Goal: Task Accomplishment & Management: Manage account settings

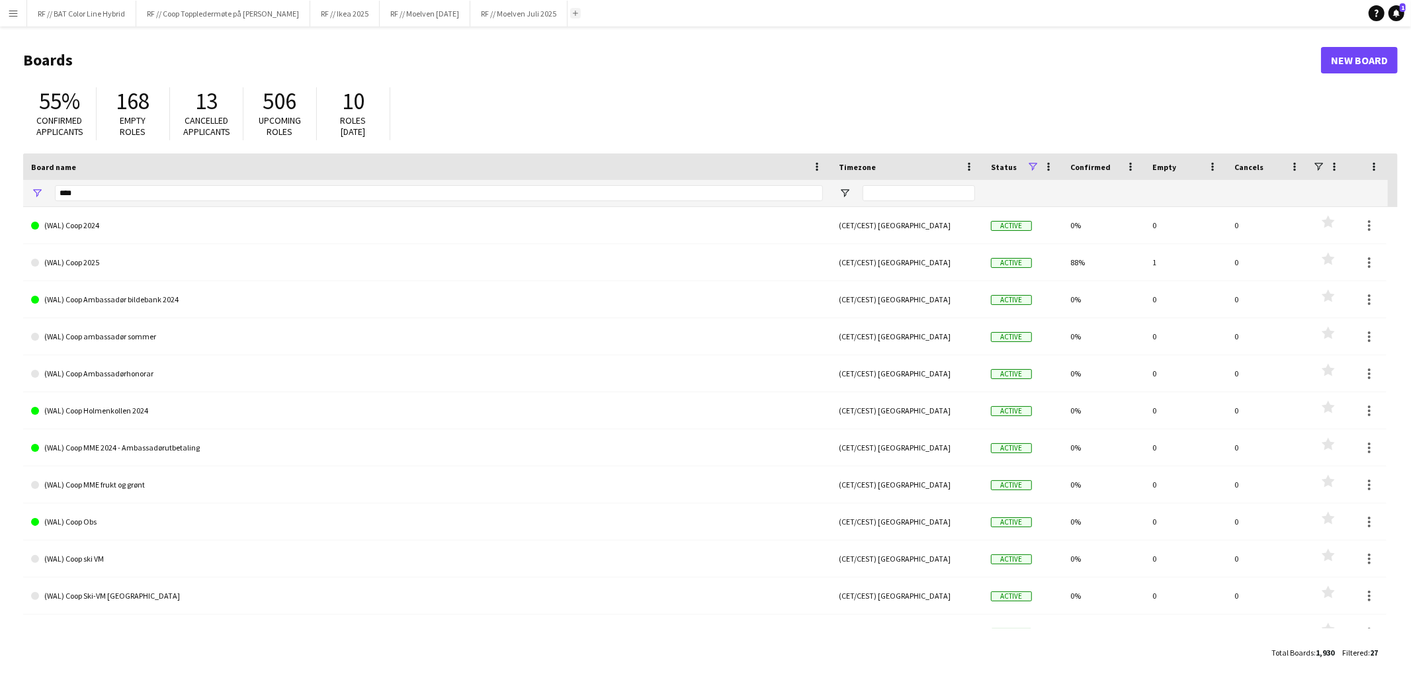
click at [578, 12] on app-icon "Add" at bounding box center [575, 13] width 5 height 5
click at [122, 195] on input "****" at bounding box center [439, 193] width 768 height 16
type input "*"
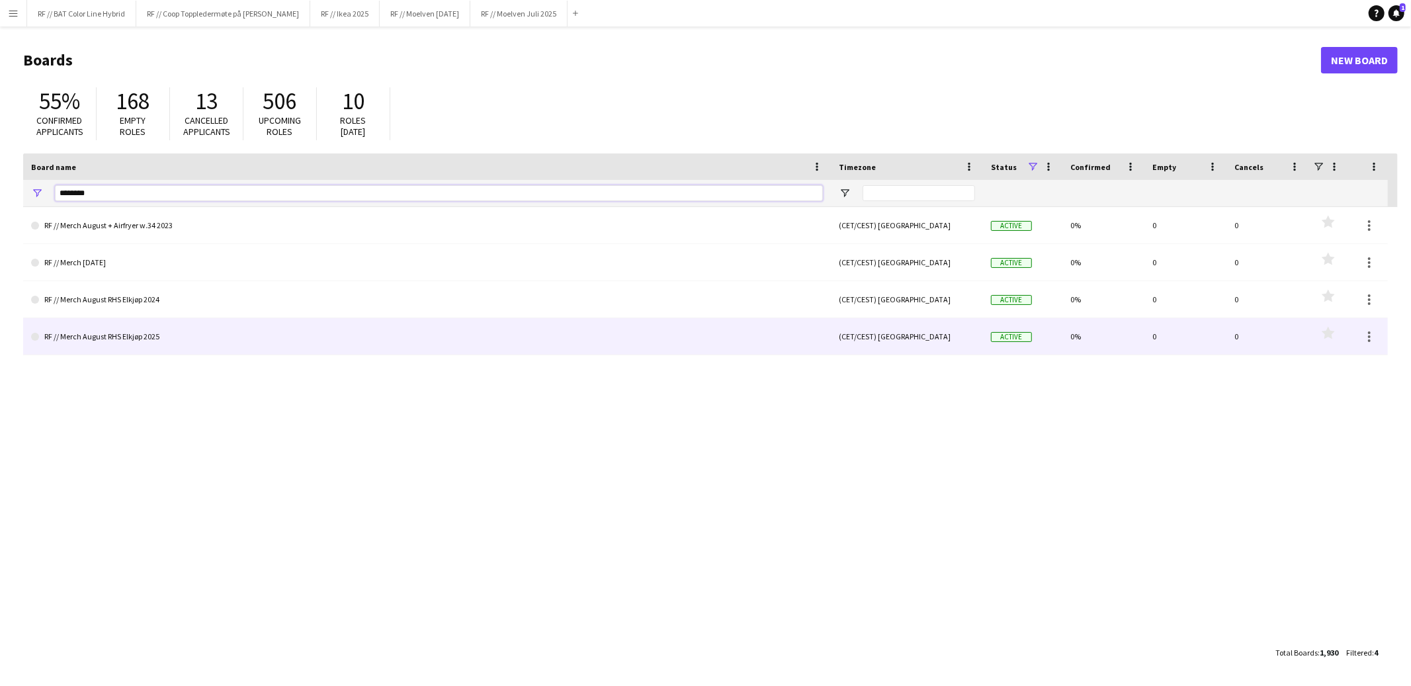
type input "********"
click at [87, 338] on link "RF // Merch August RHS Elkjøp 2025" at bounding box center [427, 336] width 792 height 37
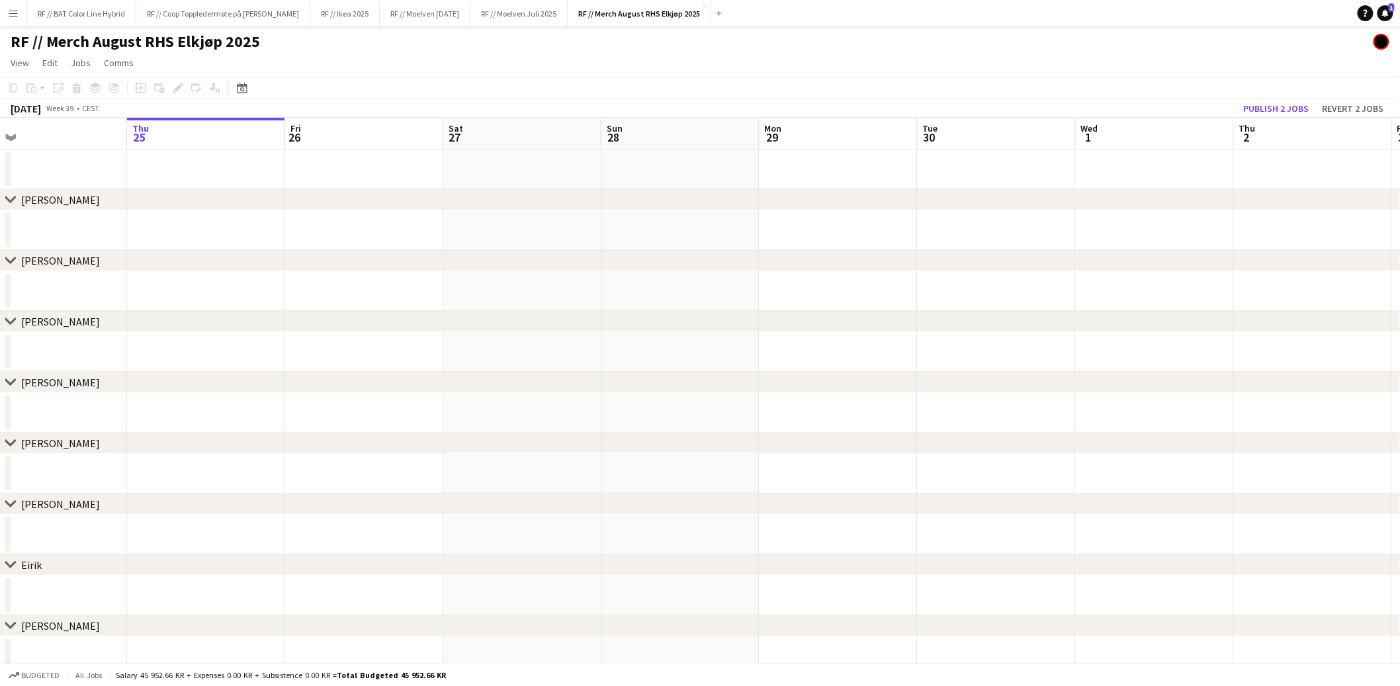
drag, startPoint x: 162, startPoint y: 279, endPoint x: 389, endPoint y: 288, distance: 227.1
click at [465, 283] on app-calendar-viewport "Mon 22 Tue 23 Wed 24 Thu 25 Fri 26 Sat 27 Sun 28 Mon 29 Tue 30 Wed 1 Thu 2 Fri …" at bounding box center [700, 549] width 1400 height 863
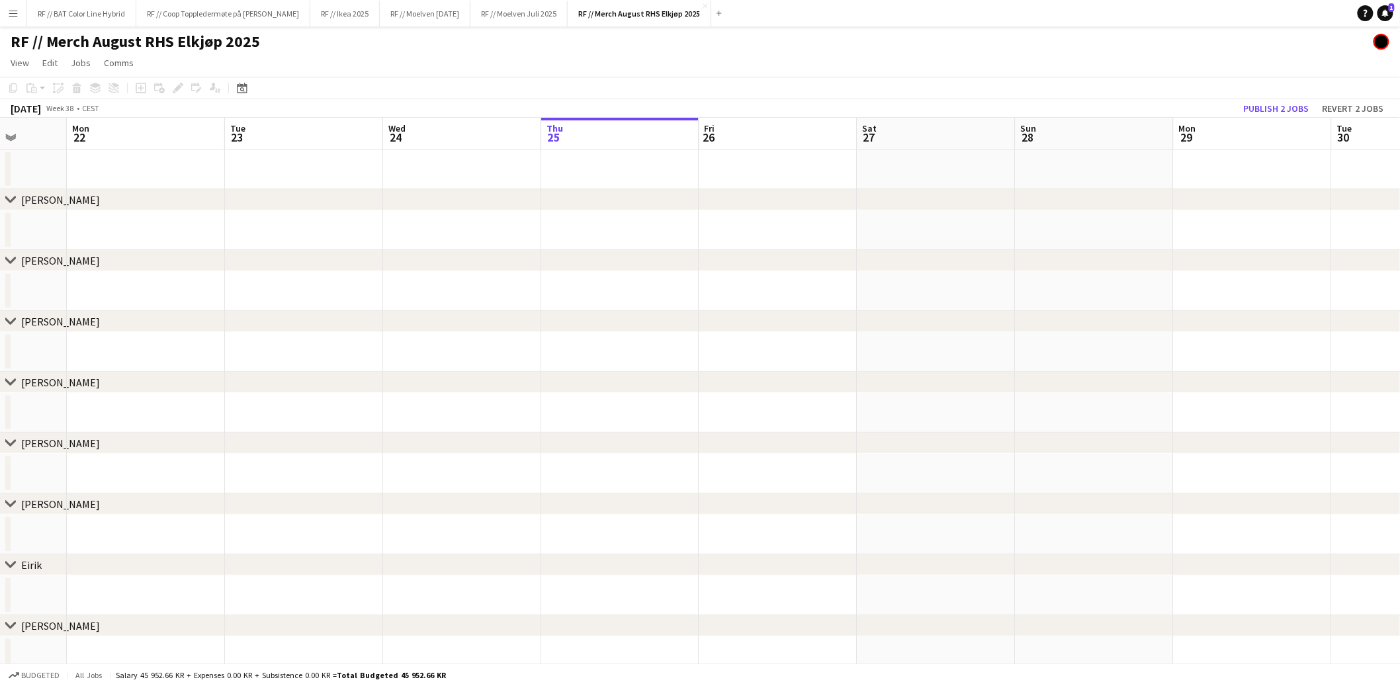
drag, startPoint x: 297, startPoint y: 293, endPoint x: 448, endPoint y: 279, distance: 151.5
click at [507, 275] on app-calendar-viewport "Fri 19 Sat 20 Sun 21 Mon 22 Tue 23 Wed 24 Thu 25 Fri 26 Sat 27 Sun 28 Mon 29 Tu…" at bounding box center [700, 549] width 1400 height 863
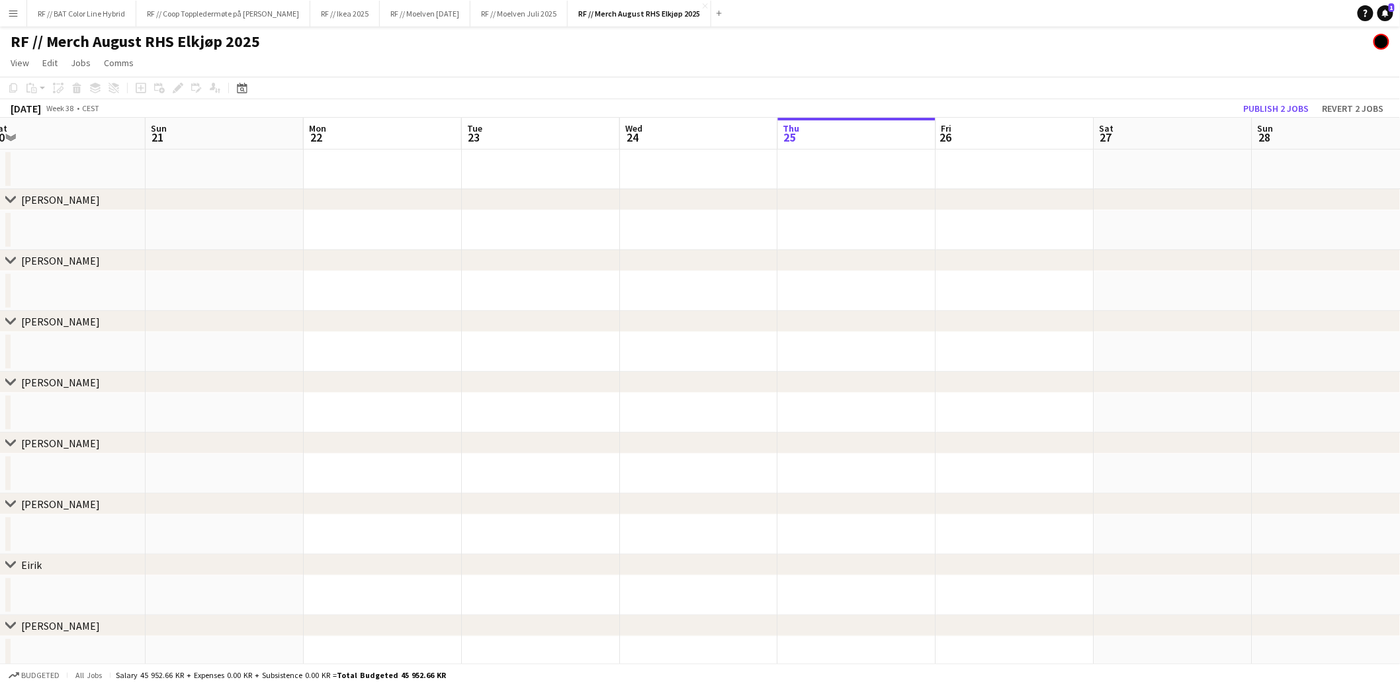
drag, startPoint x: 314, startPoint y: 284, endPoint x: 523, endPoint y: 299, distance: 209.0
click at [578, 283] on app-calendar-viewport "Thu 18 Fri 19 Sat 20 Sun 21 Mon 22 Tue 23 Wed 24 Thu 25 Fri 26 Sat 27 Sun 28 Mo…" at bounding box center [700, 549] width 1400 height 863
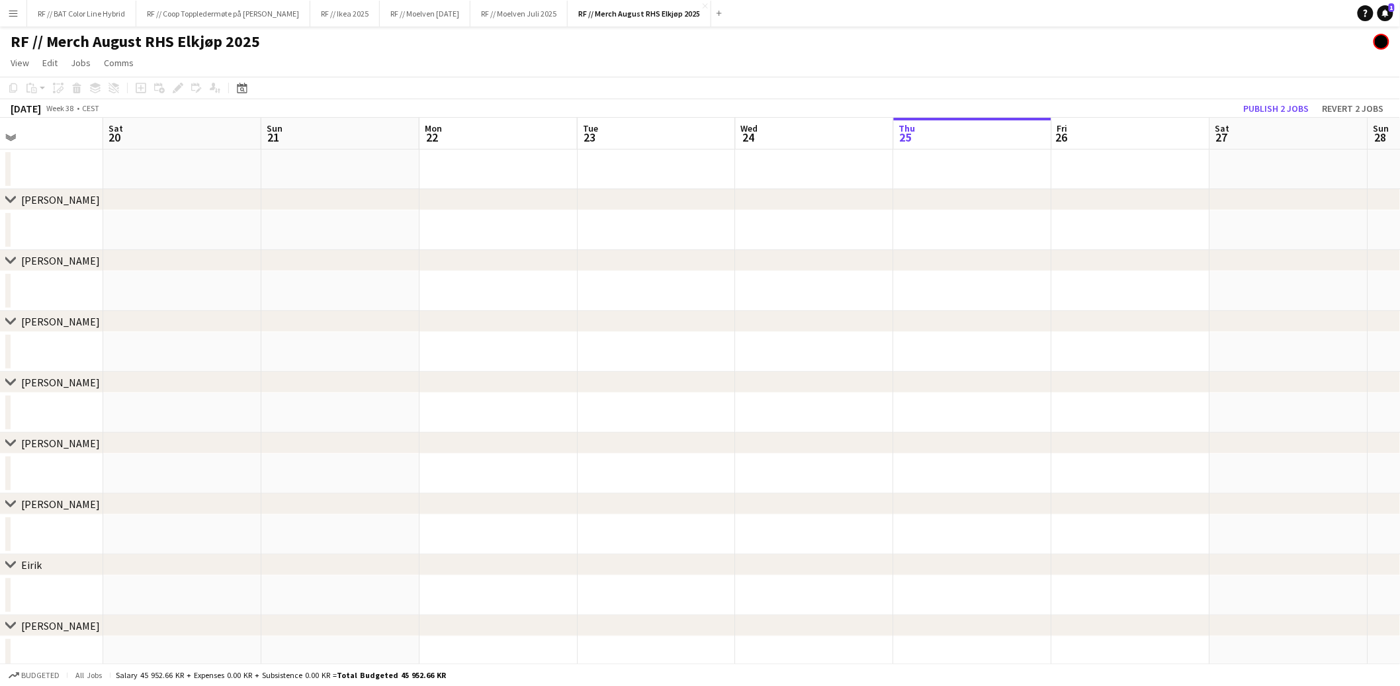
drag, startPoint x: 375, startPoint y: 302, endPoint x: 509, endPoint y: 308, distance: 134.5
click at [606, 304] on app-calendar-viewport "Wed 17 Thu 18 Fri 19 Sat 20 Sun 21 Mon 22 Tue 23 Wed 24 Thu 25 Fri 26 Sat 27 Su…" at bounding box center [700, 549] width 1400 height 863
drag, startPoint x: 409, startPoint y: 305, endPoint x: 445, endPoint y: 312, distance: 36.3
click at [570, 304] on app-calendar-viewport "Mon 15 Tue 16 Wed 17 Thu 18 Fri 19 Sat 20 Sun 21 Mon 22 Tue 23 Wed 24 Thu 25 Fr…" at bounding box center [700, 549] width 1400 height 863
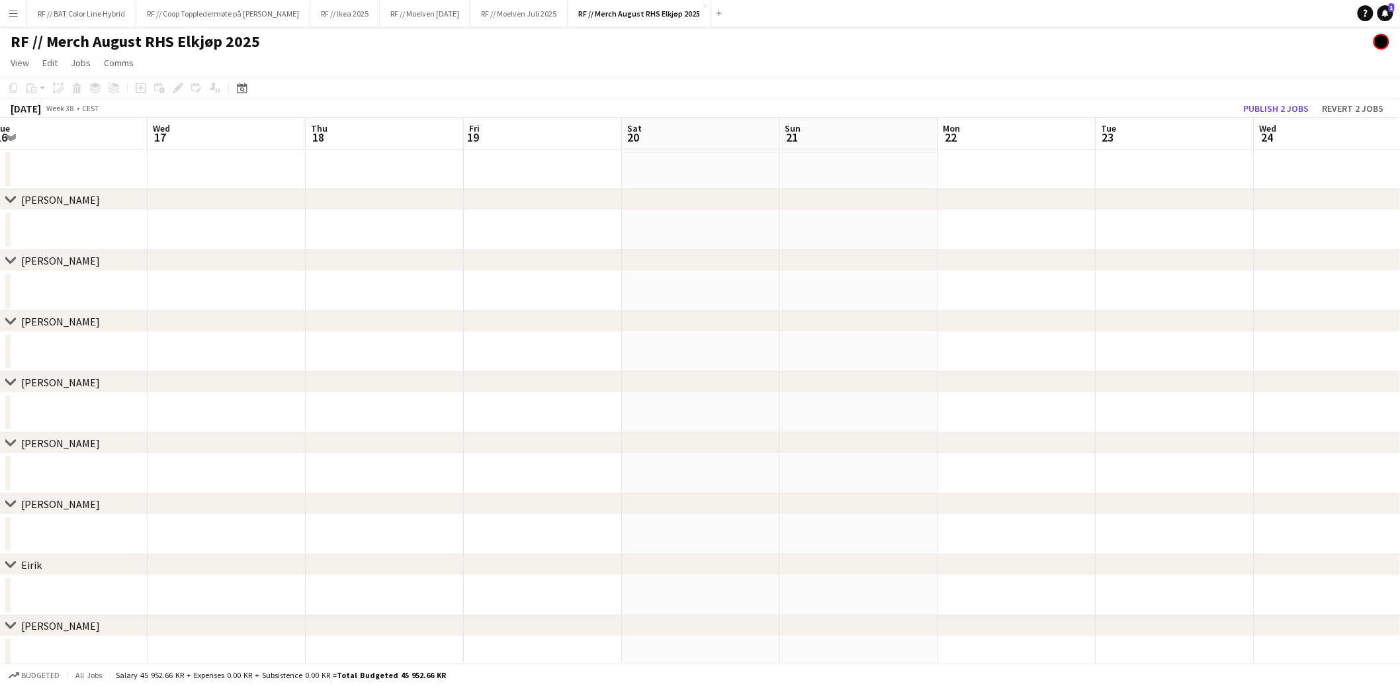
drag, startPoint x: 370, startPoint y: 310, endPoint x: 460, endPoint y: 306, distance: 90.1
click at [508, 302] on div "chevron-right Filip Fleischer chevron-right Line Olsen chevron-right Mathias La…" at bounding box center [700, 549] width 1400 height 863
click at [543, 304] on app-calendar-viewport "Sun 14 Mon 15 Tue 16 Wed 17 Thu 18 Fri 19 Sat 20 Sun 21 Mon 22 Tue 23 Wed 24 Th…" at bounding box center [700, 549] width 1400 height 863
drag, startPoint x: 272, startPoint y: 269, endPoint x: 579, endPoint y: 320, distance: 311.3
click at [627, 309] on app-calendar-viewport "Fri 12 Sat 13 Sun 14 Mon 15 Tue 16 Wed 17 Thu 18 Fri 19 Sat 20 Sun 21 Mon 22 Tu…" at bounding box center [700, 549] width 1400 height 863
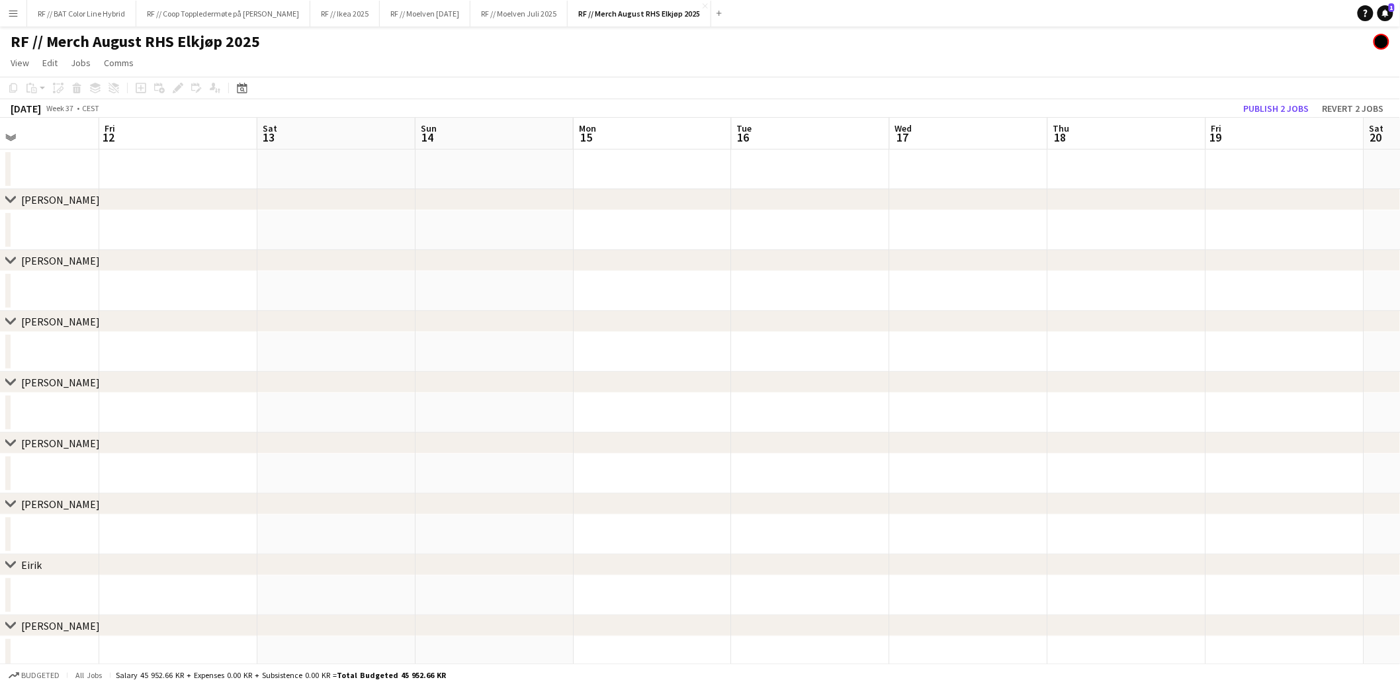
drag, startPoint x: 598, startPoint y: 330, endPoint x: 573, endPoint y: 337, distance: 25.5
click at [598, 330] on div "chevron-right Filip Fleischer chevron-right Line Olsen chevron-right Mathias La…" at bounding box center [700, 549] width 1400 height 863
drag, startPoint x: 328, startPoint y: 314, endPoint x: 492, endPoint y: 296, distance: 164.3
click at [539, 296] on app-calendar-viewport "Tue 9 Wed 10 Thu 11 Fri 12 Sat 13 Sun 14 Mon 15 Tue 16 Wed 17 Thu 18 Fri 19 Sat…" at bounding box center [700, 549] width 1400 height 863
click at [571, 281] on app-calendar-viewport "Sun 7 Mon 8 Tue 9 Wed 10 Thu 11 Fri 12 Sat 13 Sun 14 Mon 15 Tue 16 Wed 17 Thu 1…" at bounding box center [700, 549] width 1400 height 863
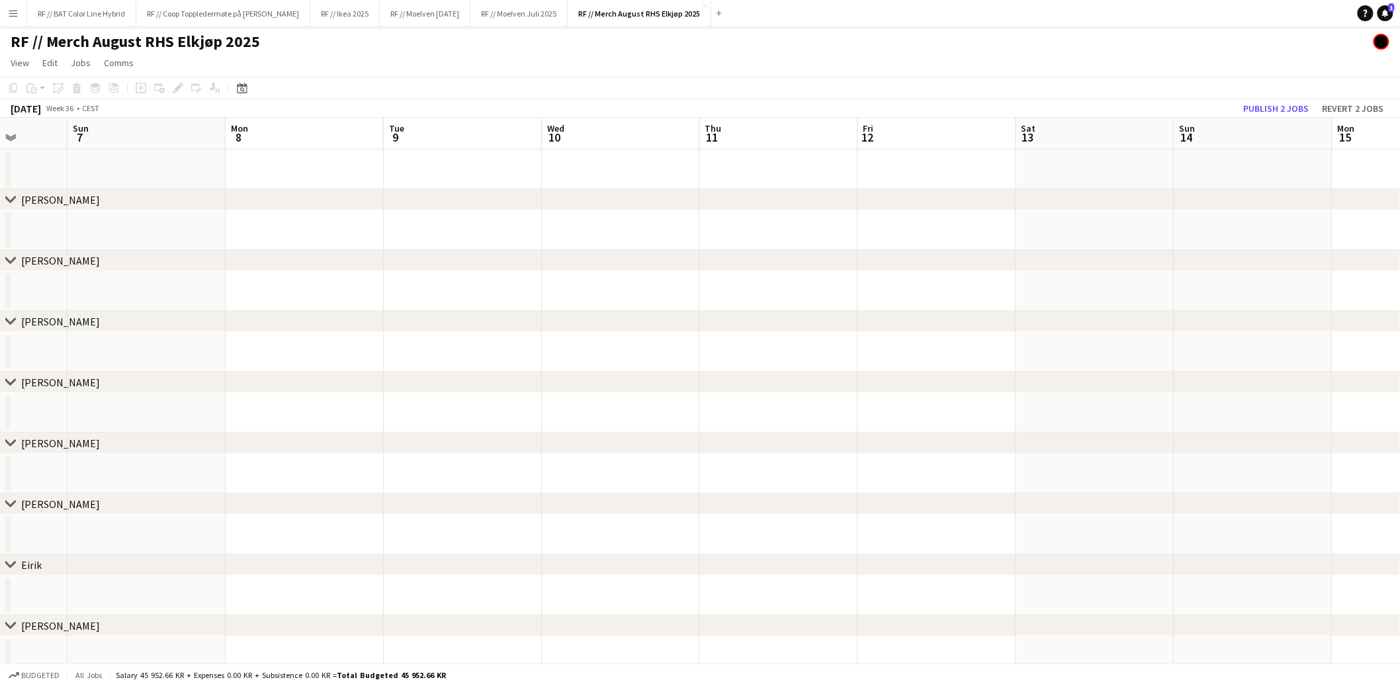
drag, startPoint x: 391, startPoint y: 263, endPoint x: 459, endPoint y: 295, distance: 74.9
click at [478, 277] on div "chevron-right Filip Fleischer chevron-right Line Olsen chevron-right Mathias La…" at bounding box center [700, 549] width 1400 height 863
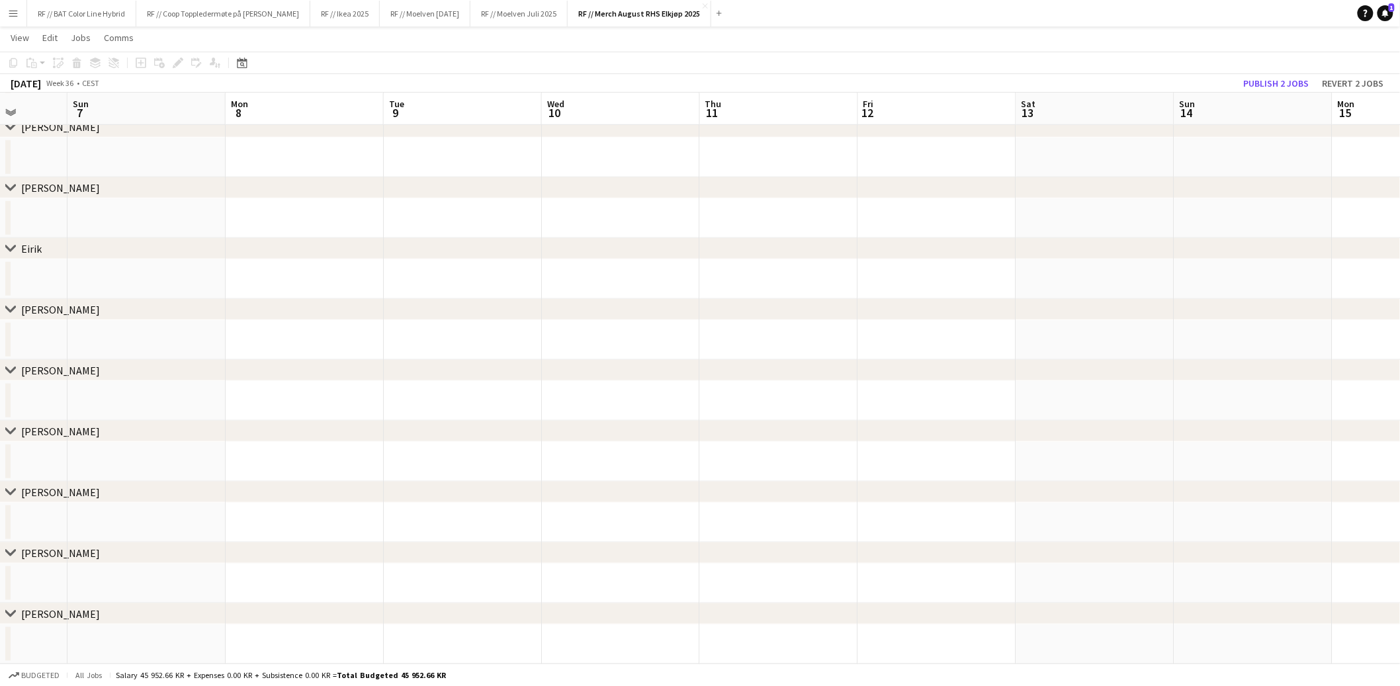
drag, startPoint x: 249, startPoint y: 317, endPoint x: 721, endPoint y: 335, distance: 471.5
click at [727, 333] on div "chevron-right Filip Fleischer chevron-right Line Olsen chevron-right Mathias La…" at bounding box center [700, 201] width 1400 height 928
drag, startPoint x: 398, startPoint y: 304, endPoint x: 791, endPoint y: 330, distance: 393.9
click at [810, 324] on div "chevron-right Filip Fleischer chevron-right Line Olsen chevron-right Mathias La…" at bounding box center [700, 201] width 1400 height 928
drag, startPoint x: 274, startPoint y: 287, endPoint x: 566, endPoint y: 283, distance: 292.5
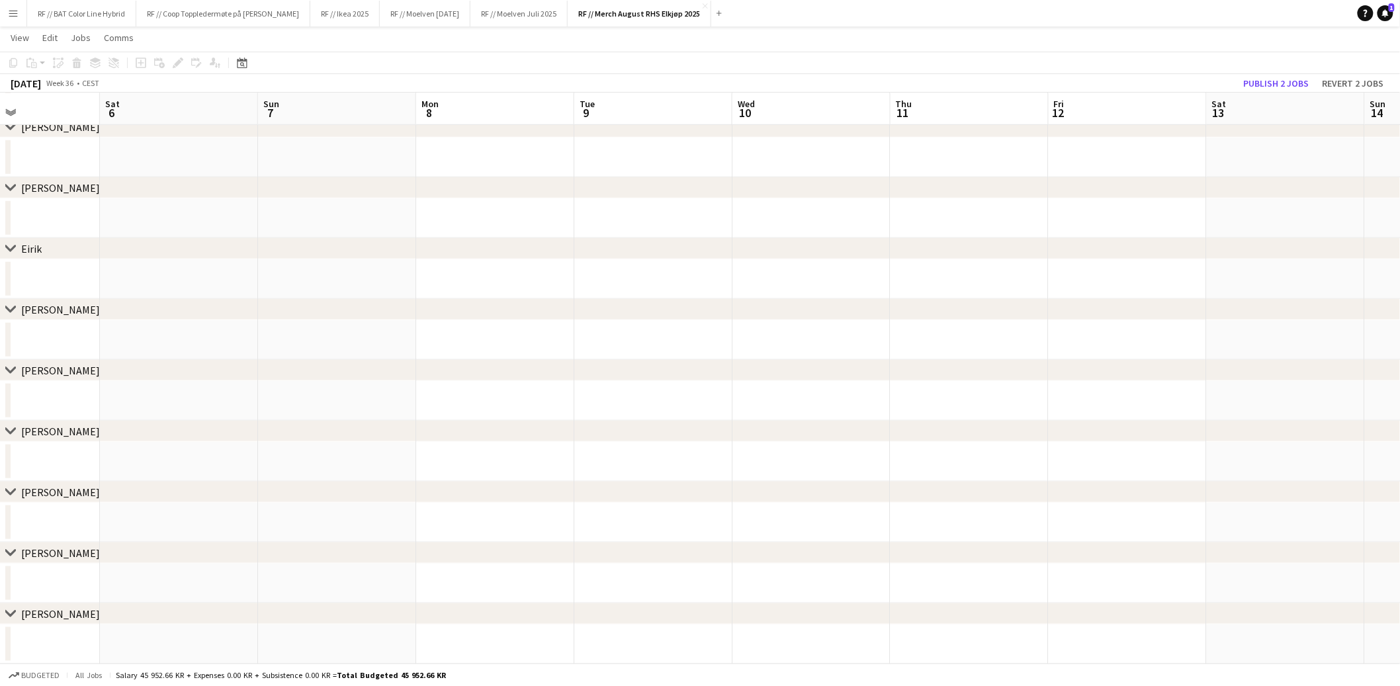
click at [580, 281] on app-calendar-viewport "Thu 4 Fri 5 Sat 6 Sun 7 Mon 8 Tue 9 Wed 10 Thu 11 Fri 12 Sat 13 Sun 14 Mon 15 T…" at bounding box center [700, 201] width 1400 height 928
drag, startPoint x: 476, startPoint y: 267, endPoint x: 662, endPoint y: 283, distance: 186.6
click at [692, 275] on app-calendar-viewport "Sun 31 Mon 1 Tue 2 Wed 3 Thu 4 Fri 5 Sat 6 Sun 7 Mon 8 Tue 9 Wed 10 Thu 11 Fri …" at bounding box center [700, 201] width 1400 height 928
drag, startPoint x: 592, startPoint y: 299, endPoint x: 628, endPoint y: 315, distance: 39.1
click at [658, 313] on div "chevron-right Filip Fleischer chevron-right Line Olsen chevron-right Mathias La…" at bounding box center [700, 201] width 1400 height 928
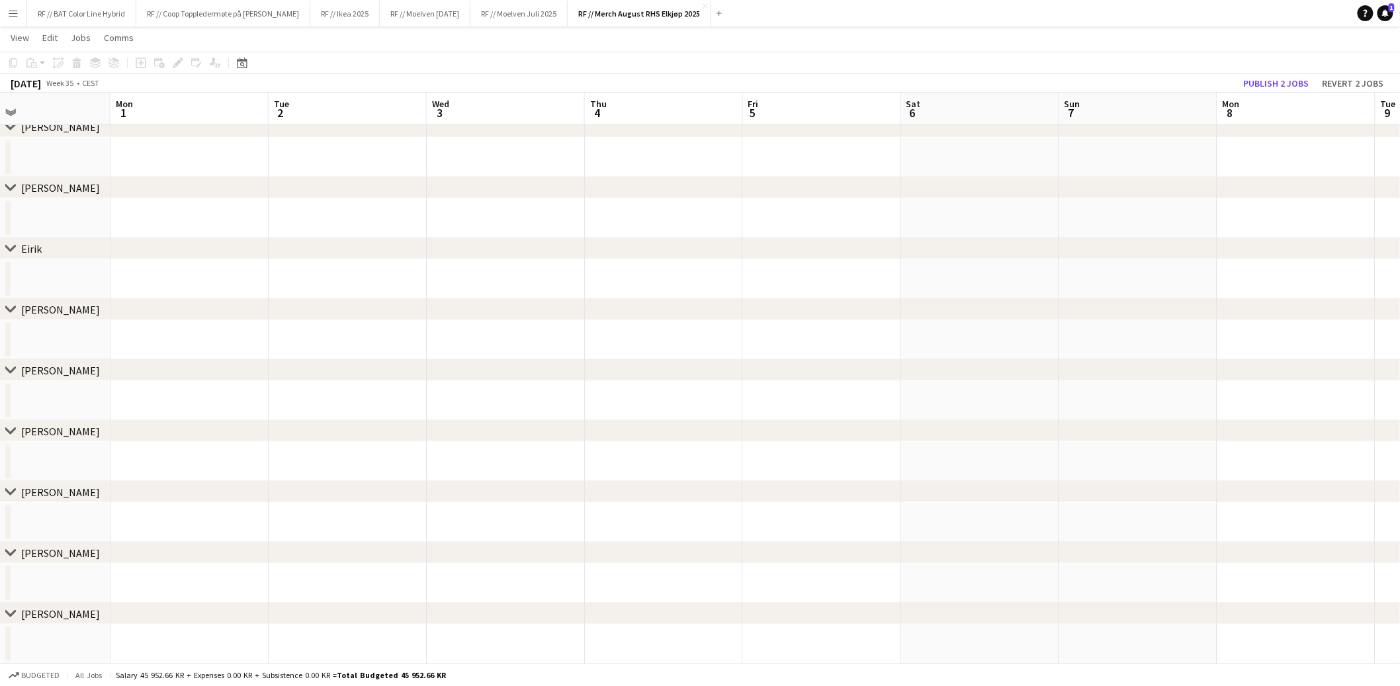
drag, startPoint x: 319, startPoint y: 308, endPoint x: 588, endPoint y: 316, distance: 269.4
click at [597, 316] on div "chevron-right Vegar Staven" at bounding box center [700, 309] width 1400 height 21
drag, startPoint x: 628, startPoint y: 285, endPoint x: 682, endPoint y: 298, distance: 55.9
click at [726, 297] on app-calendar-viewport "Fri 29 Sat 30 Sun 31 Mon 1 Tue 2 Wed 3 Thu 4 Fri 5 Sat 6 Sun 7 Mon 8 Tue 9 Wed …" at bounding box center [700, 201] width 1400 height 928
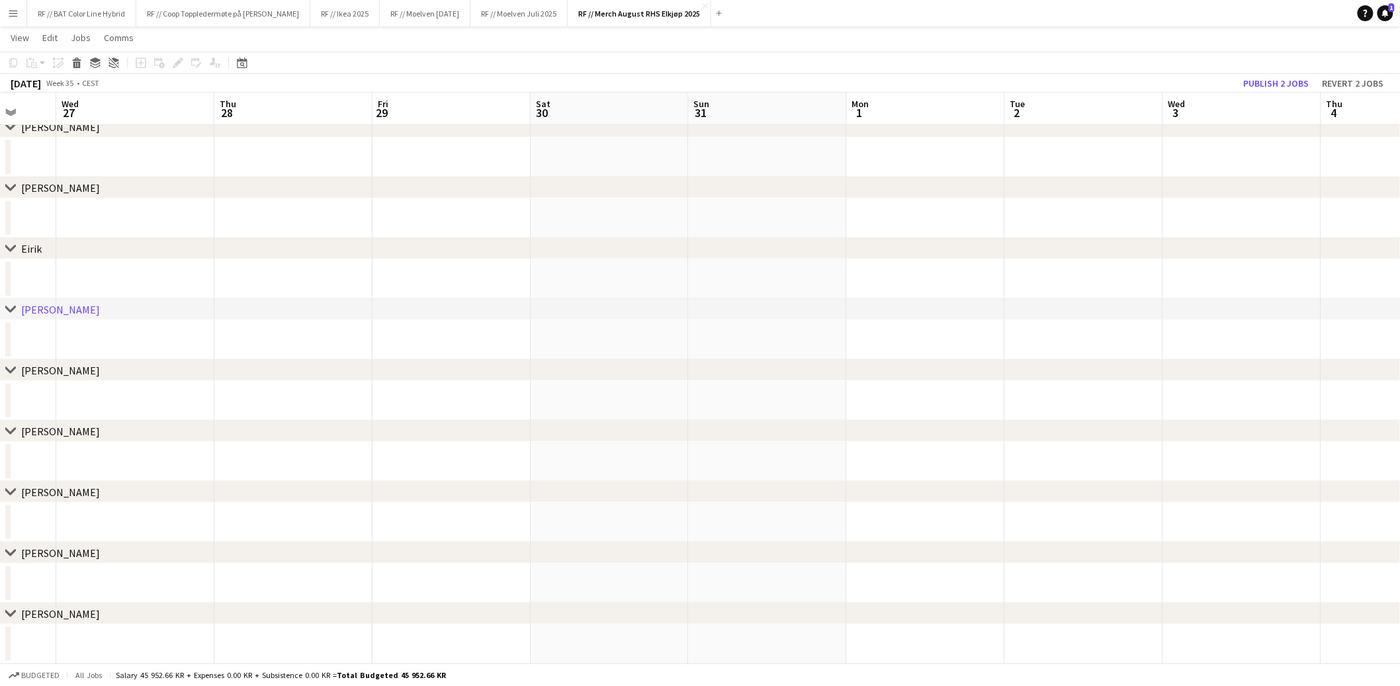
drag, startPoint x: 347, startPoint y: 279, endPoint x: 654, endPoint y: 285, distance: 306.4
click at [693, 285] on app-calendar-viewport "Sun 24 Mon 25 Tue 26 Wed 27 Thu 28 Fri 29 Sat 30 Sun 31 Mon 1 Tue 2 Wed 3 Thu 4…" at bounding box center [700, 201] width 1400 height 928
drag, startPoint x: 216, startPoint y: 271, endPoint x: 615, endPoint y: 287, distance: 399.3
click at [625, 285] on app-calendar-viewport "Sat 23 Sun 24 Mon 25 Tue 26 Wed 27 Thu 28 Fri 29 Sat 30 Sun 31 Mon 1 Tue 2 Wed …" at bounding box center [700, 201] width 1400 height 928
drag, startPoint x: 224, startPoint y: 289, endPoint x: 697, endPoint y: 302, distance: 474.0
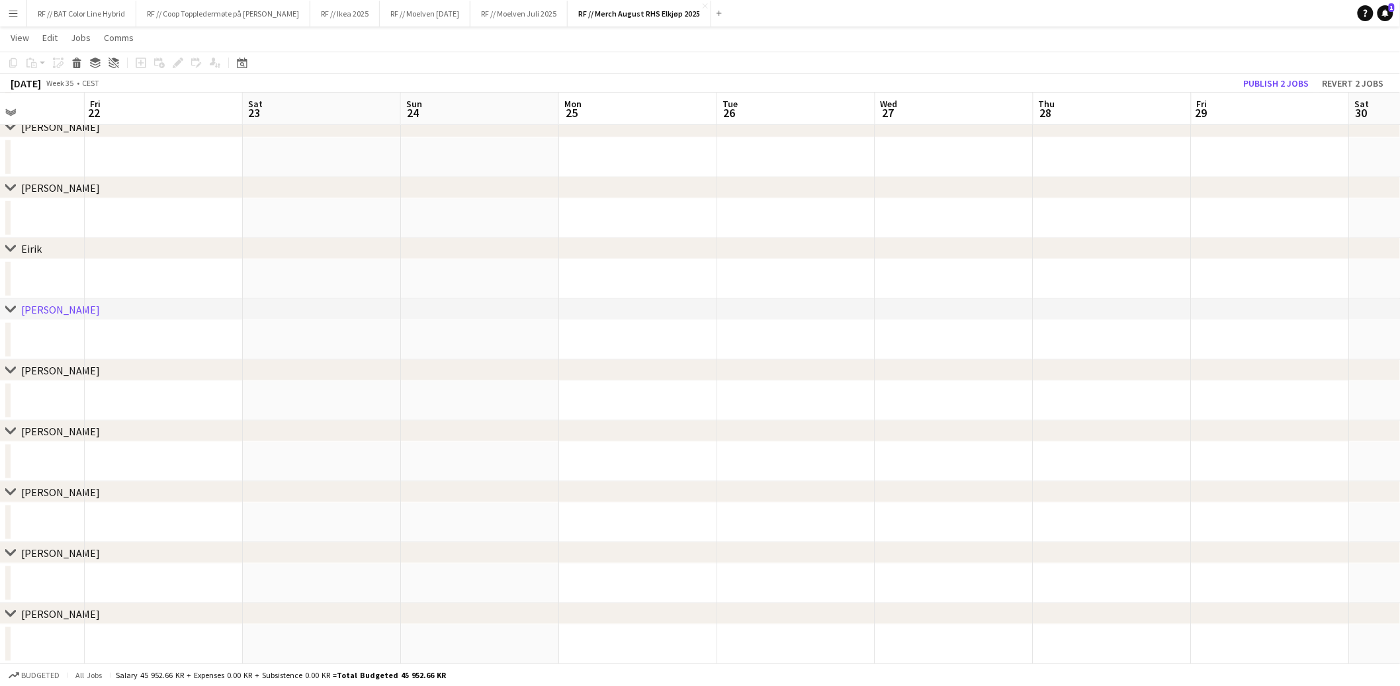
click at [705, 300] on div "chevron-right Filip Fleischer chevron-right Line Olsen chevron-right Mathias La…" at bounding box center [700, 201] width 1400 height 928
drag, startPoint x: 298, startPoint y: 304, endPoint x: 726, endPoint y: 314, distance: 428.3
click at [729, 314] on div "chevron-right Vegar Staven" at bounding box center [700, 309] width 1400 height 21
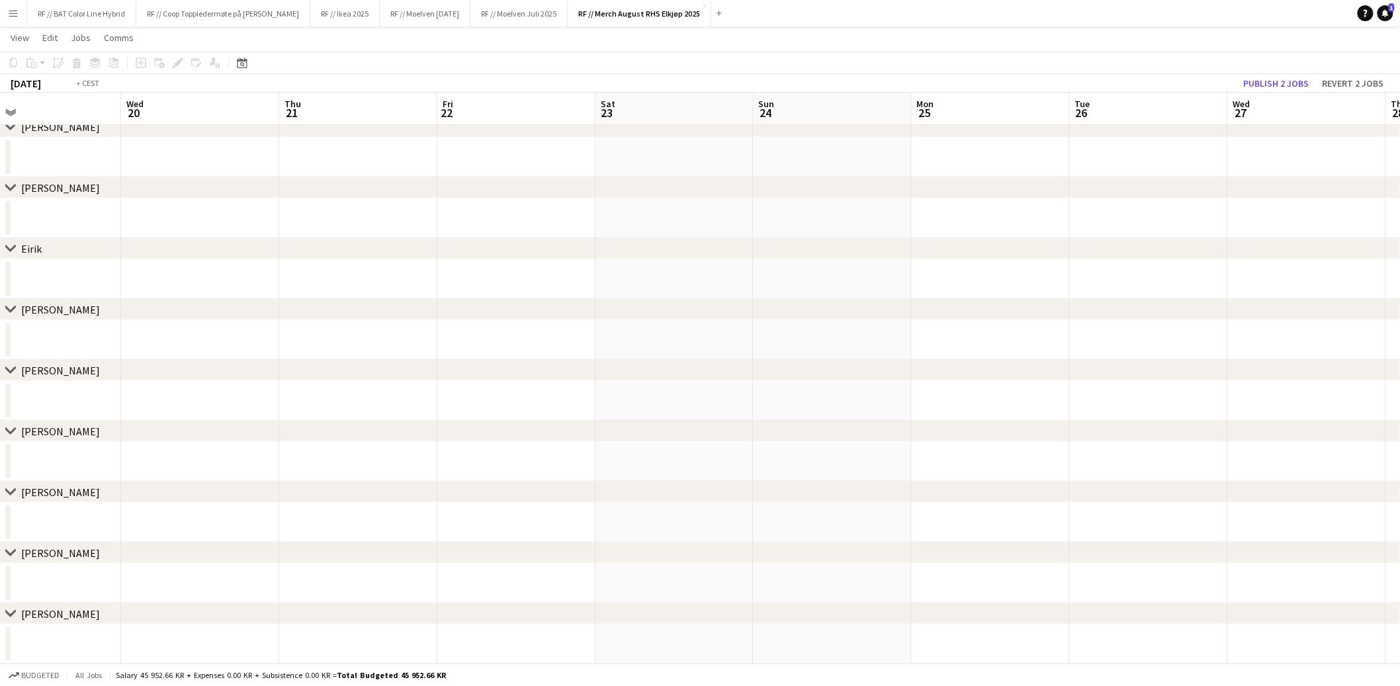
drag, startPoint x: 188, startPoint y: 271, endPoint x: 426, endPoint y: 276, distance: 238.3
click at [669, 277] on app-calendar-viewport "Sun 17 Mon 18 Tue 19 Wed 20 Thu 21 Fri 22 Sat 23 Sun 24 Mon 25 Tue 26 Wed 27 Th…" at bounding box center [700, 201] width 1400 height 928
drag, startPoint x: 619, startPoint y: 281, endPoint x: 726, endPoint y: 284, distance: 106.6
click at [793, 285] on app-calendar-viewport "Thu 14 Fri 15 Sat 16 Sun 17 Mon 18 Tue 19 Wed 20 Thu 21 Fri 22 Sat 23 Sun 24 Mo…" at bounding box center [700, 201] width 1400 height 928
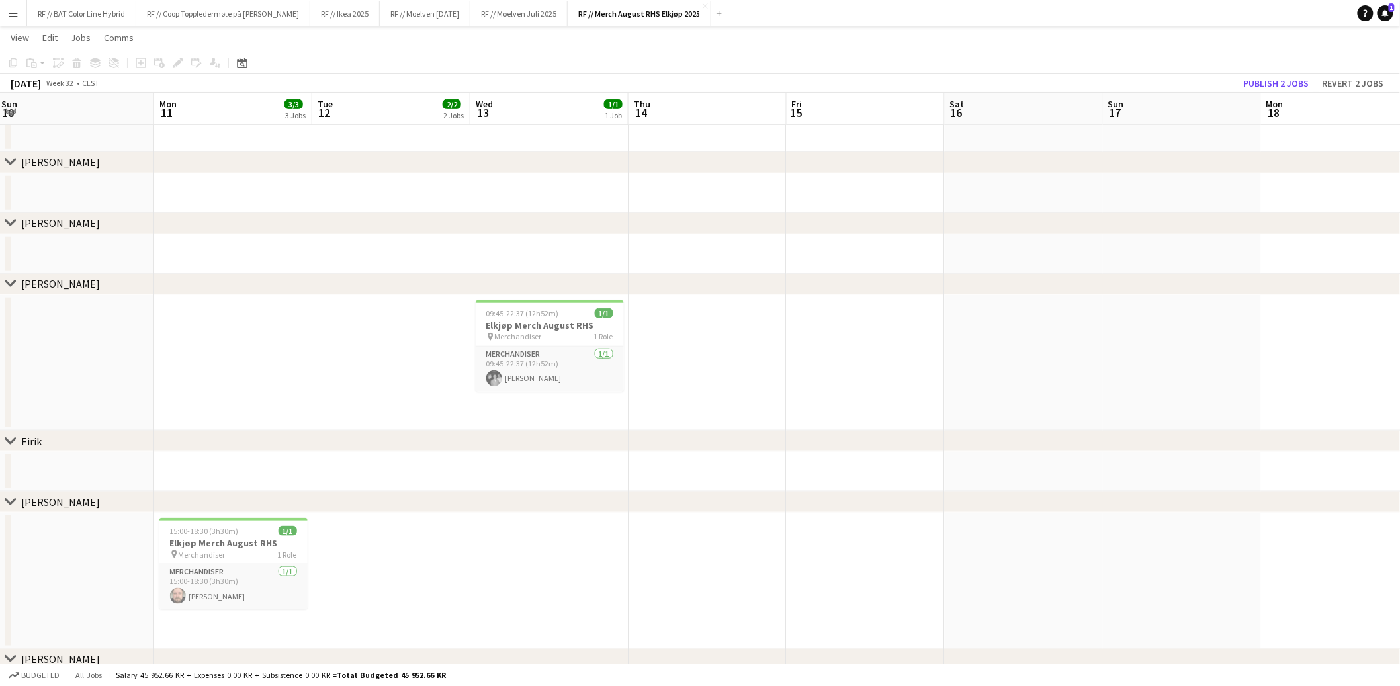
drag, startPoint x: 300, startPoint y: 262, endPoint x: 840, endPoint y: 275, distance: 539.4
click at [848, 277] on app-calendar-viewport "Fri 8 Sat 9 Sun 10 Mon 11 3/3 3 Jobs Tue 12 2/2 2 Jobs Wed 13 1/1 1 Job Thu 14 …" at bounding box center [700, 489] width 1400 height 1505
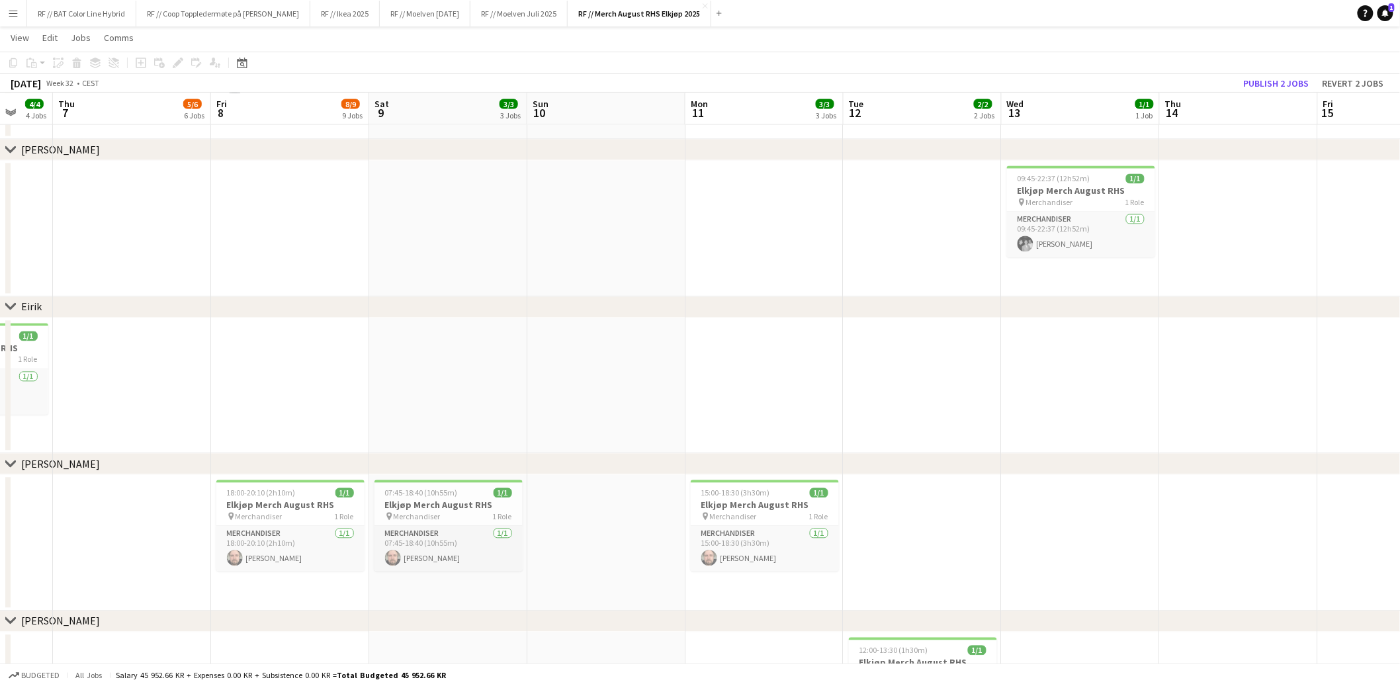
drag, startPoint x: 372, startPoint y: 355, endPoint x: 826, endPoint y: 357, distance: 453.9
click at [828, 356] on app-calendar-viewport "Tue 5 1/1 1 Job Wed 6 4/4 4 Jobs Thu 7 5/6 6 Jobs Fri 8 8/9 9 Jobs Sat 9 3/3 3 …" at bounding box center [700, 264] width 1400 height 2286
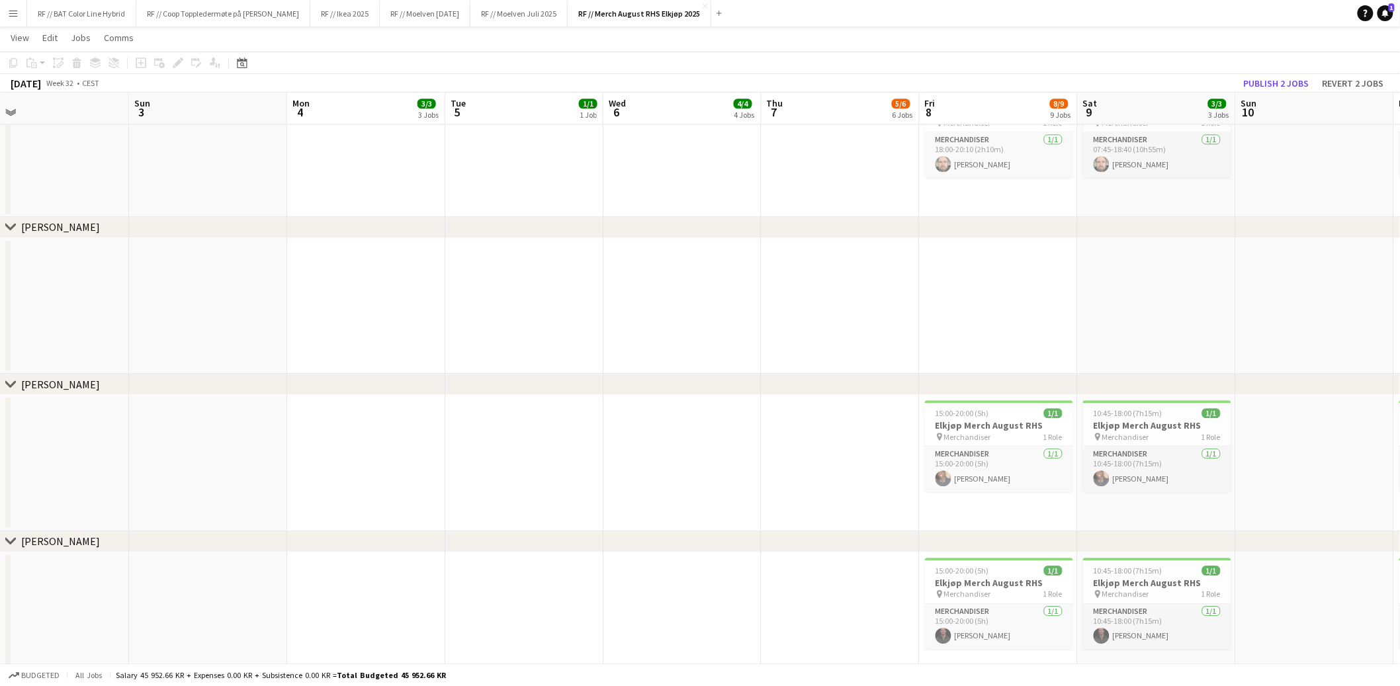
drag, startPoint x: 452, startPoint y: 298, endPoint x: 1170, endPoint y: 268, distance: 718.6
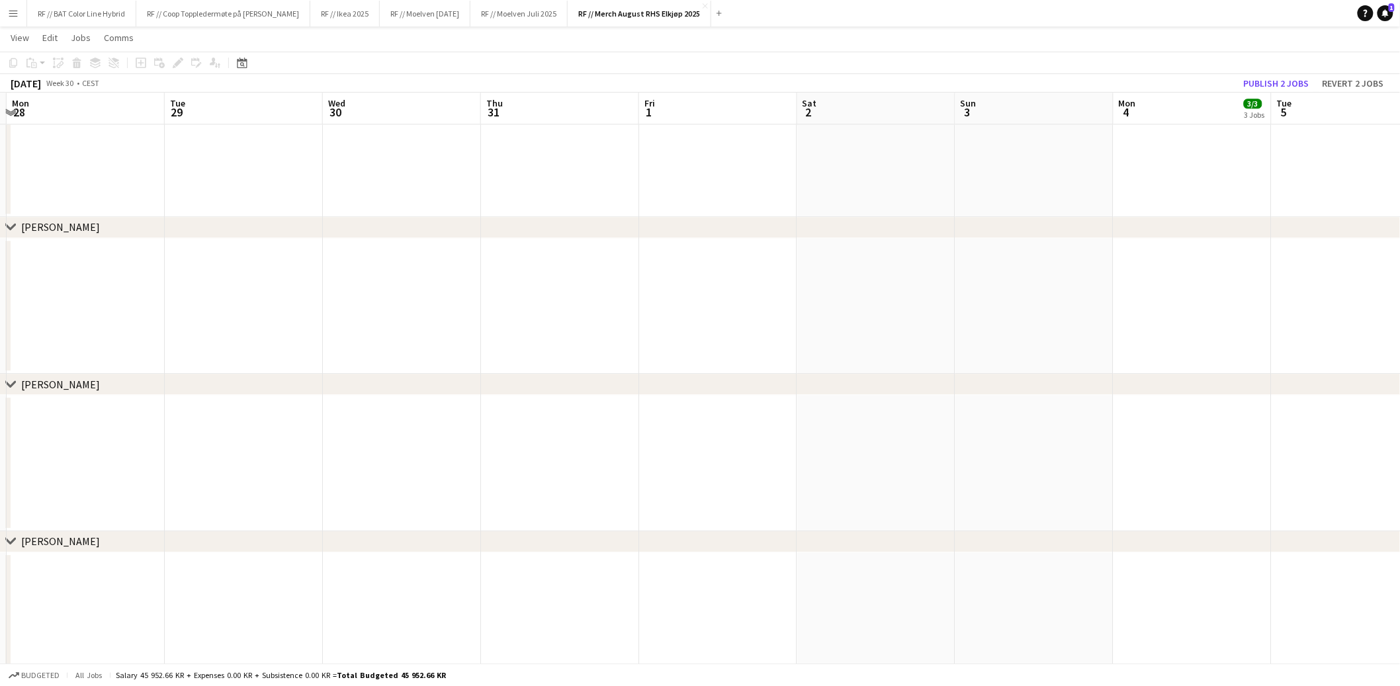
drag, startPoint x: 447, startPoint y: 256, endPoint x: 787, endPoint y: 279, distance: 340.9
drag, startPoint x: 540, startPoint y: 280, endPoint x: 946, endPoint y: 289, distance: 405.7
drag, startPoint x: 803, startPoint y: 282, endPoint x: 898, endPoint y: 280, distance: 94.6
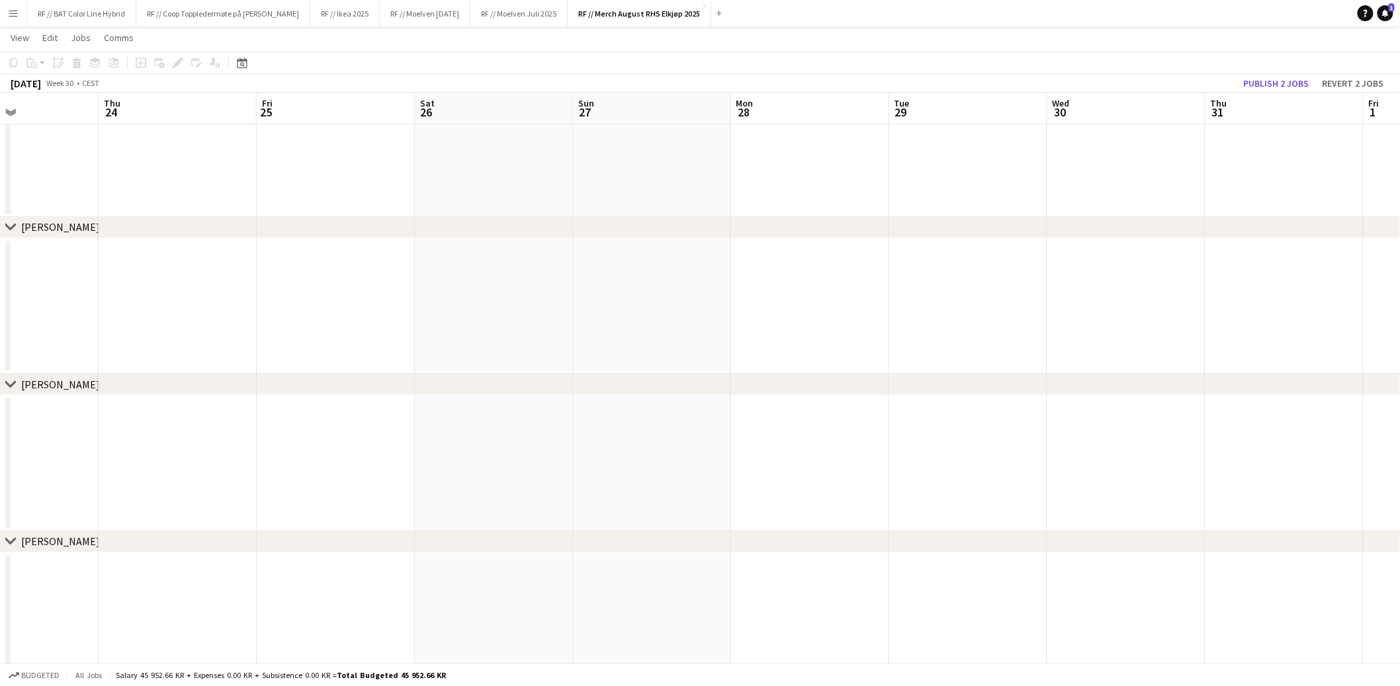
drag, startPoint x: 710, startPoint y: 308, endPoint x: 926, endPoint y: 308, distance: 216.4
drag
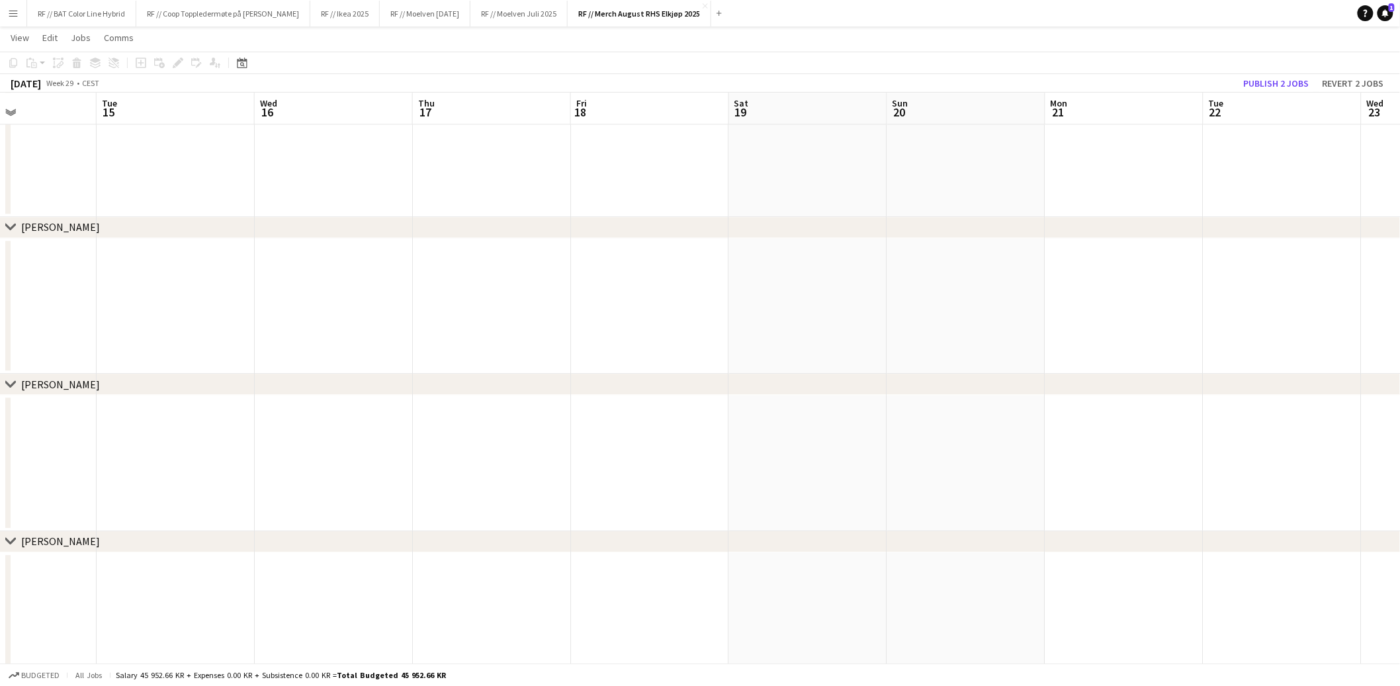
click at [6, 13] on button "Menu" at bounding box center [13, 13] width 26 height 26
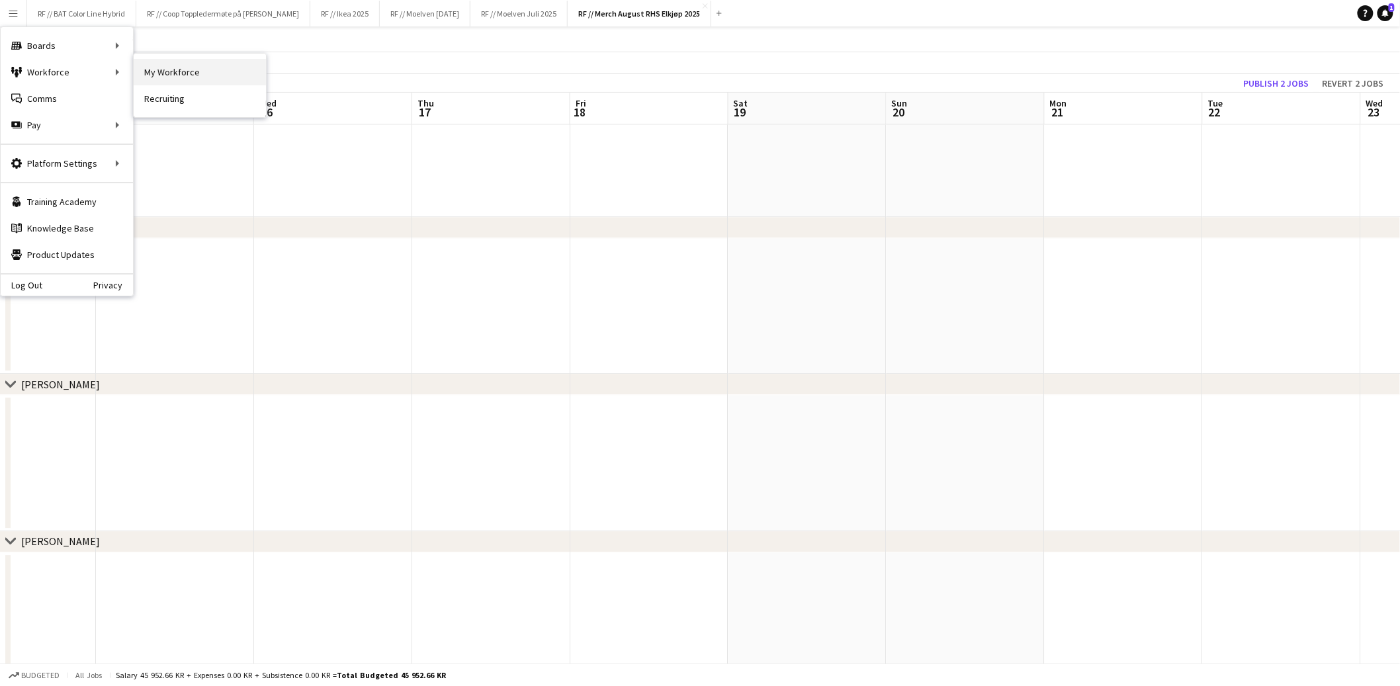
click at [210, 77] on link "My Workforce" at bounding box center [200, 72] width 132 height 26
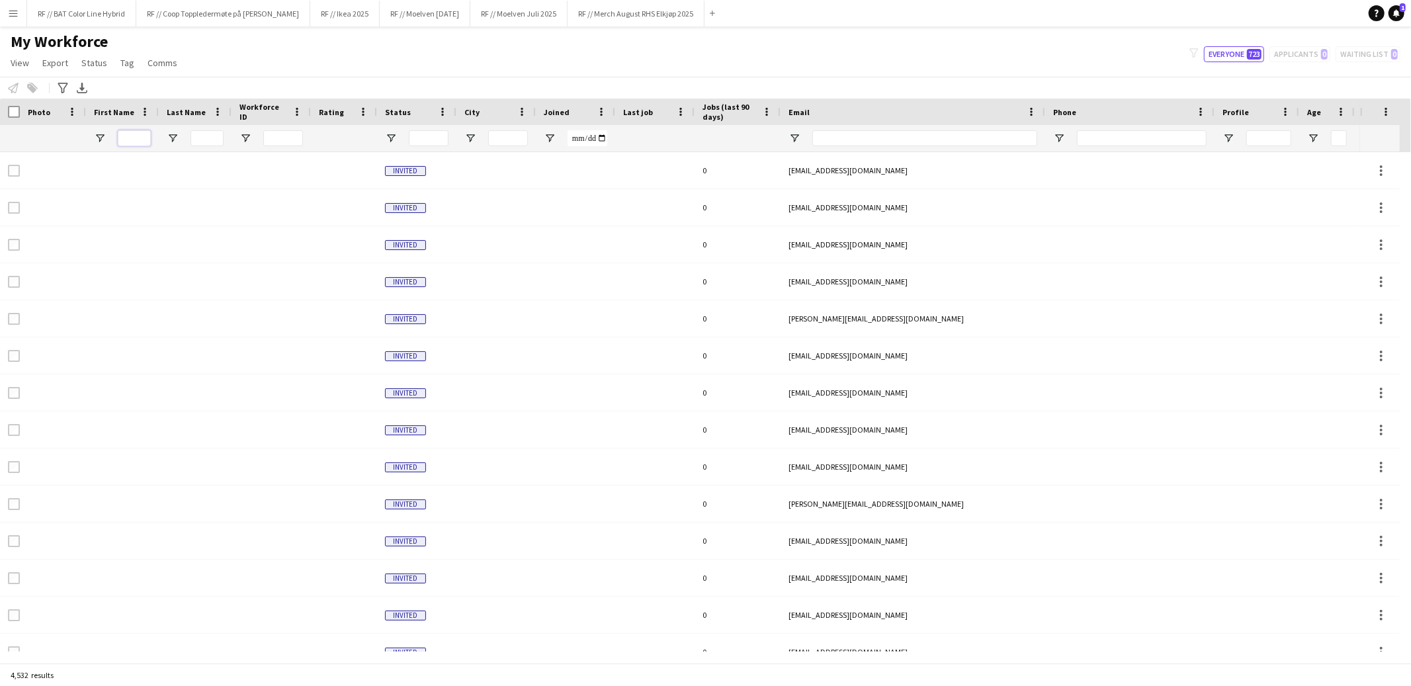
click at [129, 137] on input "First Name Filter Input" at bounding box center [134, 138] width 33 height 16
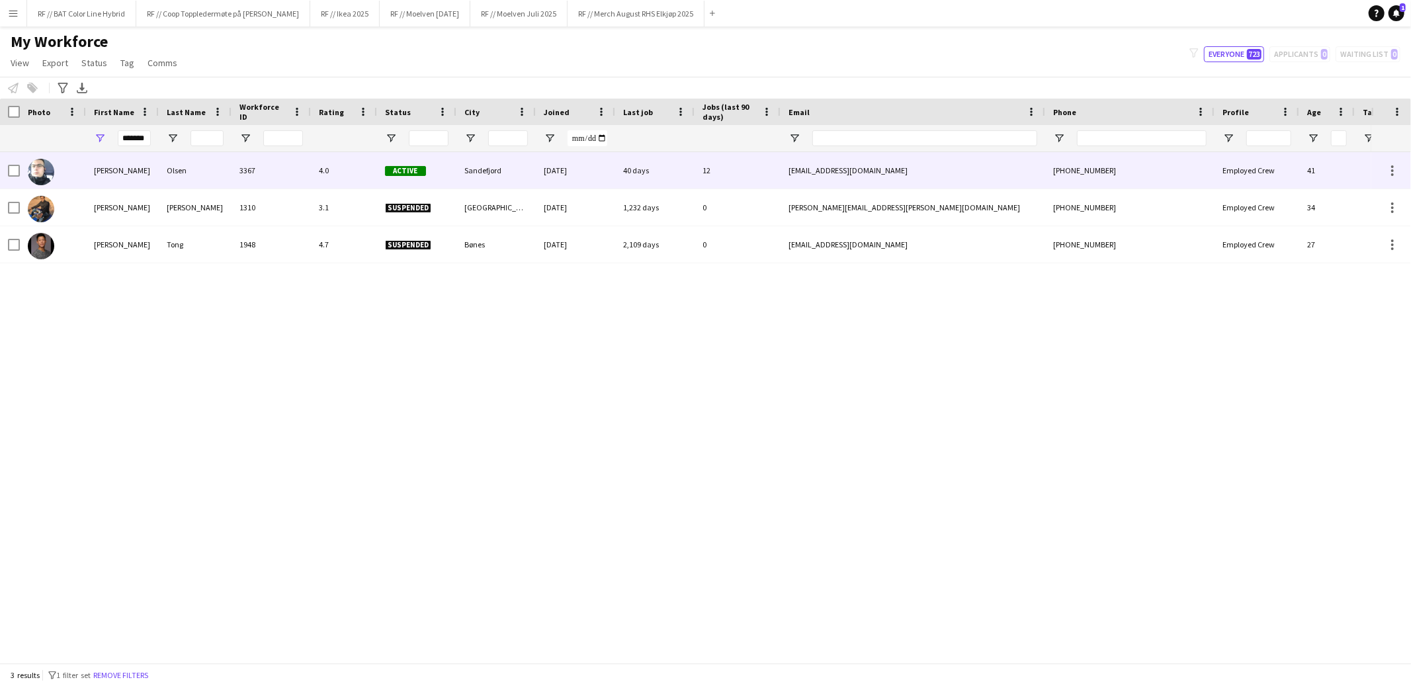
click at [116, 162] on div "[PERSON_NAME]" at bounding box center [122, 170] width 73 height 36
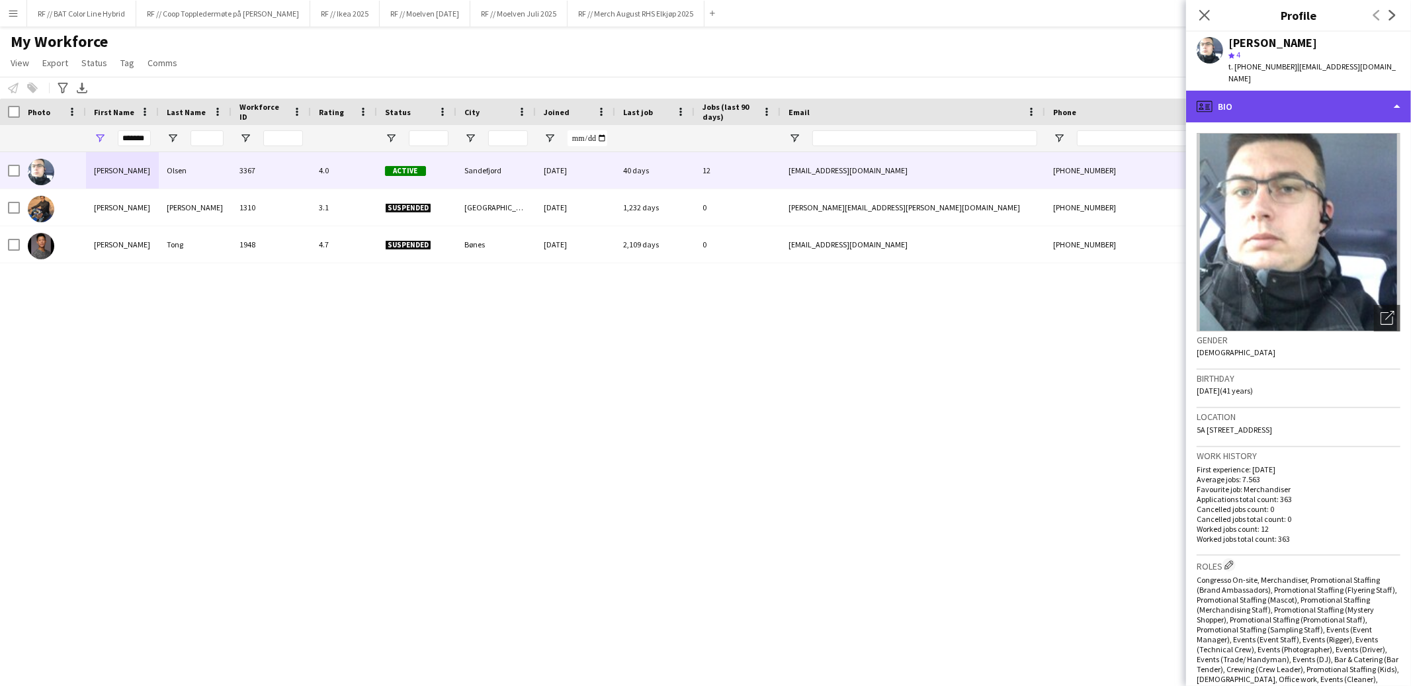
click at [1386, 97] on div "profile Bio" at bounding box center [1298, 107] width 225 height 32
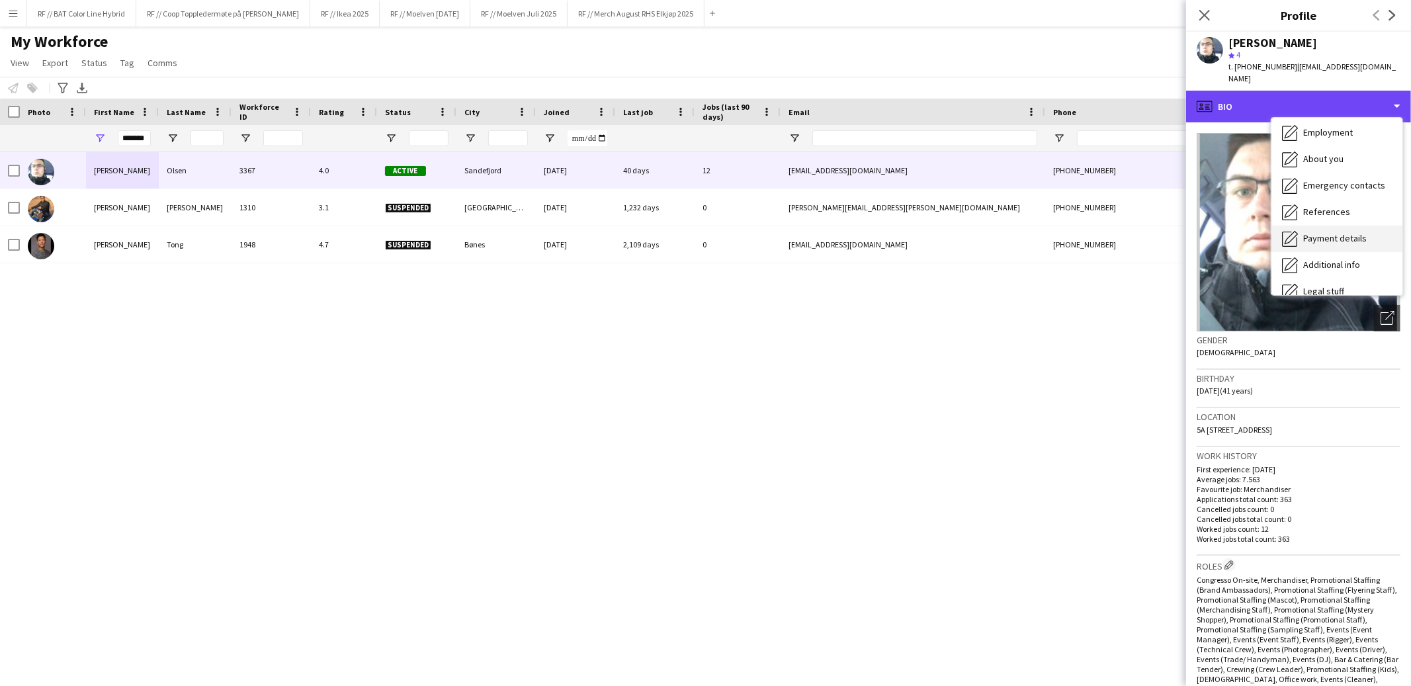
scroll to position [124, 0]
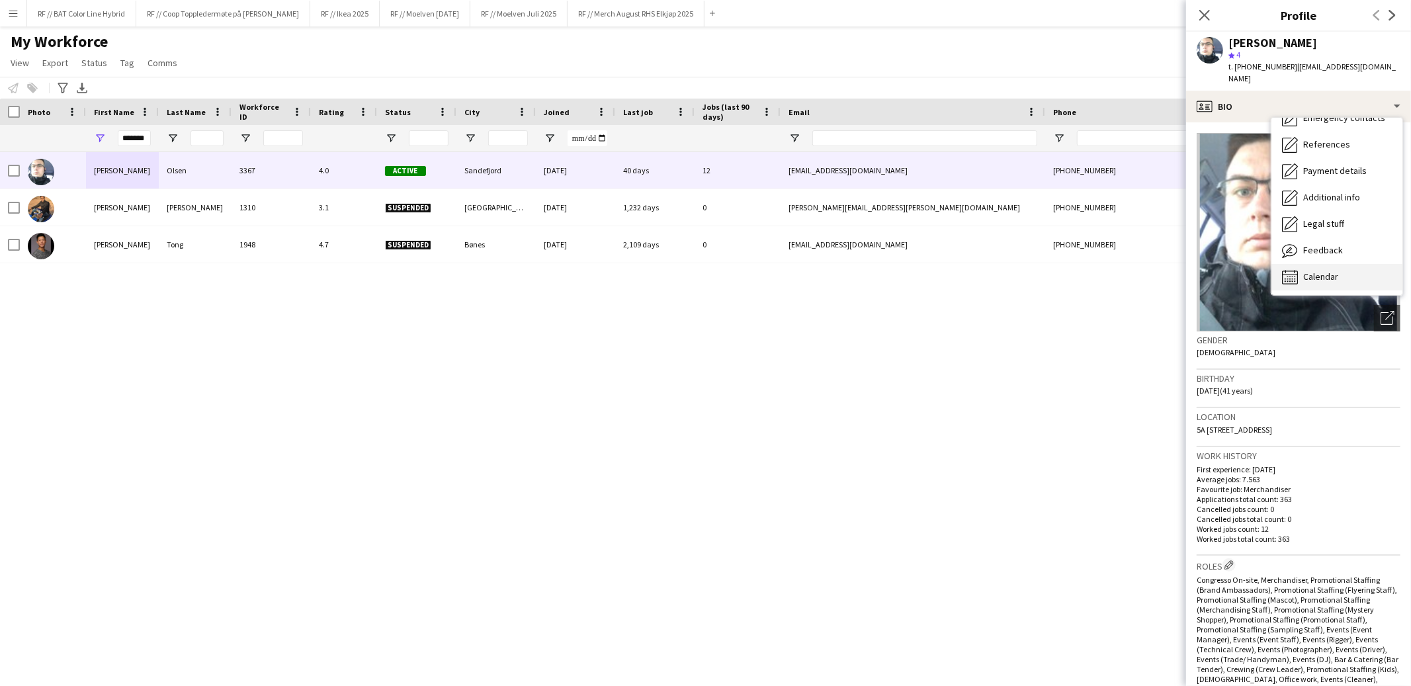
click at [1313, 271] on span "Calendar" at bounding box center [1321, 277] width 35 height 12
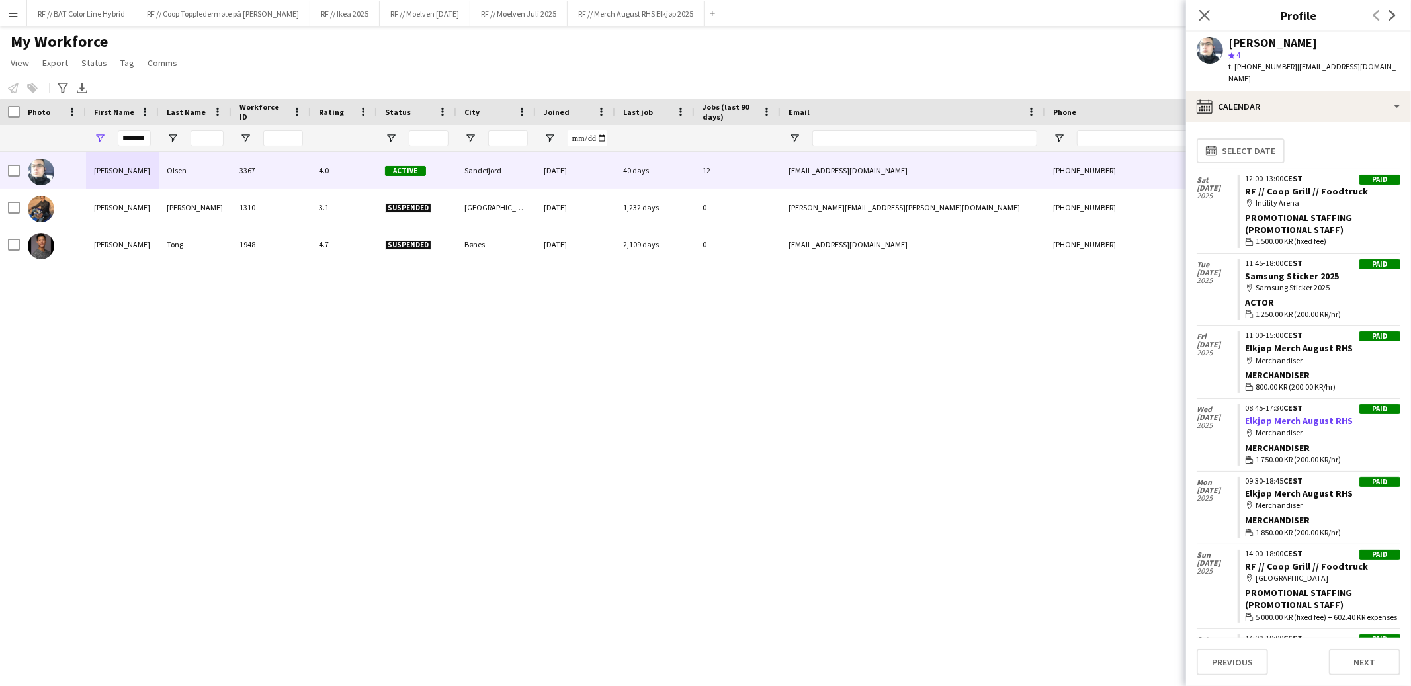
click at [1276, 415] on link "Elkjøp Merch August RHS" at bounding box center [1300, 421] width 108 height 12
click at [1198, 422] on span "2025" at bounding box center [1217, 426] width 41 height 8
click at [1261, 404] on div "08:45-17:30 CEST" at bounding box center [1323, 408] width 155 height 8
click at [1272, 415] on link "Elkjøp Merch August RHS" at bounding box center [1300, 421] width 108 height 12
click at [144, 133] on input "*******" at bounding box center [134, 138] width 33 height 16
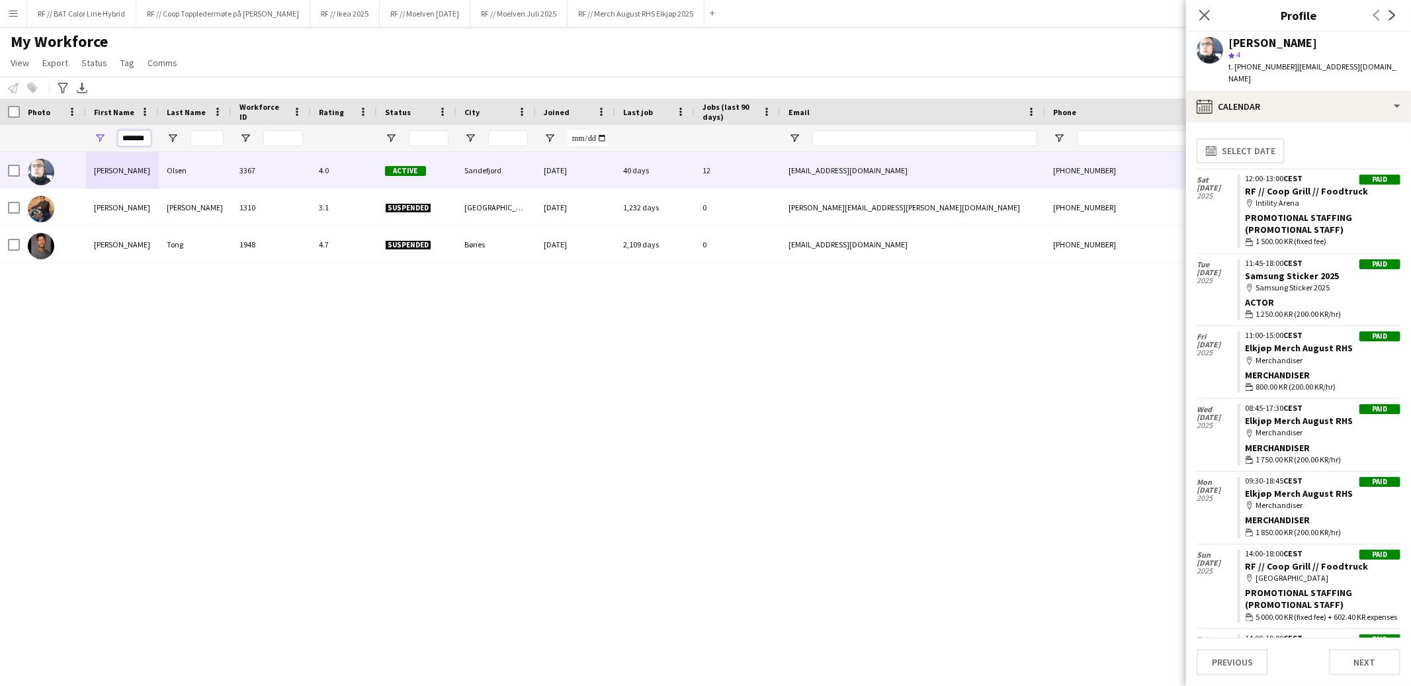
click at [144, 133] on input "*******" at bounding box center [134, 138] width 33 height 16
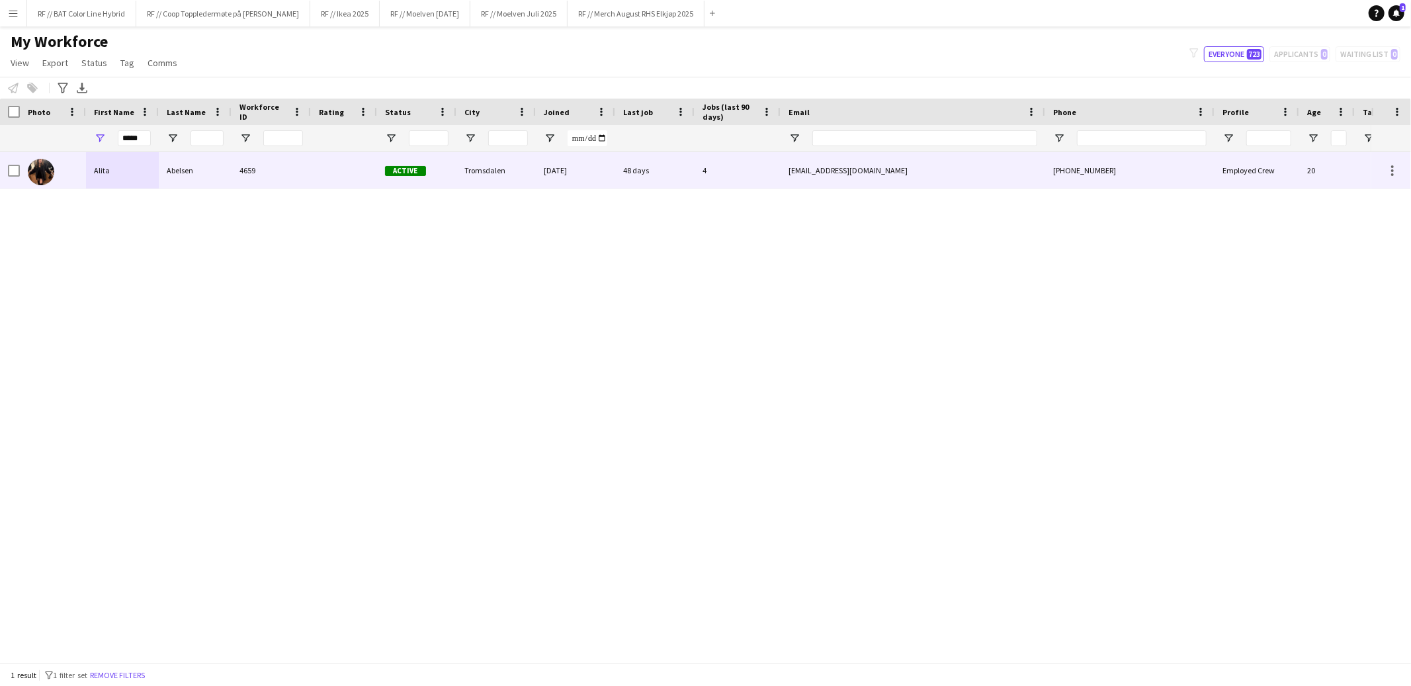
click at [128, 177] on div "Alita" at bounding box center [122, 170] width 73 height 36
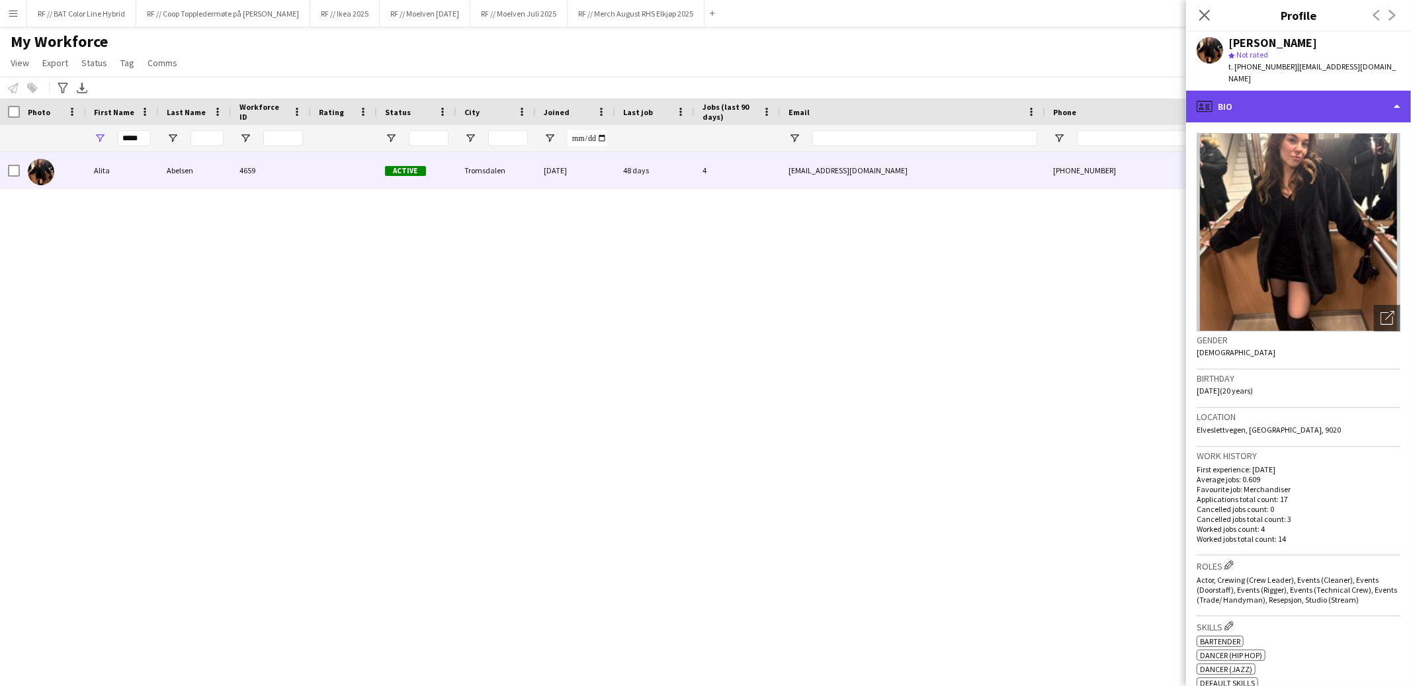
click at [1392, 91] on div "profile Bio" at bounding box center [1298, 107] width 225 height 32
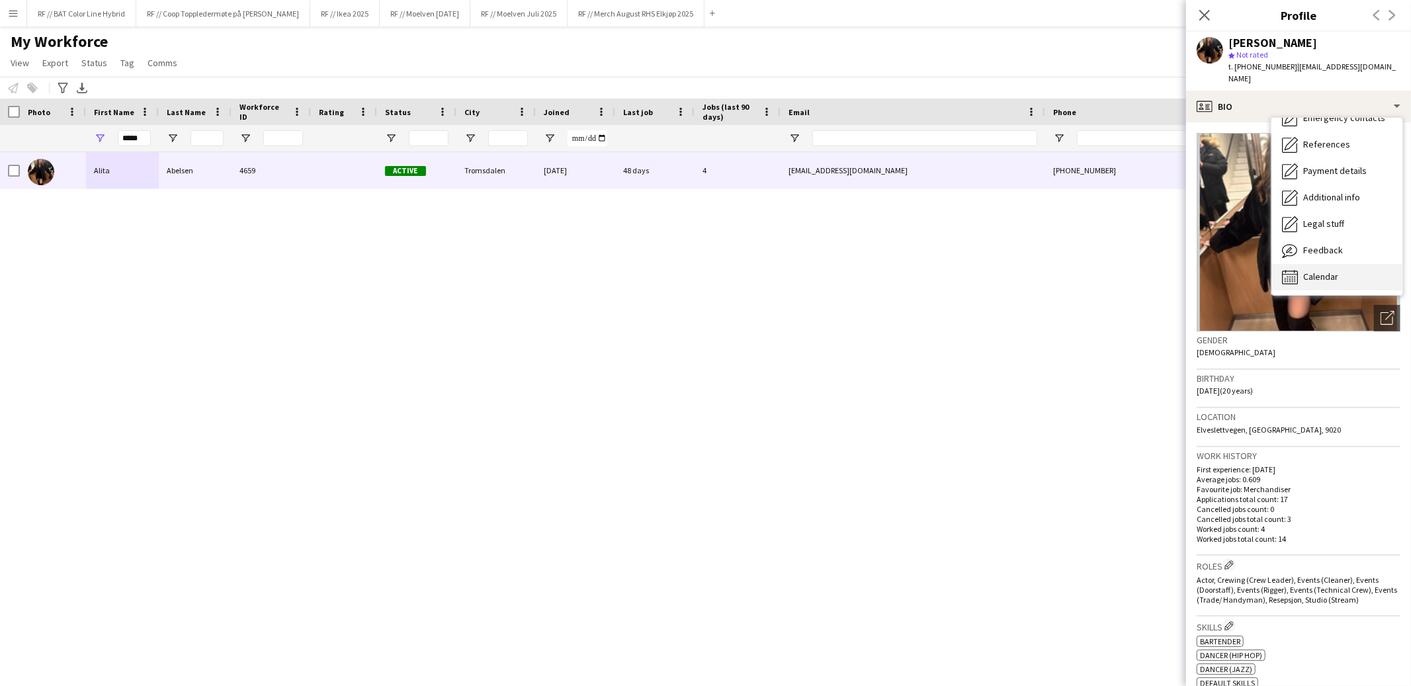
click at [1319, 271] on span "Calendar" at bounding box center [1321, 277] width 35 height 12
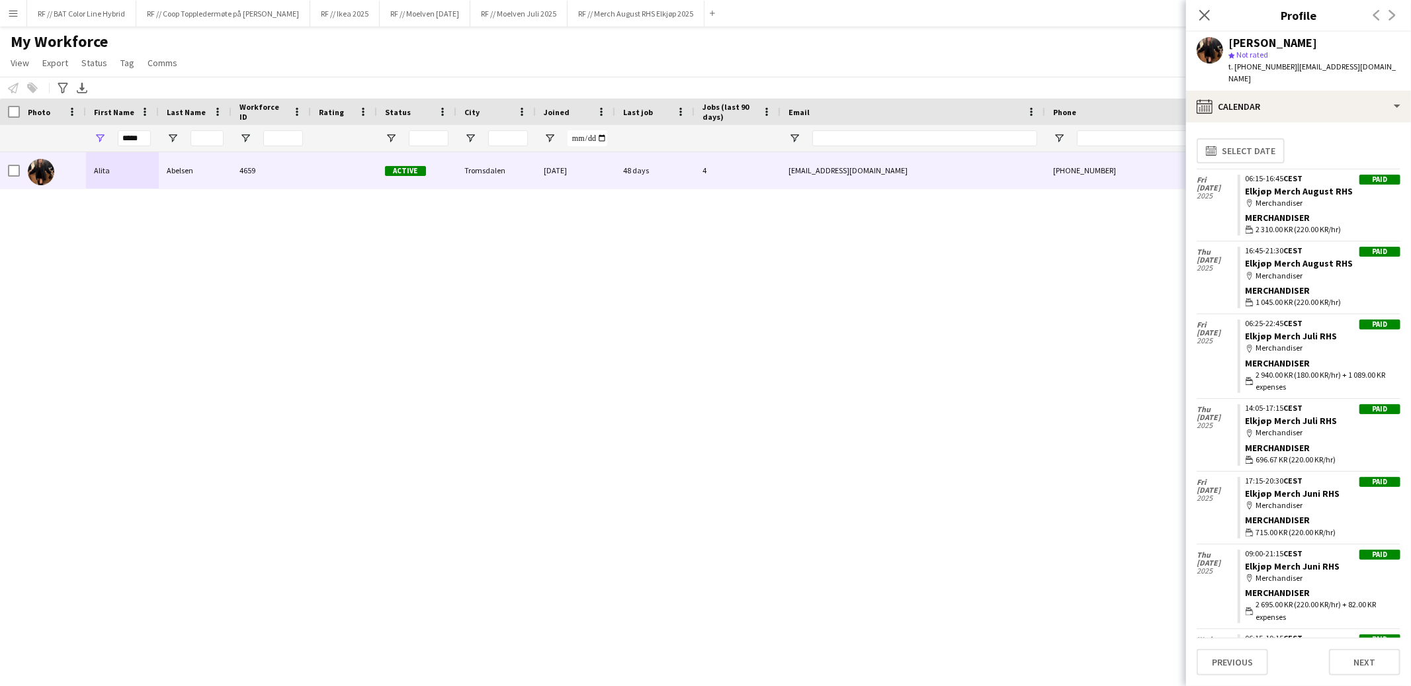
click at [116, 142] on div "*****" at bounding box center [122, 138] width 73 height 26
click at [146, 138] on input "*****" at bounding box center [134, 138] width 33 height 16
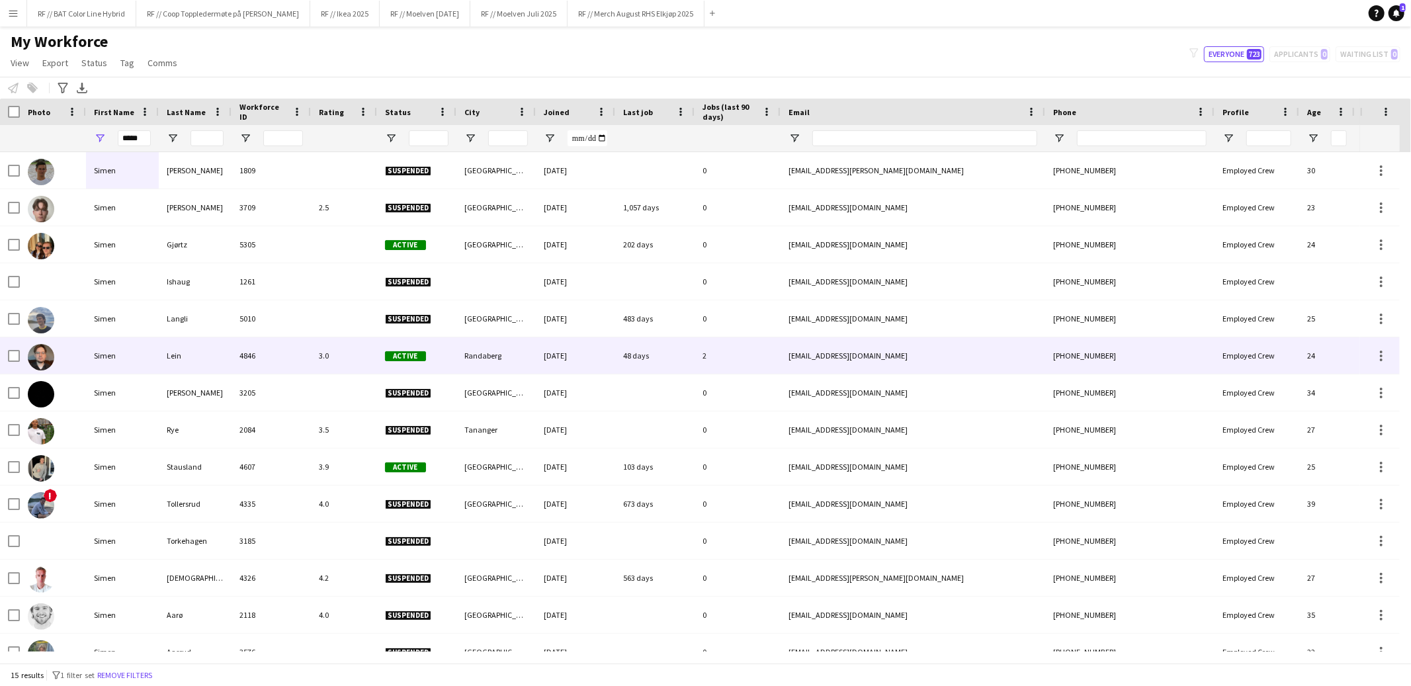
click at [40, 361] on img at bounding box center [41, 357] width 26 height 26
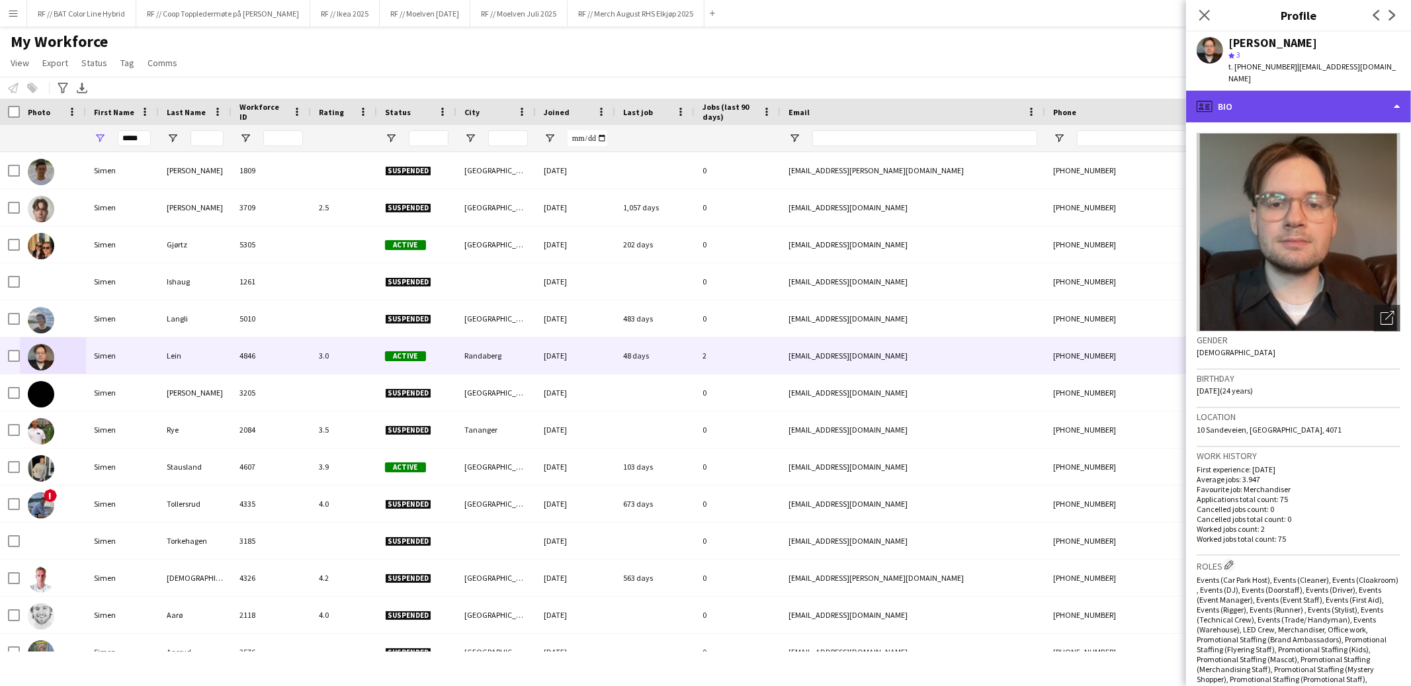
click at [1375, 93] on div "profile Bio" at bounding box center [1298, 107] width 225 height 32
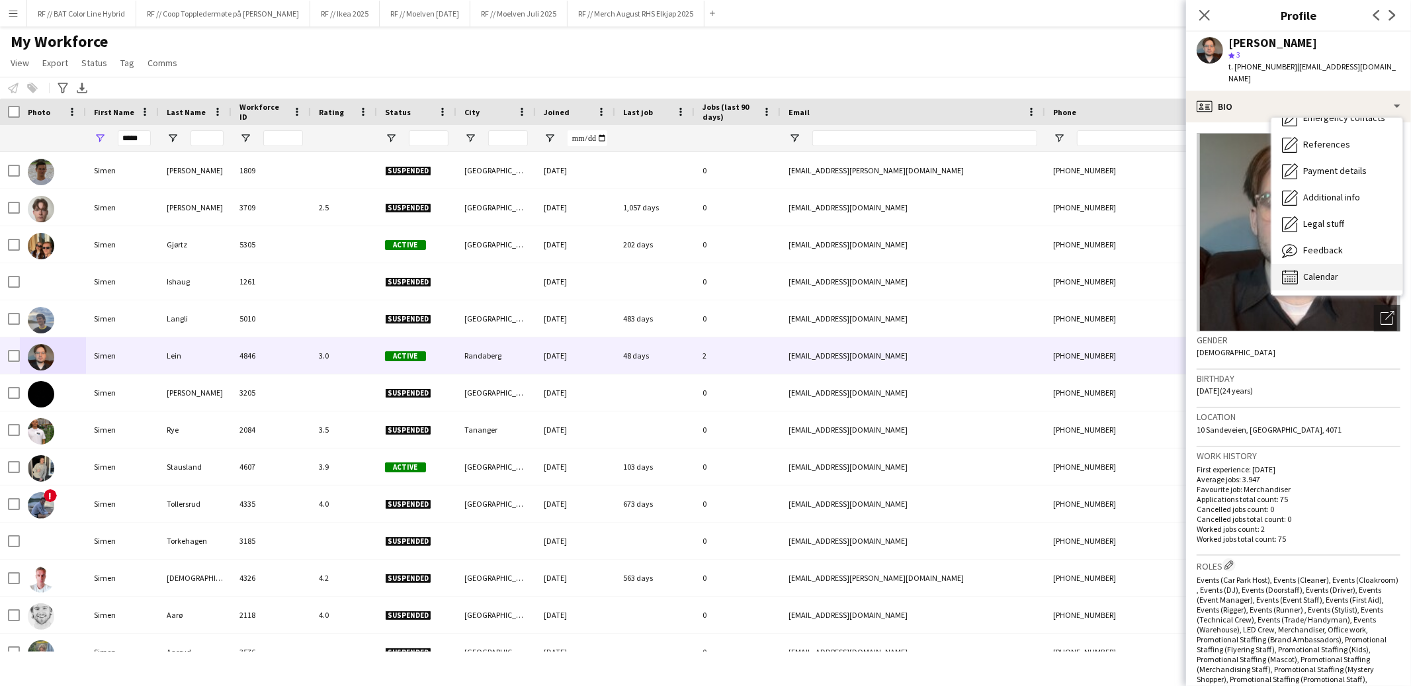
click at [1337, 271] on span "Calendar" at bounding box center [1321, 277] width 35 height 12
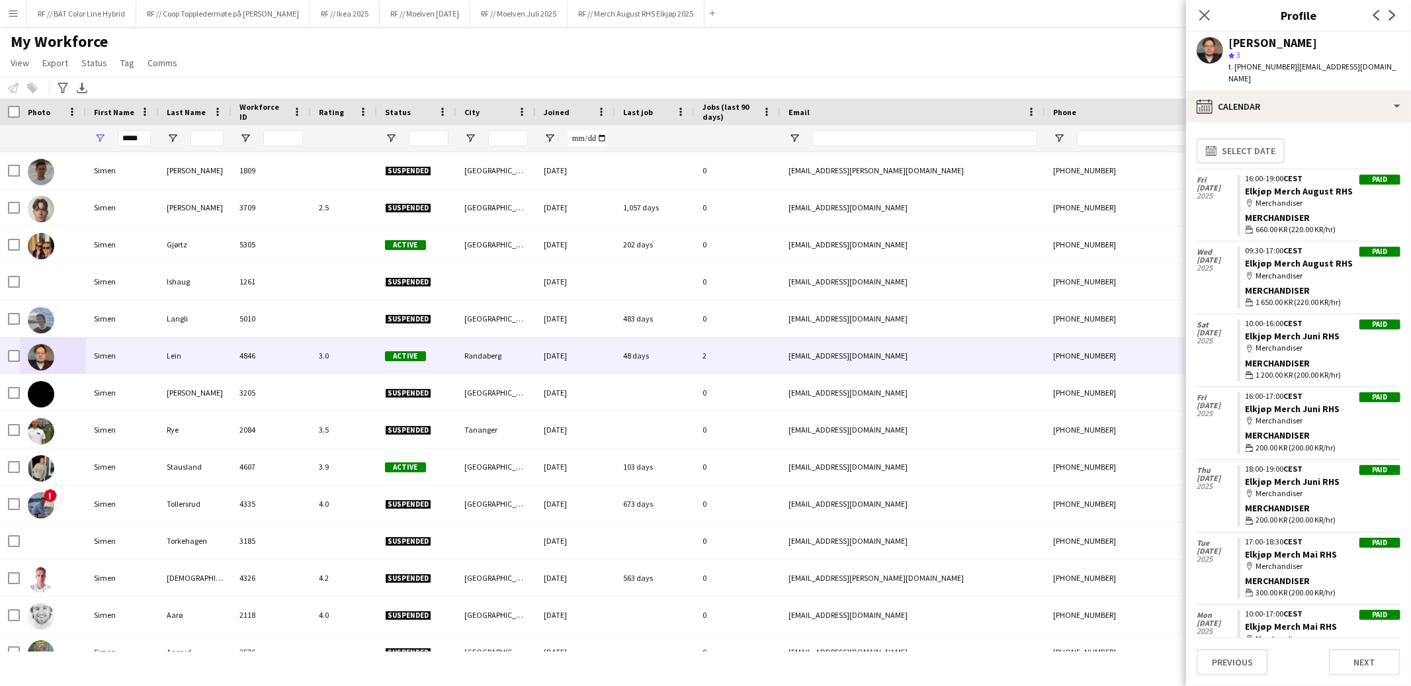
scroll to position [3, 0]
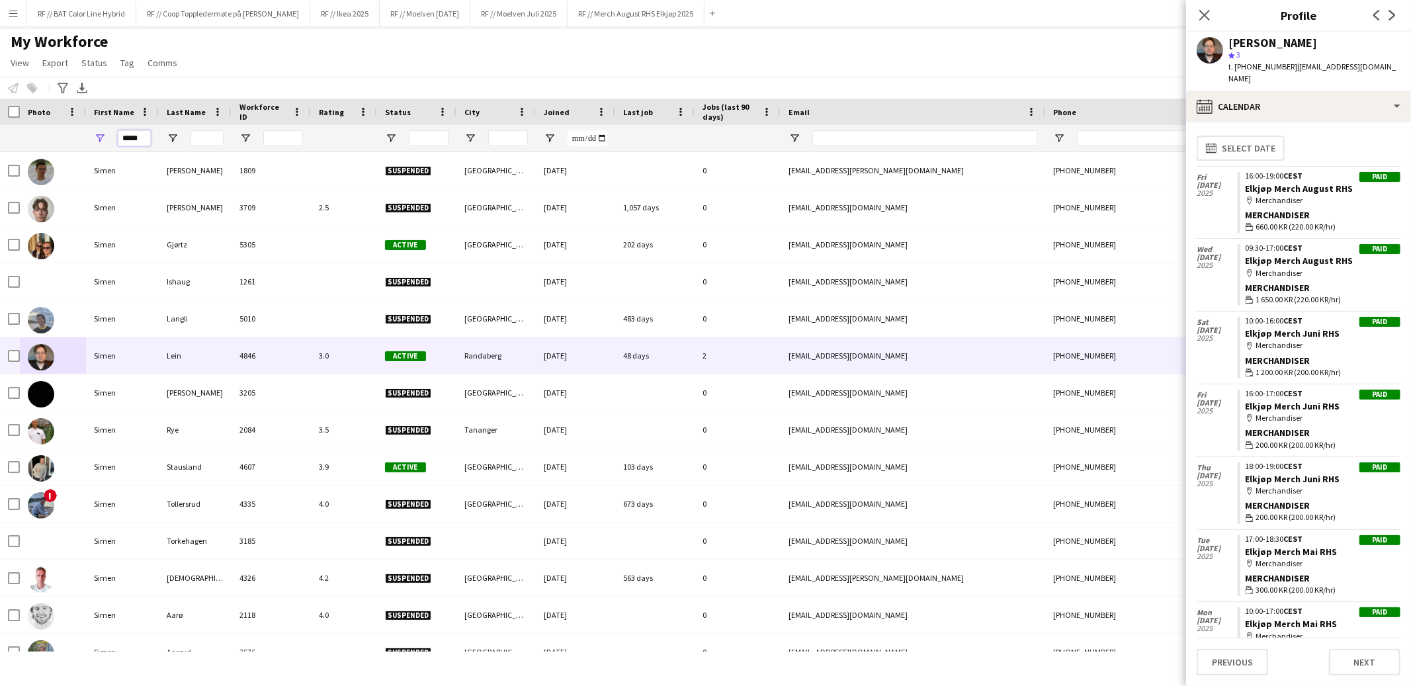
click at [124, 135] on input "*****" at bounding box center [134, 138] width 33 height 16
click at [125, 135] on input "*****" at bounding box center [134, 138] width 33 height 16
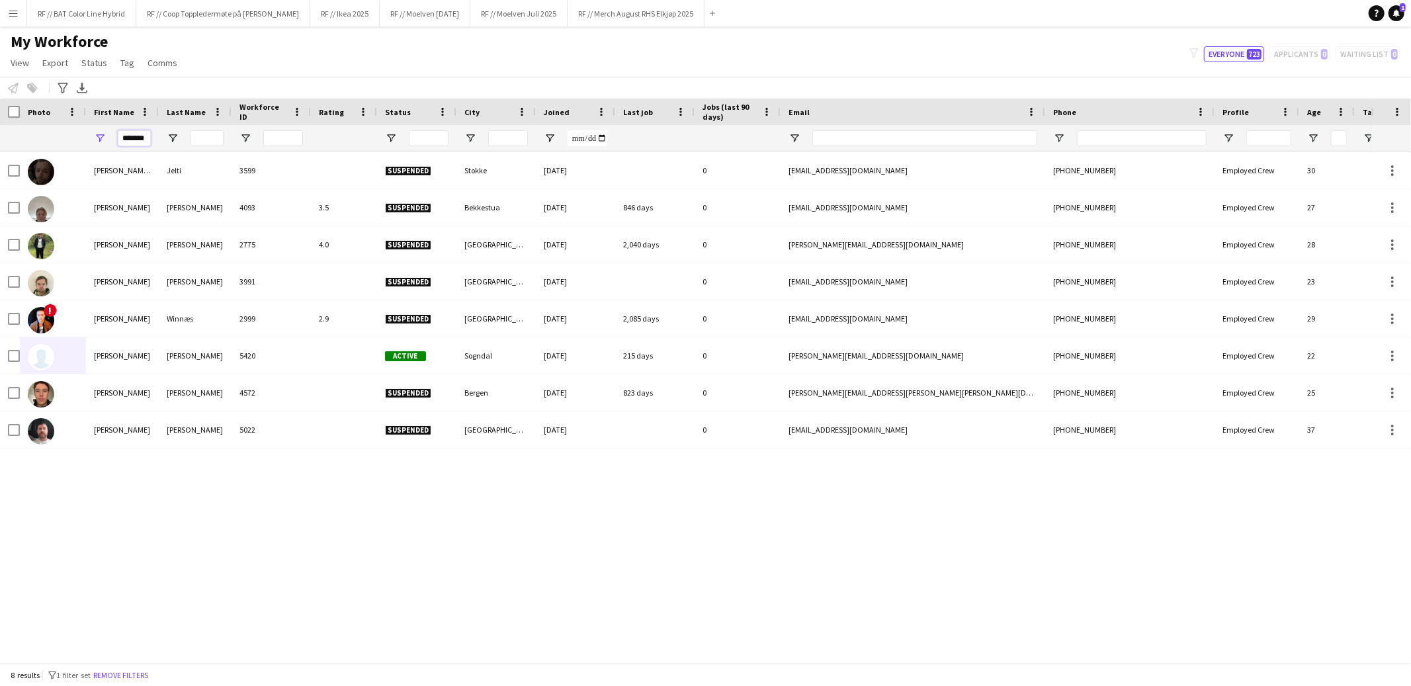
scroll to position [0, 0]
type input "*"
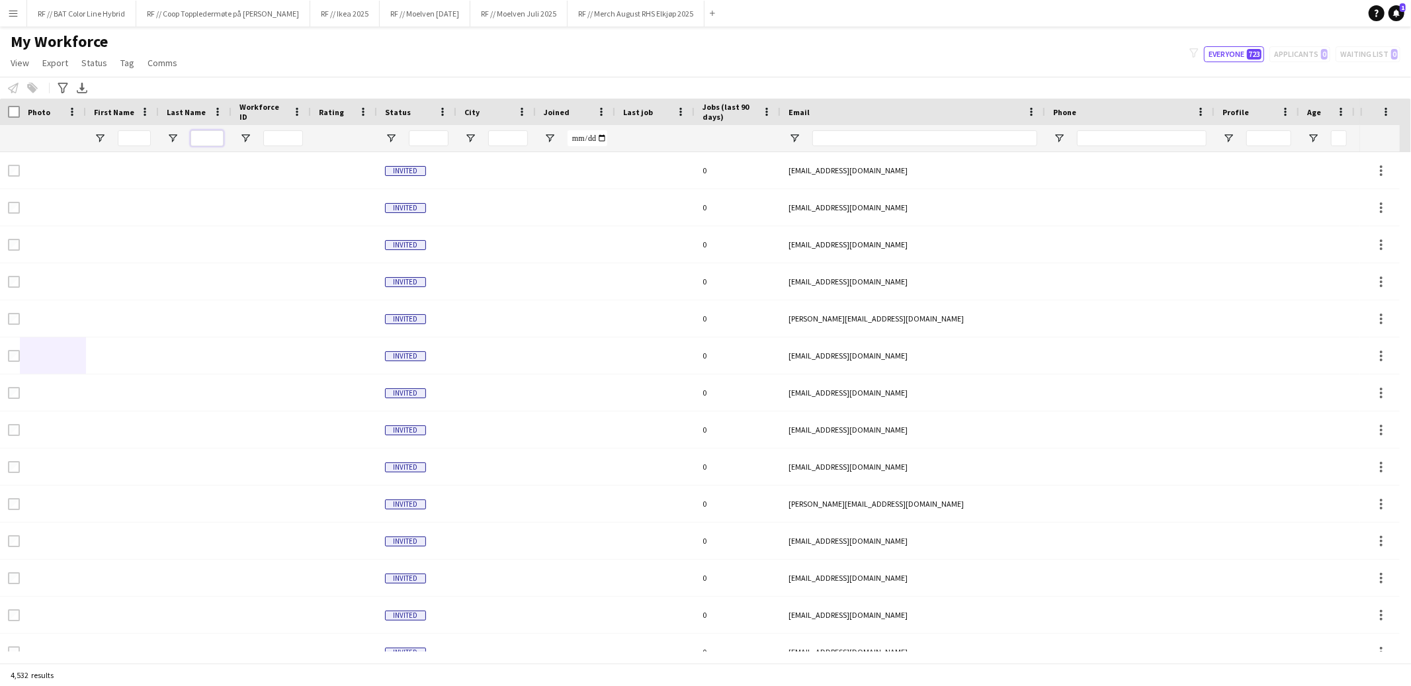
click at [213, 136] on input "Last Name Filter Input" at bounding box center [207, 138] width 33 height 16
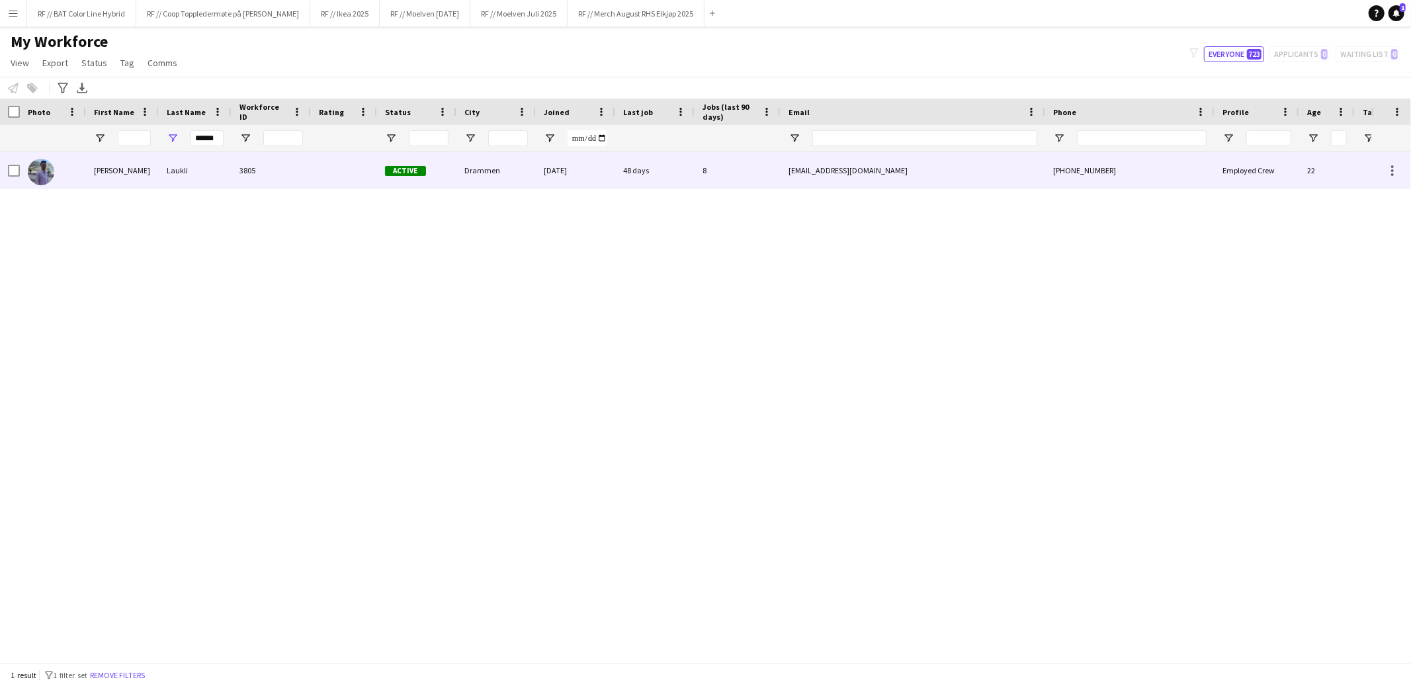
click at [121, 171] on div "[PERSON_NAME]" at bounding box center [122, 170] width 73 height 36
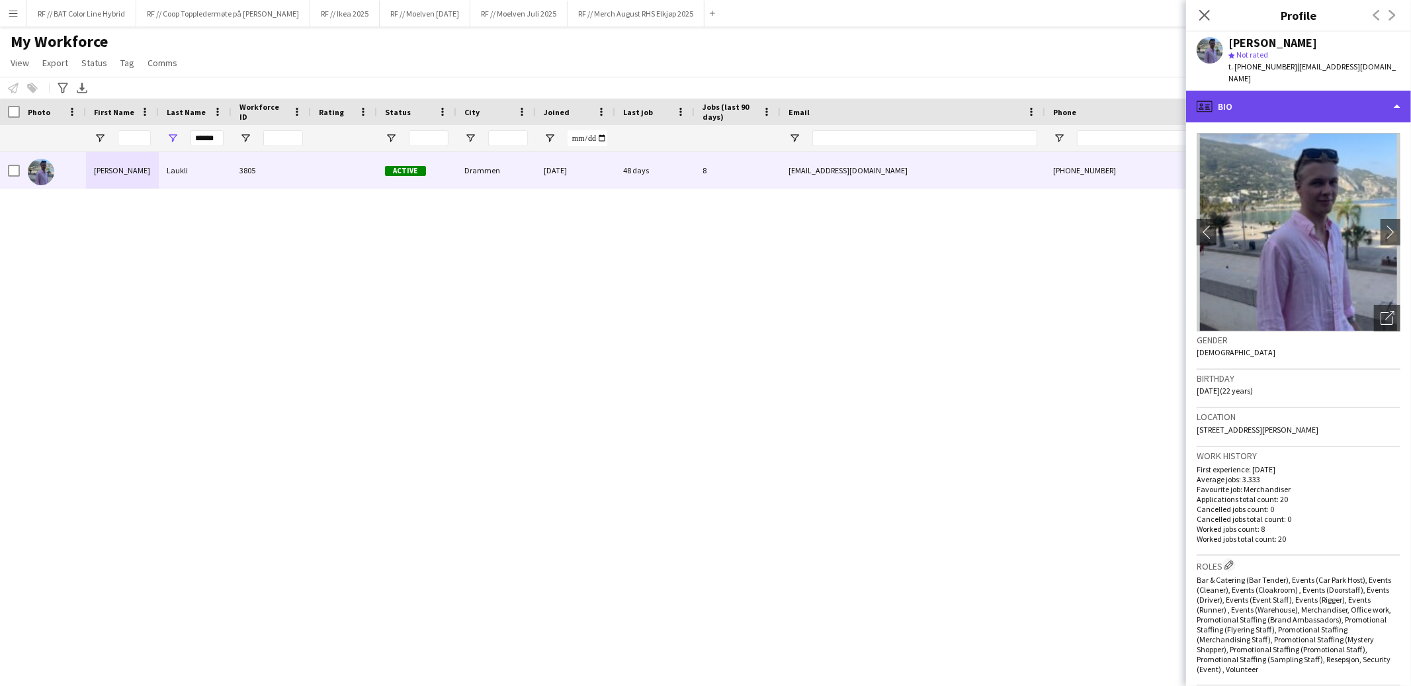
click at [1396, 91] on div "profile Bio" at bounding box center [1298, 107] width 225 height 32
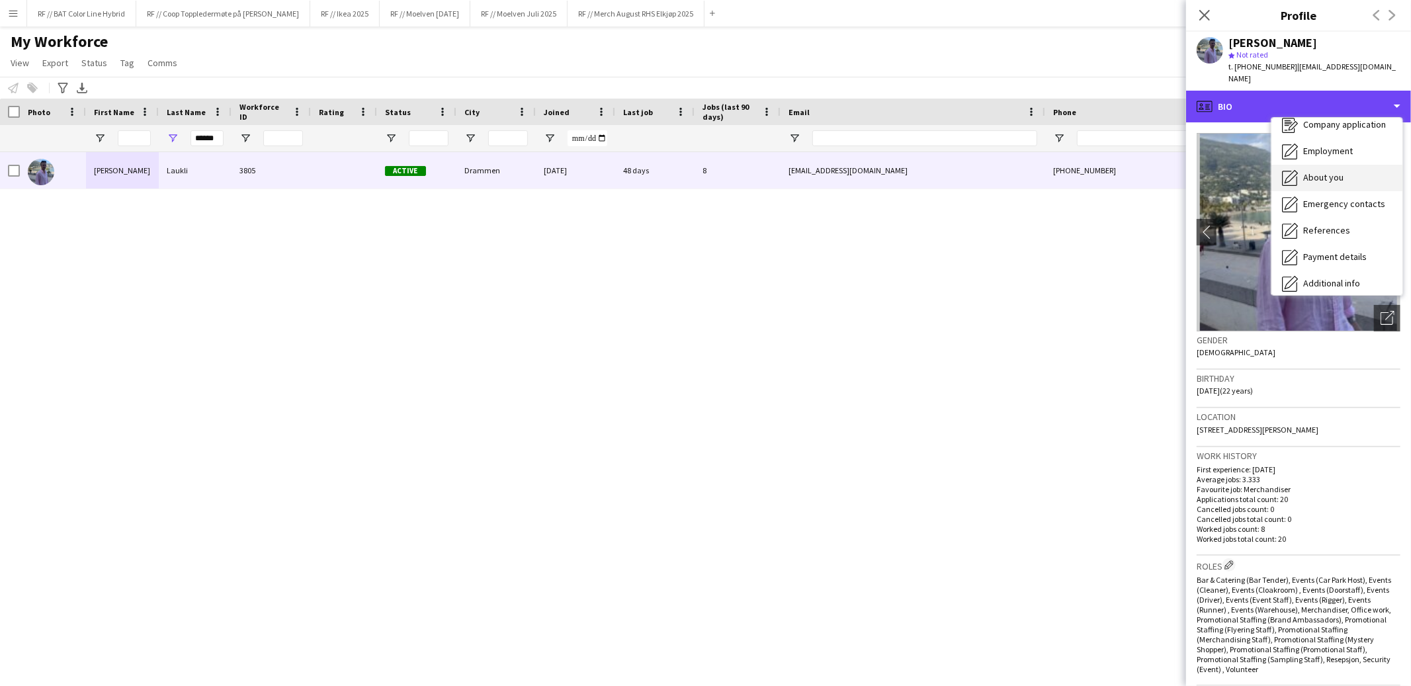
scroll to position [124, 0]
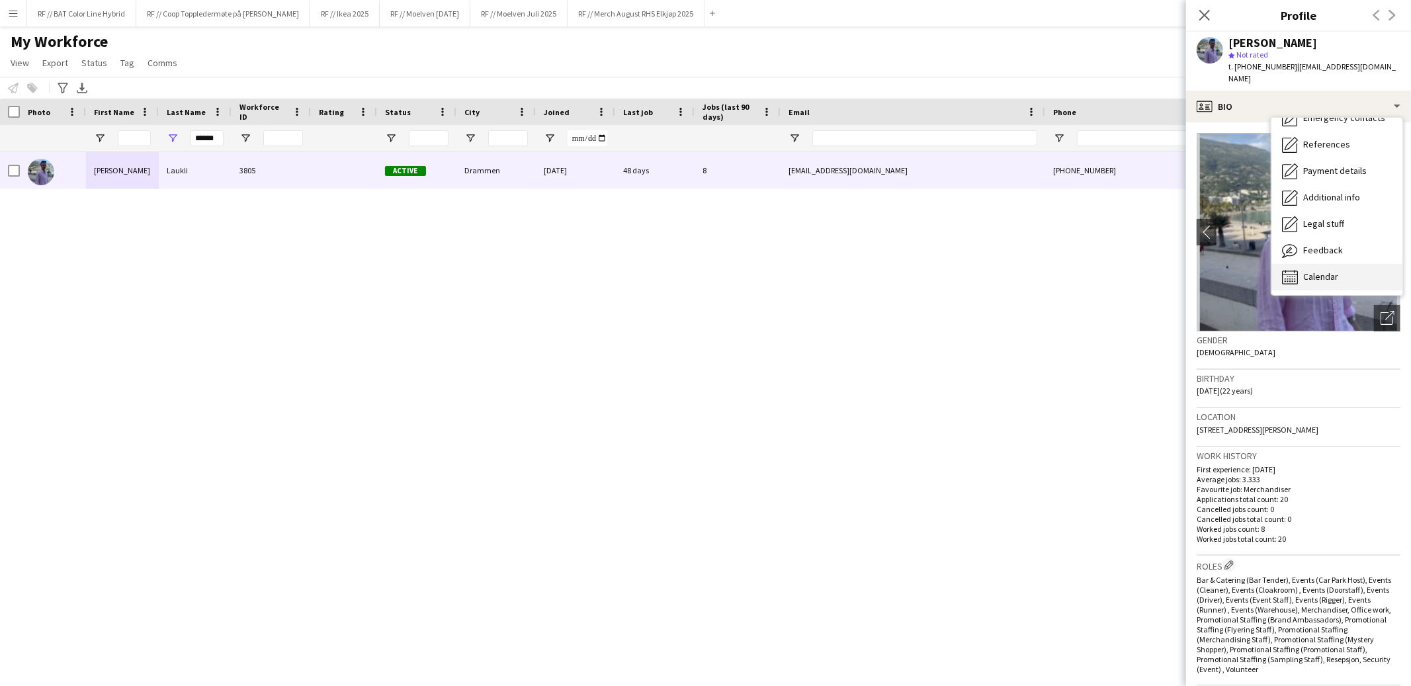
click at [1318, 271] on span "Calendar" at bounding box center [1321, 277] width 35 height 12
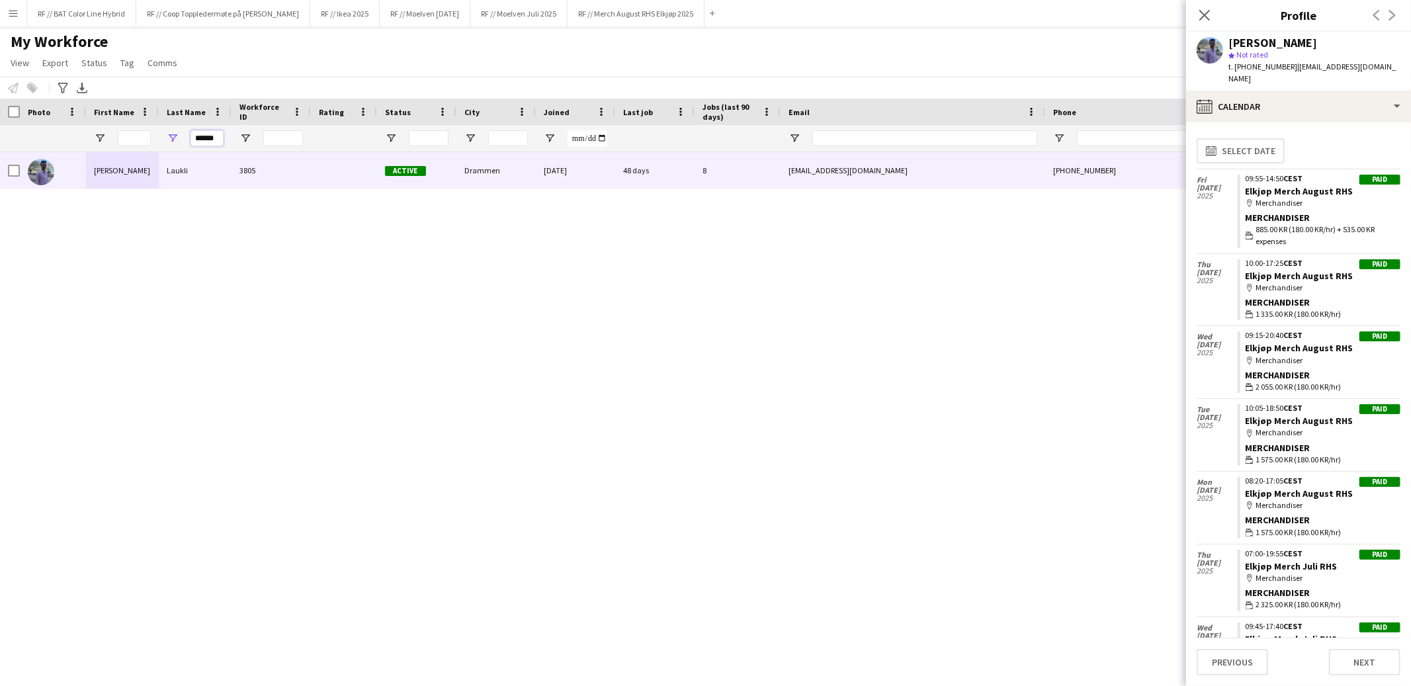
click at [216, 137] on input "******" at bounding box center [207, 138] width 33 height 16
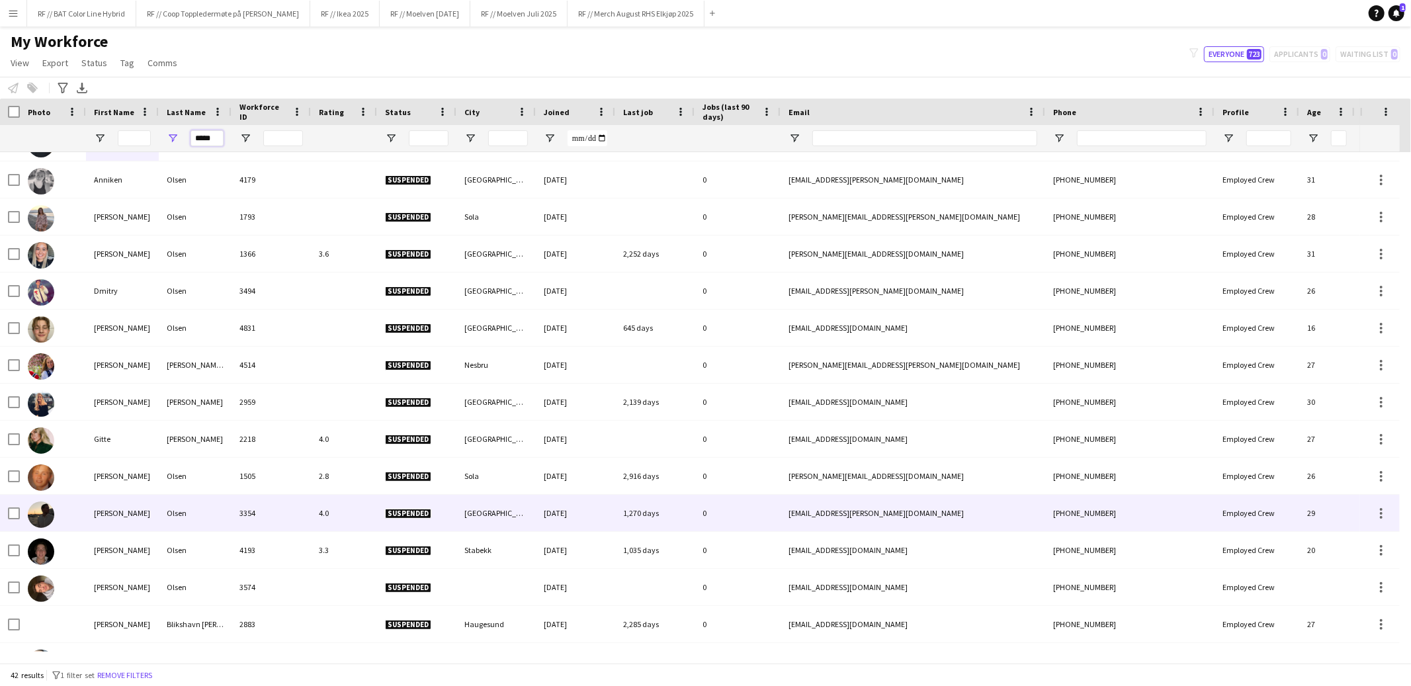
scroll to position [224, 0]
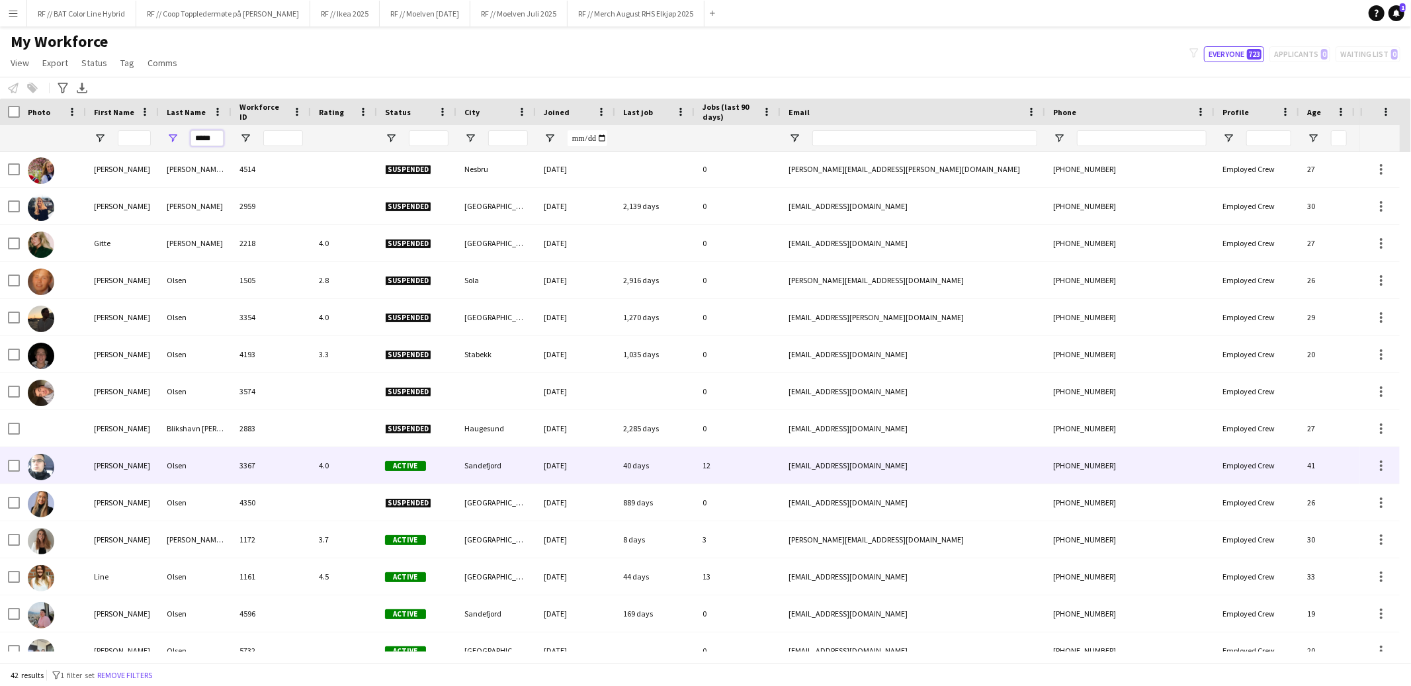
type input "*****"
click at [86, 472] on div "[PERSON_NAME]" at bounding box center [122, 465] width 73 height 36
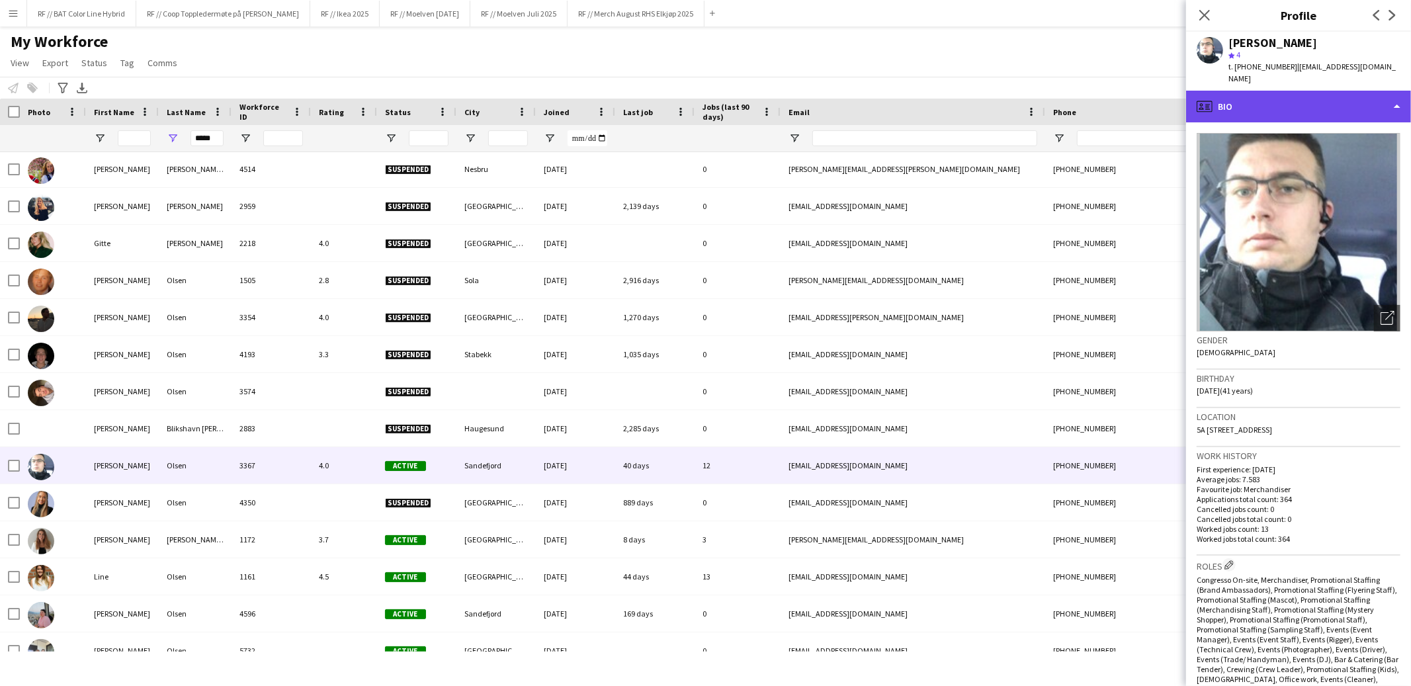
click at [1383, 91] on div "profile Bio" at bounding box center [1298, 107] width 225 height 32
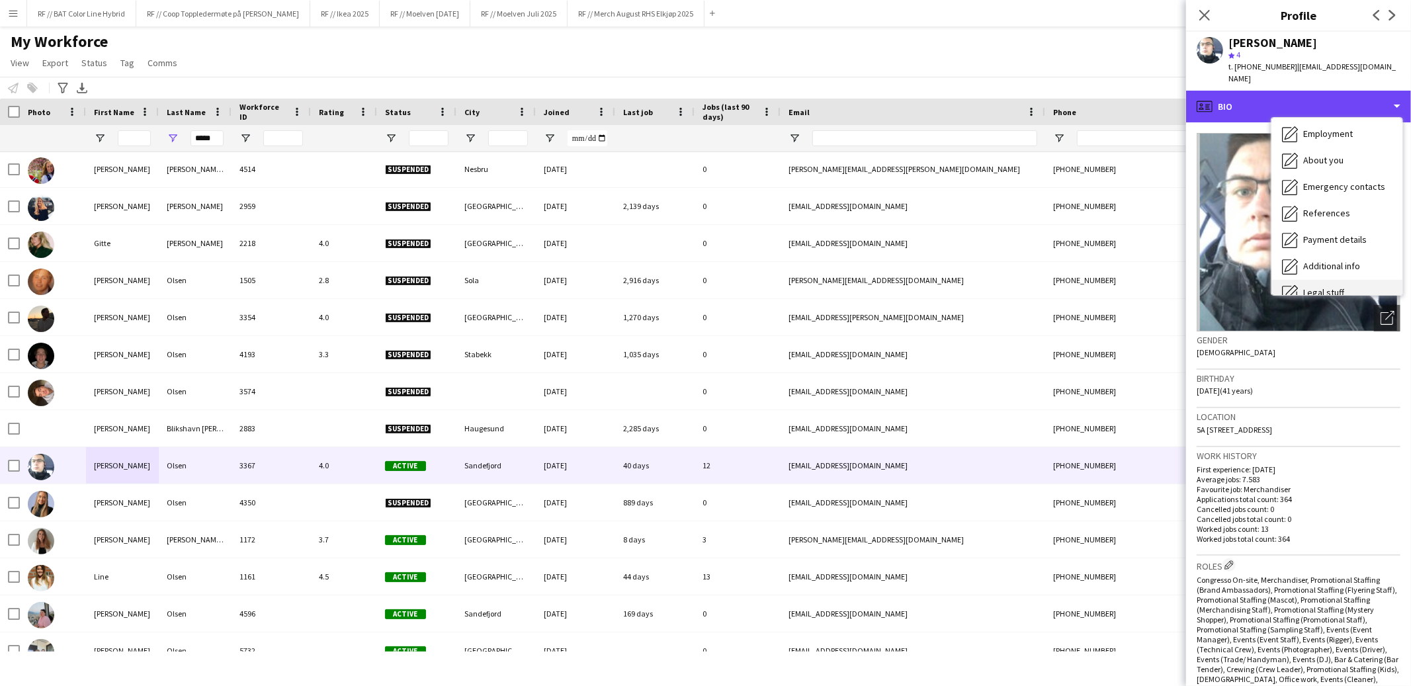
scroll to position [124, 0]
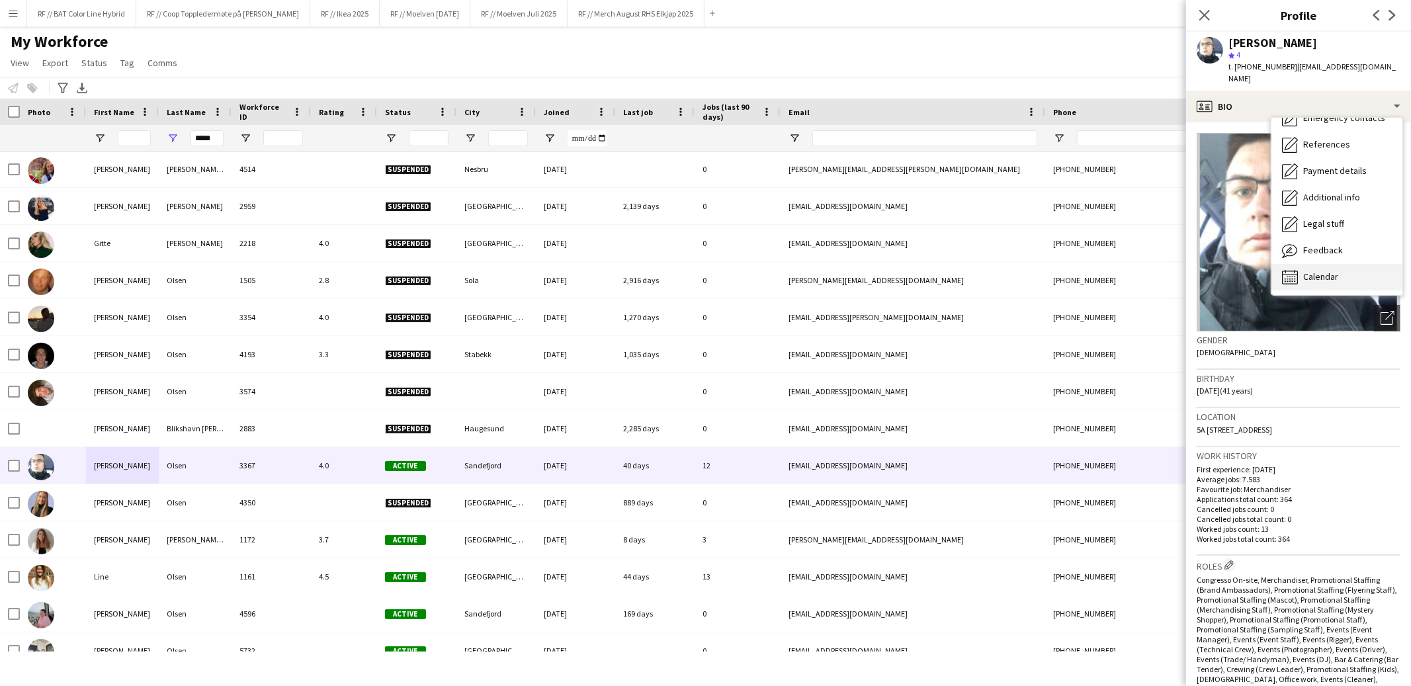
click at [1331, 276] on div "Calendar Calendar" at bounding box center [1337, 277] width 131 height 26
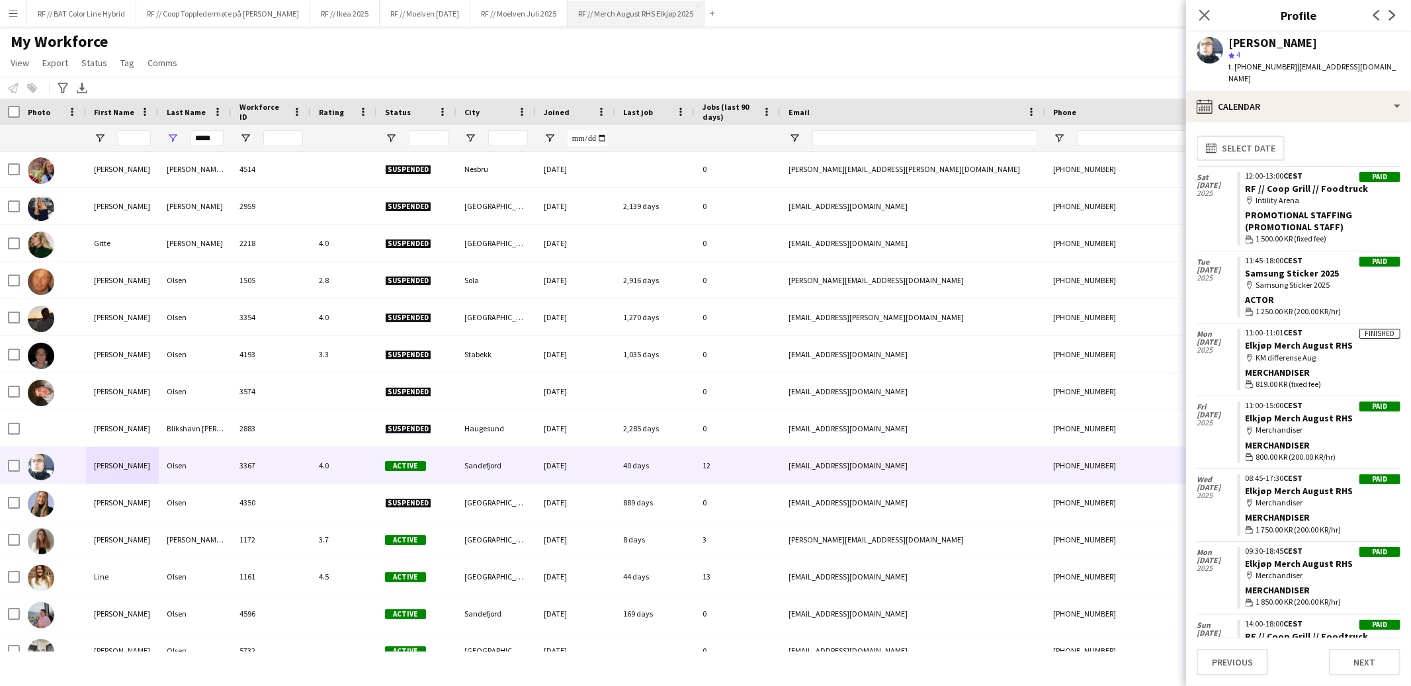
scroll to position [3, 0]
click at [222, 141] on input "*****" at bounding box center [207, 138] width 33 height 16
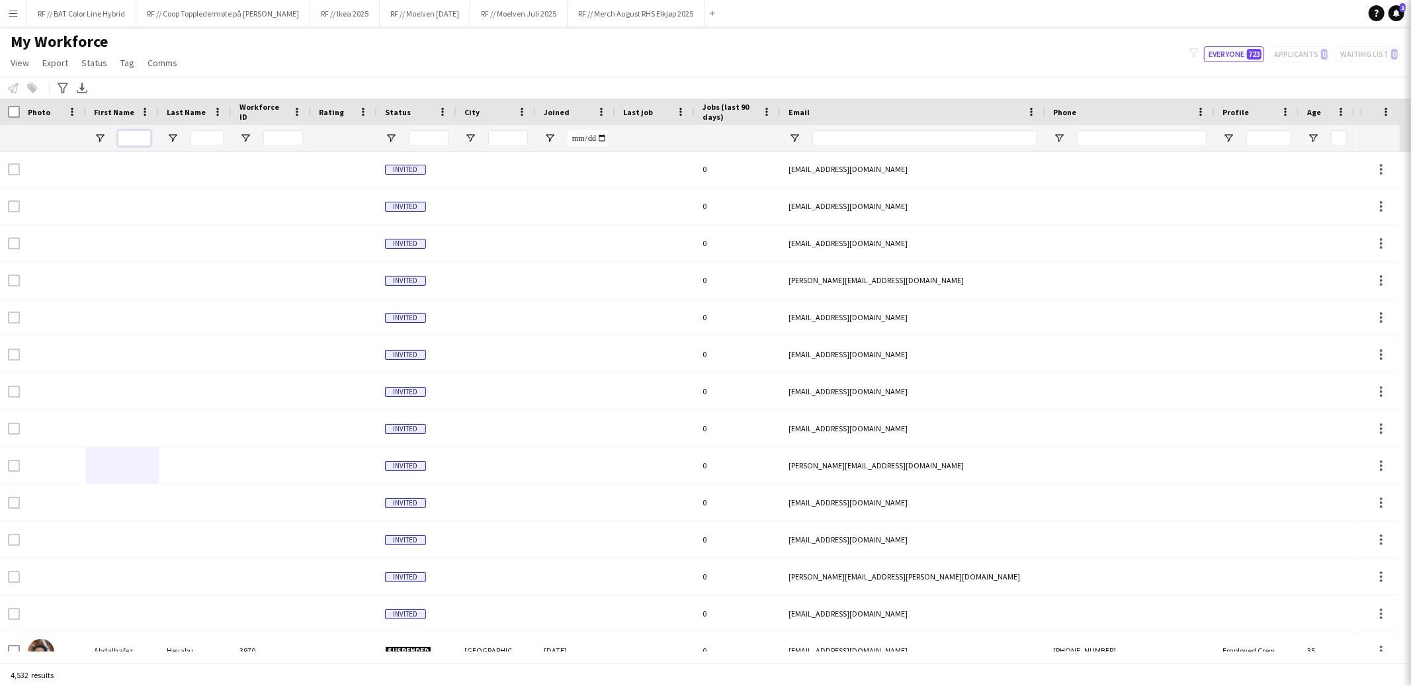
click at [138, 137] on input "First Name Filter Input" at bounding box center [134, 138] width 33 height 16
click at [142, 142] on input "First Name Filter Input" at bounding box center [134, 138] width 33 height 16
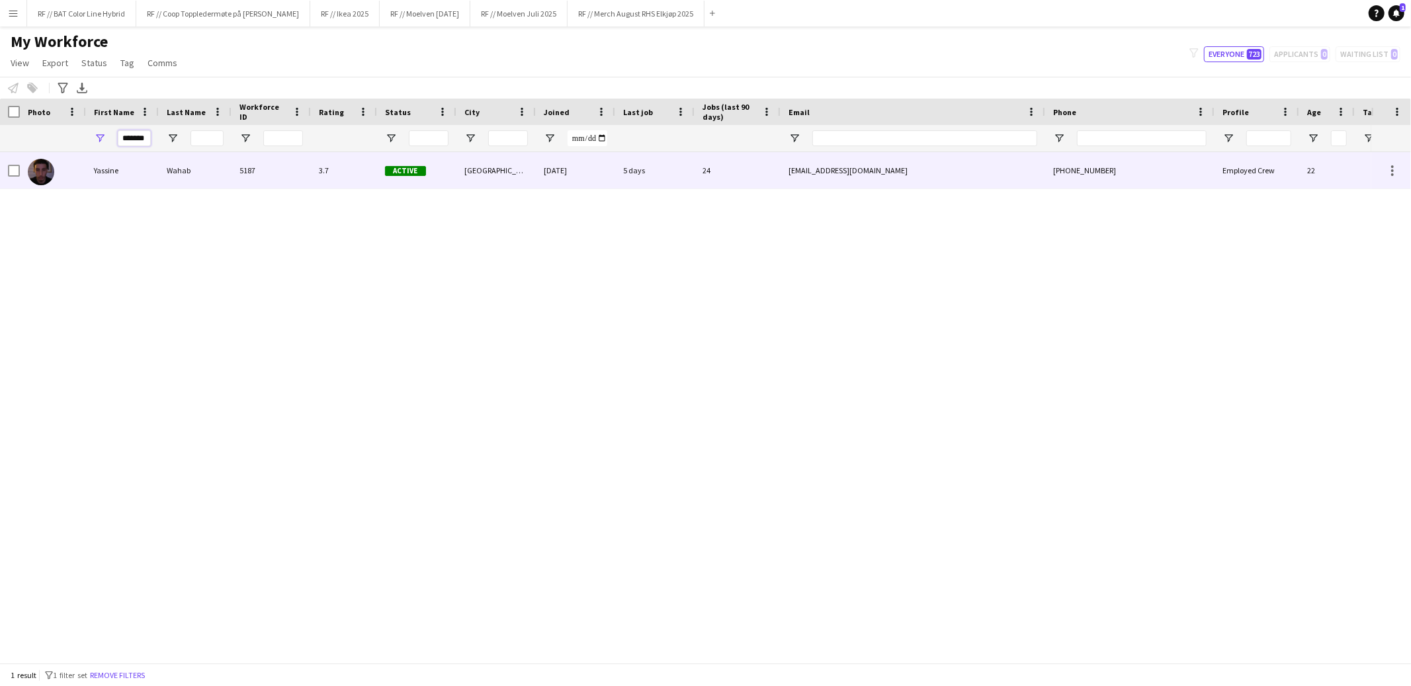
type input "*******"
click at [112, 173] on div "Yassine" at bounding box center [122, 170] width 73 height 36
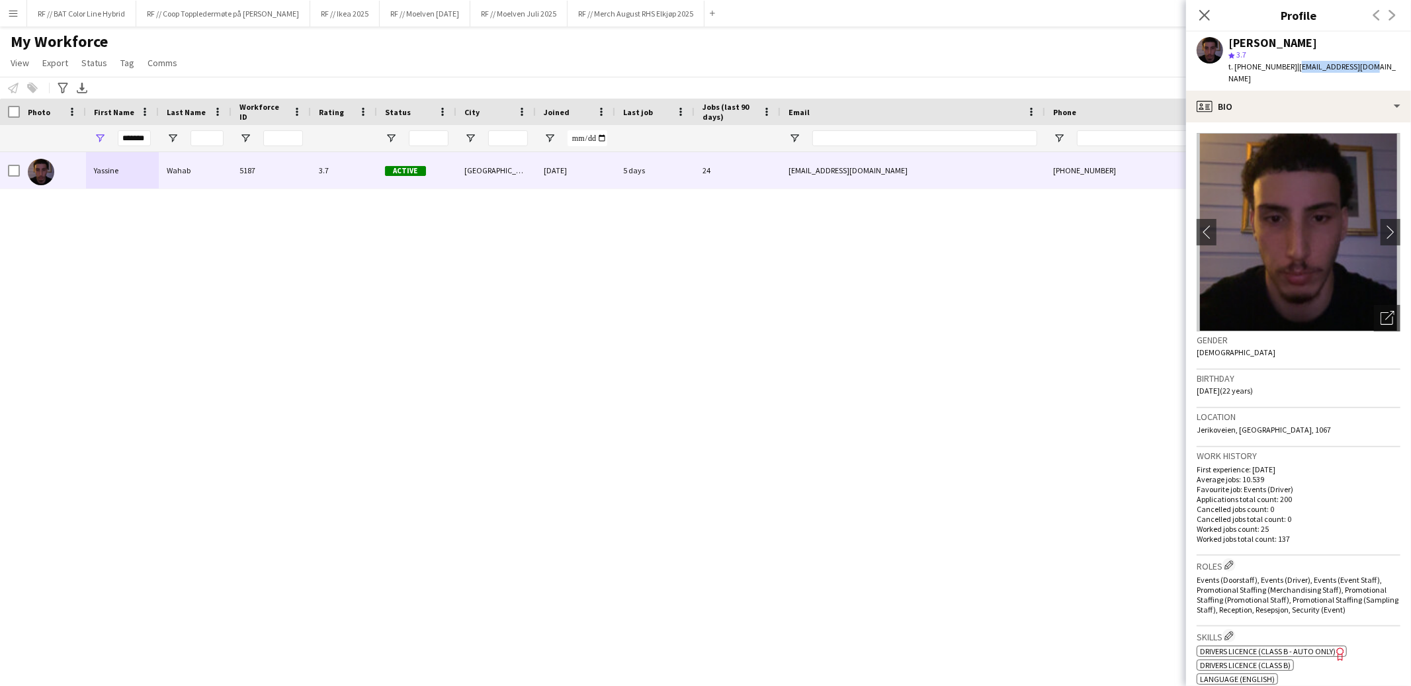
drag, startPoint x: 1365, startPoint y: 69, endPoint x: 1283, endPoint y: 69, distance: 82.1
click at [1283, 69] on div "Yassine Wahab star 3.7 t. +4740046516 | ywahab74@gmail.com" at bounding box center [1298, 61] width 225 height 59
copy span "ywahab74@gmail.com"
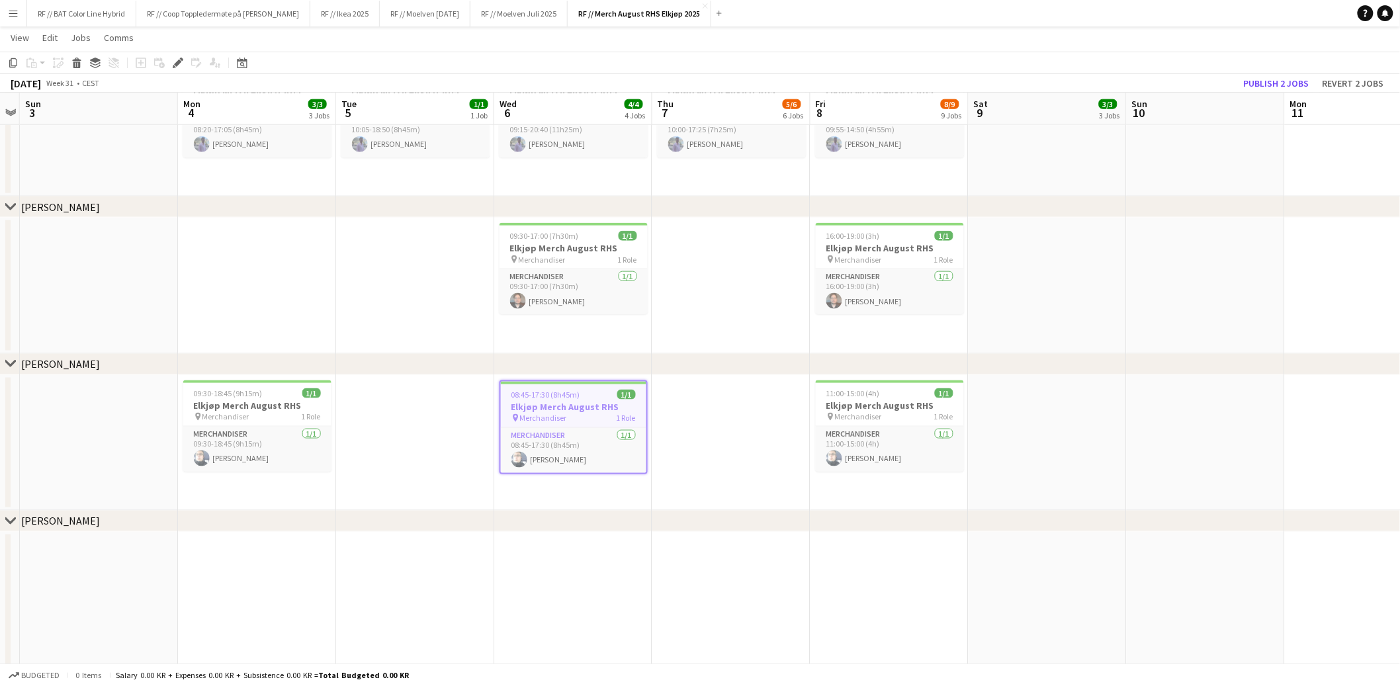
scroll to position [562, 0]
drag, startPoint x: 756, startPoint y: 351, endPoint x: 539, endPoint y: 351, distance: 217.0
click at [416, 357] on div "chevron-right Kenneth Olsen" at bounding box center [700, 361] width 1400 height 21
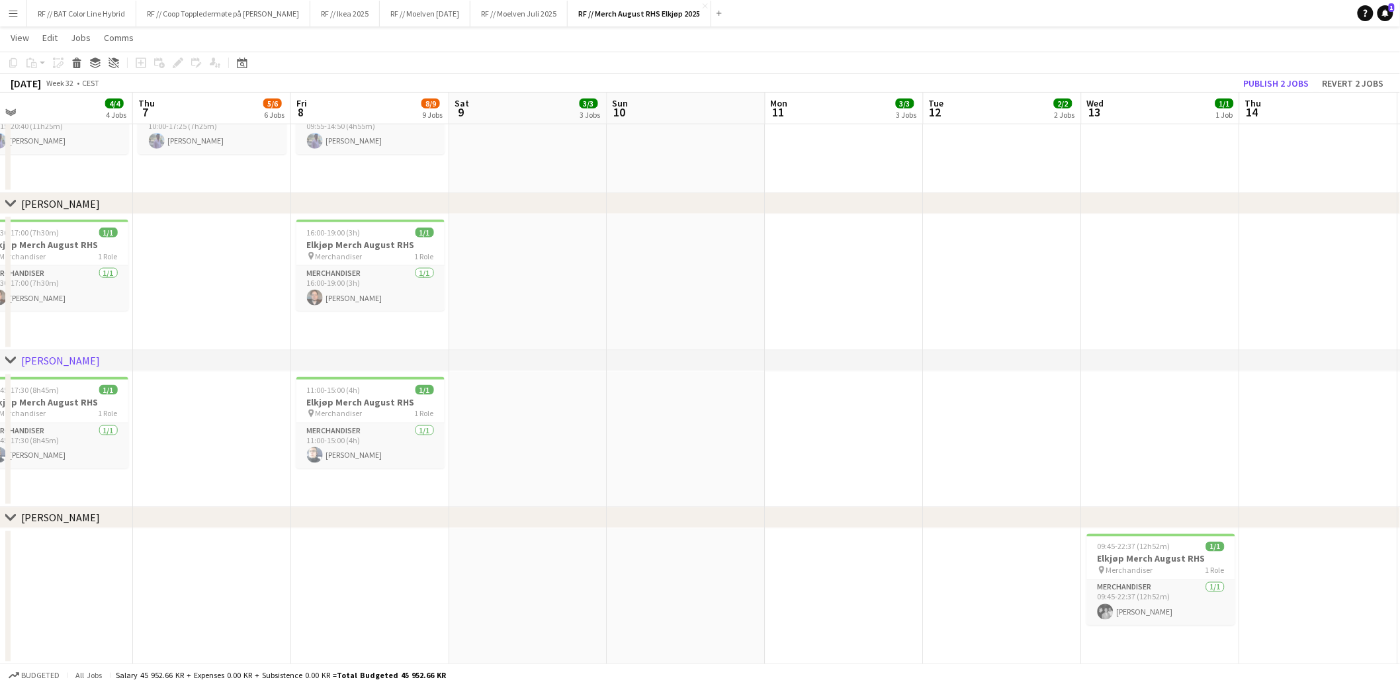
scroll to position [0, 494]
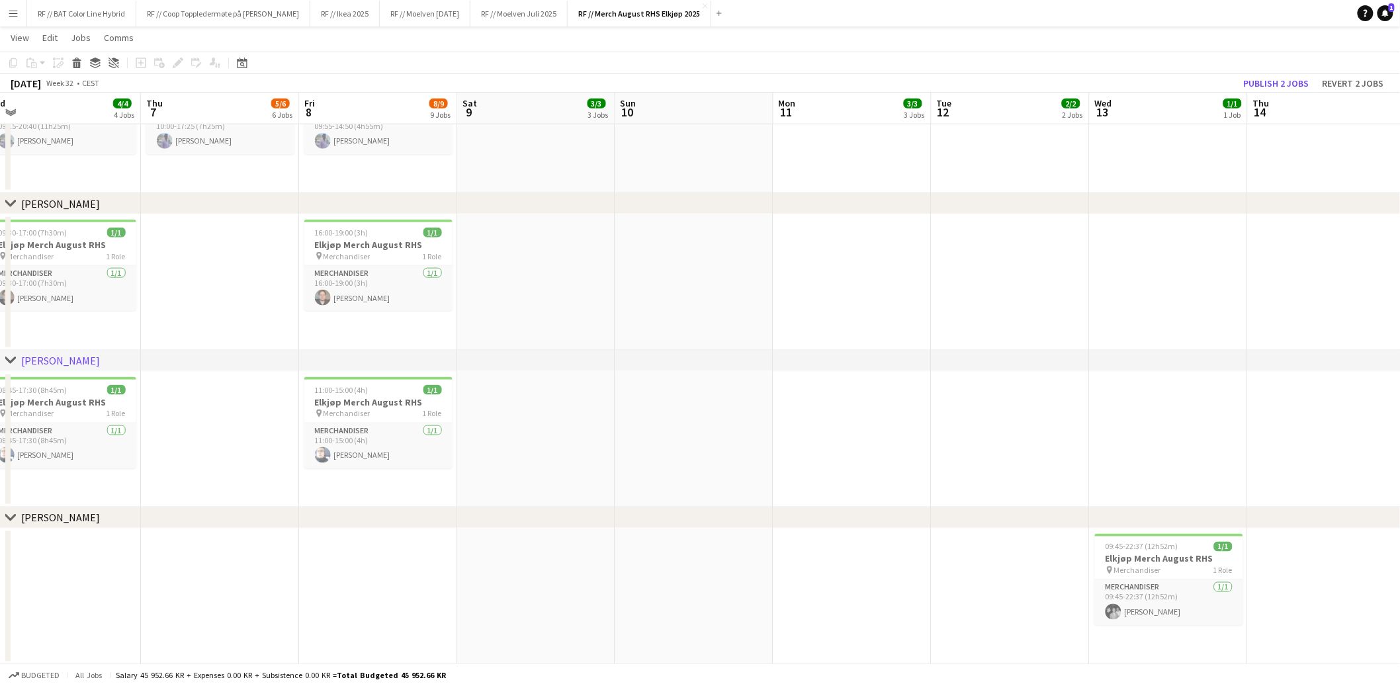
drag, startPoint x: 1175, startPoint y: 328, endPoint x: 943, endPoint y: 335, distance: 231.7
click at [661, 344] on app-calendar-viewport "Sun 3 Mon 4 3/3 3 Jobs Tue 5 1/1 1 Job Wed 6 4/4 4 Jobs Thu 7 5/6 6 Jobs Fri 8 …" at bounding box center [700, 632] width 1400 height 2286
drag, startPoint x: 1171, startPoint y: 350, endPoint x: 990, endPoint y: 342, distance: 181.5
click at [828, 347] on div "chevron-right Filip Fleischer chevron-right Line Olsen chevron-right Mathias La…" at bounding box center [700, 632] width 1400 height 2286
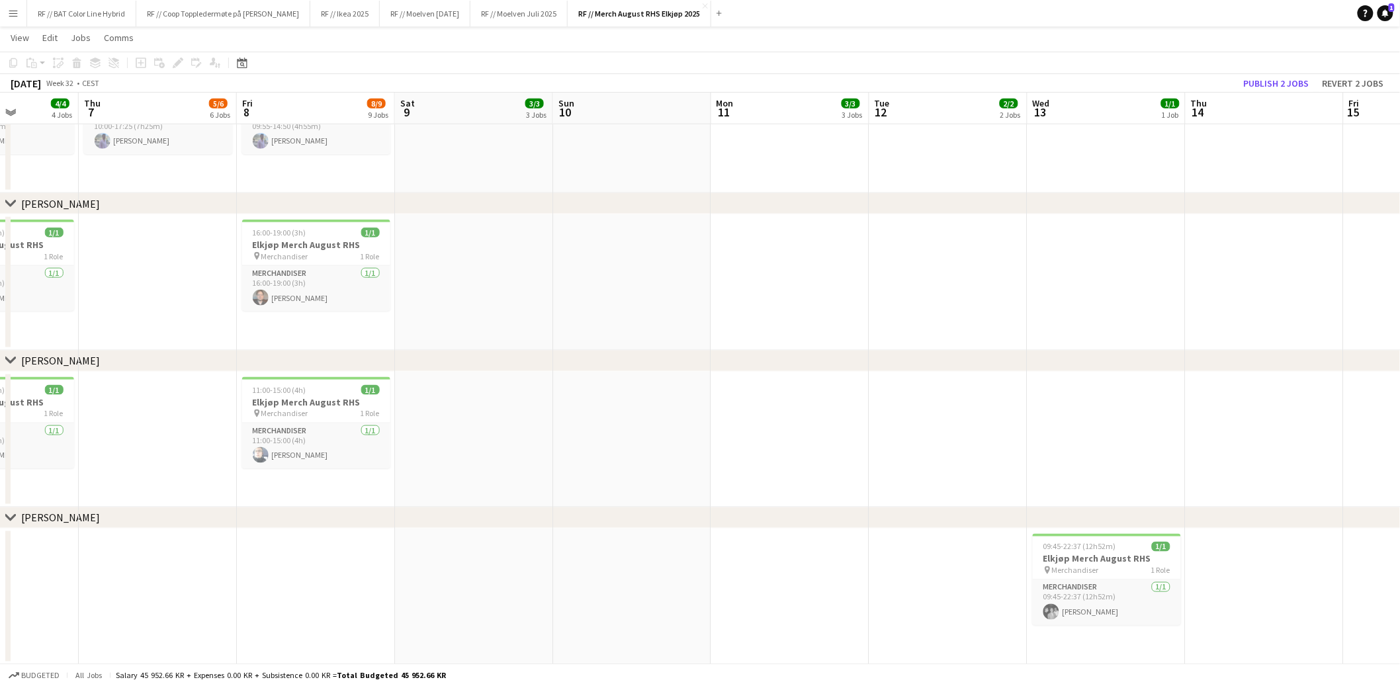
drag, startPoint x: 1135, startPoint y: 420, endPoint x: 833, endPoint y: 425, distance: 302.4
click at [630, 427] on app-calendar-viewport "Mon 4 3/3 3 Jobs Tue 5 1/1 1 Job Wed 6 4/4 4 Jobs Thu 7 5/6 6 Jobs Fri 8 8/9 9 …" at bounding box center [700, 632] width 1400 height 2286
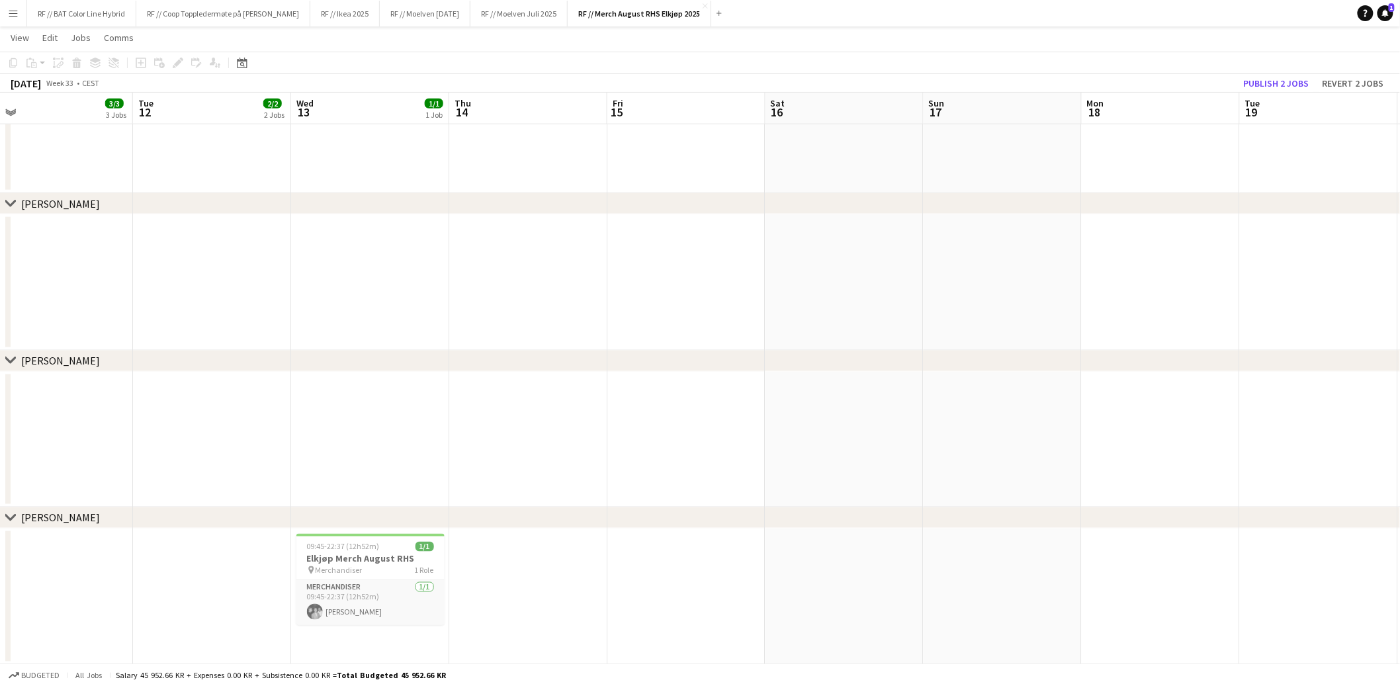
drag, startPoint x: 1129, startPoint y: 431, endPoint x: 799, endPoint y: 433, distance: 329.5
click at [608, 437] on app-calendar-viewport "Sat 9 3/3 3 Jobs Sun 10 Mon 11 3/3 3 Jobs Tue 12 2/2 2 Jobs Wed 13 1/1 1 Job Th…" at bounding box center [700, 632] width 1400 height 2286
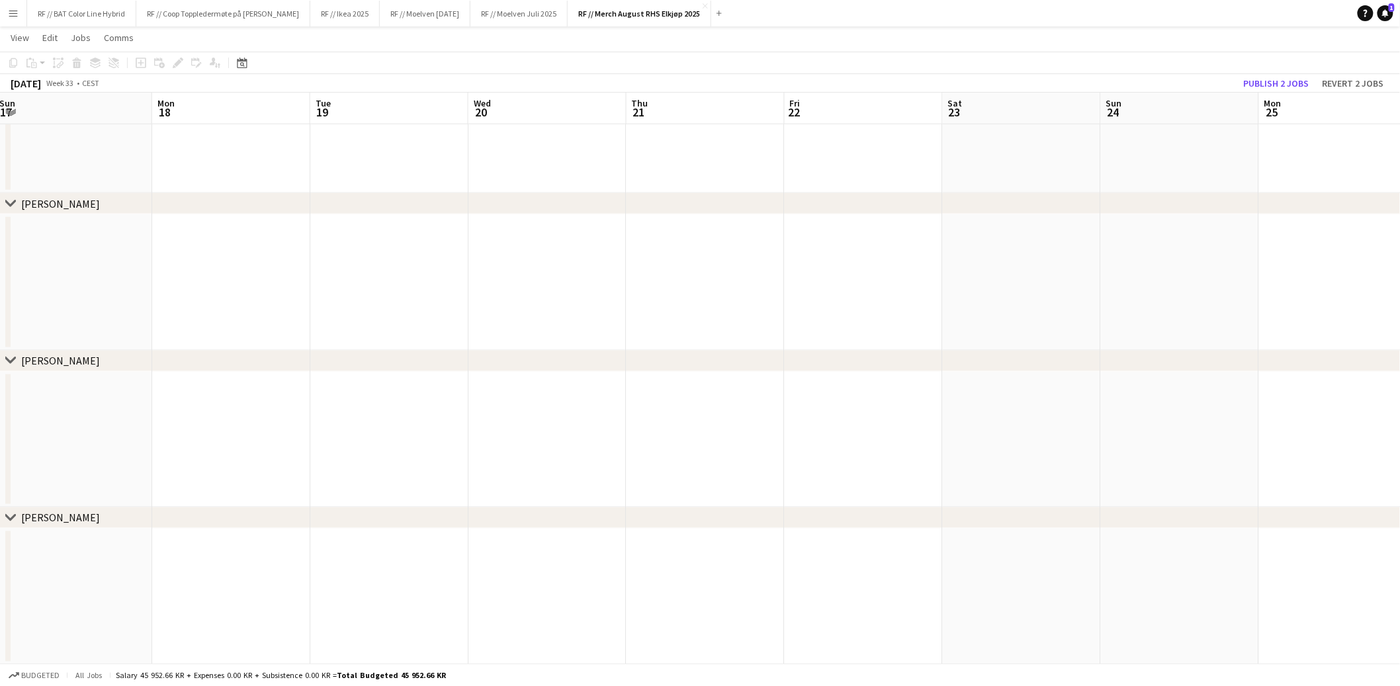
drag, startPoint x: 1081, startPoint y: 438, endPoint x: 654, endPoint y: 423, distance: 426.4
click at [464, 432] on app-calendar-viewport "Thu 14 Fri 15 Sat 16 Sun 17 Mon 18 Tue 19 Wed 20 Thu 21 Fri 22 Sat 23 Sun 24 Mo…" at bounding box center [700, 632] width 1400 height 2286
drag, startPoint x: 1042, startPoint y: 423, endPoint x: 445, endPoint y: 431, distance: 596.9
click at [435, 431] on app-calendar-viewport "Thu 14 Fri 15 Sat 16 Sun 17 Mon 18 Tue 19 Wed 20 Thu 21 Fri 22 Sat 23 Sun 24 Mo…" at bounding box center [700, 632] width 1400 height 2286
drag, startPoint x: 1132, startPoint y: 440, endPoint x: 523, endPoint y: 433, distance: 609.5
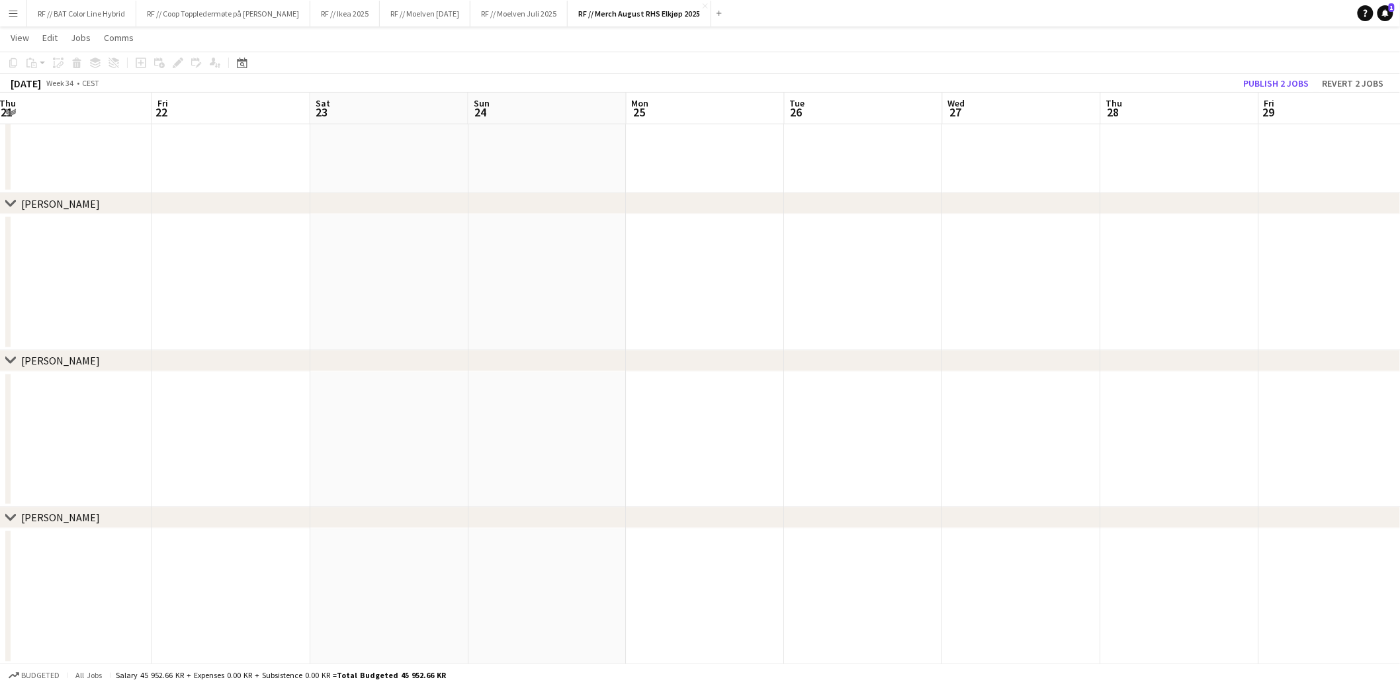
click at [523, 433] on app-calendar-viewport "Mon 18 Tue 19 Wed 20 Thu 21 Fri 22 Sat 23 Sun 24 Mon 25 Tue 26 Wed 27 Thu 28 Fr…" at bounding box center [700, 632] width 1400 height 2286
drag, startPoint x: 883, startPoint y: 447, endPoint x: 559, endPoint y: 448, distance: 324.2
click at [553, 448] on app-calendar-viewport "Sun 24 Mon 25 Tue 26 Wed 27 Thu 28 Fri 29 Sat 30 Sun 31 Mon 1 Tue 2 Wed 3 Thu 4…" at bounding box center [700, 632] width 1400 height 2286
drag, startPoint x: 672, startPoint y: 440, endPoint x: 539, endPoint y: 437, distance: 133.0
click at [533, 438] on app-calendar-viewport "Mon 25 Tue 26 Wed 27 Thu 28 Fri 29 Sat 30 Sun 31 Mon 1 Tue 2 Wed 3 Thu 4 Fri 5 …" at bounding box center [700, 632] width 1400 height 2286
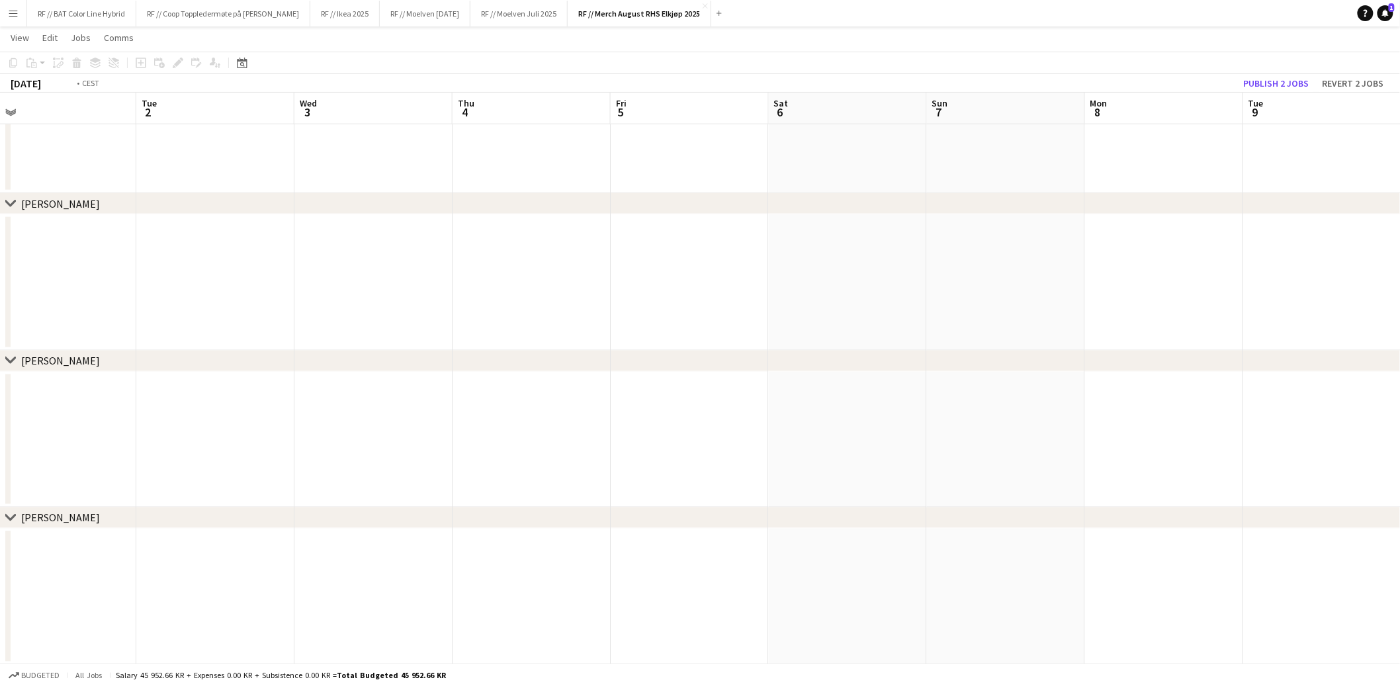
drag, startPoint x: 851, startPoint y: 437, endPoint x: 1036, endPoint y: 421, distance: 186.0
click at [1044, 420] on app-calendar-viewport "Sat 30 Sun 31 Mon 1 Tue 2 Wed 3 Thu 4 Fri 5 Sat 6 Sun 7 Mon 8 Tue 9 Wed 10 Thu …" at bounding box center [700, 632] width 1400 height 2286
drag, startPoint x: 332, startPoint y: 423, endPoint x: 874, endPoint y: 429, distance: 542.6
click at [891, 425] on app-calendar-viewport "Thu 28 Fri 29 Sat 30 Sun 31 Mon 1 Tue 2 Wed 3 Thu 4 Fri 5 Sat 6 Sun 7 Mon 8 Tue…" at bounding box center [700, 632] width 1400 height 2286
drag, startPoint x: 736, startPoint y: 447, endPoint x: 709, endPoint y: 456, distance: 28.5
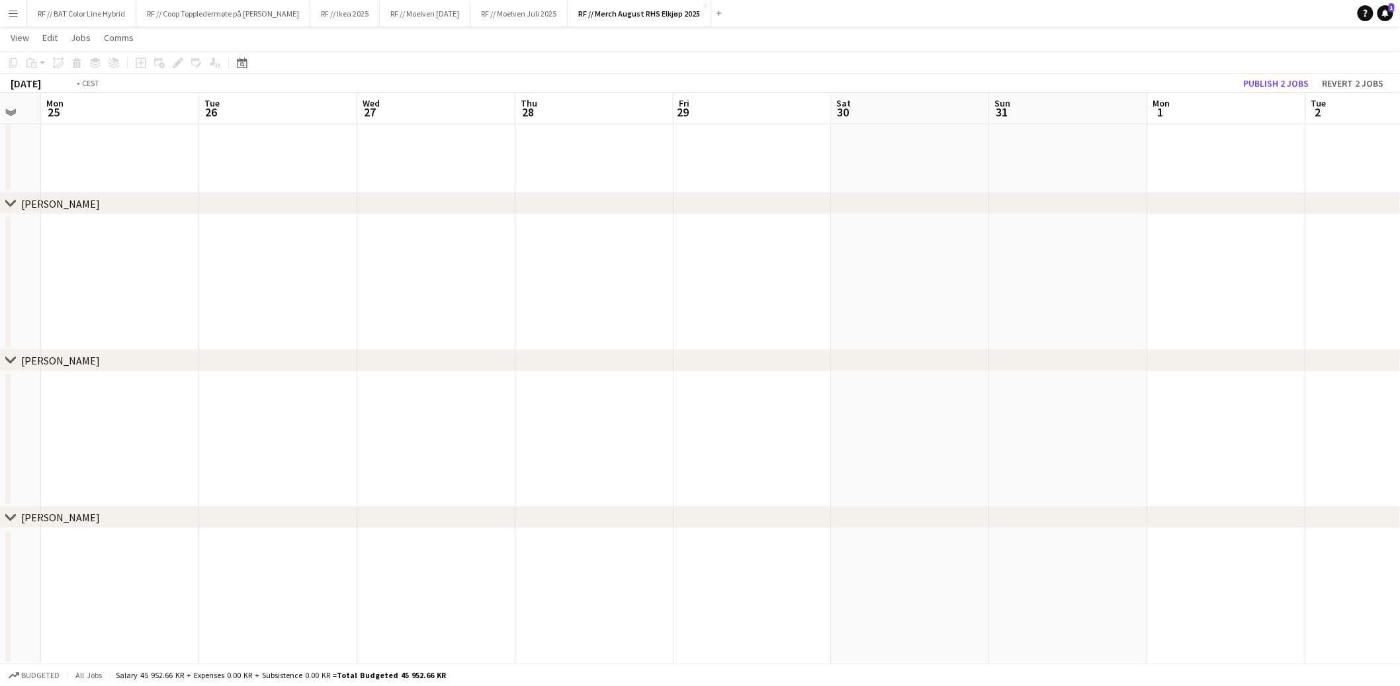
click at [823, 441] on app-calendar-viewport "Sat 23 Sun 24 Mon 25 Tue 26 Wed 27 Thu 28 Fri 29 Sat 30 Sun 31 Mon 1 Tue 2 Wed …" at bounding box center [700, 632] width 1400 height 2286
drag, startPoint x: 418, startPoint y: 463, endPoint x: 781, endPoint y: 433, distance: 365.2
click at [912, 431] on app-calendar-viewport "Fri 22 Sat 23 Sun 24 Mon 25 Tue 26 Wed 27 Thu 28 Fri 29 Sat 30 Sun 31 Mon 1 Tue…" at bounding box center [700, 632] width 1400 height 2286
drag, startPoint x: 587, startPoint y: 443, endPoint x: 1124, endPoint y: 436, distance: 537.4
click at [1122, 436] on app-calendar-viewport "Tue 19 Wed 20 Thu 21 Fri 22 Sat 23 Sun 24 Mon 25 Tue 26 Wed 27 Thu 28 Fri 29 Sa…" at bounding box center [700, 632] width 1400 height 2286
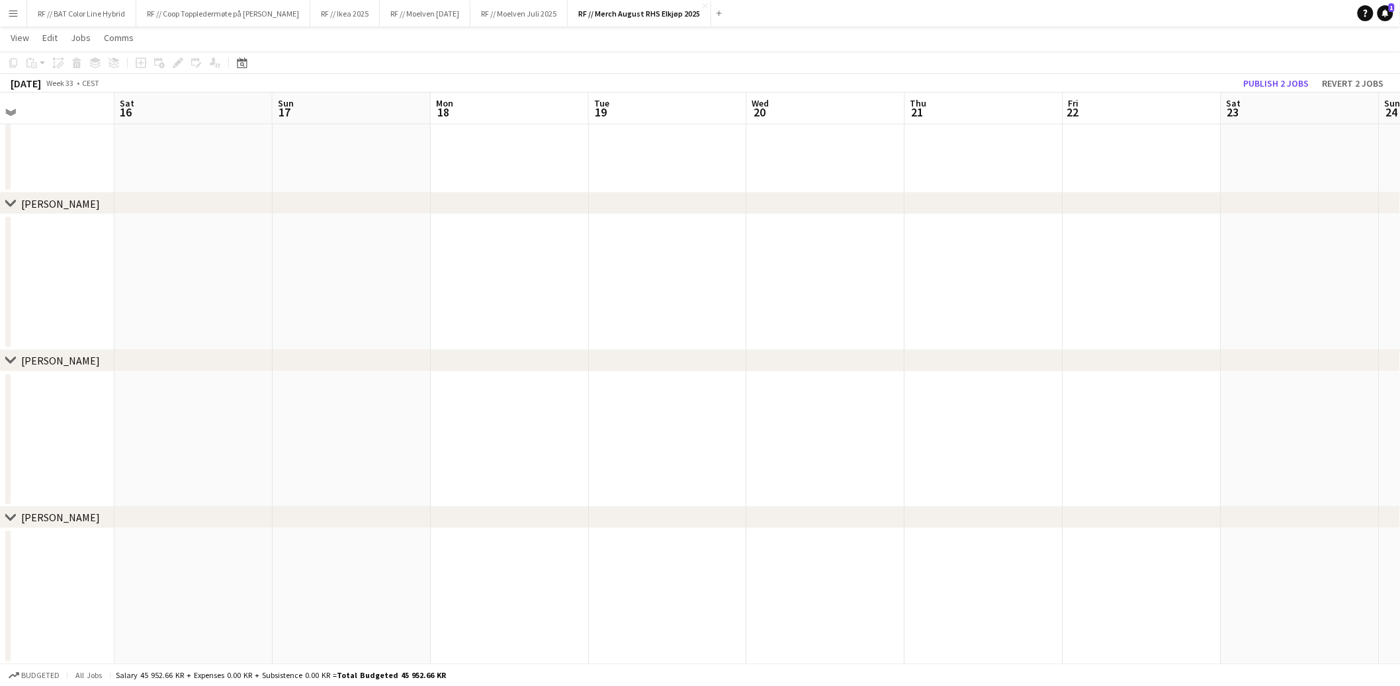
drag, startPoint x: 490, startPoint y: 441, endPoint x: 999, endPoint y: 438, distance: 508.2
click at [998, 439] on app-calendar-viewport "Wed 13 1/1 1 Job Thu 14 Fri 15 Sat 16 Sun 17 Mon 18 Tue 19 Wed 20 Thu 21 Fri 22…" at bounding box center [700, 632] width 1400 height 2286
drag, startPoint x: 467, startPoint y: 433, endPoint x: 836, endPoint y: 440, distance: 369.3
click at [840, 440] on app-calendar-viewport "Tue 12 2/2 2 Jobs Wed 13 1/1 1 Job Thu 14 Fri 15 Sat 16 Sun 17 Mon 18 Tue 19 We…" at bounding box center [700, 632] width 1400 height 2286
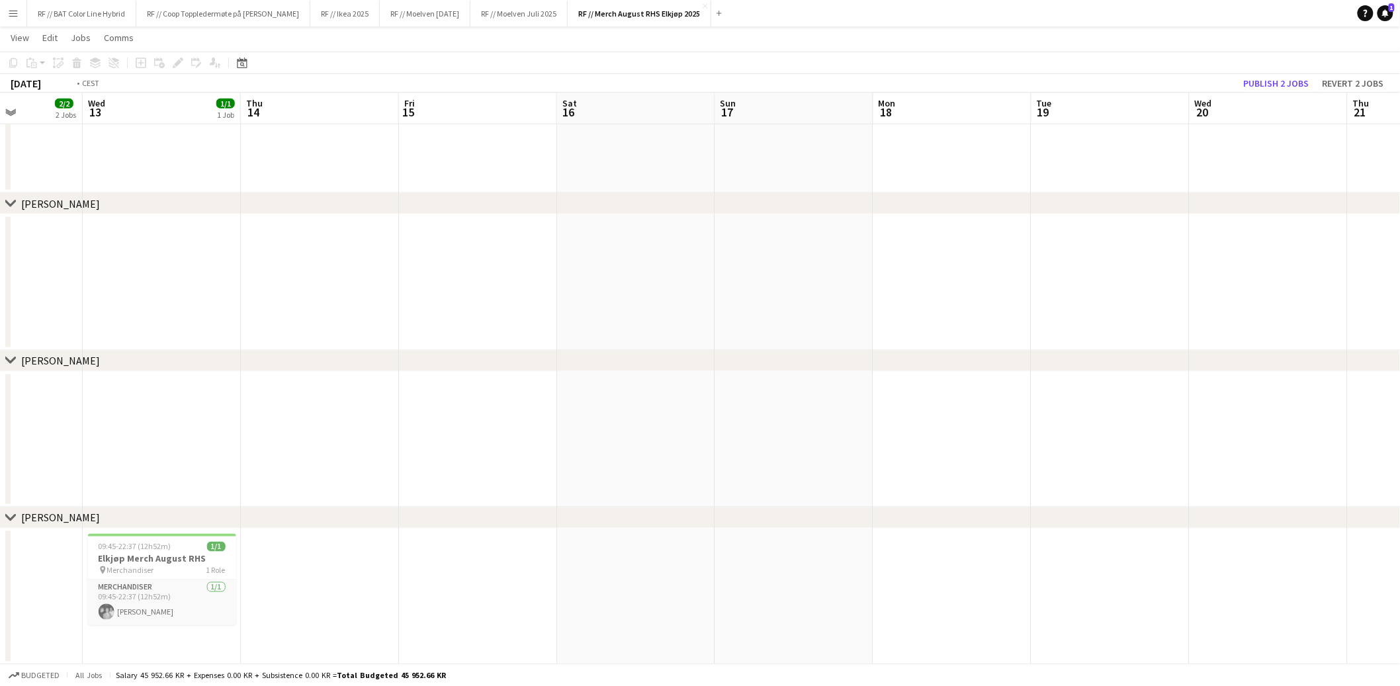
drag, startPoint x: 422, startPoint y: 420, endPoint x: 818, endPoint y: 447, distance: 397.3
click at [811, 448] on app-calendar-viewport "Sun 10 Mon 11 3/3 3 Jobs Tue 12 2/2 2 Jobs Wed 13 1/1 1 Job Thu 14 Fri 15 Sat 1…" at bounding box center [700, 632] width 1400 height 2286
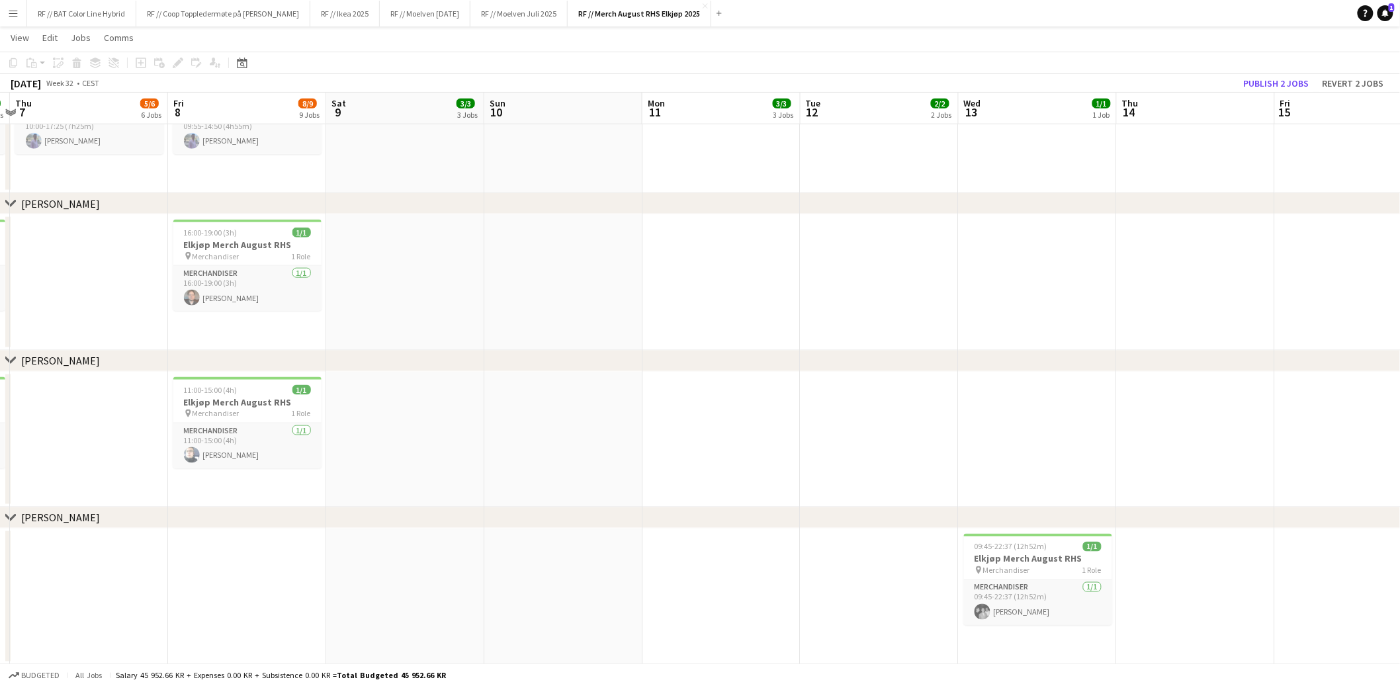
click at [836, 466] on app-calendar-viewport "Tue 5 1/1 1 Job Wed 6 4/4 4 Jobs Thu 7 5/6 6 Jobs Fri 8 8/9 9 Jobs Sat 9 3/3 3 …" at bounding box center [700, 632] width 1400 height 2286
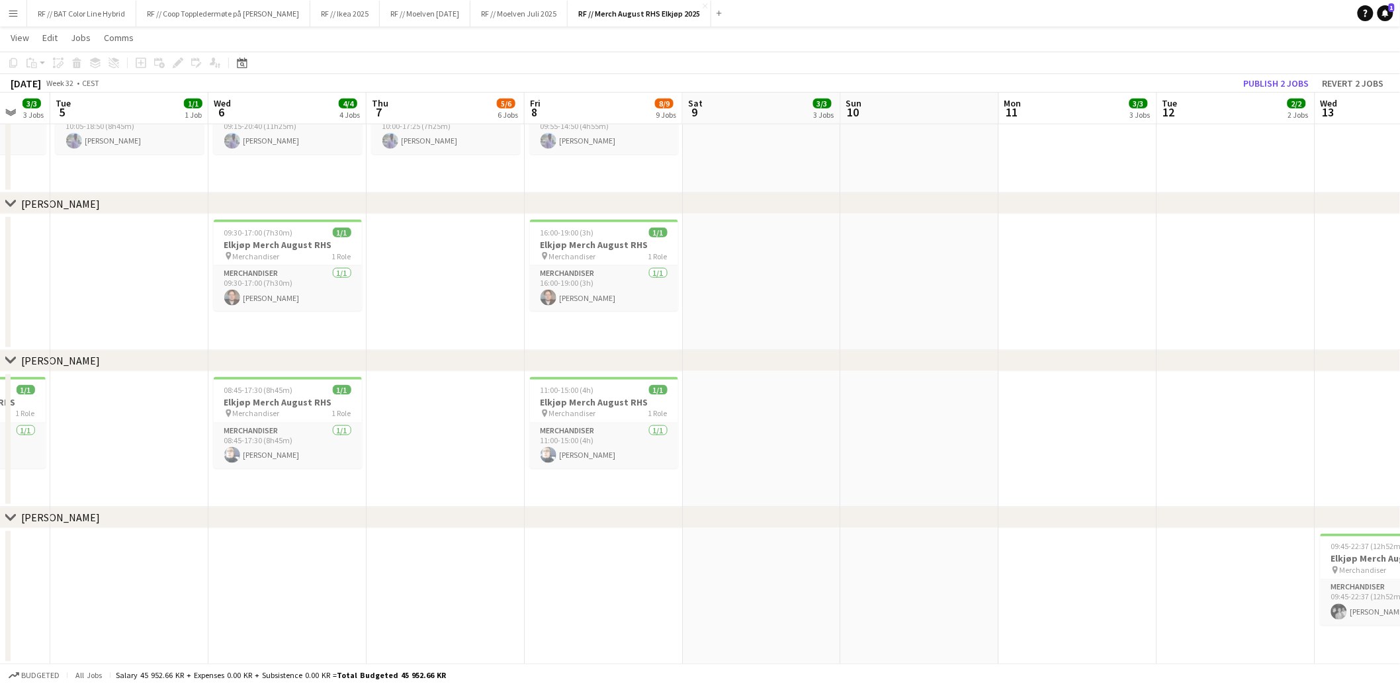
drag, startPoint x: 596, startPoint y: 463, endPoint x: 933, endPoint y: 425, distance: 339.6
click at [932, 425] on app-calendar-viewport "Sun 3 Mon 4 3/3 3 Jobs Tue 5 1/1 1 Job Wed 6 4/4 4 Jobs Thu 7 5/6 6 Jobs Fri 8 …" at bounding box center [700, 632] width 1400 height 2286
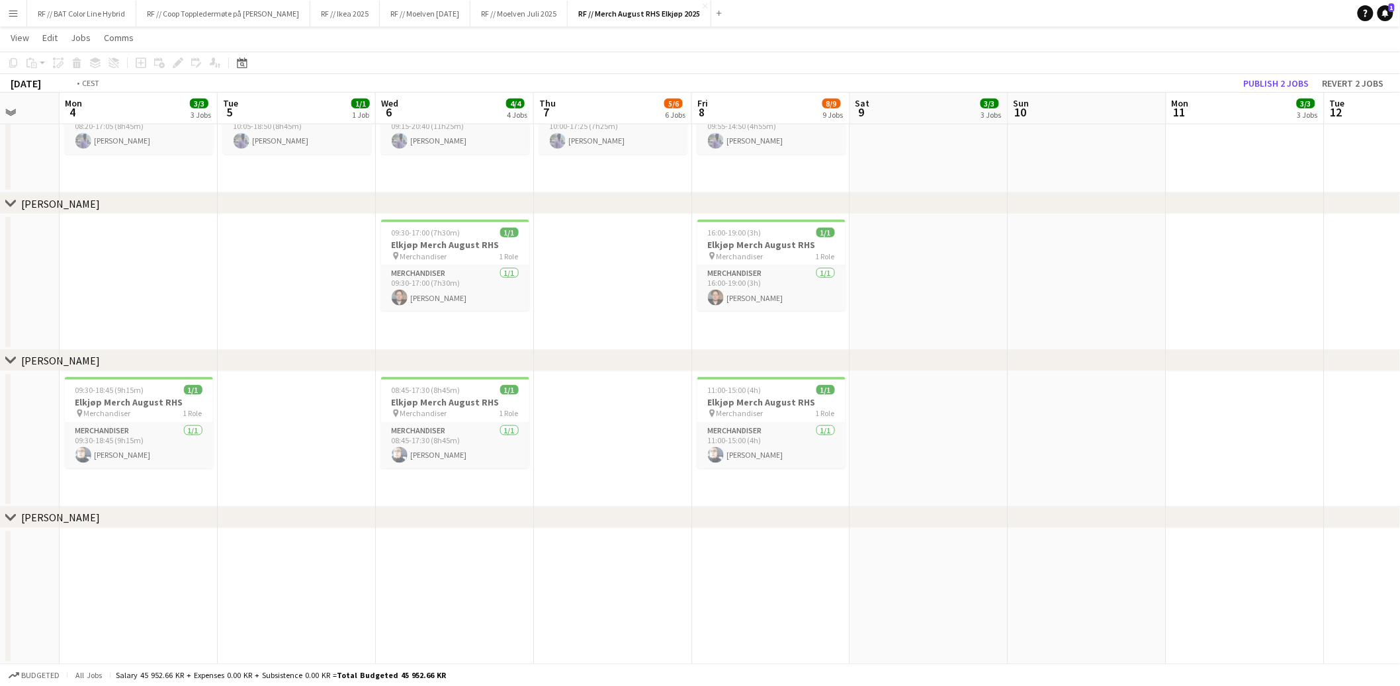
scroll to position [0, 395]
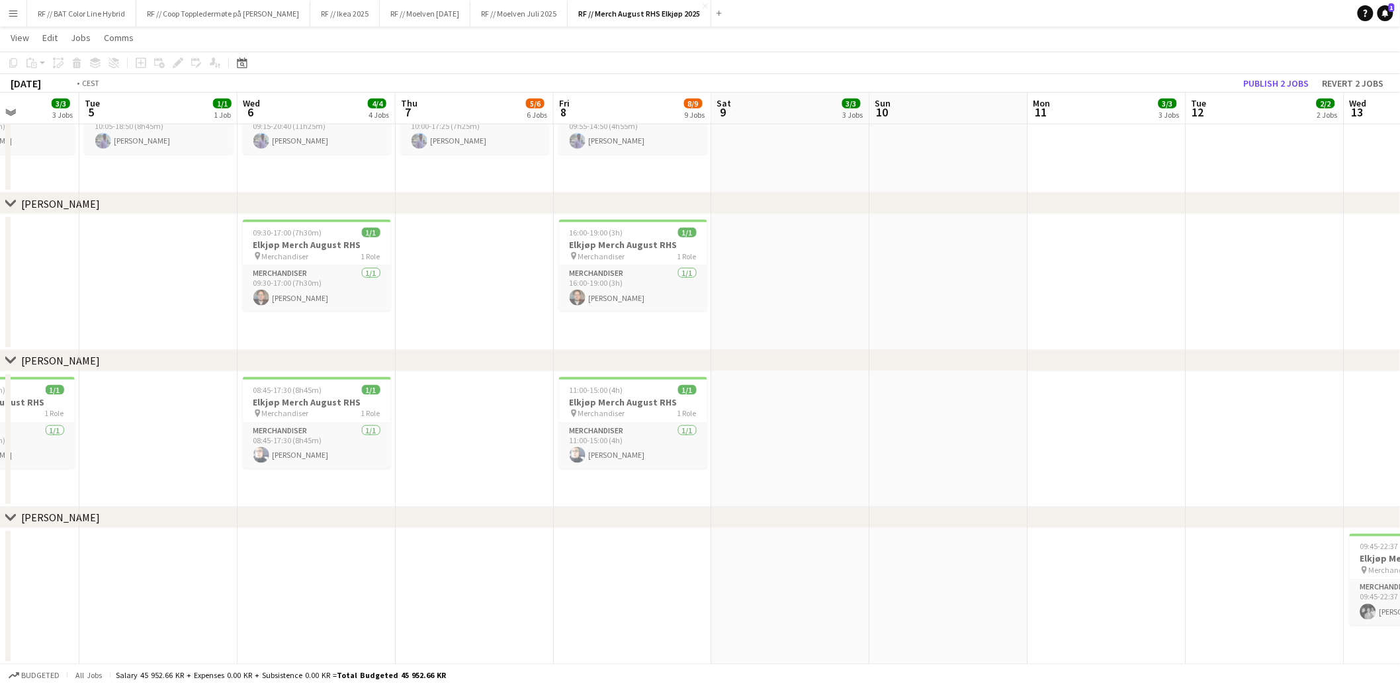
drag, startPoint x: 681, startPoint y: 445, endPoint x: 867, endPoint y: 450, distance: 186.0
click at [867, 450] on app-calendar-viewport "Sat 2 Sun 3 Mon 4 3/3 3 Jobs Tue 5 1/1 1 Job Wed 6 4/4 4 Jobs Thu 7 5/6 6 Jobs …" at bounding box center [700, 632] width 1400 height 2286
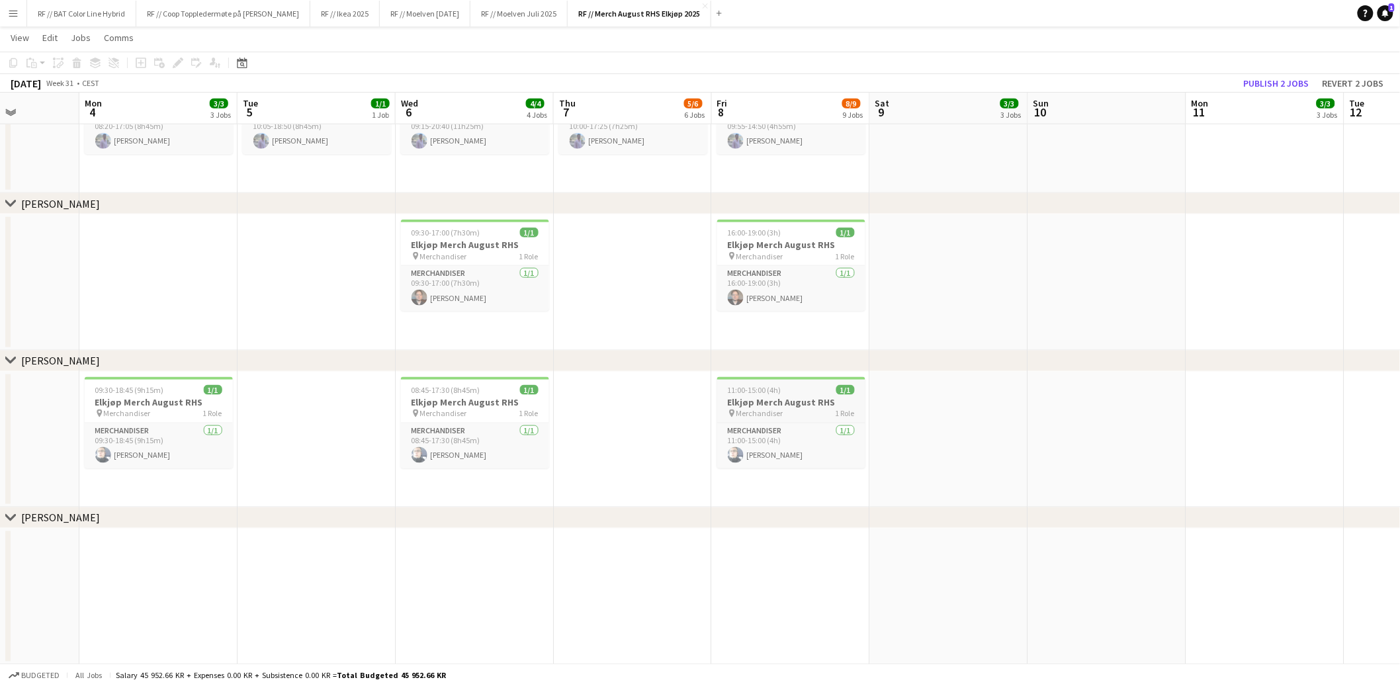
click at [752, 390] on span "11:00-15:00 (4h)" at bounding box center [755, 390] width 54 height 10
click at [786, 398] on h3 "Elkjøp Merch August RHS" at bounding box center [792, 404] width 146 height 12
click at [1229, 388] on app-date-cell at bounding box center [1263, 440] width 158 height 136
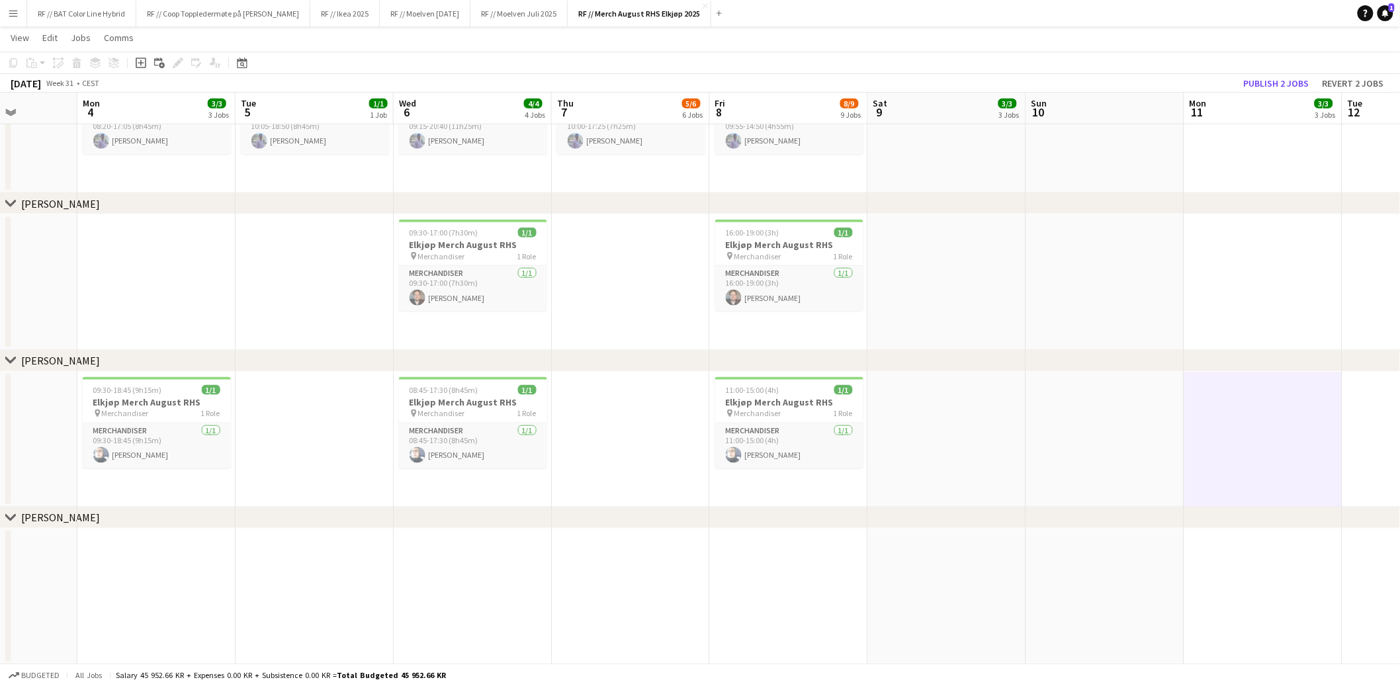
click at [1230, 392] on app-date-cell at bounding box center [1263, 440] width 158 height 136
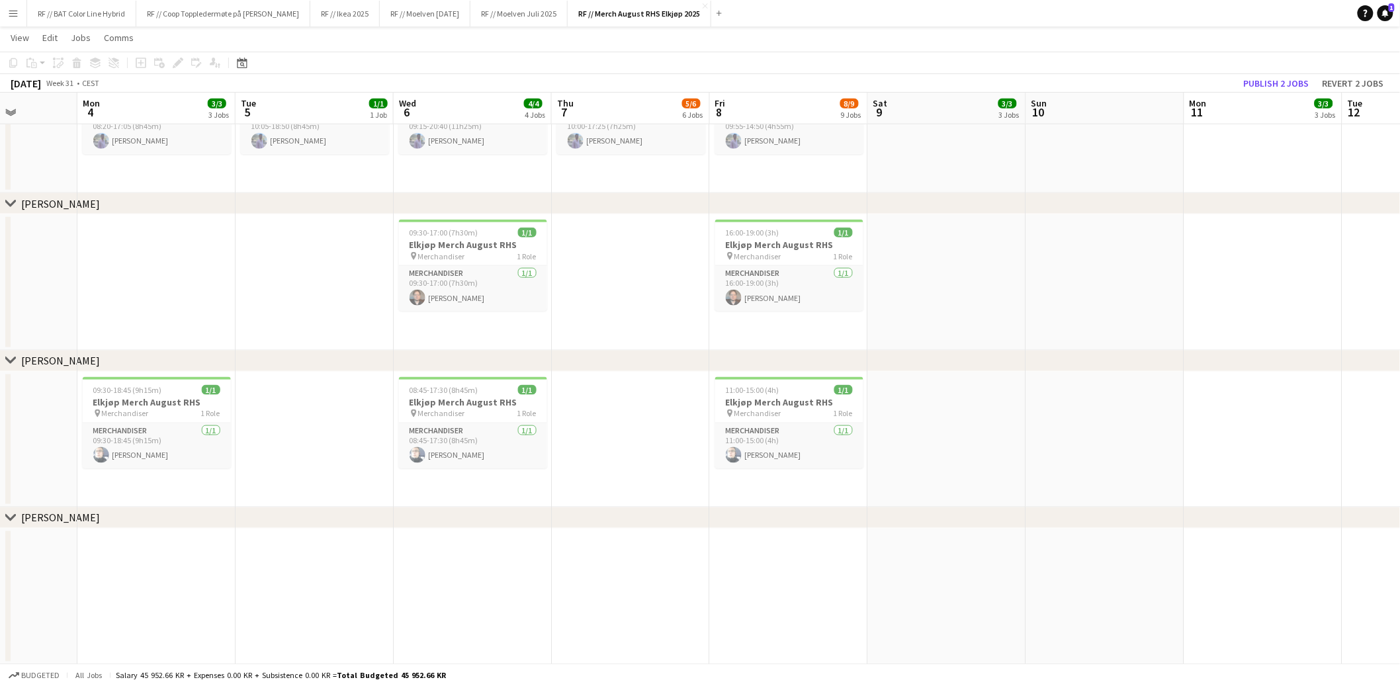
click at [1229, 398] on app-date-cell at bounding box center [1263, 440] width 158 height 136
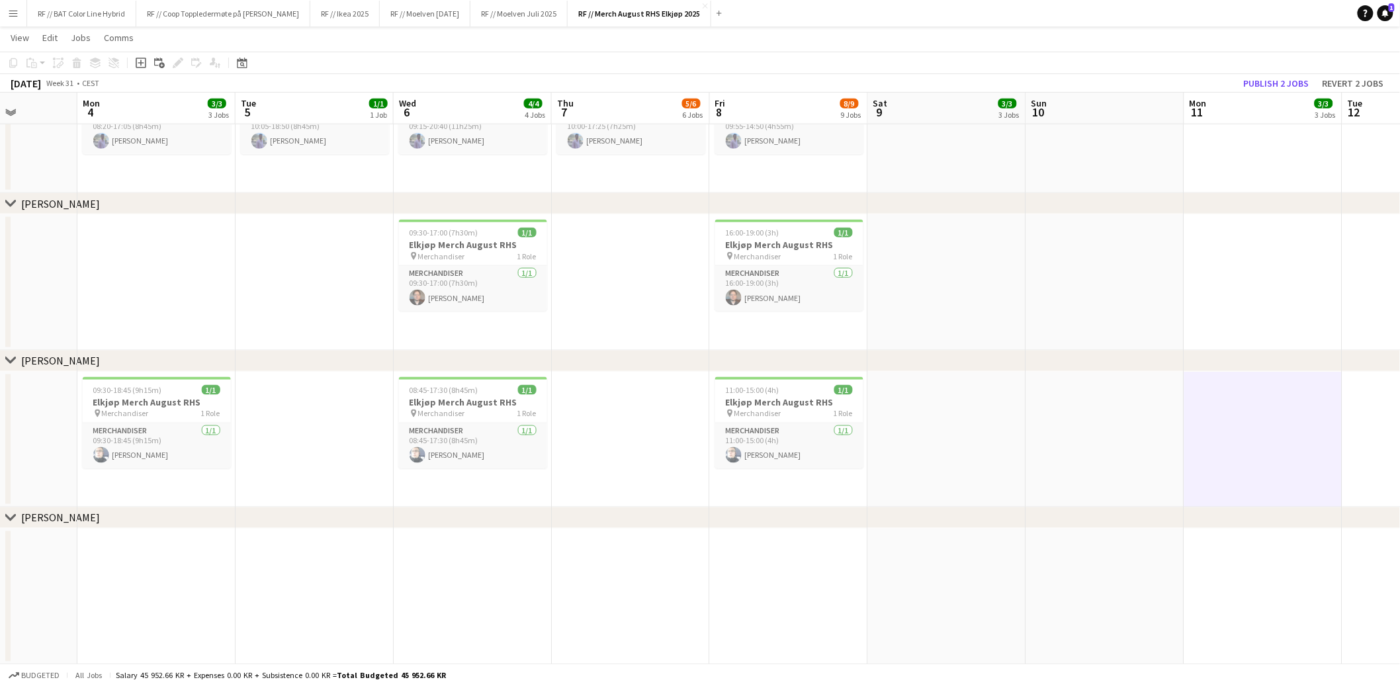
drag, startPoint x: 1171, startPoint y: 398, endPoint x: 1192, endPoint y: 399, distance: 20.5
click at [1171, 398] on app-date-cell at bounding box center [1105, 440] width 158 height 136
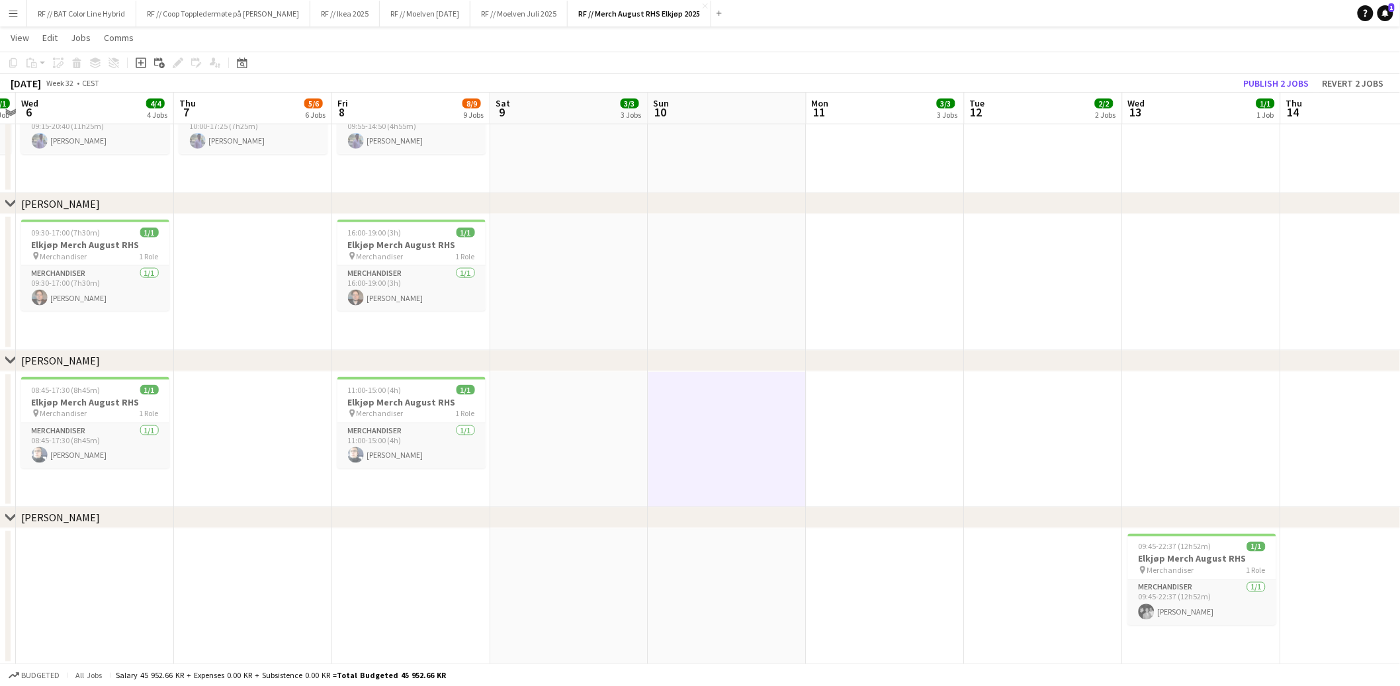
drag, startPoint x: 1114, startPoint y: 400, endPoint x: 764, endPoint y: 396, distance: 349.4
click at [756, 394] on app-calendar-viewport "Sun 3 Mon 4 3/3 3 Jobs Tue 5 1/1 1 Job Wed 6 4/4 4 Jobs Thu 7 5/6 6 Jobs Fri 8 …" at bounding box center [700, 632] width 1400 height 2286
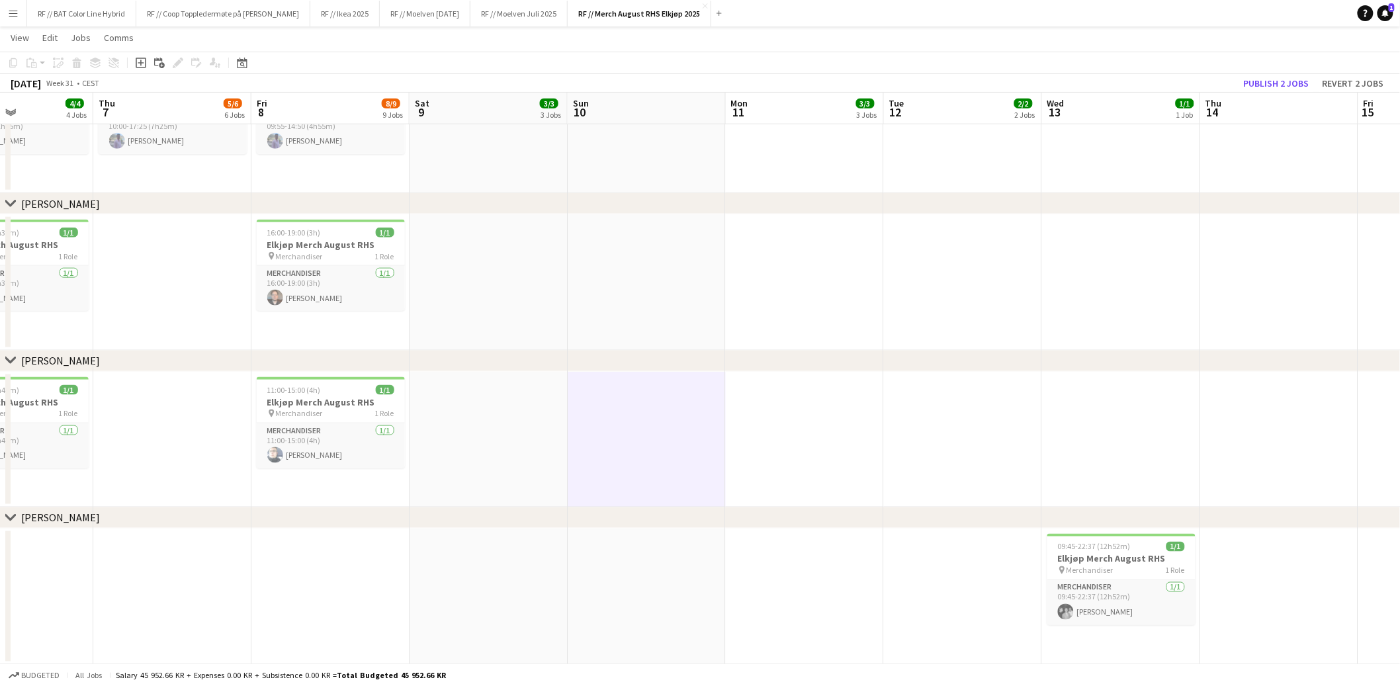
click at [949, 401] on app-date-cell at bounding box center [963, 440] width 158 height 136
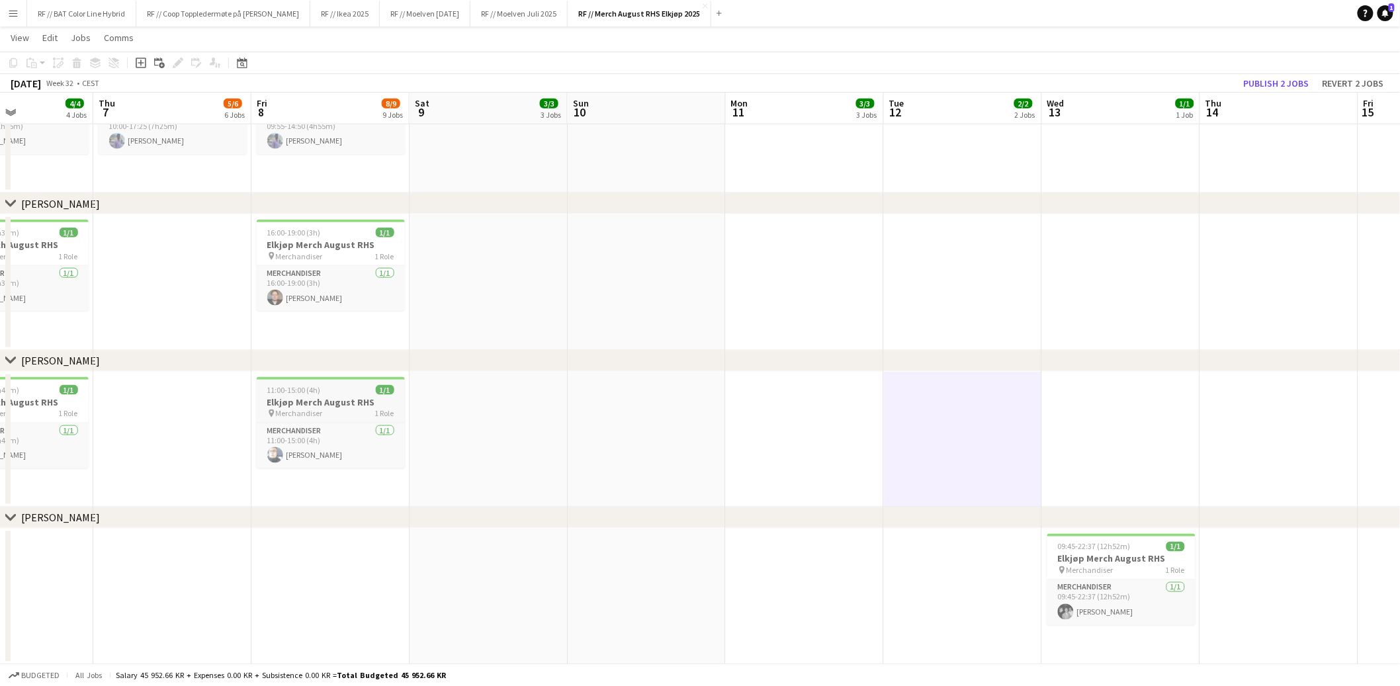
click at [285, 404] on app-calendar-viewport "Mon 4 3/3 3 Jobs Tue 5 1/1 1 Job Wed 6 4/4 4 Jobs Thu 7 5/6 6 Jobs Fri 8 8/9 9 …" at bounding box center [700, 632] width 1400 height 2286
click at [292, 398] on h3 "Elkjøp Merch August RHS" at bounding box center [327, 402] width 148 height 12
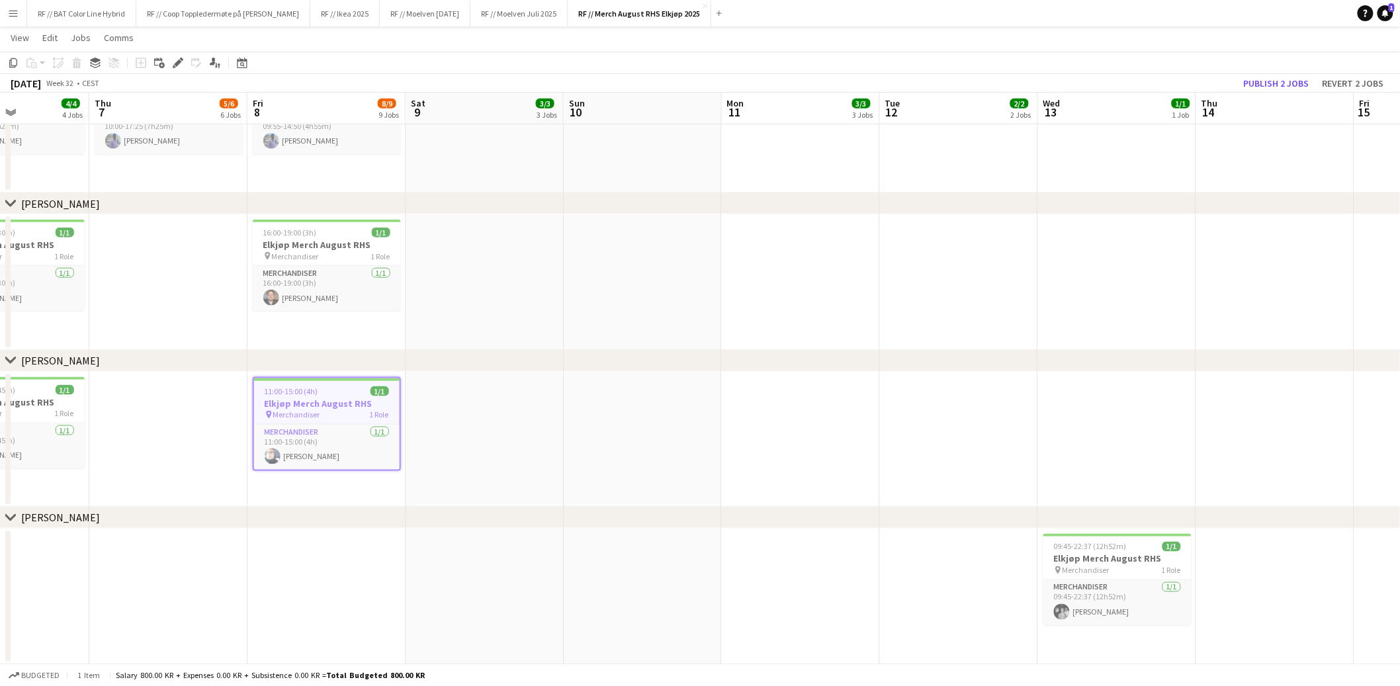
click at [803, 402] on app-date-cell at bounding box center [801, 440] width 158 height 136
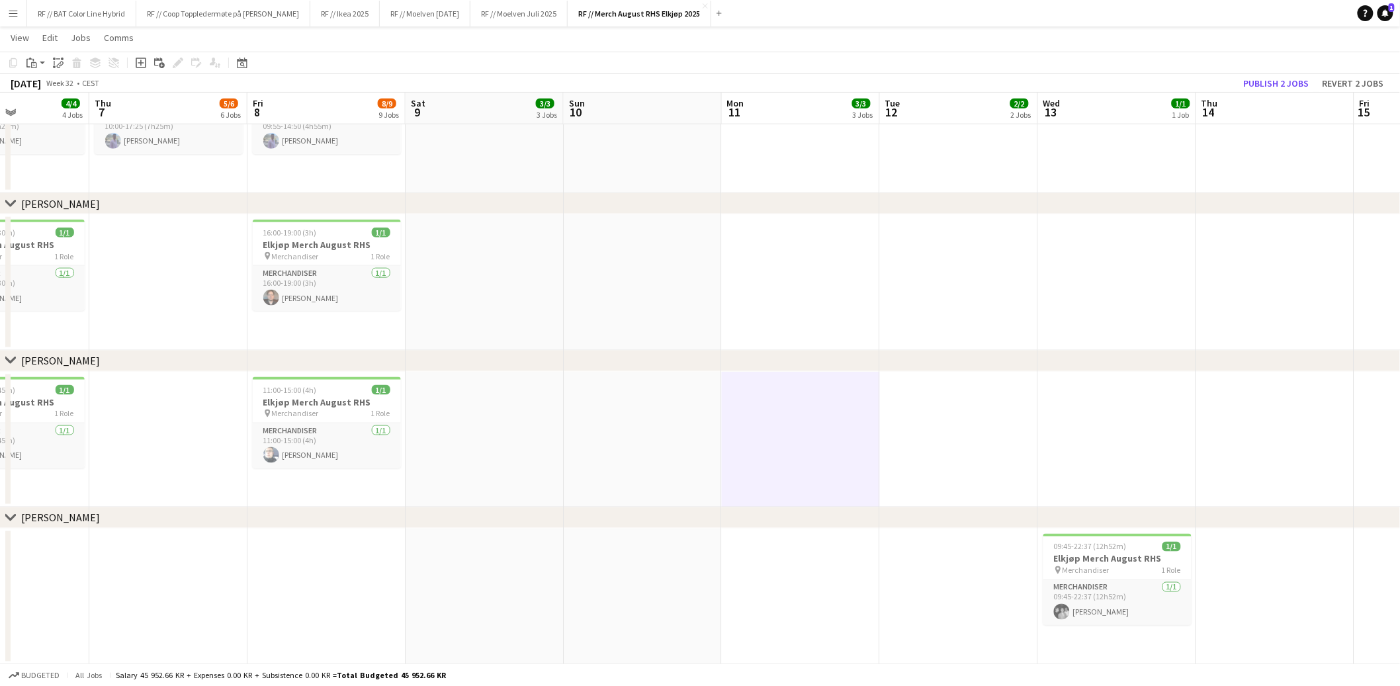
click at [759, 381] on app-date-cell at bounding box center [801, 440] width 158 height 136
click at [761, 382] on app-date-cell at bounding box center [801, 440] width 158 height 136
click at [762, 382] on app-date-cell at bounding box center [801, 440] width 158 height 136
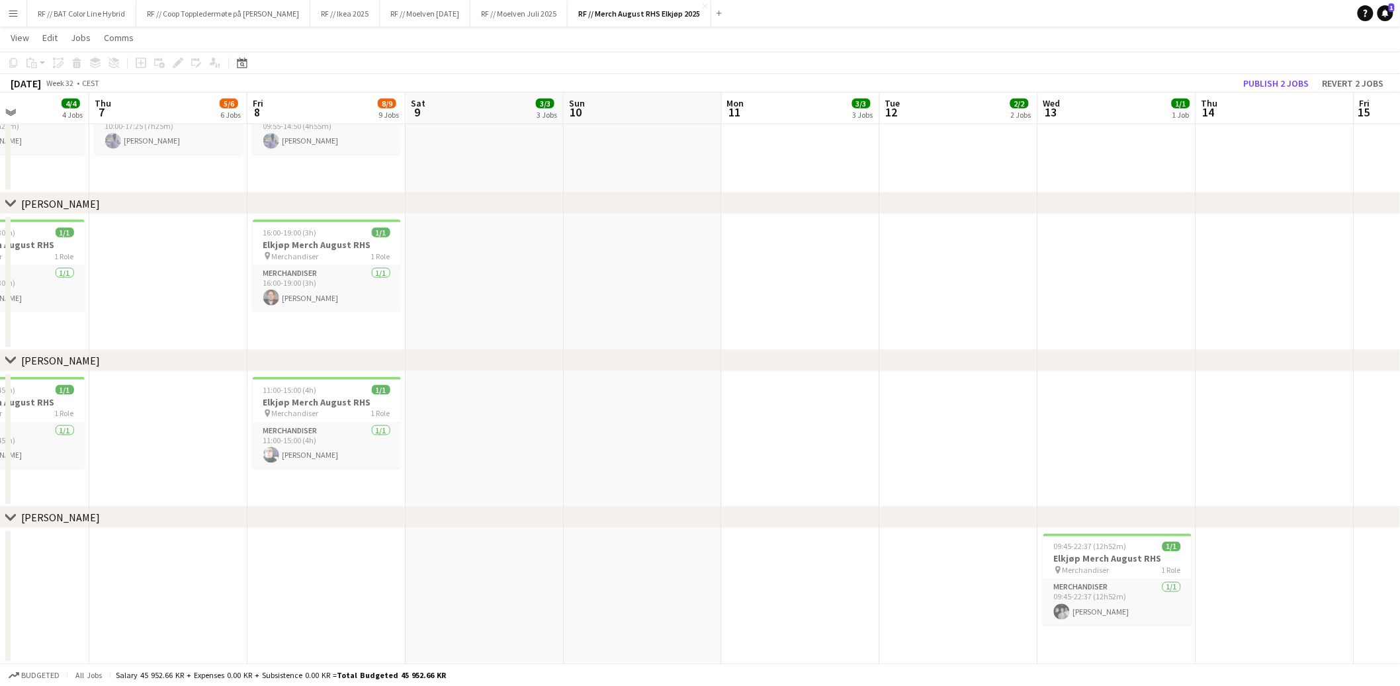
click at [760, 384] on app-date-cell at bounding box center [801, 440] width 158 height 136
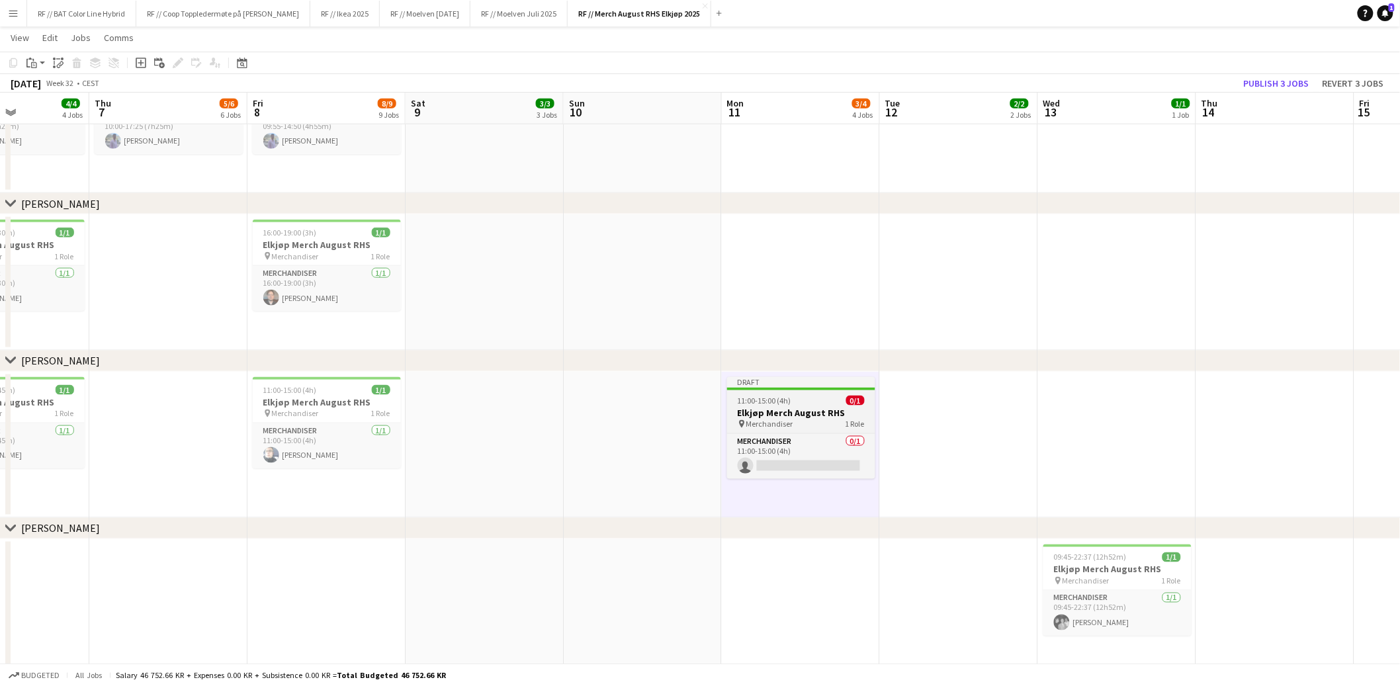
click at [756, 396] on span "11:00-15:00 (4h)" at bounding box center [765, 401] width 54 height 10
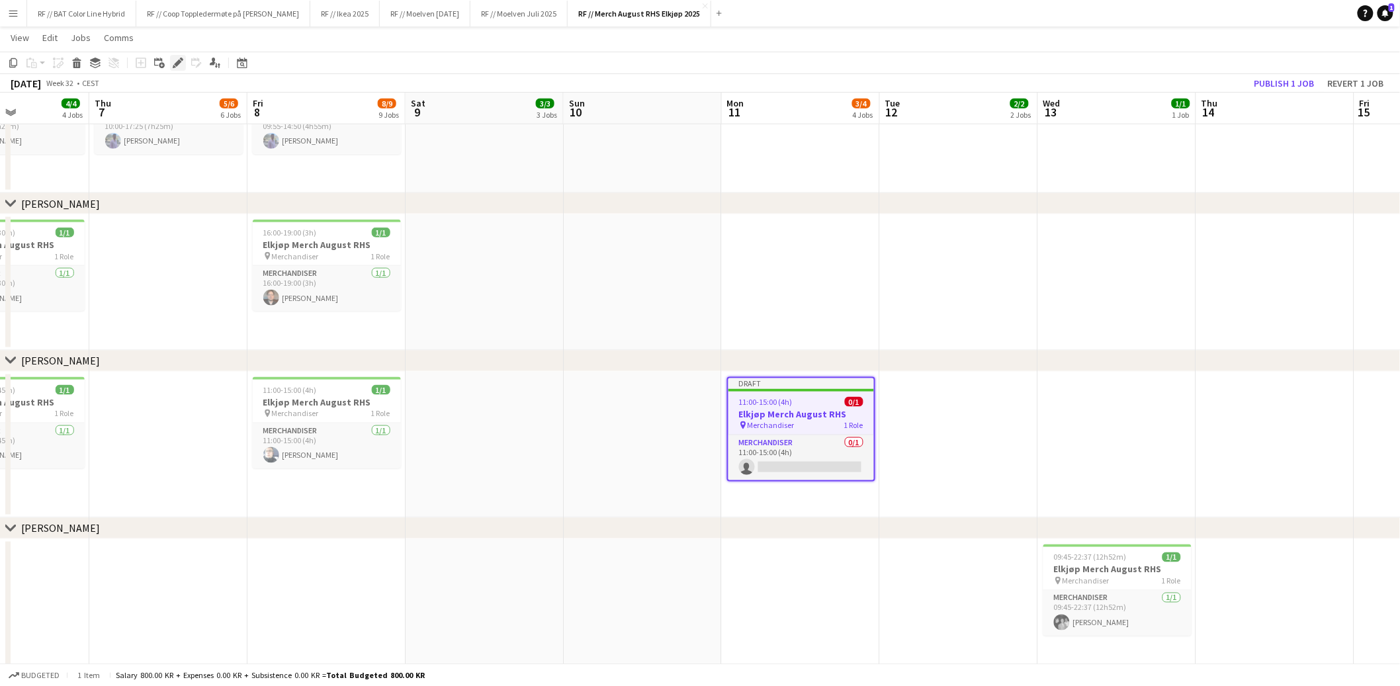
click at [180, 58] on icon at bounding box center [181, 59] width 3 height 3
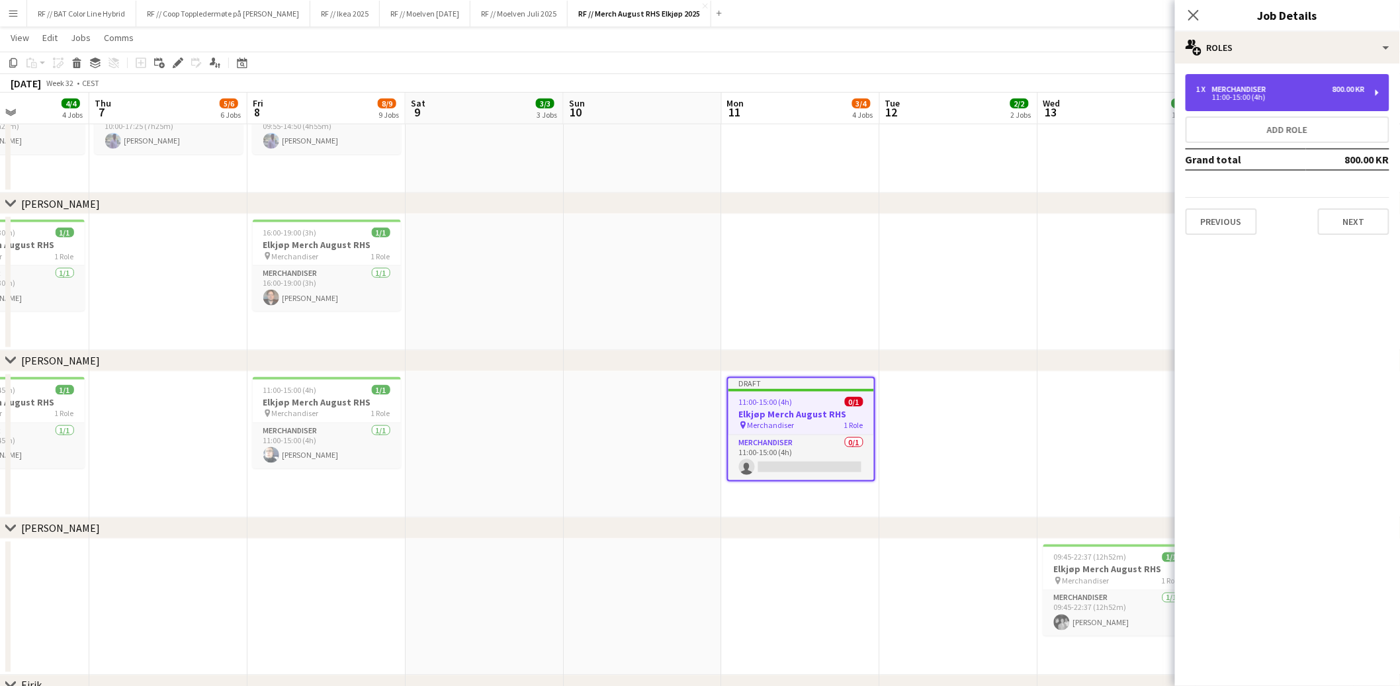
click at [1319, 92] on div "1 x Merchandiser 800.00 KR" at bounding box center [1280, 89] width 169 height 9
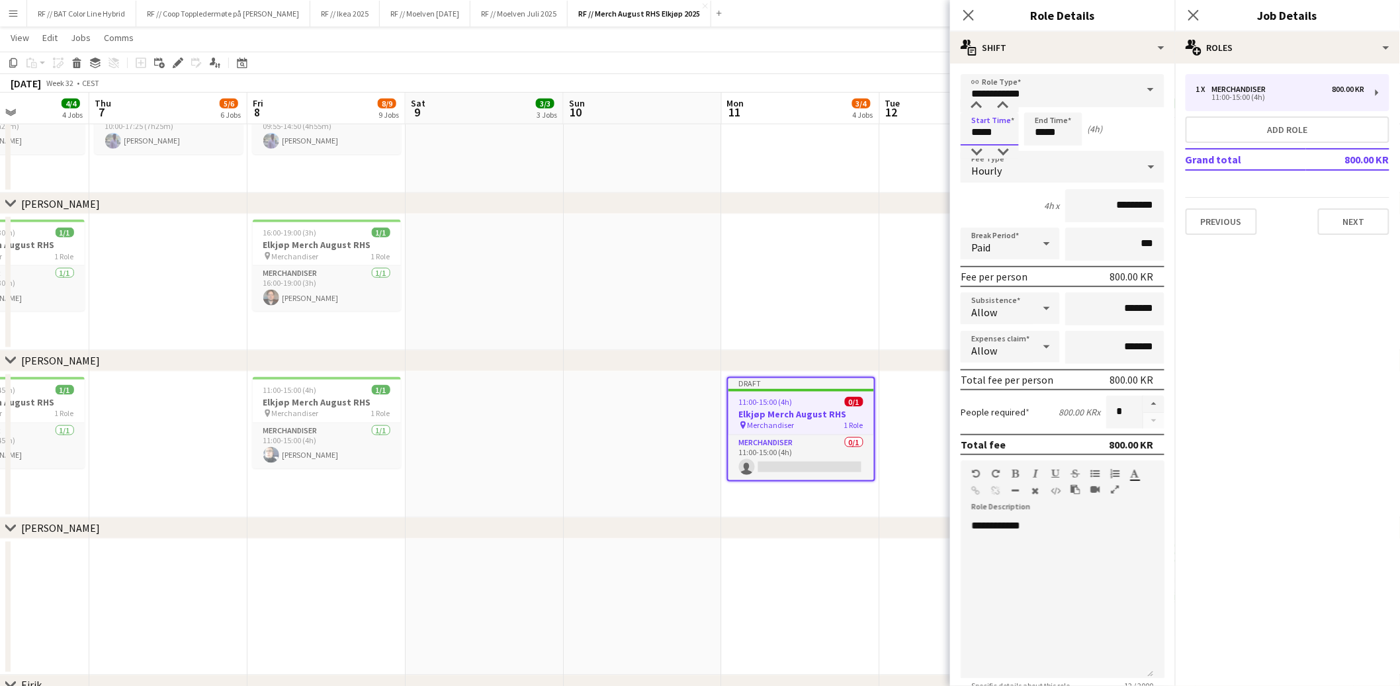
drag, startPoint x: 976, startPoint y: 132, endPoint x: 930, endPoint y: 126, distance: 46.7
click at [930, 126] on body "Menu Boards Boards Boards All jobs Status Workforce Workforce My Workforce Recr…" at bounding box center [700, 623] width 1400 height 2371
type input "*****"
click at [973, 157] on div "Hourly" at bounding box center [1049, 167] width 177 height 32
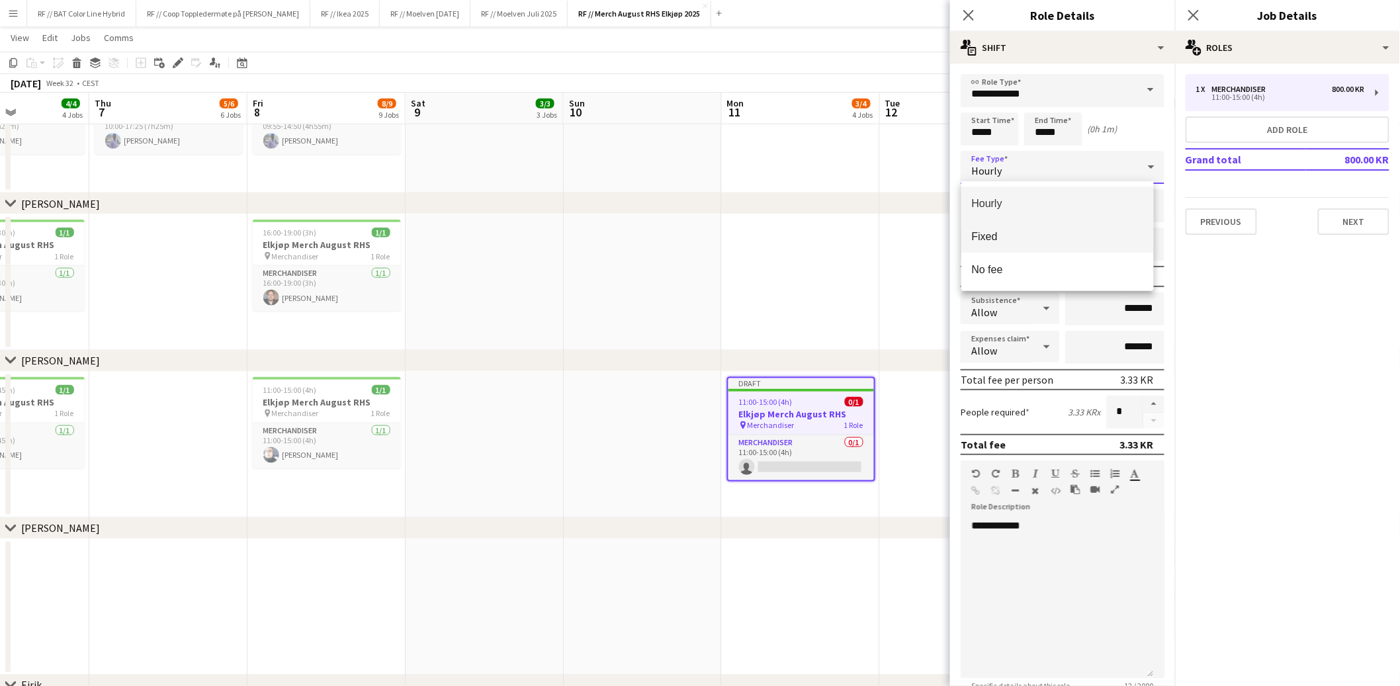
click at [1006, 241] on span "Fixed" at bounding box center [1057, 236] width 171 height 13
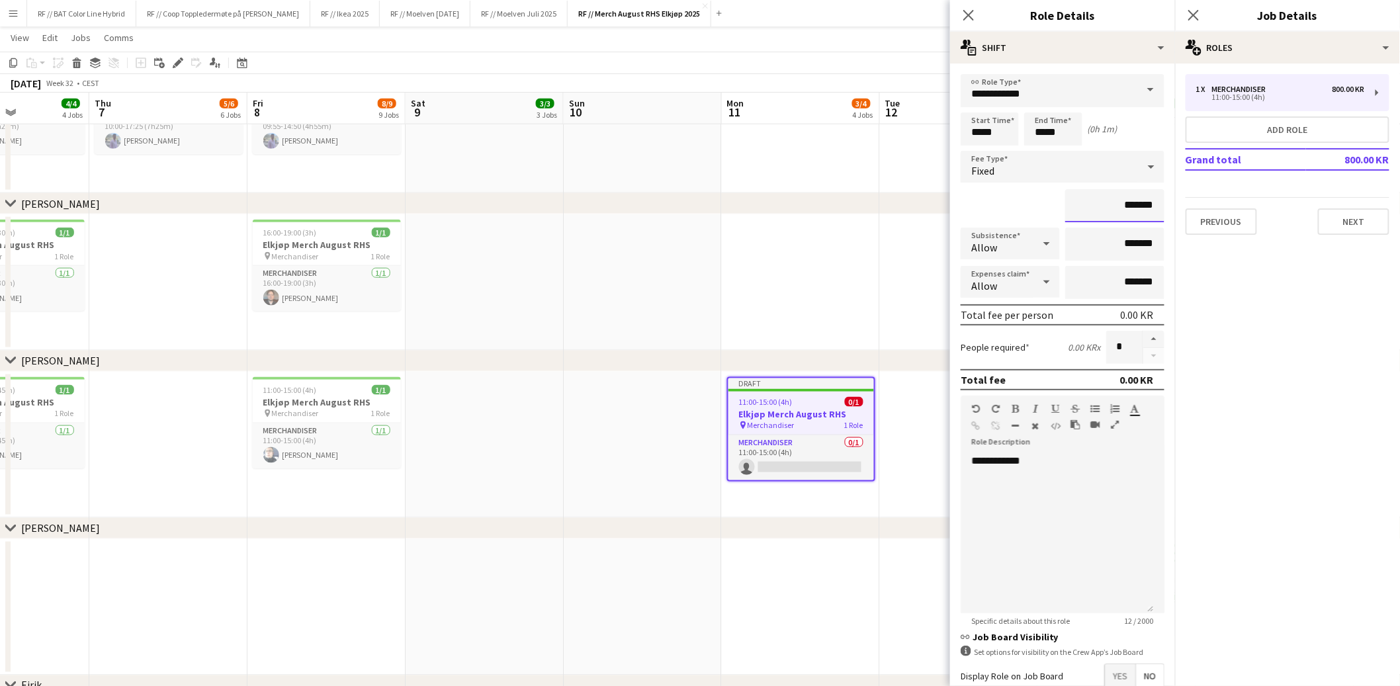
click at [1103, 201] on input "*******" at bounding box center [1114, 205] width 99 height 33
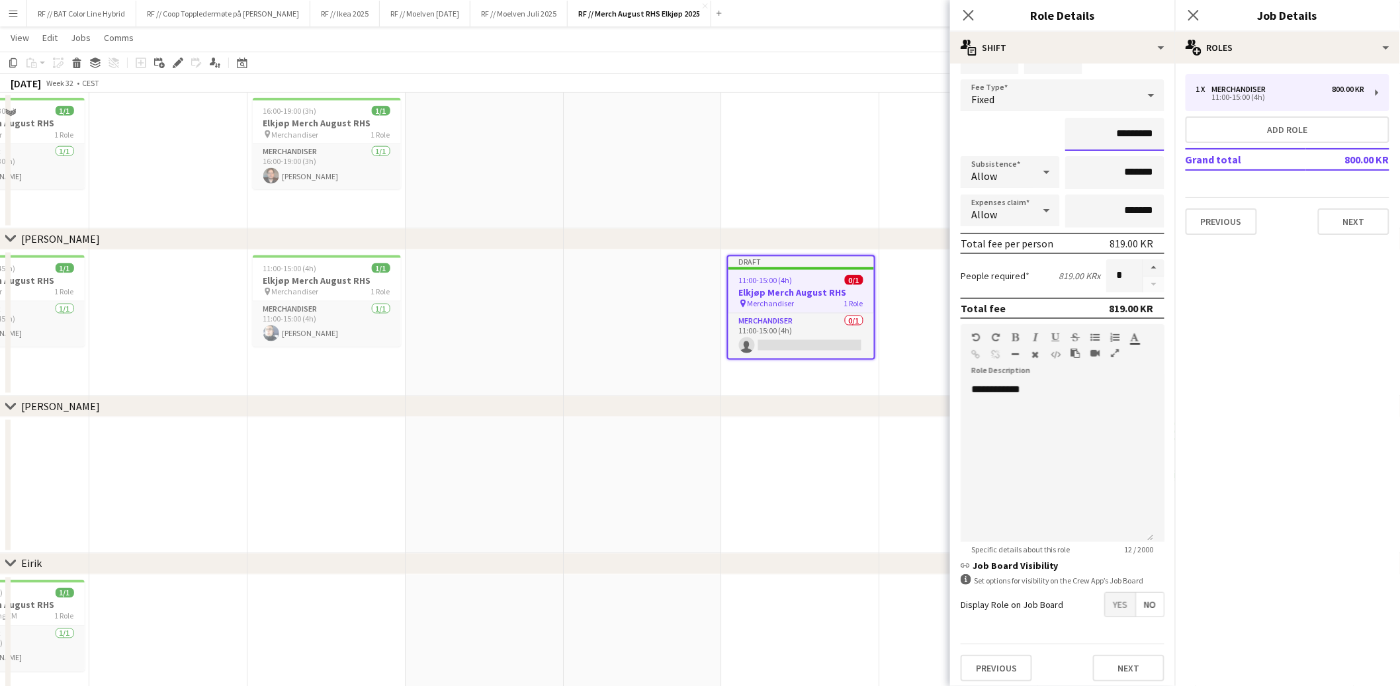
scroll to position [1032, 0]
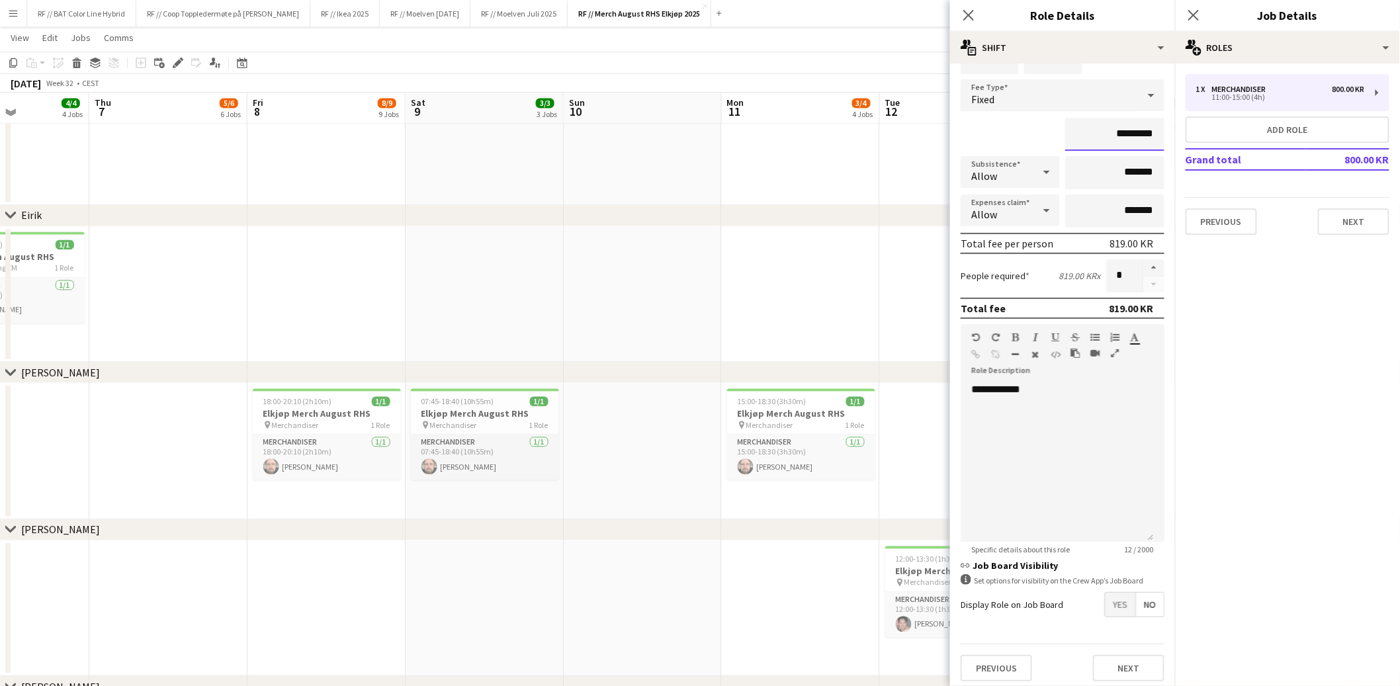
type input "*********"
click at [1110, 655] on button "Next" at bounding box center [1128, 668] width 71 height 26
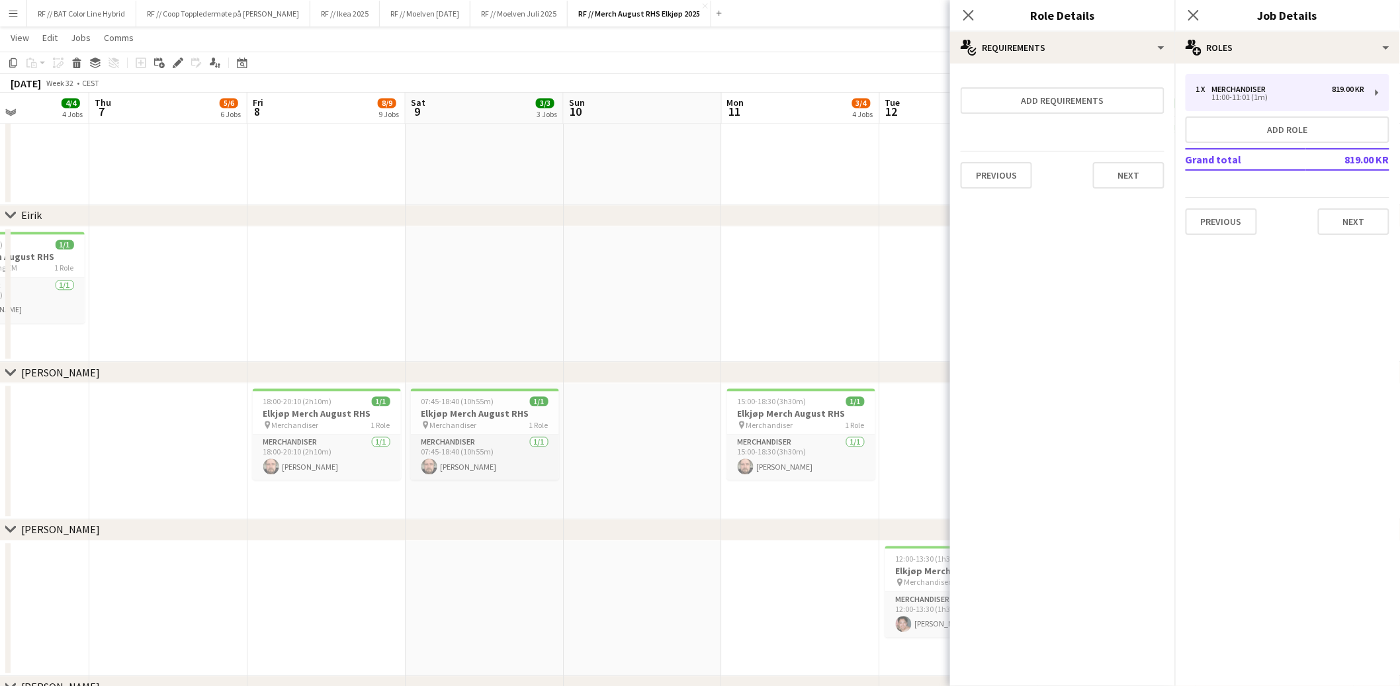
scroll to position [0, 0]
click at [1122, 169] on button "Next" at bounding box center [1128, 175] width 71 height 26
click at [1117, 183] on button "Finish" at bounding box center [1140, 177] width 50 height 26
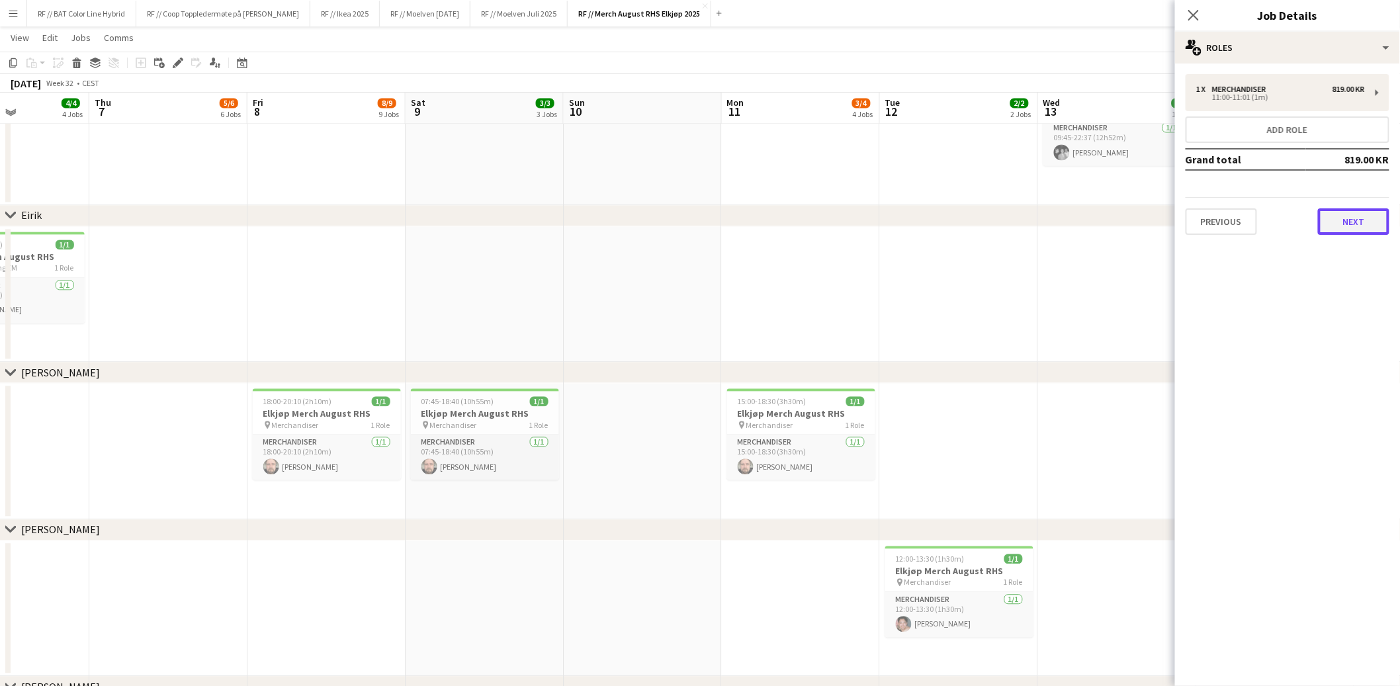
click at [1345, 221] on button "Next" at bounding box center [1353, 221] width 71 height 26
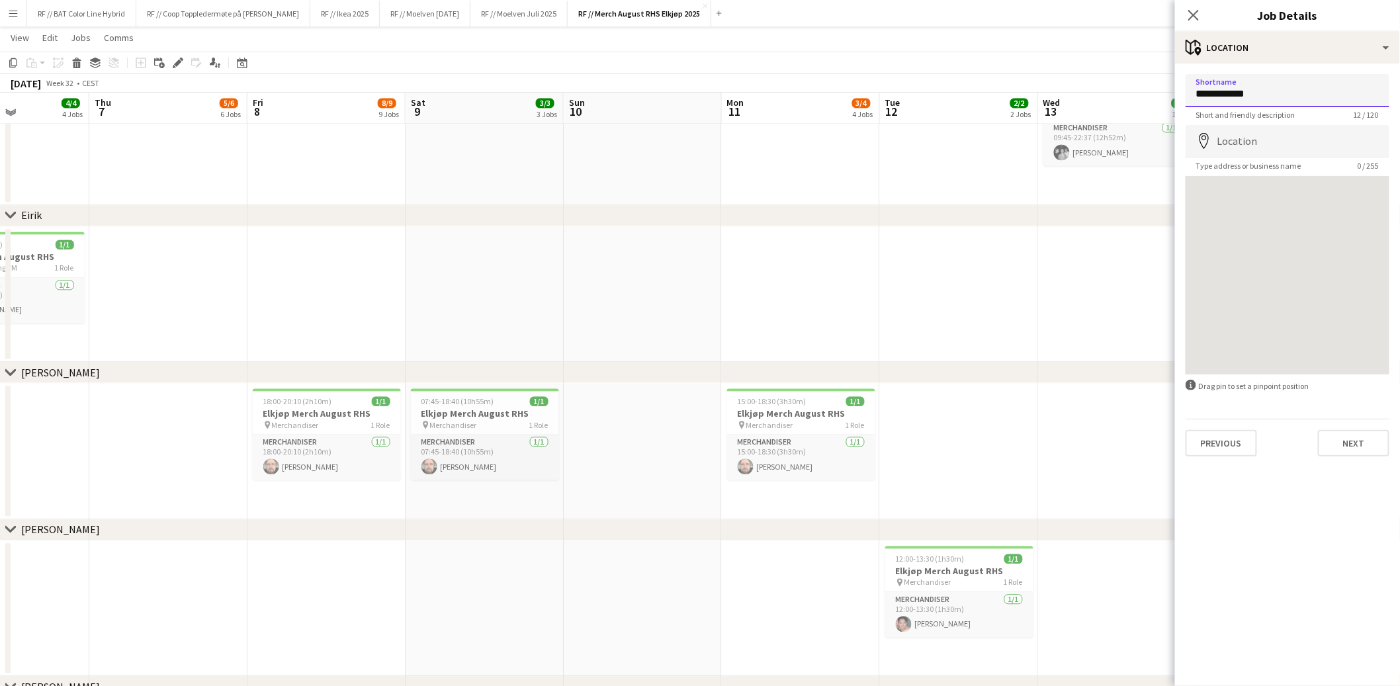
drag, startPoint x: 1261, startPoint y: 95, endPoint x: 1097, endPoint y: 80, distance: 164.1
click at [1097, 80] on body "Menu Boards Boards Boards All jobs Status Workforce Workforce My Workforce Recr…" at bounding box center [700, 153] width 1400 height 2371
click at [1276, 97] on input "**********" at bounding box center [1288, 90] width 204 height 33
drag, startPoint x: 1285, startPoint y: 95, endPoint x: 1101, endPoint y: 74, distance: 185.1
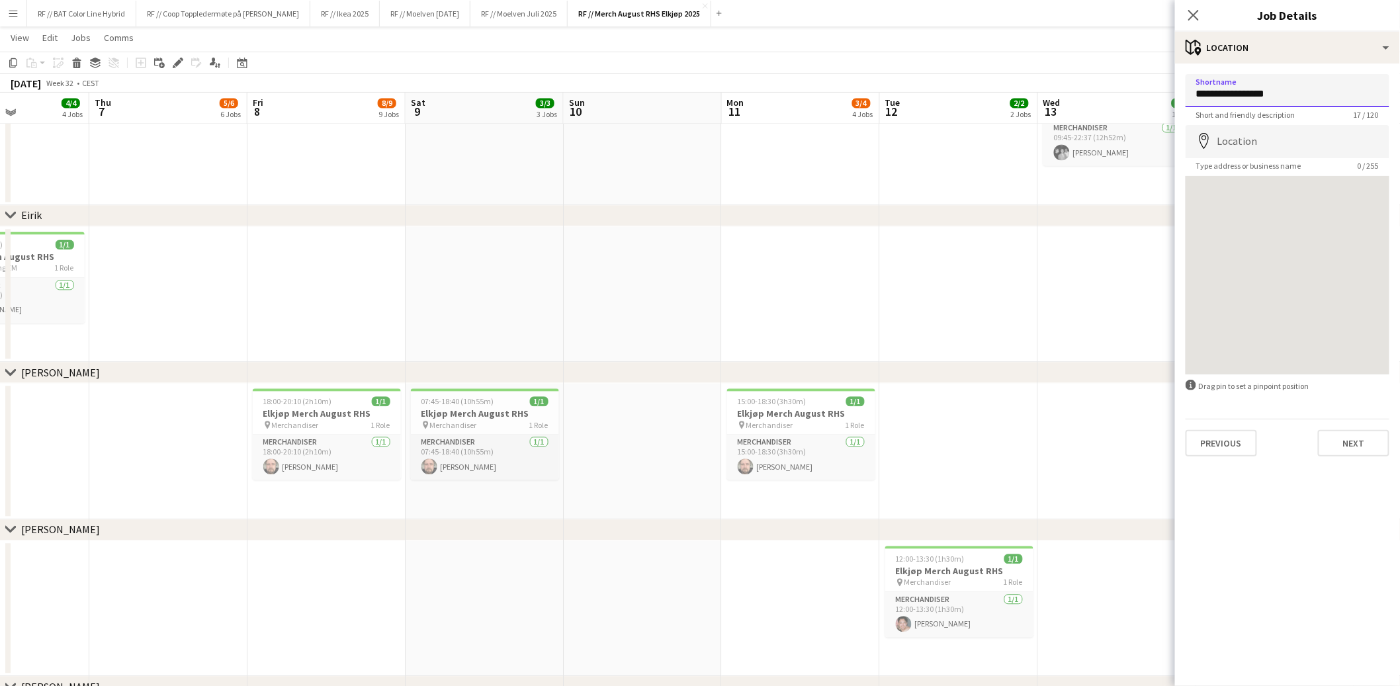
click at [1101, 74] on body "Menu Boards Boards Boards All jobs Status Workforce Workforce My Workforce Recr…" at bounding box center [700, 153] width 1400 height 2371
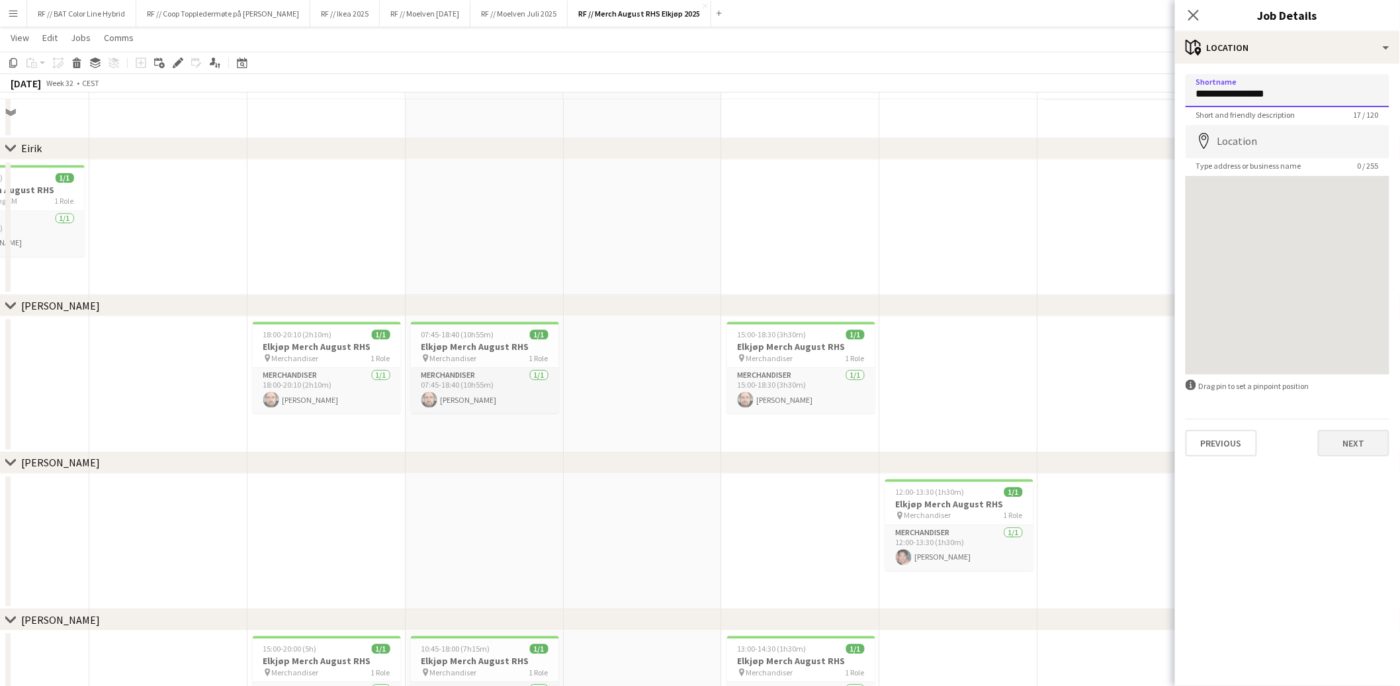
scroll to position [1274, 0]
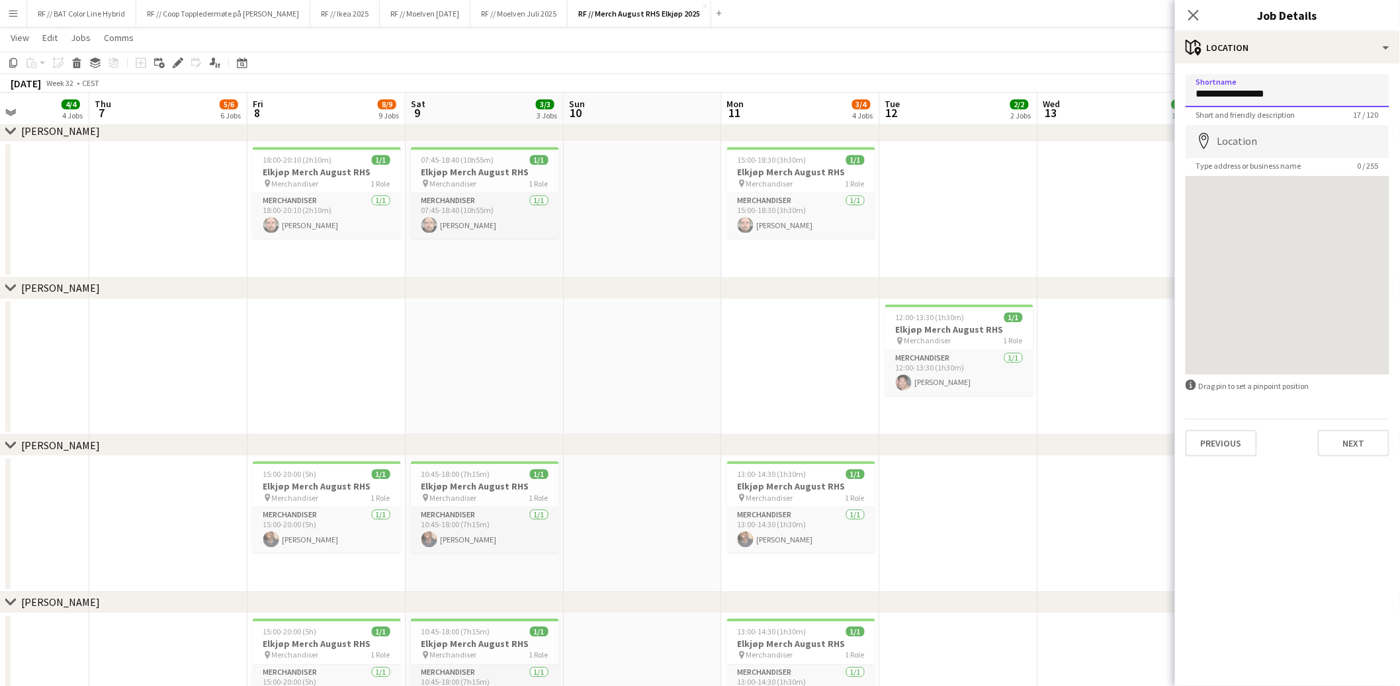
type input "**********"
click at [1344, 439] on button "Next" at bounding box center [1353, 443] width 71 height 26
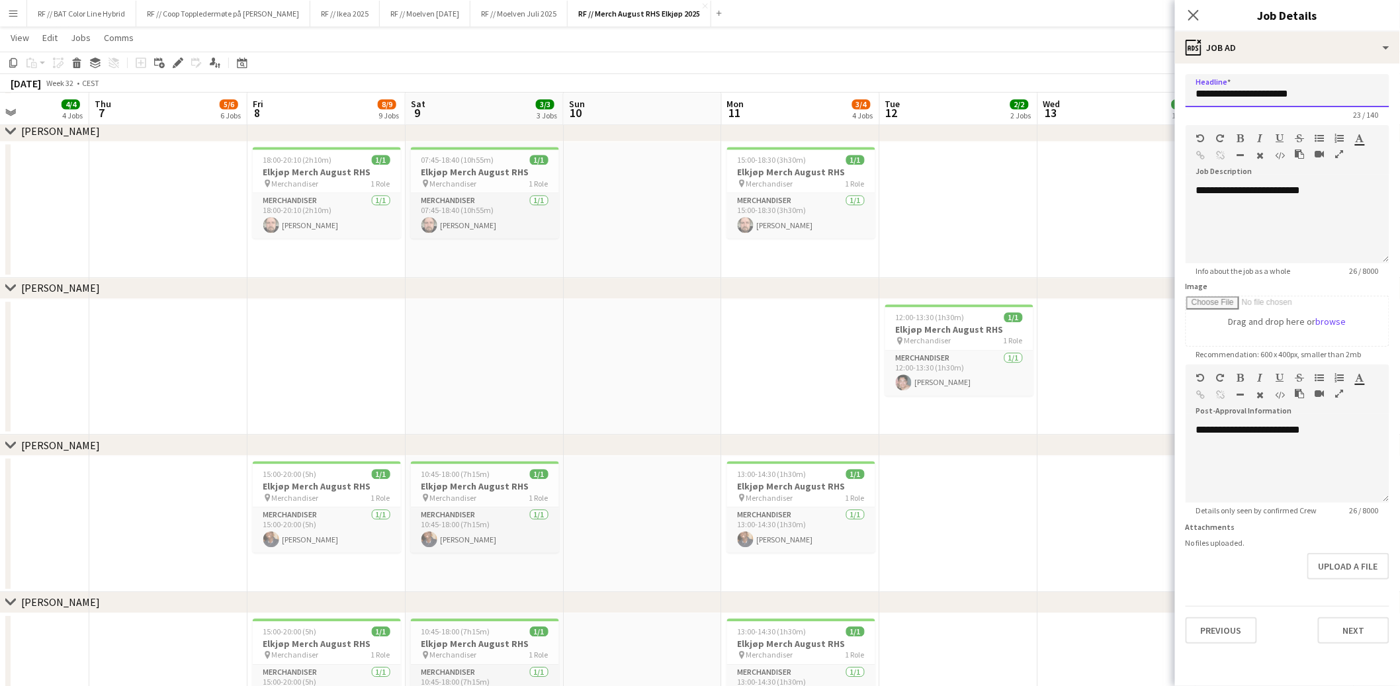
drag, startPoint x: 1315, startPoint y: 90, endPoint x: 1197, endPoint y: 103, distance: 119.1
paste input "text"
type input "**********"
drag, startPoint x: 1308, startPoint y: 184, endPoint x: 1180, endPoint y: 182, distance: 127.7
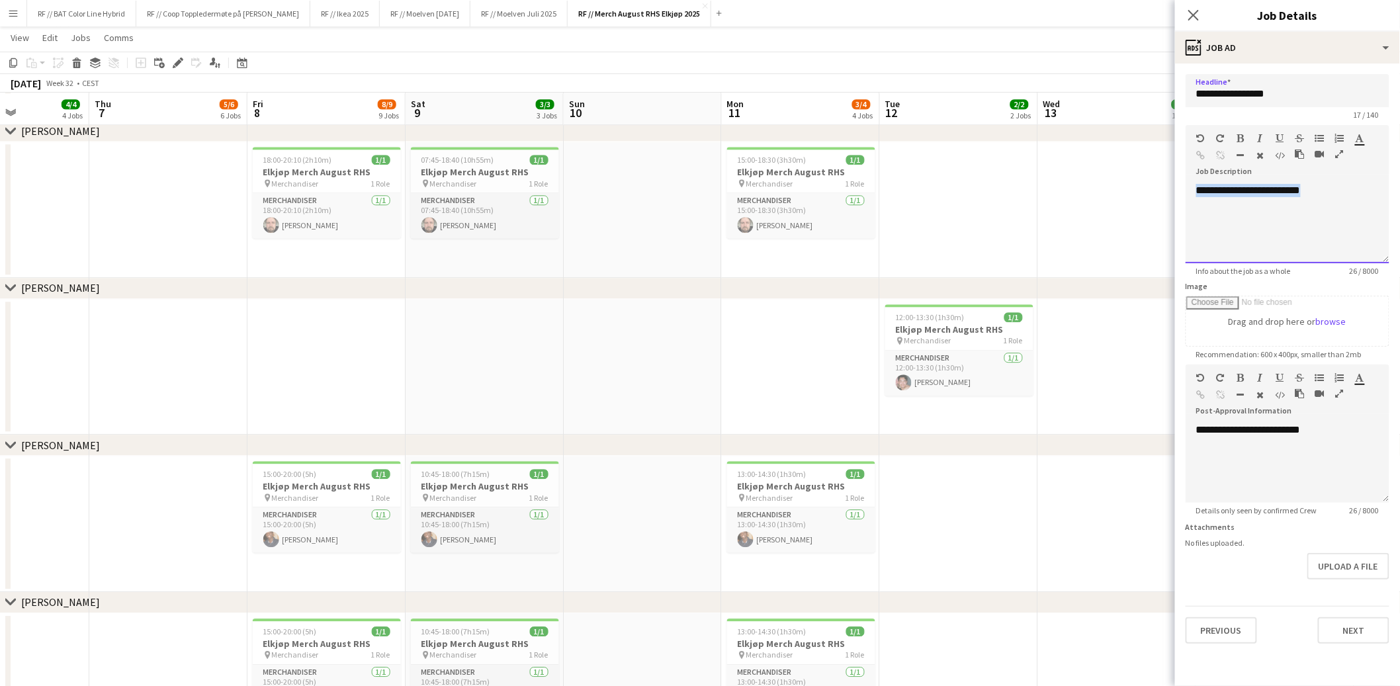
click at [1196, 175] on div "**********" at bounding box center [1288, 219] width 204 height 89
paste div
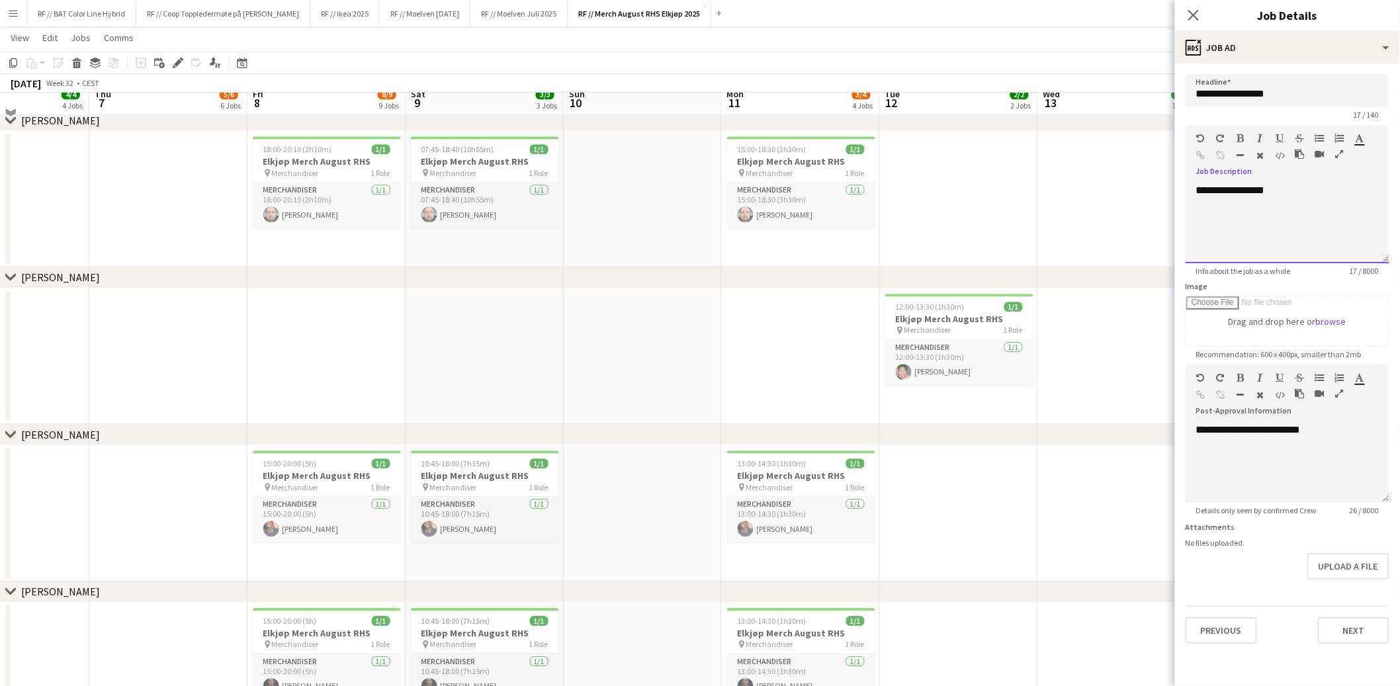
scroll to position [1293, 0]
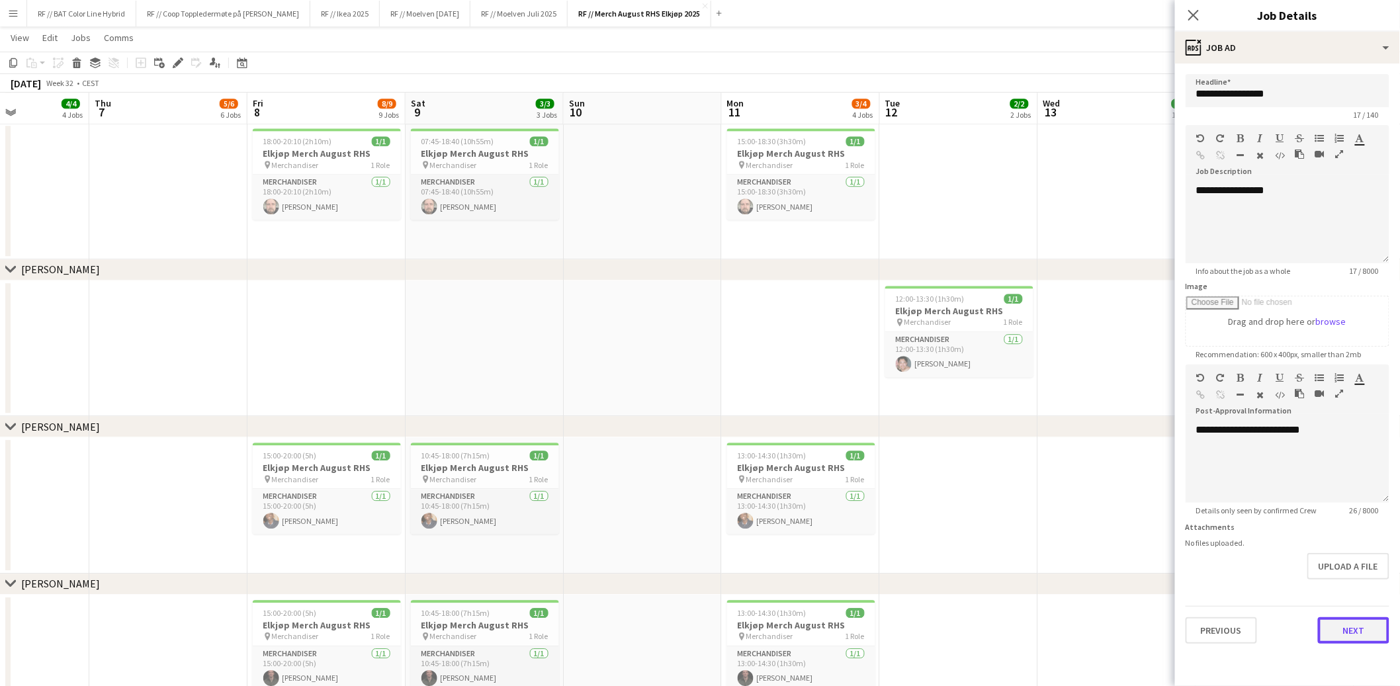
click at [1343, 629] on button "Next" at bounding box center [1353, 630] width 71 height 26
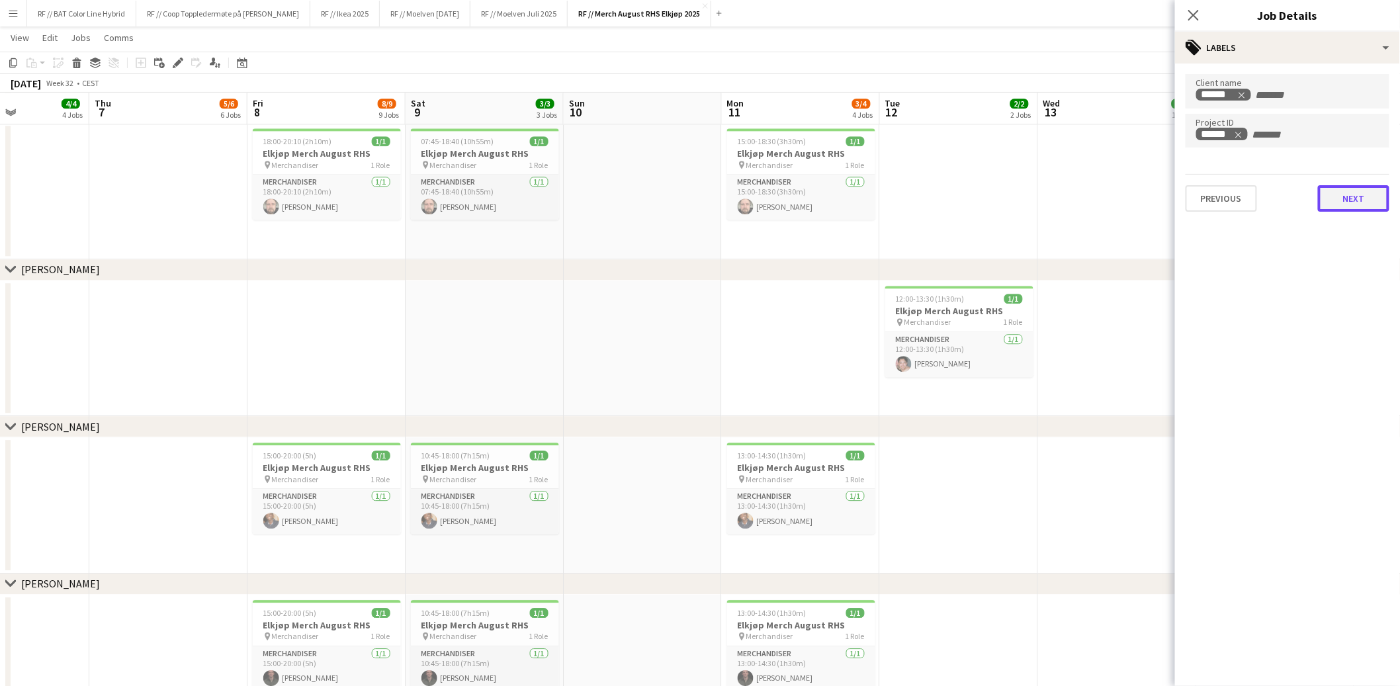
click at [1347, 204] on button "Next" at bounding box center [1353, 198] width 71 height 26
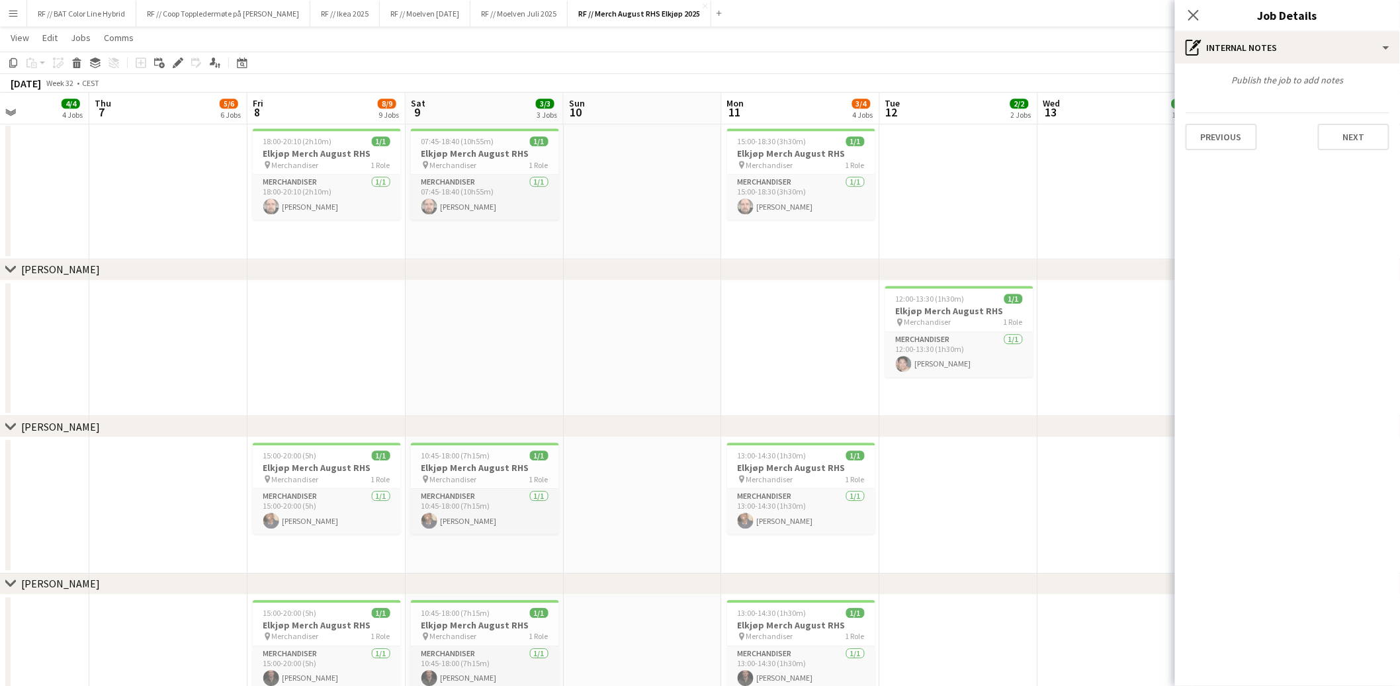
click at [1071, 379] on app-date-cell at bounding box center [1117, 349] width 158 height 136
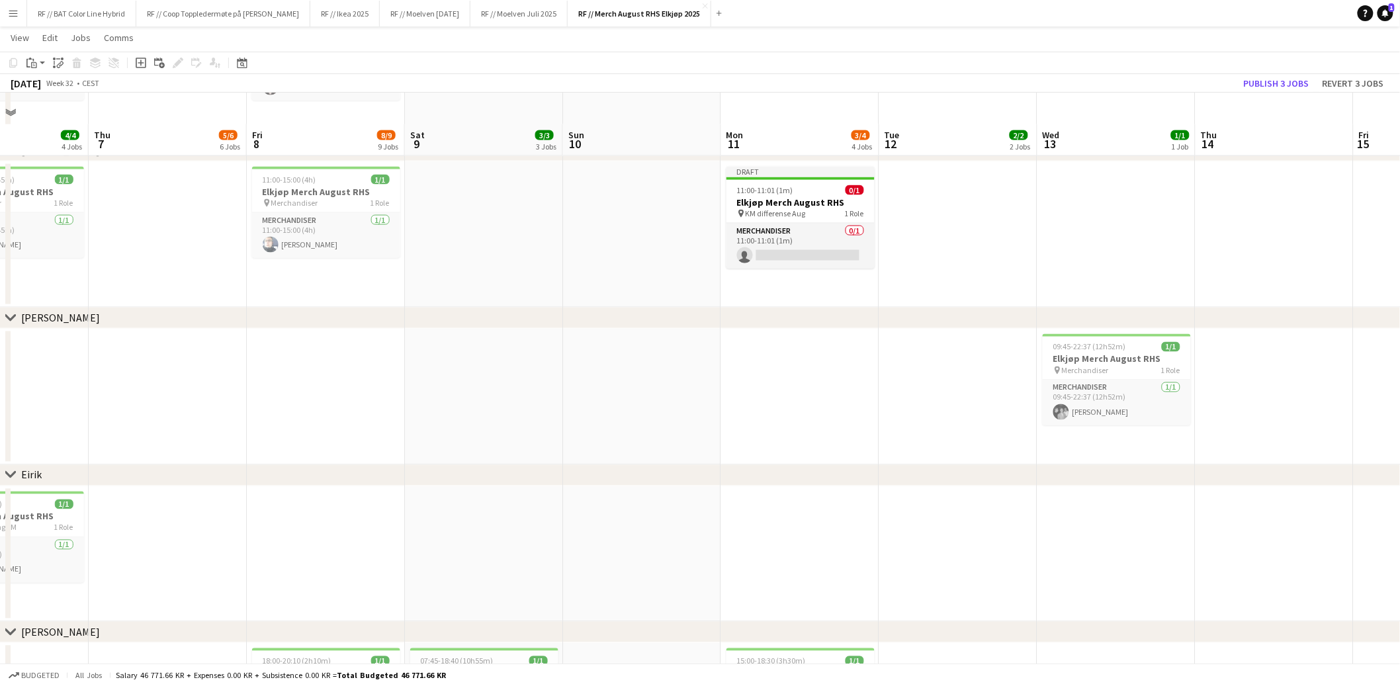
scroll to position [708, 0]
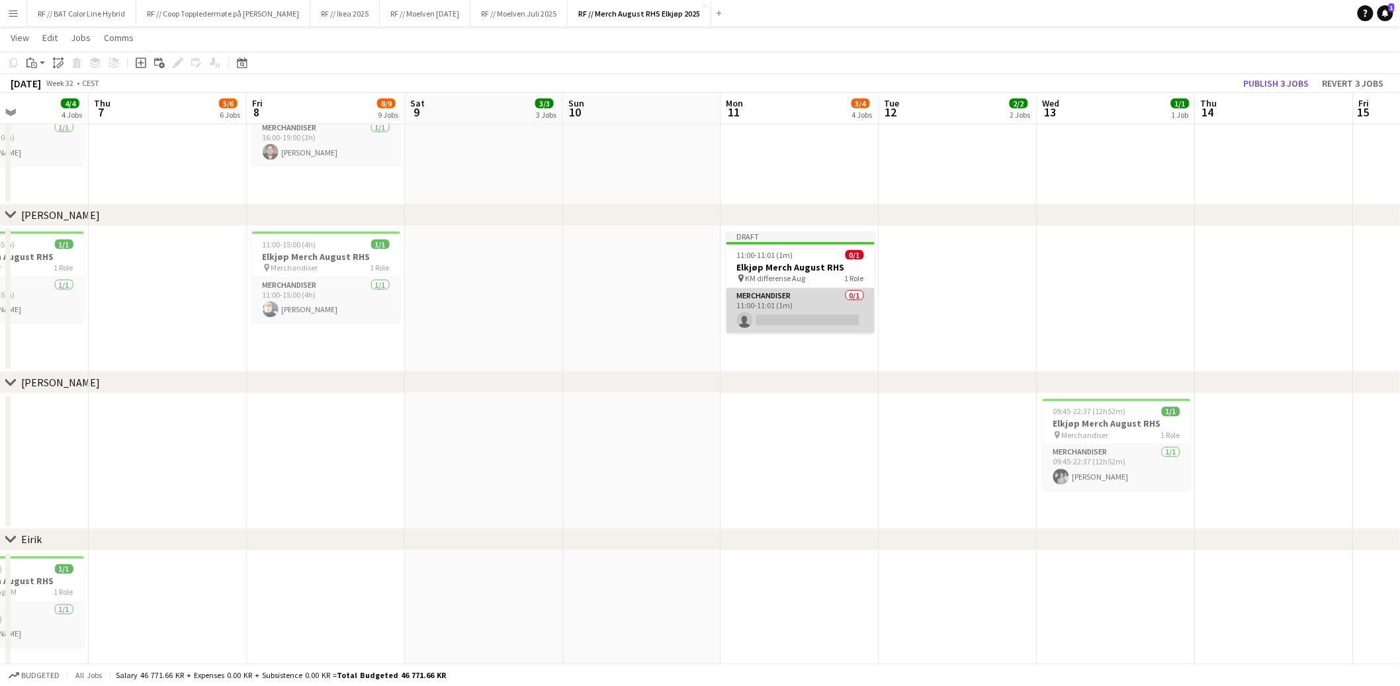
click at [816, 317] on app-card-role "Merchandiser 0/1 11:00-11:01 (1m) single-neutral-actions" at bounding box center [801, 311] width 148 height 45
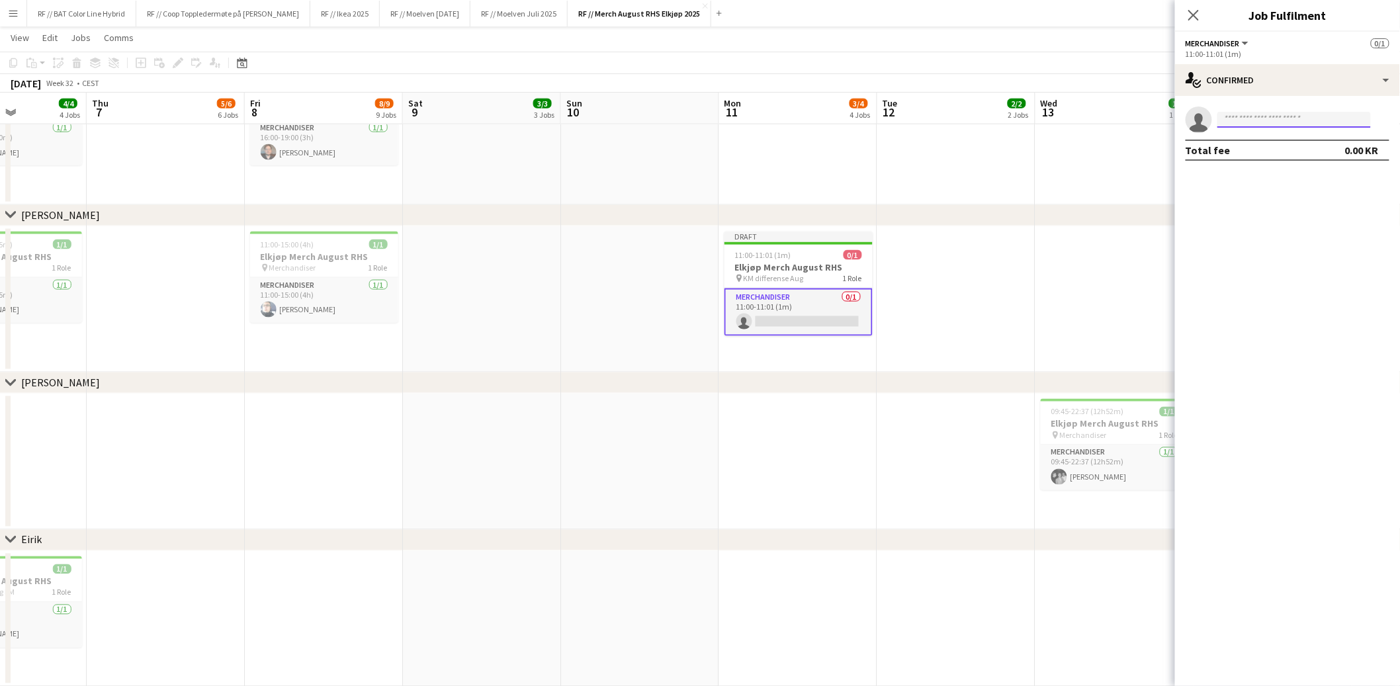
drag, startPoint x: 1287, startPoint y: 122, endPoint x: 1268, endPoint y: 122, distance: 19.2
click at [1286, 122] on input at bounding box center [1295, 120] width 154 height 16
type input "*******"
click at [1265, 160] on span "[PHONE_NUMBER]" at bounding box center [1295, 160] width 132 height 11
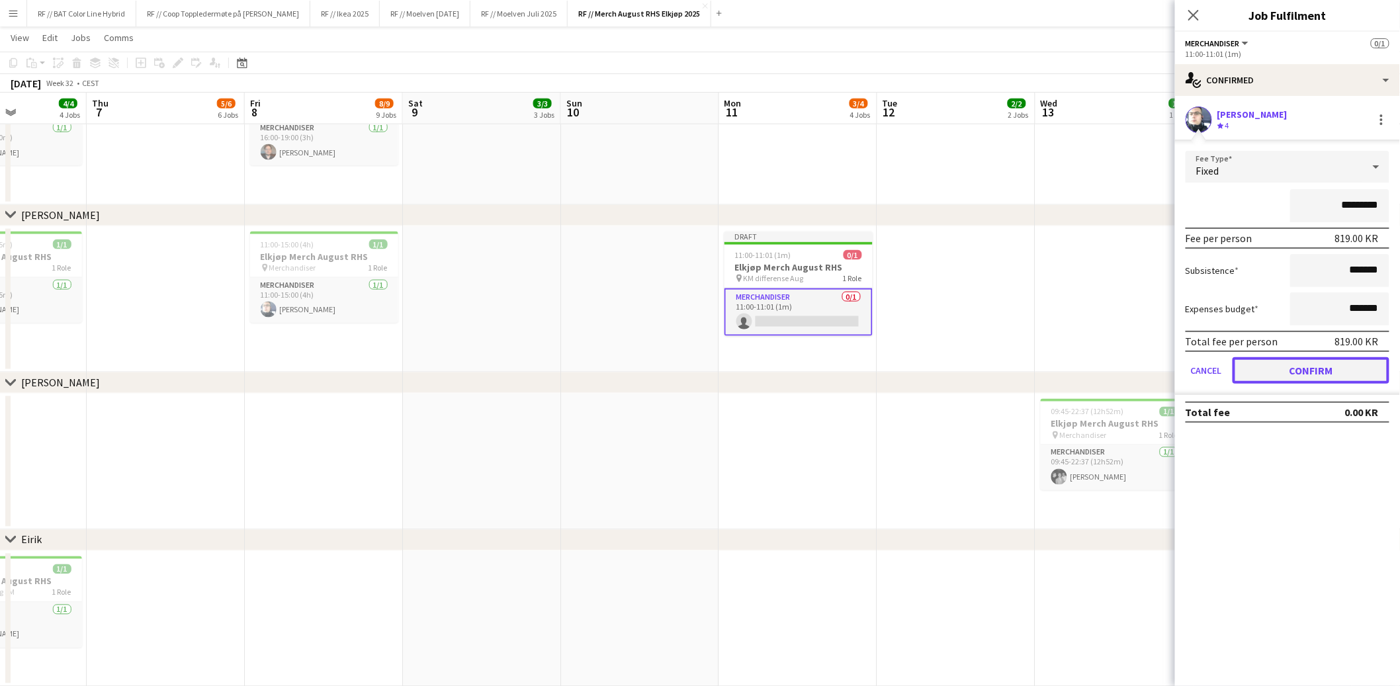
click at [1316, 372] on button "Confirm" at bounding box center [1311, 370] width 157 height 26
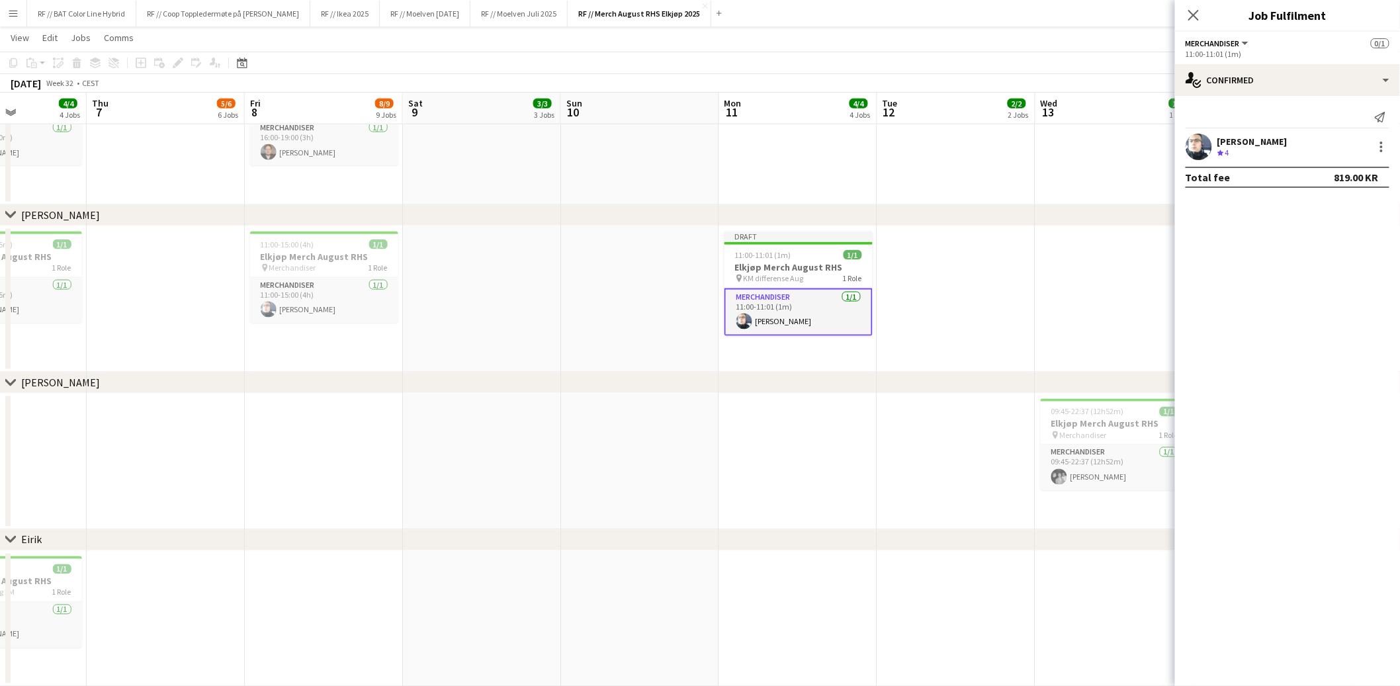
click at [1118, 310] on app-date-cell at bounding box center [1115, 299] width 158 height 147
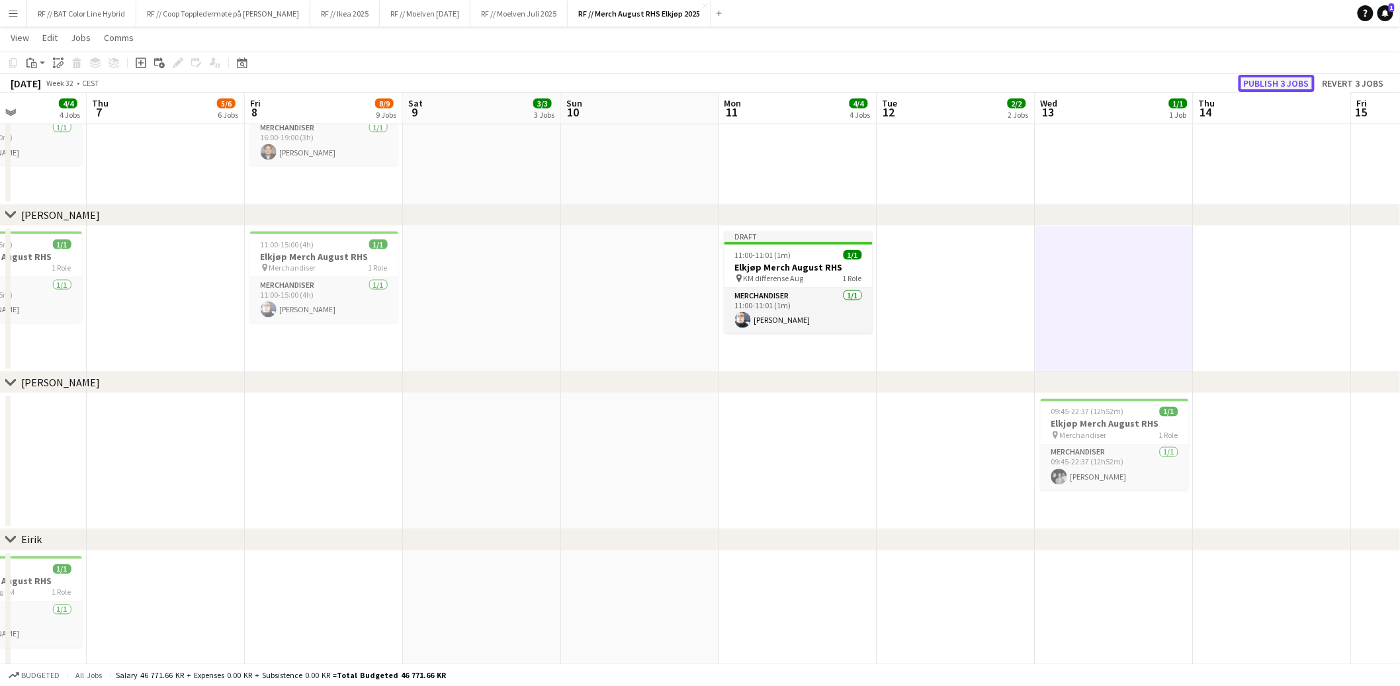
click at [1284, 87] on button "Publish 3 jobs" at bounding box center [1277, 83] width 76 height 17
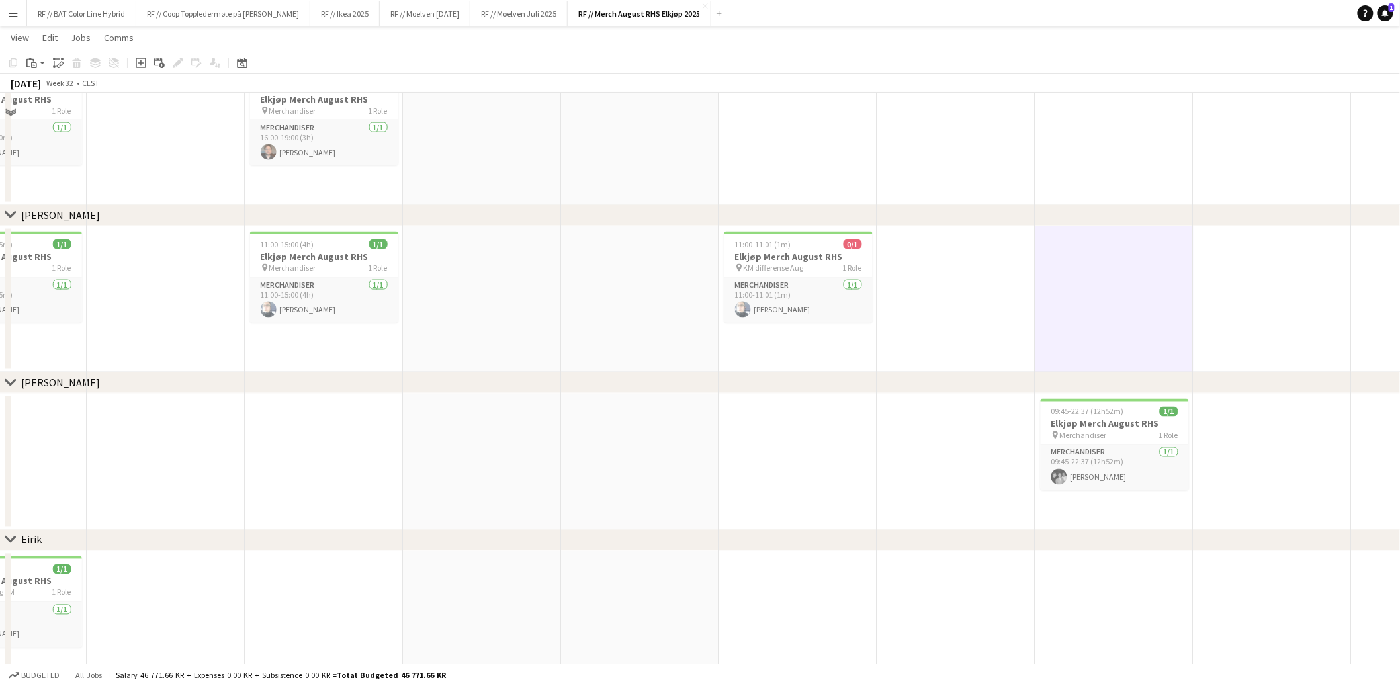
scroll to position [0, 0]
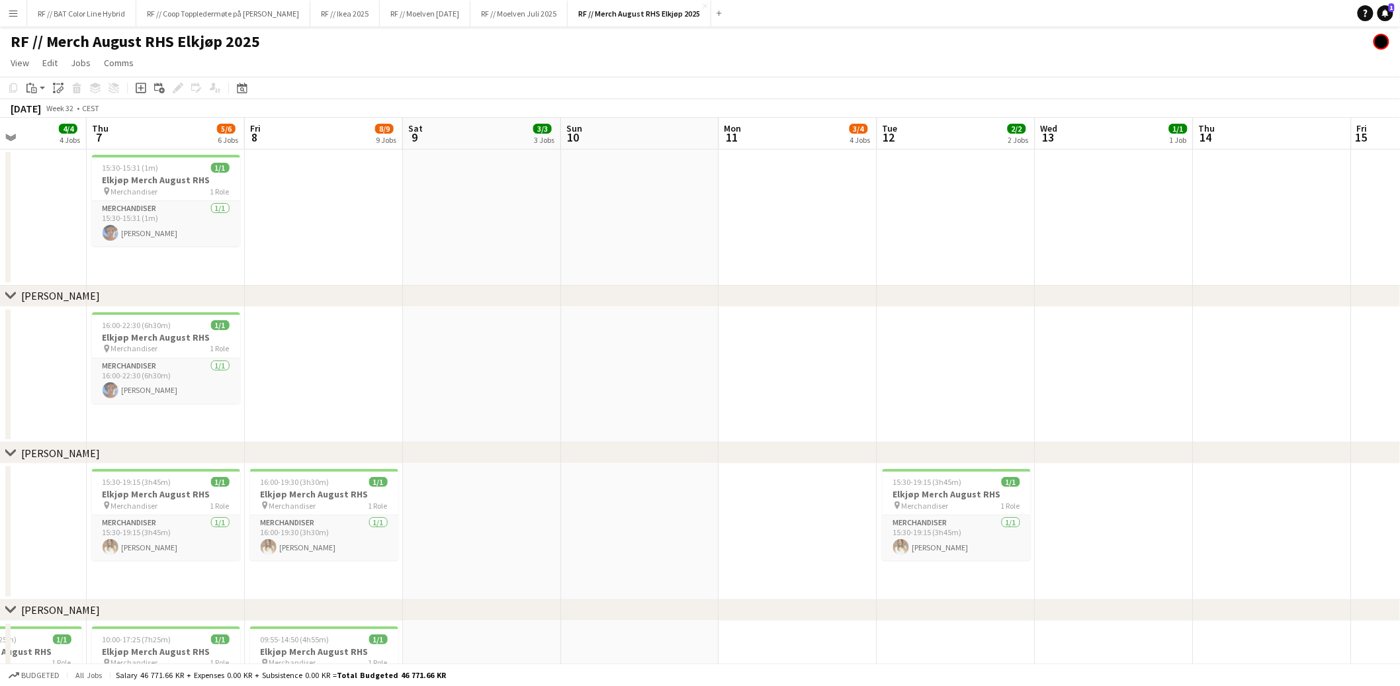
click at [238, 42] on h1 "RF // Merch August RHS Elkjøp 2025" at bounding box center [135, 42] width 249 height 20
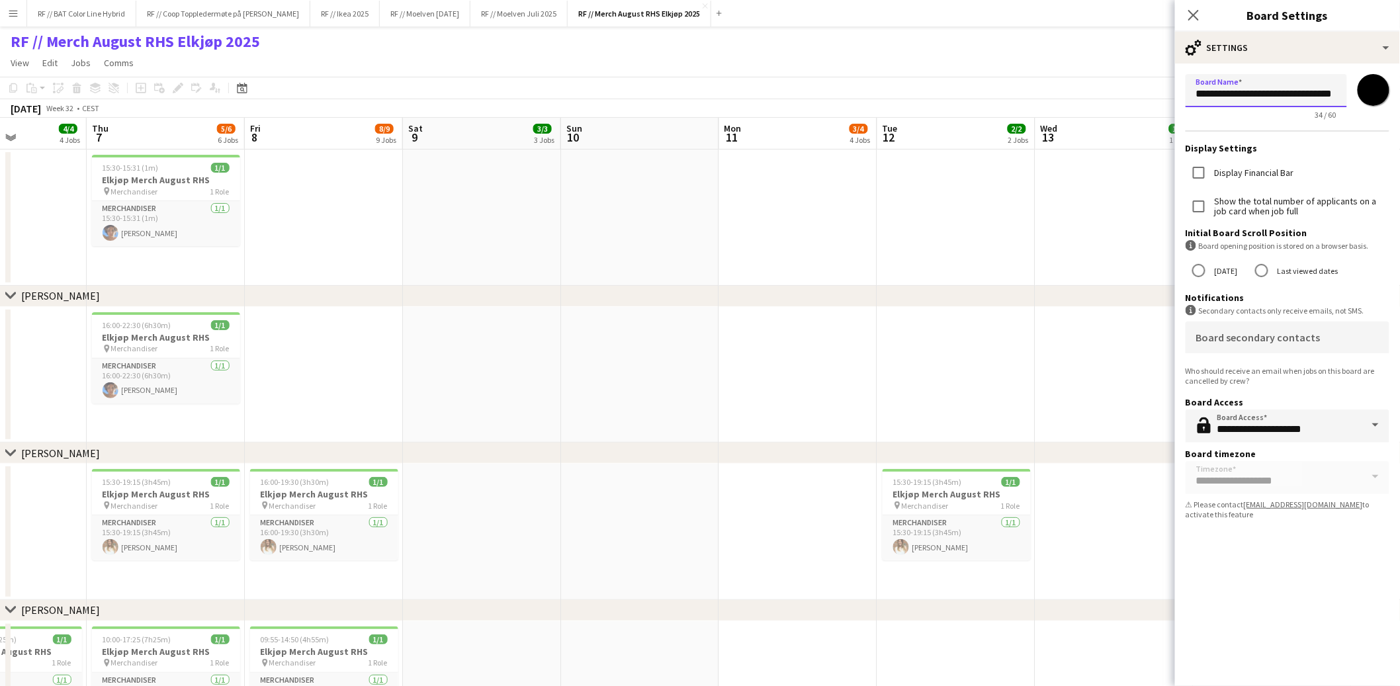
scroll to position [0, 15]
drag, startPoint x: 1194, startPoint y: 94, endPoint x: 1411, endPoint y: 99, distance: 217.1
click at [725, 8] on button "Add" at bounding box center [719, 13] width 11 height 11
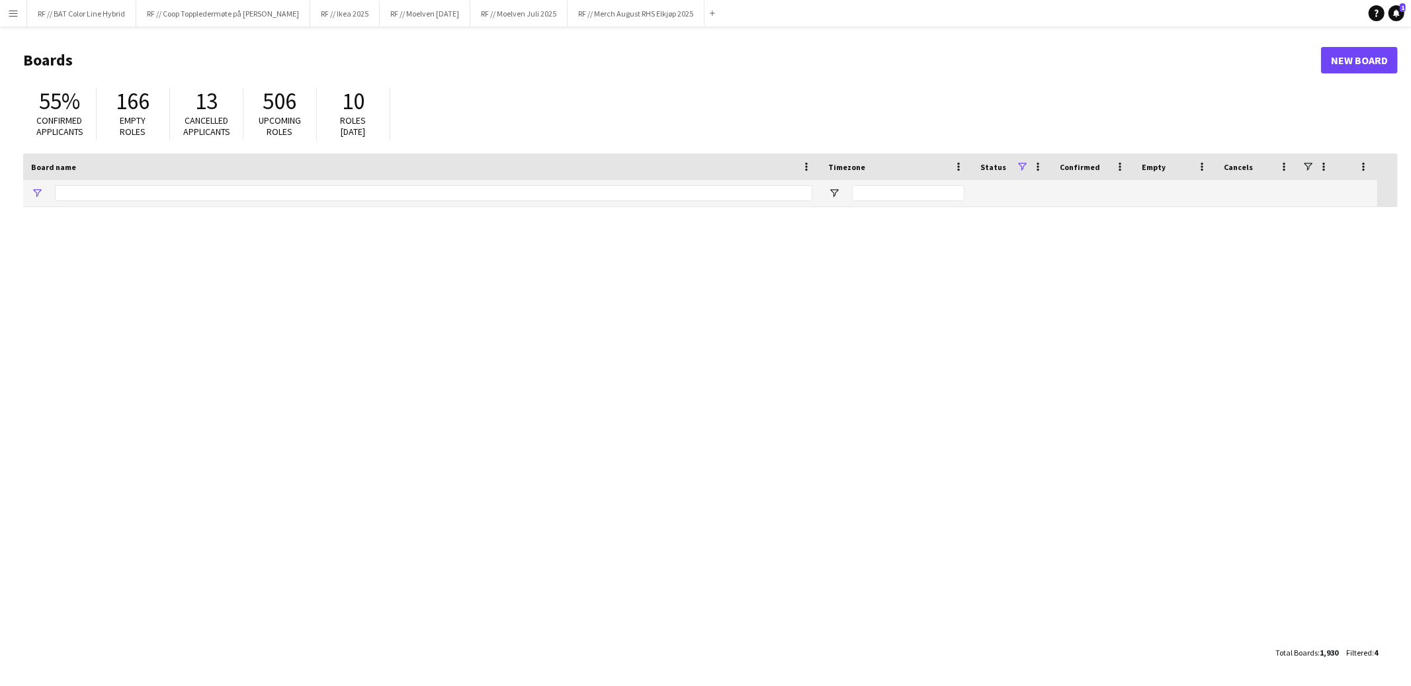
type input "********"
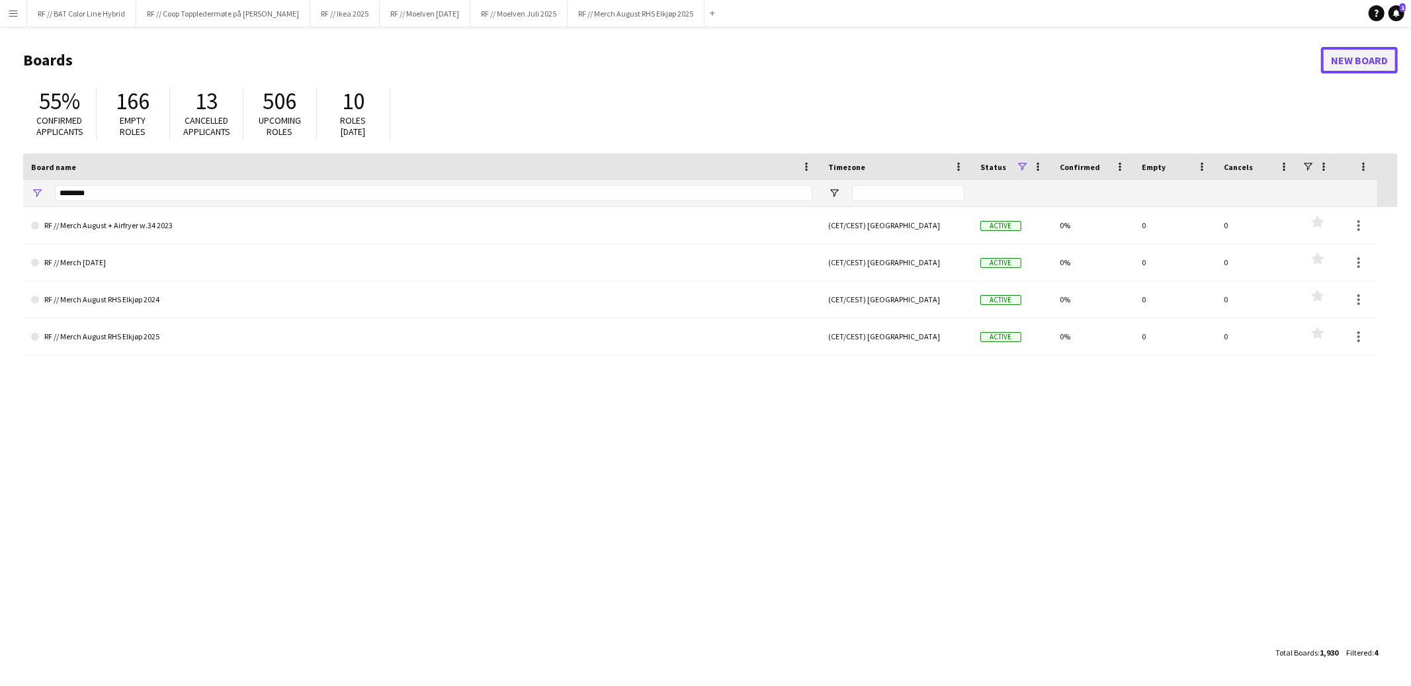
click at [1355, 62] on link "New Board" at bounding box center [1359, 60] width 77 height 26
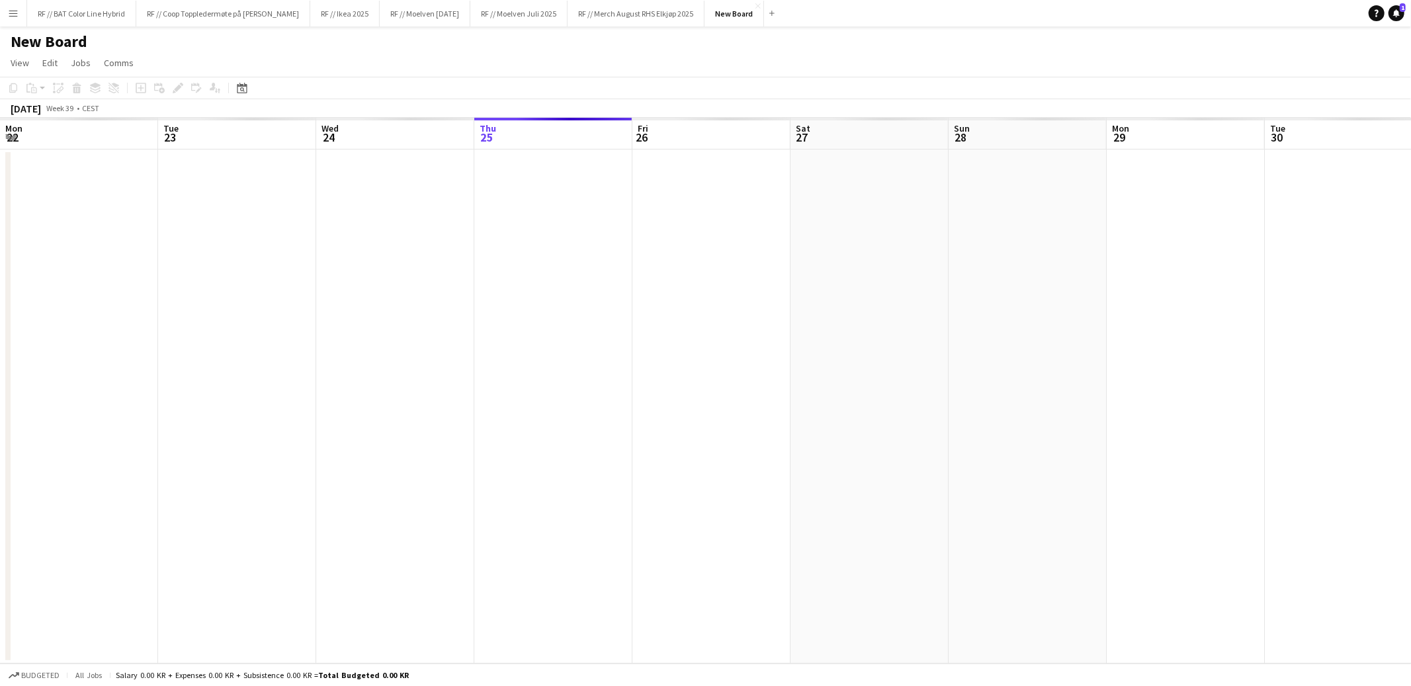
scroll to position [0, 316]
click at [55, 38] on h1 "New Board" at bounding box center [49, 42] width 77 height 20
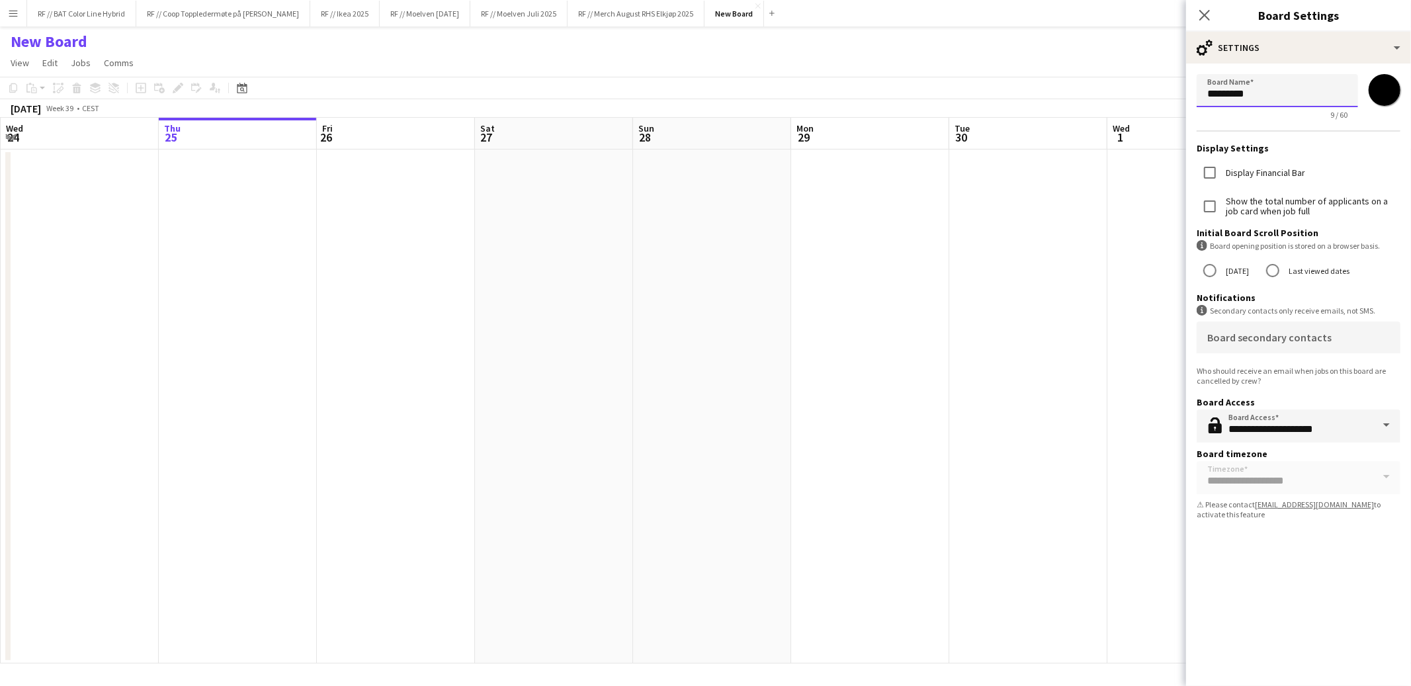
drag, startPoint x: 1270, startPoint y: 91, endPoint x: 1088, endPoint y: 83, distance: 182.1
click at [1090, 83] on body "Menu Boards Boards Boards All jobs Status Workforce Workforce My Workforce Recr…" at bounding box center [705, 343] width 1411 height 686
paste input "**********"
click at [1262, 95] on input "**********" at bounding box center [1277, 90] width 161 height 32
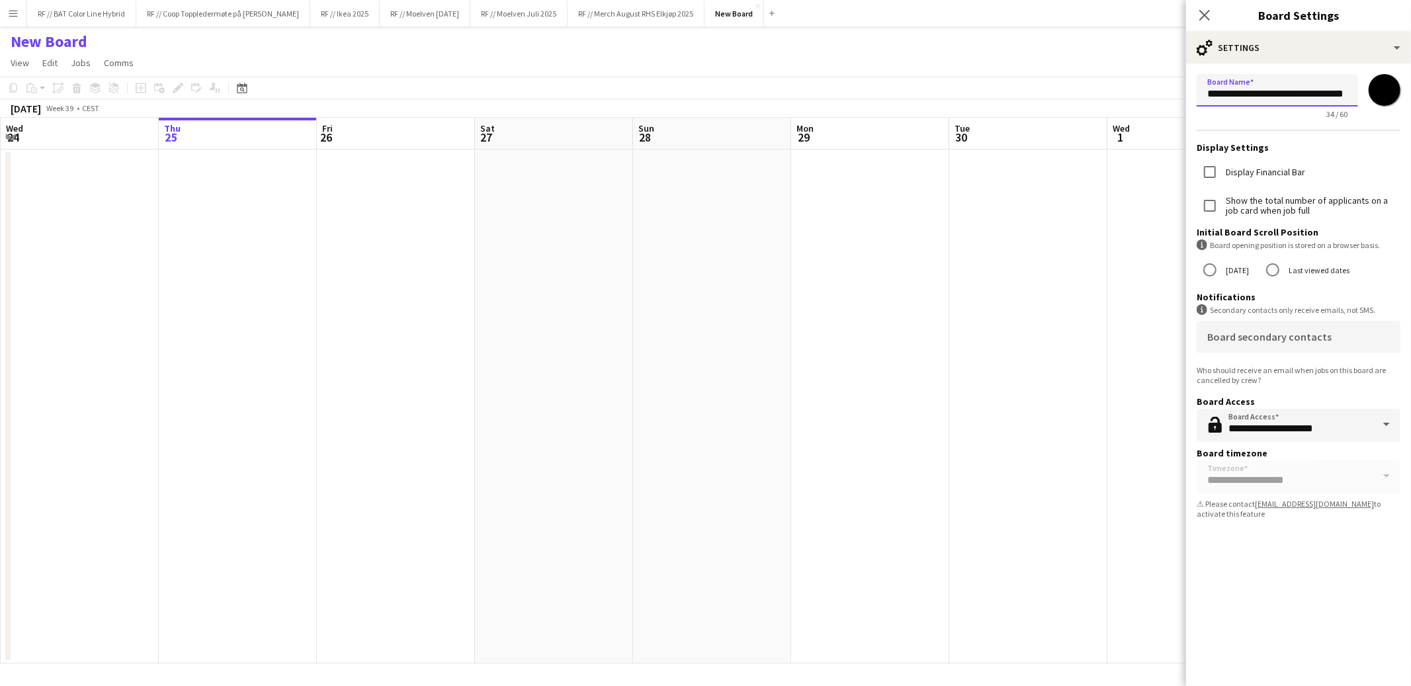
click at [1262, 95] on input "**********" at bounding box center [1277, 90] width 161 height 32
type input "**********"
drag, startPoint x: 996, startPoint y: 531, endPoint x: 978, endPoint y: 529, distance: 18.1
click at [997, 531] on app-date-cell at bounding box center [1029, 407] width 158 height 514
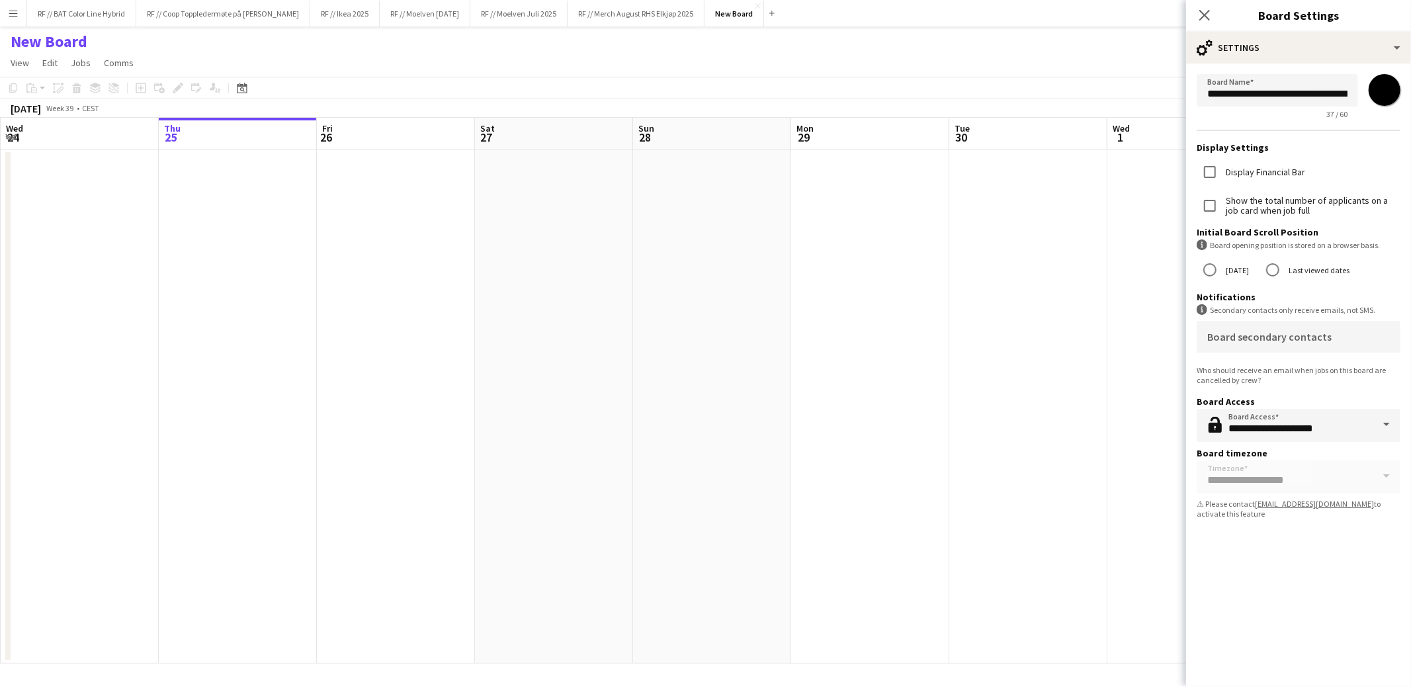
scroll to position [0, 314]
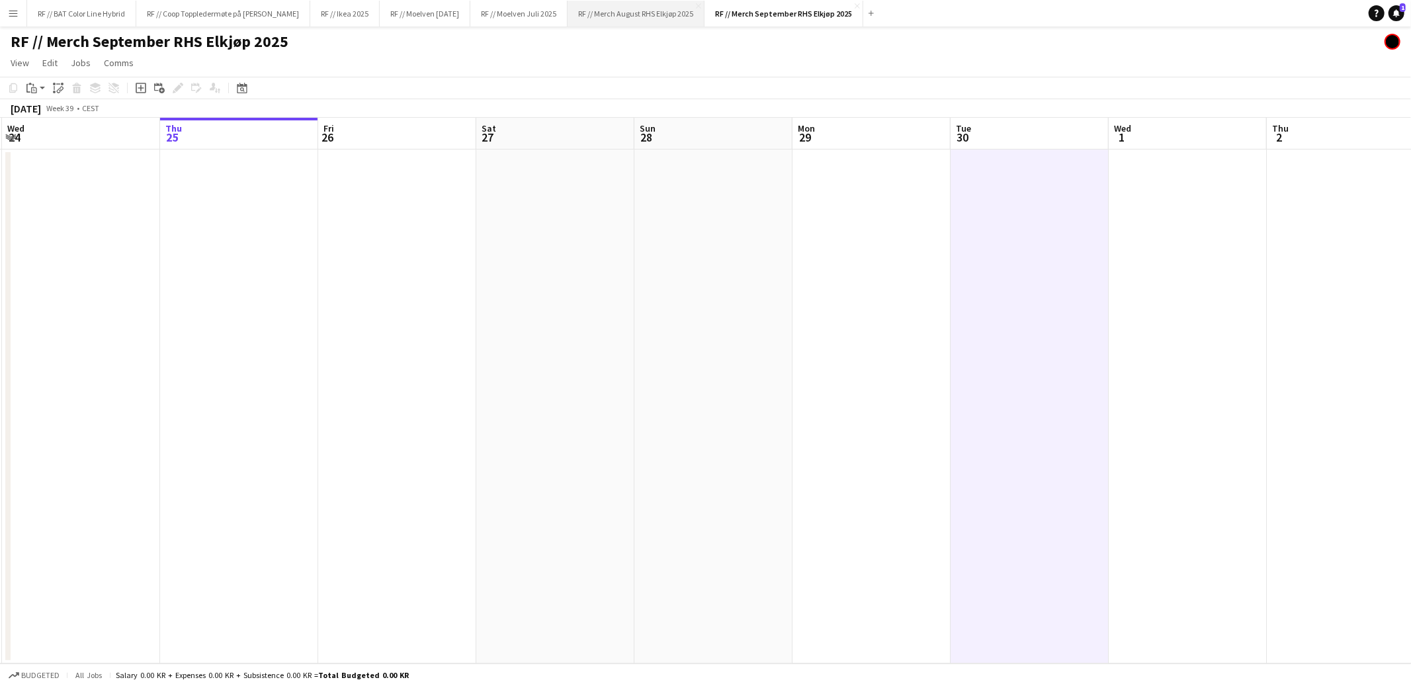
click at [676, 9] on button "RF // Merch August RHS Elkjøp 2025 Close" at bounding box center [636, 14] width 137 height 26
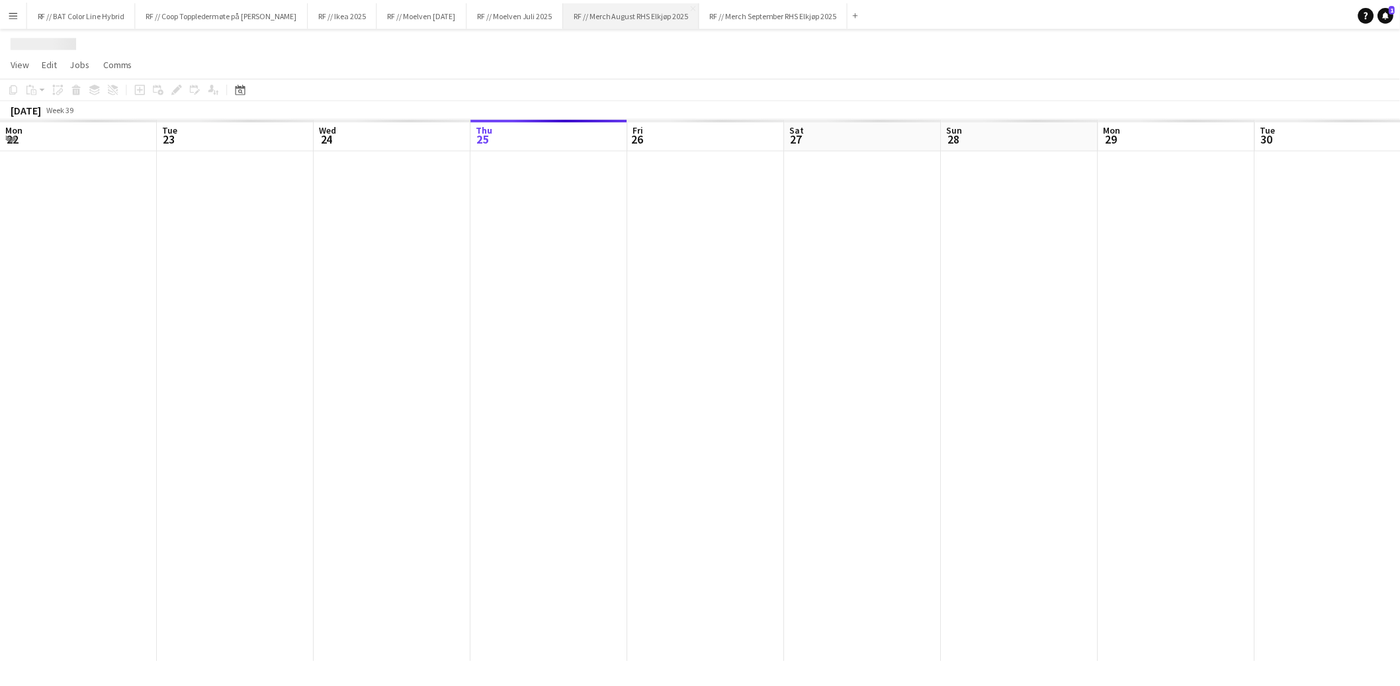
scroll to position [0, 316]
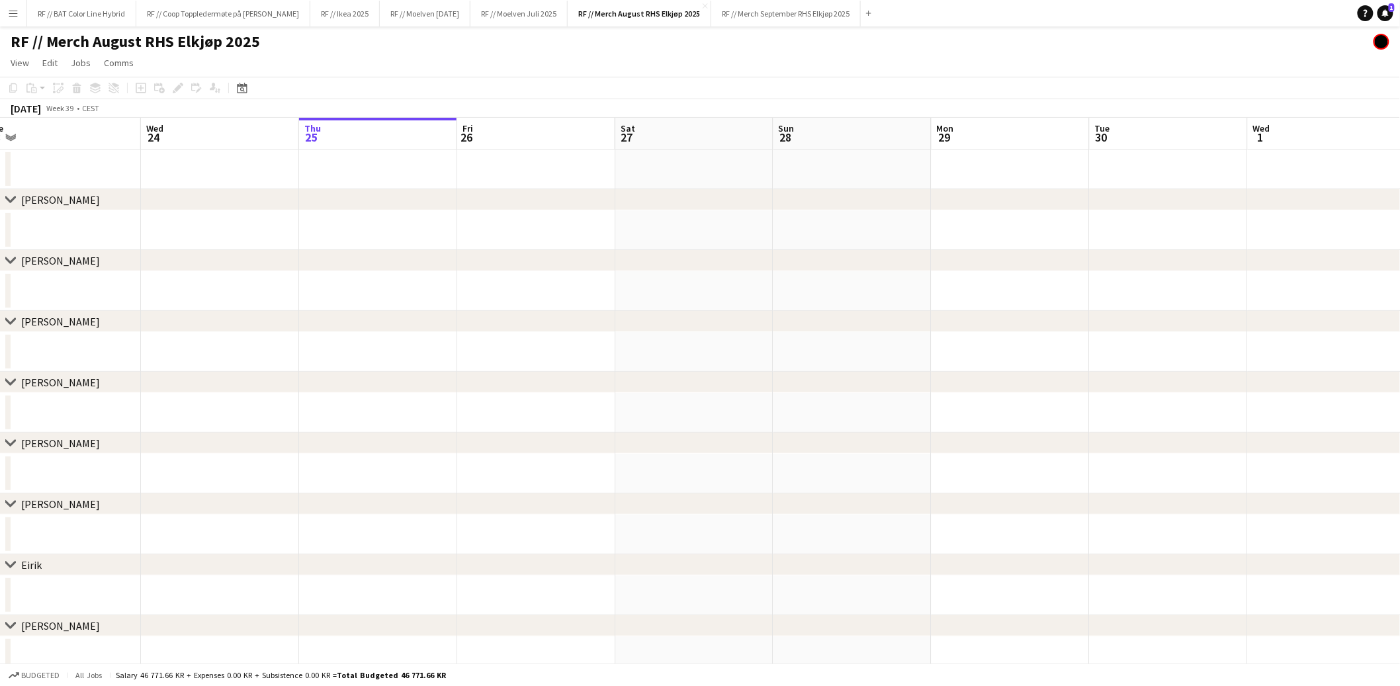
drag, startPoint x: 128, startPoint y: 279, endPoint x: 471, endPoint y: 309, distance: 344.1
click at [471, 309] on app-calendar-viewport "Sun 21 Mon 22 Tue 23 Wed 24 Thu 25 Fri 26 Sat 27 Sun 28 Mon 29 Tue 30 Wed 1 Thu…" at bounding box center [700, 549] width 1400 height 863
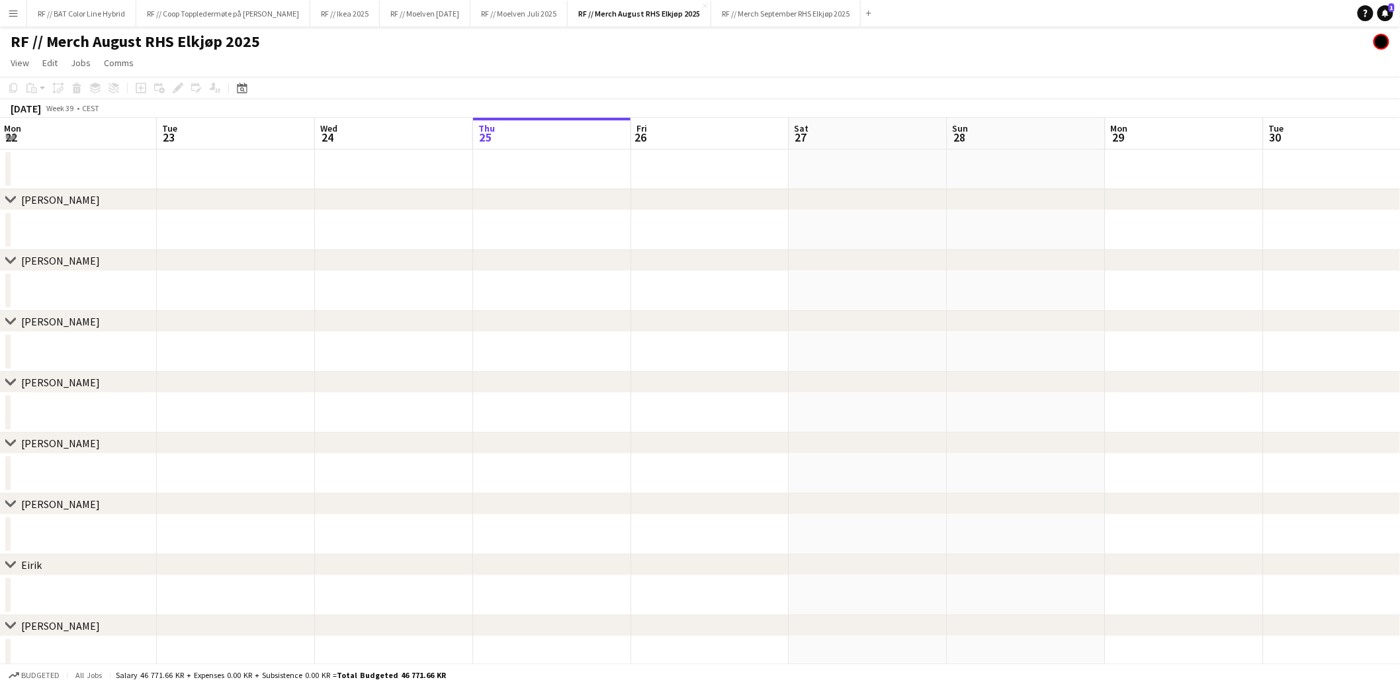
drag, startPoint x: 435, startPoint y: 314, endPoint x: 517, endPoint y: 318, distance: 81.5
click at [530, 316] on div "chevron-right Filip Fleischer chevron-right Line Olsen chevron-right Mathias La…" at bounding box center [700, 549] width 1400 height 863
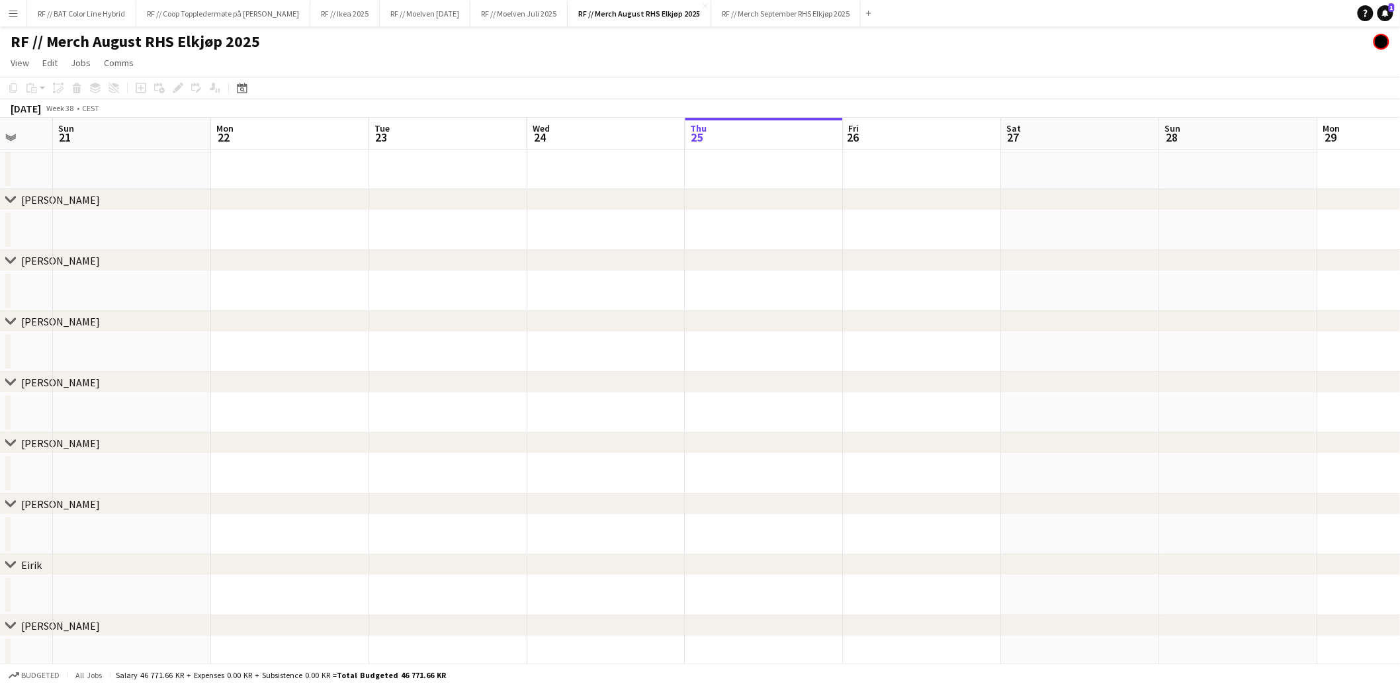
drag, startPoint x: 389, startPoint y: 315, endPoint x: 498, endPoint y: 320, distance: 108.6
click at [534, 318] on div "chevron-right Filip Fleischer chevron-right Line Olsen chevron-right Mathias La…" at bounding box center [700, 549] width 1400 height 863
drag, startPoint x: 235, startPoint y: 310, endPoint x: 628, endPoint y: 284, distance: 393.9
click at [631, 314] on div "chevron-right Filip Fleischer chevron-right Line Olsen chevron-right Mathias La…" at bounding box center [700, 549] width 1400 height 863
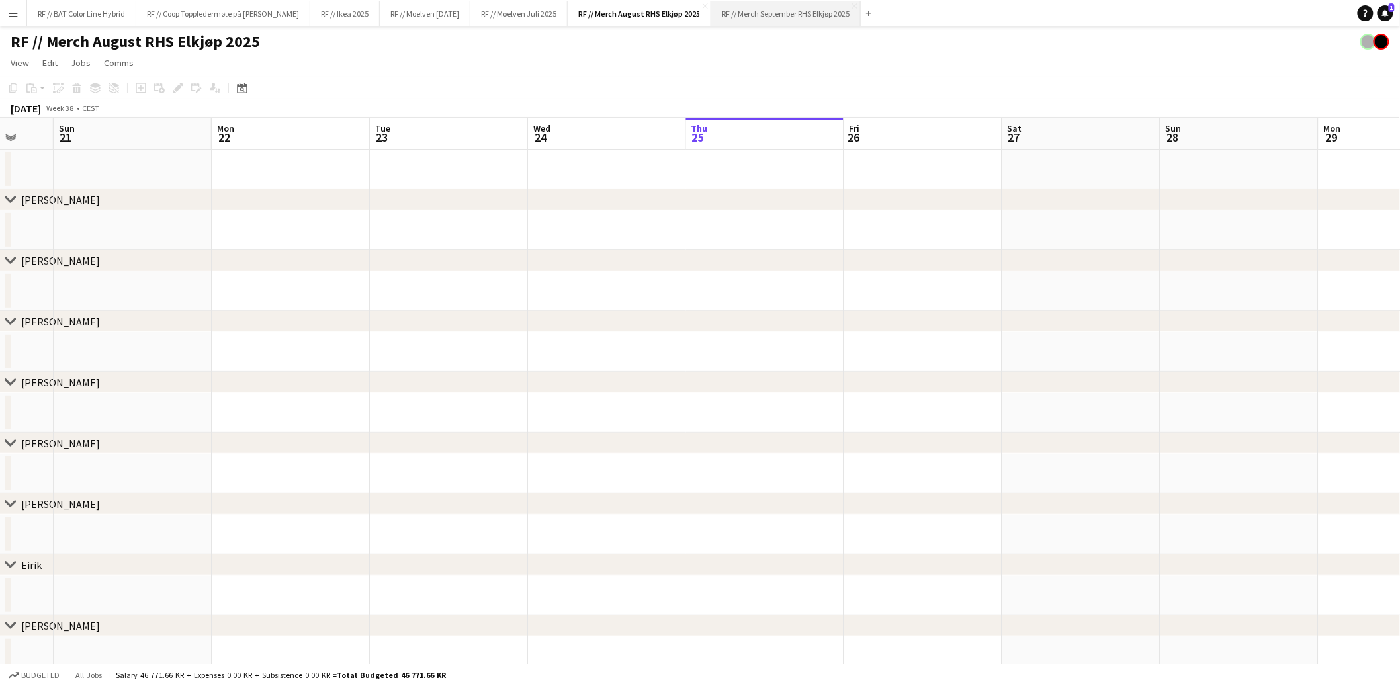
click at [817, 19] on button "RF // Merch September RHS Elkjøp 2025 Close" at bounding box center [786, 14] width 150 height 26
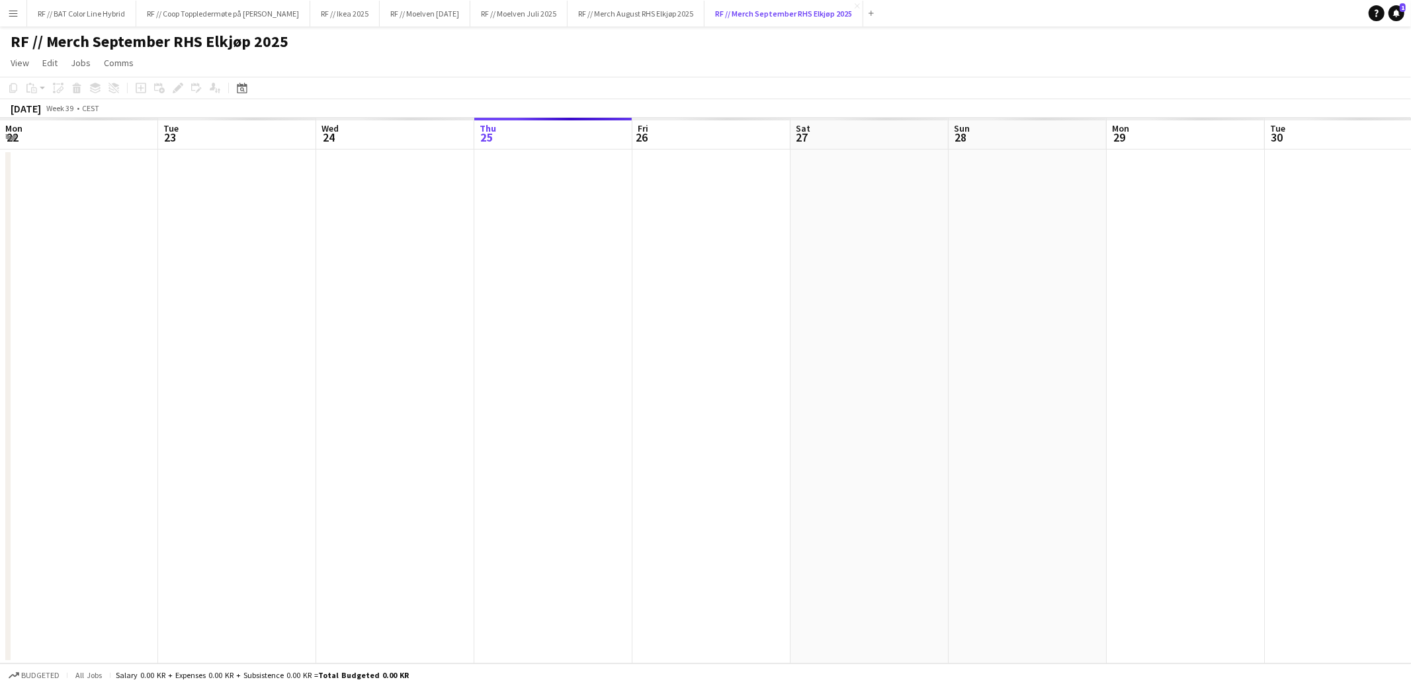
scroll to position [0, 316]
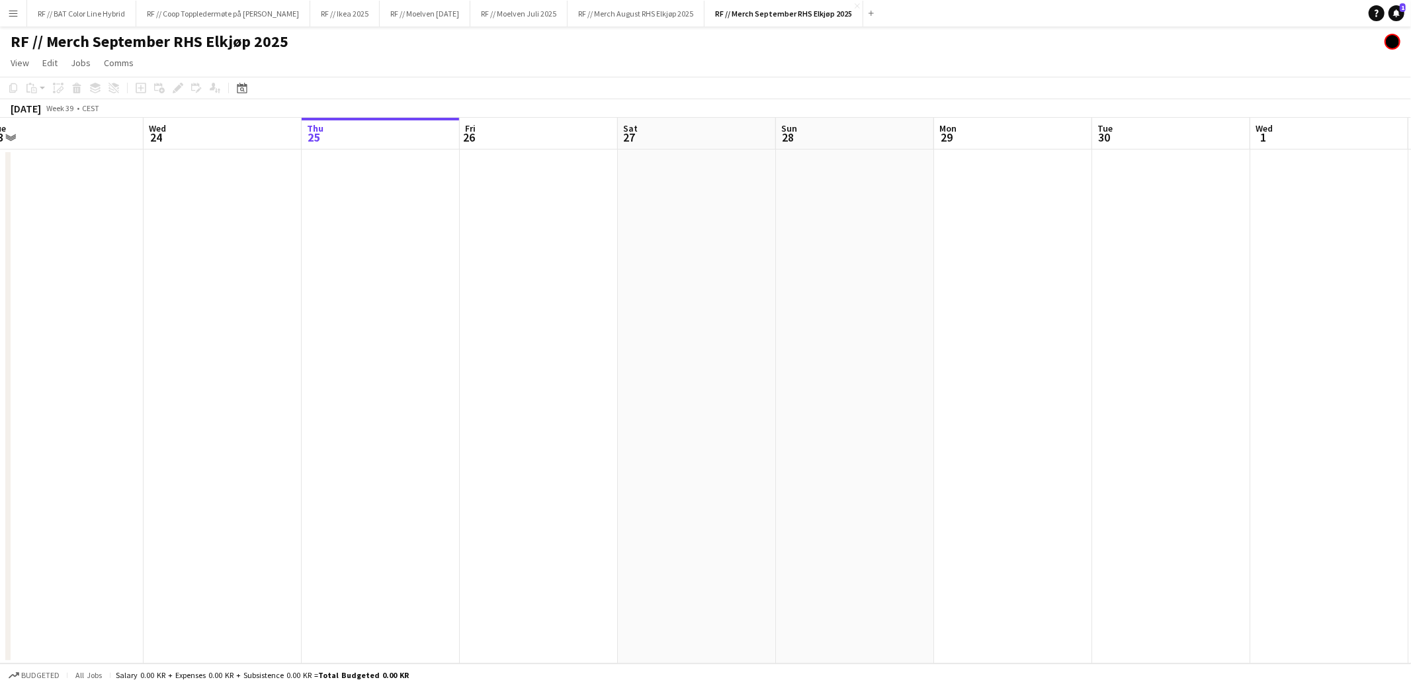
drag, startPoint x: 198, startPoint y: 340, endPoint x: 396, endPoint y: 341, distance: 198.5
click at [396, 341] on app-calendar-viewport "Sun 21 Mon 22 Tue 23 Wed 24 Thu 25 Fri 26 Sat 27 Sun 28 Mon 29 Tue 30 Wed 1 Thu…" at bounding box center [705, 391] width 1411 height 546
drag, startPoint x: 545, startPoint y: 349, endPoint x: 558, endPoint y: 354, distance: 13.6
click at [576, 351] on app-calendar-viewport "Sat 20 Sun 21 Mon 22 Tue 23 Wed 24 Thu 25 Fri 26 Sat 27 Sun 28 Mon 29 Tue 30 We…" at bounding box center [705, 391] width 1411 height 546
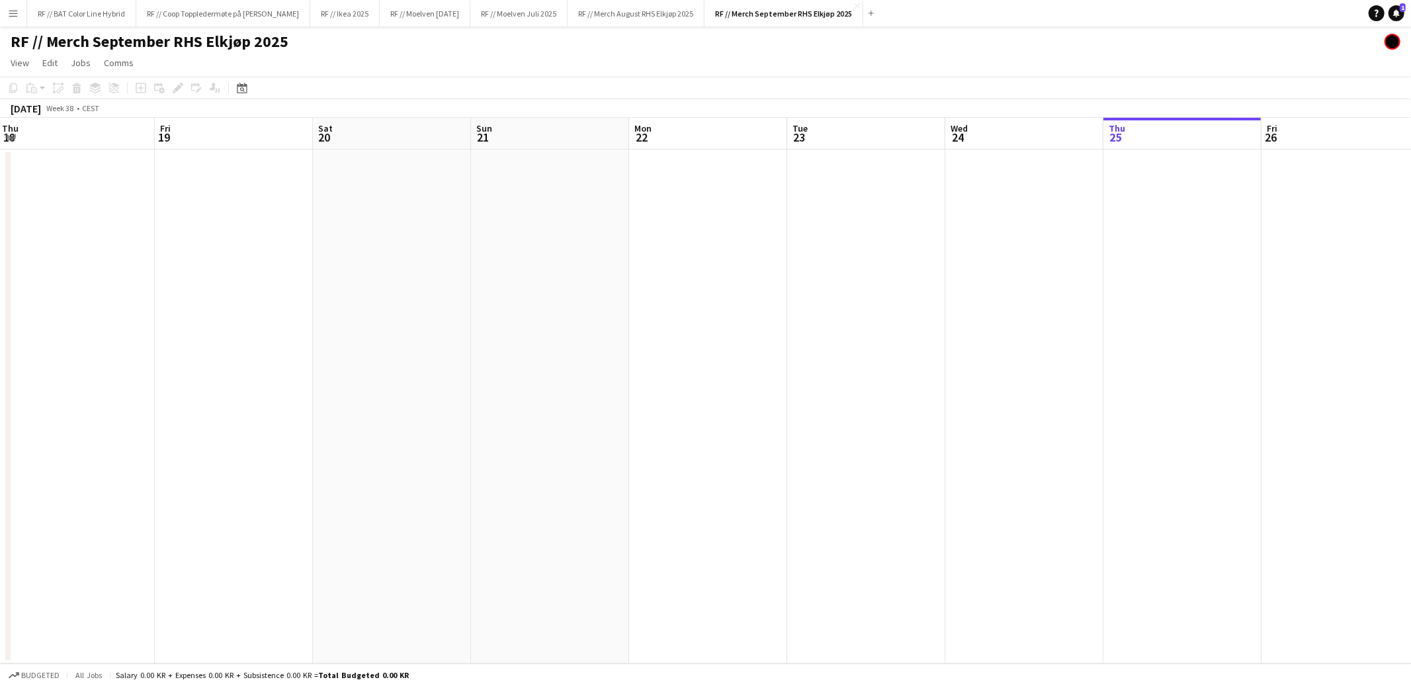
drag, startPoint x: 317, startPoint y: 358, endPoint x: 504, endPoint y: 361, distance: 186.6
click at [527, 357] on app-calendar-viewport "Tue 16 Wed 17 Thu 18 Fri 19 Sat 20 Sun 21 Mon 22 Tue 23 Wed 24 Thu 25 Fri 26 Sa…" at bounding box center [705, 391] width 1411 height 546
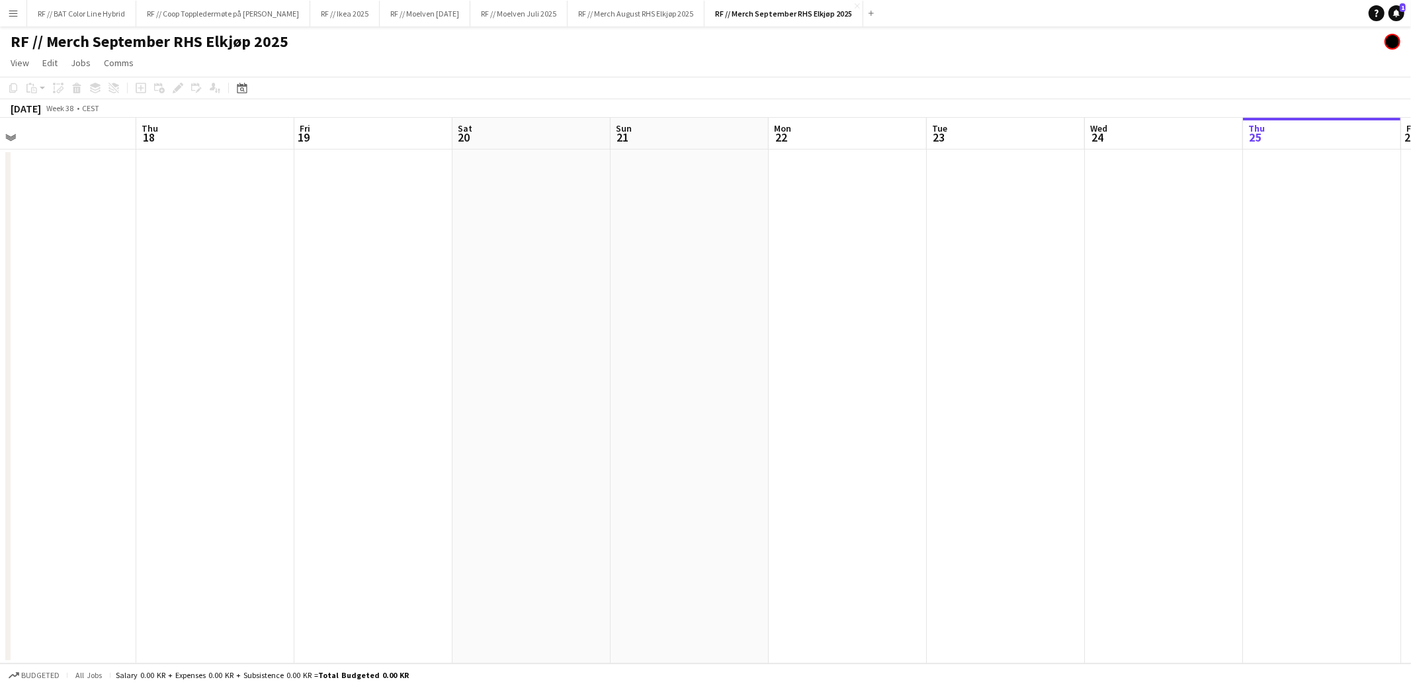
drag, startPoint x: 595, startPoint y: 369, endPoint x: 601, endPoint y: 368, distance: 6.7
click at [602, 368] on app-calendar-viewport "Mon 15 Tue 16 Wed 17 Thu 18 Fri 19 Sat 20 Sun 21 Mon 22 Tue 23 Wed 24 Thu 25 Fr…" at bounding box center [705, 391] width 1411 height 546
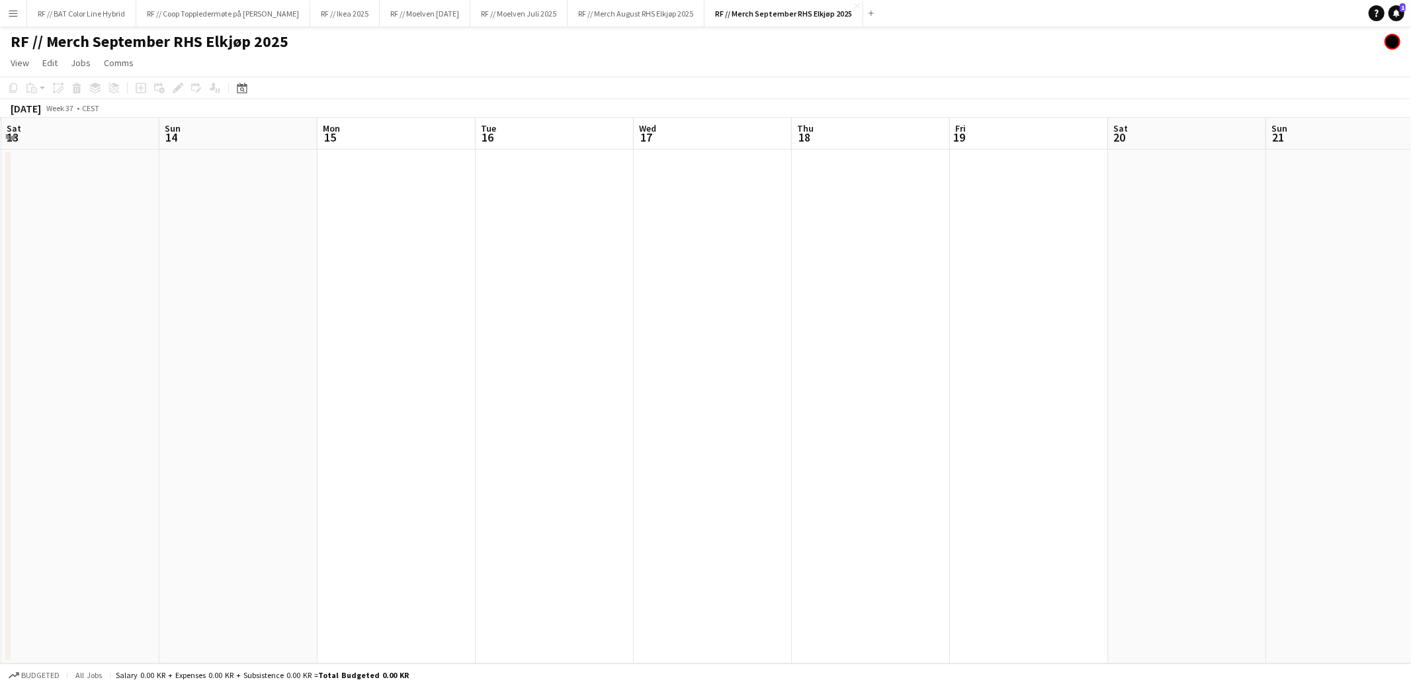
drag, startPoint x: 396, startPoint y: 381, endPoint x: 564, endPoint y: 386, distance: 168.1
click at [642, 384] on app-calendar-viewport "Thu 11 Fri 12 Sat 13 Sun 14 Mon 15 Tue 16 Wed 17 Thu 18 Fri 19 Sat 20 Sun 21 Mo…" at bounding box center [705, 391] width 1411 height 546
drag, startPoint x: 244, startPoint y: 378, endPoint x: 674, endPoint y: 385, distance: 430.8
click at [674, 385] on app-calendar-viewport "Wed 10 Thu 11 Fri 12 Sat 13 Sun 14 Mon 15 Tue 16 Wed 17 Thu 18 Fri 19 Sat 20 Su…" at bounding box center [705, 391] width 1411 height 546
drag, startPoint x: 650, startPoint y: 365, endPoint x: 498, endPoint y: 365, distance: 152.2
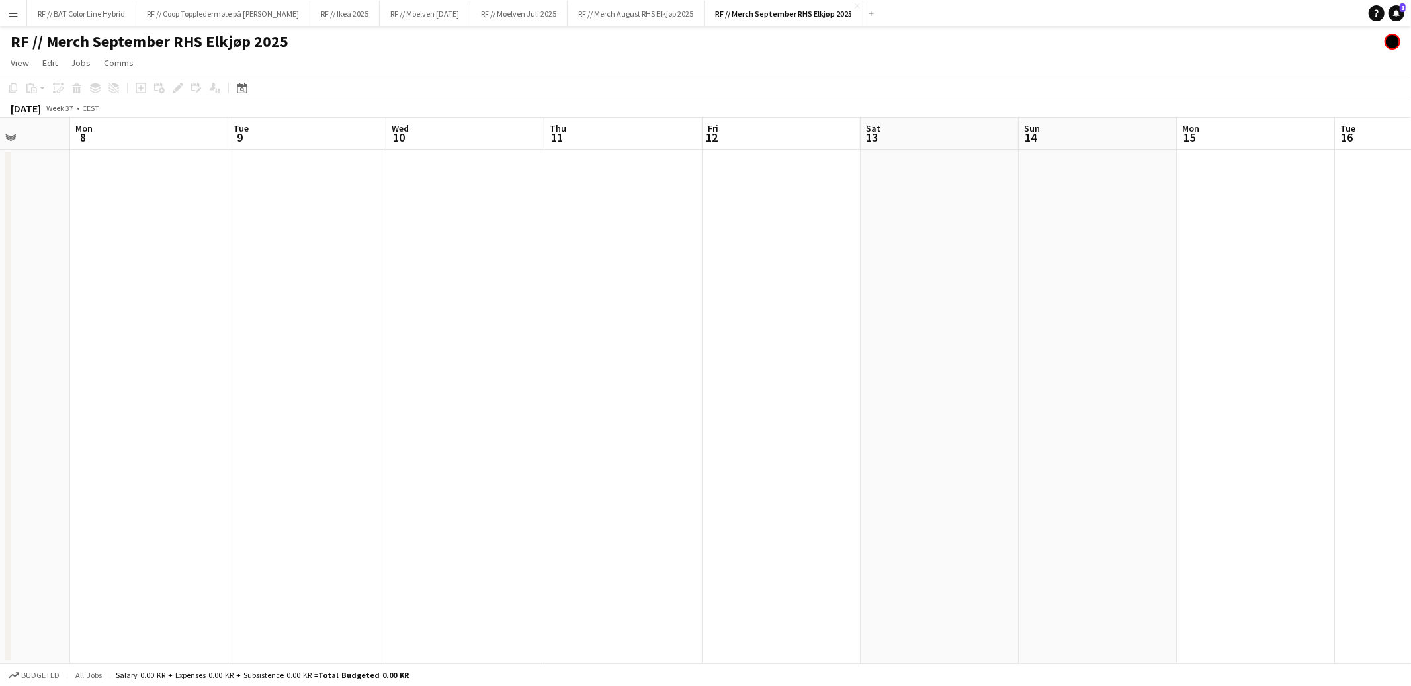
click at [715, 365] on app-calendar-viewport "Fri 5 Sat 6 Sun 7 Mon 8 Tue 9 Wed 10 Thu 11 Fri 12 Sat 13 Sun 14 Mon 15 Tue 16 …" at bounding box center [705, 391] width 1411 height 546
drag, startPoint x: 359, startPoint y: 361, endPoint x: 807, endPoint y: 373, distance: 448.8
click at [808, 373] on app-calendar-viewport "Fri 5 Sat 6 Sun 7 Mon 8 Tue 9 Wed 10 Thu 11 Fri 12 Sat 13 Sun 14 Mon 15 Tue 16 …" at bounding box center [705, 391] width 1411 height 546
drag, startPoint x: 449, startPoint y: 363, endPoint x: 777, endPoint y: 363, distance: 327.5
click at [801, 361] on app-calendar-viewport "Tue 2 Wed 3 Thu 4 Fri 5 Sat 6 Sun 7 Mon 8 Tue 9 Wed 10 Thu 11 Fri 12 Sat 13 Sun…" at bounding box center [705, 391] width 1411 height 546
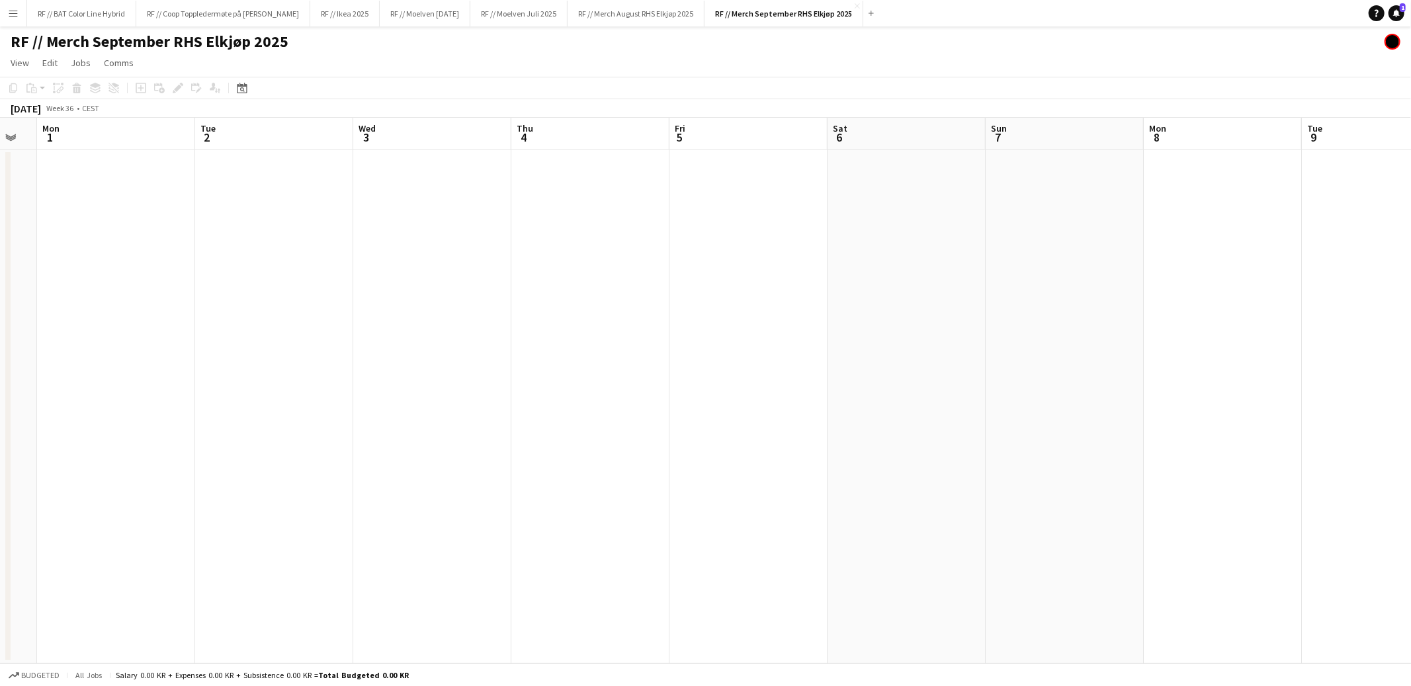
scroll to position [0, 341]
drag, startPoint x: 468, startPoint y: 338, endPoint x: 630, endPoint y: 339, distance: 162.1
click at [649, 339] on app-calendar-viewport "Sat 30 Sun 31 Mon 1 Tue 2 Wed 3 Thu 4 Fri 5 Sat 6 Sun 7 Mon 8 Tue 9 Wed 10 Thu …" at bounding box center [705, 391] width 1411 height 546
click at [341, 234] on app-date-cell at bounding box center [370, 407] width 158 height 514
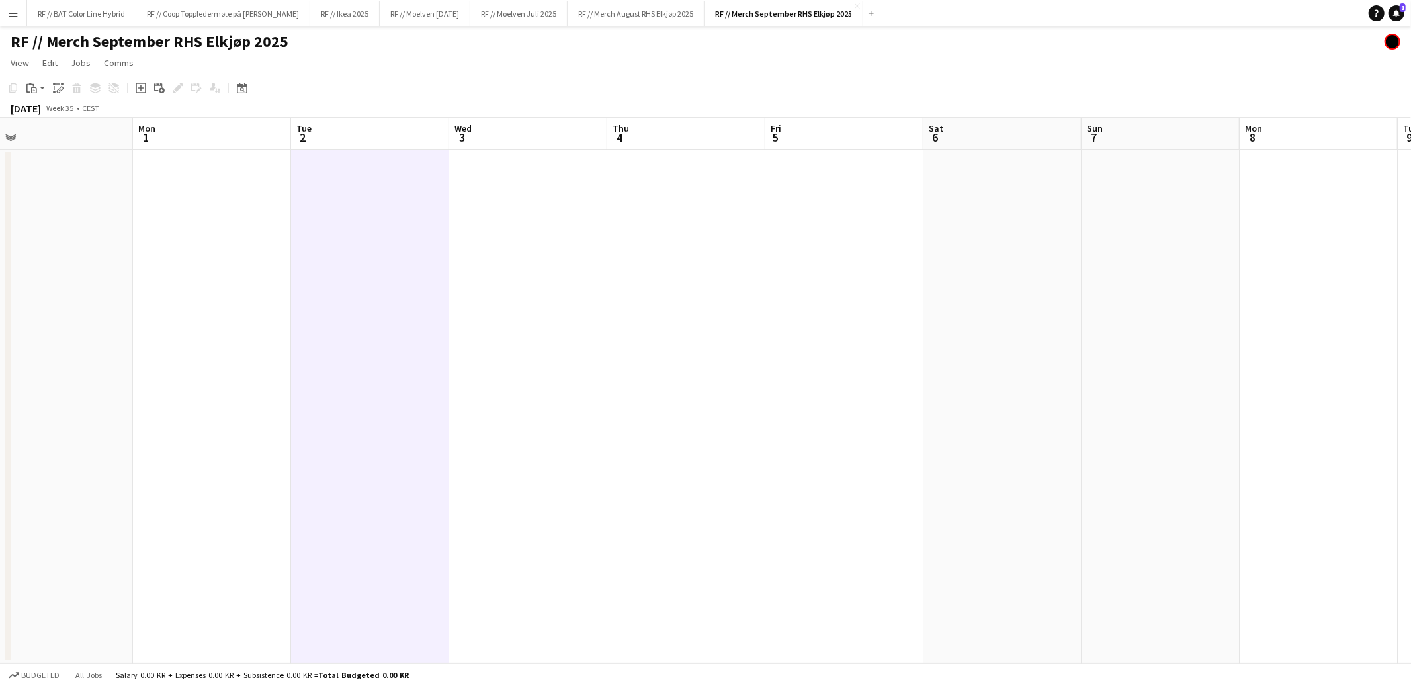
click at [376, 201] on app-date-cell at bounding box center [370, 407] width 158 height 514
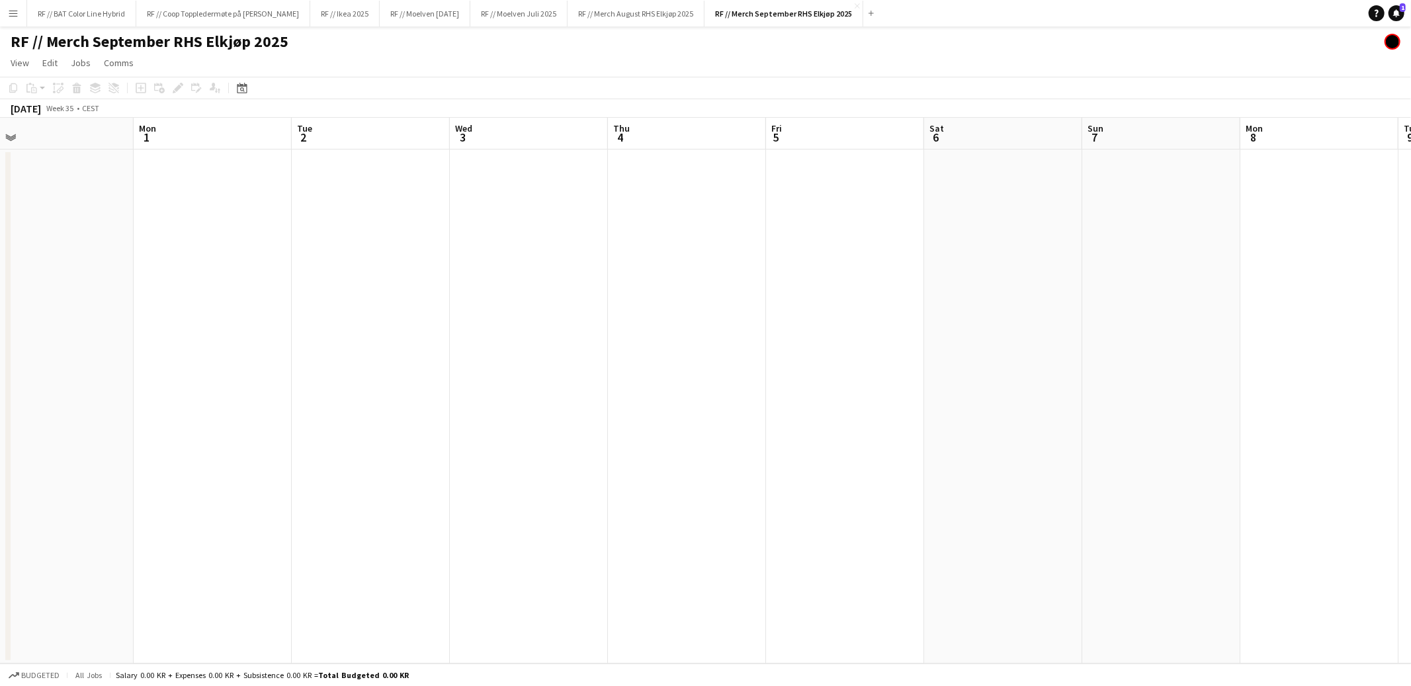
click at [355, 181] on app-date-cell at bounding box center [371, 407] width 158 height 514
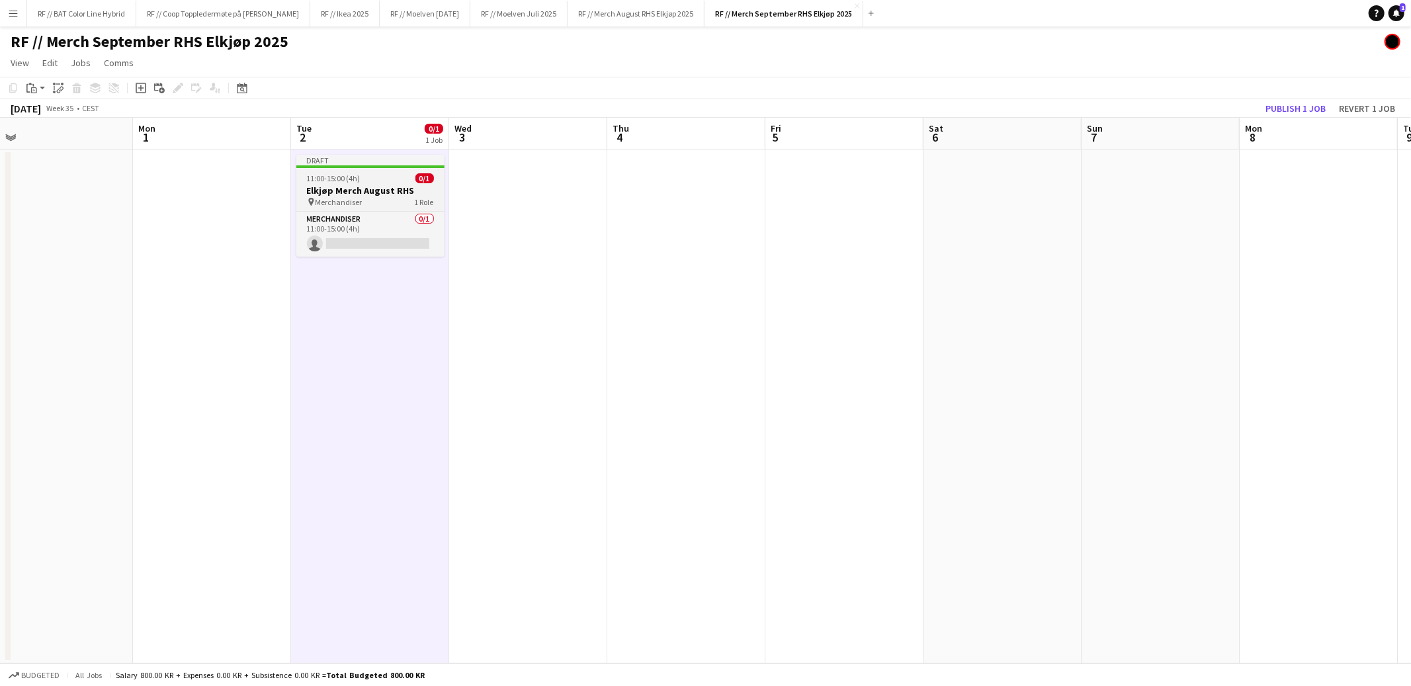
click at [363, 187] on h3 "Elkjøp Merch August RHS" at bounding box center [370, 191] width 148 height 12
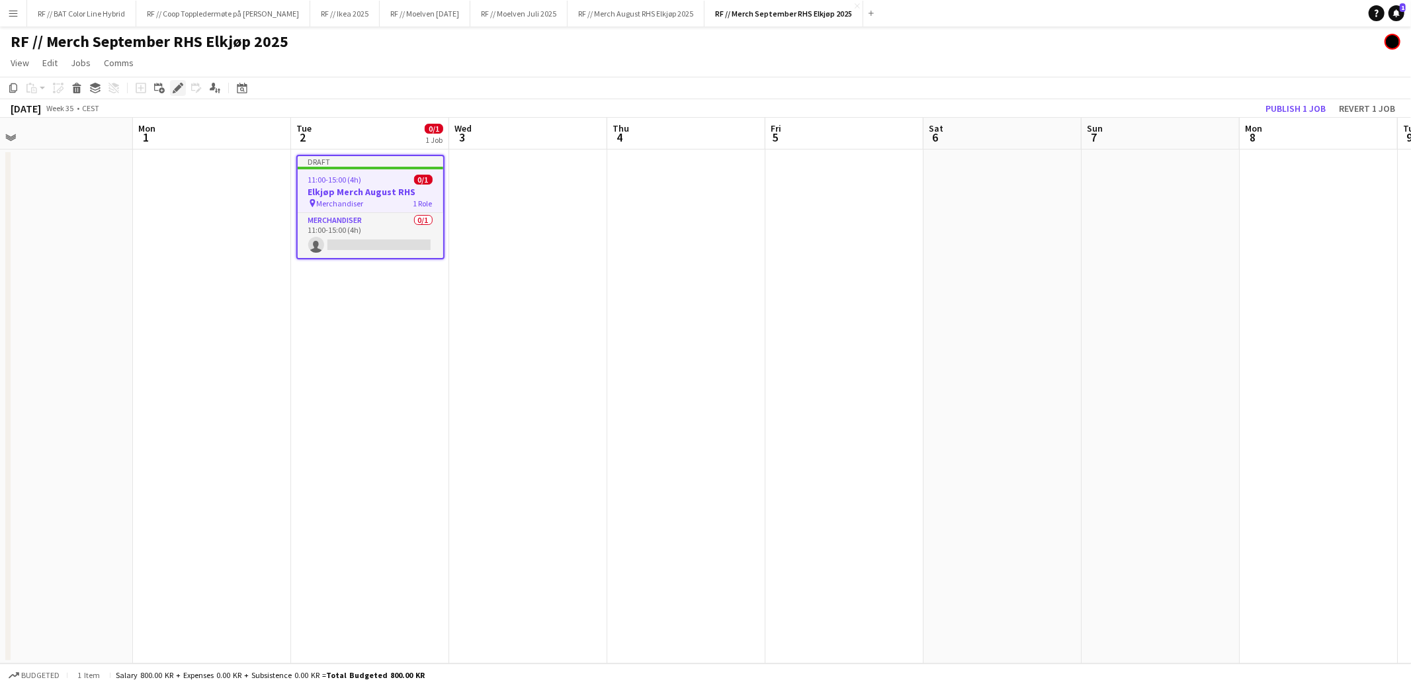
click at [179, 91] on div "Edit" at bounding box center [178, 88] width 16 height 16
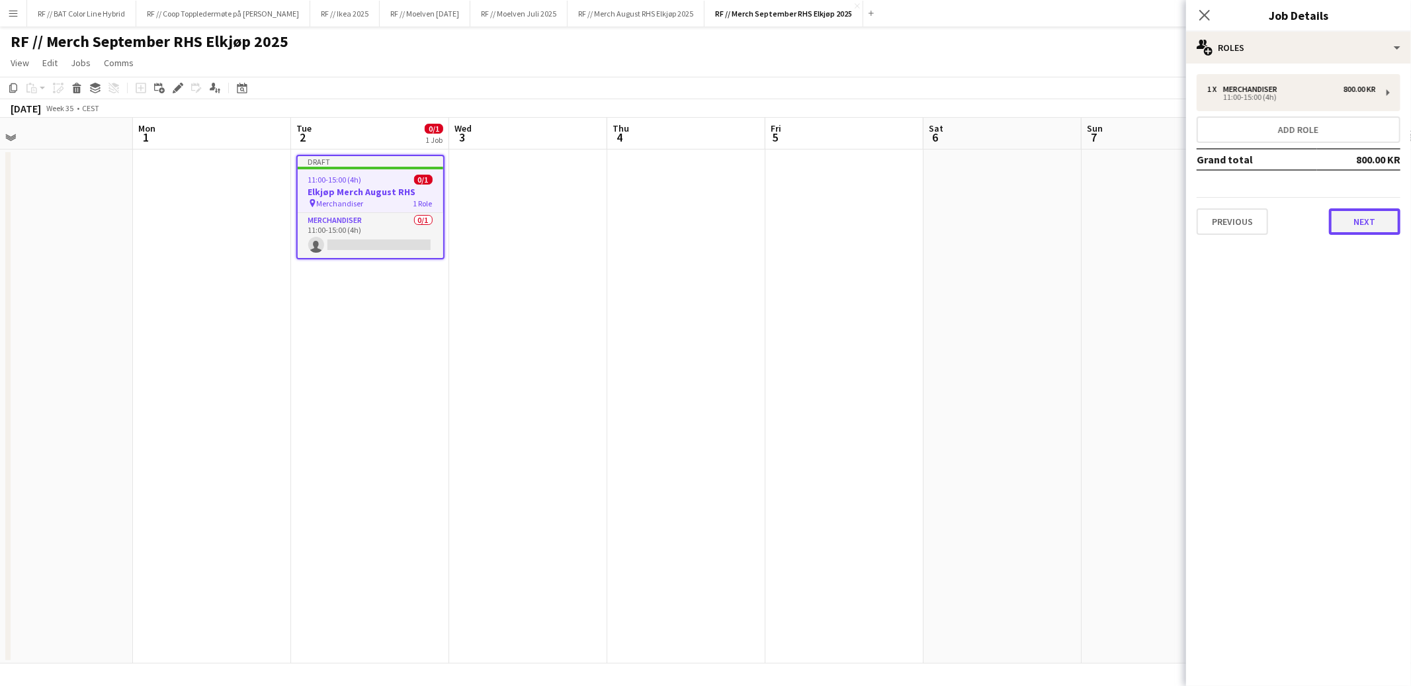
click at [1358, 220] on button "Next" at bounding box center [1364, 221] width 71 height 26
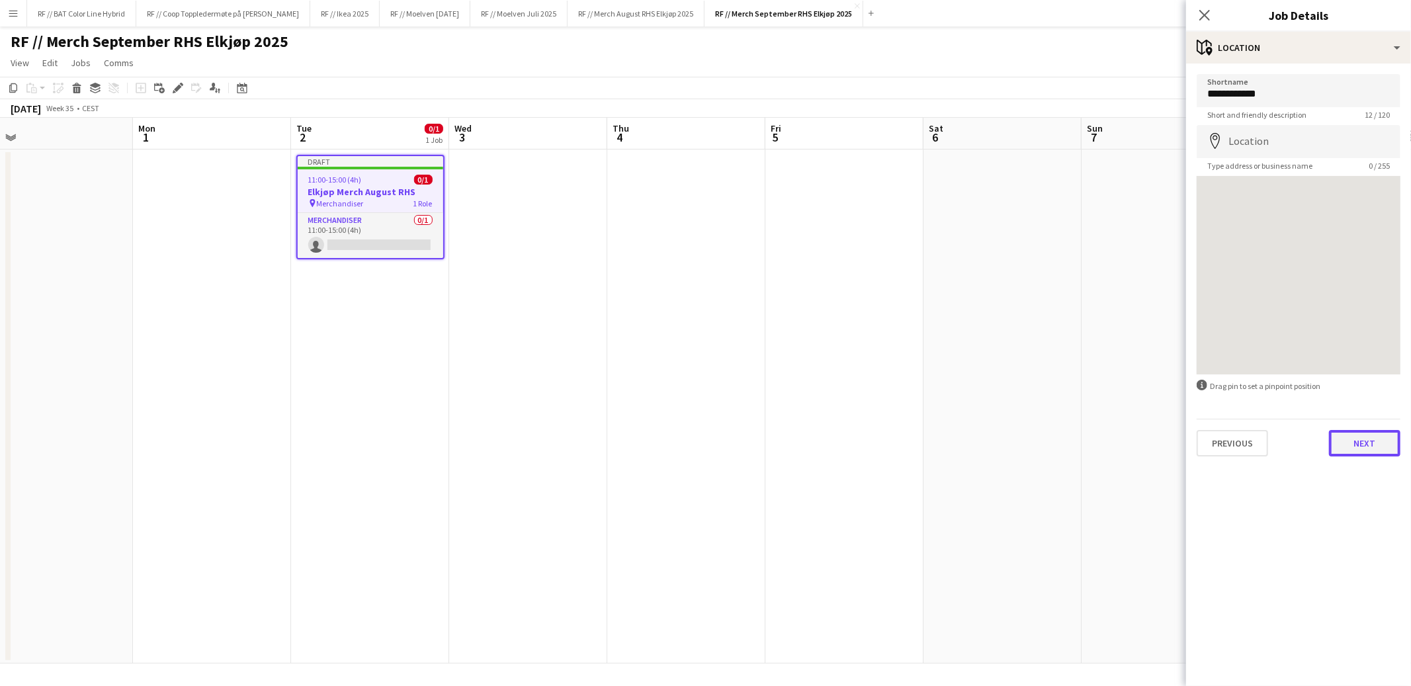
click at [1360, 451] on button "Next" at bounding box center [1364, 443] width 71 height 26
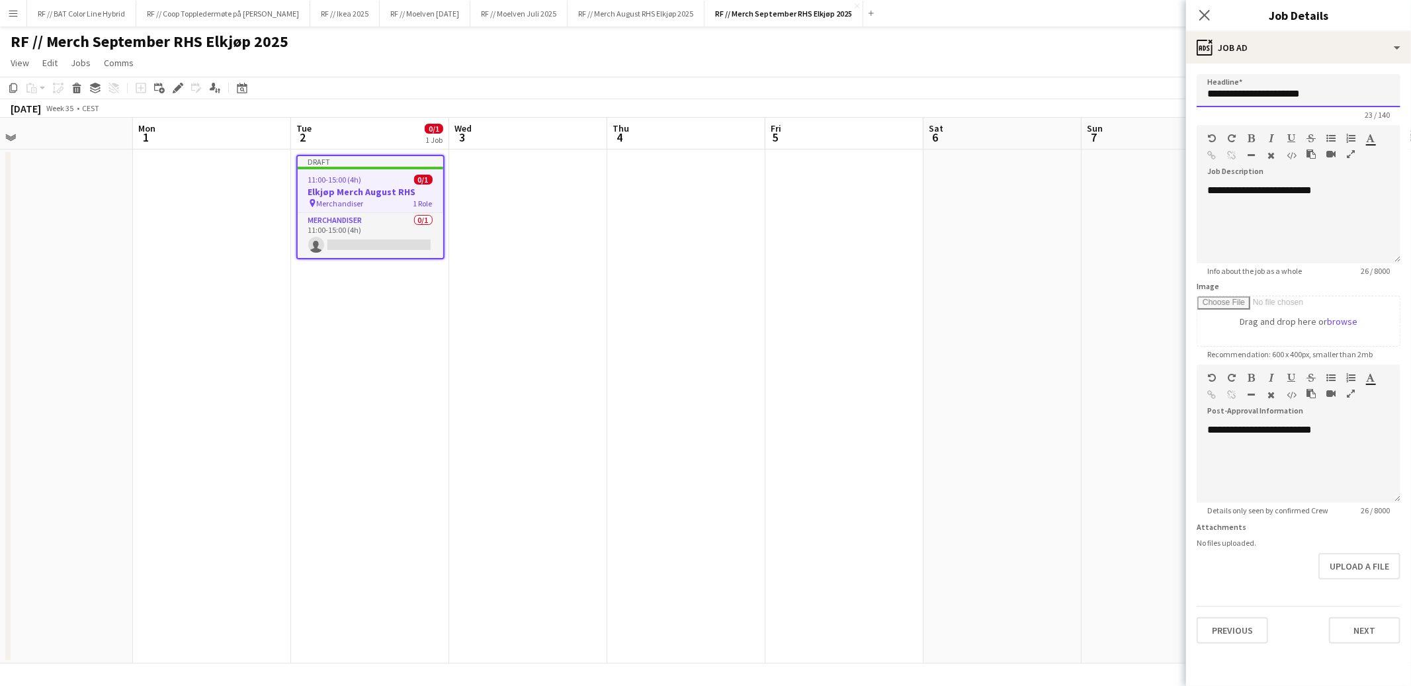
click at [1290, 92] on input "**********" at bounding box center [1299, 90] width 204 height 33
click at [1296, 88] on input "**********" at bounding box center [1299, 90] width 204 height 33
click at [1287, 92] on input "**********" at bounding box center [1299, 90] width 204 height 33
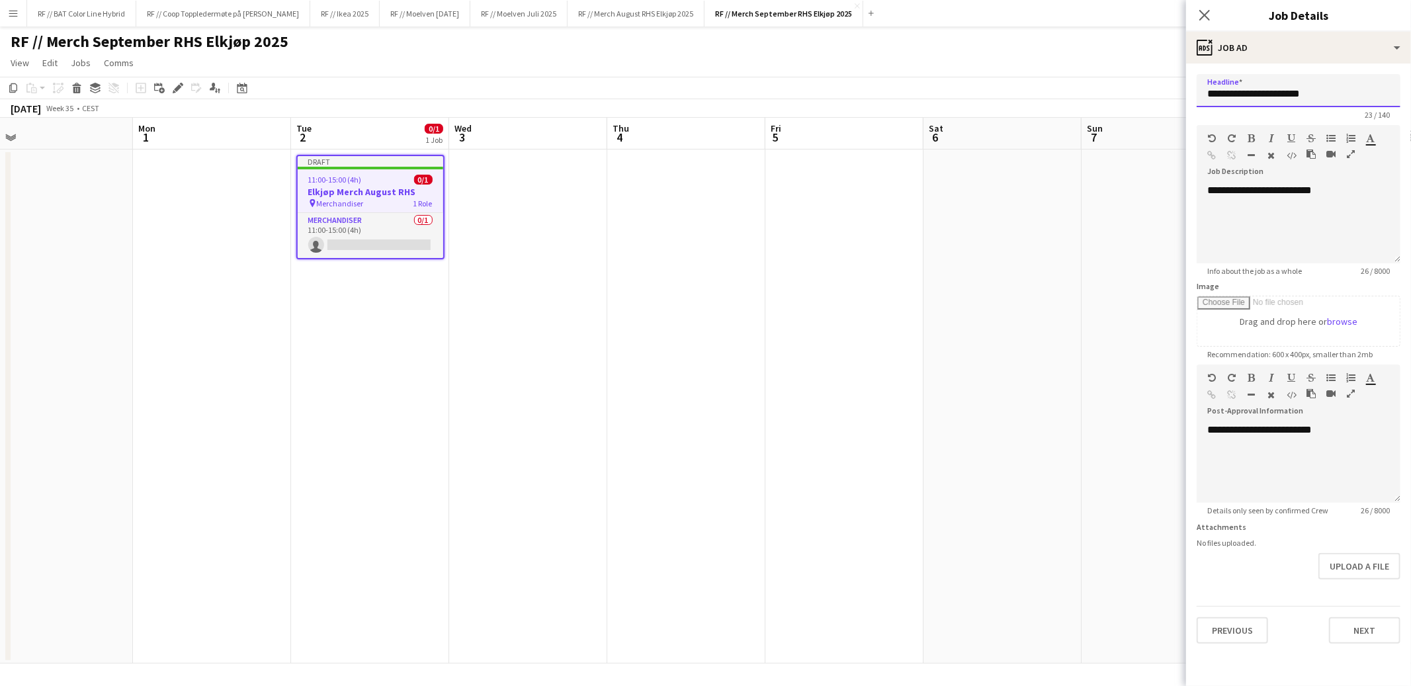
click at [1287, 92] on input "**********" at bounding box center [1299, 90] width 204 height 33
drag, startPoint x: 1351, startPoint y: 101, endPoint x: 1106, endPoint y: 83, distance: 246.1
click at [1122, 83] on body "Menu Boards Boards Boards All jobs Status Workforce Workforce My Workforce Recr…" at bounding box center [705, 343] width 1411 height 686
type input "**********"
click at [1355, 637] on button "Next" at bounding box center [1364, 630] width 71 height 26
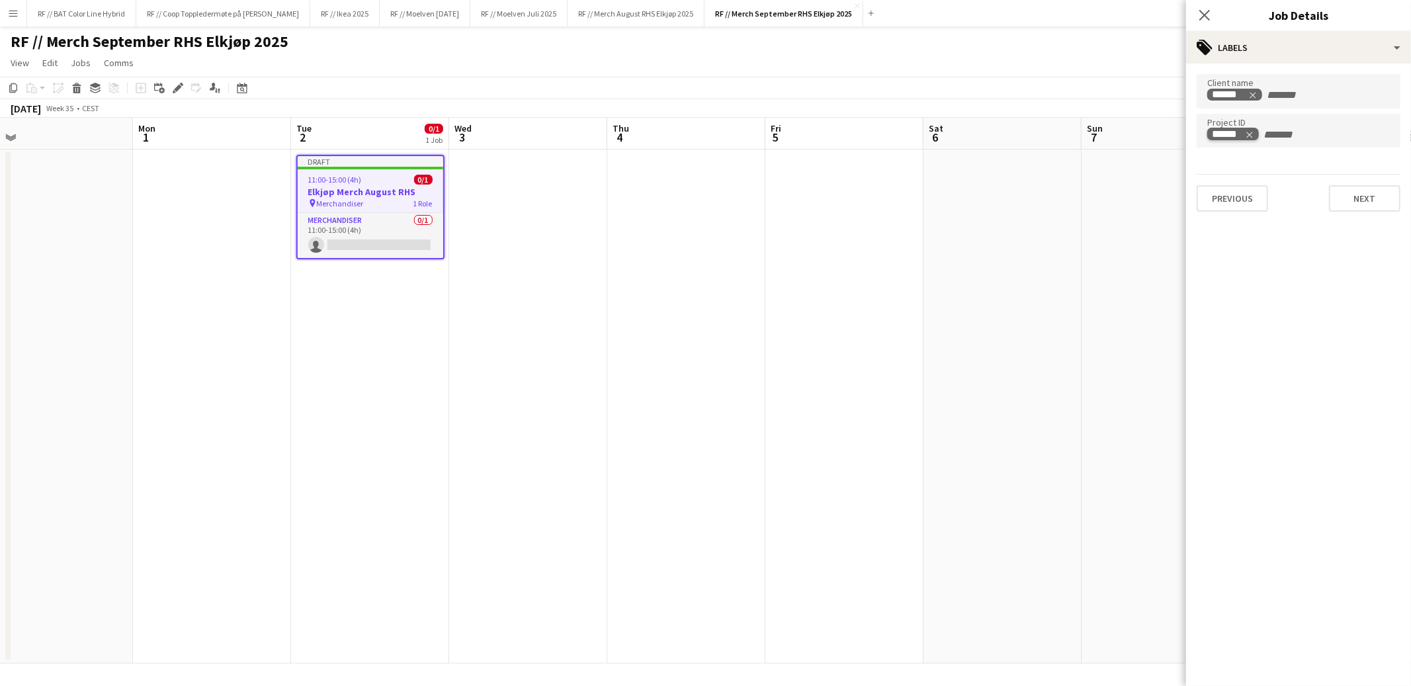
click at [1249, 132] on icon "Remove tag" at bounding box center [1249, 134] width 9 height 9
type input "******"
click at [1361, 196] on button "Next" at bounding box center [1364, 198] width 71 height 26
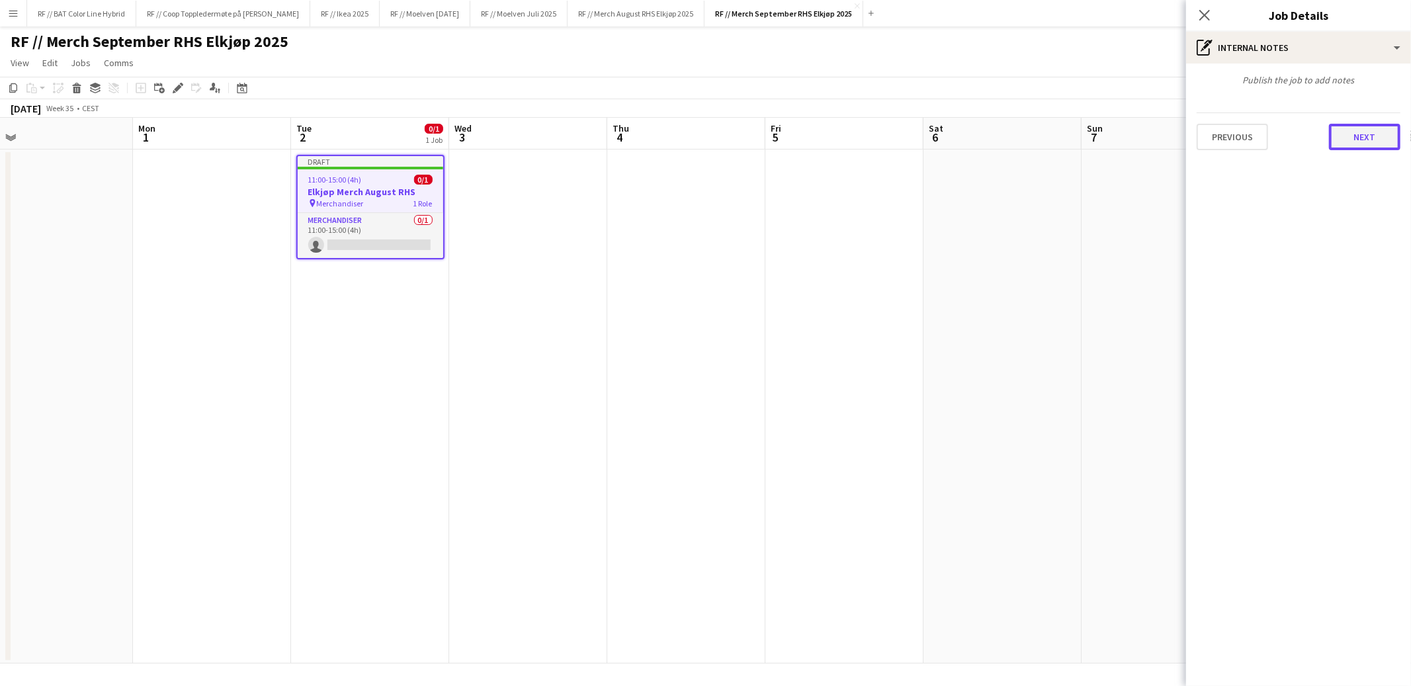
click at [1362, 136] on button "Next" at bounding box center [1364, 137] width 71 height 26
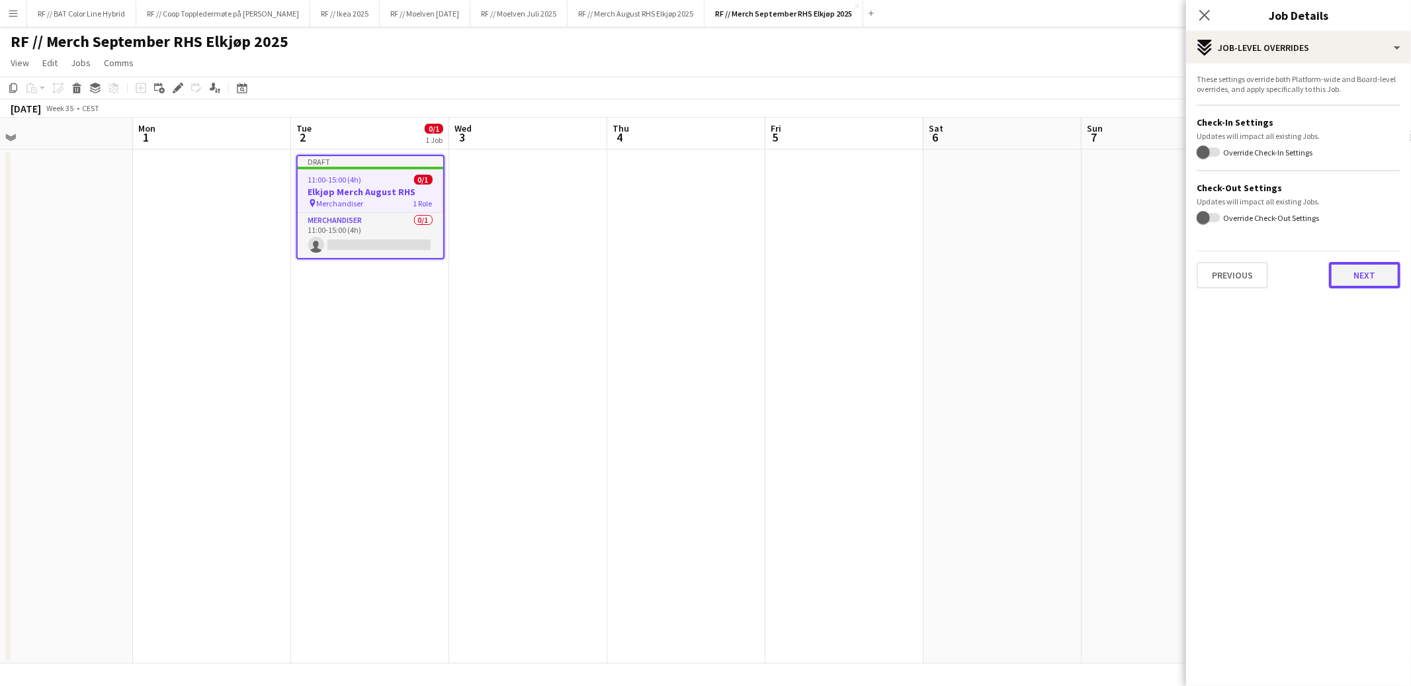
click at [1358, 285] on button "Next" at bounding box center [1364, 275] width 71 height 26
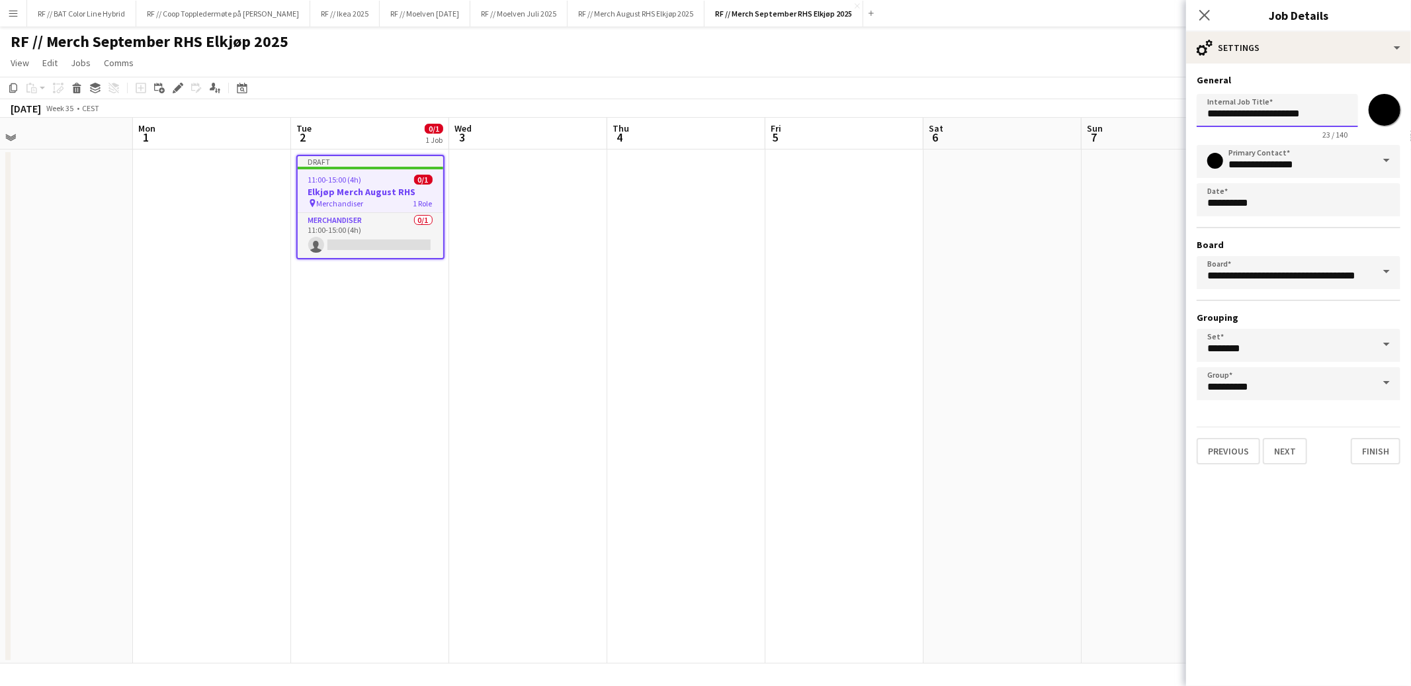
drag, startPoint x: 1323, startPoint y: 106, endPoint x: 1116, endPoint y: 94, distance: 207.5
click at [1118, 94] on body "Menu Boards Boards Boards All jobs Status Workforce Workforce My Workforce Recr…" at bounding box center [705, 343] width 1411 height 686
paste input "**********"
drag, startPoint x: 1210, startPoint y: 114, endPoint x: 1411, endPoint y: 122, distance: 201.3
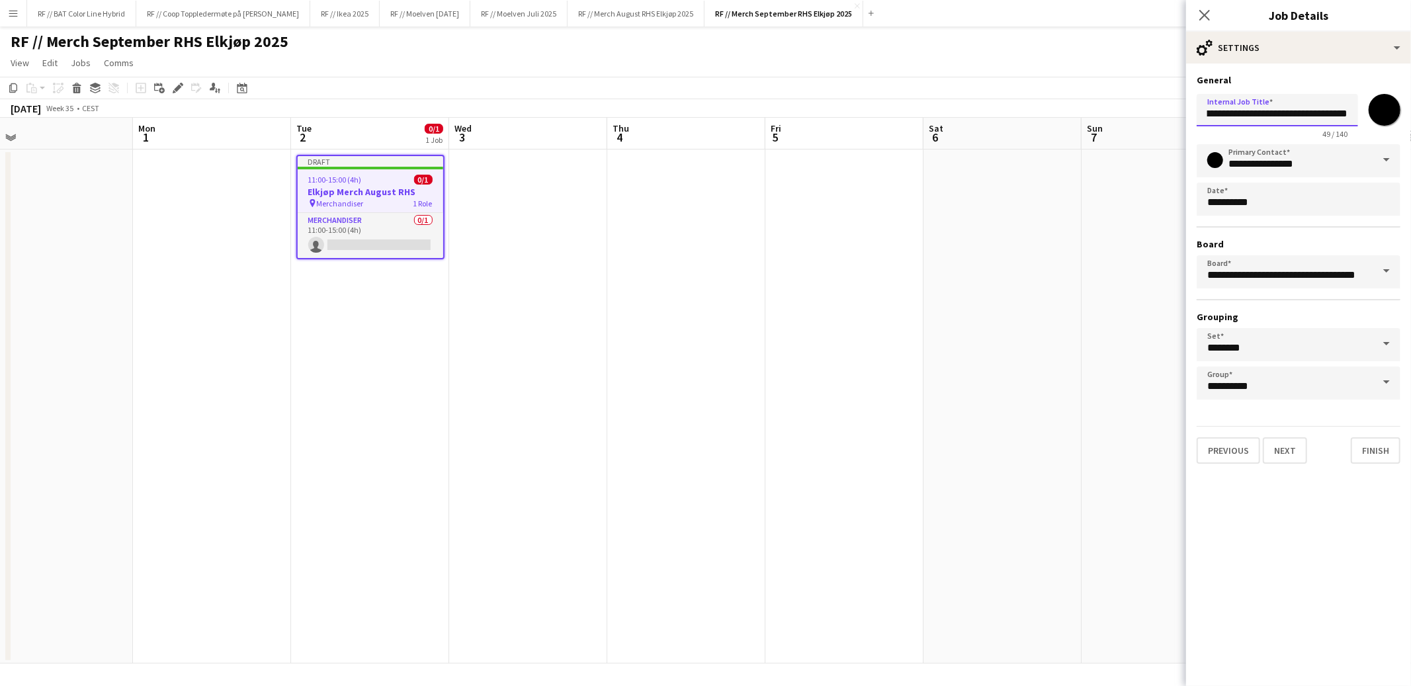
click at [1411, 122] on form "**********" at bounding box center [1298, 269] width 225 height 390
paste input "text"
type input "**********"
click at [1380, 448] on button "Finish" at bounding box center [1376, 450] width 50 height 26
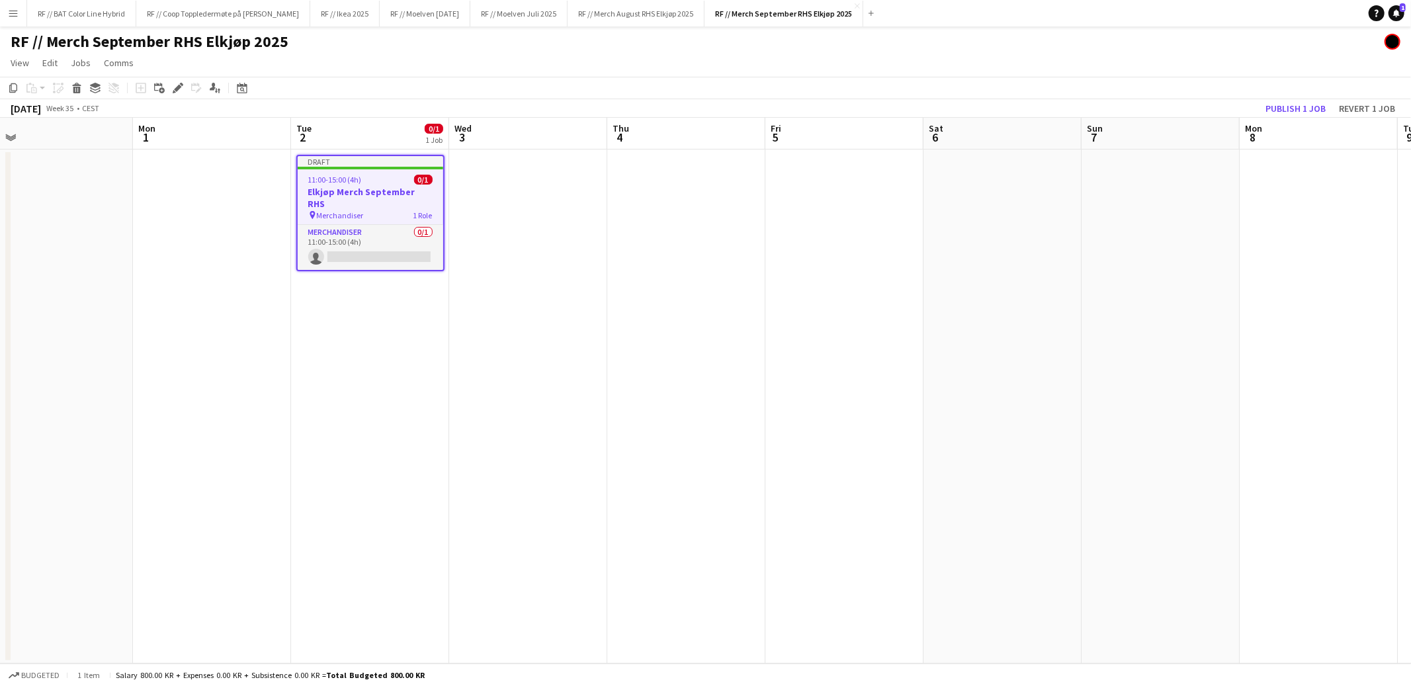
click at [762, 294] on app-date-cell at bounding box center [686, 407] width 158 height 514
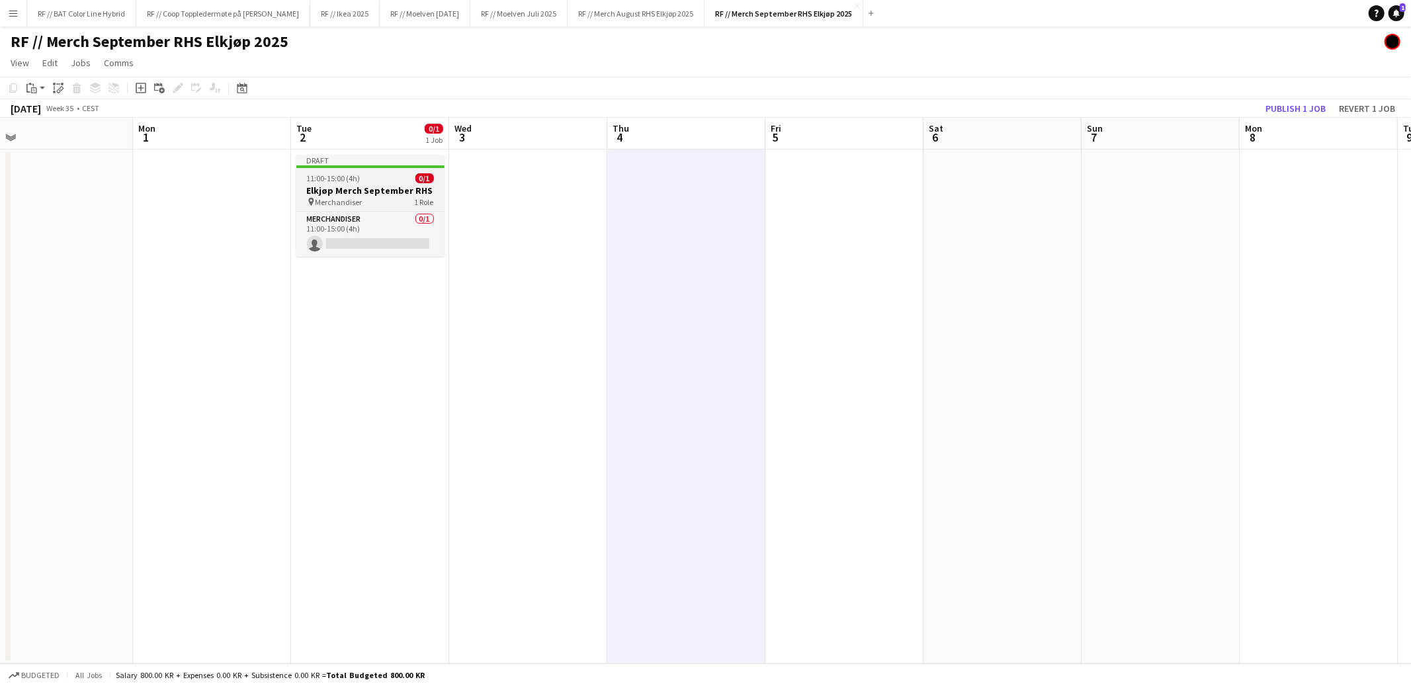
click at [372, 185] on h3 "Elkjøp Merch September RHS" at bounding box center [370, 191] width 148 height 12
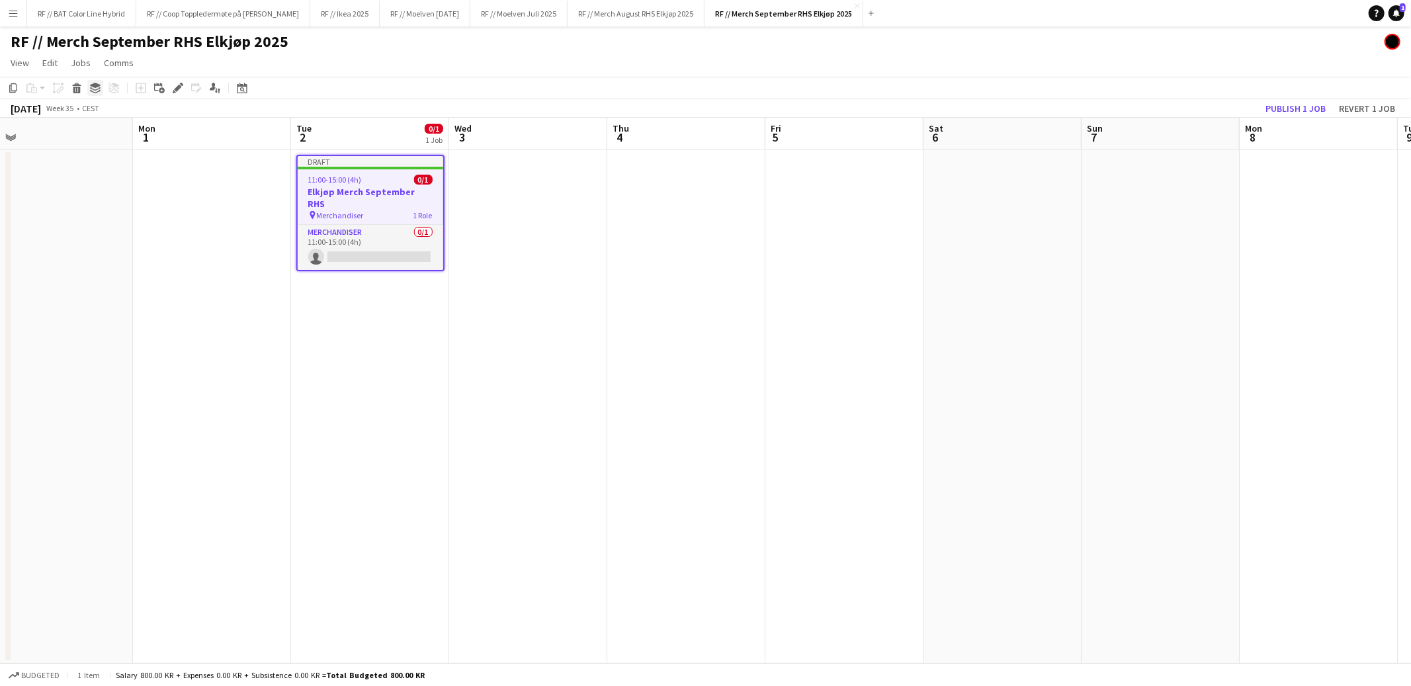
click at [93, 83] on icon "Group" at bounding box center [95, 88] width 11 height 11
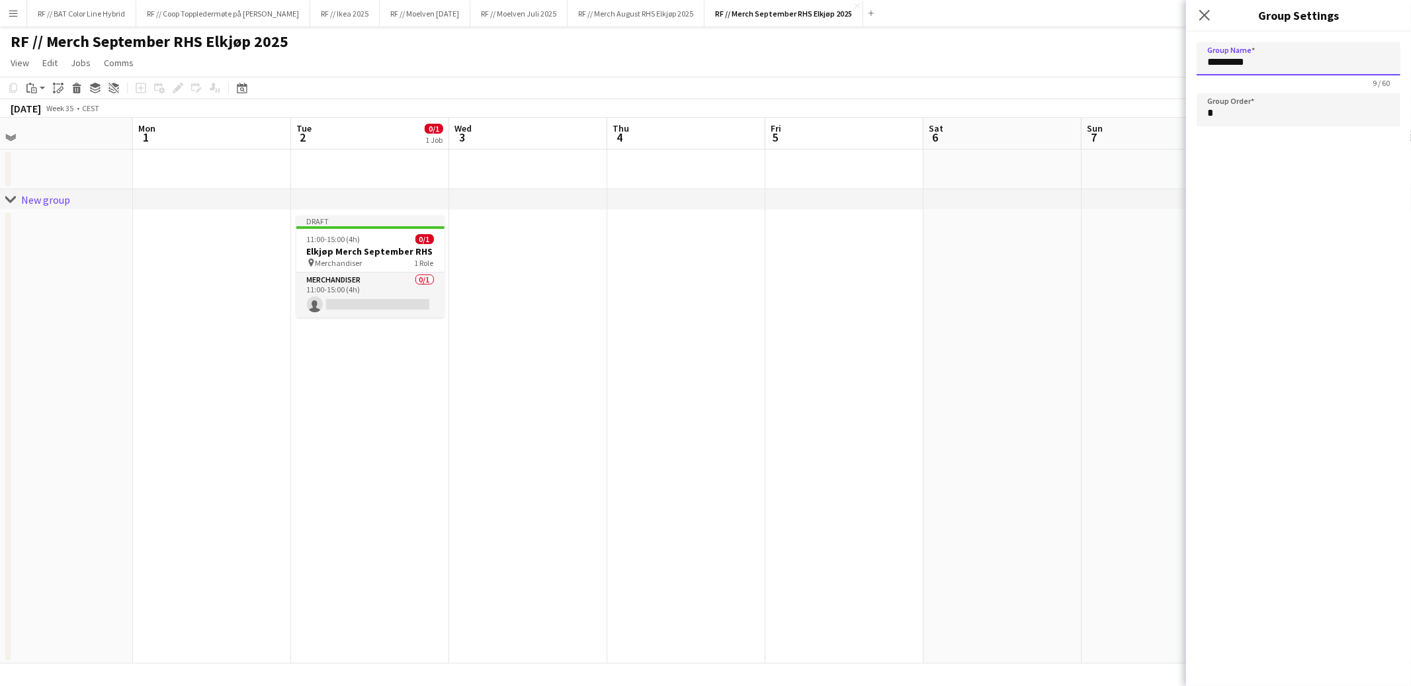
drag, startPoint x: 1261, startPoint y: 64, endPoint x: 1145, endPoint y: 60, distance: 116.6
click at [1146, 59] on body "Menu Boards Boards Boards All jobs Status Workforce Workforce My Workforce Recr…" at bounding box center [705, 343] width 1411 height 686
click at [1270, 58] on input "*********" at bounding box center [1299, 58] width 204 height 33
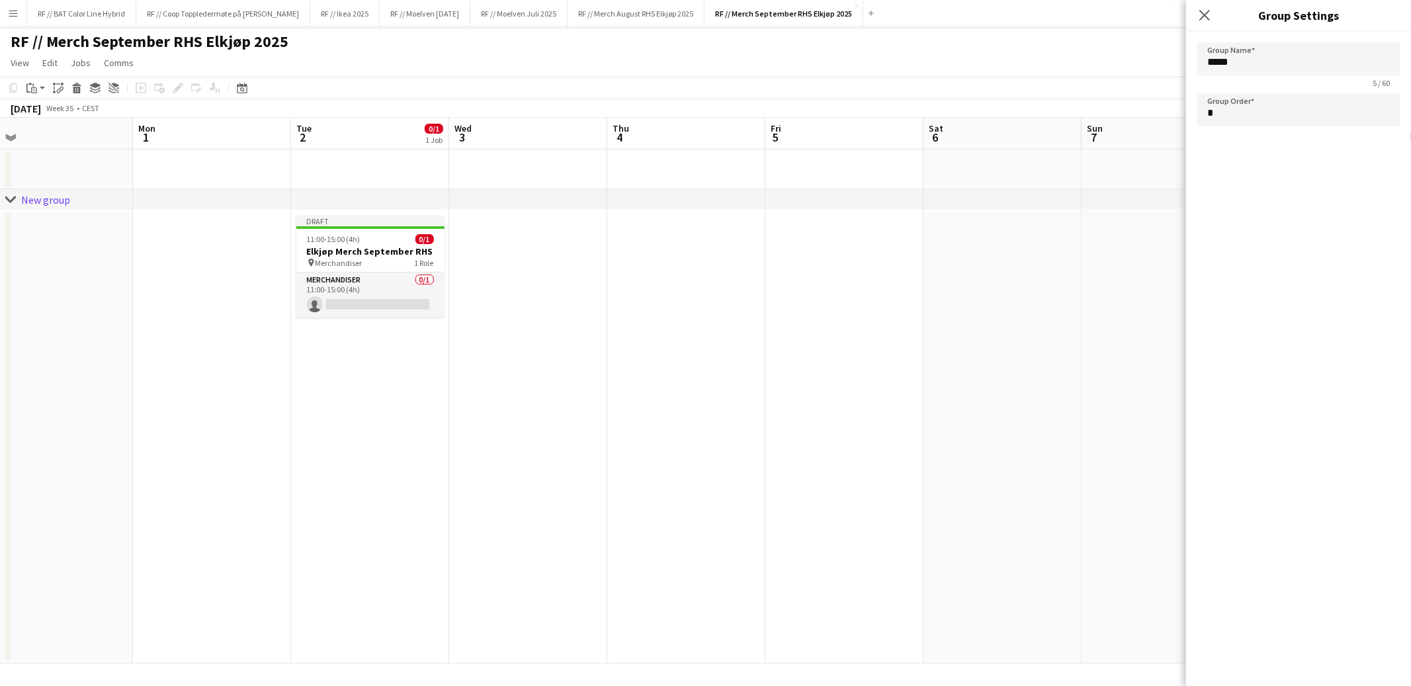
click at [1057, 303] on app-date-cell at bounding box center [1003, 436] width 158 height 453
type input "*********"
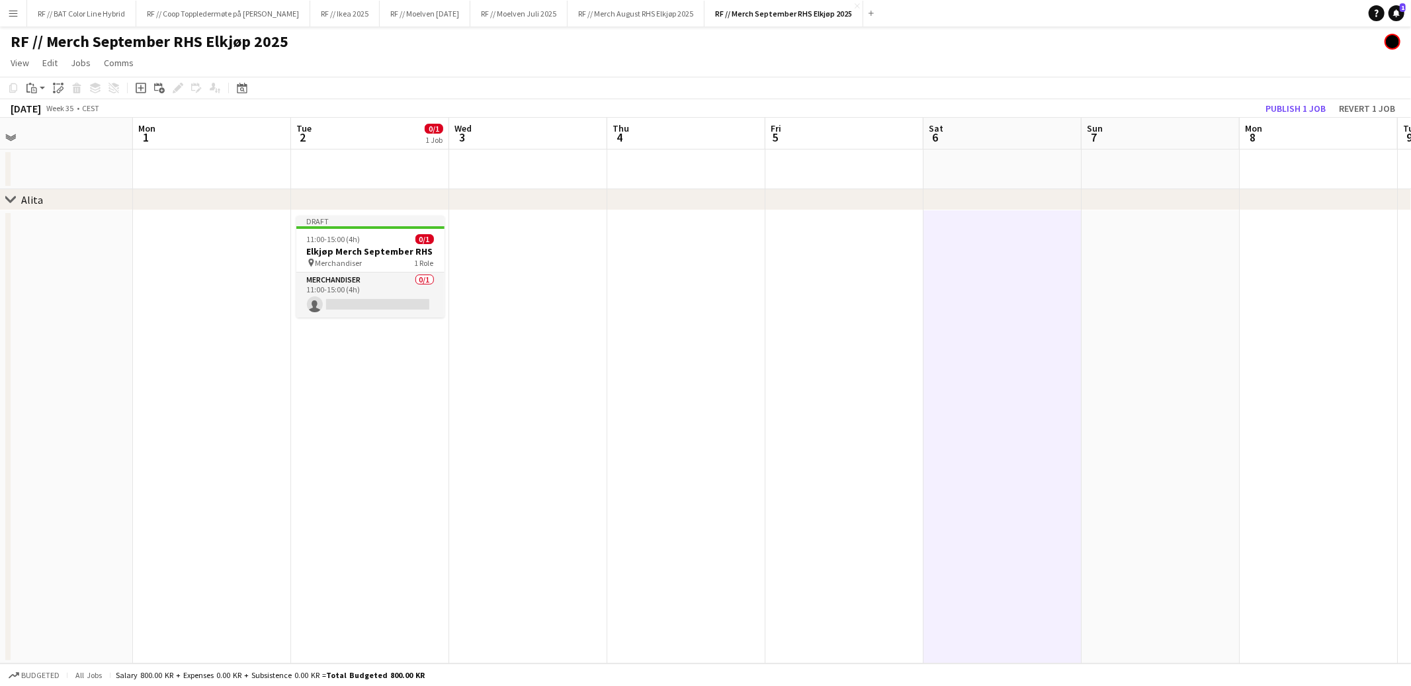
click at [372, 165] on app-date-cell at bounding box center [370, 170] width 158 height 40
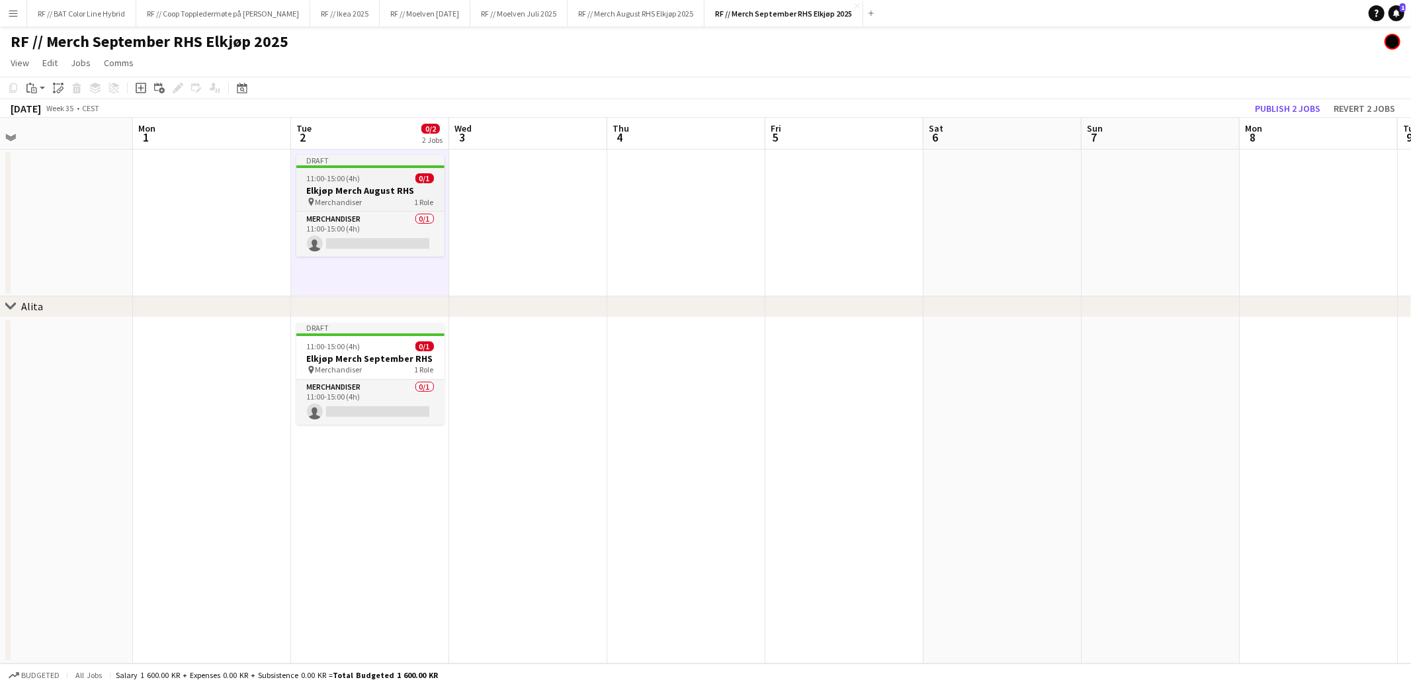
click at [363, 185] on h3 "Elkjøp Merch August RHS" at bounding box center [370, 191] width 148 height 12
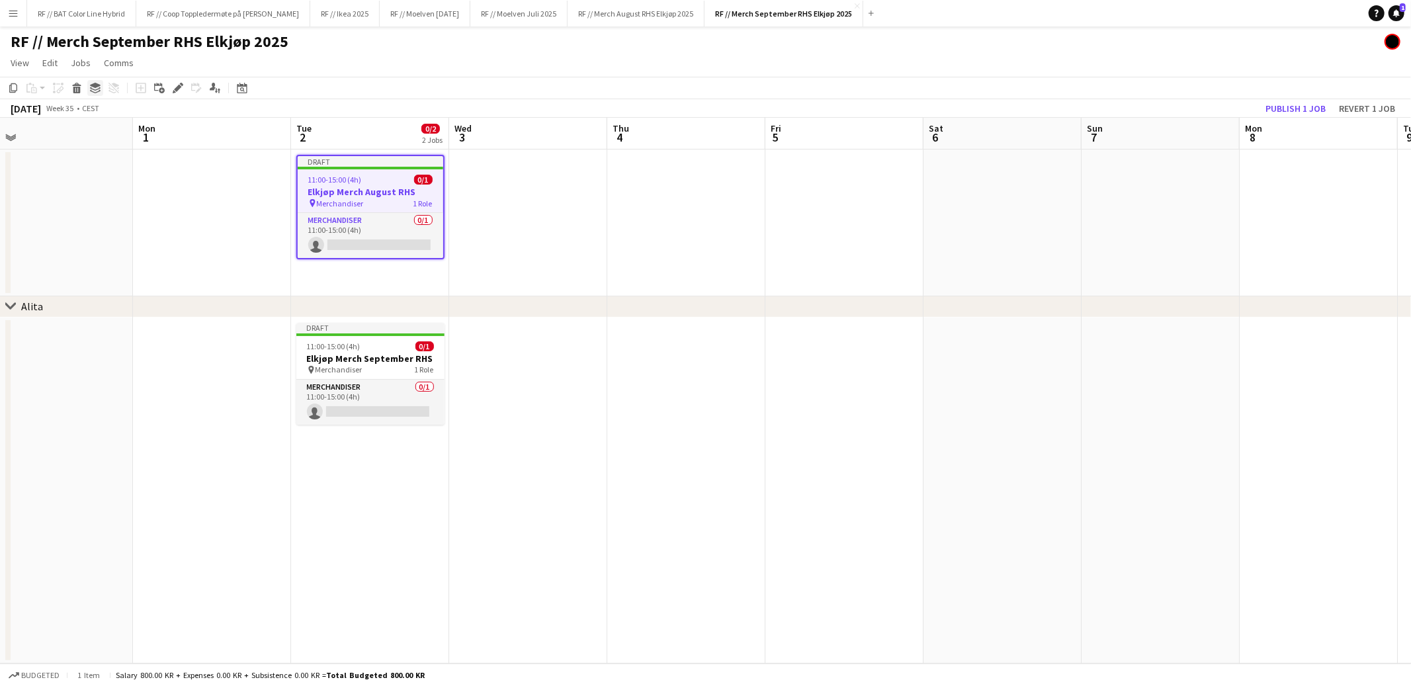
click at [99, 93] on icon "Group" at bounding box center [95, 88] width 11 height 11
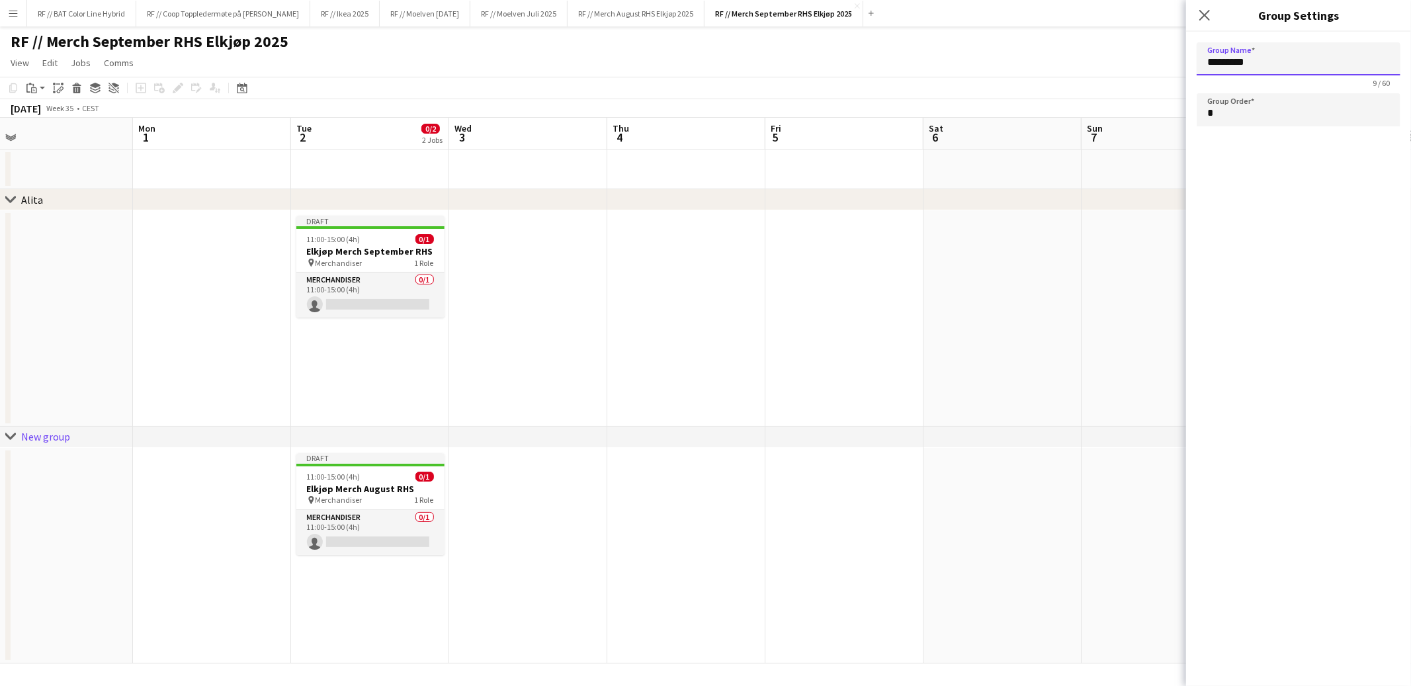
drag, startPoint x: 1272, startPoint y: 66, endPoint x: 1133, endPoint y: 51, distance: 140.4
click at [1133, 51] on body "Menu Boards Boards Boards All jobs Status Workforce Workforce My Workforce Recr…" at bounding box center [705, 343] width 1411 height 686
click at [496, 360] on app-date-cell at bounding box center [528, 318] width 158 height 216
type input "*********"
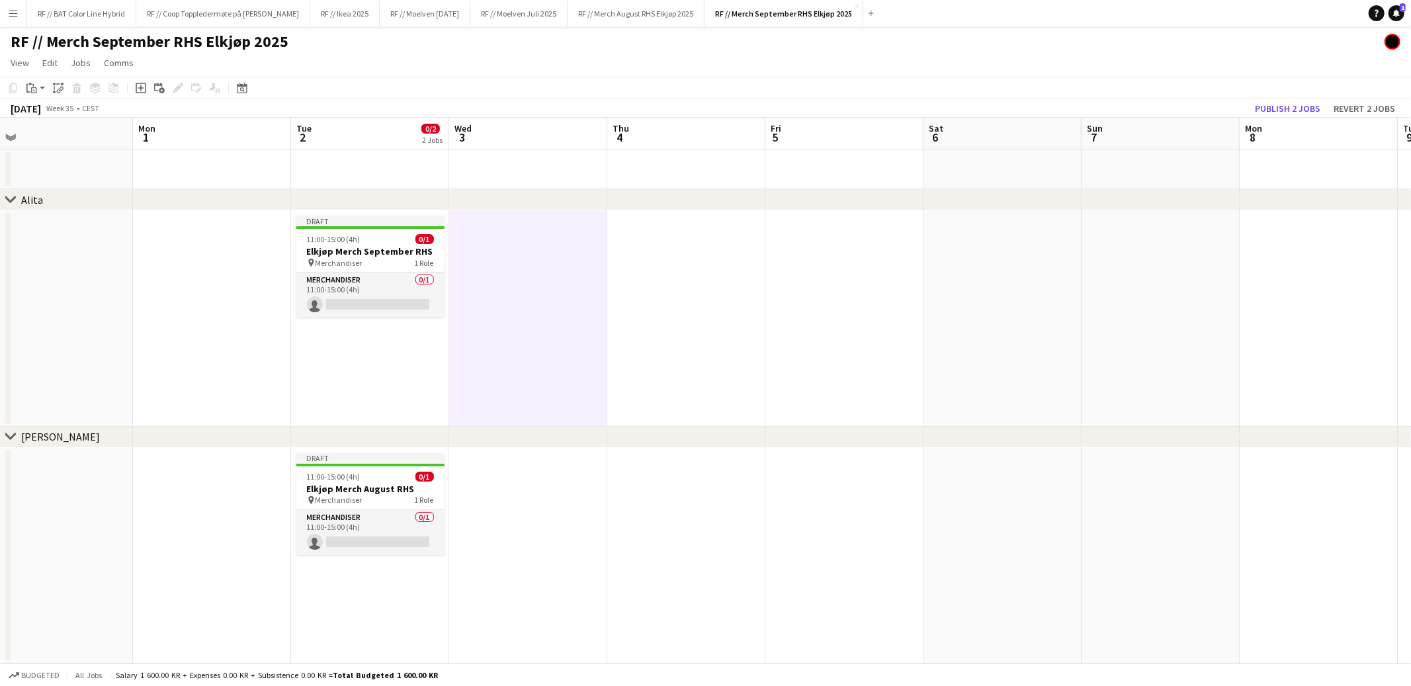
click at [351, 150] on app-date-cell at bounding box center [370, 170] width 158 height 40
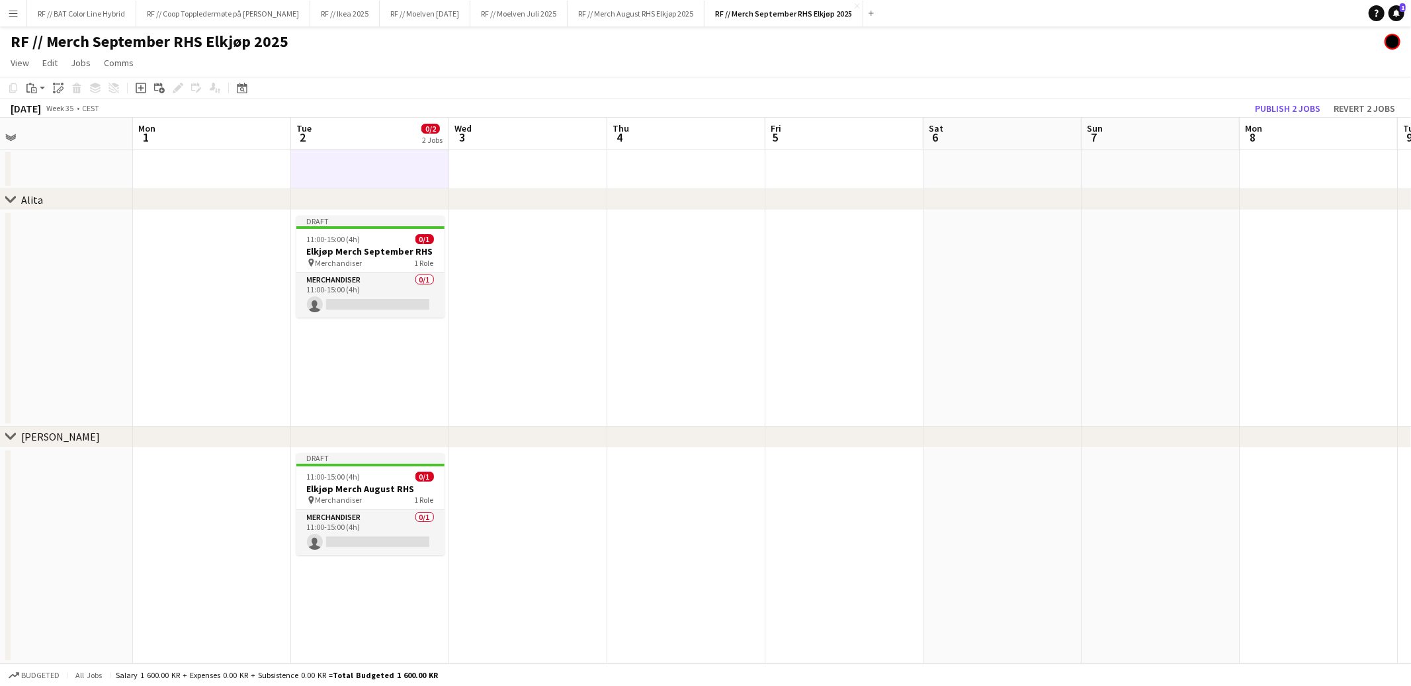
click at [351, 159] on app-date-cell at bounding box center [370, 170] width 158 height 40
click at [363, 167] on app-date-cell at bounding box center [370, 170] width 158 height 40
click at [363, 169] on app-date-cell at bounding box center [370, 170] width 158 height 40
click at [363, 159] on app-date-cell at bounding box center [370, 170] width 158 height 40
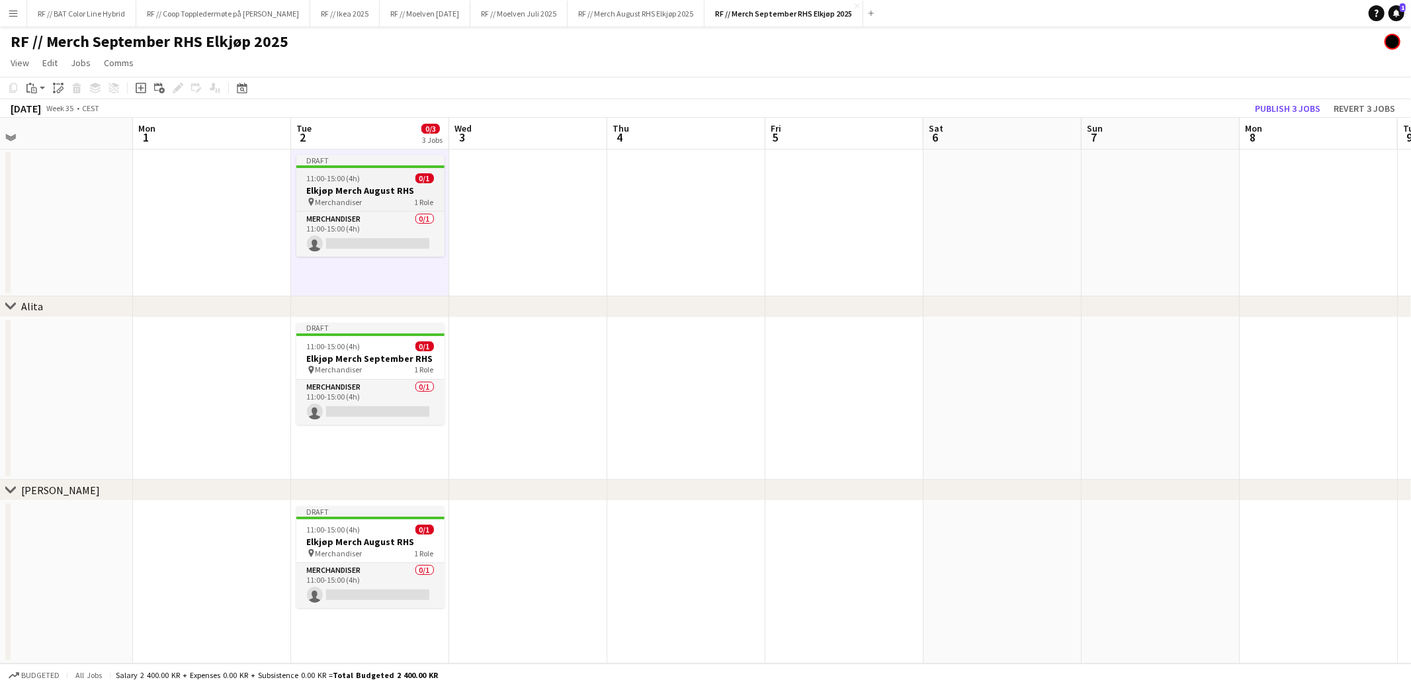
click at [358, 179] on span "11:00-15:00 (4h)" at bounding box center [334, 178] width 54 height 10
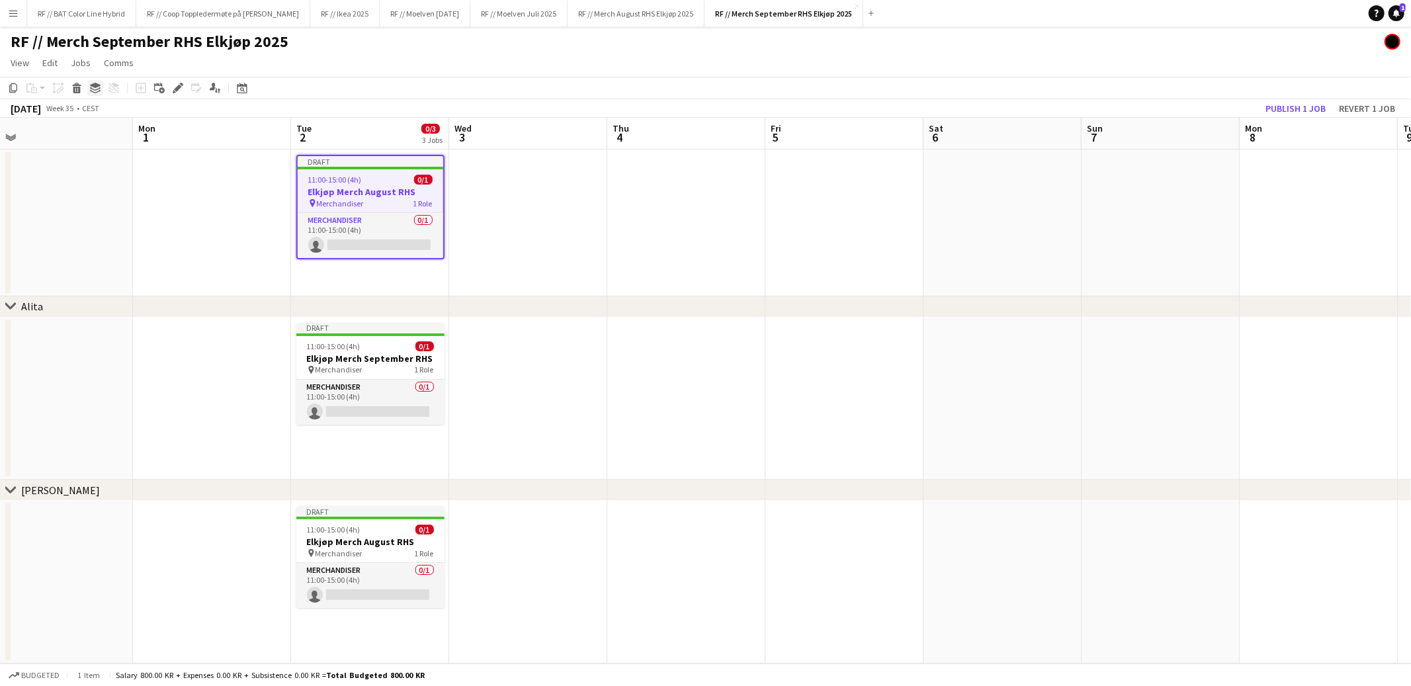
click at [92, 84] on icon at bounding box center [95, 85] width 11 height 5
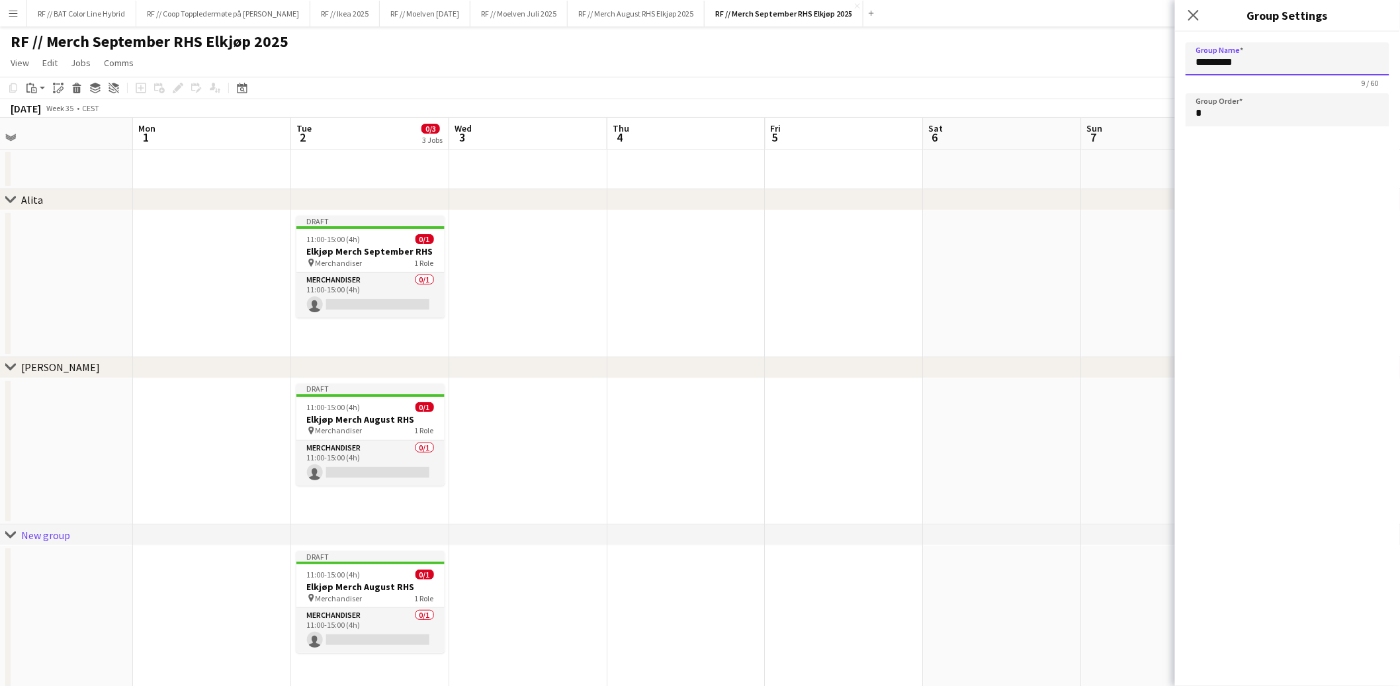
drag, startPoint x: 1280, startPoint y: 64, endPoint x: 1136, endPoint y: 61, distance: 143.6
click at [1141, 58] on body "Menu Boards Boards Boards All jobs Status Workforce Workforce My Workforce Recr…" at bounding box center [700, 357] width 1400 height 715
click at [570, 281] on app-date-cell at bounding box center [528, 283] width 158 height 147
type input "*********"
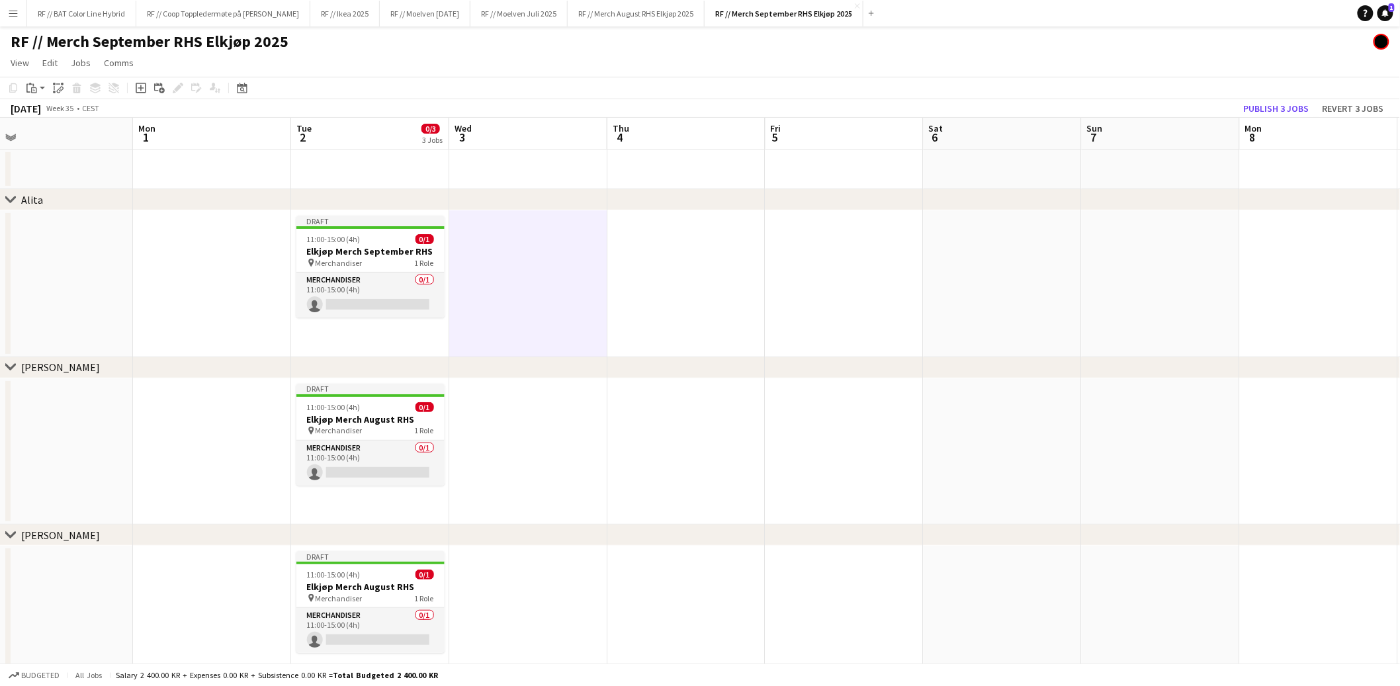
scroll to position [0, 343]
click at [389, 177] on app-date-cell at bounding box center [369, 170] width 158 height 40
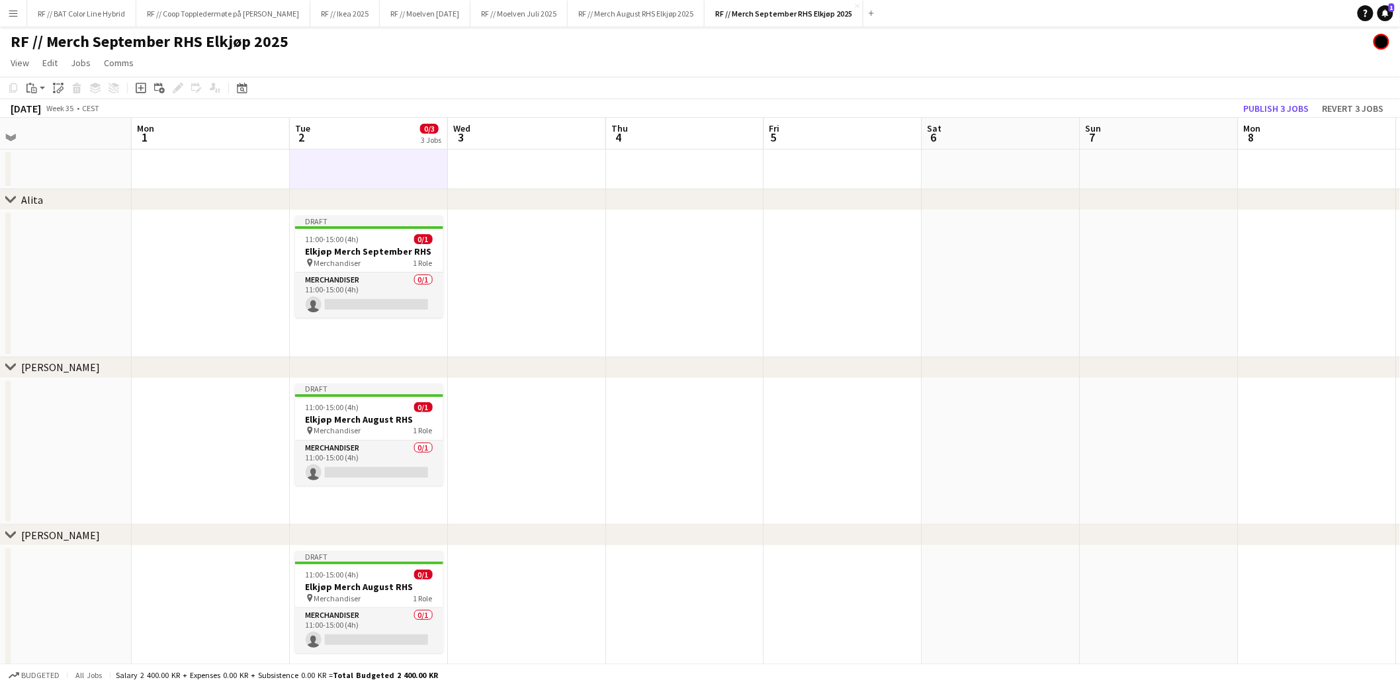
click at [384, 173] on app-date-cell at bounding box center [369, 170] width 158 height 40
click at [352, 150] on app-date-cell at bounding box center [369, 170] width 158 height 40
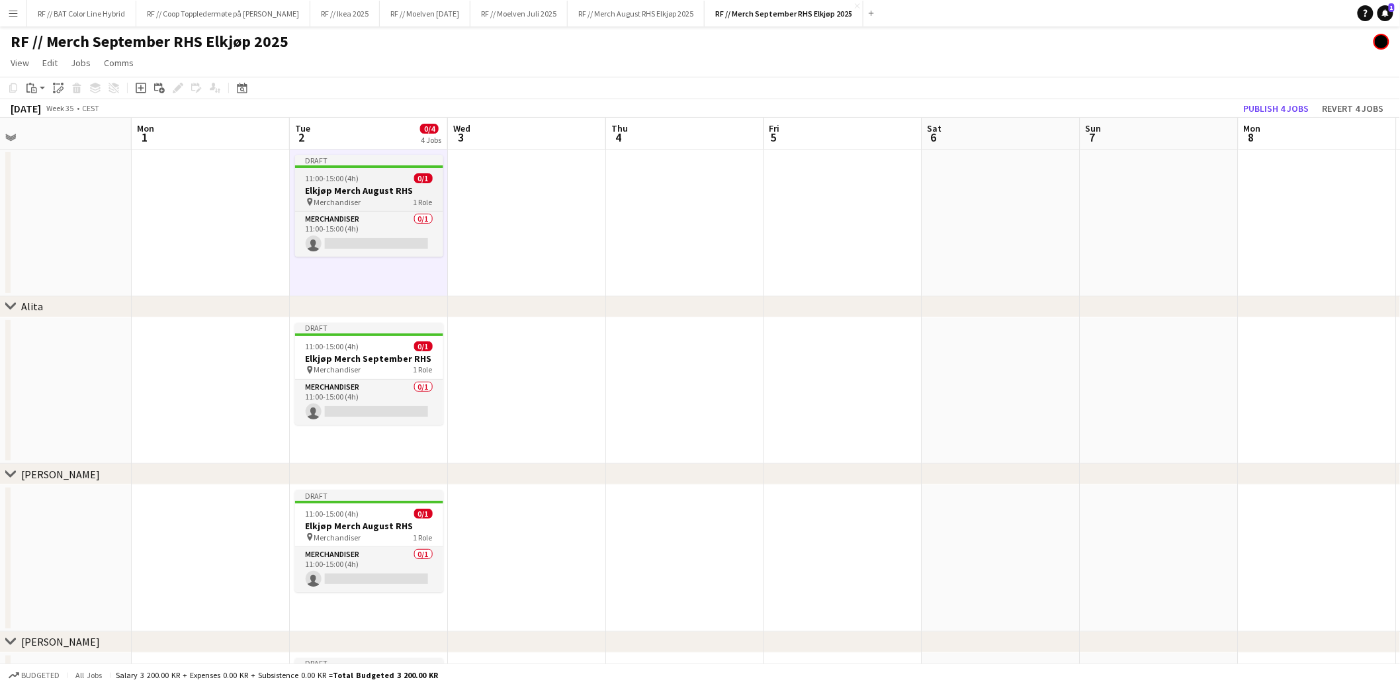
click at [357, 176] on span "11:00-15:00 (4h)" at bounding box center [333, 178] width 54 height 10
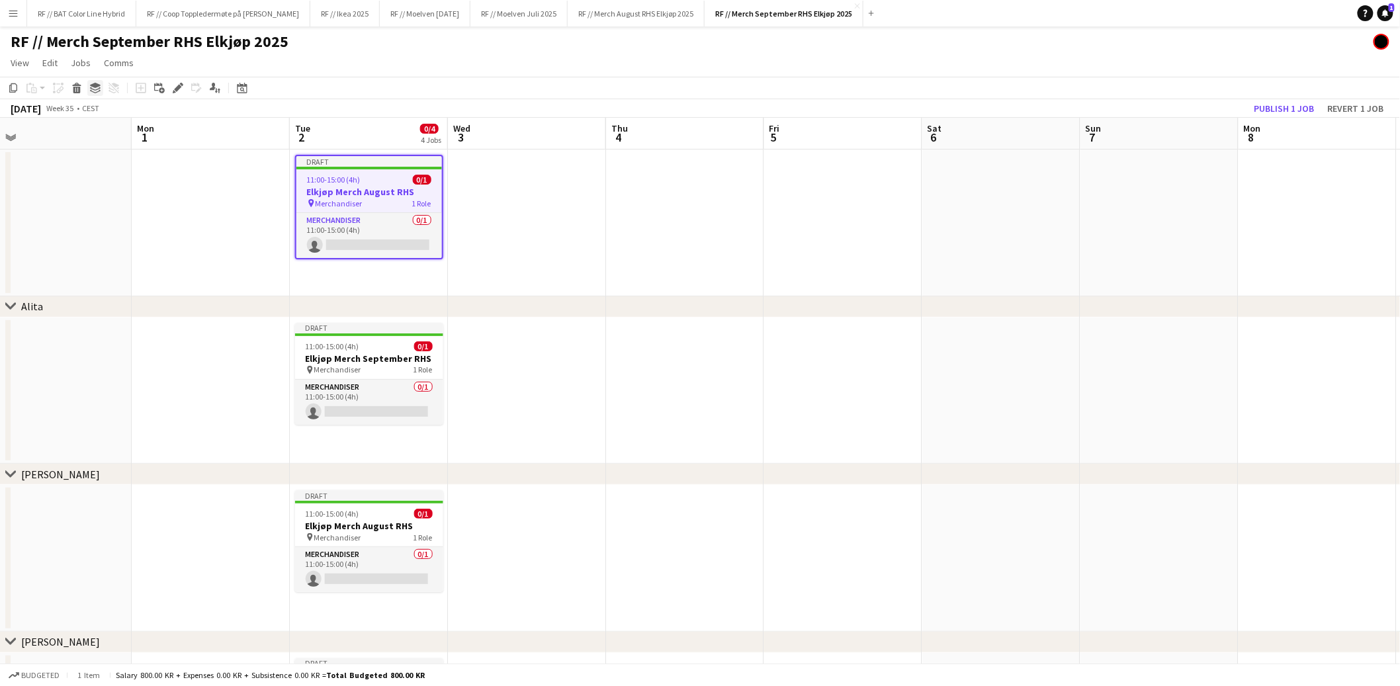
click at [91, 88] on icon "Group" at bounding box center [95, 88] width 11 height 11
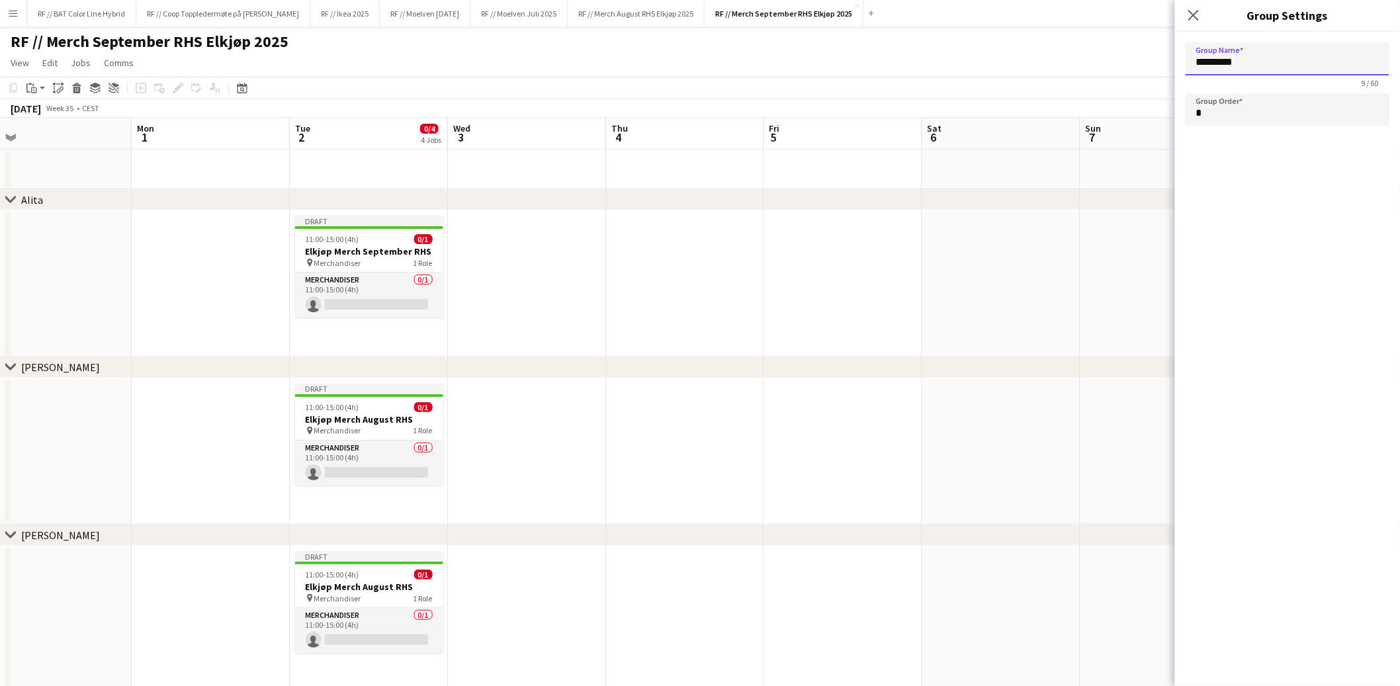
drag, startPoint x: 1257, startPoint y: 64, endPoint x: 1122, endPoint y: 61, distance: 135.0
click at [1122, 61] on body "Menu Boards Boards Boards All jobs Status Workforce Workforce My Workforce Recr…" at bounding box center [700, 441] width 1400 height 883
click at [539, 319] on app-date-cell at bounding box center [527, 283] width 158 height 147
type input "*********"
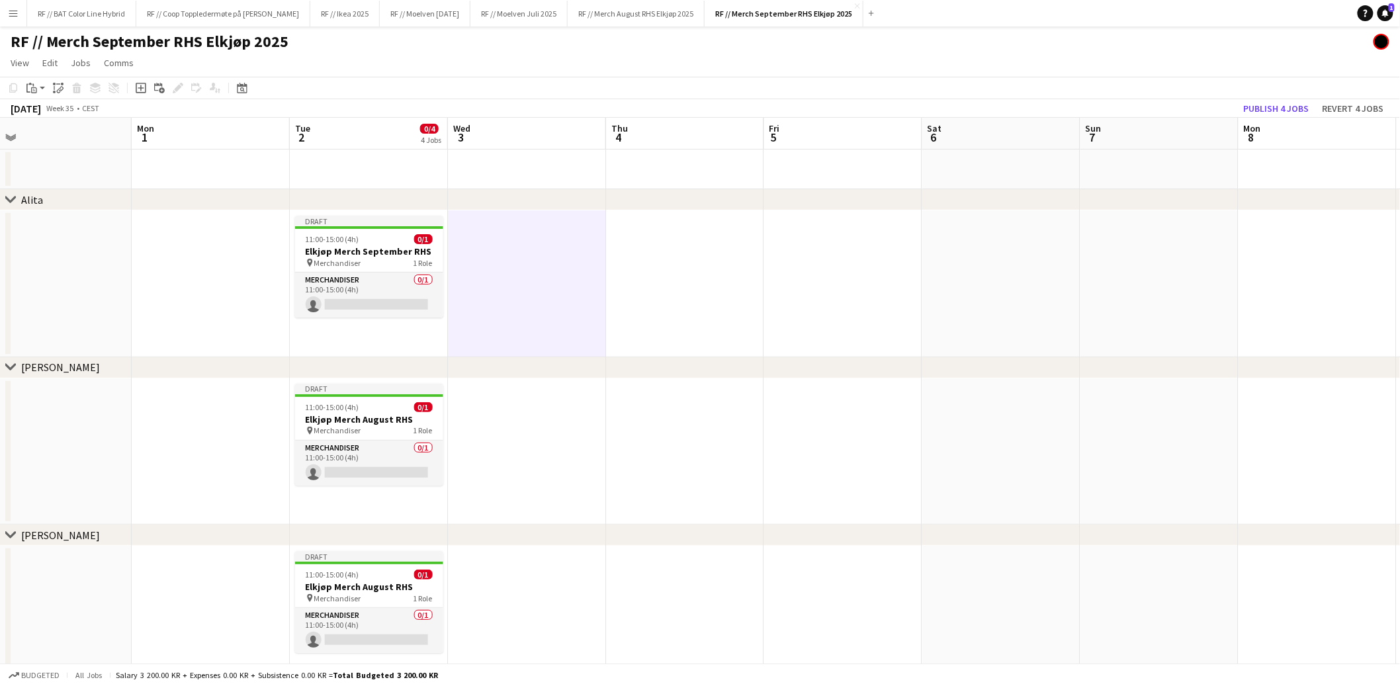
click at [381, 166] on app-date-cell at bounding box center [369, 170] width 158 height 40
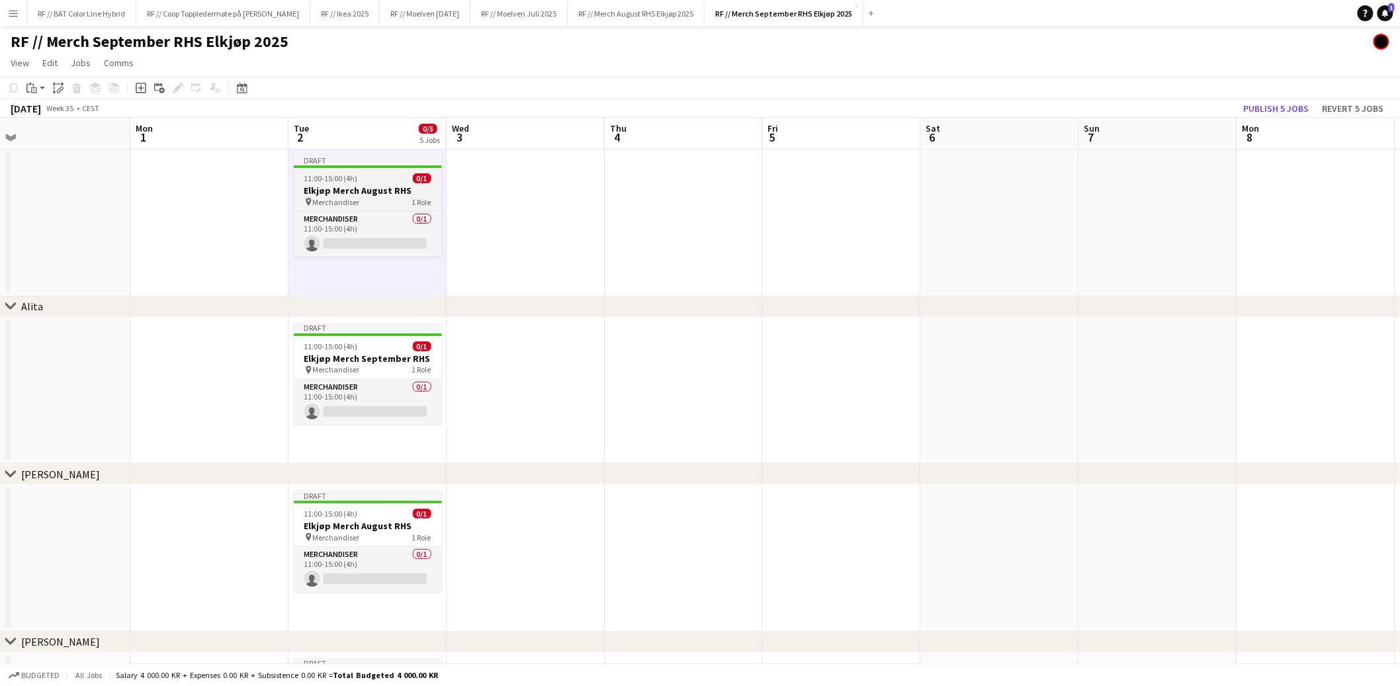
click at [348, 173] on span "11:00-15:00 (4h)" at bounding box center [331, 178] width 54 height 10
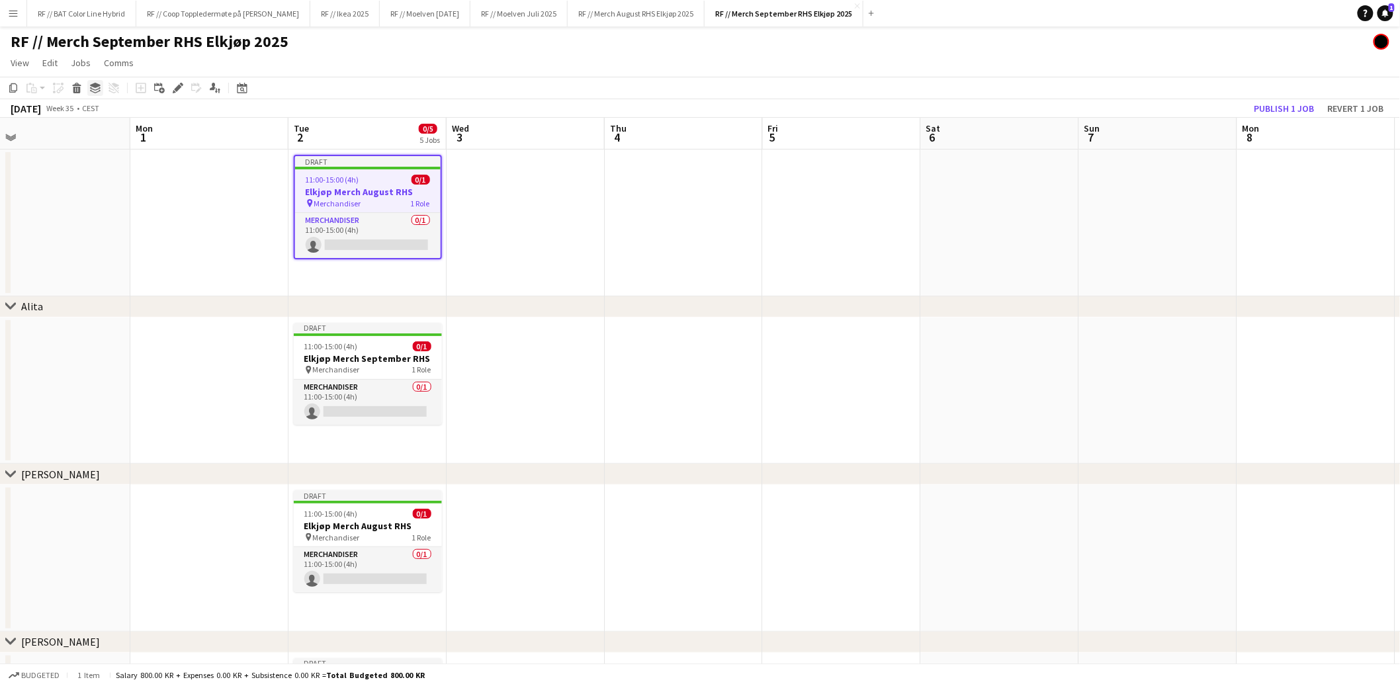
click at [91, 89] on icon at bounding box center [95, 88] width 11 height 3
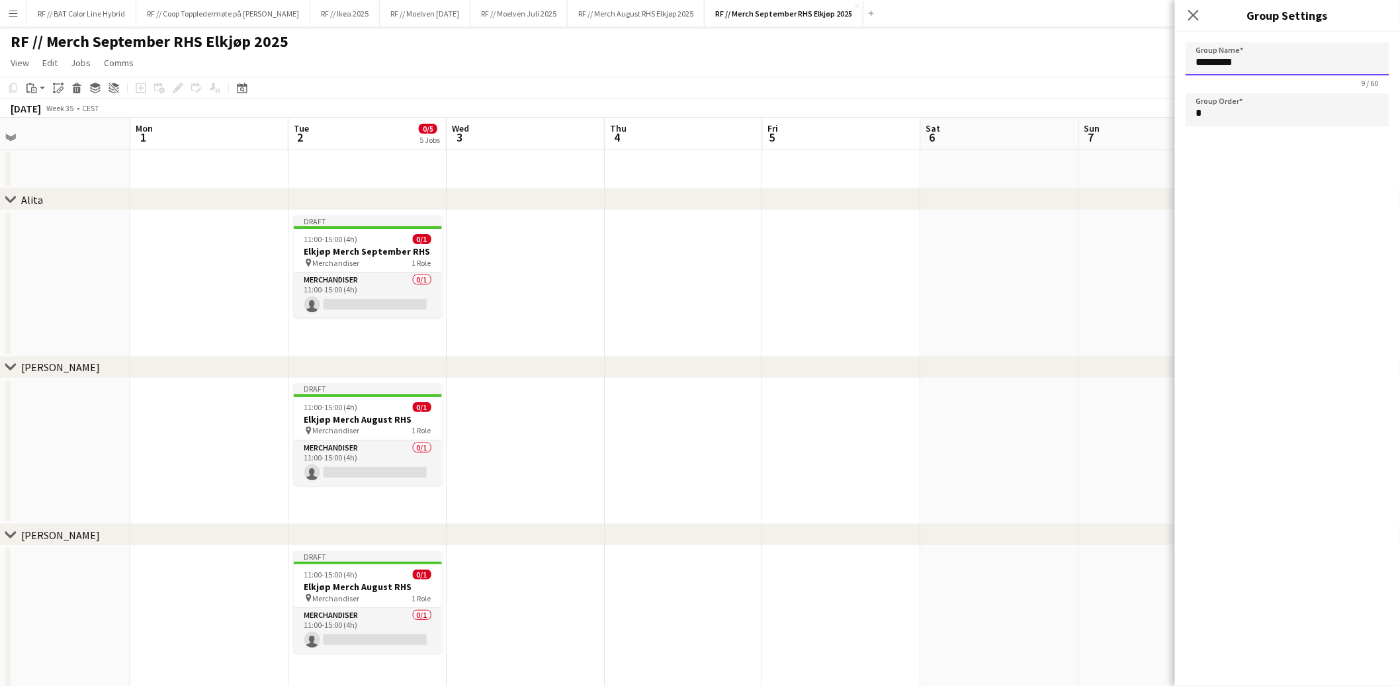
drag, startPoint x: 1205, startPoint y: 61, endPoint x: 1103, endPoint y: 54, distance: 102.2
click at [1114, 54] on body "Menu Boards Boards Boards All jobs Status Workforce Workforce My Workforce Recr…" at bounding box center [700, 525] width 1400 height 1051
click at [560, 330] on app-date-cell at bounding box center [526, 283] width 158 height 147
type input "*********"
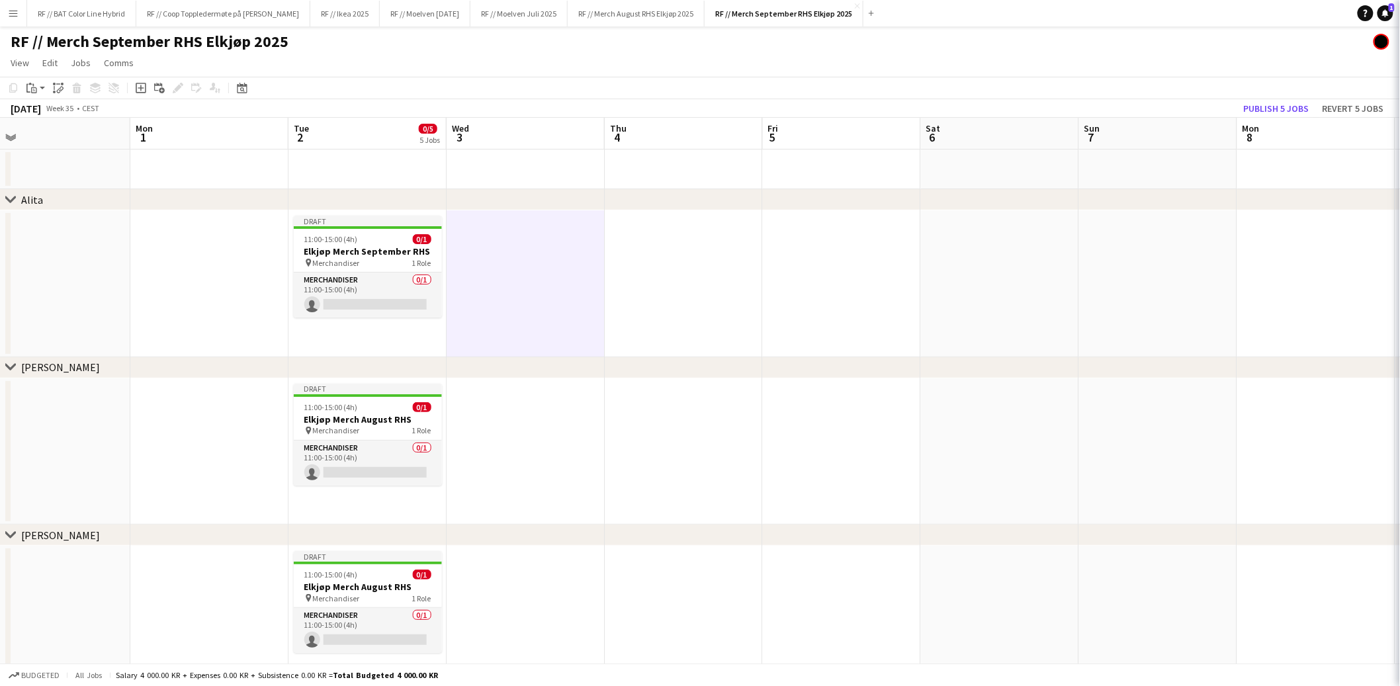
scroll to position [0, 343]
click at [375, 179] on app-date-cell at bounding box center [369, 170] width 158 height 40
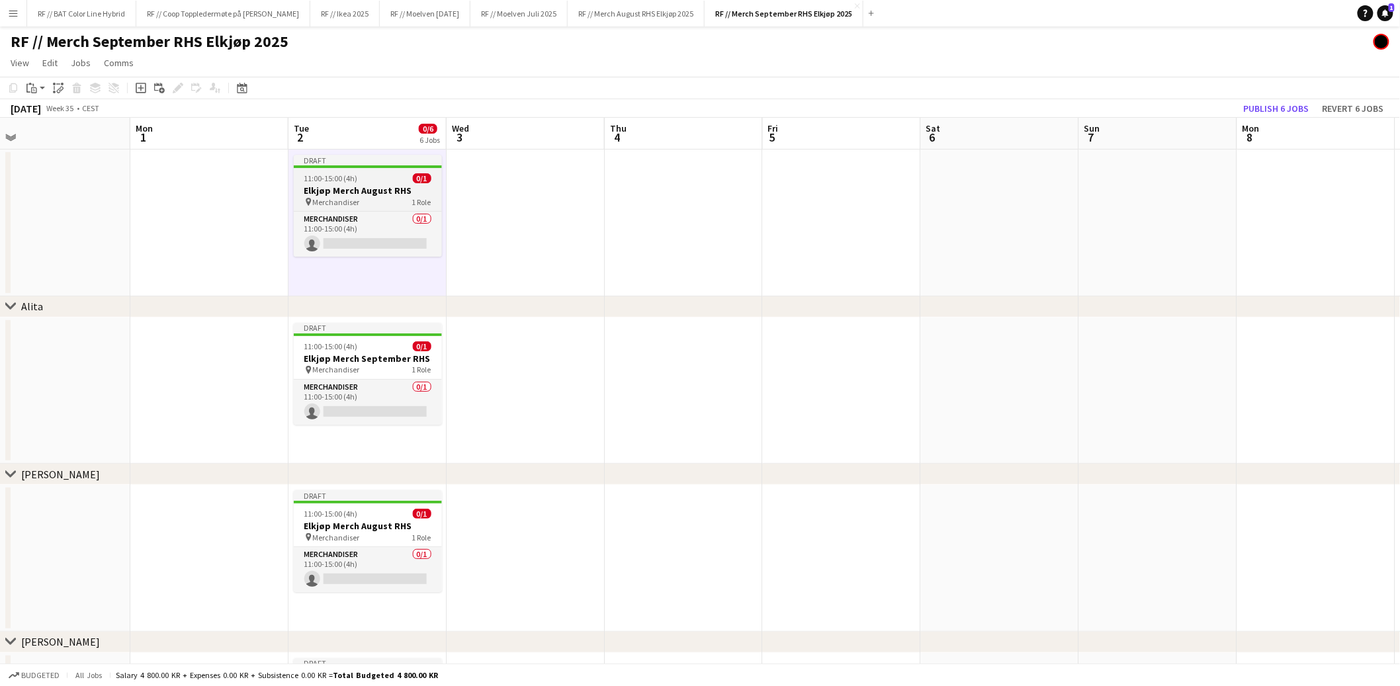
click at [368, 182] on div "11:00-15:00 (4h) 0/1" at bounding box center [368, 178] width 148 height 10
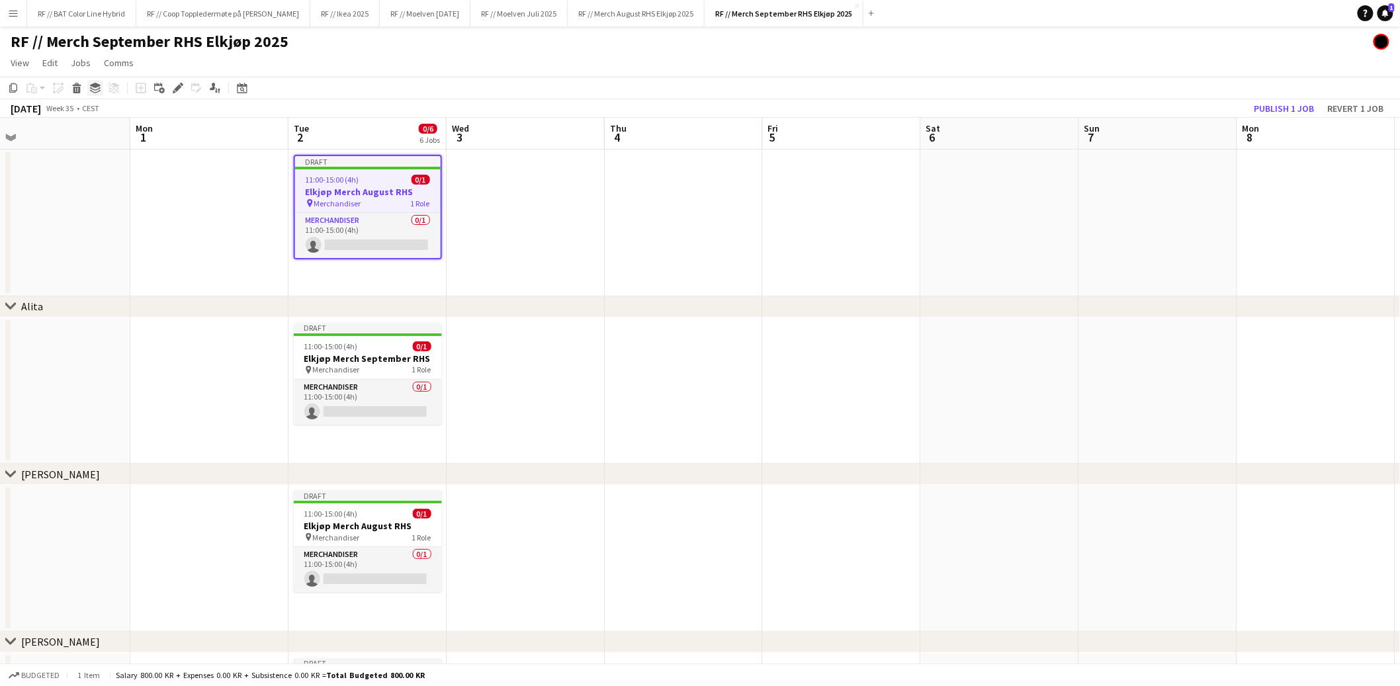
click at [97, 89] on icon "Group" at bounding box center [95, 88] width 11 height 11
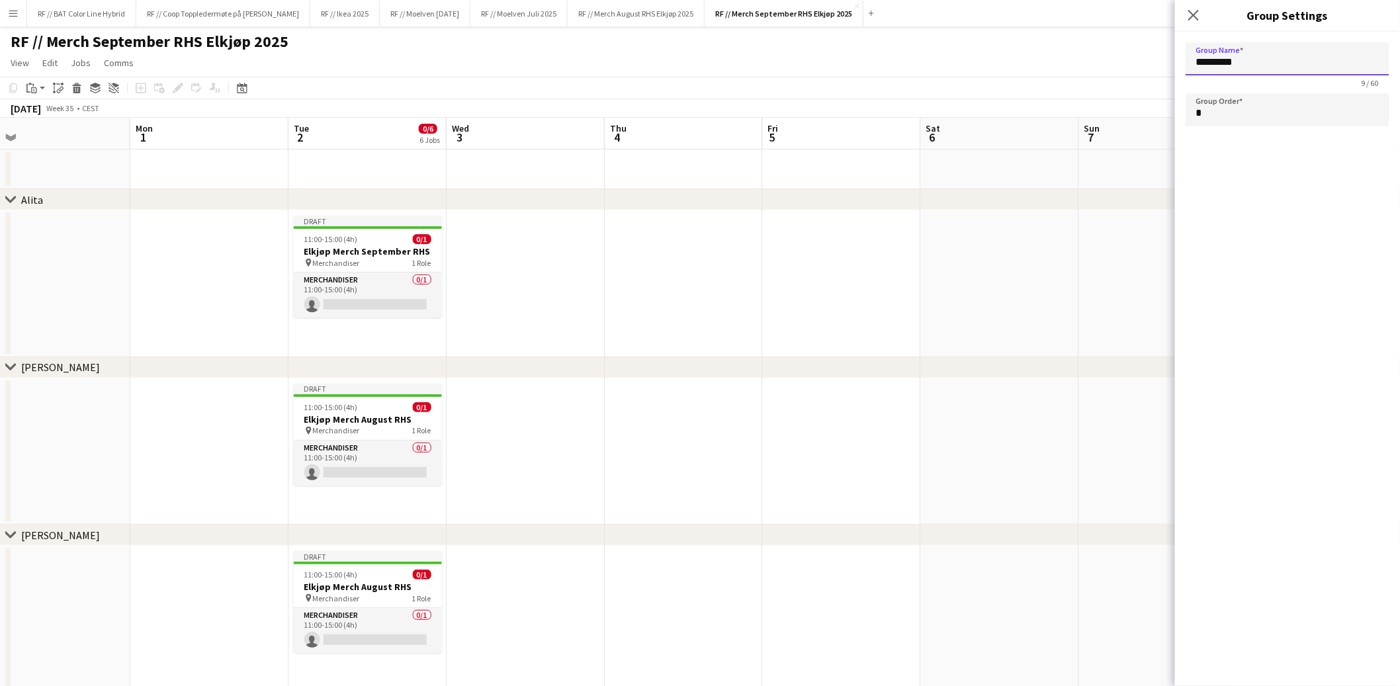
drag, startPoint x: 1257, startPoint y: 65, endPoint x: 1149, endPoint y: 62, distance: 107.9
click at [1147, 62] on body "Menu Boards Boards Boards All jobs Status Workforce Workforce My Workforce Recr…" at bounding box center [700, 609] width 1400 height 1218
click at [986, 322] on app-date-cell at bounding box center [1000, 283] width 158 height 147
type input "*********"
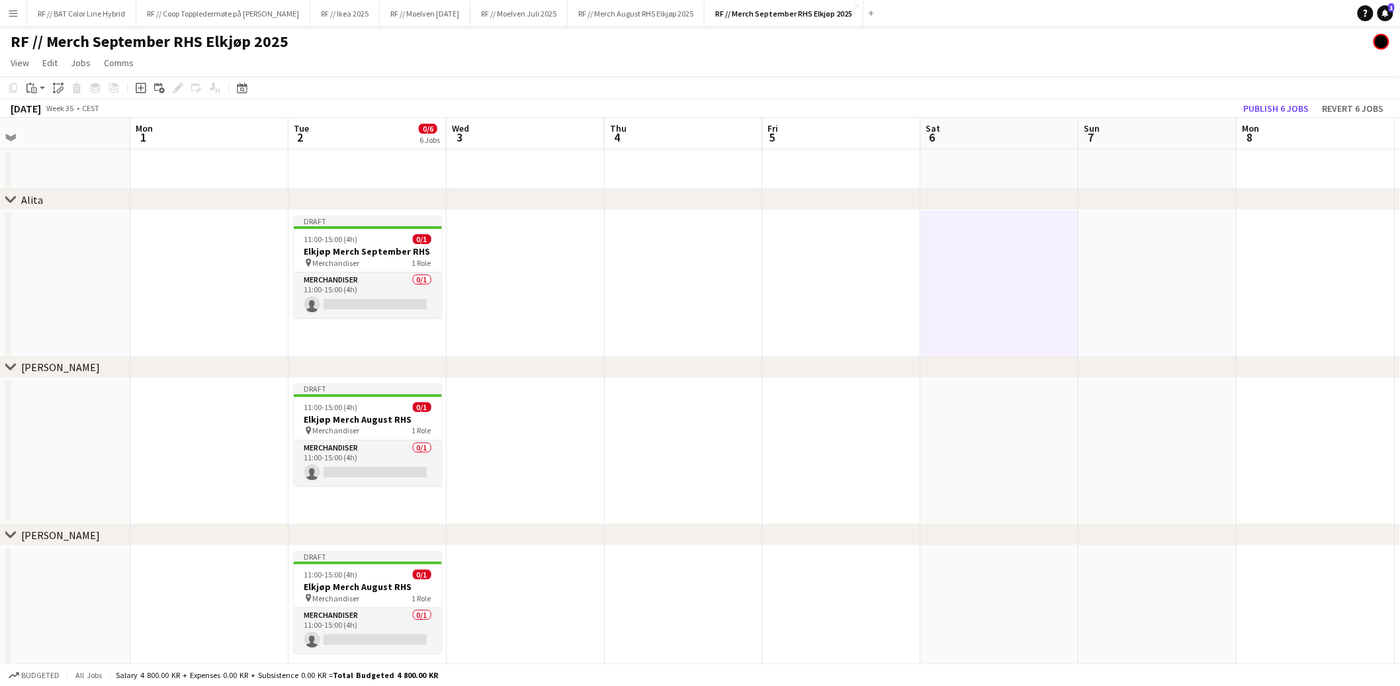
click at [358, 167] on app-date-cell at bounding box center [368, 170] width 158 height 40
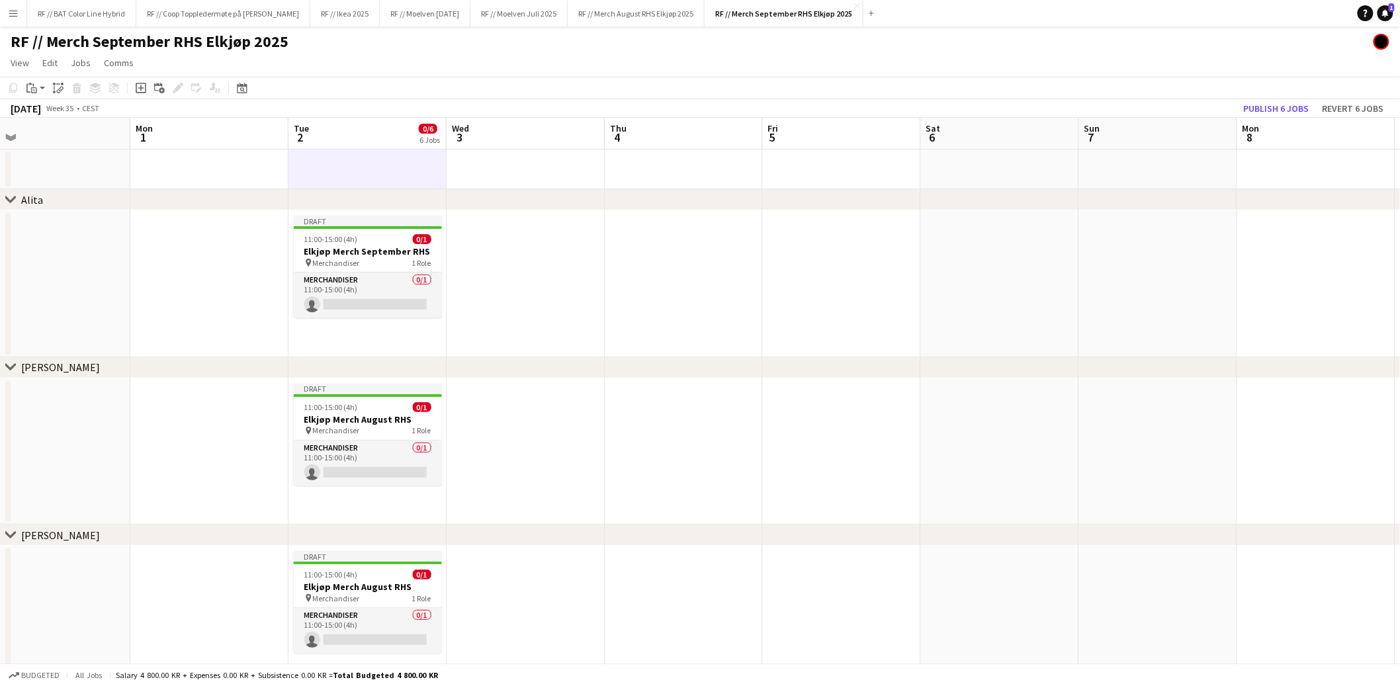
click at [357, 167] on app-date-cell at bounding box center [368, 170] width 158 height 40
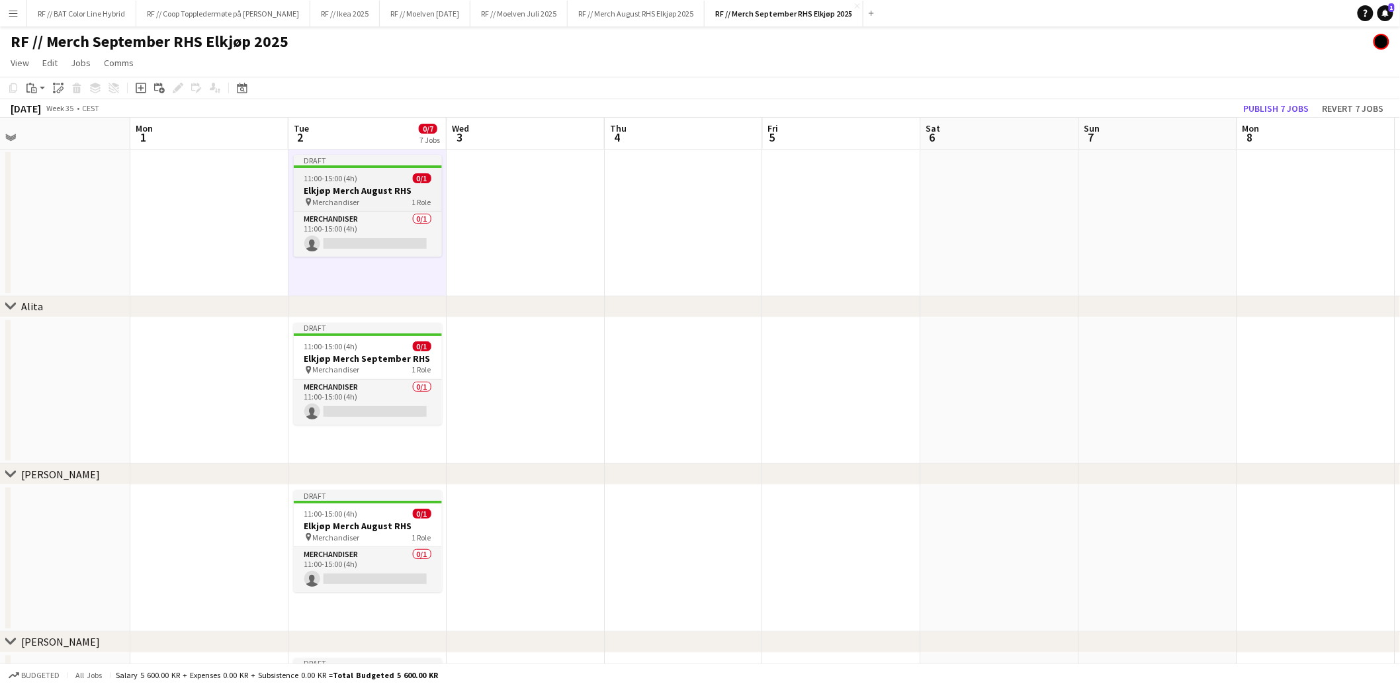
click at [358, 177] on div "11:00-15:00 (4h) 0/1" at bounding box center [368, 178] width 148 height 10
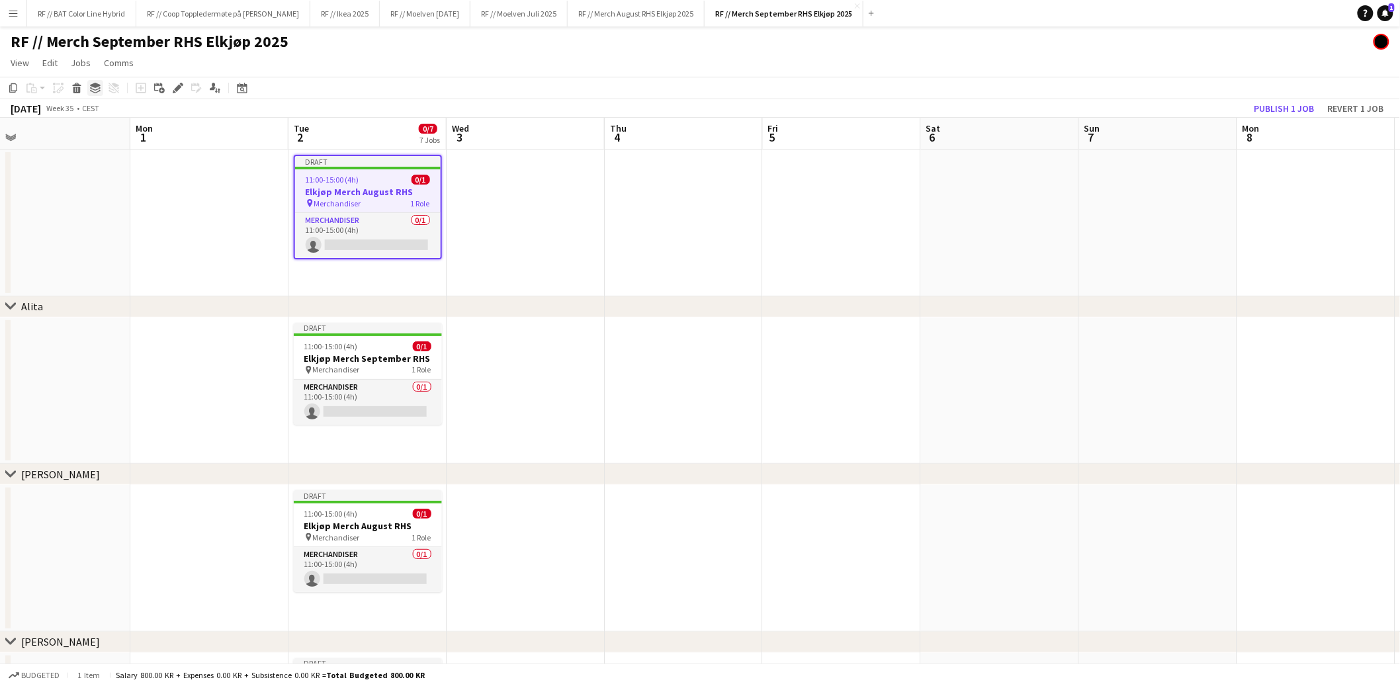
click at [93, 87] on icon at bounding box center [95, 85] width 11 height 5
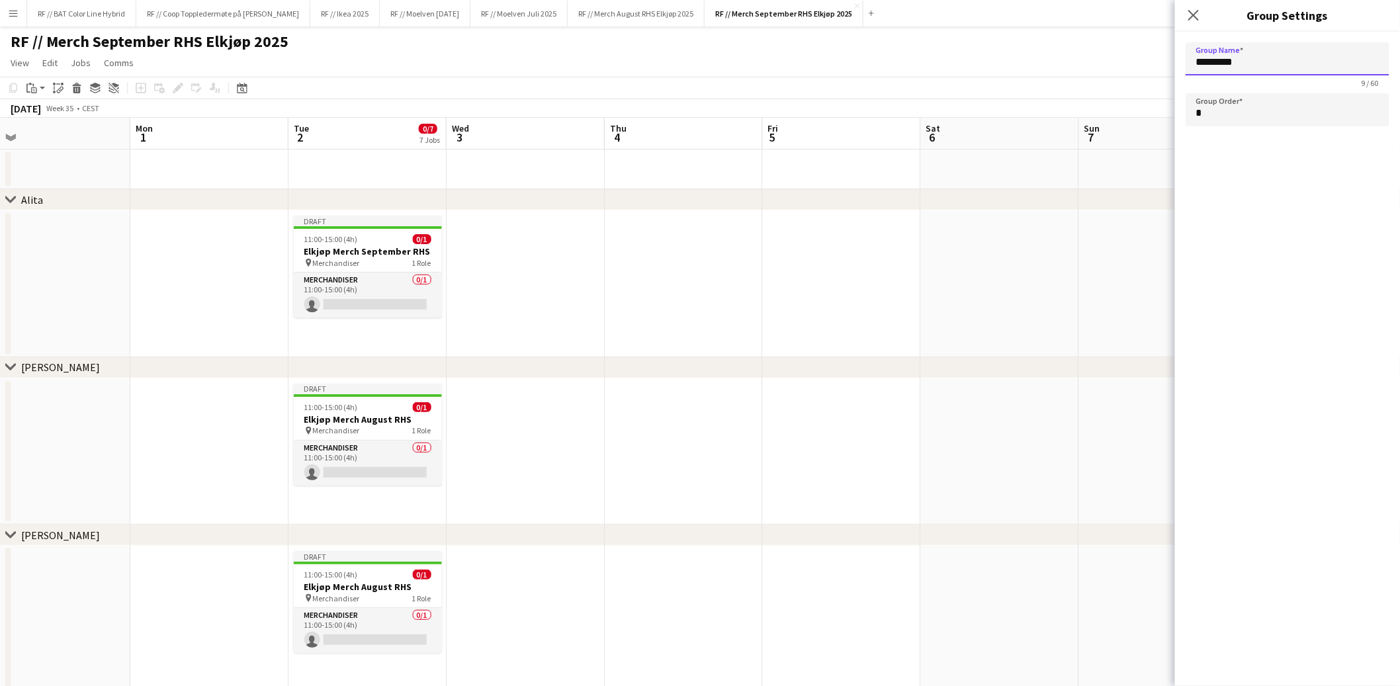
drag, startPoint x: 1270, startPoint y: 59, endPoint x: 1110, endPoint y: 50, distance: 159.7
click at [1114, 58] on body "Menu Boards Boards Boards All jobs Status Workforce Workforce My Workforce Recr…" at bounding box center [700, 693] width 1400 height 1386
click at [906, 301] on app-date-cell at bounding box center [842, 283] width 158 height 147
type input "*********"
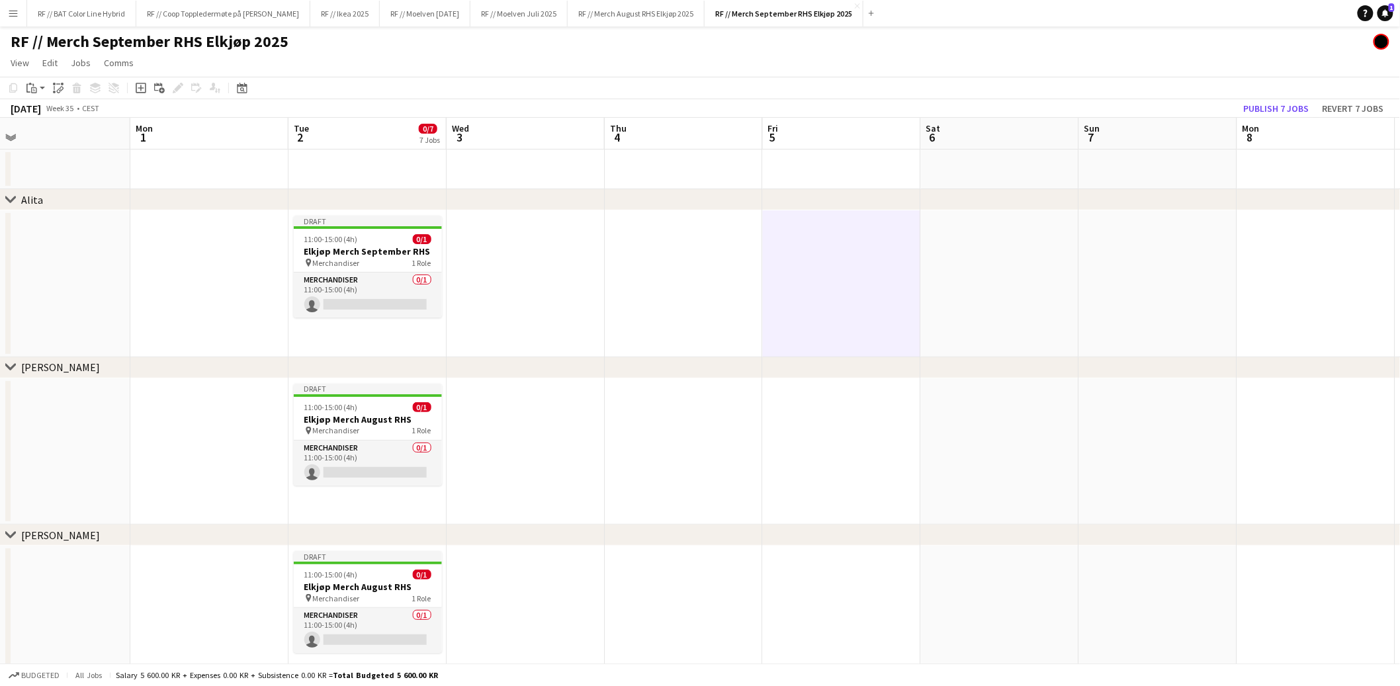
scroll to position [0, 345]
click at [405, 173] on app-date-cell at bounding box center [367, 170] width 158 height 40
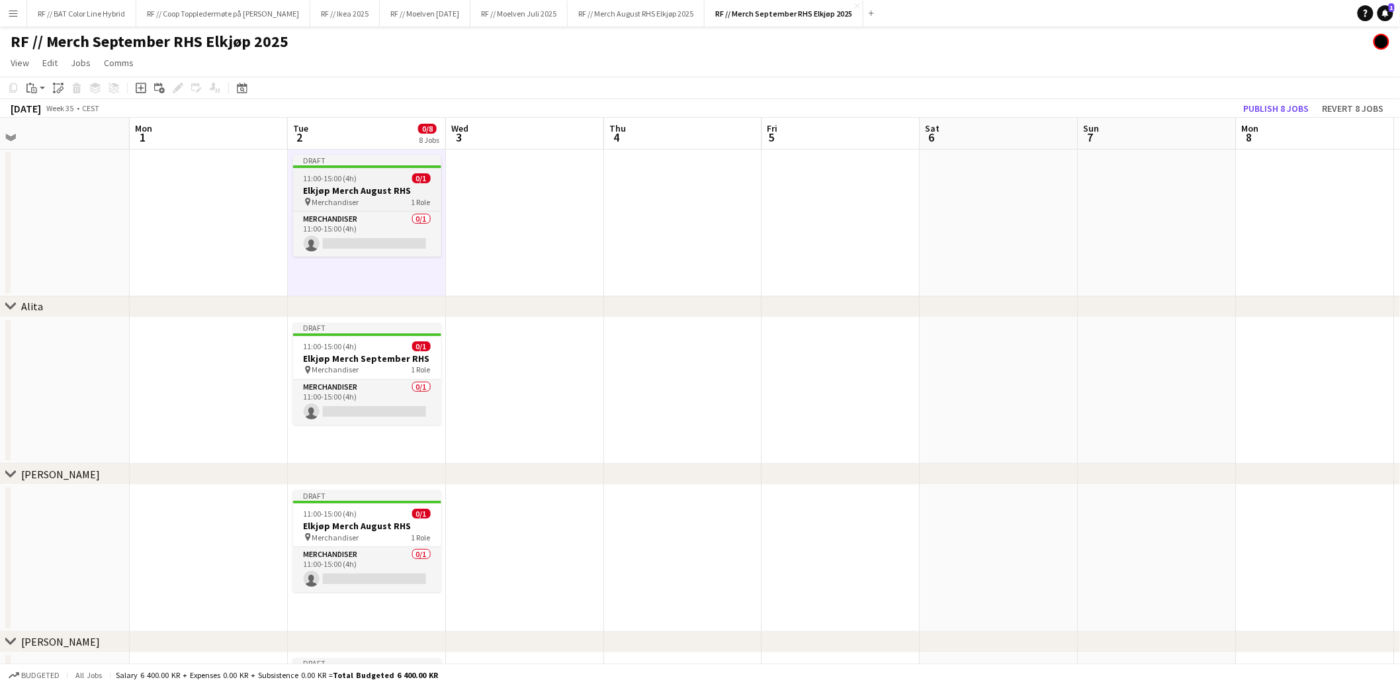
click at [354, 177] on span "11:00-15:00 (4h)" at bounding box center [331, 178] width 54 height 10
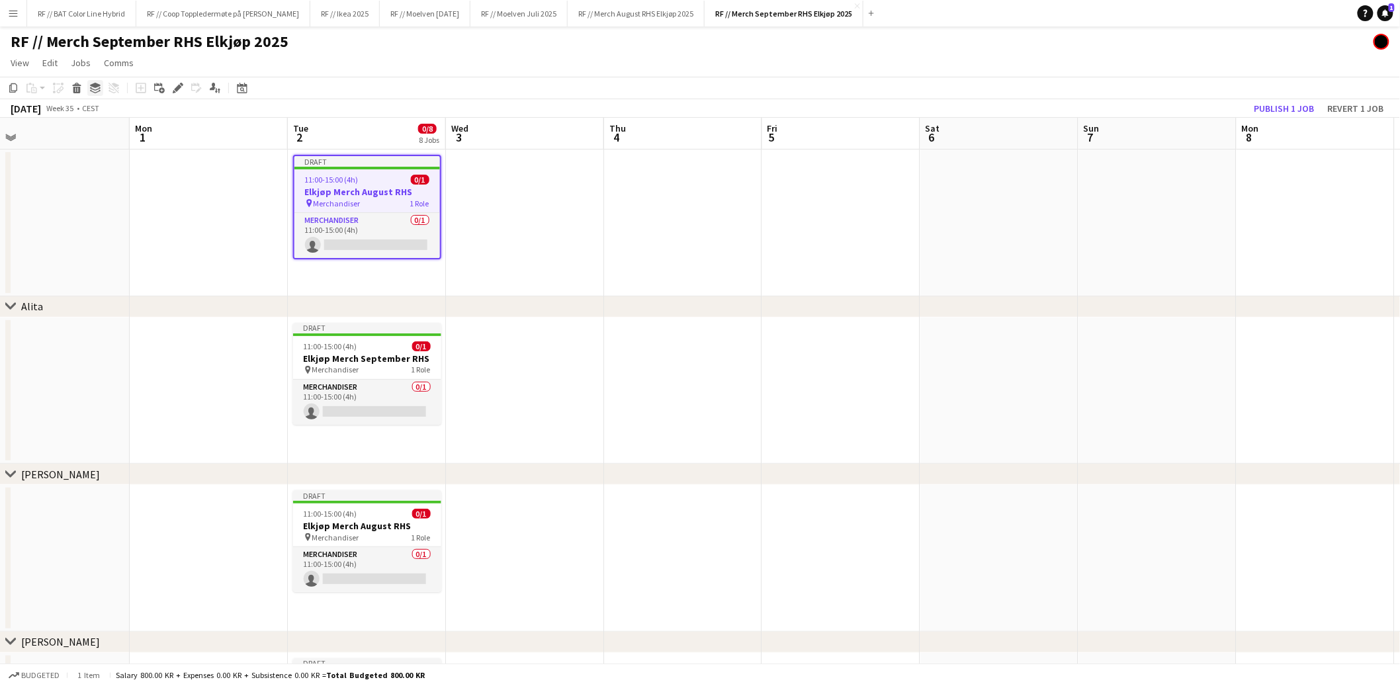
click at [93, 87] on icon at bounding box center [95, 85] width 11 height 5
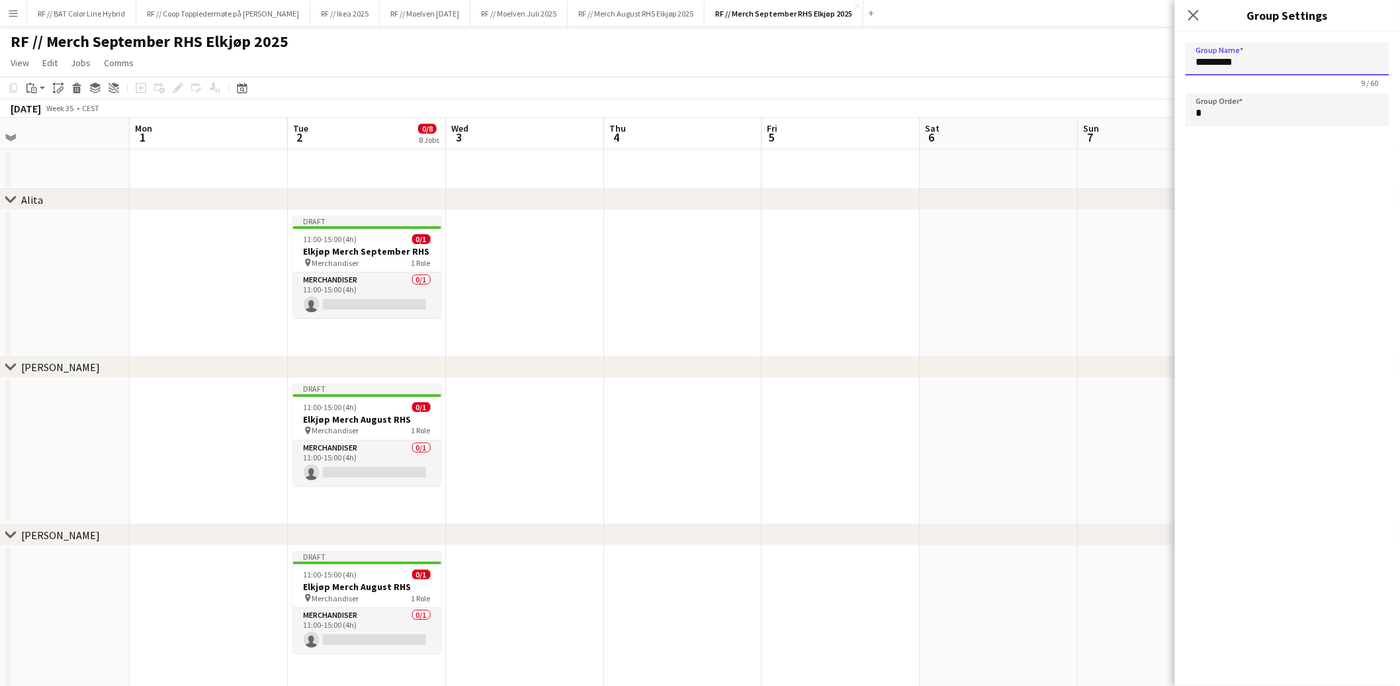
drag, startPoint x: 1270, startPoint y: 66, endPoint x: 1144, endPoint y: 54, distance: 126.9
click at [738, 308] on app-date-cell at bounding box center [683, 283] width 158 height 147
type input "*********"
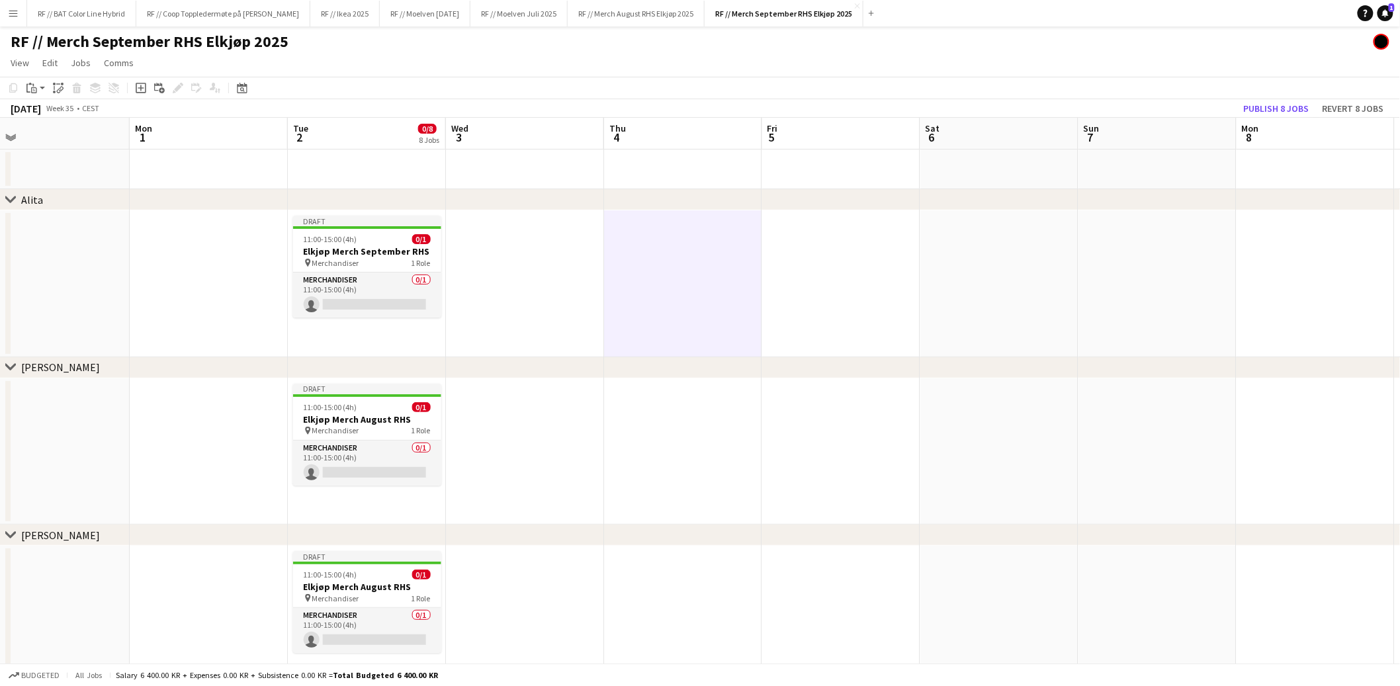
click at [359, 170] on app-date-cell at bounding box center [367, 170] width 158 height 40
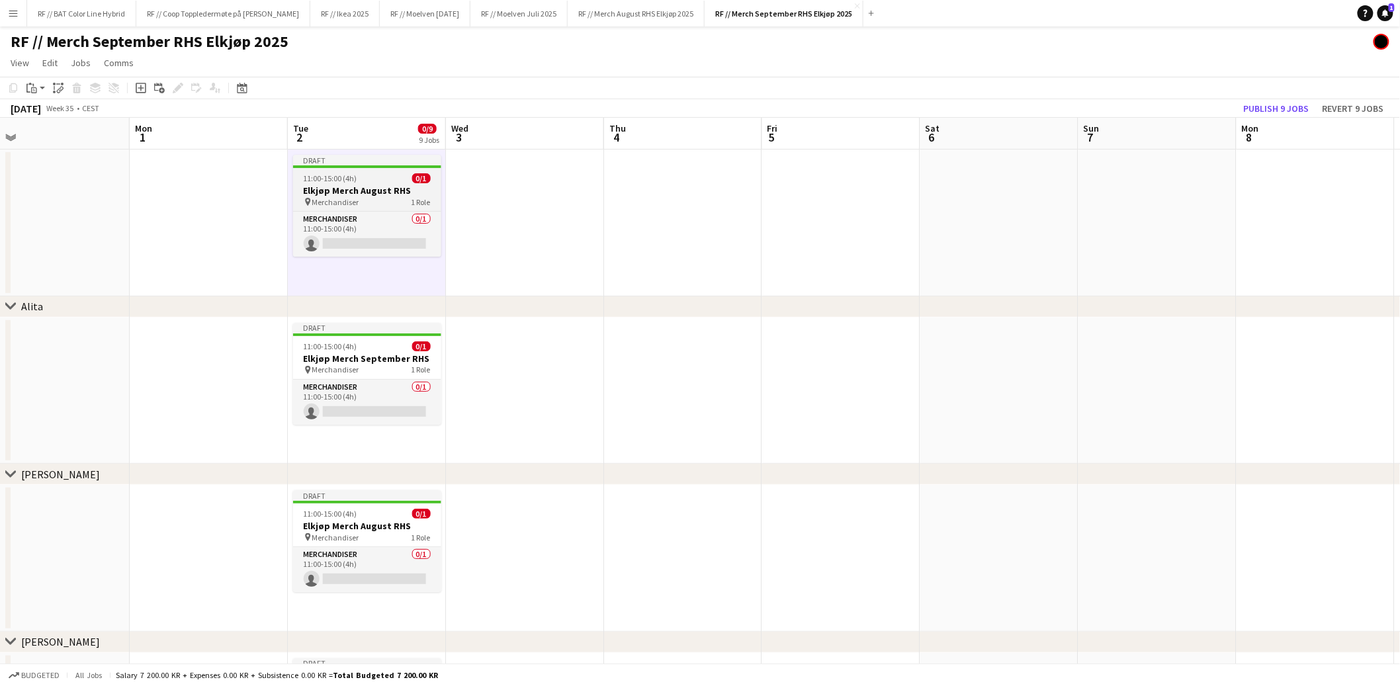
click at [379, 190] on h3 "Elkjøp Merch August RHS" at bounding box center [367, 191] width 148 height 12
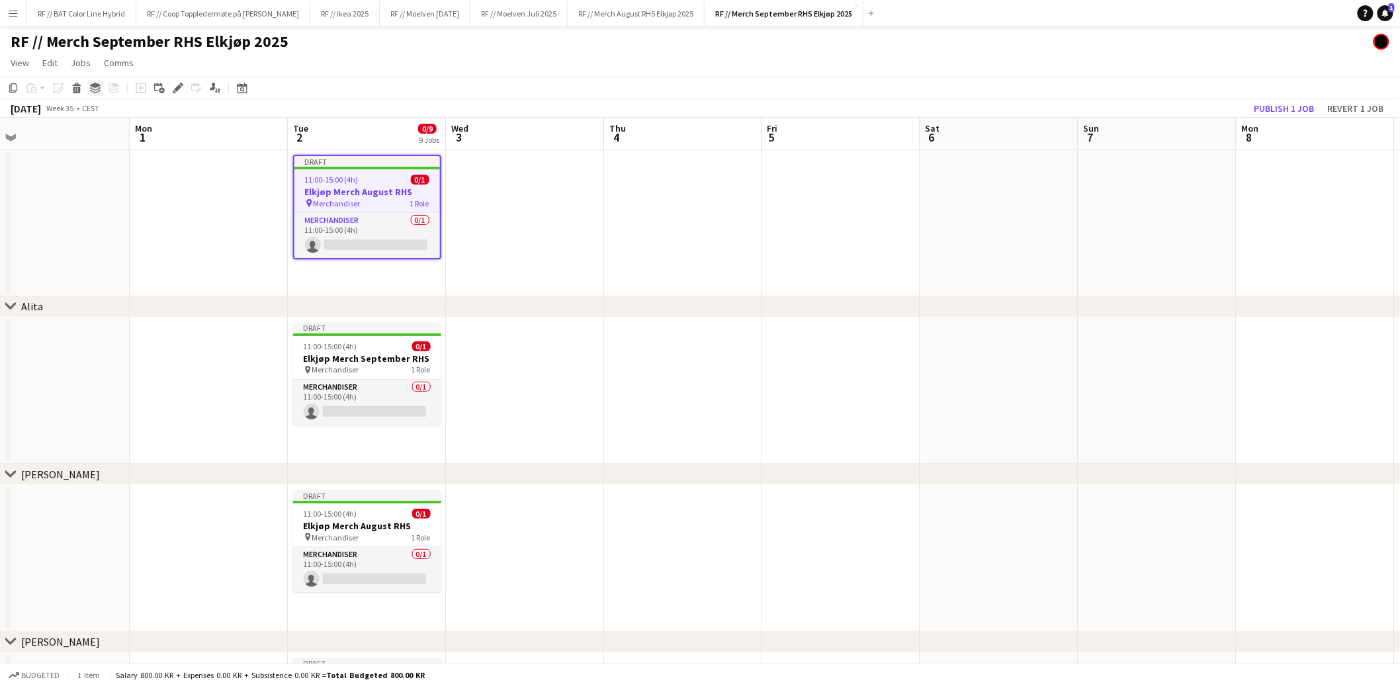
click at [99, 83] on icon "Group" at bounding box center [95, 88] width 11 height 11
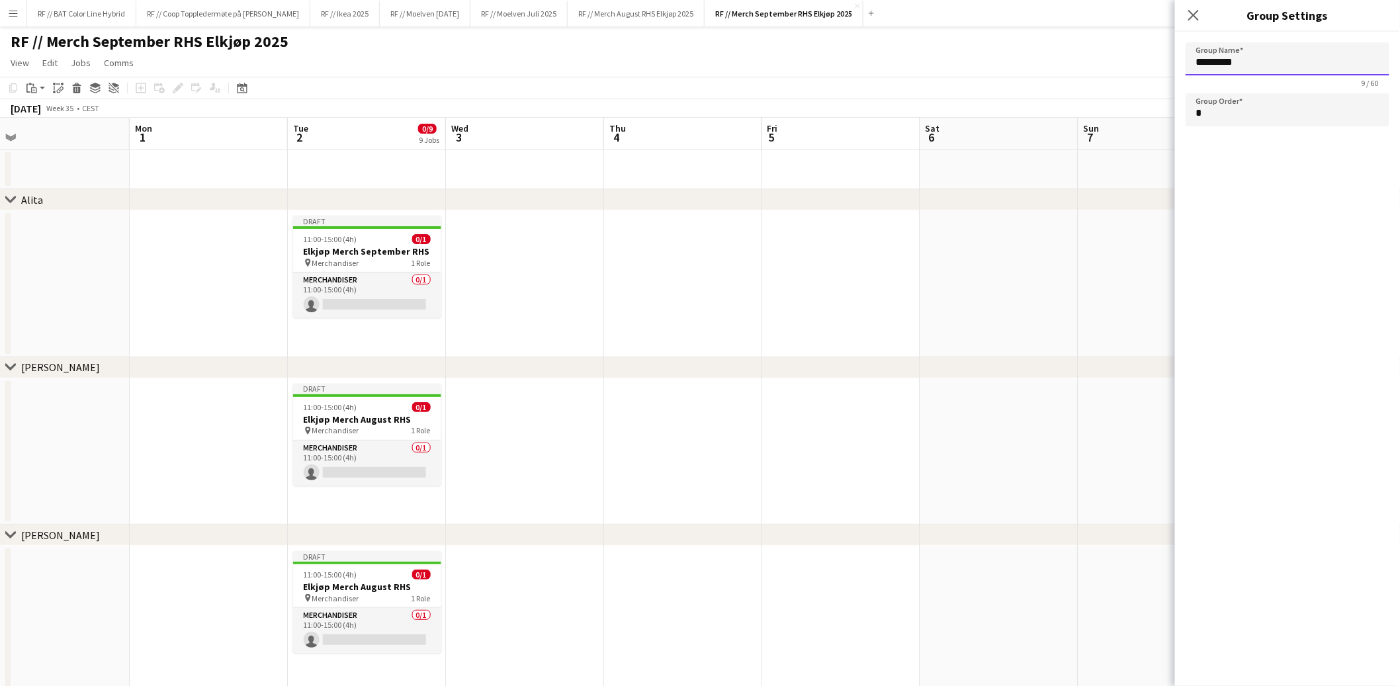
drag, startPoint x: 1202, startPoint y: 60, endPoint x: 1151, endPoint y: 56, distance: 50.4
click at [925, 349] on app-date-cell at bounding box center [999, 283] width 158 height 147
type input "*********"
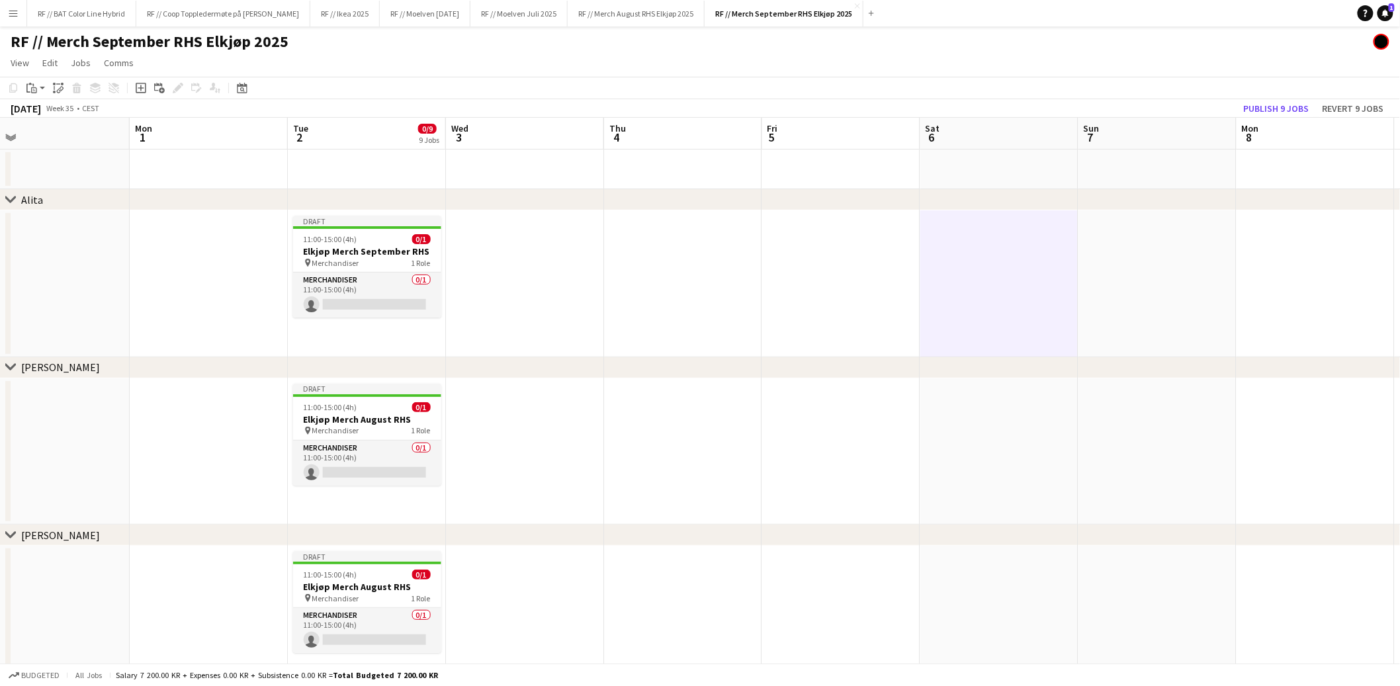
click at [398, 163] on app-date-cell at bounding box center [367, 170] width 158 height 40
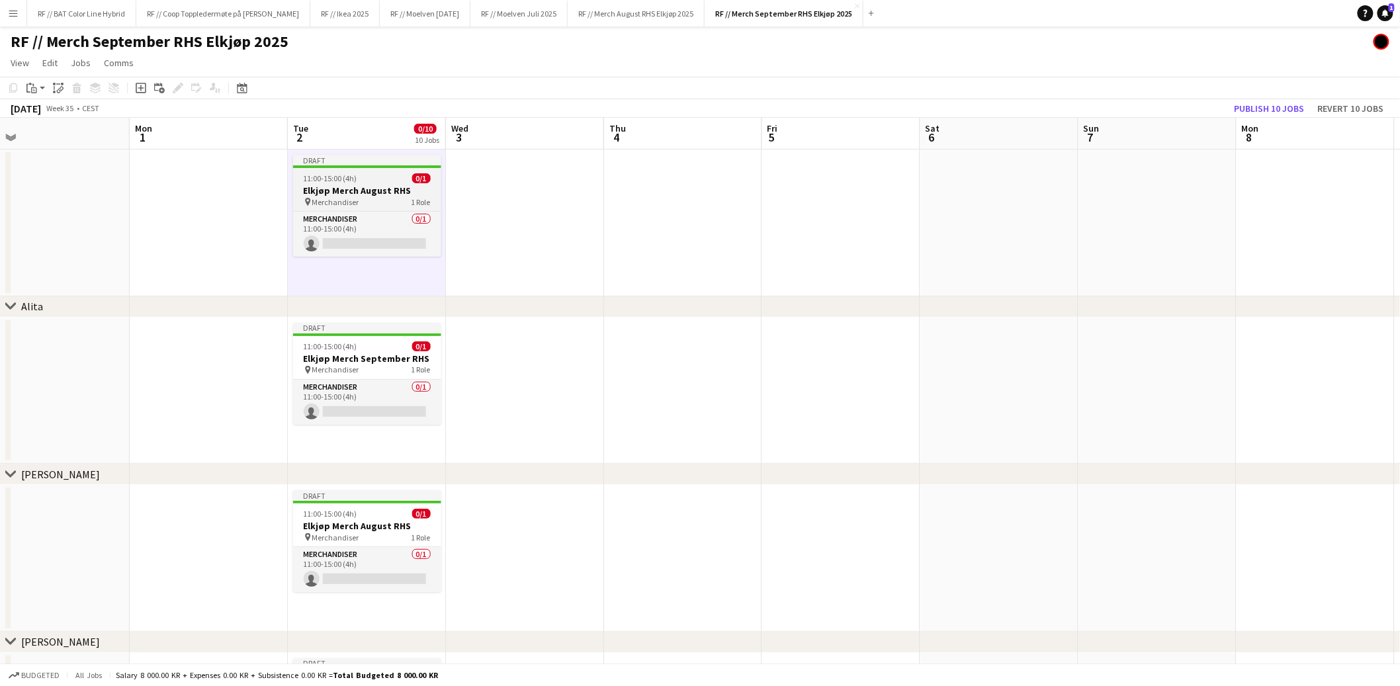
click at [355, 181] on span "11:00-15:00 (4h)" at bounding box center [331, 178] width 54 height 10
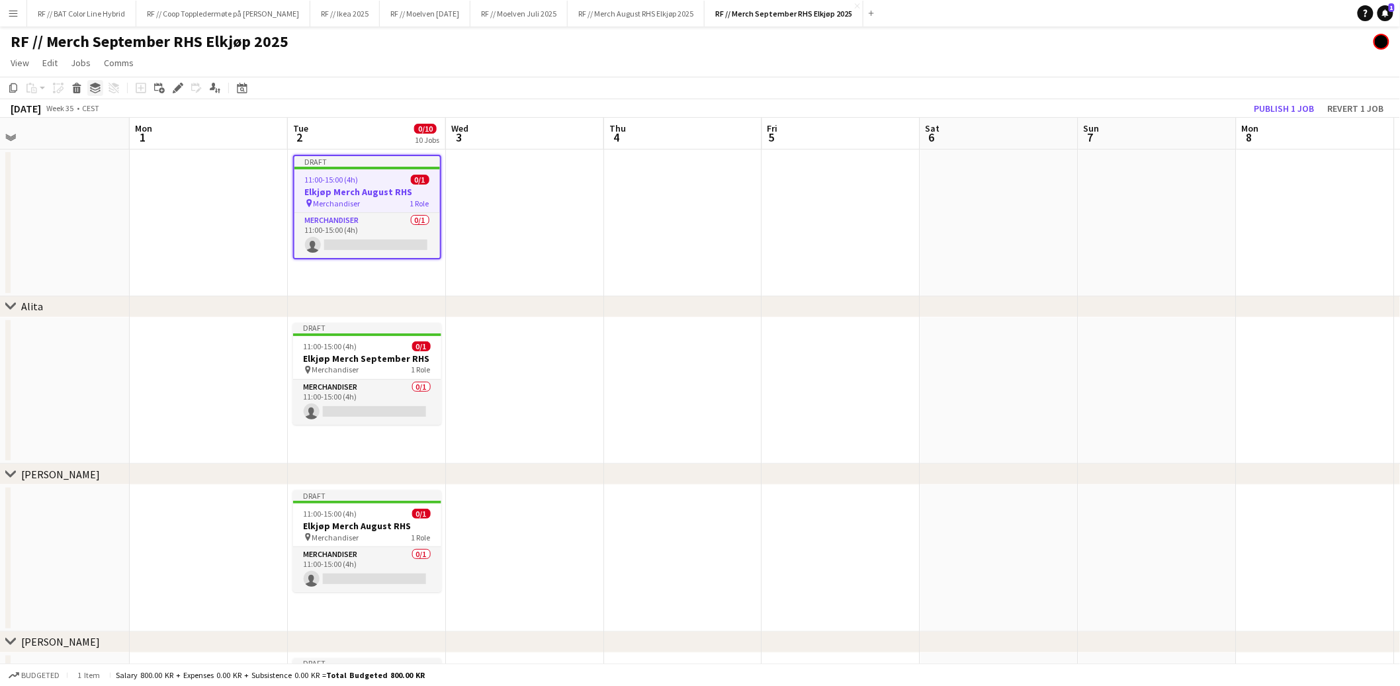
click at [93, 85] on icon at bounding box center [95, 85] width 11 height 5
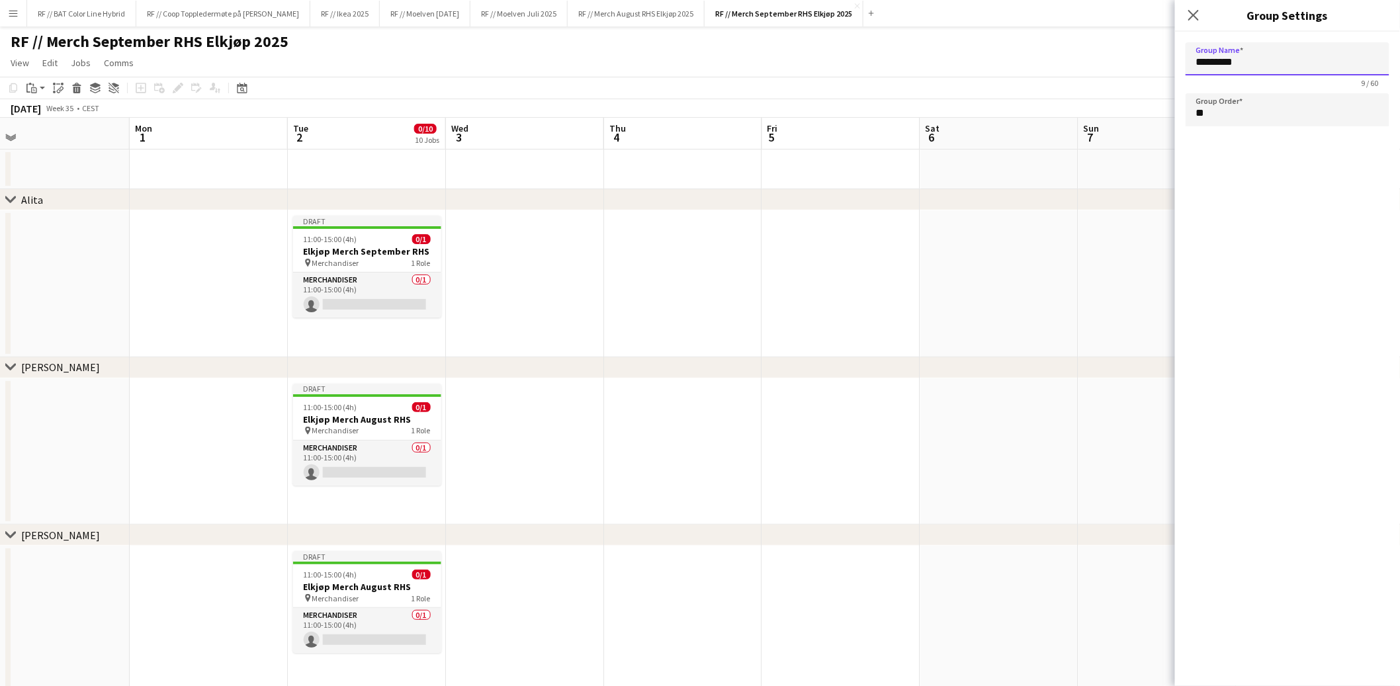
drag, startPoint x: 1229, startPoint y: 64, endPoint x: 1124, endPoint y: 58, distance: 105.3
click at [740, 308] on app-date-cell at bounding box center [683, 283] width 158 height 147
type input "*********"
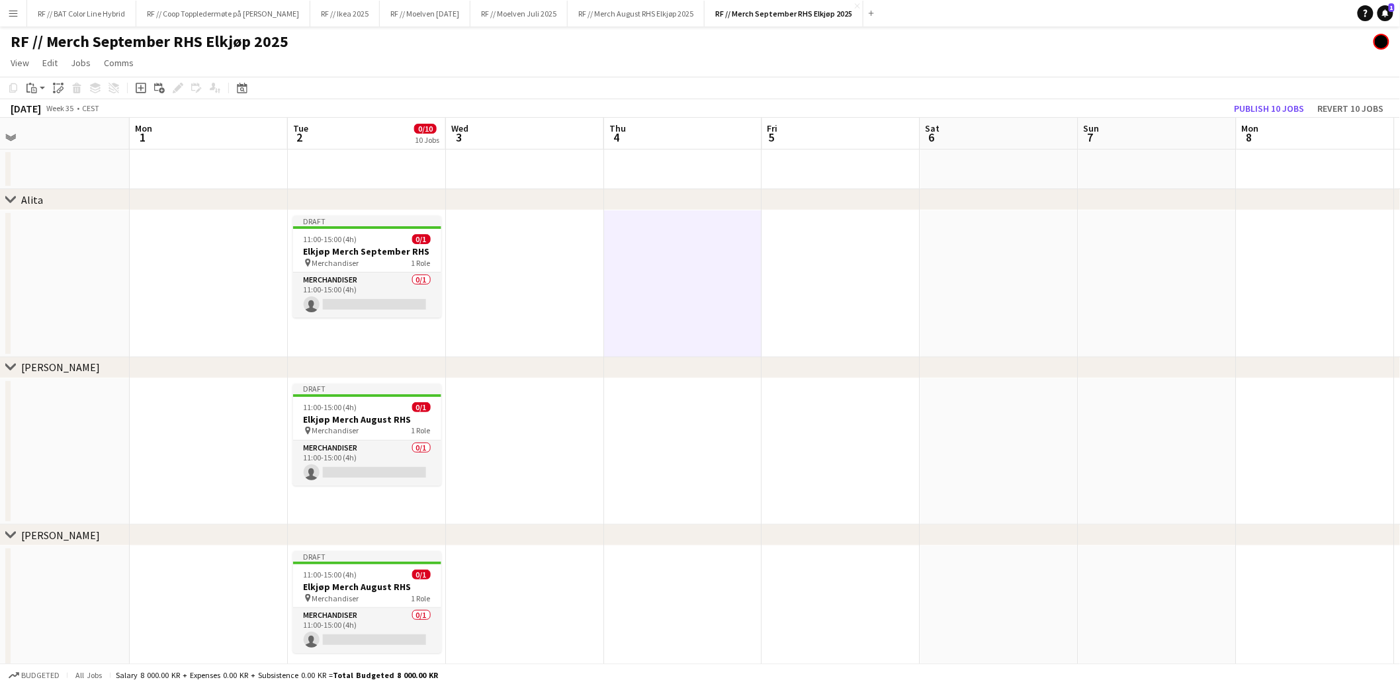
click at [342, 159] on app-date-cell at bounding box center [367, 170] width 158 height 40
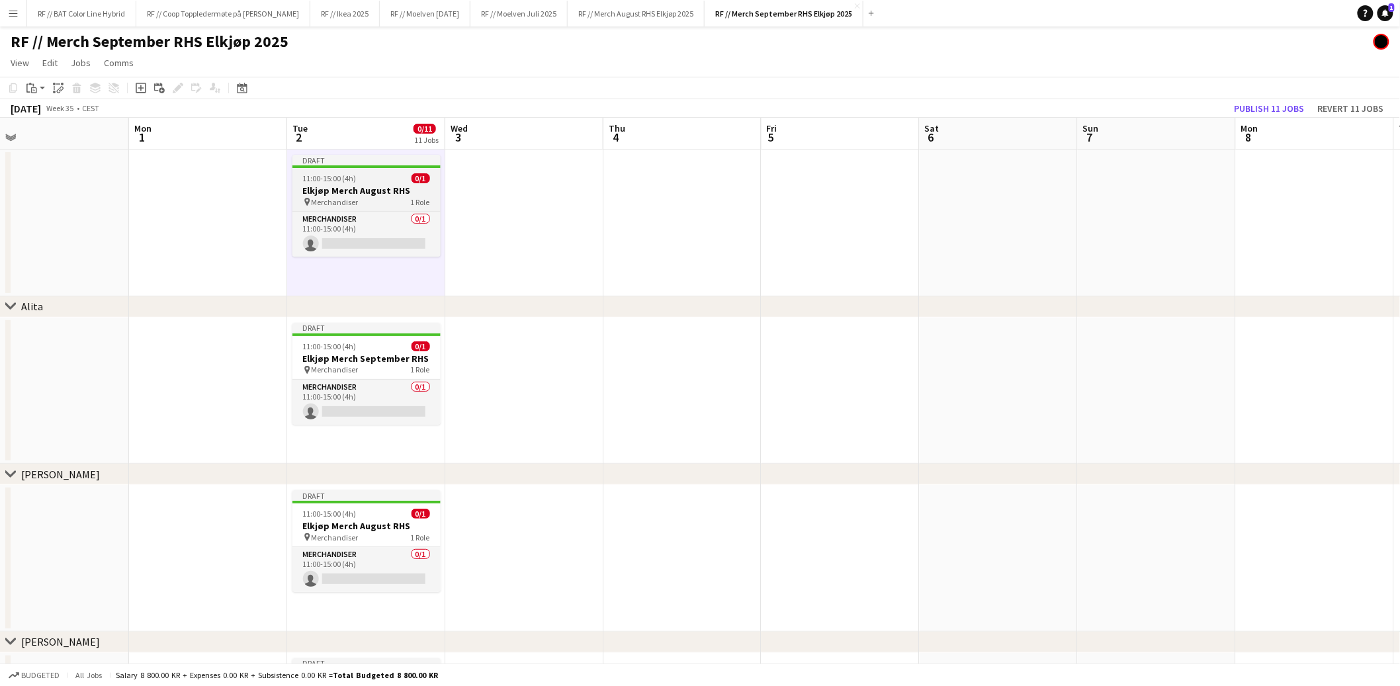
click at [353, 187] on h3 "Elkjøp Merch August RHS" at bounding box center [366, 191] width 148 height 12
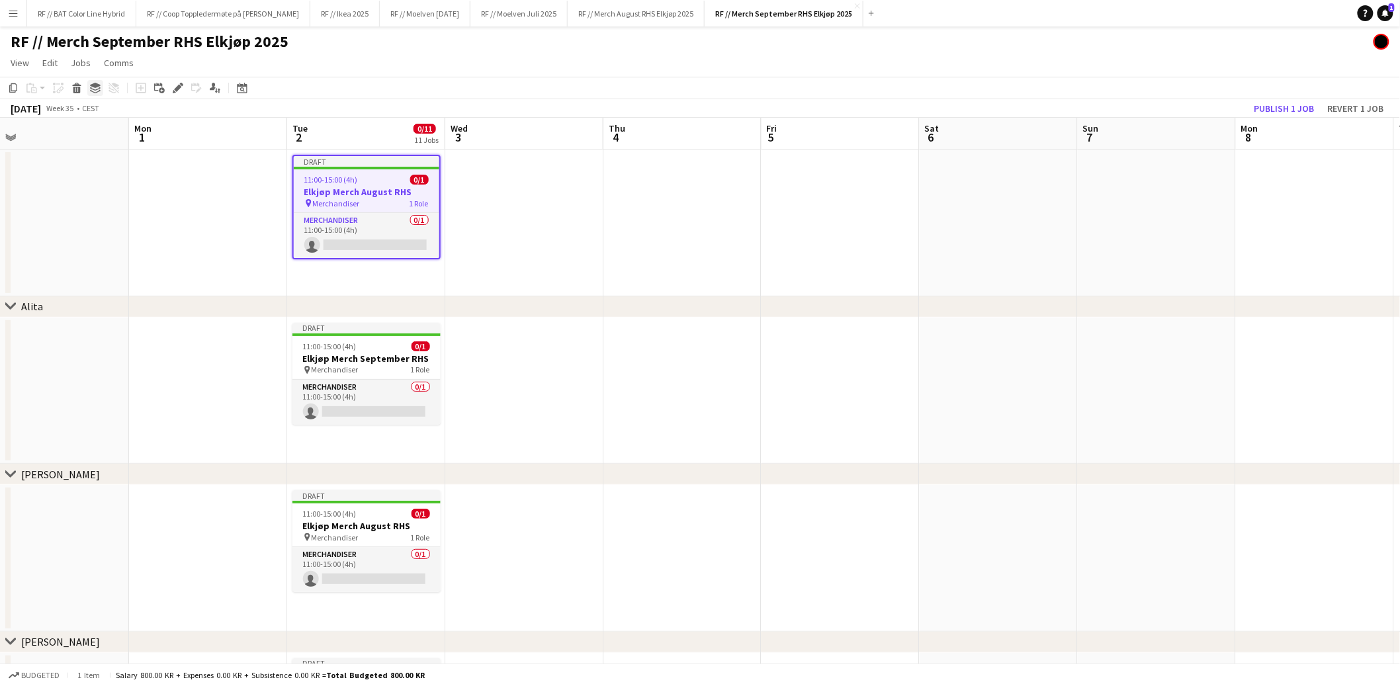
click at [93, 89] on icon at bounding box center [95, 88] width 11 height 3
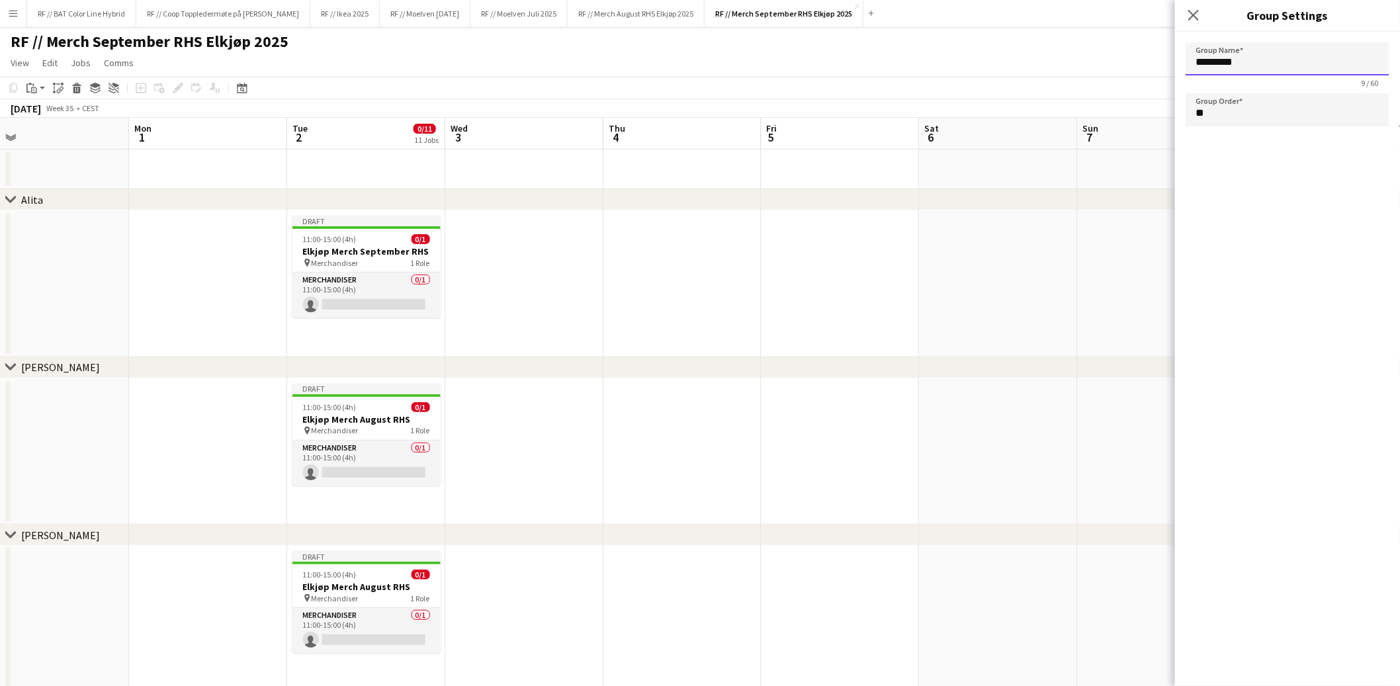
drag, startPoint x: 1219, startPoint y: 63, endPoint x: 1124, endPoint y: 47, distance: 96.6
click at [758, 353] on app-date-cell at bounding box center [682, 283] width 158 height 147
type input "*********"
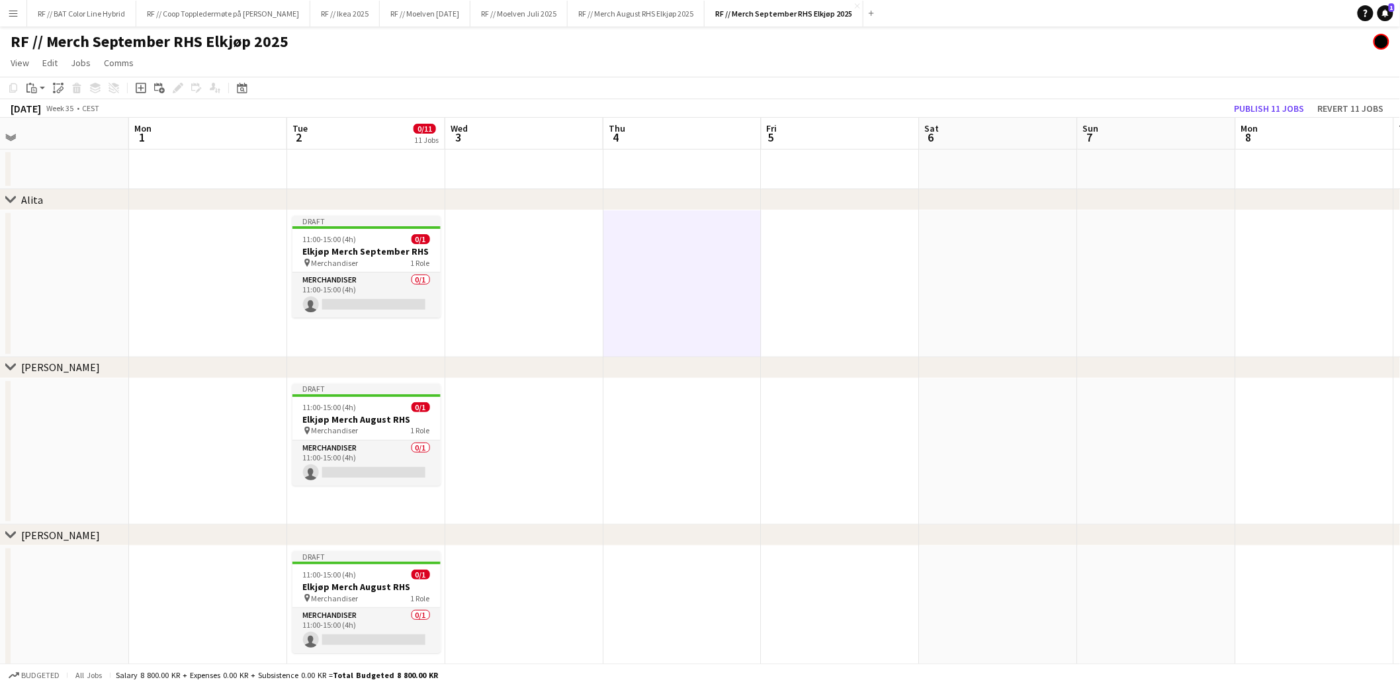
click at [346, 170] on app-date-cell at bounding box center [366, 170] width 158 height 40
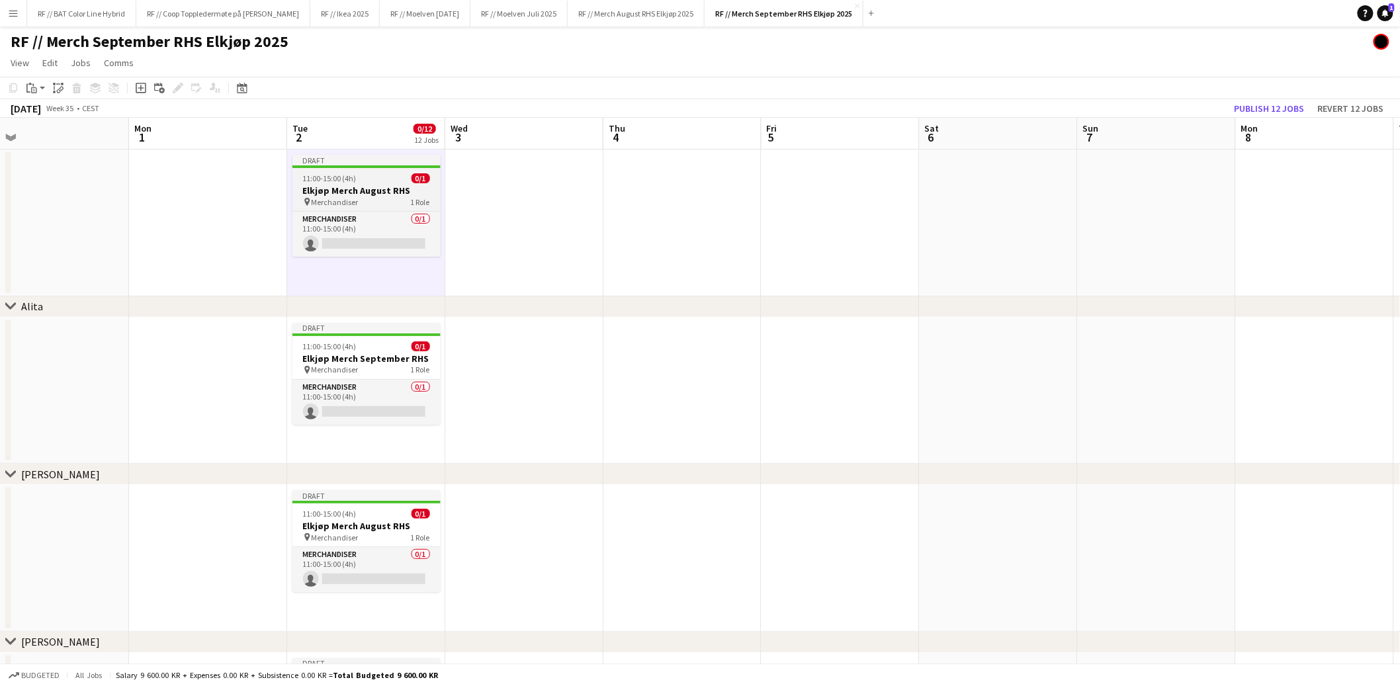
click at [339, 171] on app-job-card "Draft 11:00-15:00 (4h) 0/1 Elkjøp Merch August RHS pin Merchandiser 1 Role Merc…" at bounding box center [366, 206] width 148 height 102
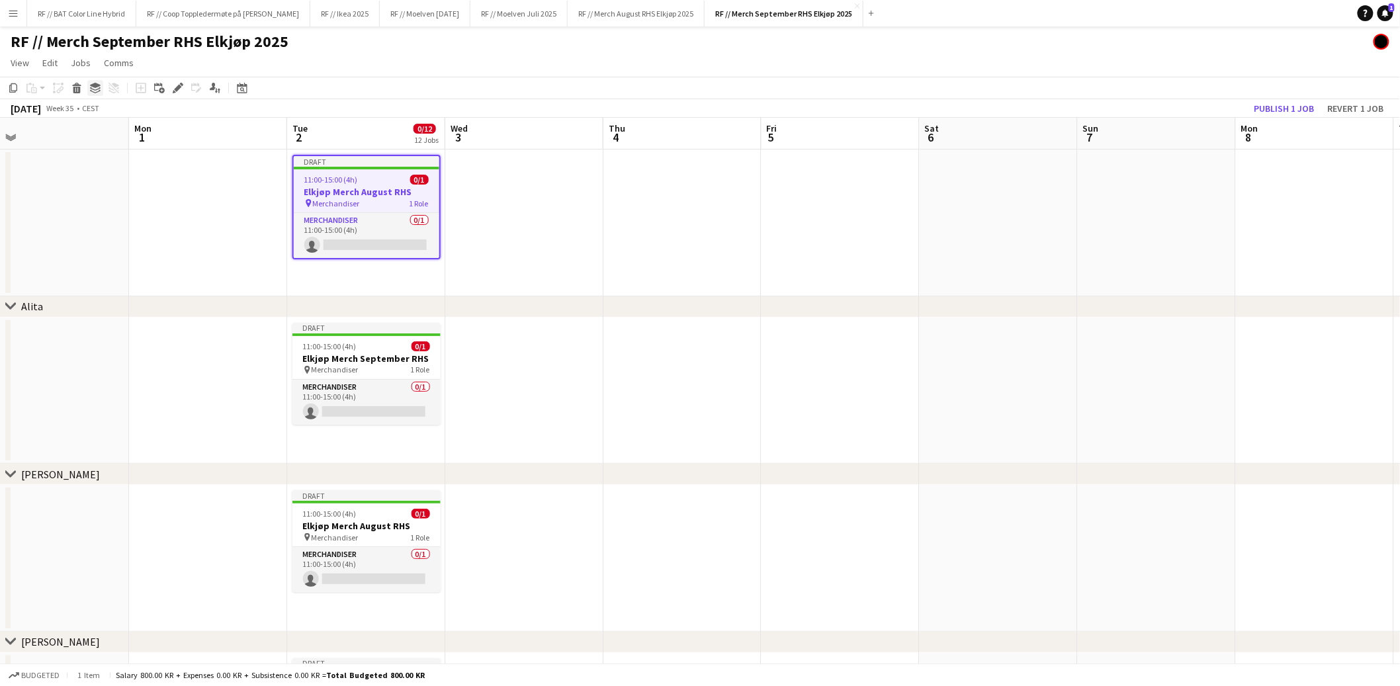
click at [90, 85] on icon at bounding box center [95, 85] width 11 height 5
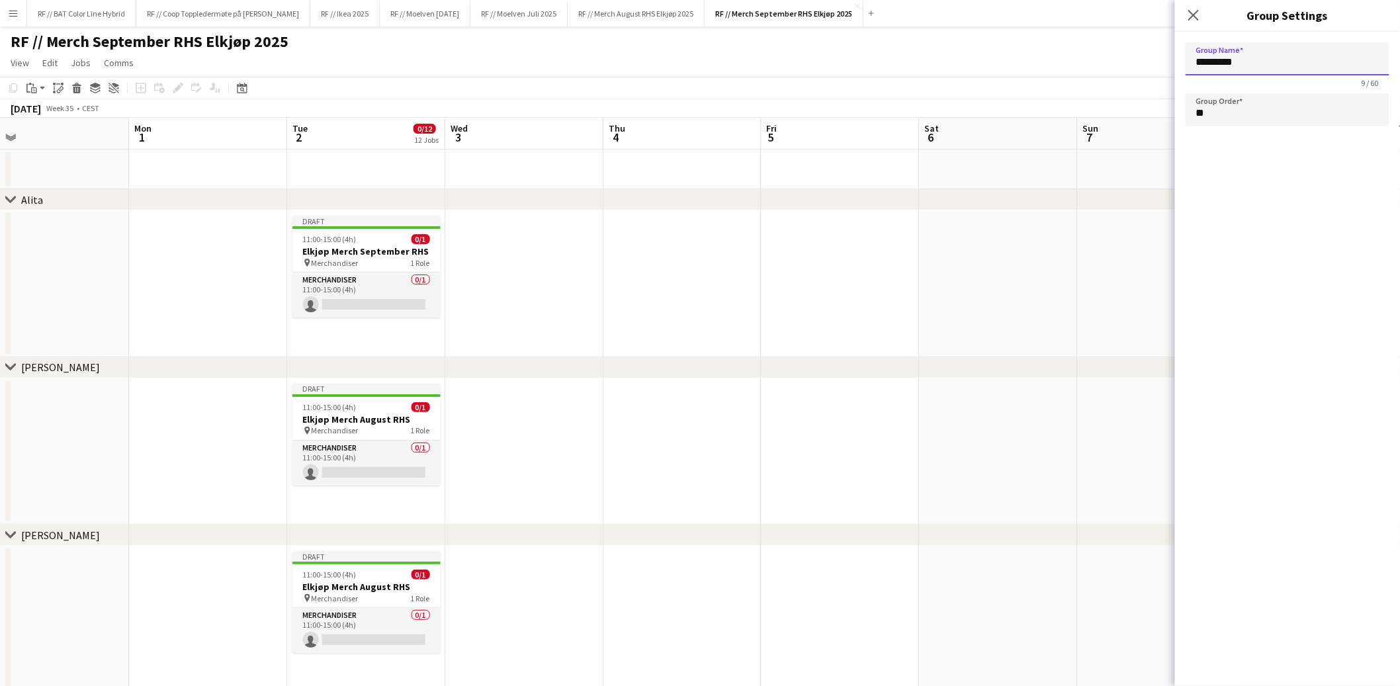
drag, startPoint x: 1278, startPoint y: 66, endPoint x: 1143, endPoint y: 61, distance: 135.1
click at [1182, 64] on form "Group Name ********* 9 / 60 Group Order **" at bounding box center [1287, 87] width 225 height 111
click at [805, 324] on app-date-cell at bounding box center [841, 283] width 158 height 147
type input "*********"
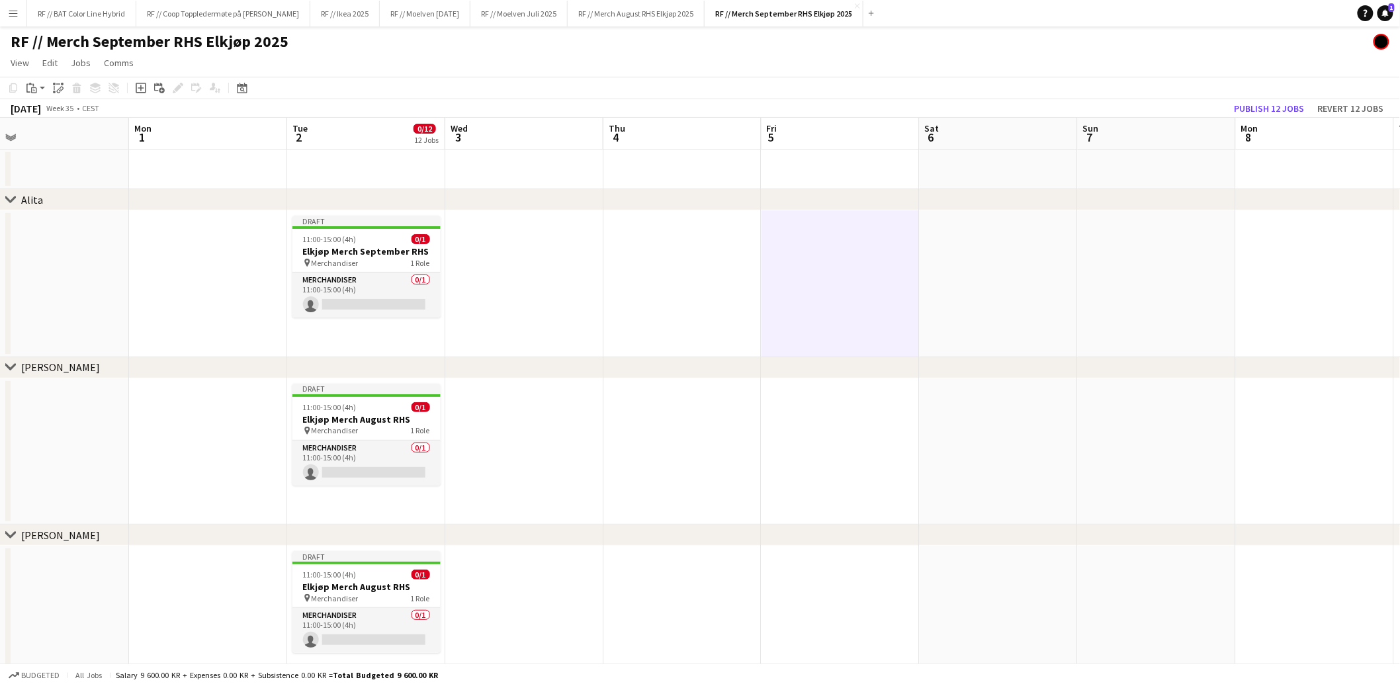
scroll to position [0, 346]
click at [400, 179] on app-date-cell at bounding box center [366, 170] width 158 height 40
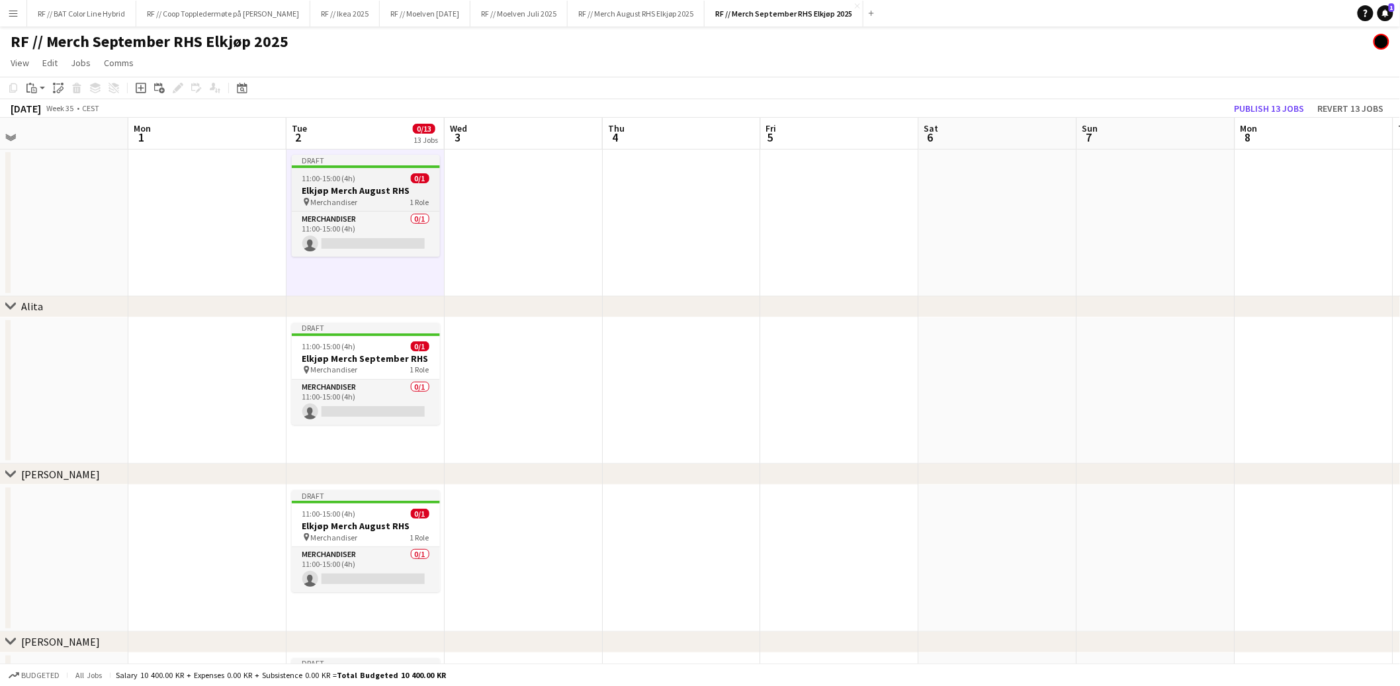
click at [389, 178] on div "11:00-15:00 (4h) 0/1" at bounding box center [366, 178] width 148 height 10
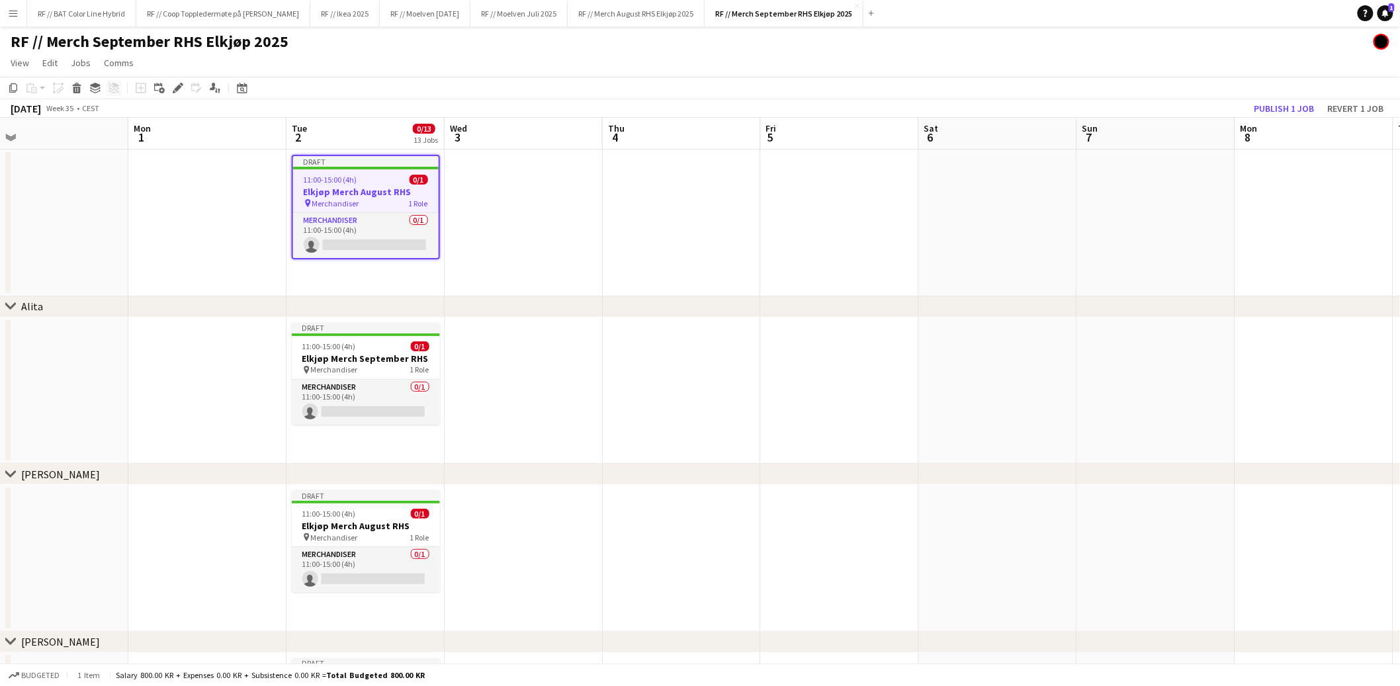
drag, startPoint x: 97, startPoint y: 87, endPoint x: 120, endPoint y: 89, distance: 23.9
click at [97, 87] on icon "Group" at bounding box center [95, 88] width 11 height 11
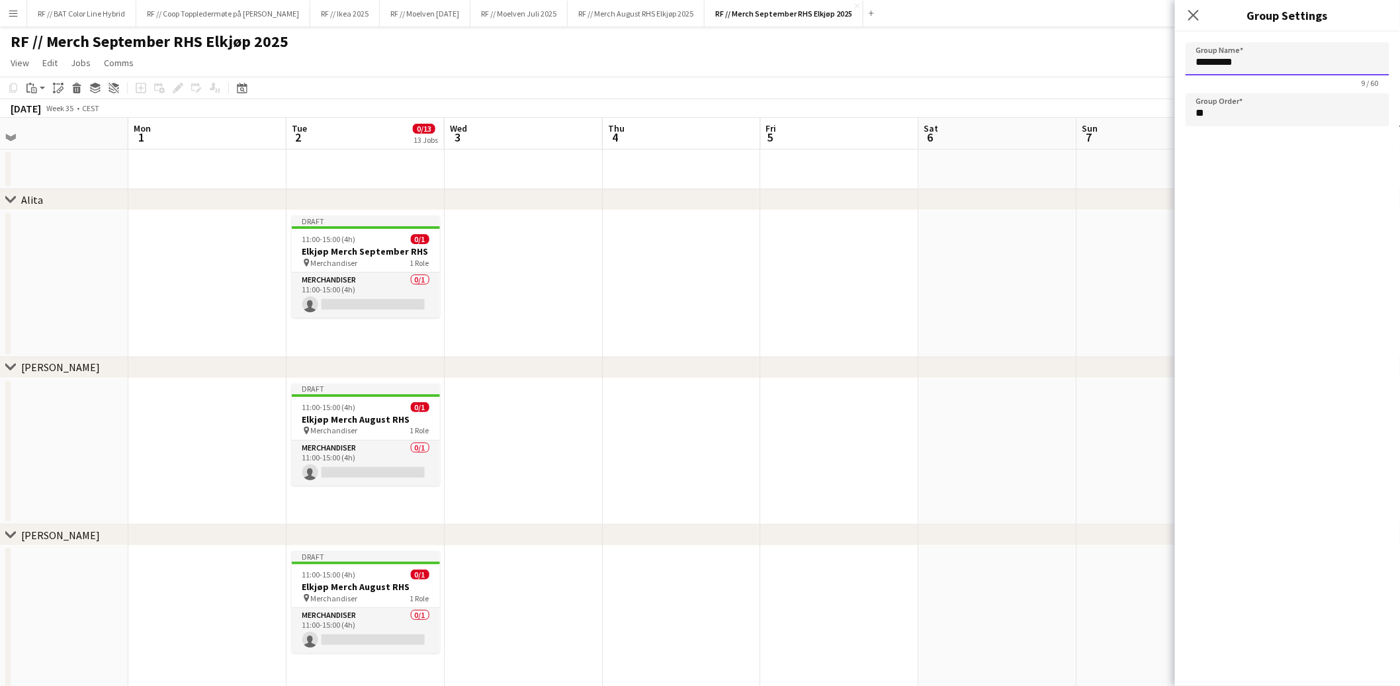
drag, startPoint x: 1185, startPoint y: 66, endPoint x: 1112, endPoint y: 71, distance: 73.0
drag, startPoint x: 1288, startPoint y: 62, endPoint x: 1188, endPoint y: 60, distance: 99.3
click at [1177, 54] on form "Group Name ********* 9 / 60 Group Order **" at bounding box center [1287, 87] width 225 height 111
click at [1065, 308] on app-date-cell at bounding box center [998, 283] width 158 height 147
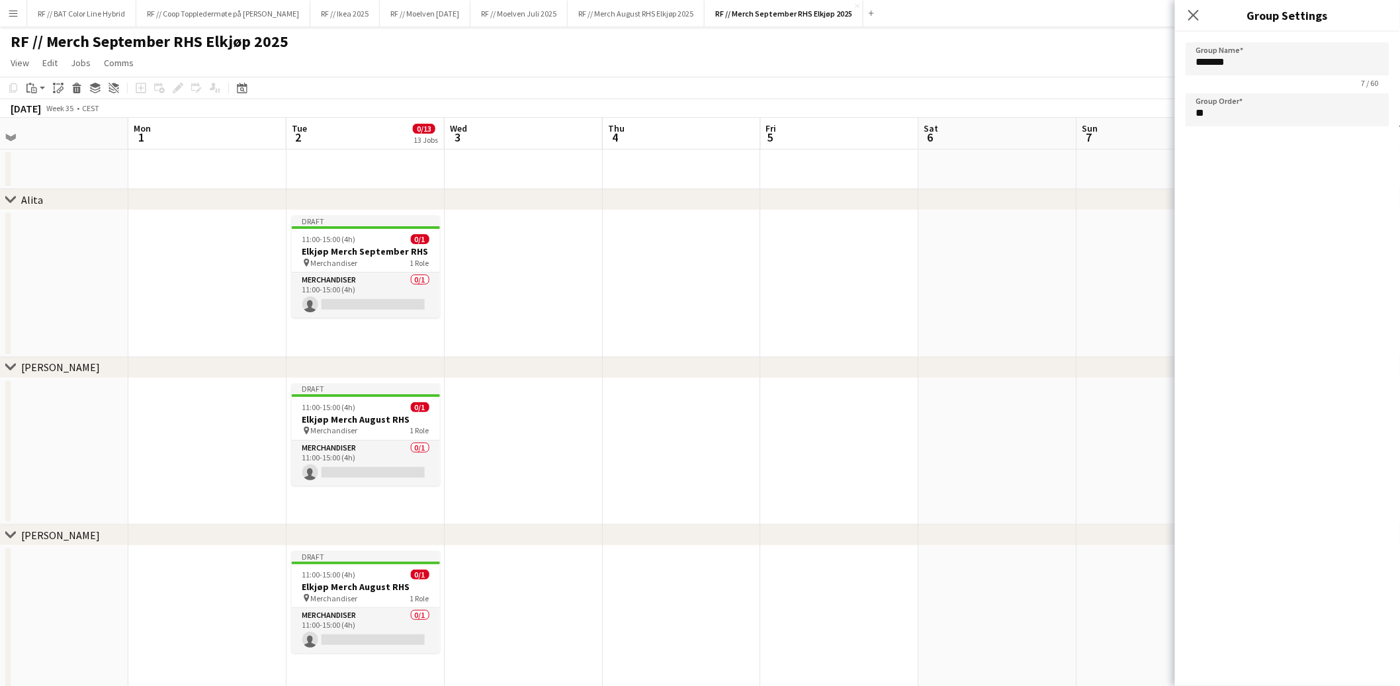
type input "*********"
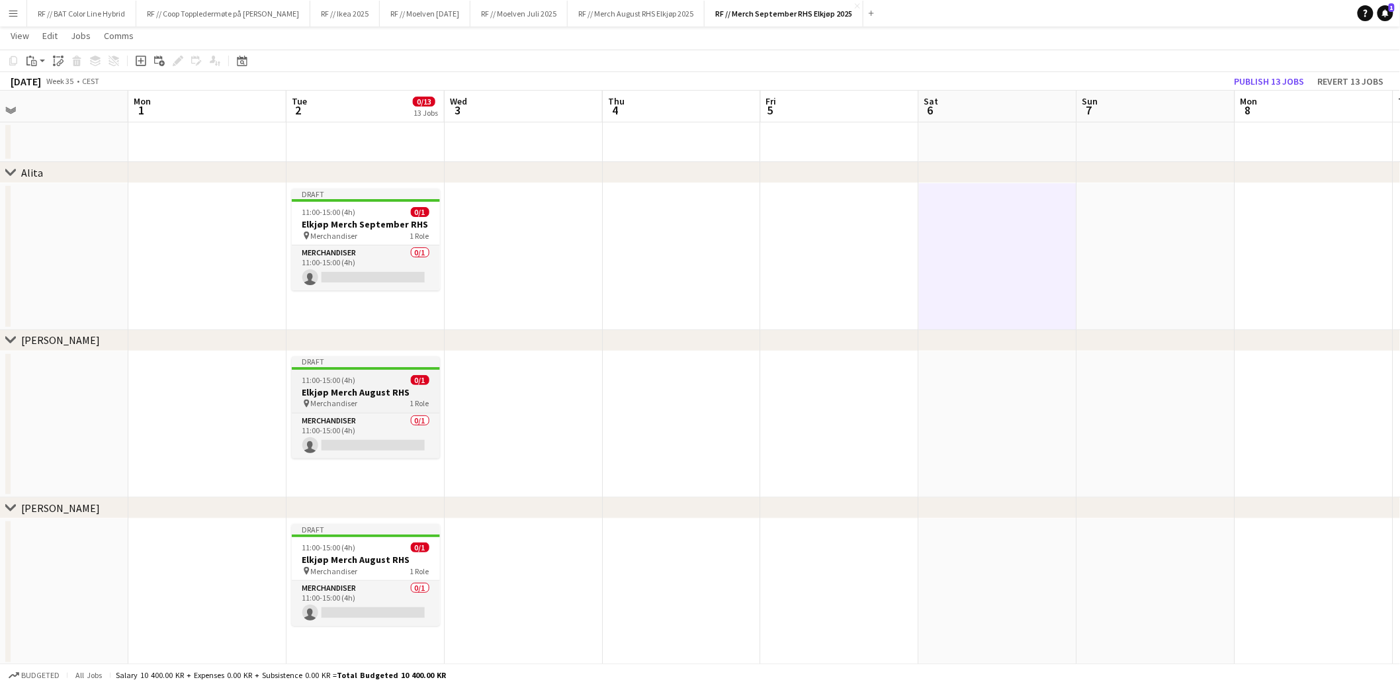
scroll to position [0, 0]
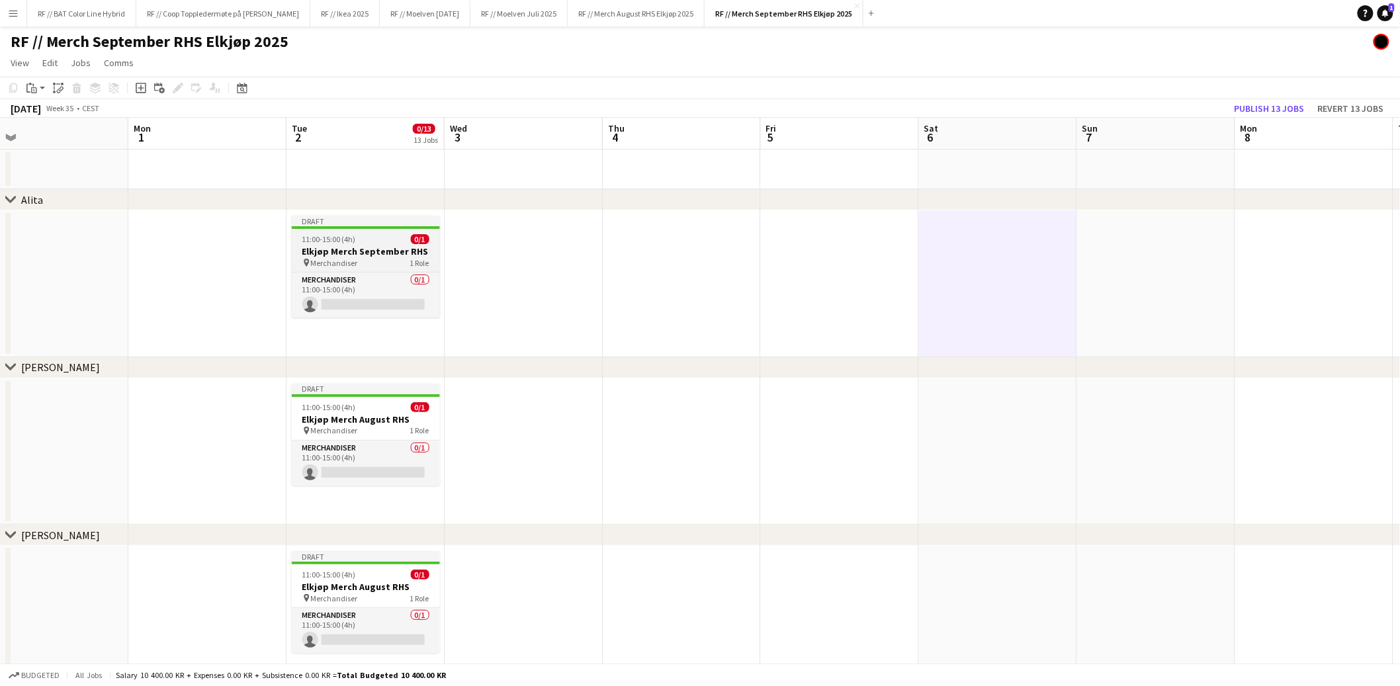
click at [365, 249] on h3 "Elkjøp Merch September RHS" at bounding box center [366, 251] width 148 height 12
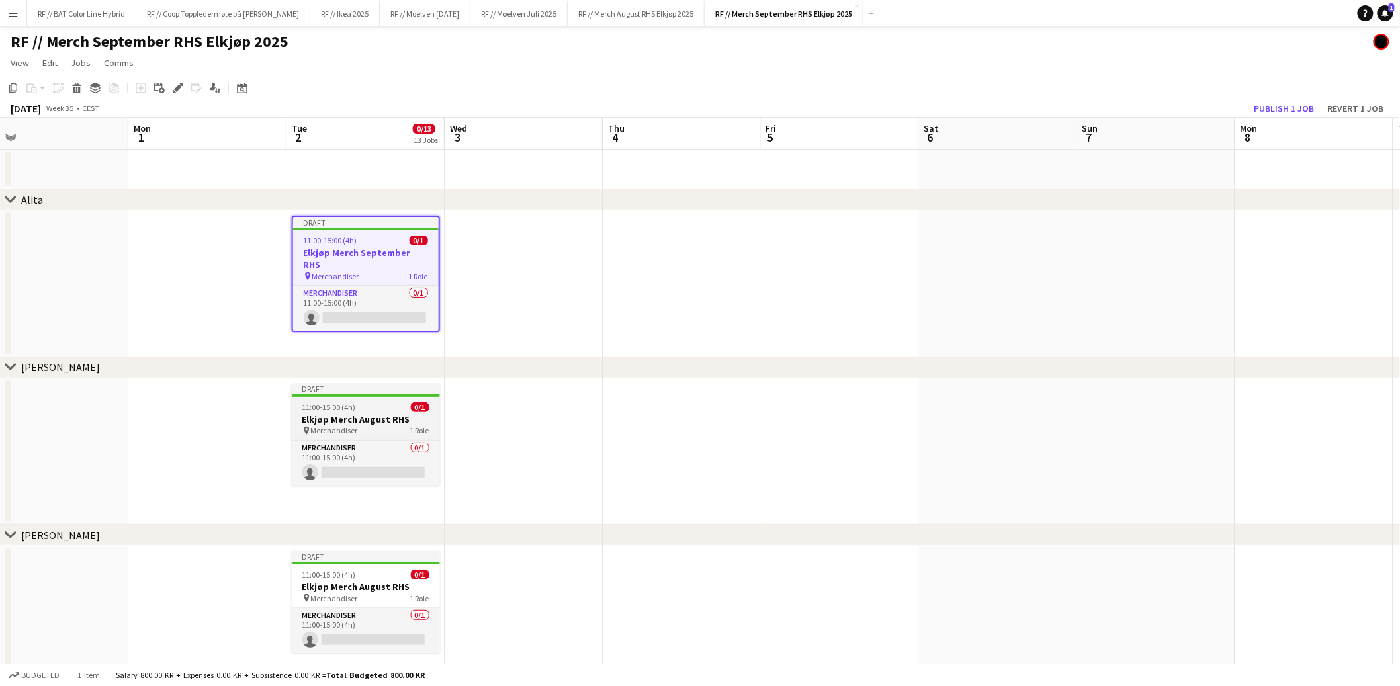
click at [382, 407] on div "11:00-15:00 (4h) 0/1" at bounding box center [366, 407] width 148 height 10
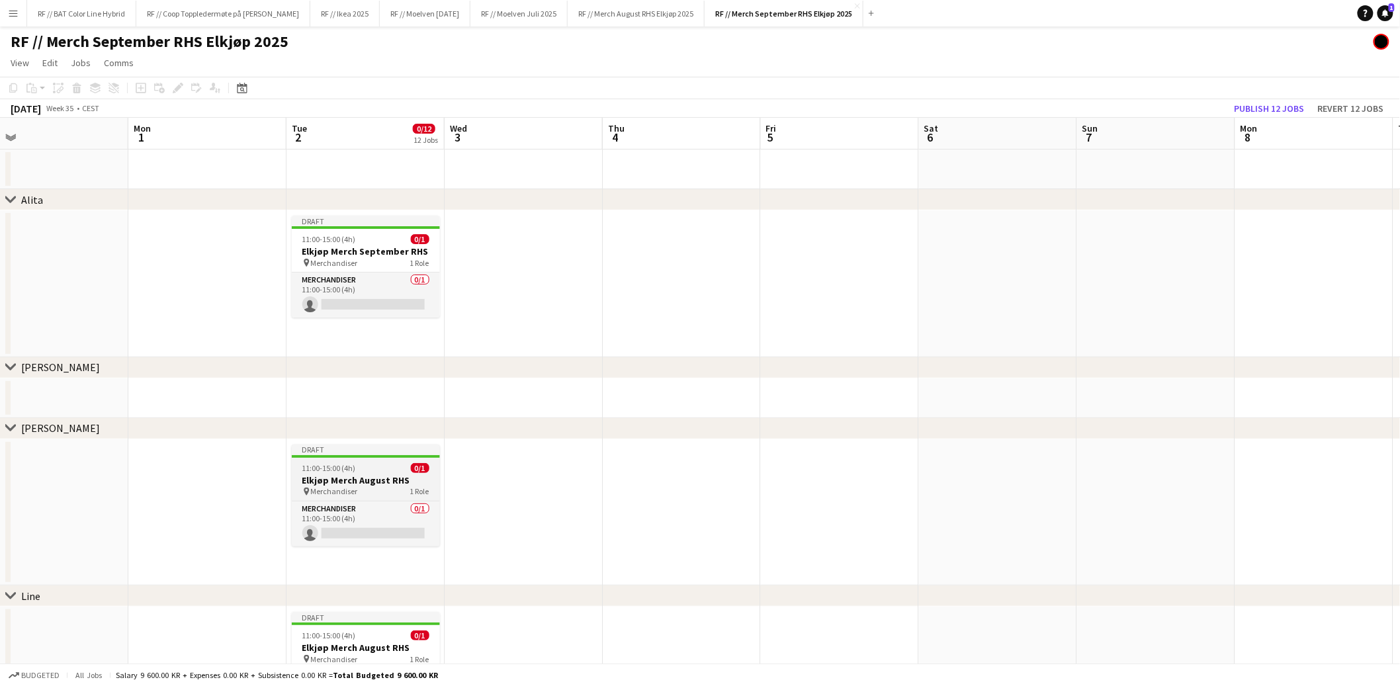
click at [377, 469] on div "11:00-15:00 (4h) 0/1" at bounding box center [366, 468] width 148 height 10
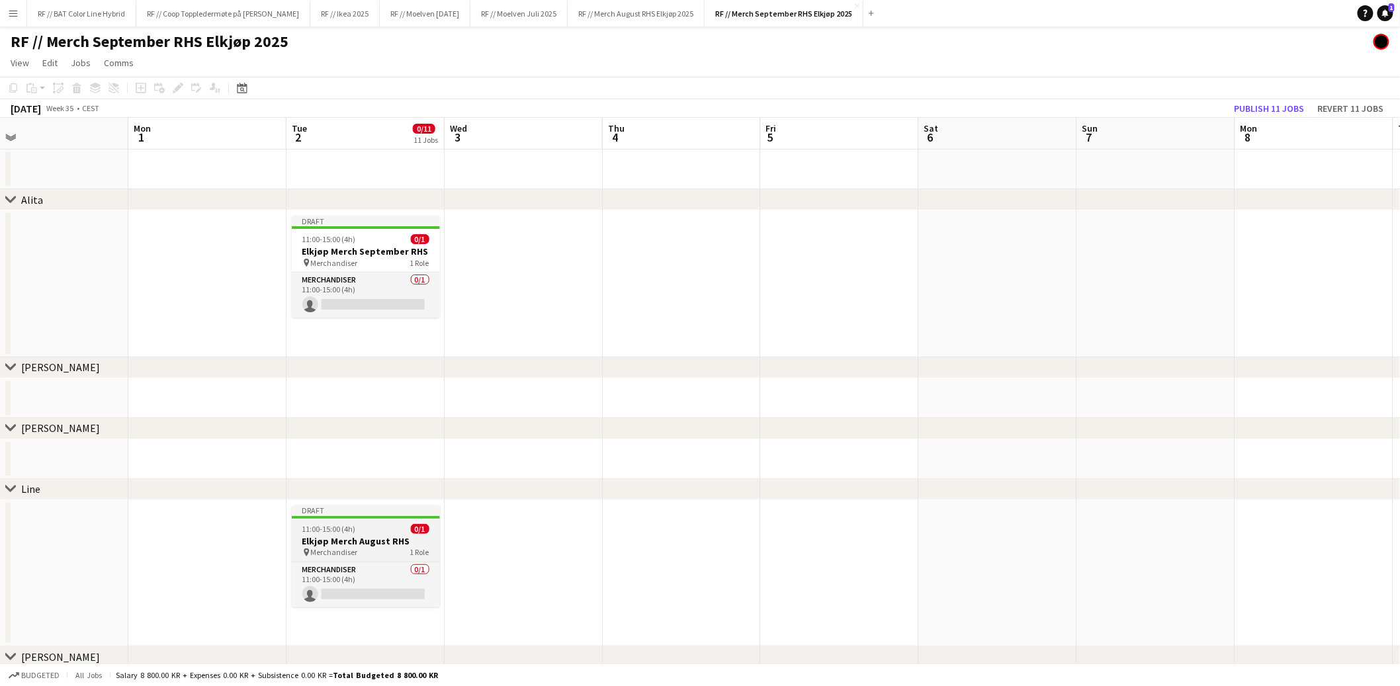
click at [364, 545] on h3 "Elkjøp Merch August RHS" at bounding box center [366, 541] width 148 height 12
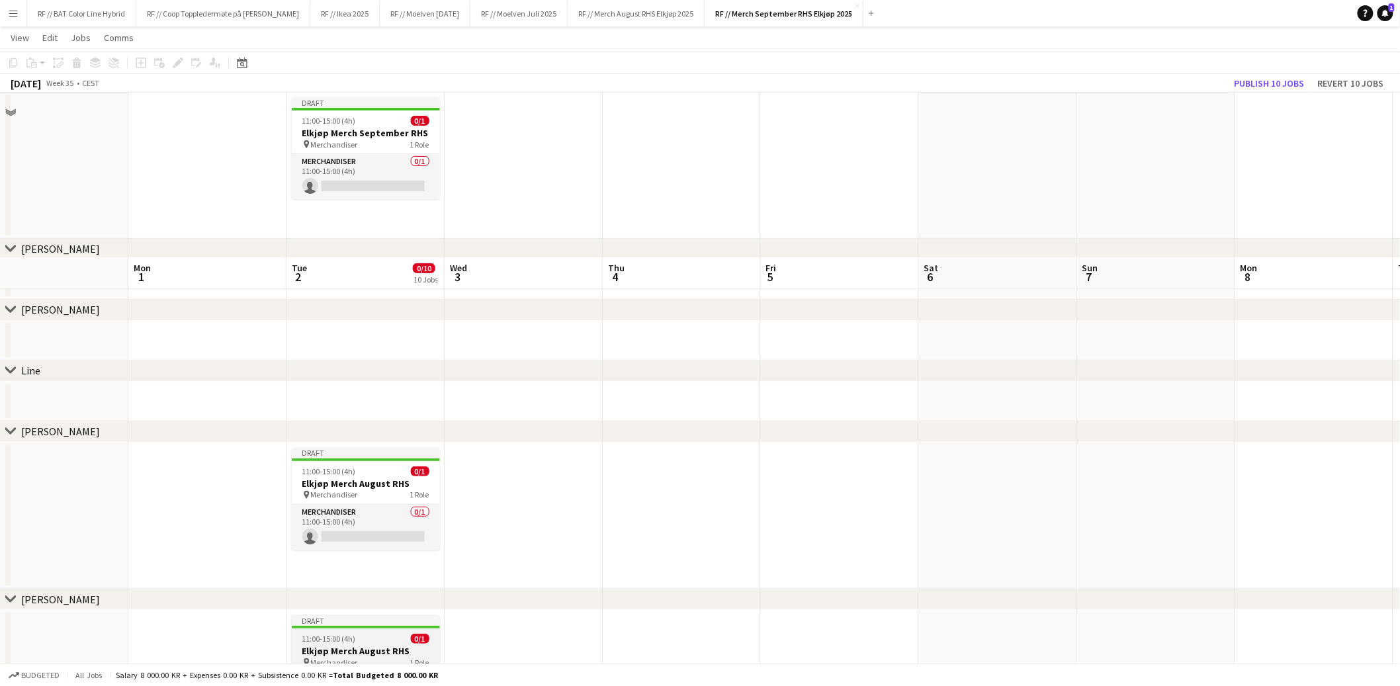
scroll to position [281, 0]
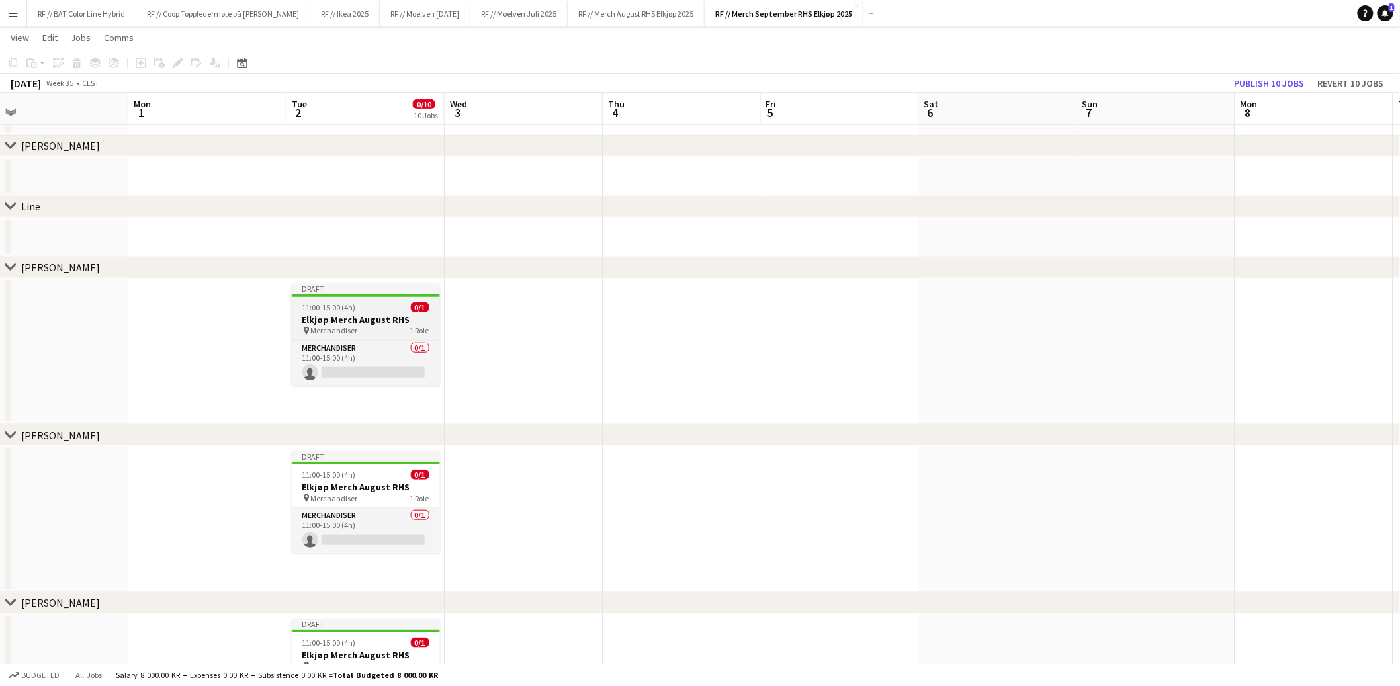
click at [357, 318] on h3 "Elkjøp Merch August RHS" at bounding box center [366, 320] width 148 height 12
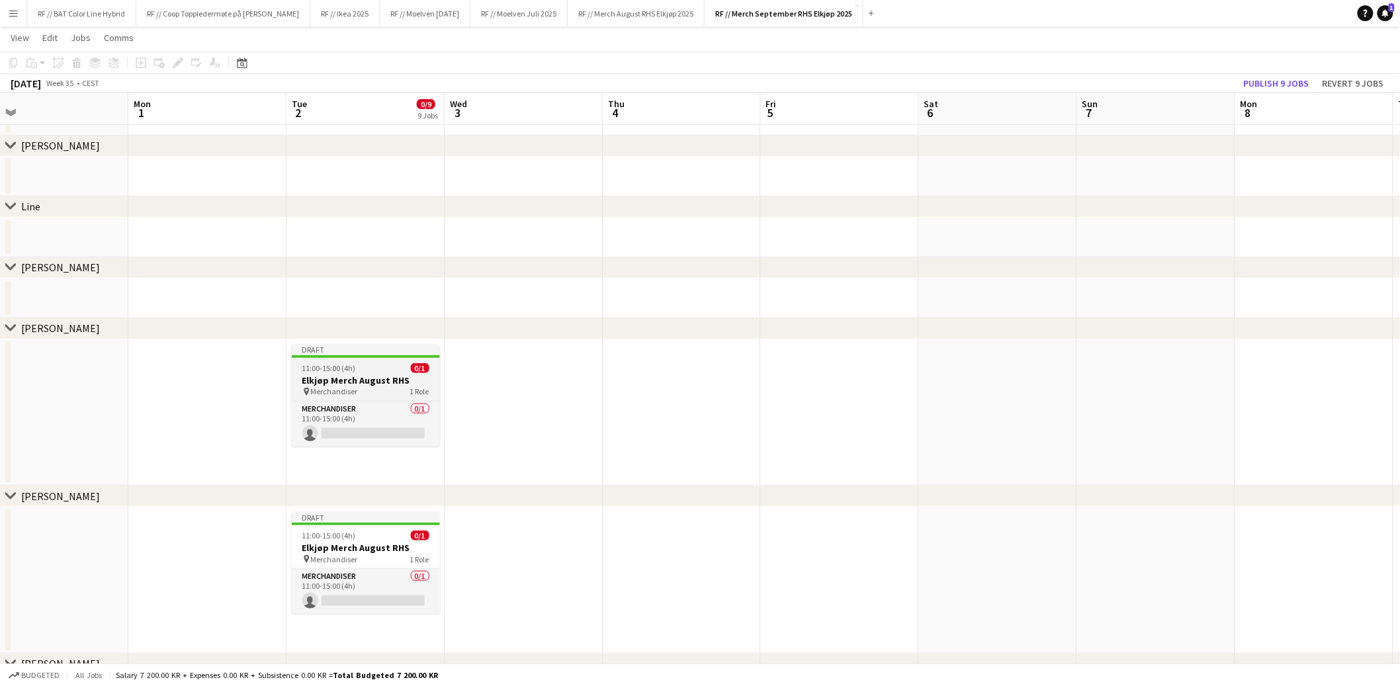
click at [387, 377] on h3 "Elkjøp Merch August RHS" at bounding box center [366, 381] width 148 height 12
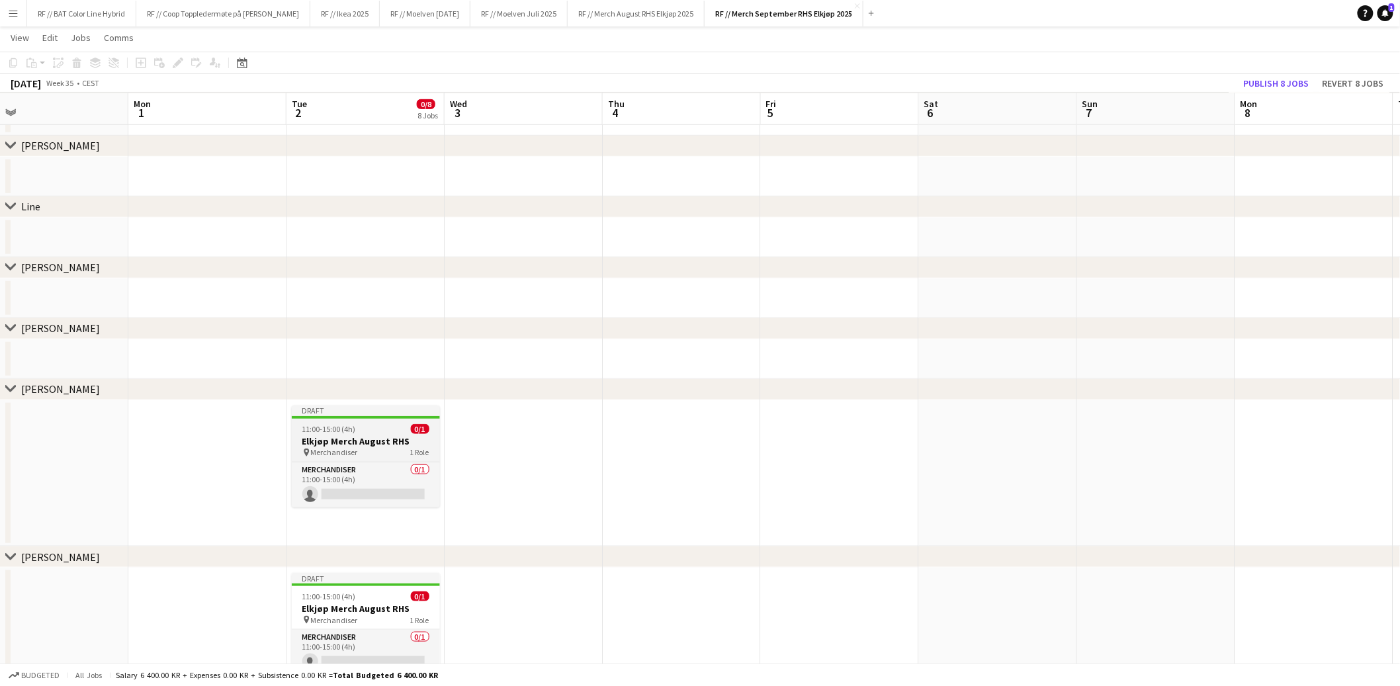
click at [377, 448] on div "pin Merchandiser 1 Role" at bounding box center [366, 452] width 148 height 11
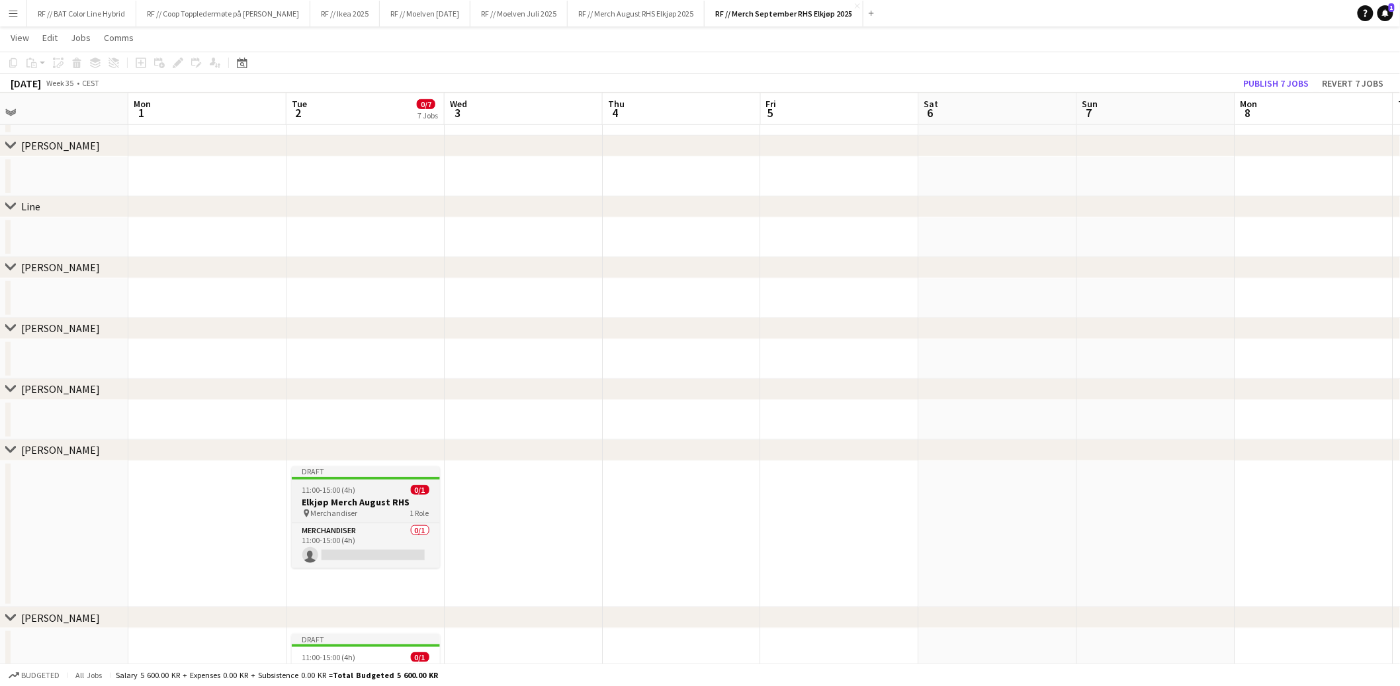
click at [369, 501] on h3 "Elkjøp Merch August RHS" at bounding box center [366, 502] width 148 height 12
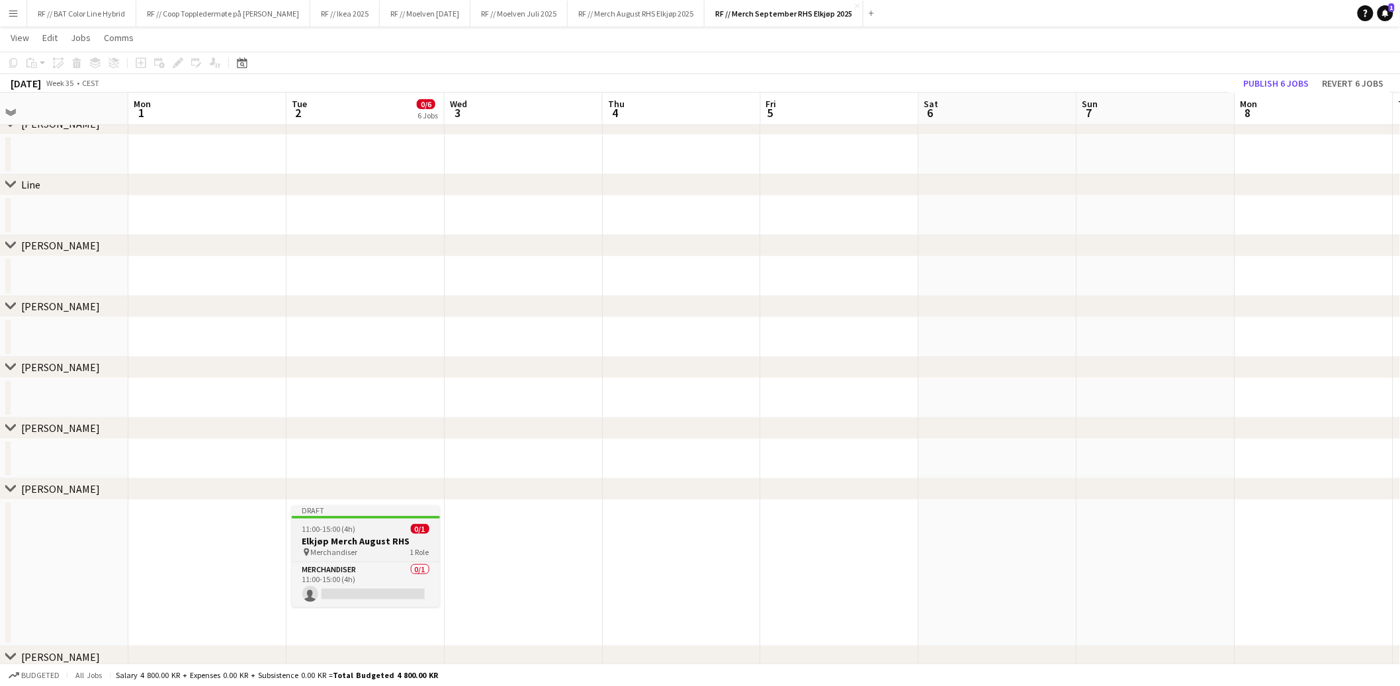
click at [371, 525] on div "11:00-15:00 (4h) 0/1" at bounding box center [366, 529] width 148 height 10
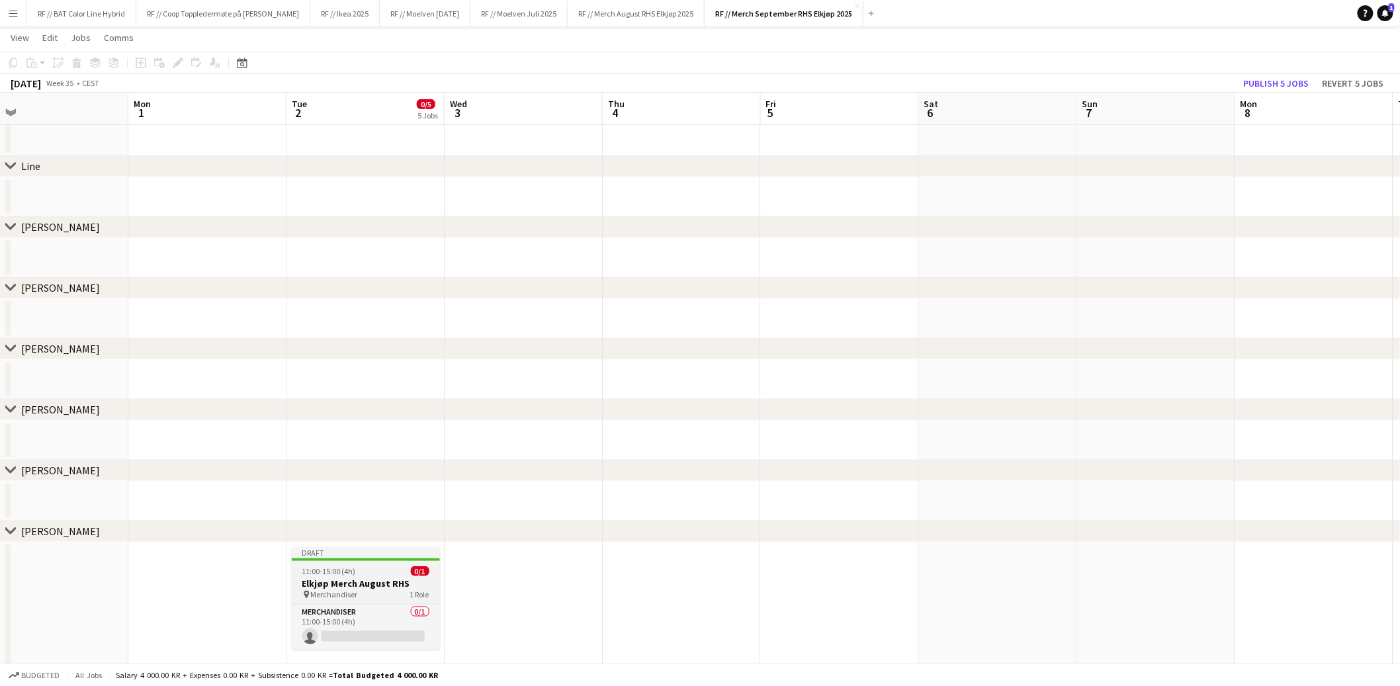
click at [365, 584] on h3 "Elkjøp Merch August RHS" at bounding box center [366, 584] width 148 height 12
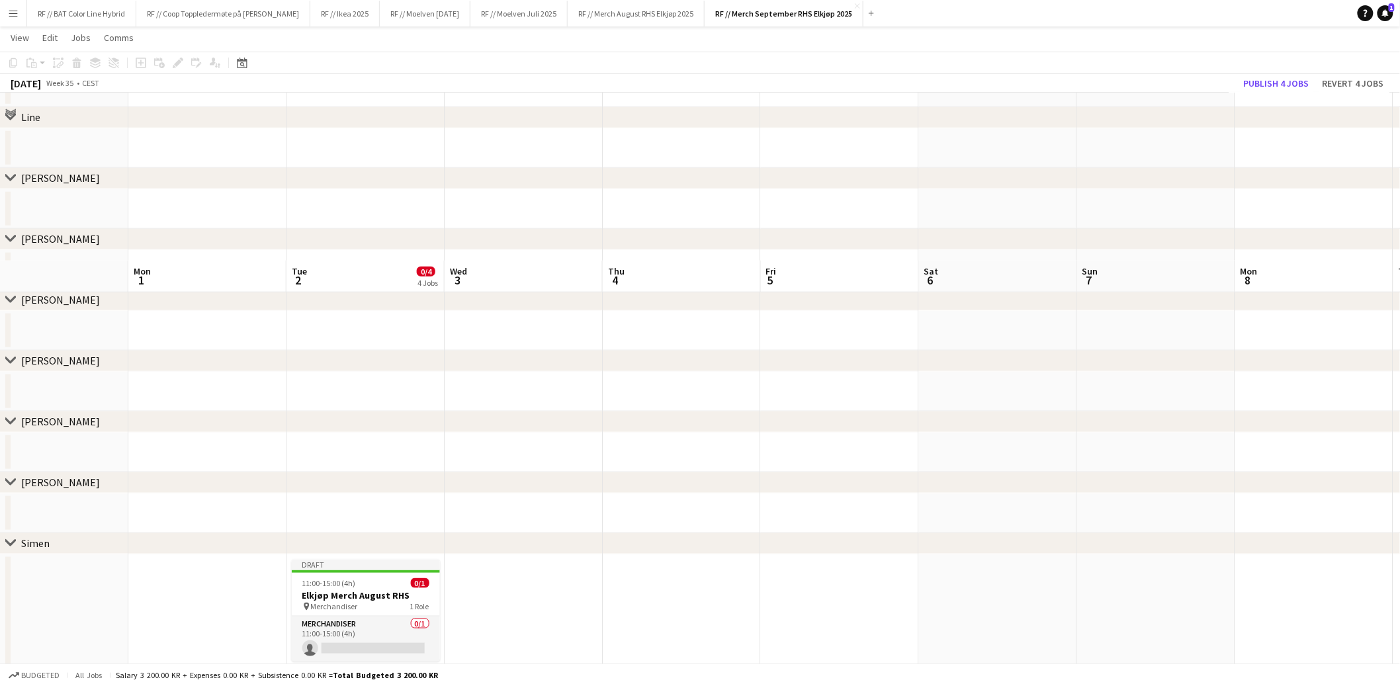
scroll to position [545, 0]
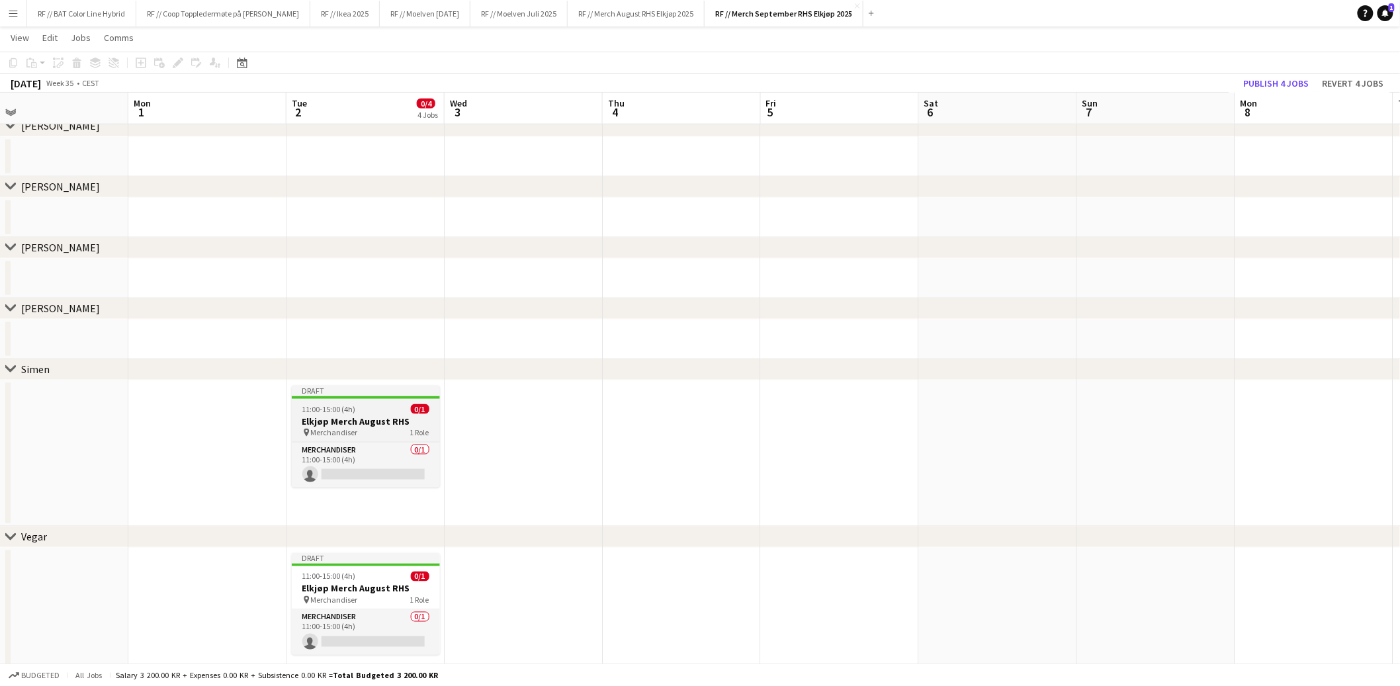
click at [374, 418] on h3 "Elkjøp Merch August RHS" at bounding box center [366, 422] width 148 height 12
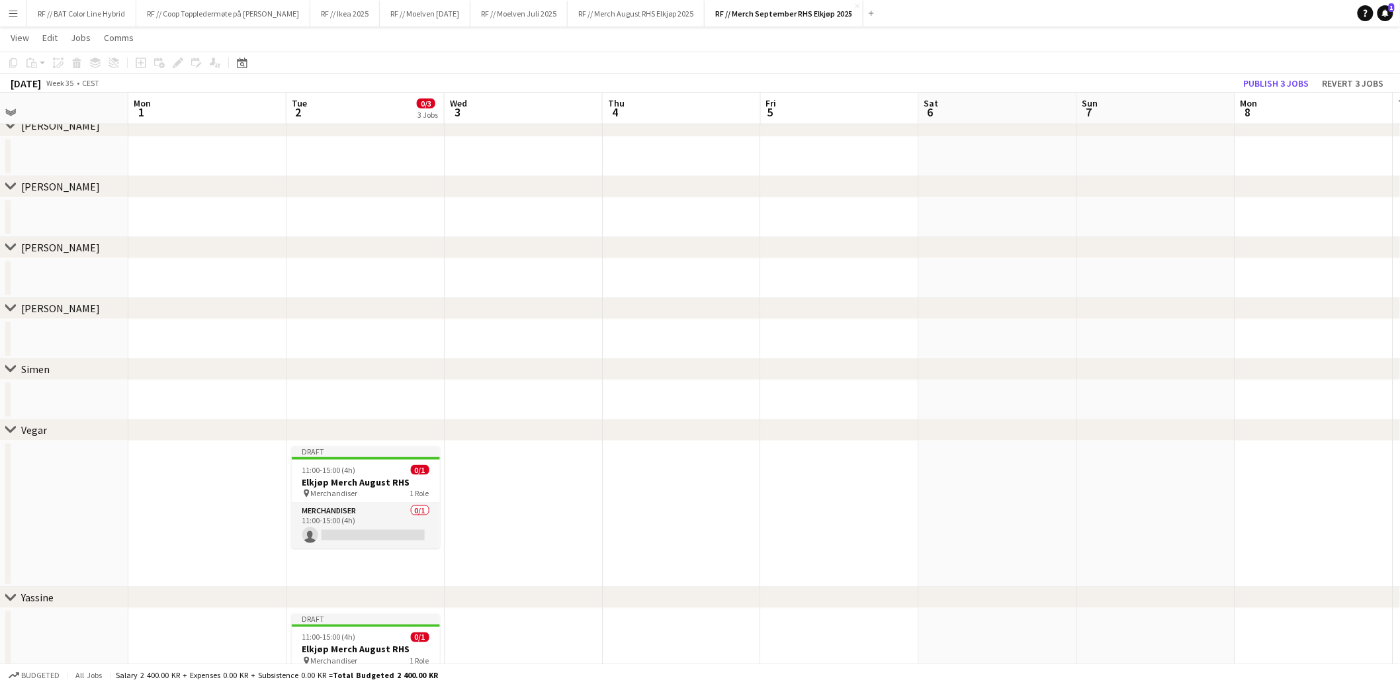
click at [382, 484] on h3 "Elkjøp Merch August RHS" at bounding box center [366, 482] width 148 height 12
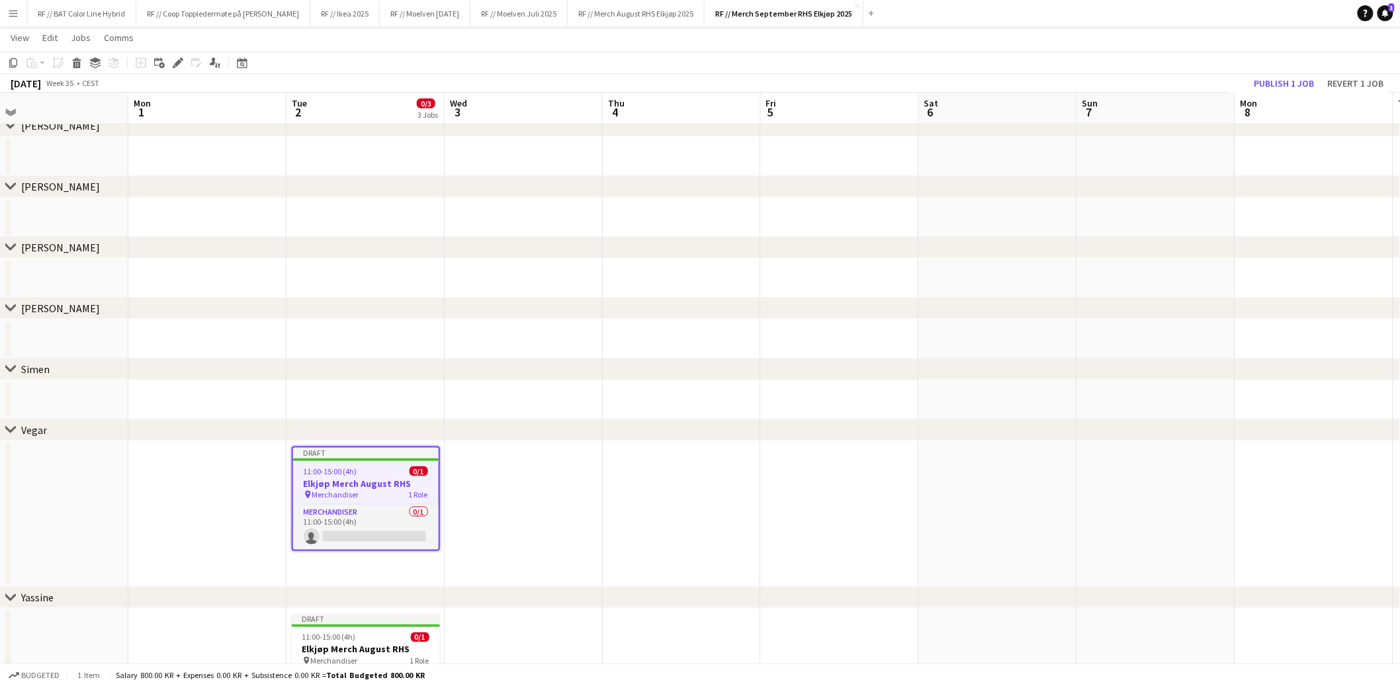
scroll to position [0, 345]
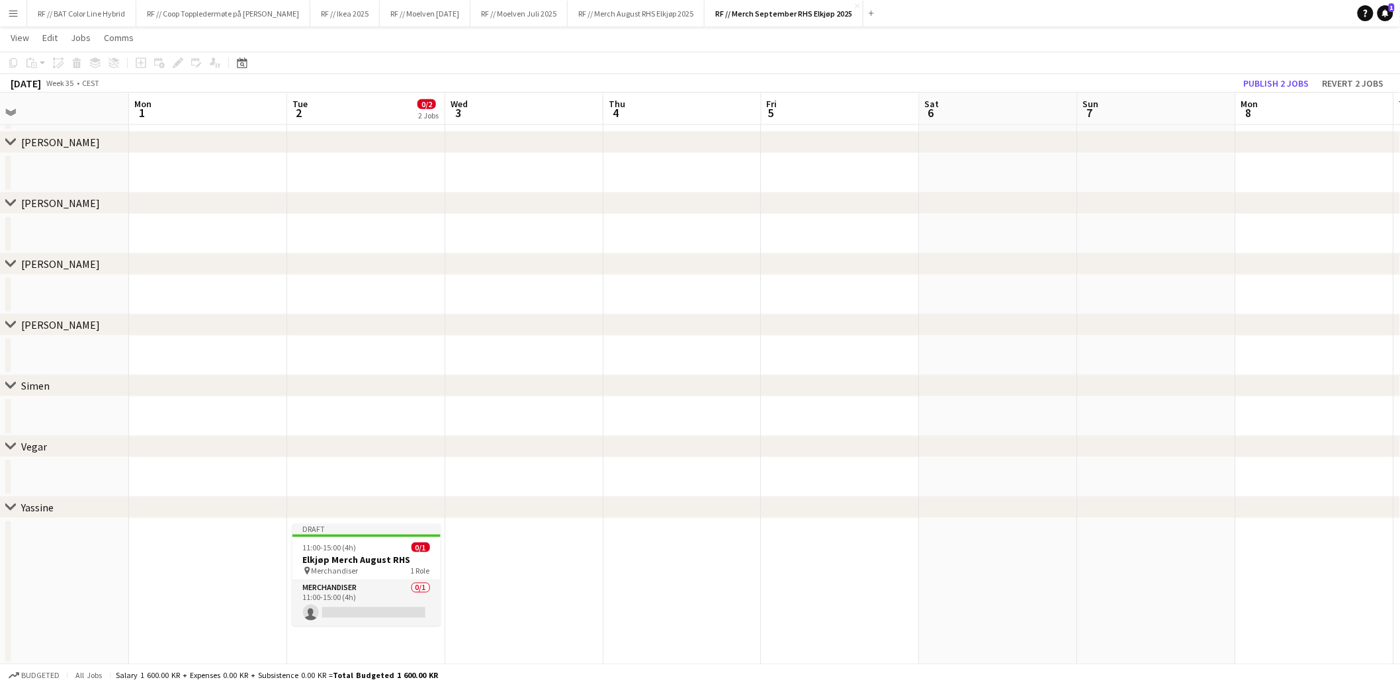
click at [364, 556] on h3 "Elkjøp Merch August RHS" at bounding box center [366, 560] width 148 height 12
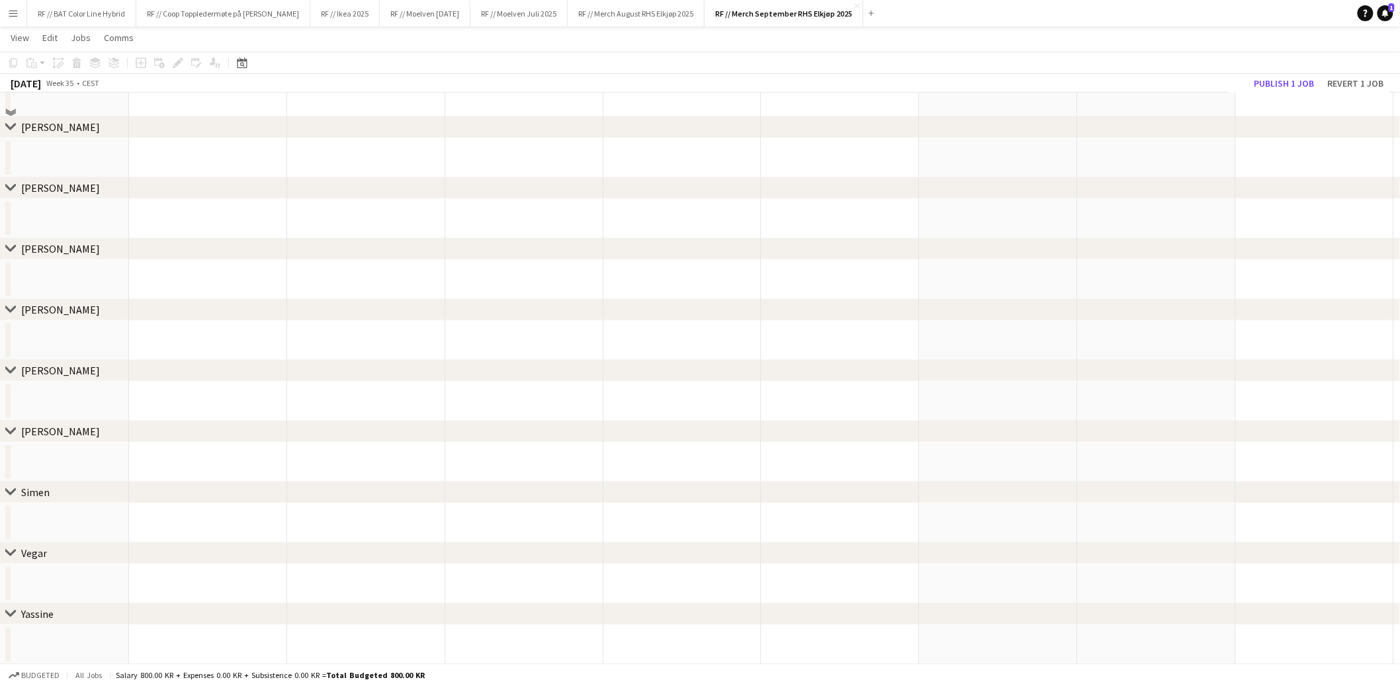
scroll to position [0, 0]
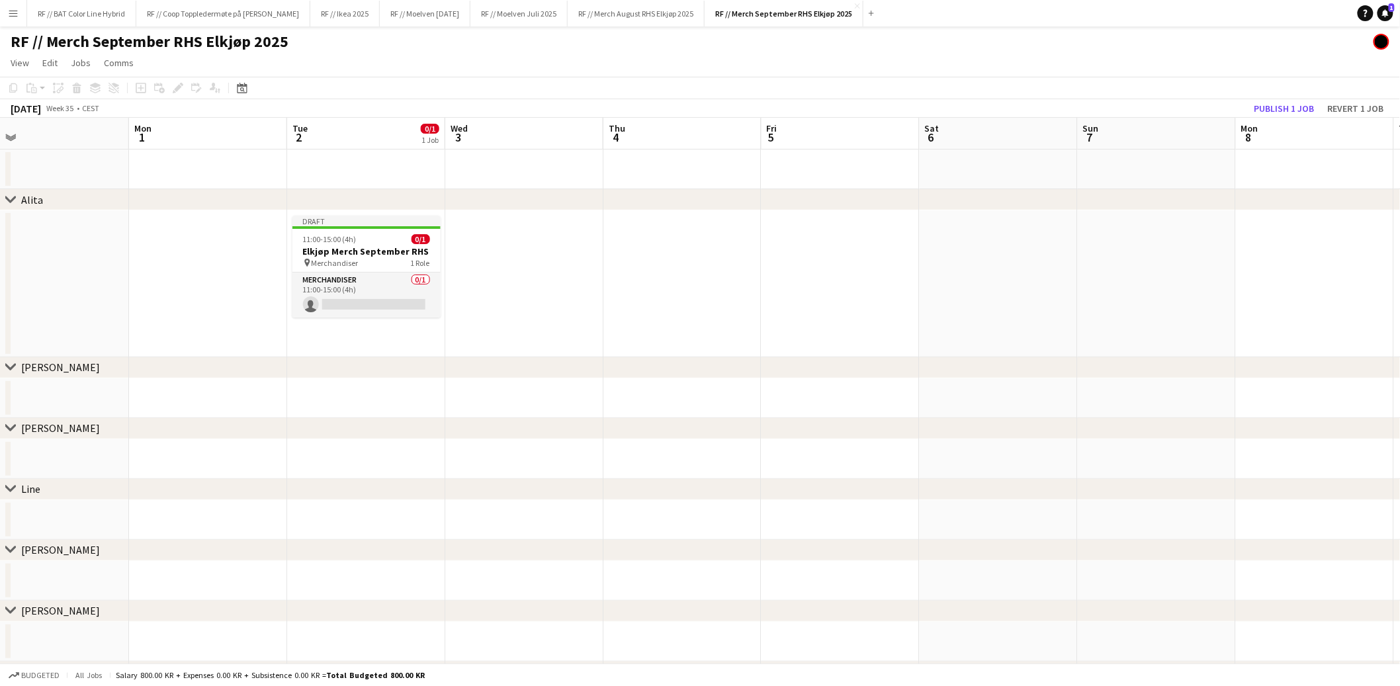
click at [361, 392] on app-date-cell at bounding box center [366, 398] width 158 height 40
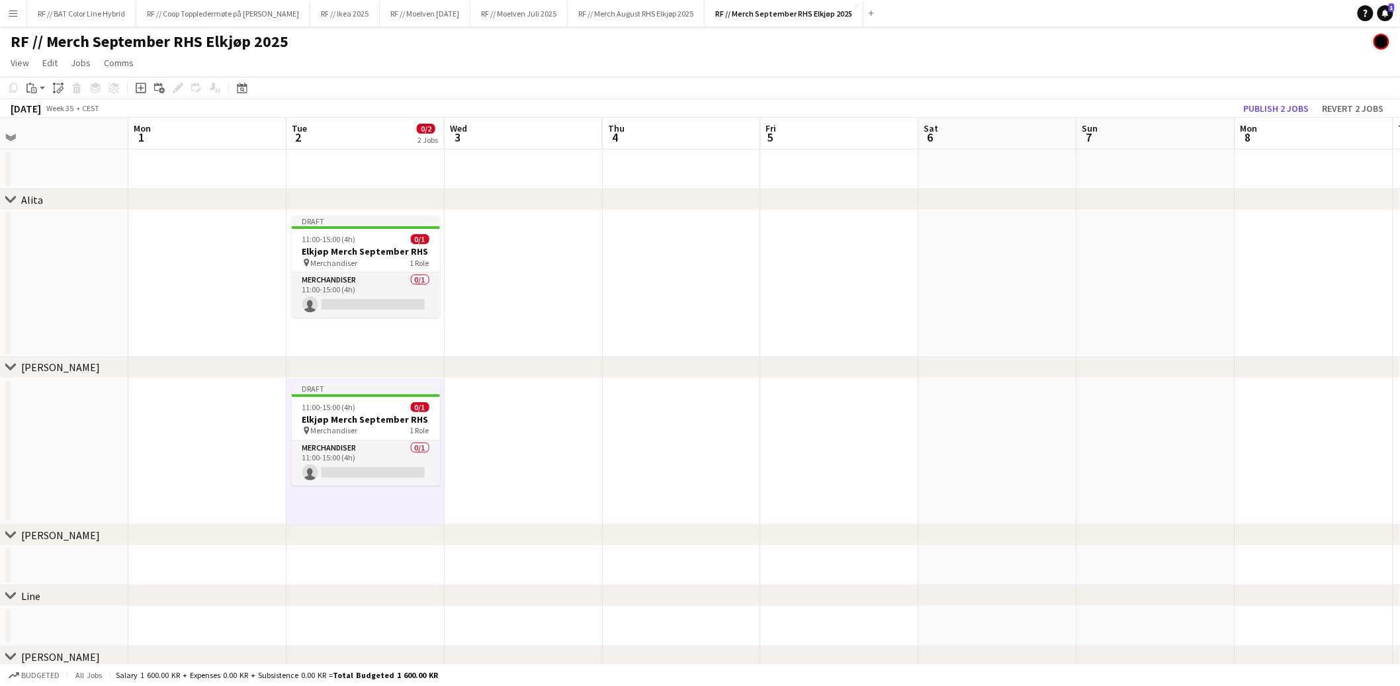
click at [344, 555] on app-date-cell at bounding box center [366, 566] width 158 height 40
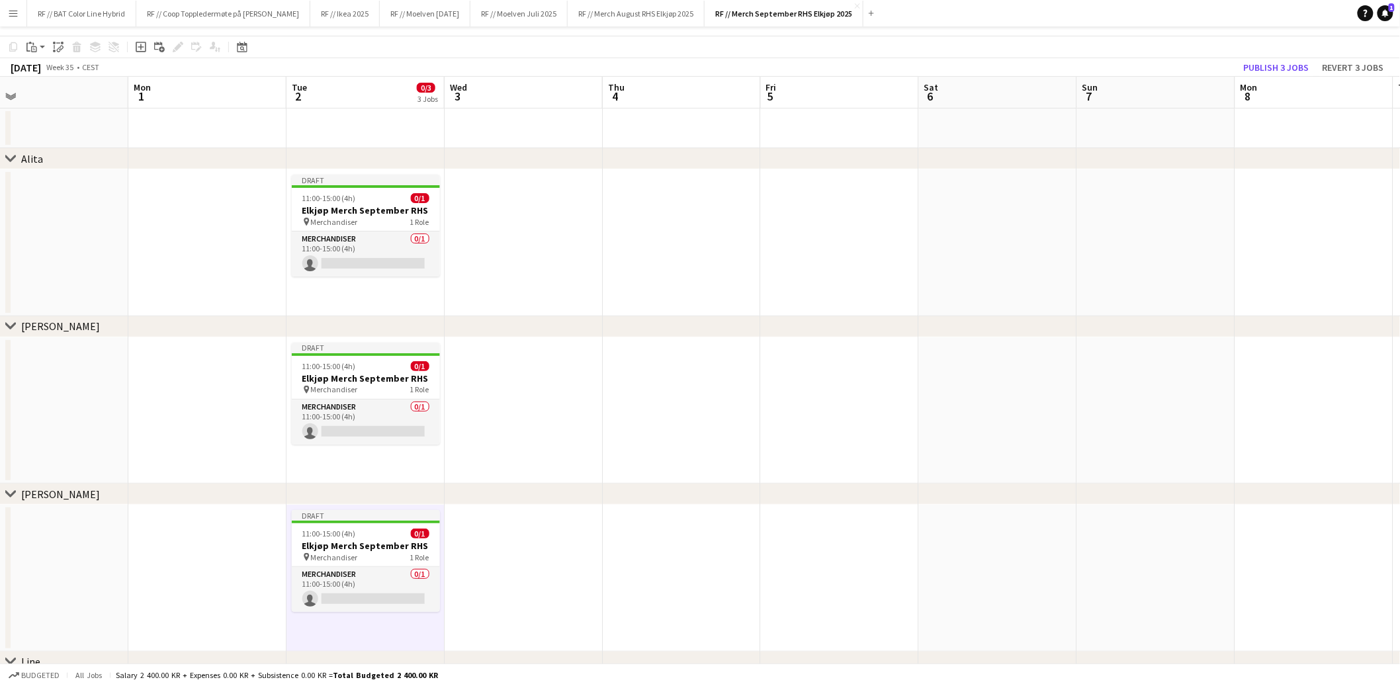
scroll to position [160, 0]
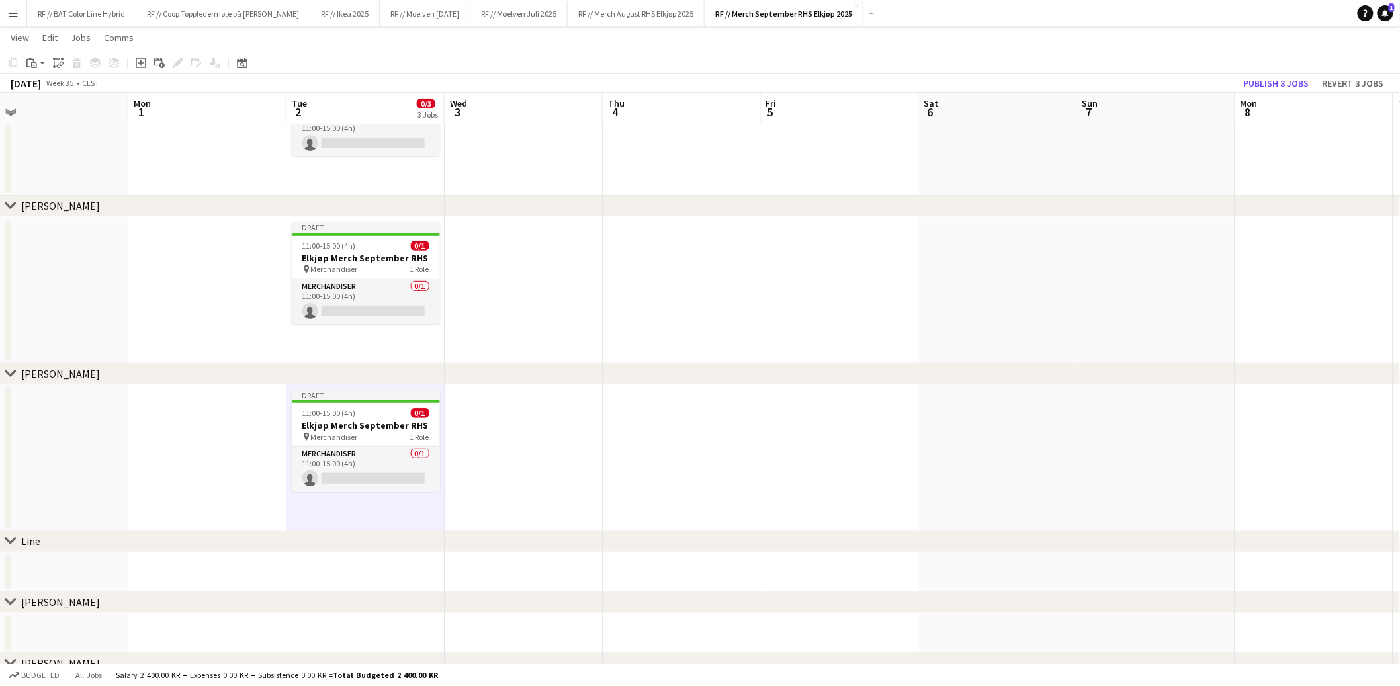
click at [562, 294] on app-date-cell at bounding box center [524, 290] width 158 height 147
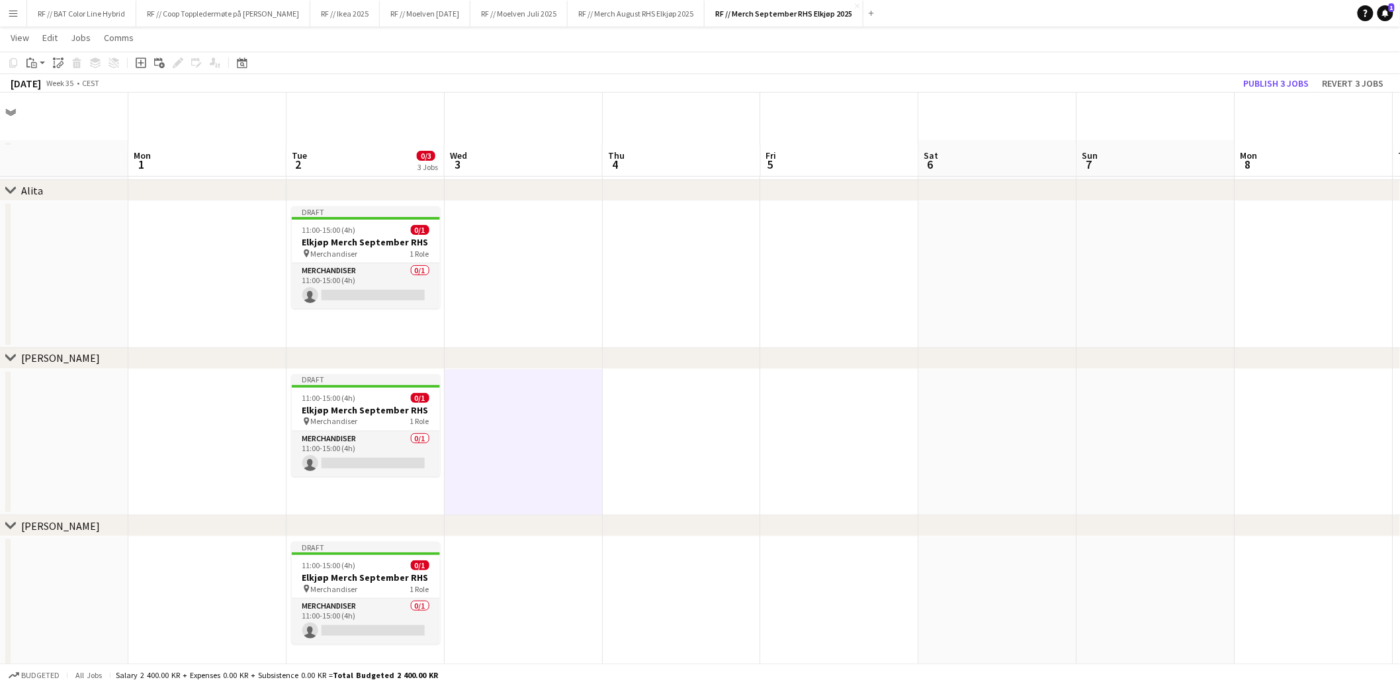
scroll to position [0, 0]
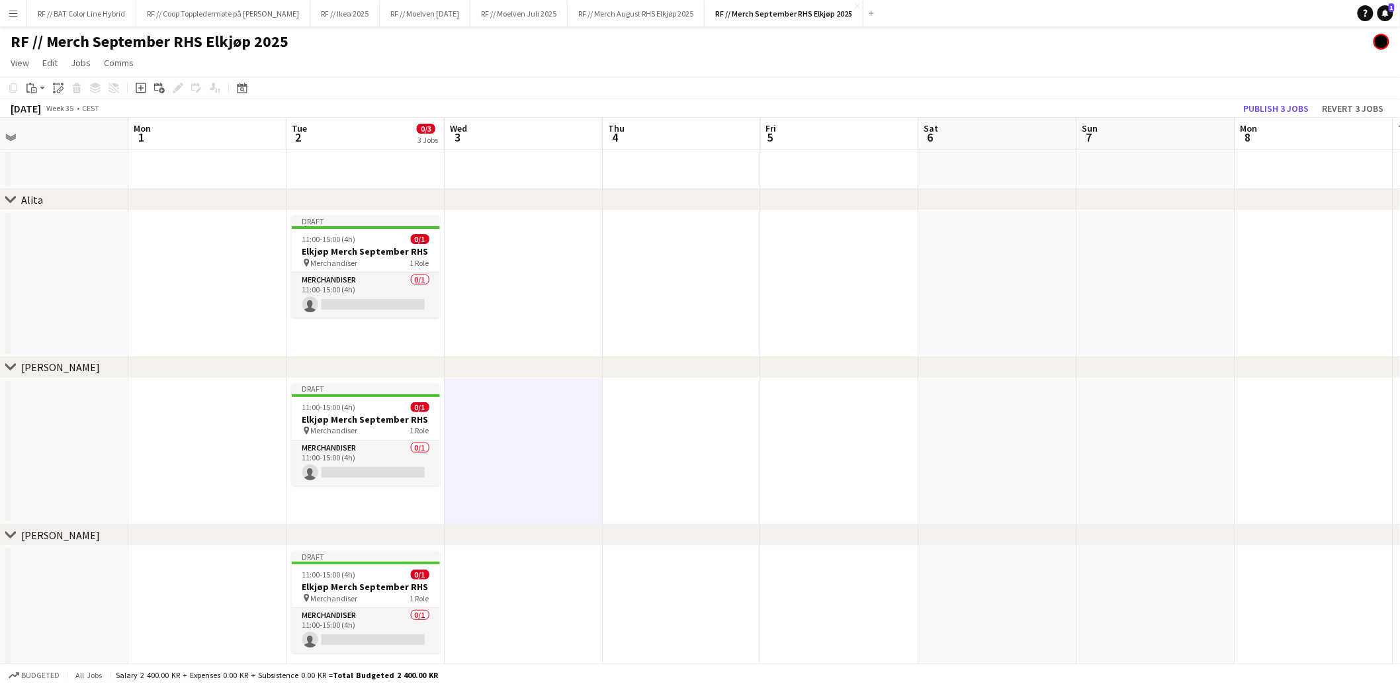
click at [657, 298] on app-date-cell at bounding box center [682, 283] width 158 height 147
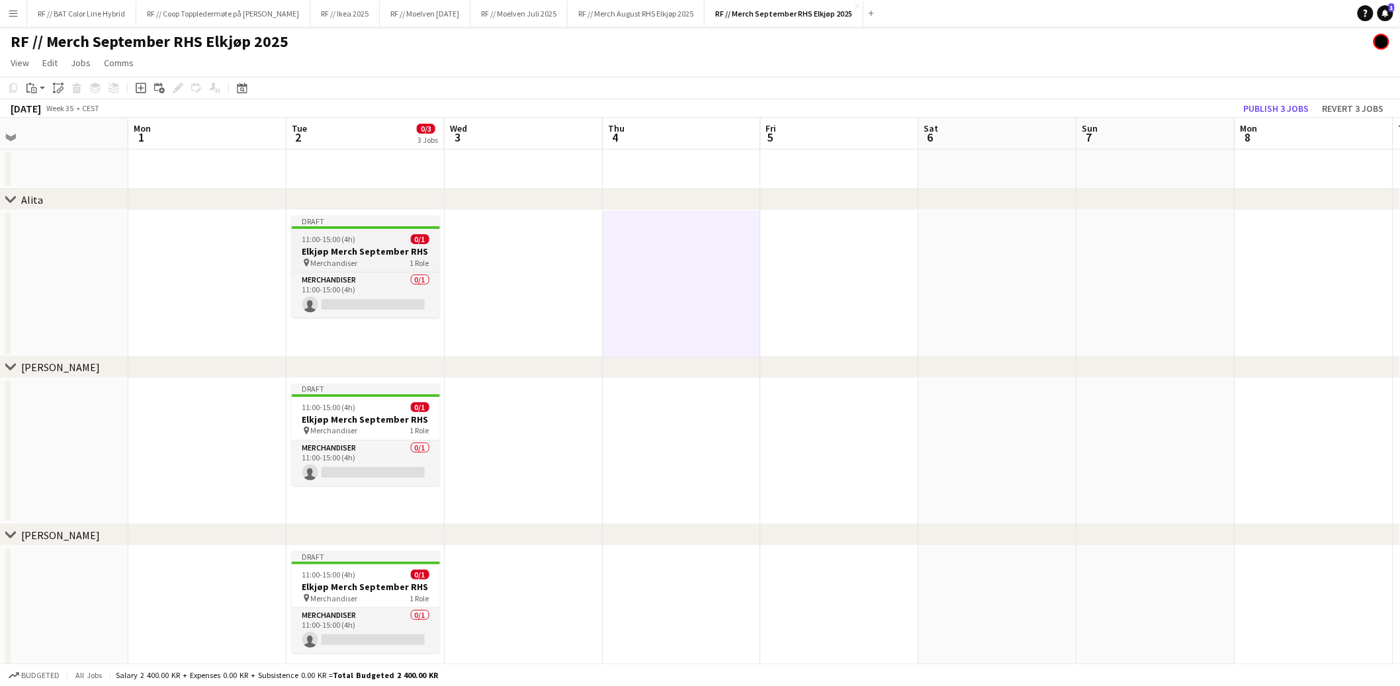
click at [355, 248] on h3 "Elkjøp Merch September RHS" at bounding box center [366, 251] width 148 height 12
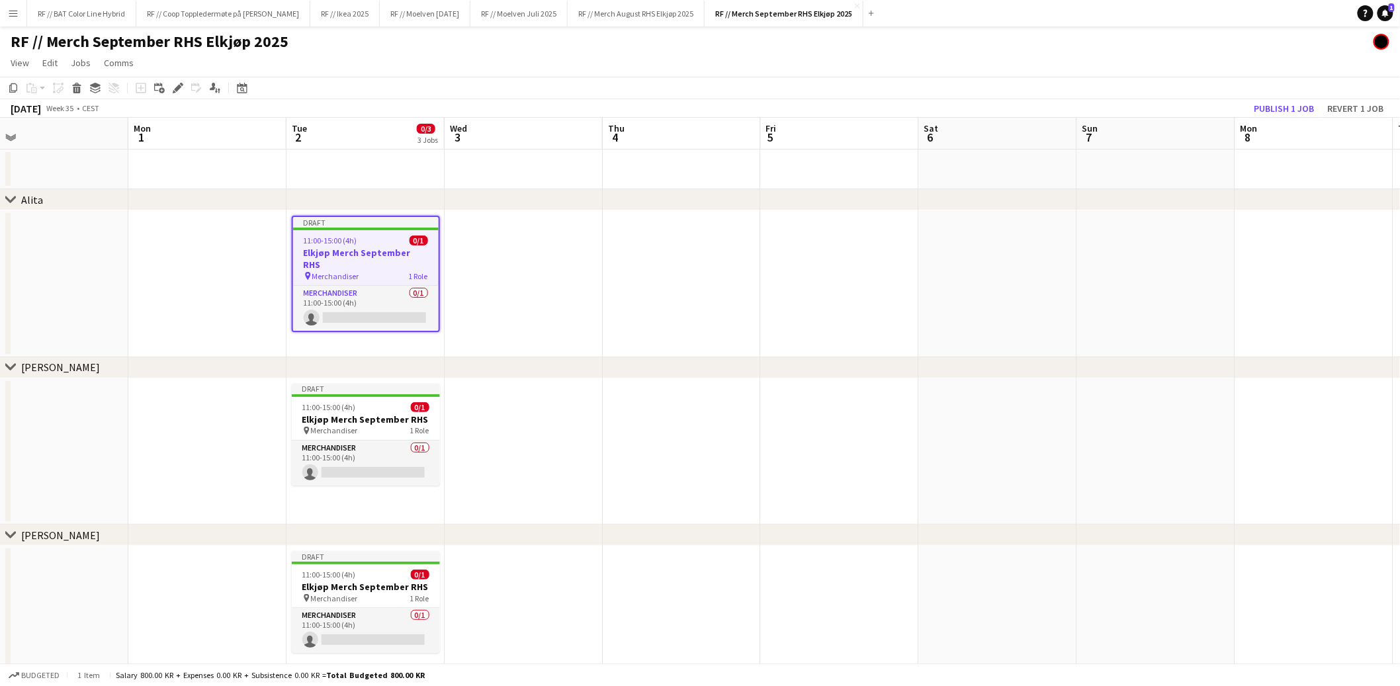
click at [633, 256] on app-date-cell at bounding box center [682, 283] width 158 height 147
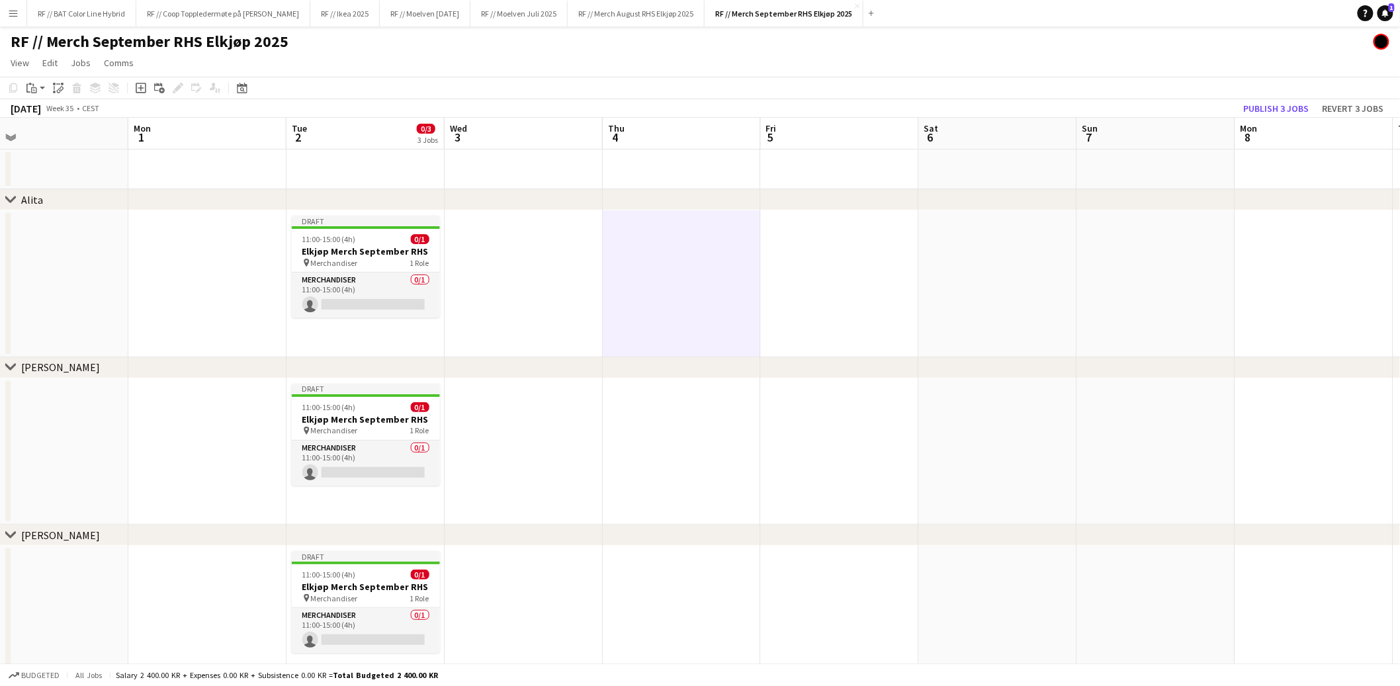
click at [702, 253] on app-date-cell at bounding box center [682, 283] width 158 height 147
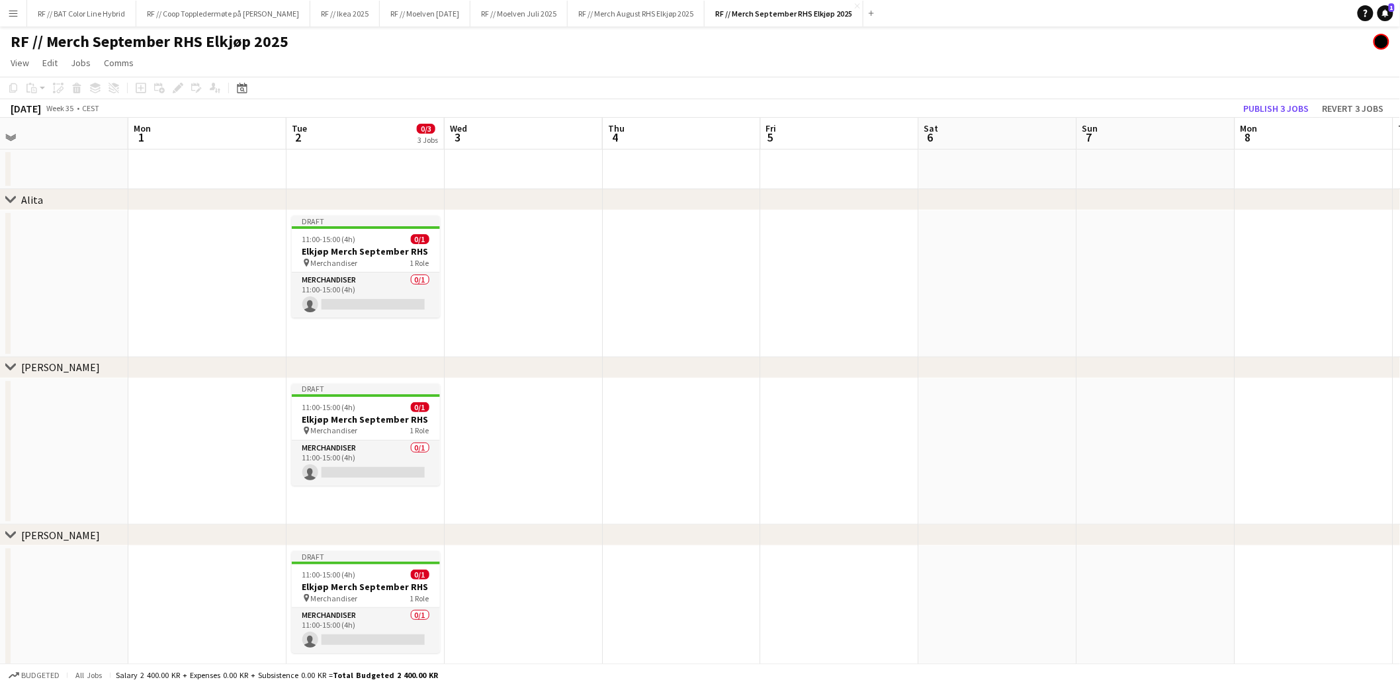
click at [711, 254] on app-date-cell at bounding box center [682, 283] width 158 height 147
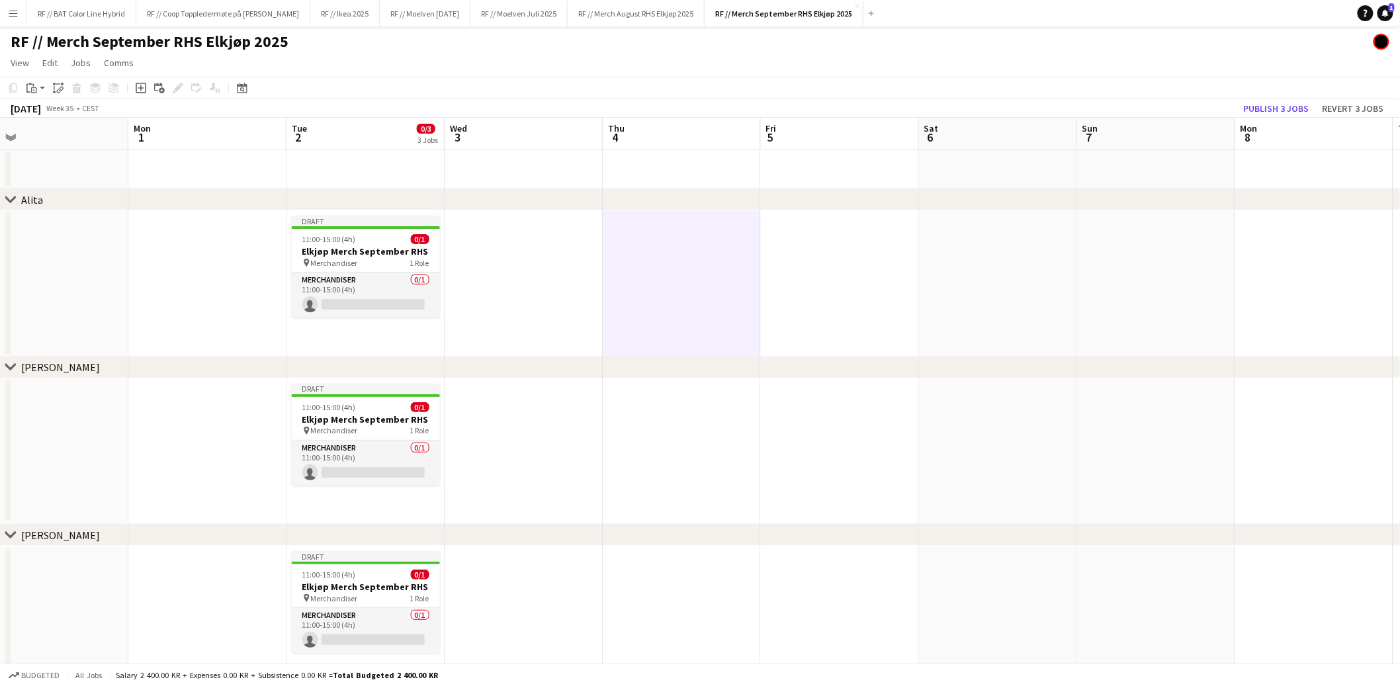
click at [647, 243] on app-date-cell at bounding box center [682, 283] width 158 height 147
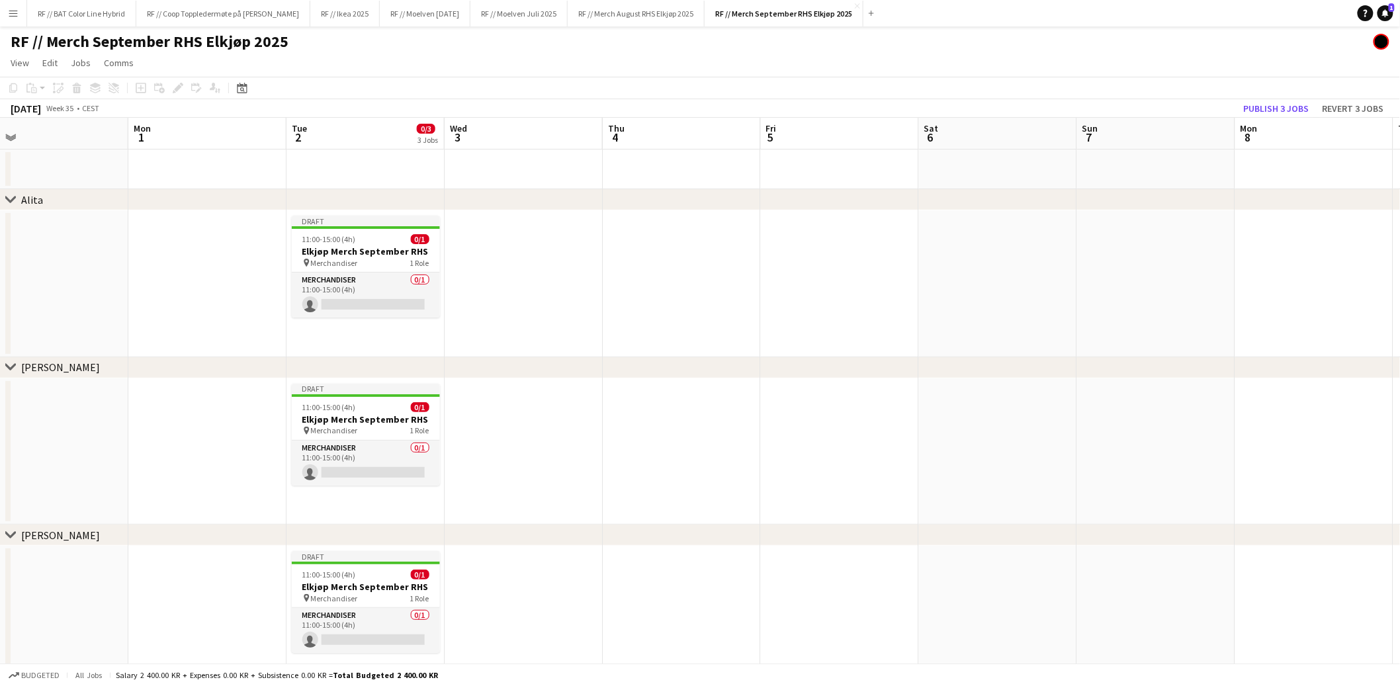
click at [652, 245] on app-date-cell at bounding box center [682, 283] width 158 height 147
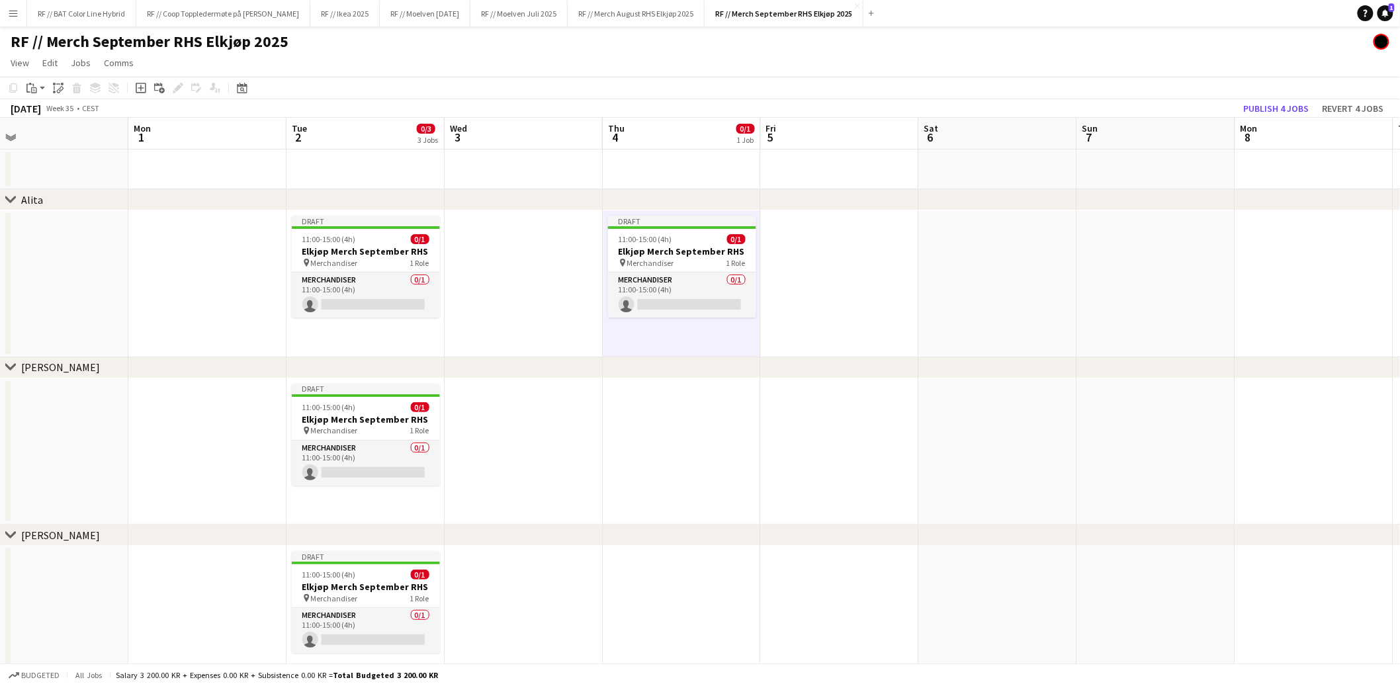
scroll to position [0, 345]
click at [815, 238] on app-date-cell at bounding box center [841, 283] width 158 height 147
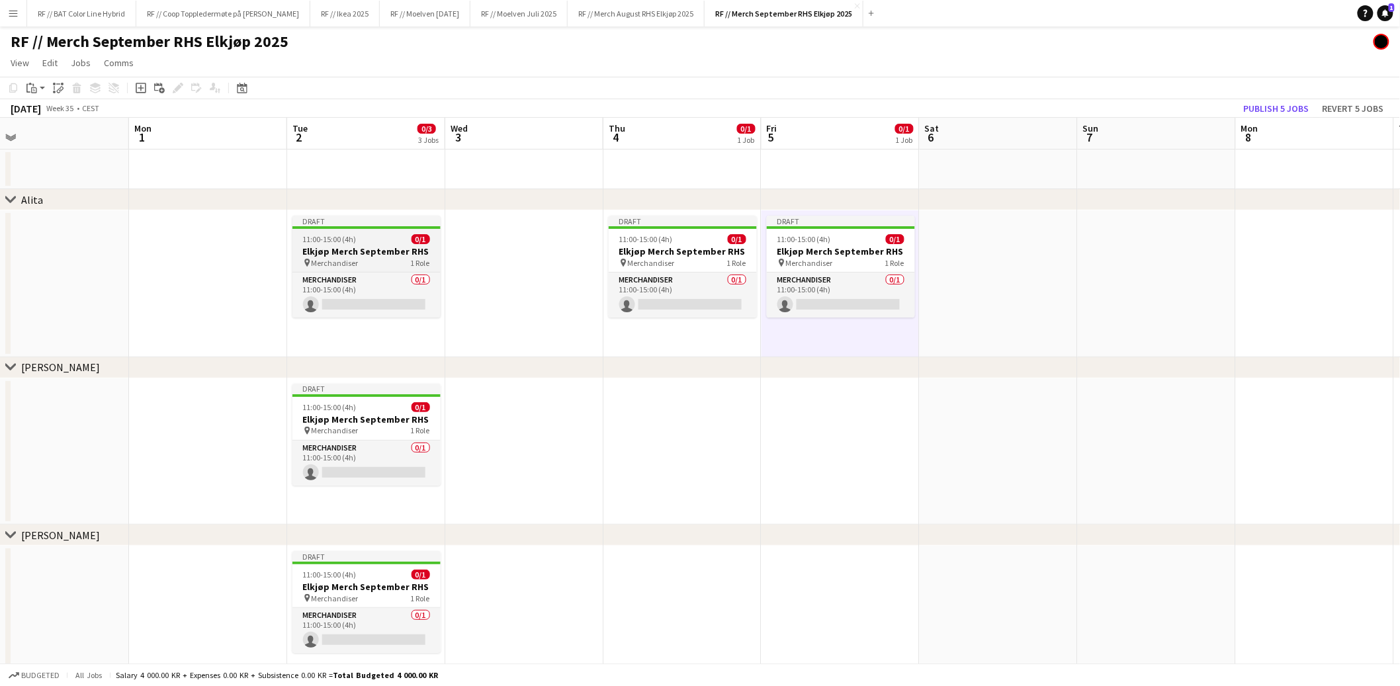
click at [369, 240] on div "11:00-15:00 (4h) 0/1" at bounding box center [366, 239] width 148 height 10
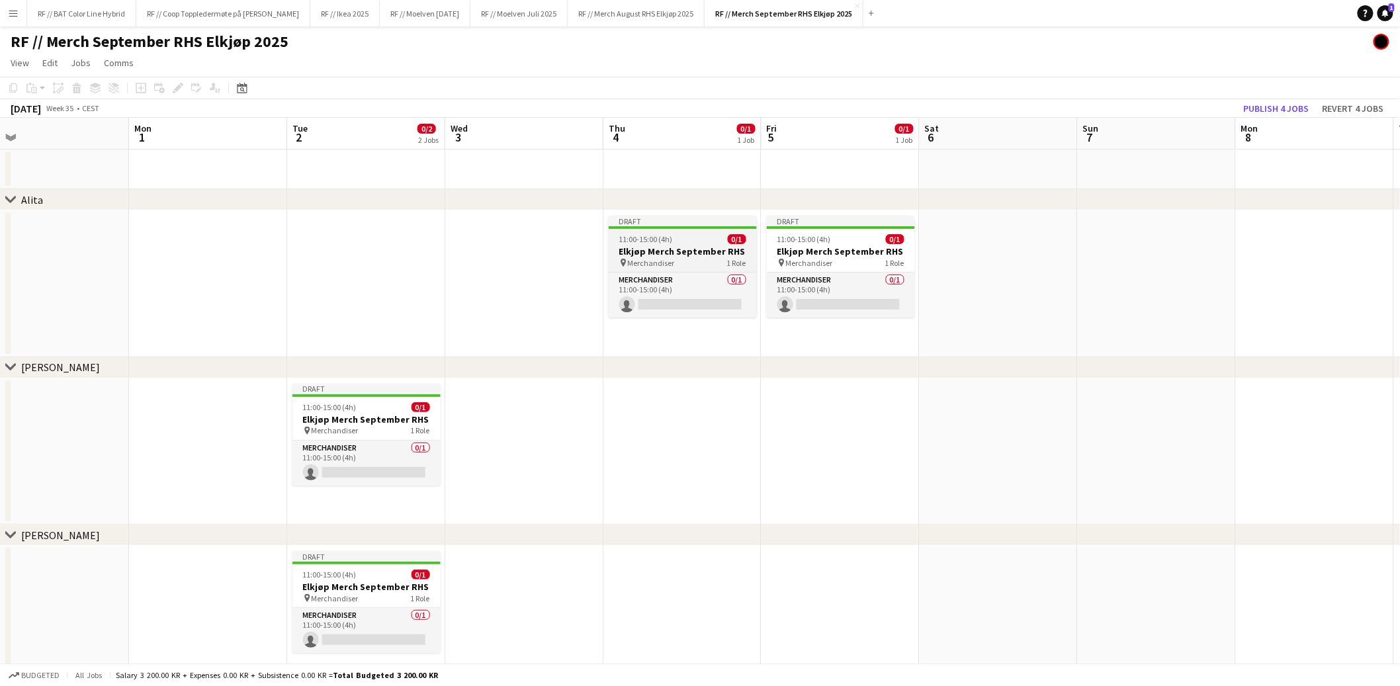
click at [669, 251] on h3 "Elkjøp Merch September RHS" at bounding box center [683, 251] width 148 height 12
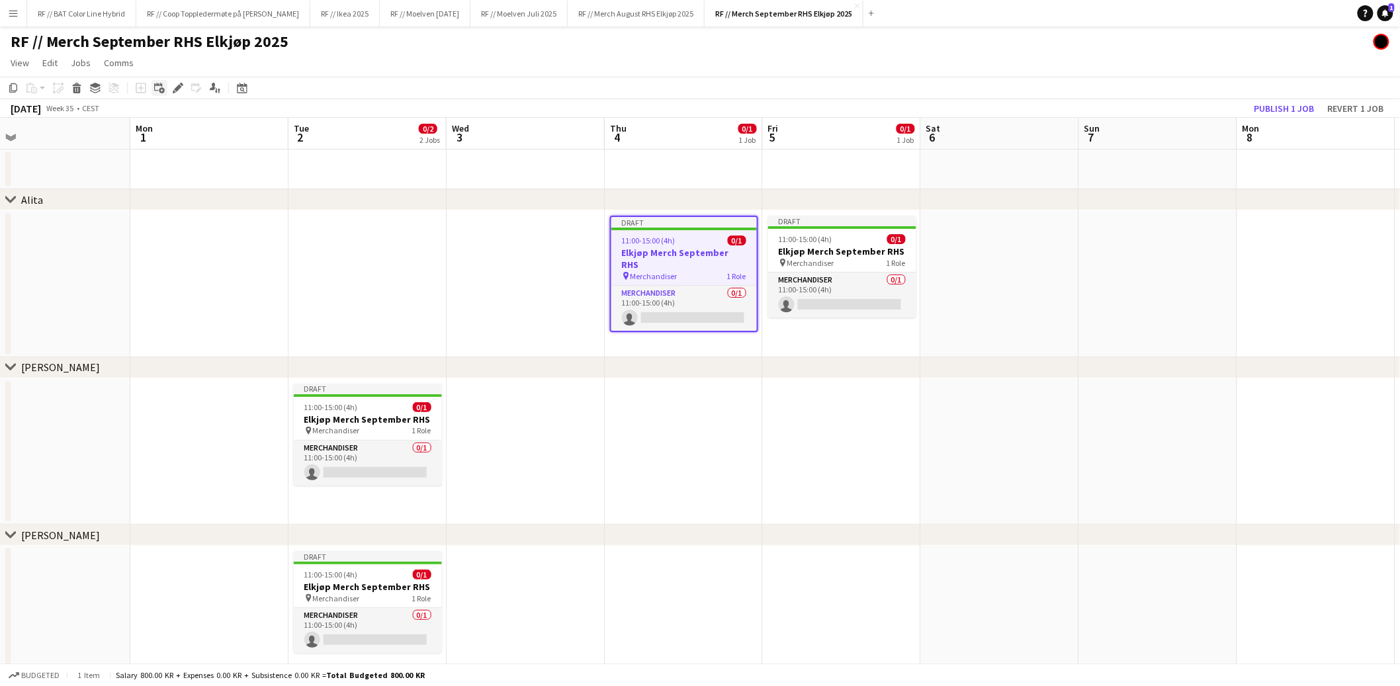
click at [166, 87] on div "Add linked Job" at bounding box center [160, 88] width 16 height 16
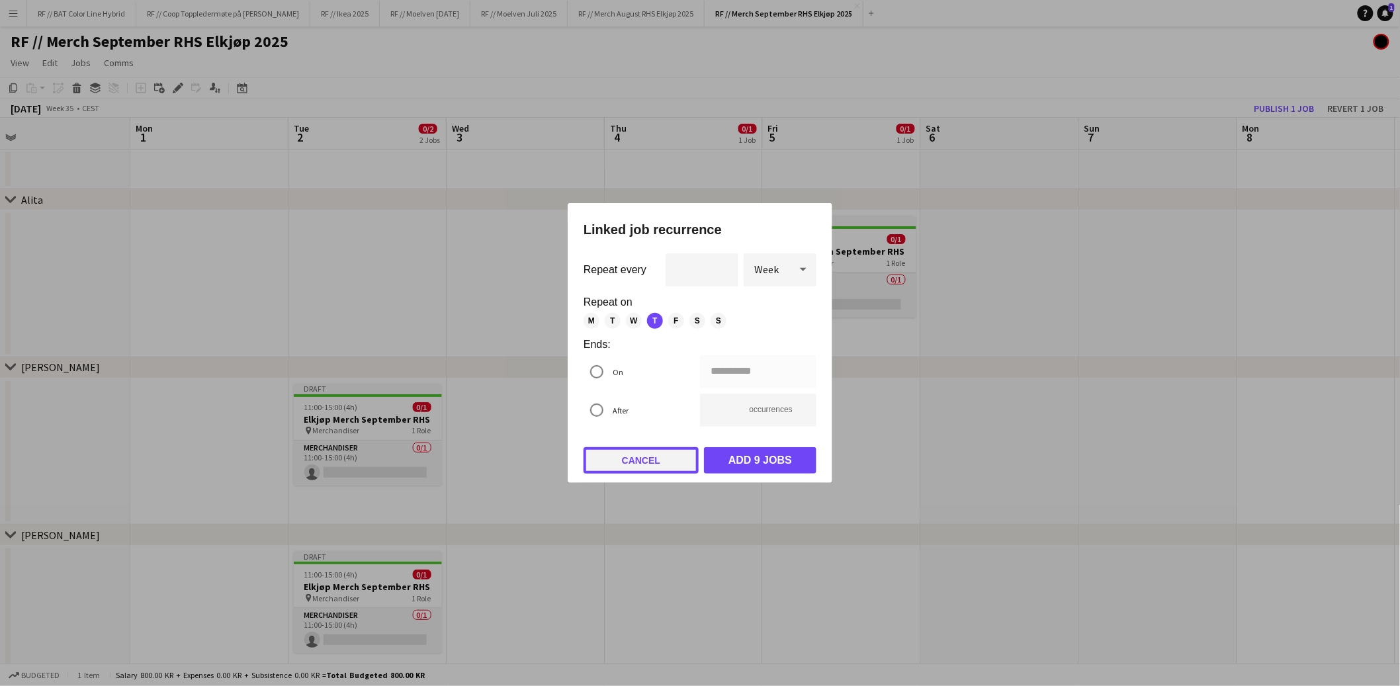
click at [649, 459] on button "Cancel" at bounding box center [641, 460] width 115 height 26
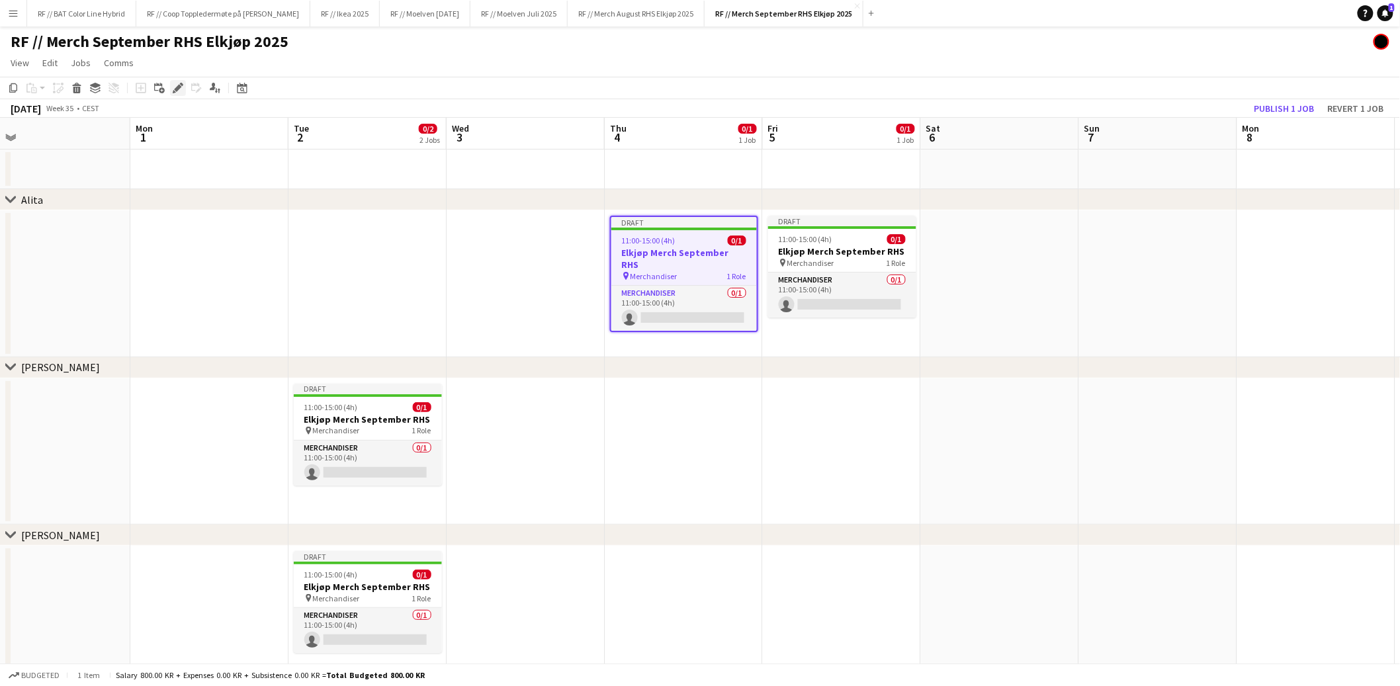
click at [173, 86] on icon "Edit" at bounding box center [178, 88] width 11 height 11
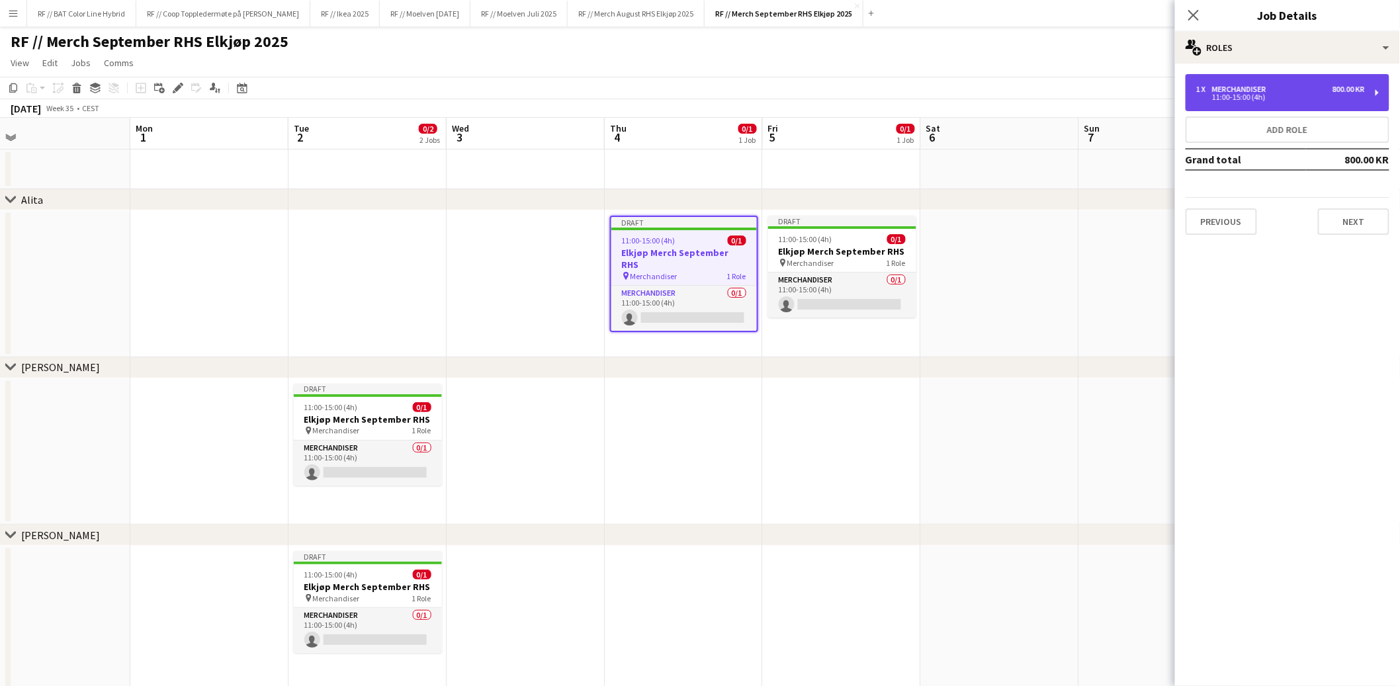
click at [1333, 101] on div "1 x Merchandiser 800.00 KR 11:00-15:00 (4h)" at bounding box center [1288, 92] width 204 height 37
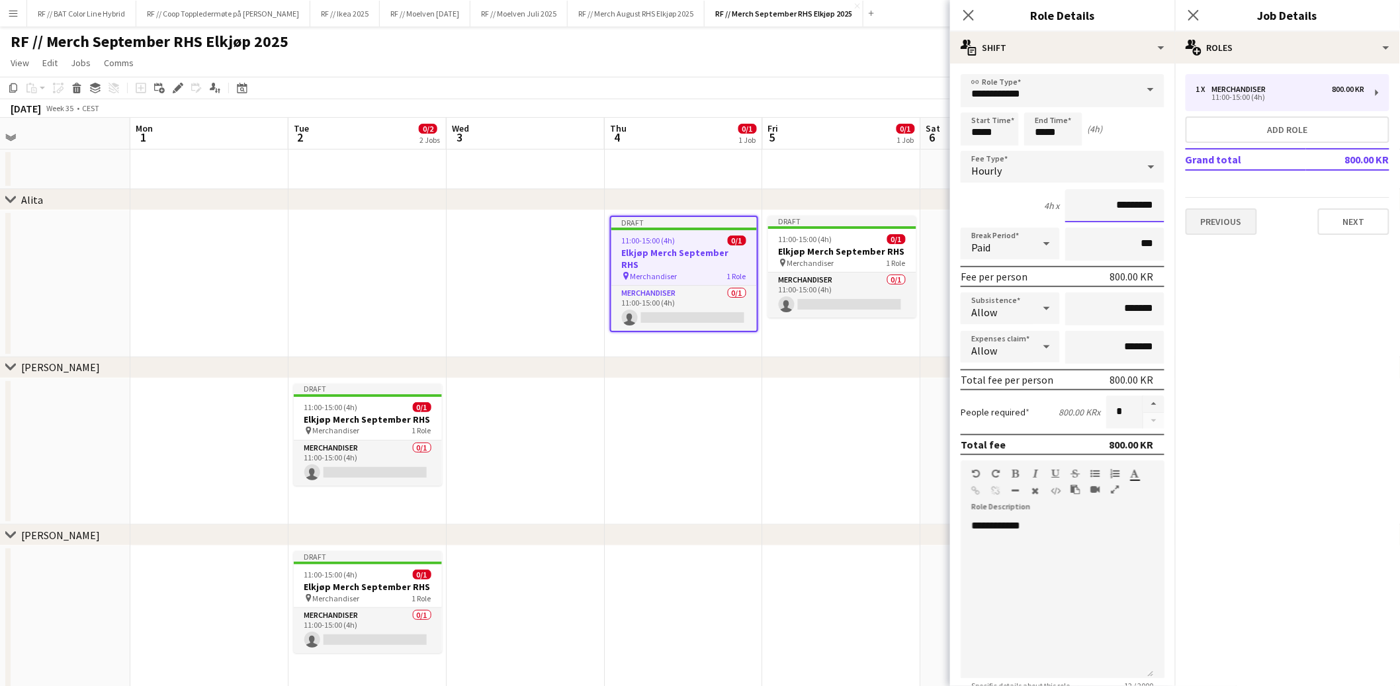
drag, startPoint x: 1107, startPoint y: 202, endPoint x: 1236, endPoint y: 209, distance: 129.2
click at [1236, 209] on body "Menu Boards Boards Boards All jobs Status Workforce Workforce My Workforce Recr…" at bounding box center [700, 662] width 1400 height 1324
type input "*********"
drag, startPoint x: 999, startPoint y: 136, endPoint x: 967, endPoint y: 134, distance: 31.9
click at [967, 134] on input "*****" at bounding box center [990, 128] width 58 height 33
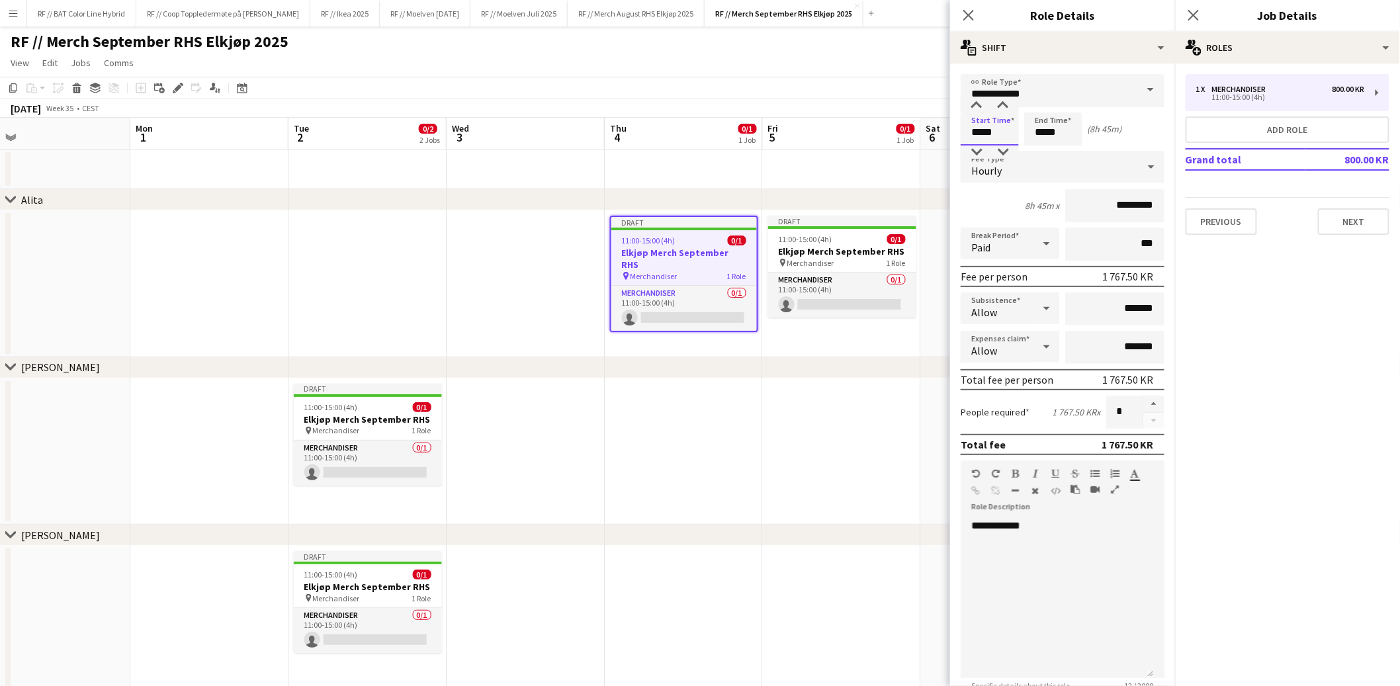
type input "*****"
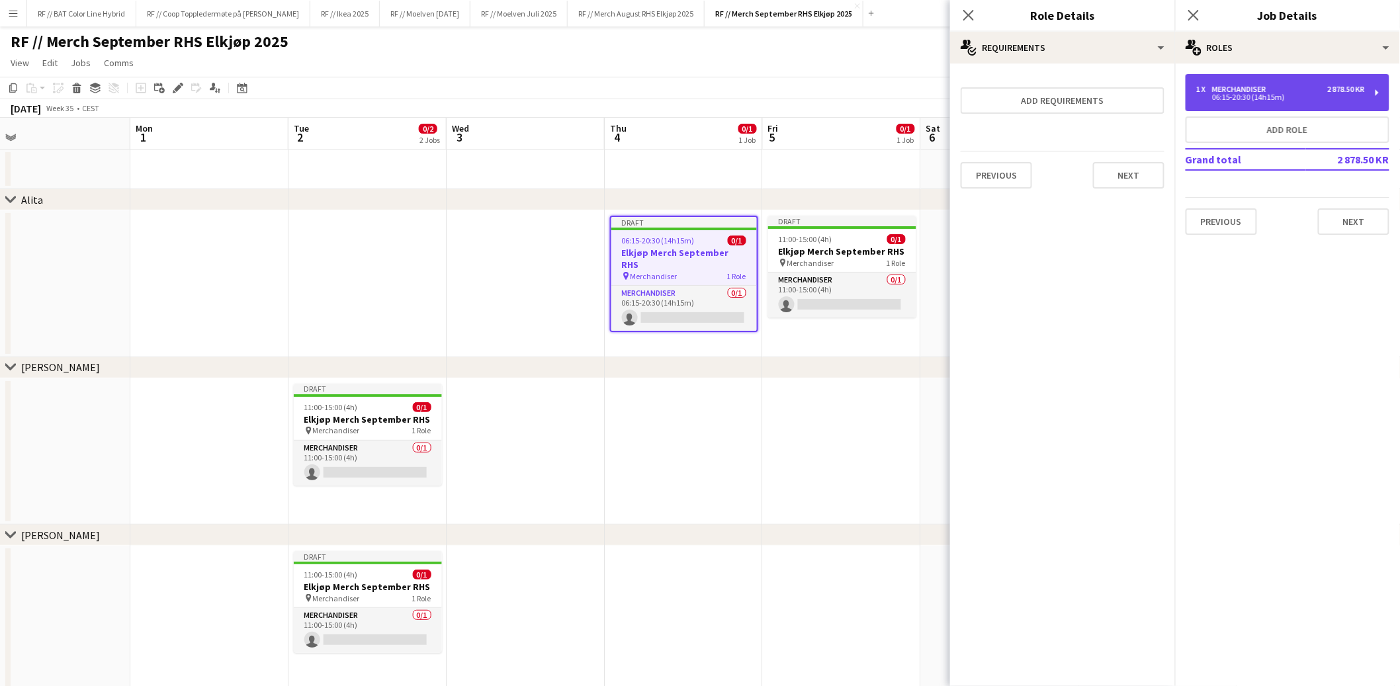
click at [1290, 98] on div "06:15-20:30 (14h15m)" at bounding box center [1280, 97] width 169 height 7
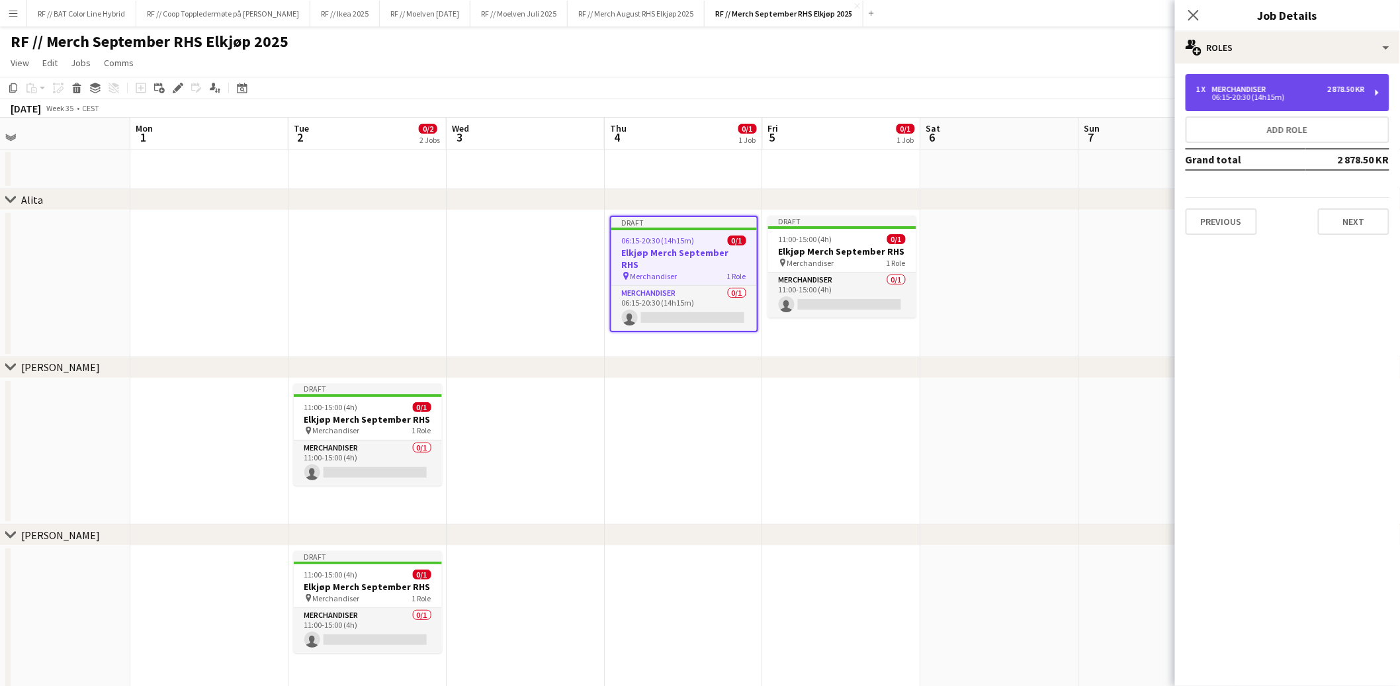
click at [1308, 85] on div "1 x Merchandiser 2 878.50 KR" at bounding box center [1280, 89] width 169 height 9
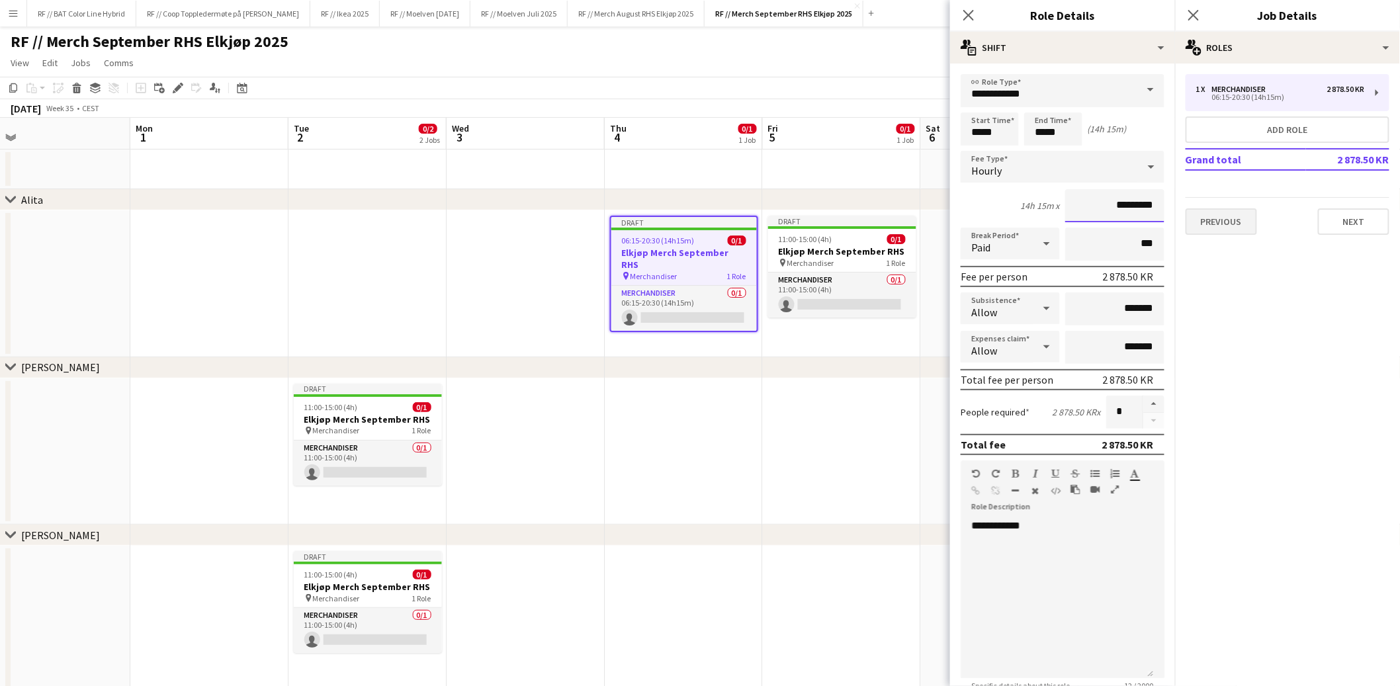
drag, startPoint x: 1087, startPoint y: 206, endPoint x: 1192, endPoint y: 212, distance: 105.4
click at [1192, 212] on body "Menu Boards Boards Boards All jobs Status Workforce Workforce My Workforce Recr…" at bounding box center [700, 662] width 1400 height 1324
type input "******"
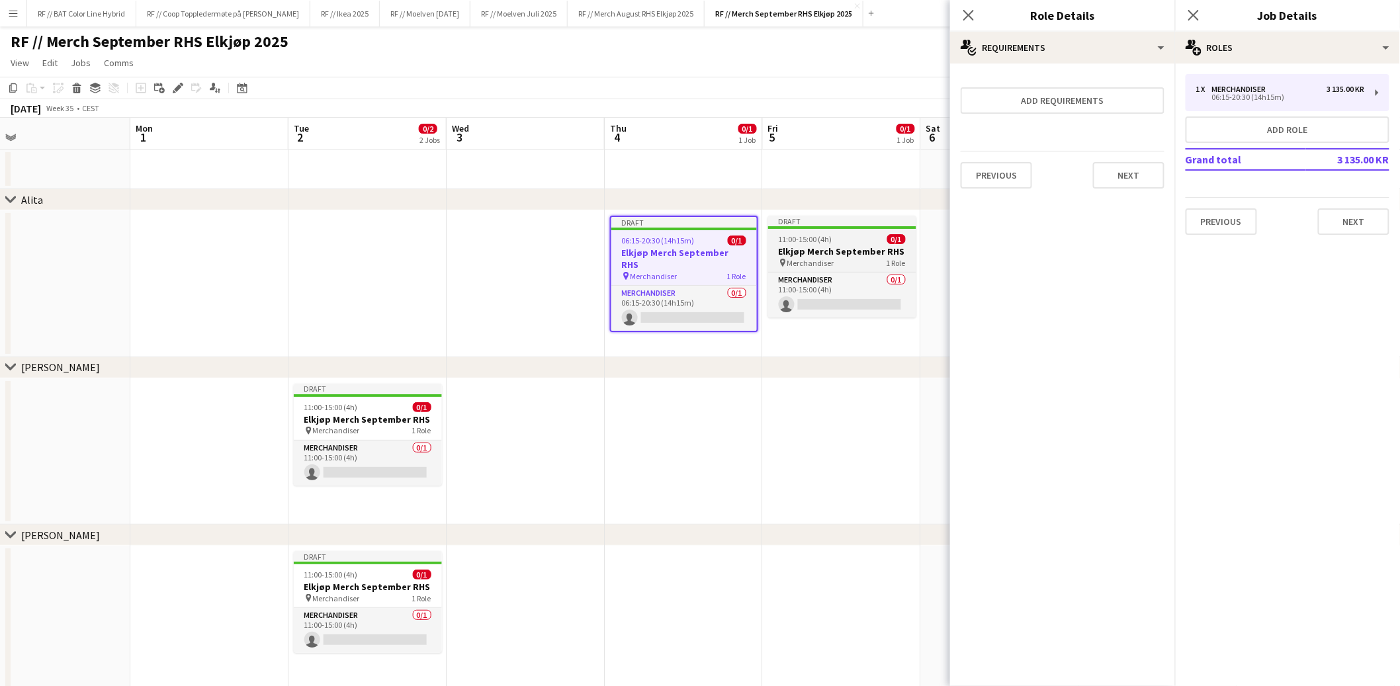
click at [809, 249] on h3 "Elkjøp Merch September RHS" at bounding box center [842, 251] width 148 height 12
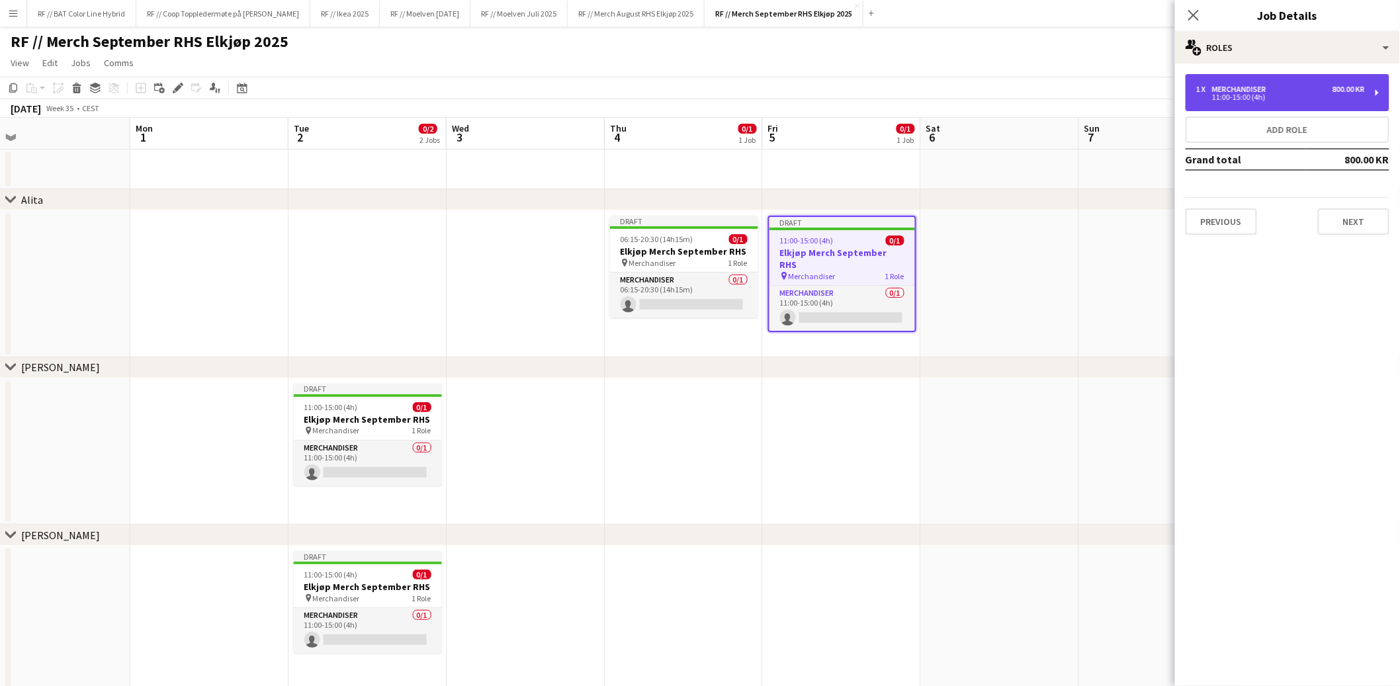
click at [1271, 105] on div "1 x Merchandiser 800.00 KR 11:00-15:00 (4h)" at bounding box center [1288, 92] width 204 height 37
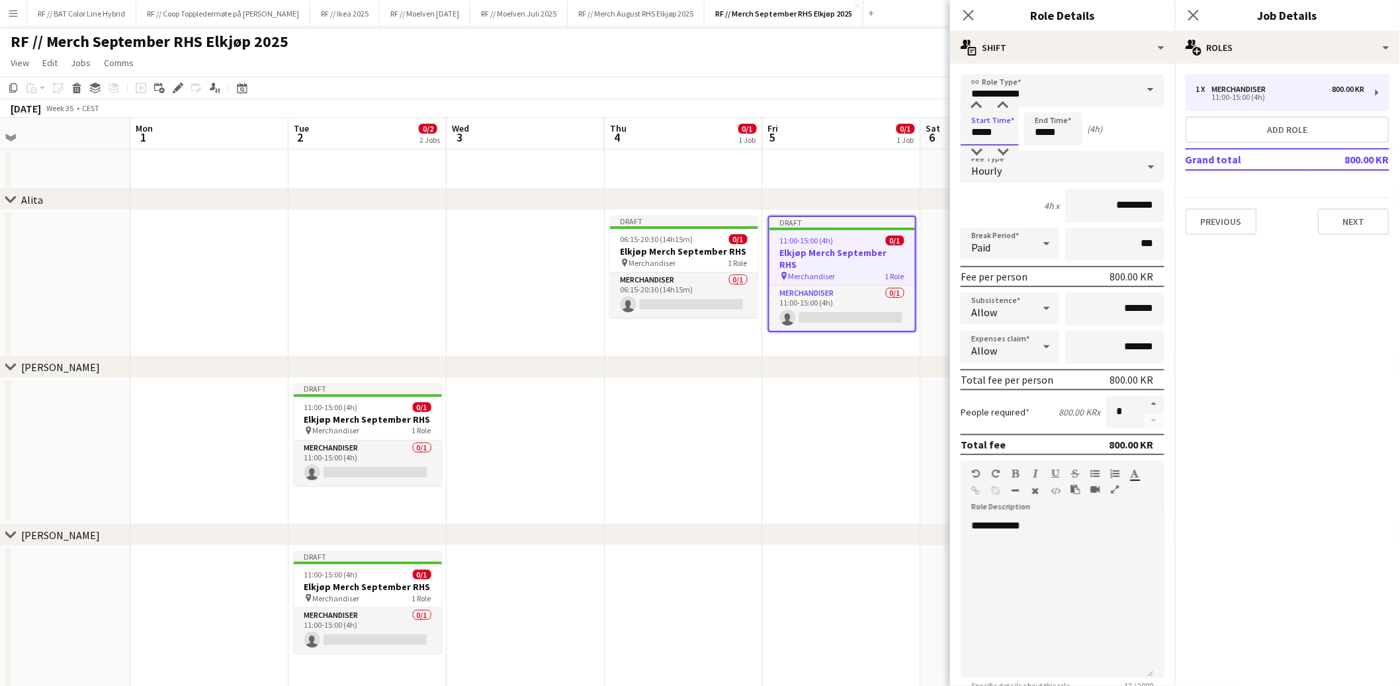
drag, startPoint x: 1008, startPoint y: 132, endPoint x: 948, endPoint y: 132, distance: 60.2
click at [949, 132] on body "Menu Boards Boards Boards All jobs Status Workforce Workforce My Workforce Recr…" at bounding box center [700, 662] width 1400 height 1324
type input "*****"
type input "******"
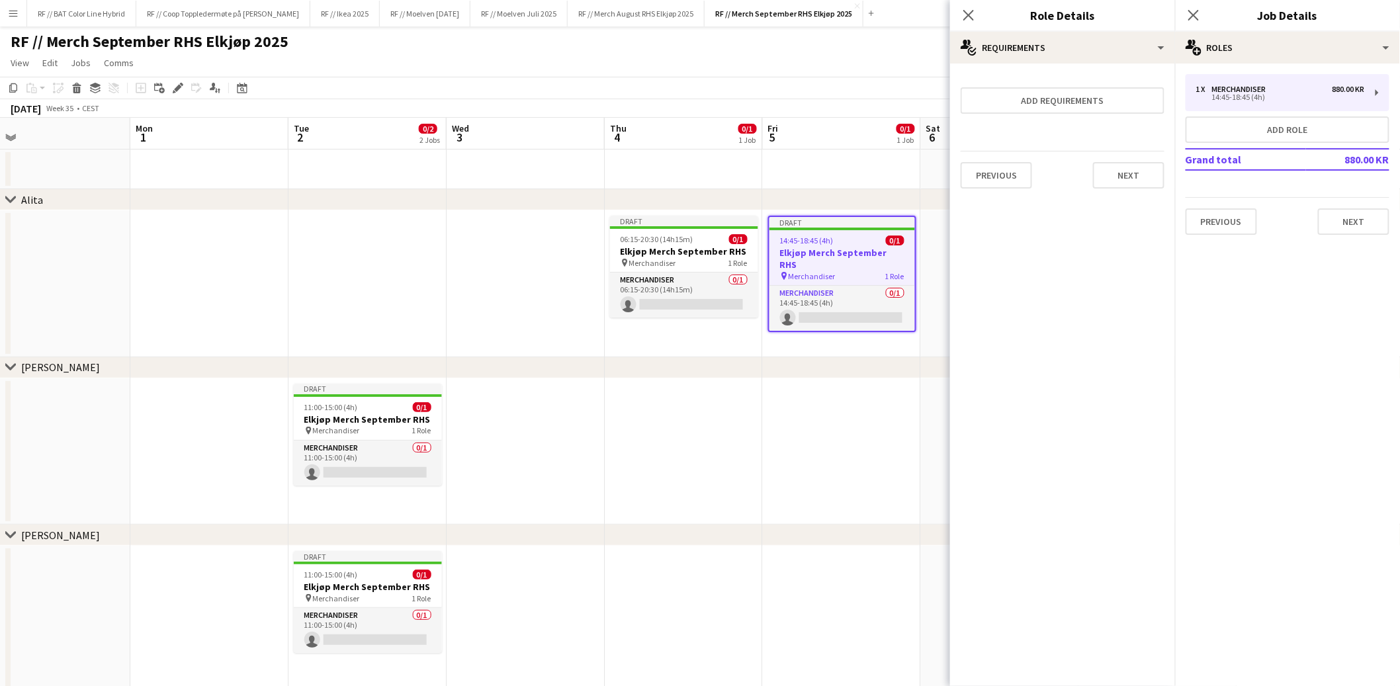
click at [734, 375] on div "chevron-right Elias" at bounding box center [700, 367] width 1400 height 21
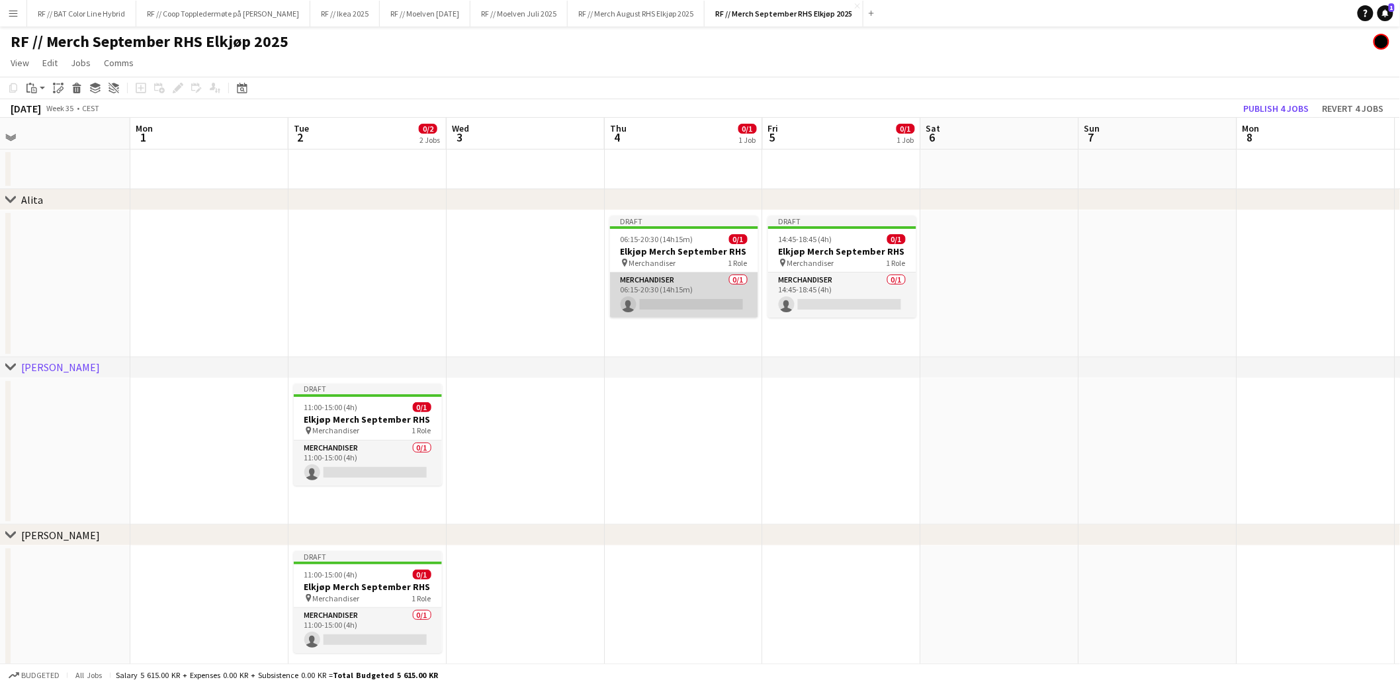
click at [698, 300] on app-card-role "Merchandiser 0/1 06:15-20:30 (14h15m) single-neutral-actions" at bounding box center [684, 295] width 148 height 45
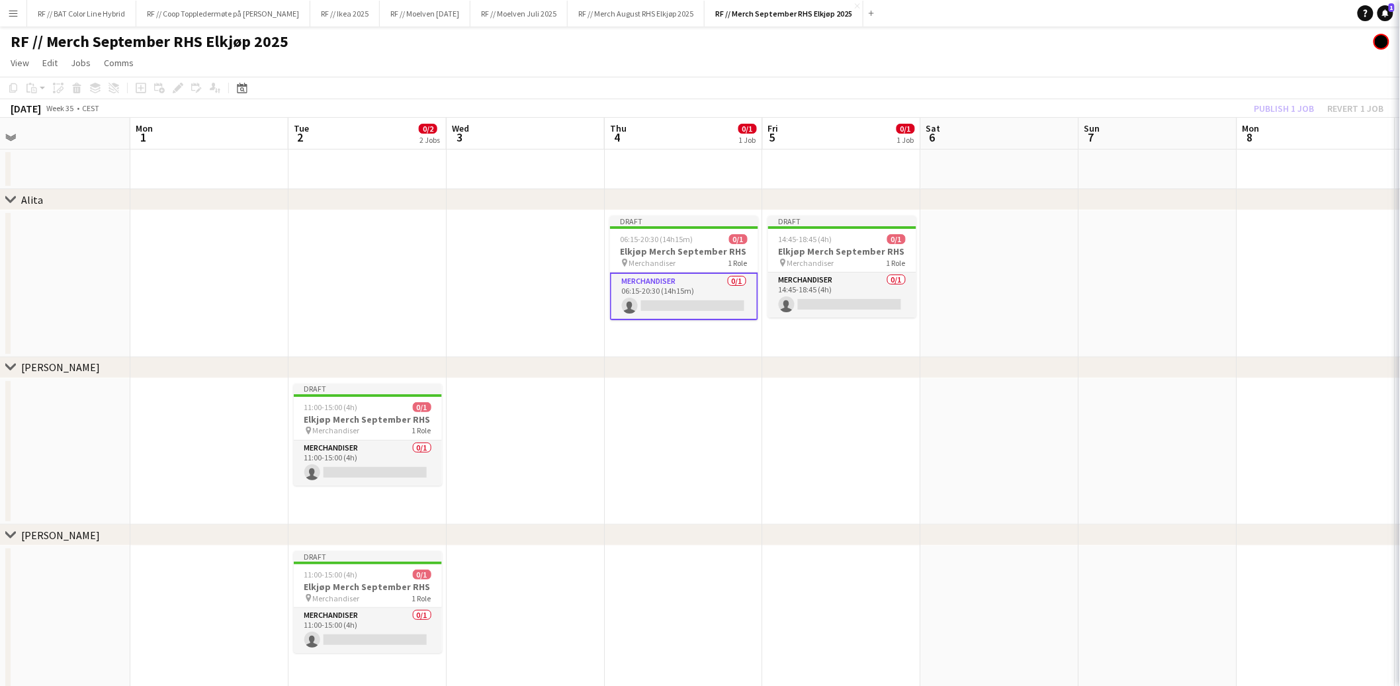
scroll to position [0, 345]
click at [843, 298] on app-card-role "Merchandiser 0/1 14:45-18:45 (4h) single-neutral-actions" at bounding box center [842, 295] width 148 height 45
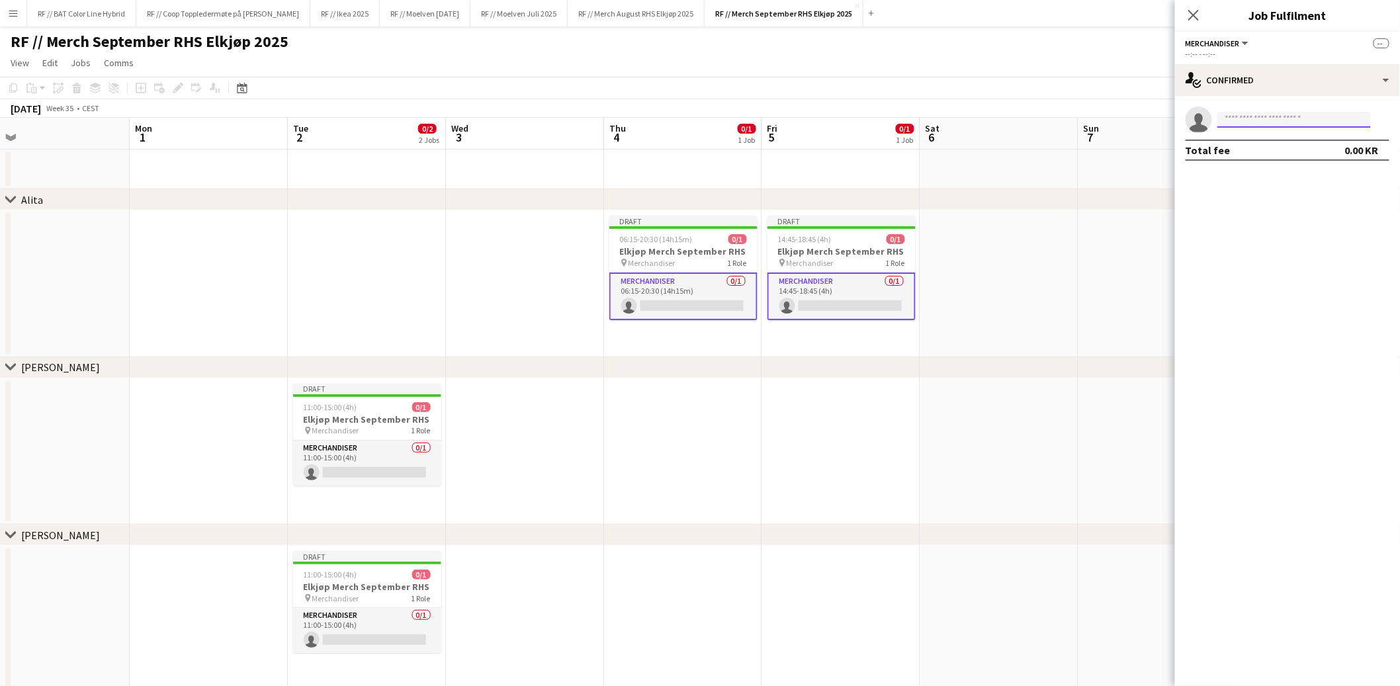
click at [1250, 122] on input at bounding box center [1295, 120] width 154 height 16
type input "*****"
click at [1280, 152] on span "alita.mikk@icloud.com" at bounding box center [1295, 149] width 132 height 11
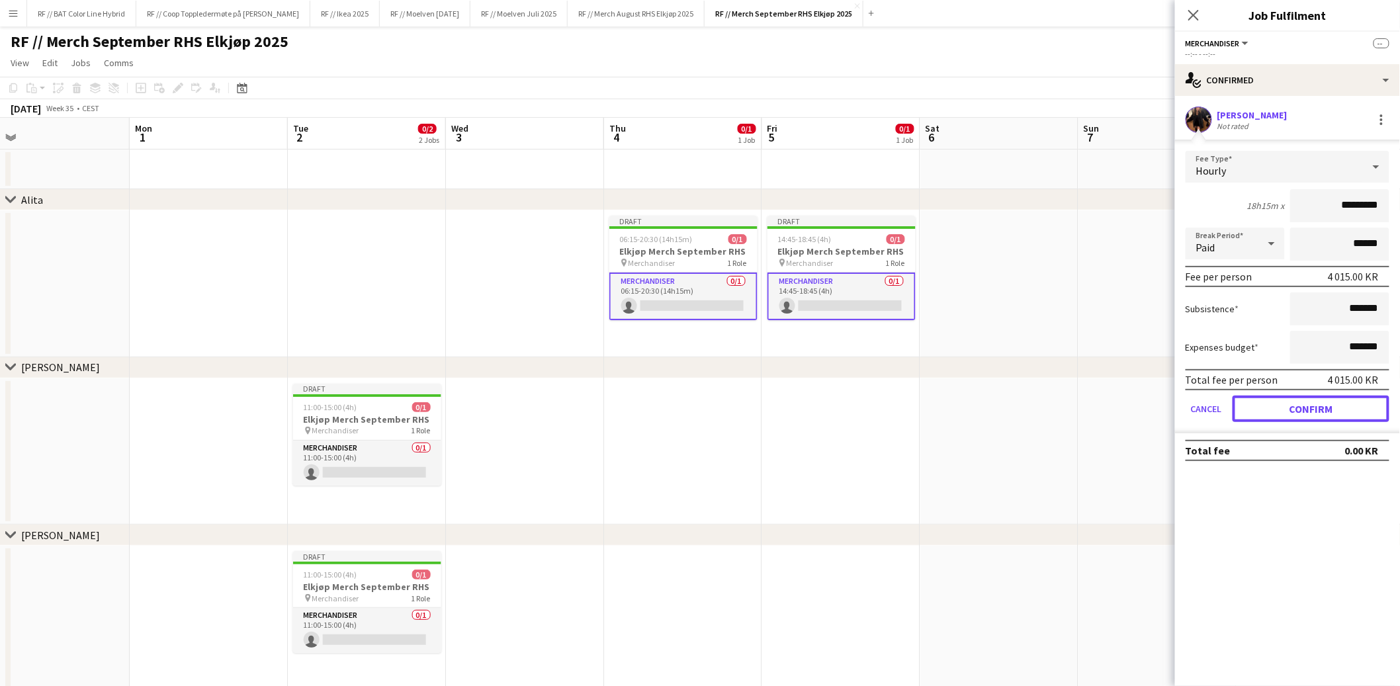
click at [1330, 402] on button "Confirm" at bounding box center [1311, 409] width 157 height 26
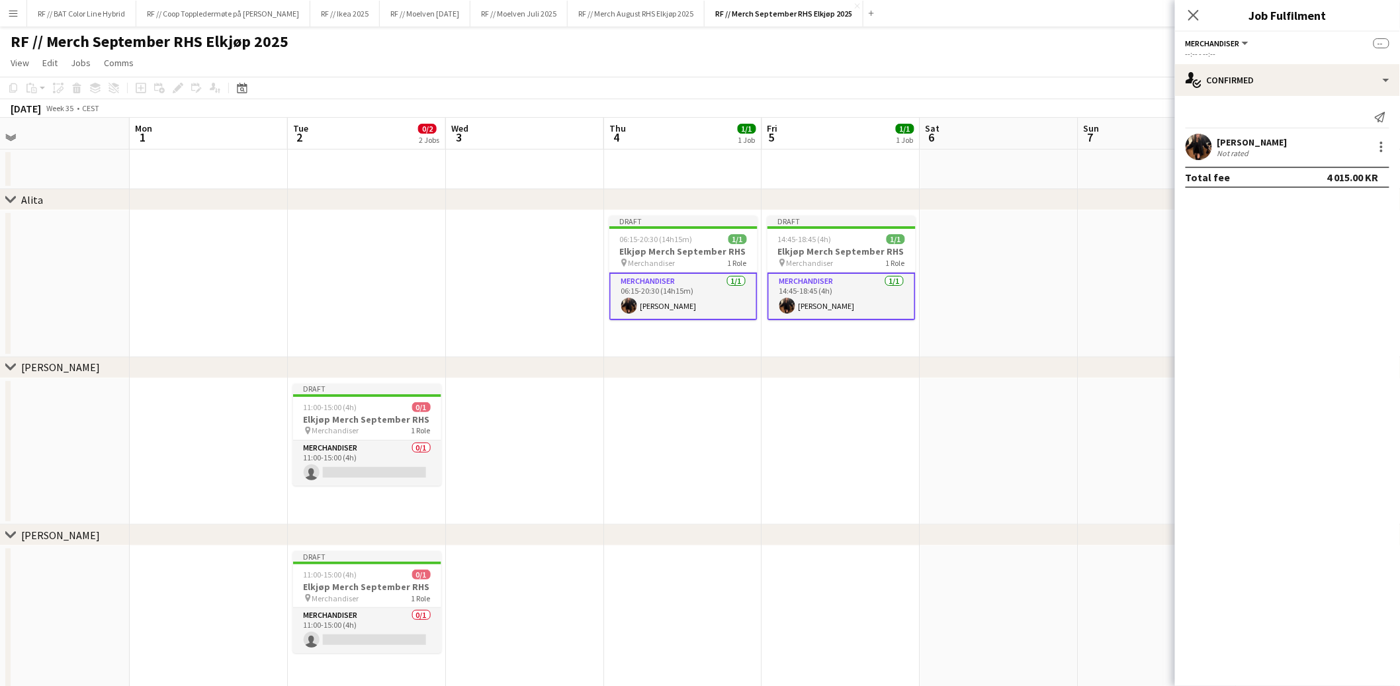
click at [1084, 277] on app-date-cell at bounding box center [1158, 283] width 158 height 147
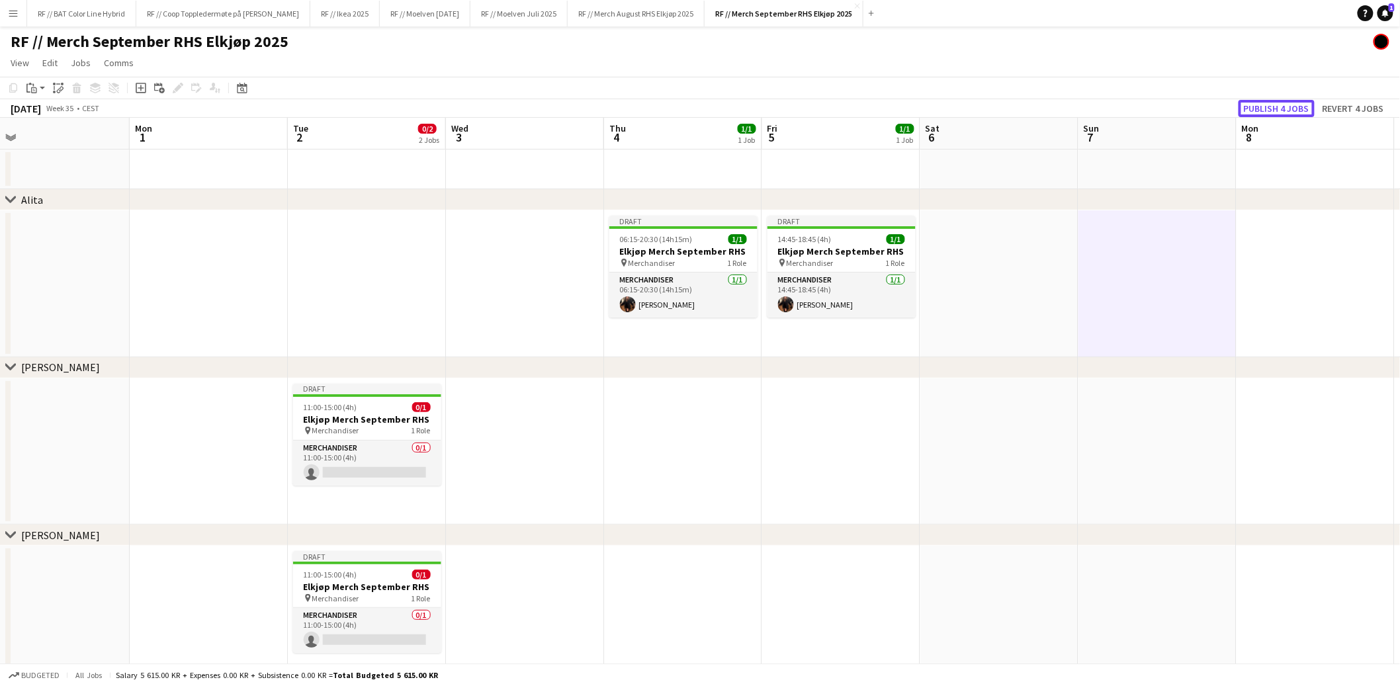
click at [1276, 106] on button "Publish 4 jobs" at bounding box center [1277, 108] width 76 height 17
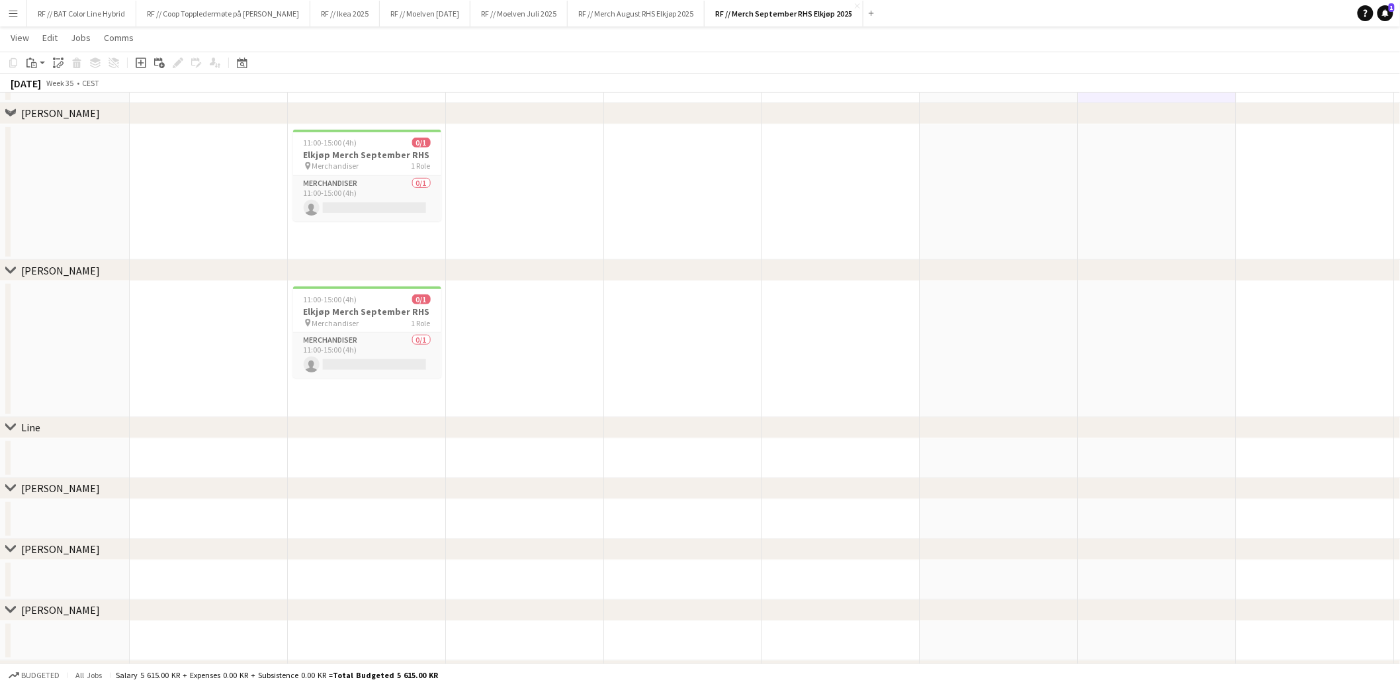
scroll to position [102, 0]
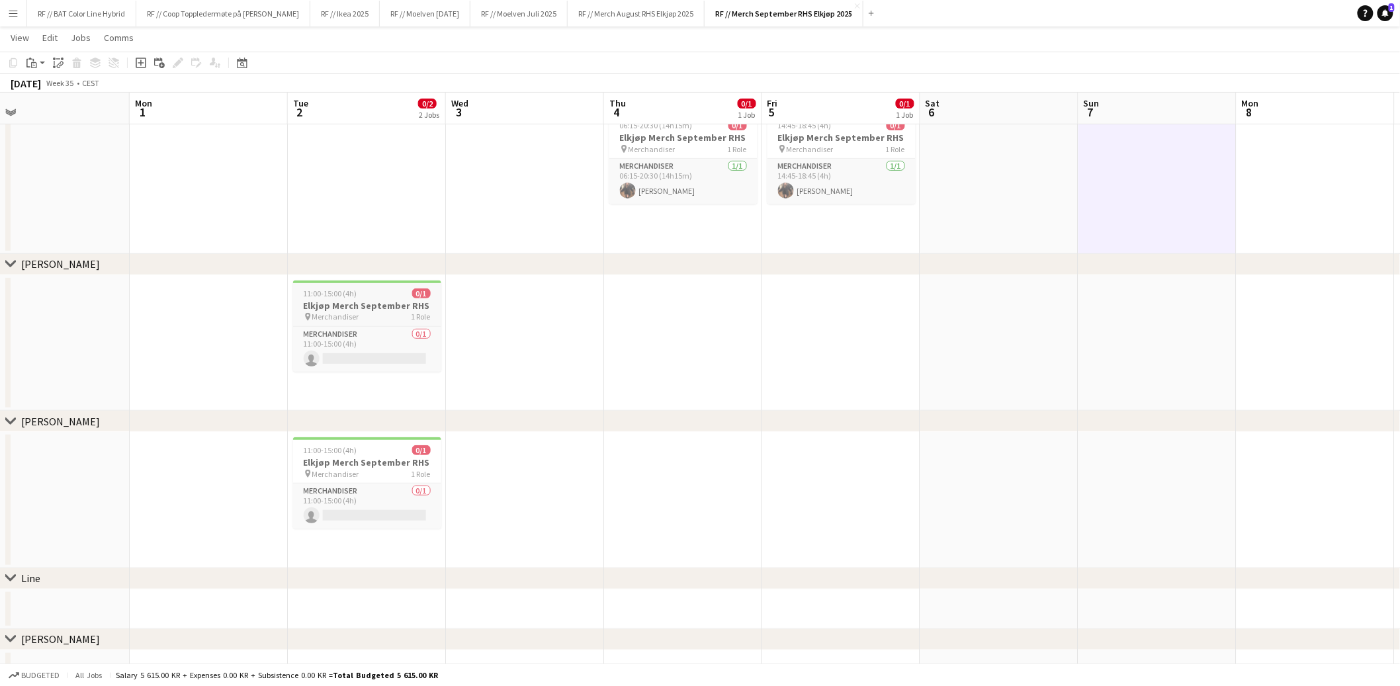
click at [344, 303] on h3 "Elkjøp Merch September RHS" at bounding box center [367, 306] width 148 height 12
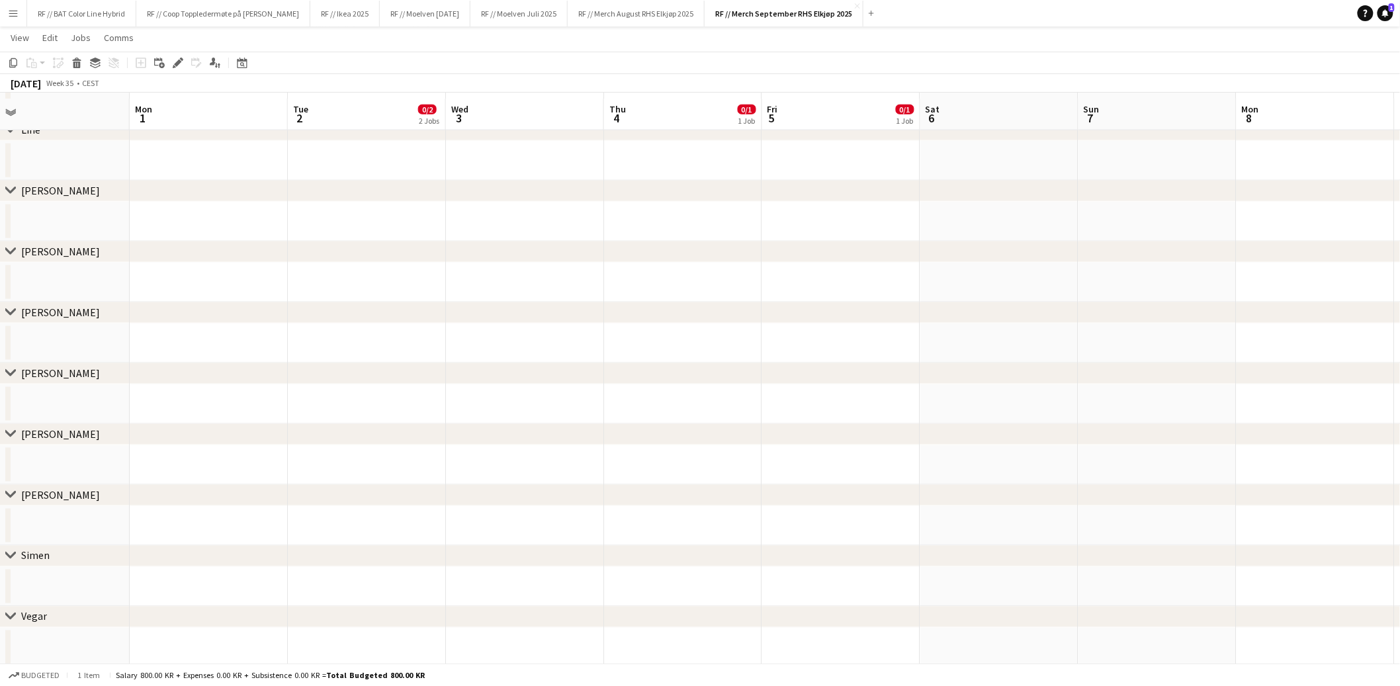
scroll to position [563, 0]
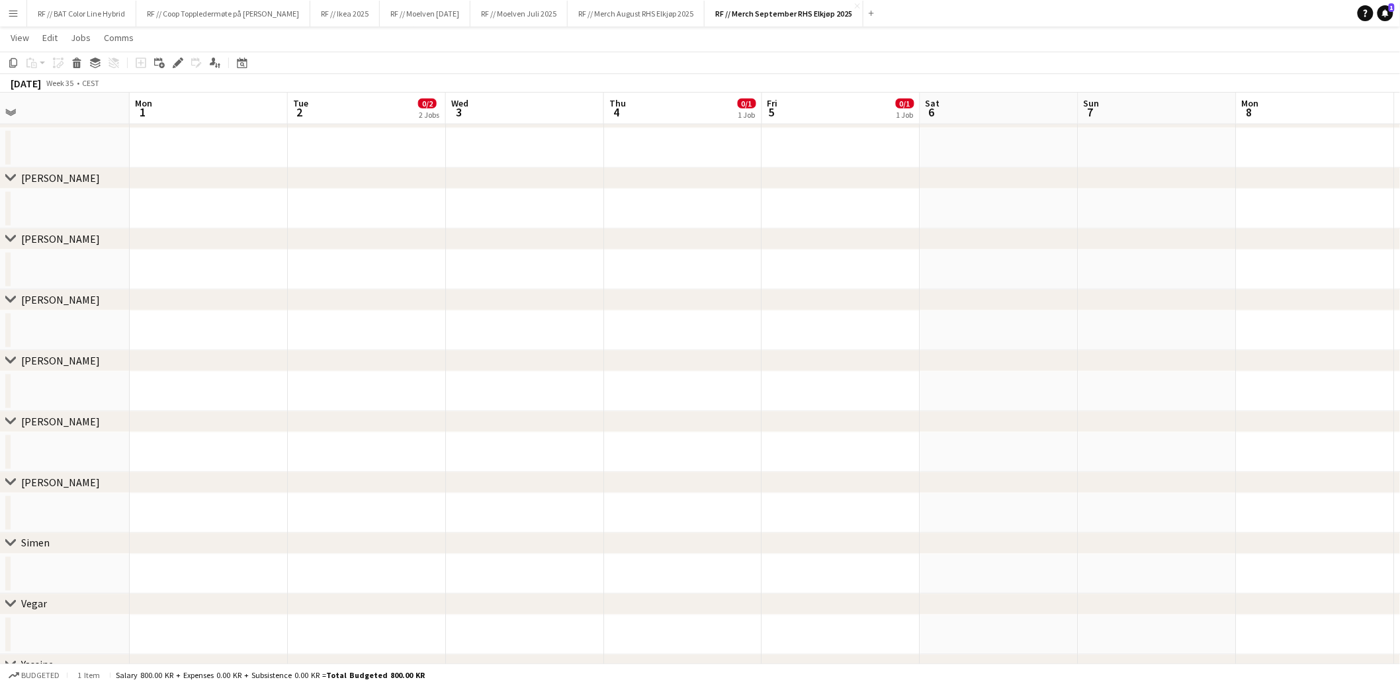
click at [335, 564] on app-date-cell at bounding box center [367, 575] width 158 height 40
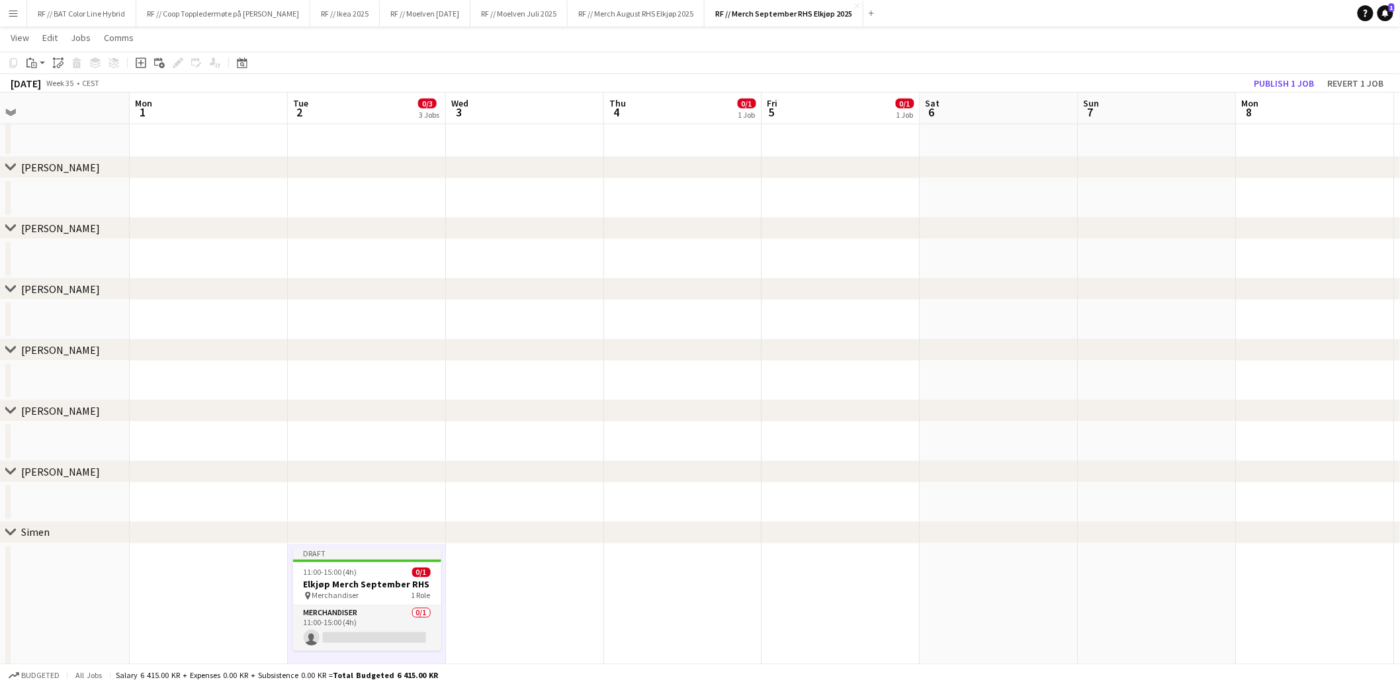
click at [785, 564] on app-date-cell at bounding box center [841, 617] width 158 height 147
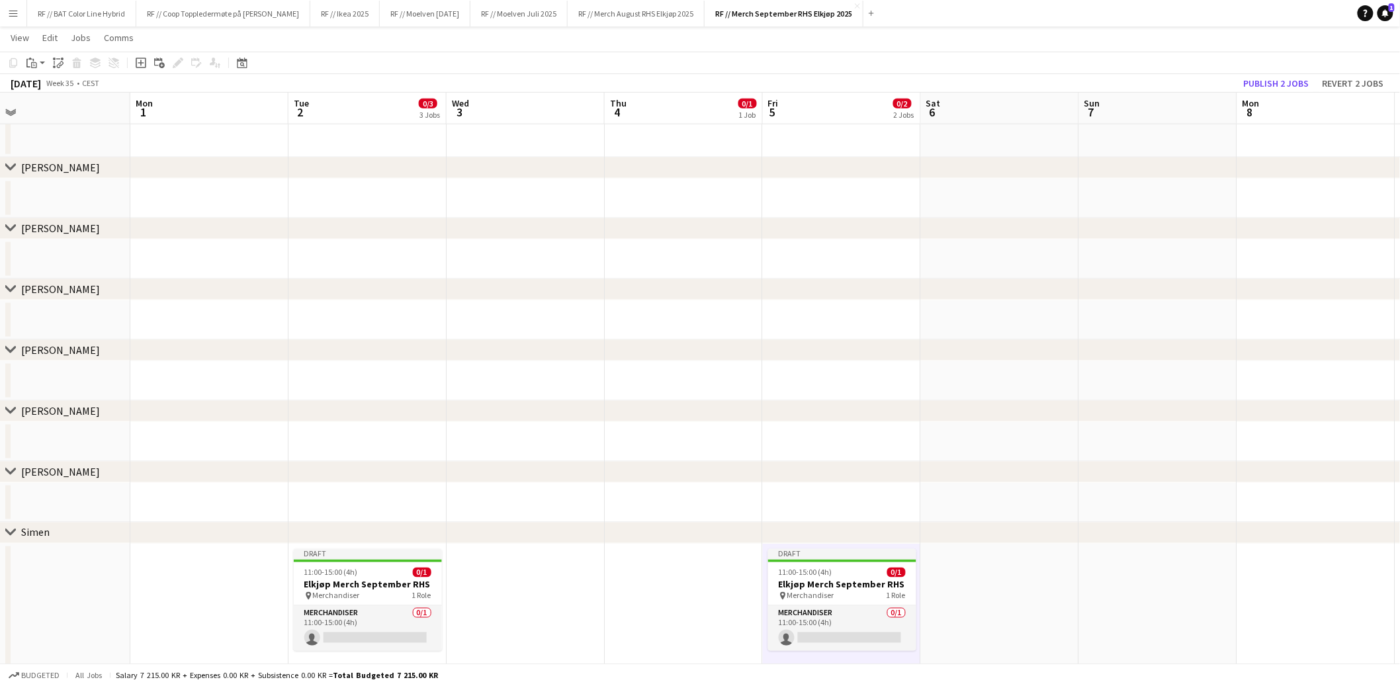
click at [993, 568] on app-date-cell at bounding box center [1000, 617] width 158 height 147
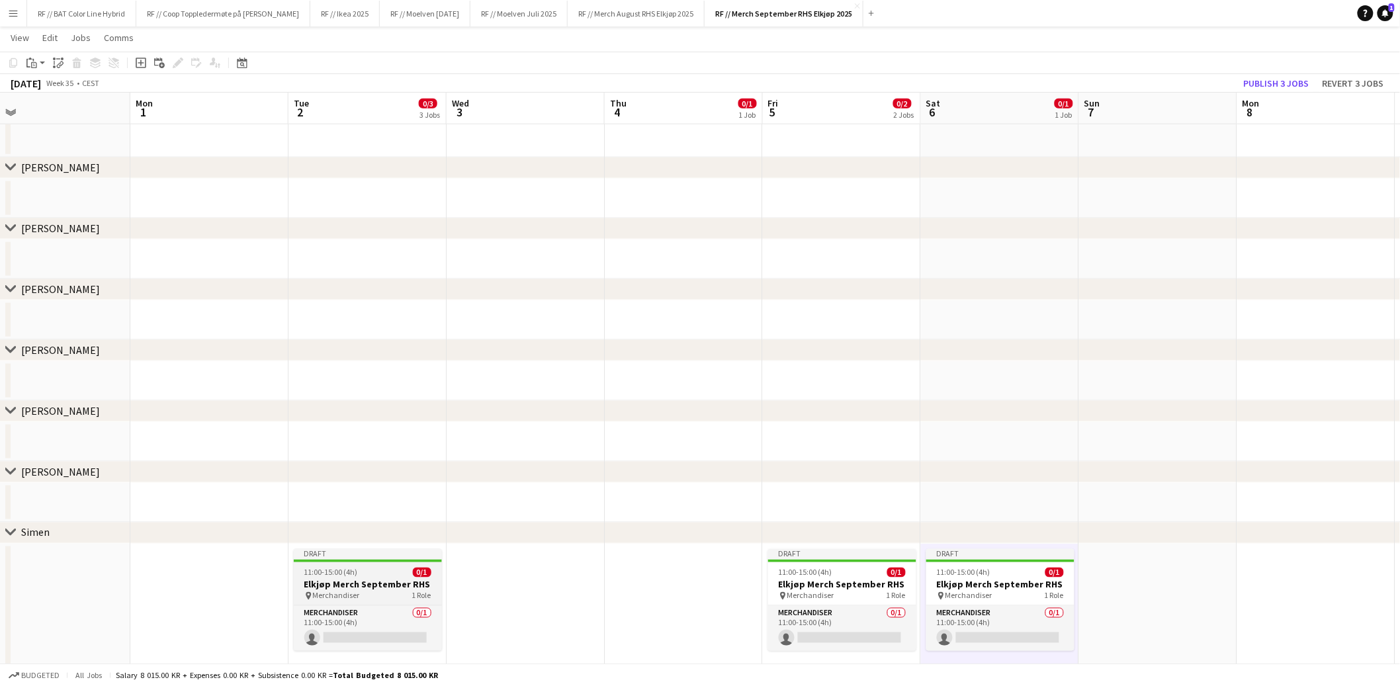
click at [308, 592] on icon at bounding box center [308, 596] width 5 height 8
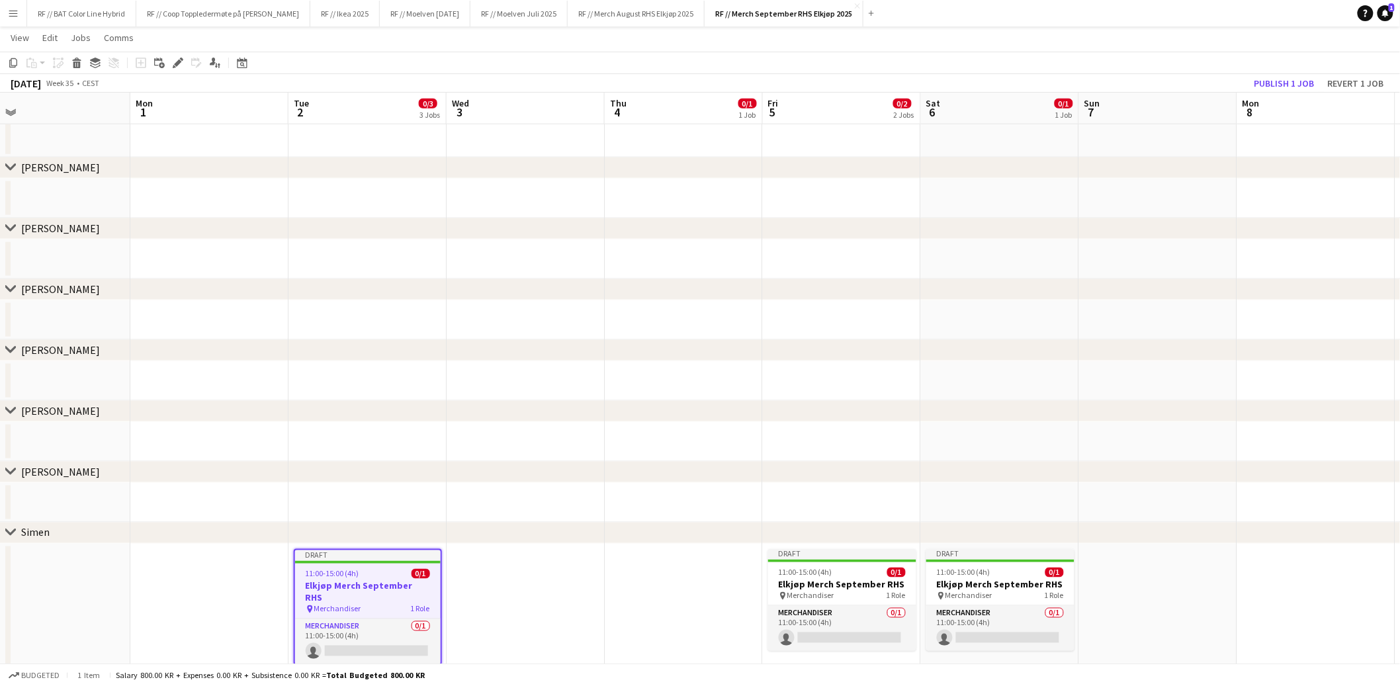
click at [177, 53] on app-toolbar "Copy Paste Paste Command V Paste with crew Command Shift V Paste linked Job Del…" at bounding box center [700, 63] width 1400 height 22
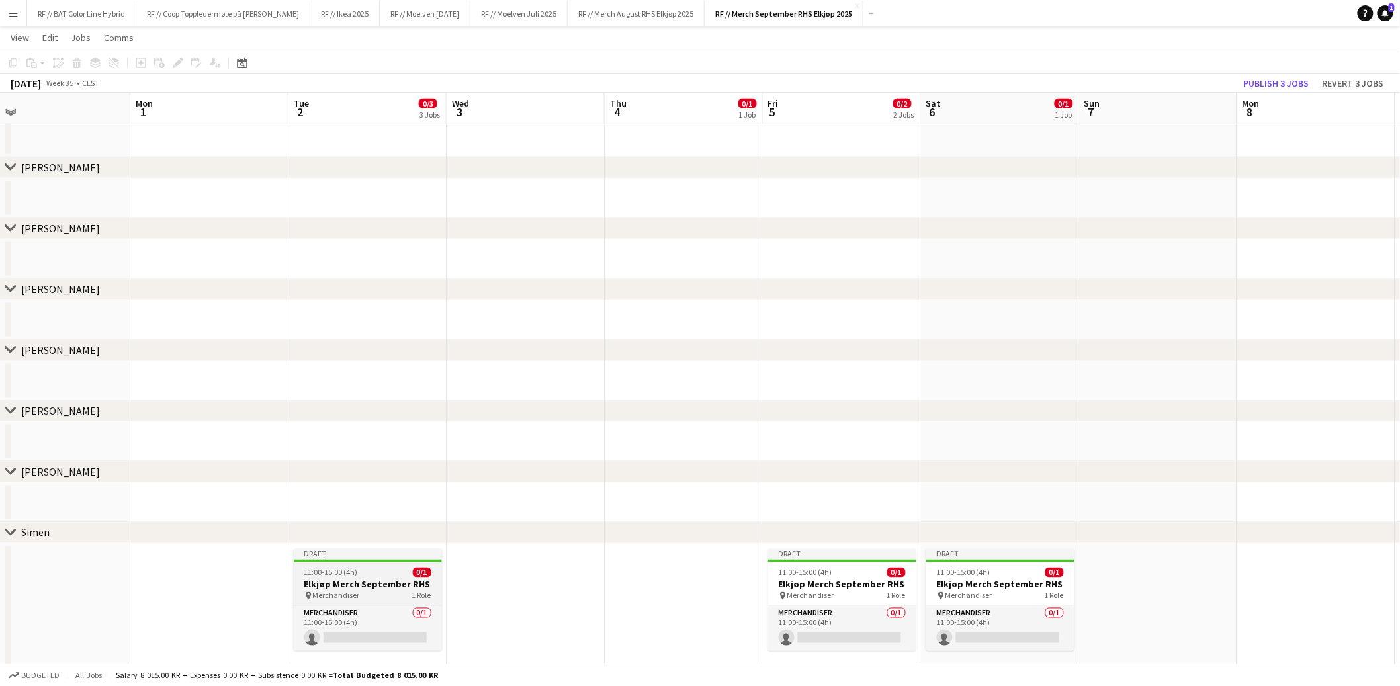
click at [342, 579] on h3 "Elkjøp Merch September RHS" at bounding box center [368, 585] width 148 height 12
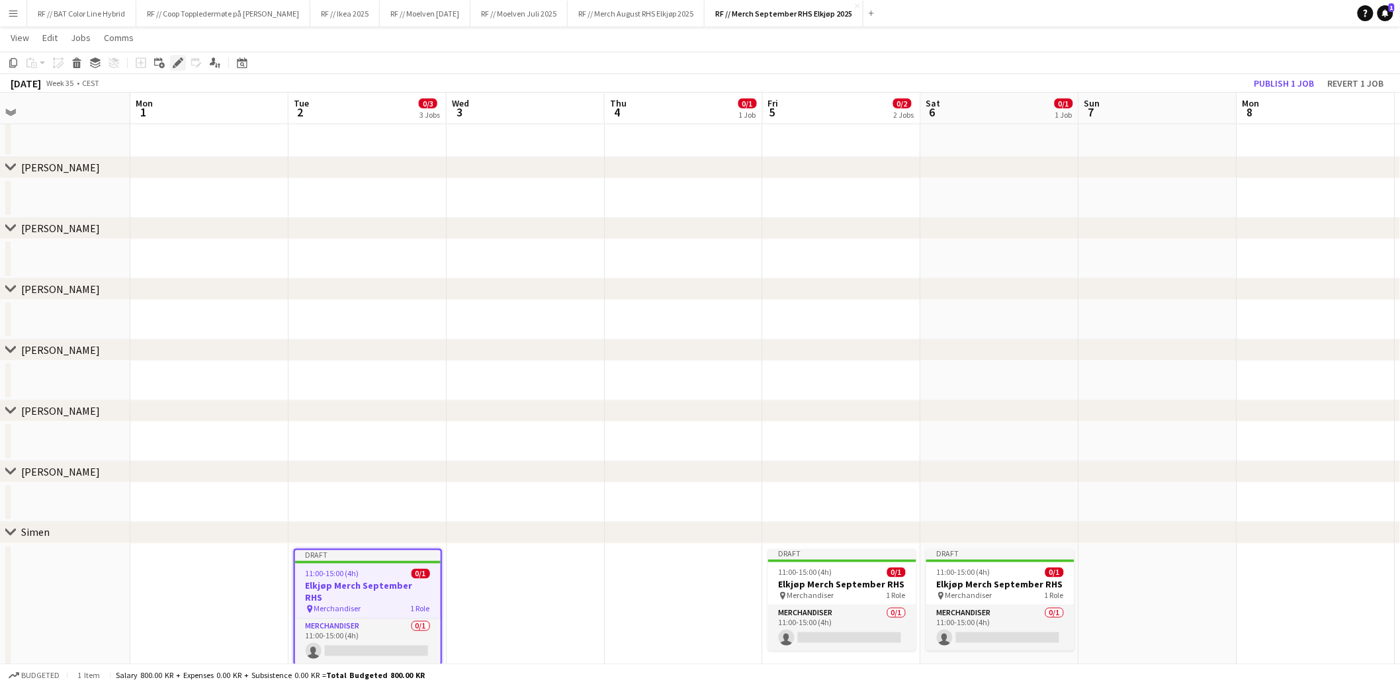
click at [173, 63] on icon "Edit" at bounding box center [178, 63] width 11 height 11
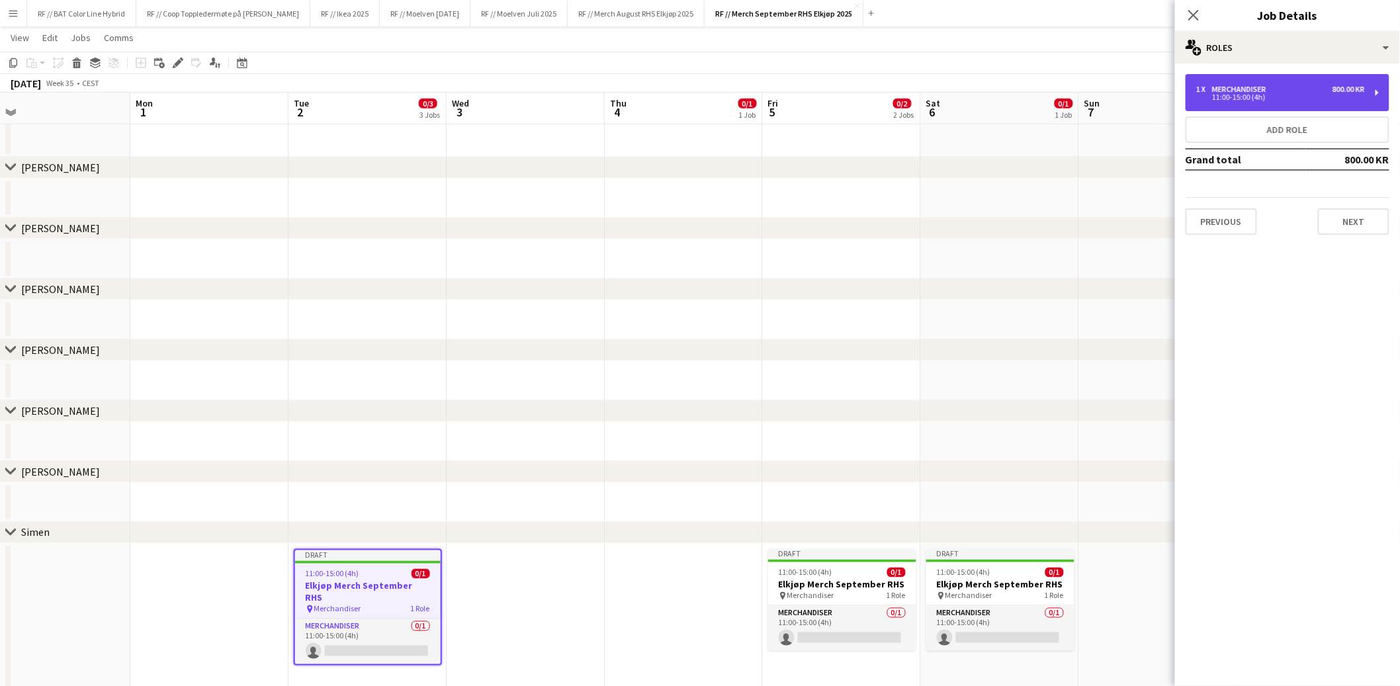
click at [1235, 107] on div "1 x Merchandiser 800.00 KR 11:00-15:00 (4h)" at bounding box center [1288, 92] width 204 height 37
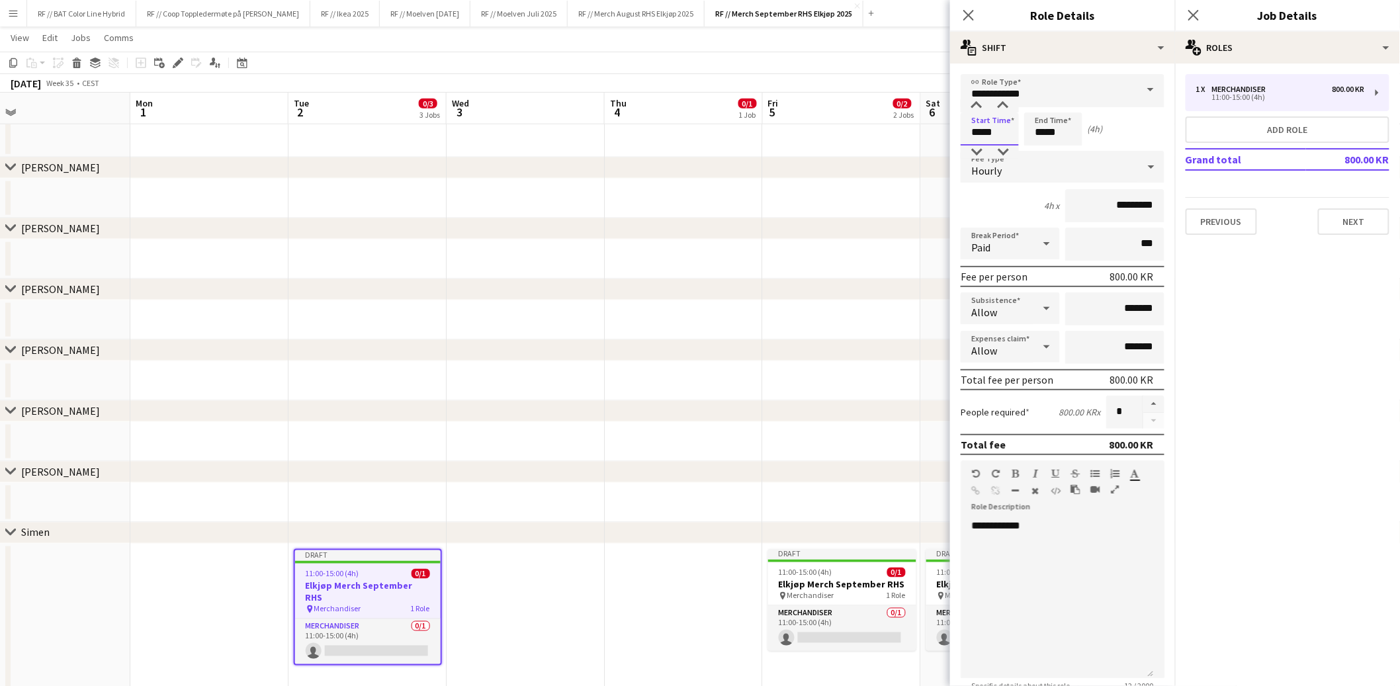
drag, startPoint x: 1014, startPoint y: 128, endPoint x: 895, endPoint y: 114, distance: 120.6
click at [895, 114] on body "Menu Boards Boards Boards All jobs Status Workforce Workforce My Workforce Recr…" at bounding box center [700, 136] width 1400 height 1398
type input "*****"
type input "******"
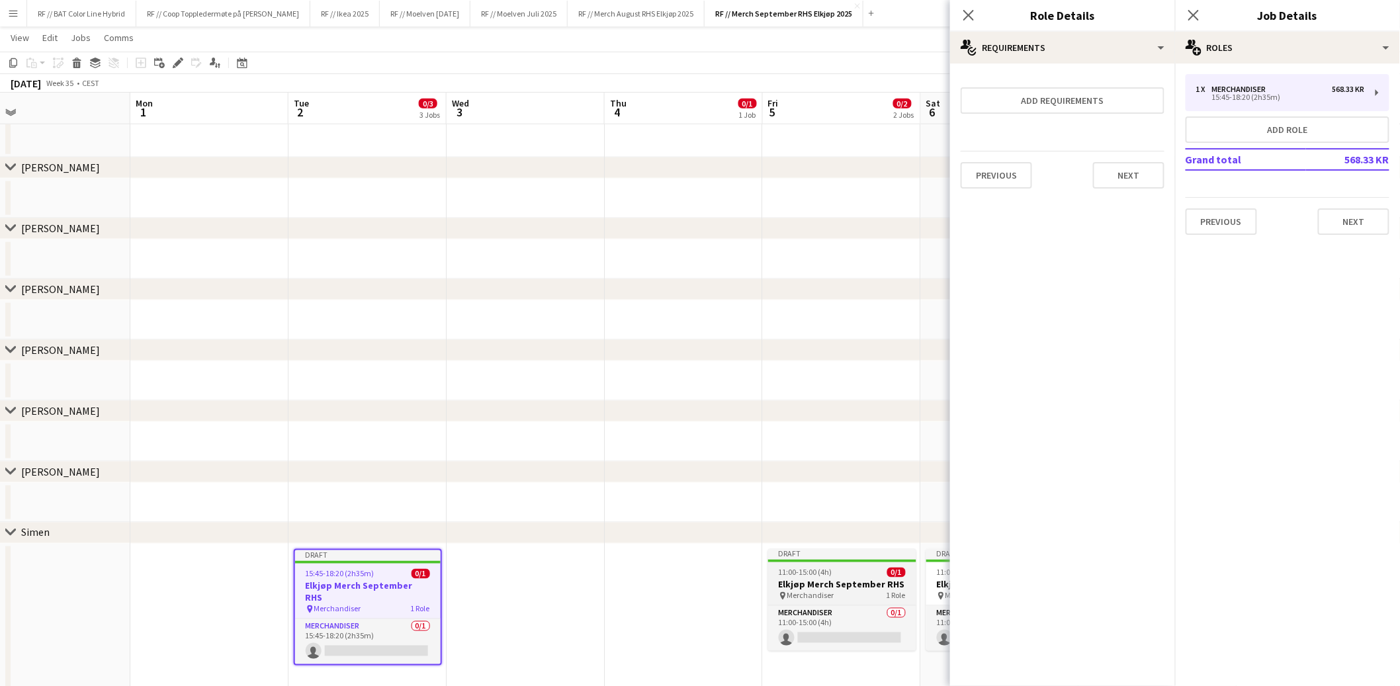
click at [836, 579] on h3 "Elkjøp Merch September RHS" at bounding box center [842, 585] width 148 height 12
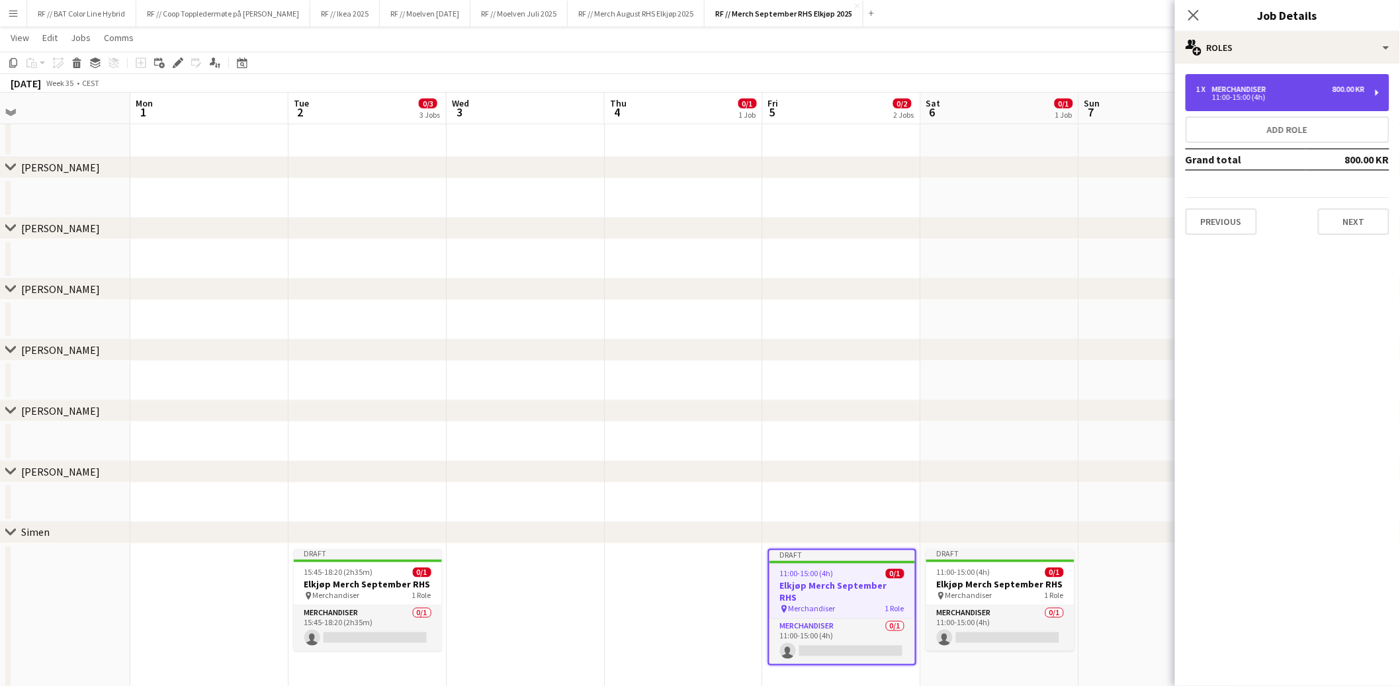
click at [1243, 99] on div "11:00-15:00 (4h)" at bounding box center [1280, 97] width 169 height 7
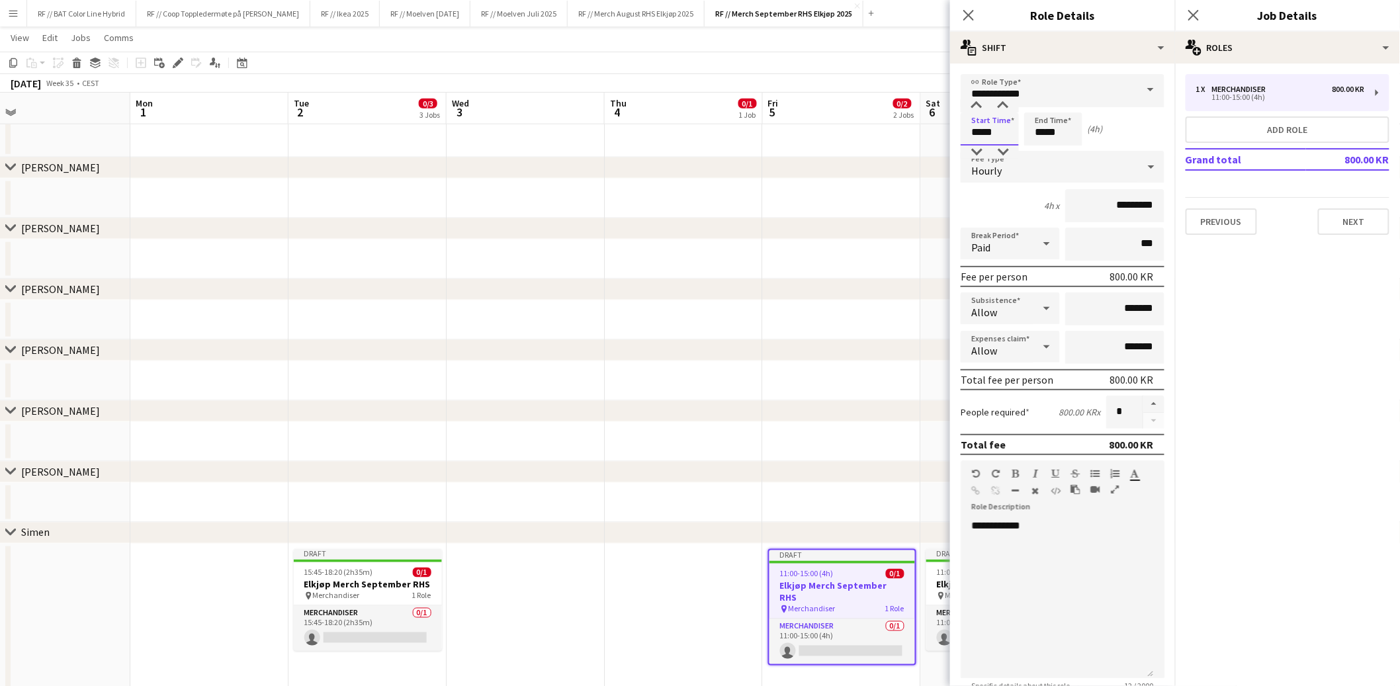
drag, startPoint x: 998, startPoint y: 132, endPoint x: 937, endPoint y: 124, distance: 61.5
click at [937, 124] on body "Menu Boards Boards Boards All jobs Status Workforce Workforce My Workforce Recr…" at bounding box center [700, 136] width 1400 height 1398
type input "*****"
type input "******"
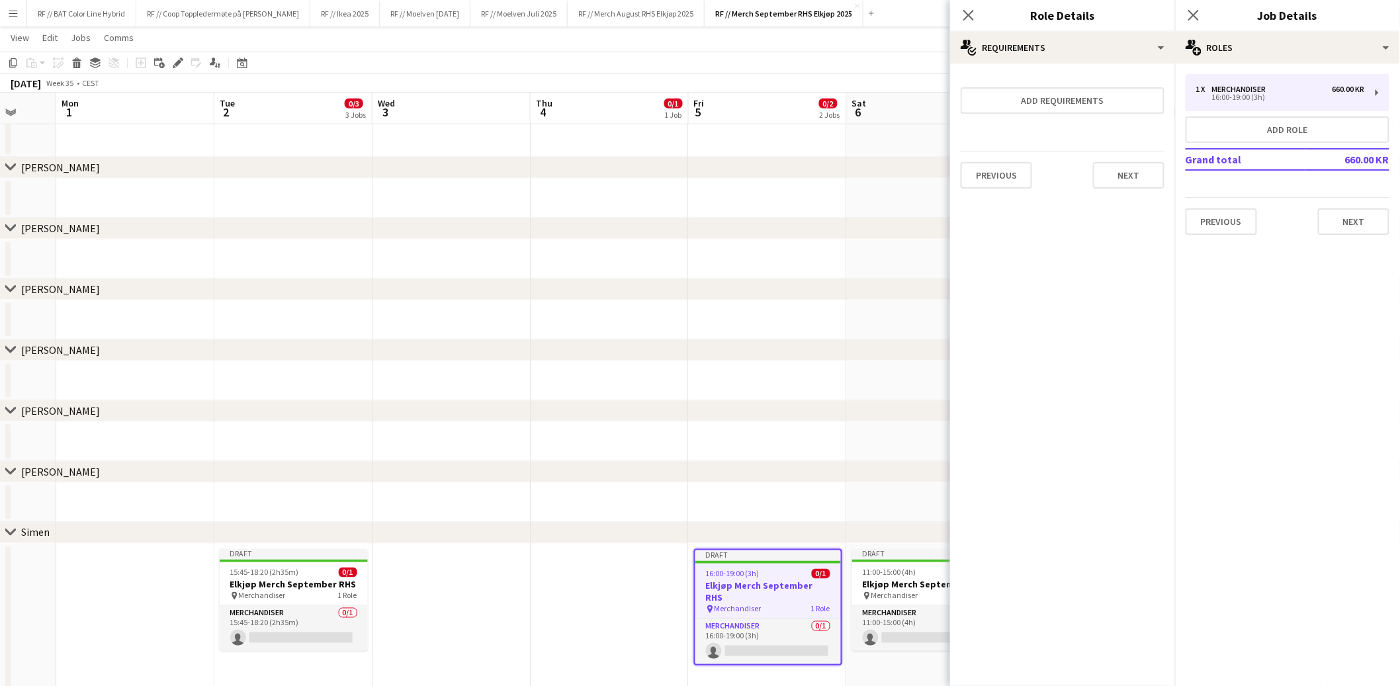
drag, startPoint x: 801, startPoint y: 506, endPoint x: 681, endPoint y: 491, distance: 121.3
click at [630, 487] on app-calendar-viewport "Fri 29 Sat 30 Sun 31 Mon 1 Tue 2 0/3 3 Jobs Wed 3 Thu 4 0/1 1 Job Fri 5 0/2 2 J…" at bounding box center [700, 150] width 1400 height 1323
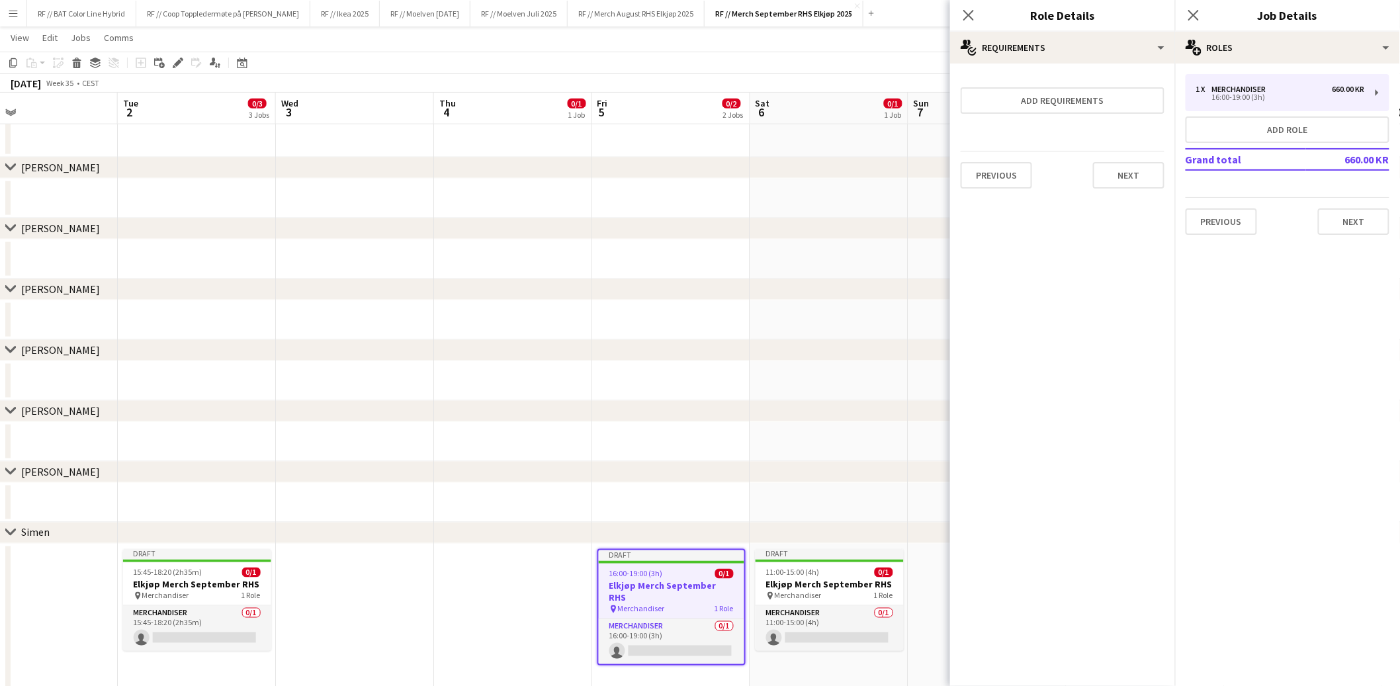
drag, startPoint x: 765, startPoint y: 492, endPoint x: 652, endPoint y: 489, distance: 113.2
click at [652, 488] on app-calendar-viewport "Fri 29 Sat 30 Sun 31 Mon 1 Tue 2 0/3 3 Jobs Wed 3 Thu 4 0/1 1 Job Fri 5 0/2 2 J…" at bounding box center [700, 150] width 1400 height 1323
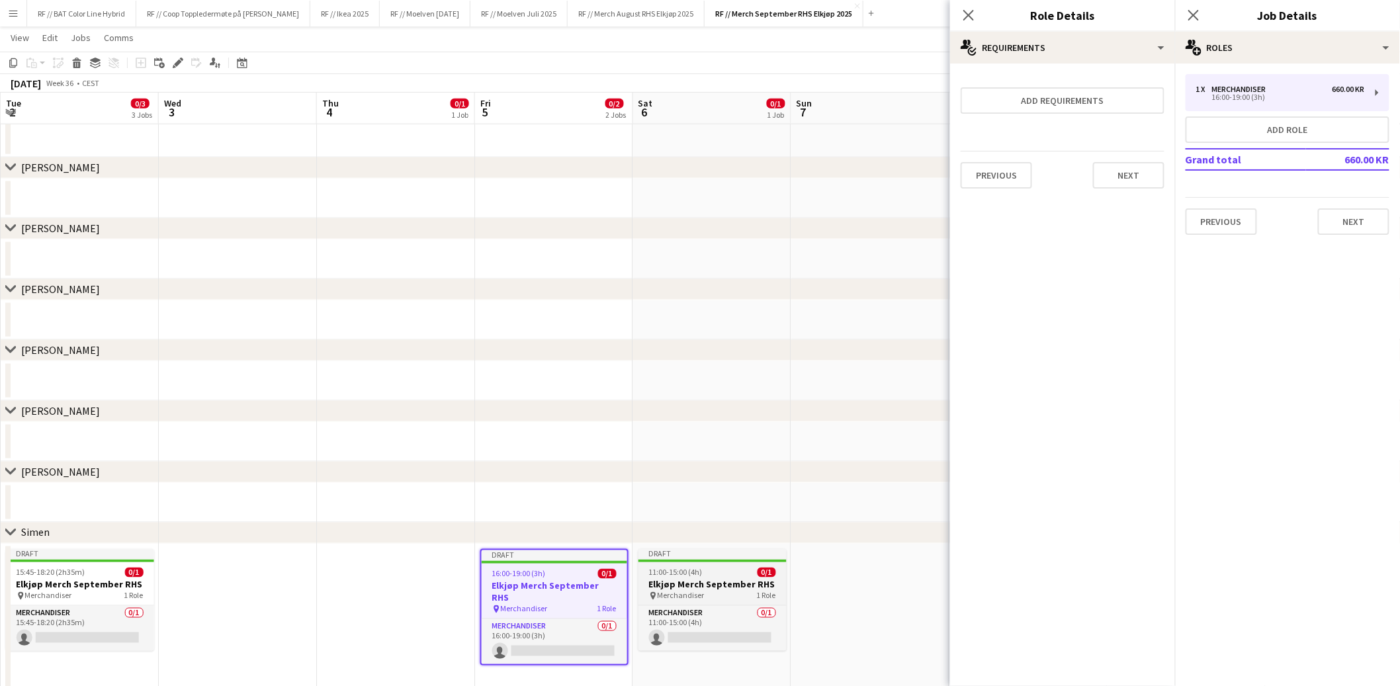
click at [737, 576] on div "11:00-15:00 (4h) 0/1" at bounding box center [713, 573] width 148 height 10
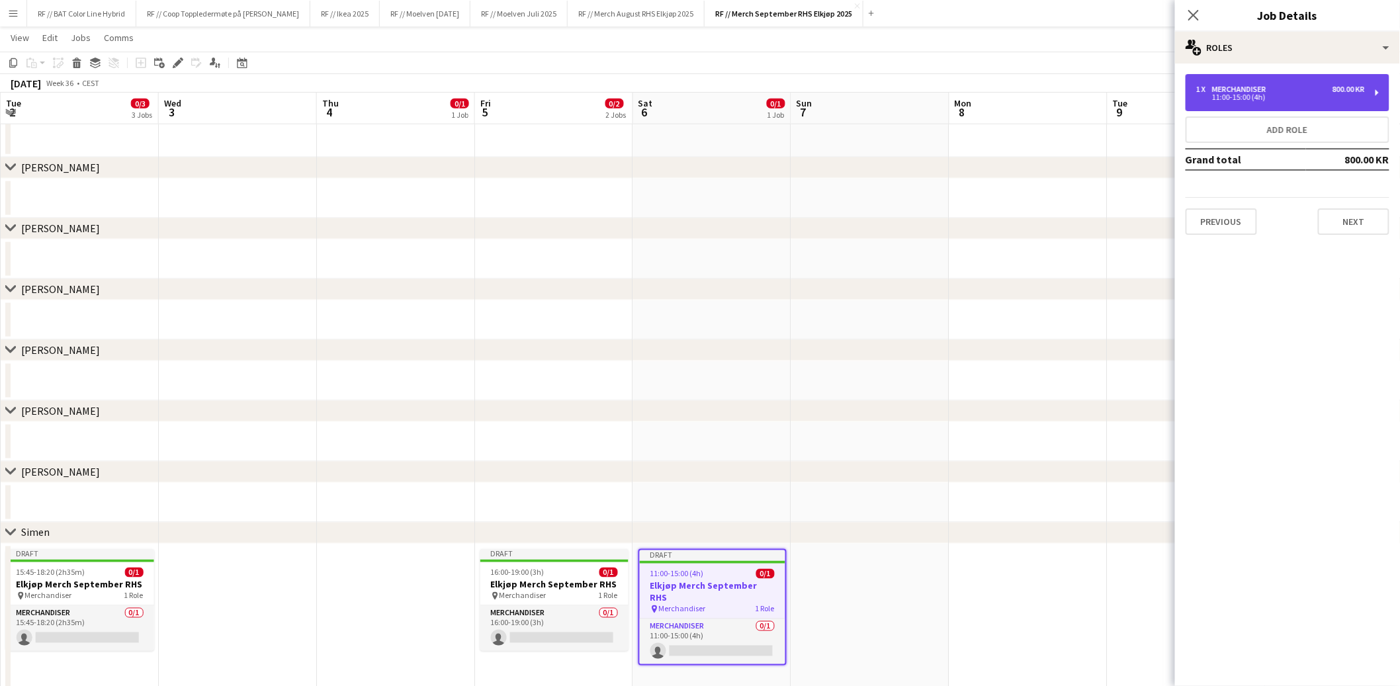
click at [1268, 99] on div "11:00-15:00 (4h)" at bounding box center [1280, 97] width 169 height 7
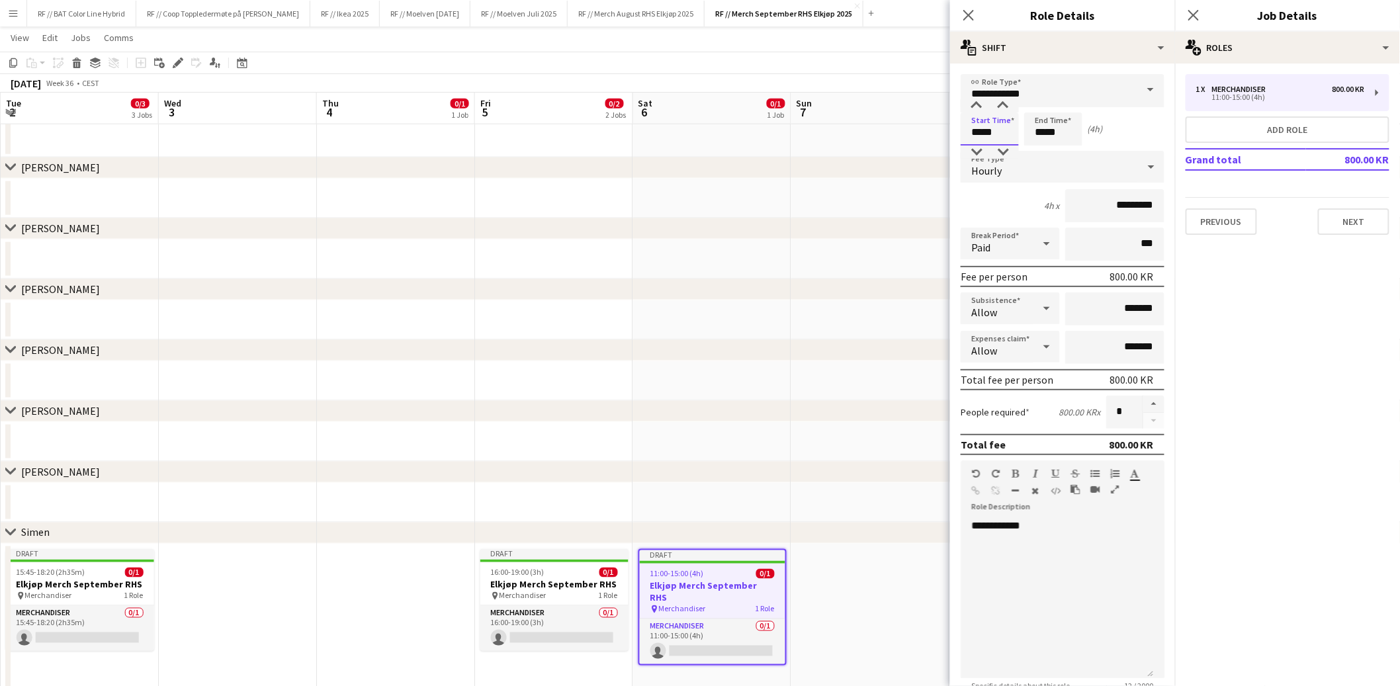
drag, startPoint x: 1010, startPoint y: 132, endPoint x: 916, endPoint y: 122, distance: 95.1
click at [916, 122] on body "Menu Boards Boards Boards All jobs Status Workforce Workforce My Workforce Recr…" at bounding box center [700, 136] width 1400 height 1398
type input "*****"
type input "******"
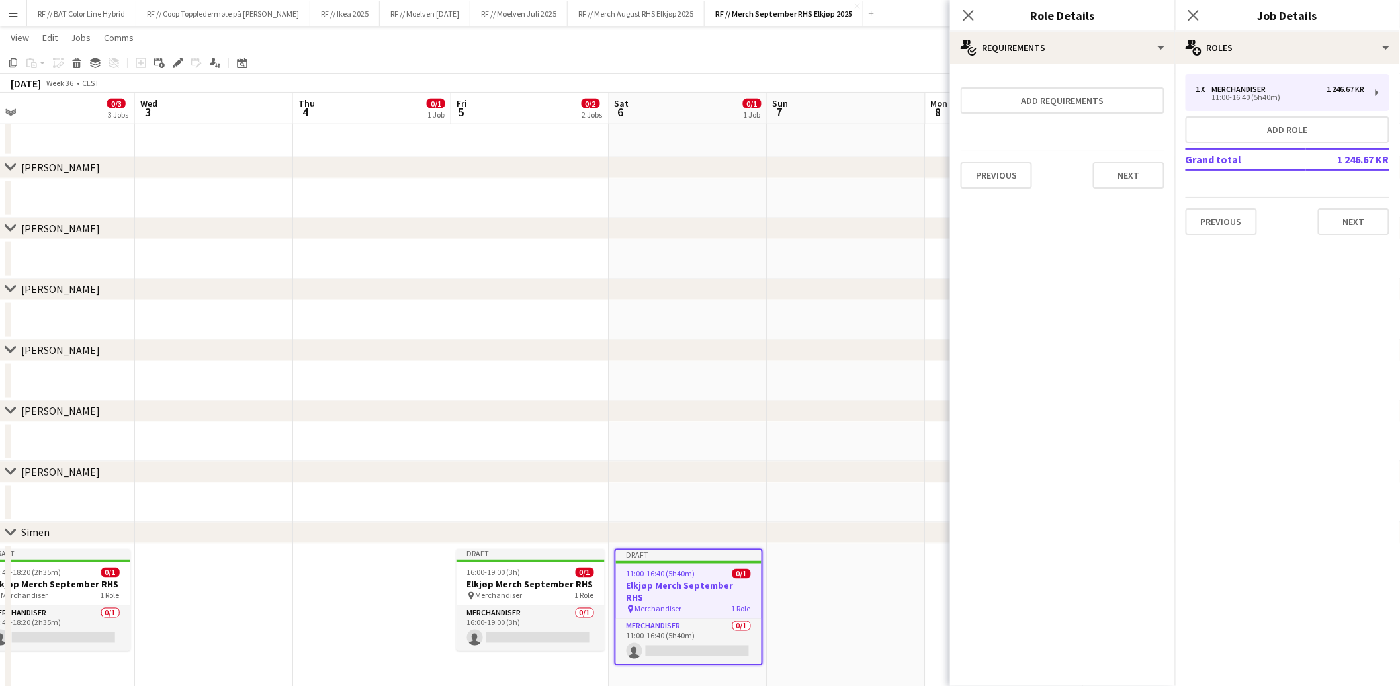
drag, startPoint x: 809, startPoint y: 485, endPoint x: 648, endPoint y: 488, distance: 161.5
click at [648, 488] on app-calendar-viewport "Sat 30 Sun 31 Mon 1 Tue 2 0/3 3 Jobs Wed 3 Thu 4 0/1 1 Job Fri 5 0/2 2 Jobs Sat…" at bounding box center [700, 150] width 1400 height 1323
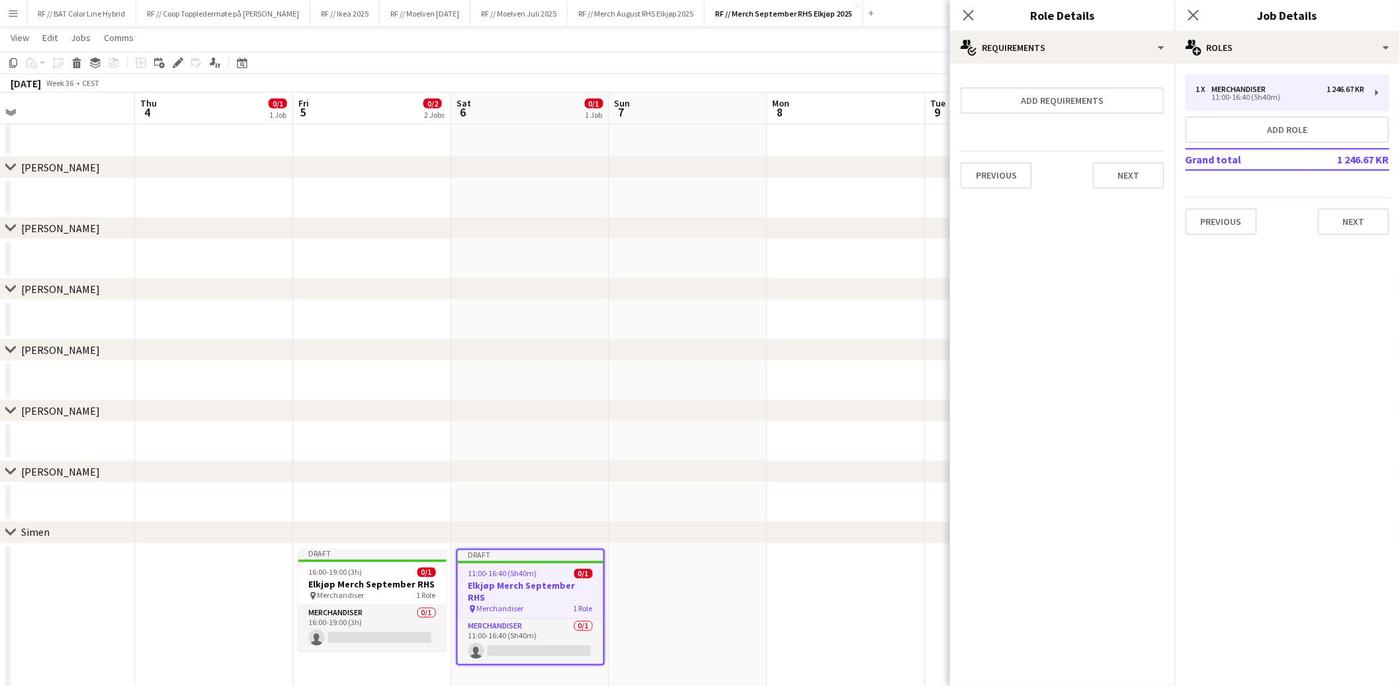
scroll to position [0, 504]
click at [824, 595] on app-date-cell at bounding box center [841, 617] width 158 height 147
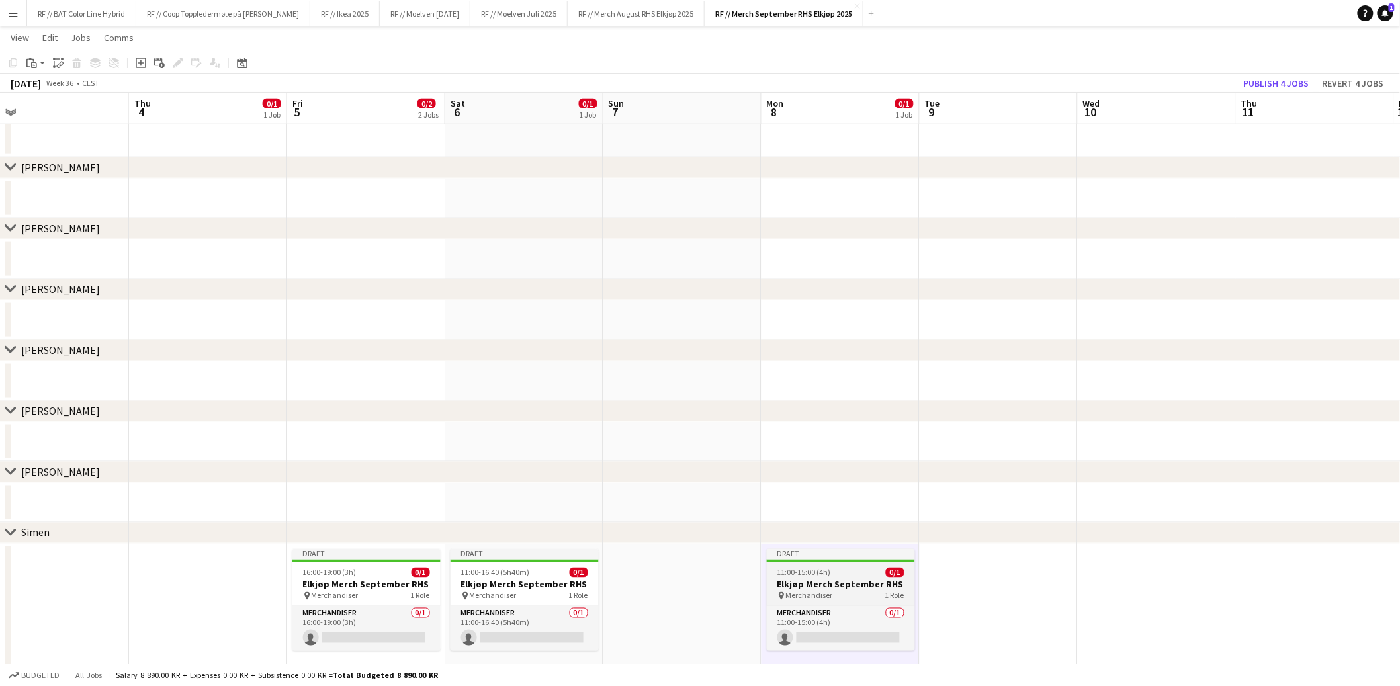
click at [825, 583] on h3 "Elkjøp Merch September RHS" at bounding box center [841, 585] width 148 height 12
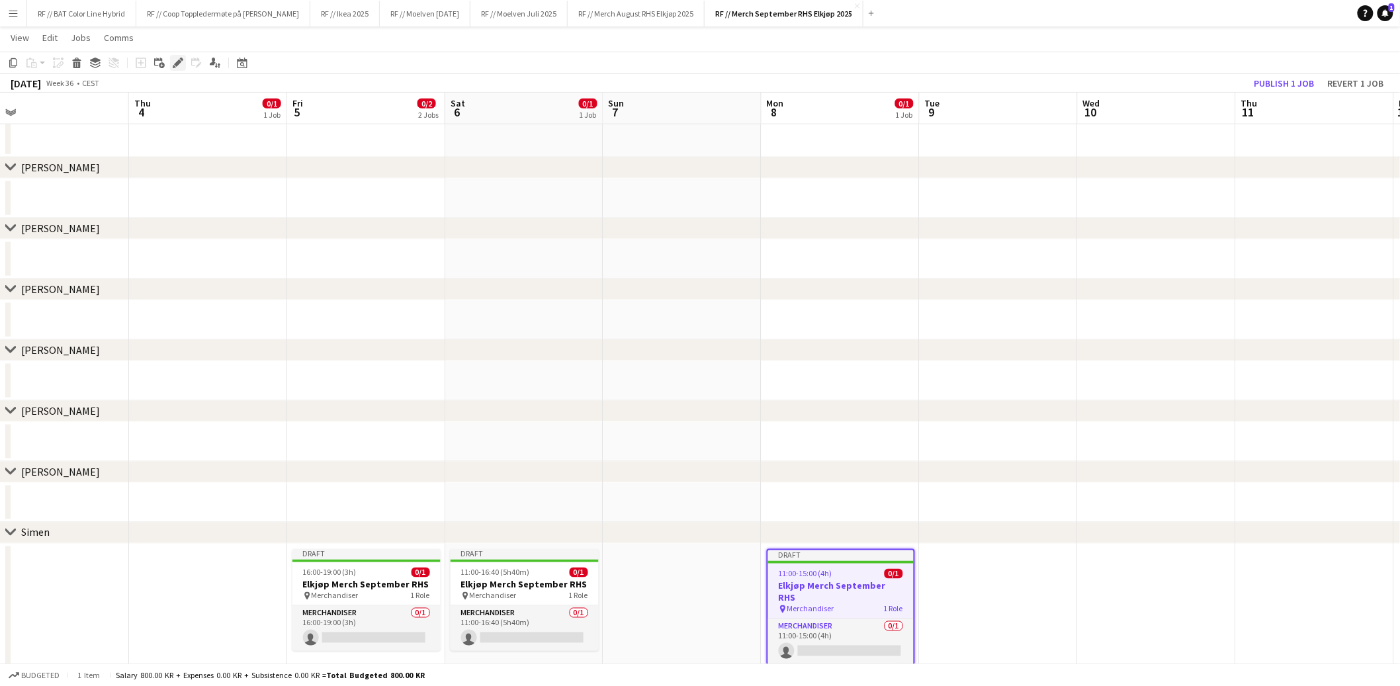
click at [175, 56] on div "Edit" at bounding box center [178, 63] width 16 height 16
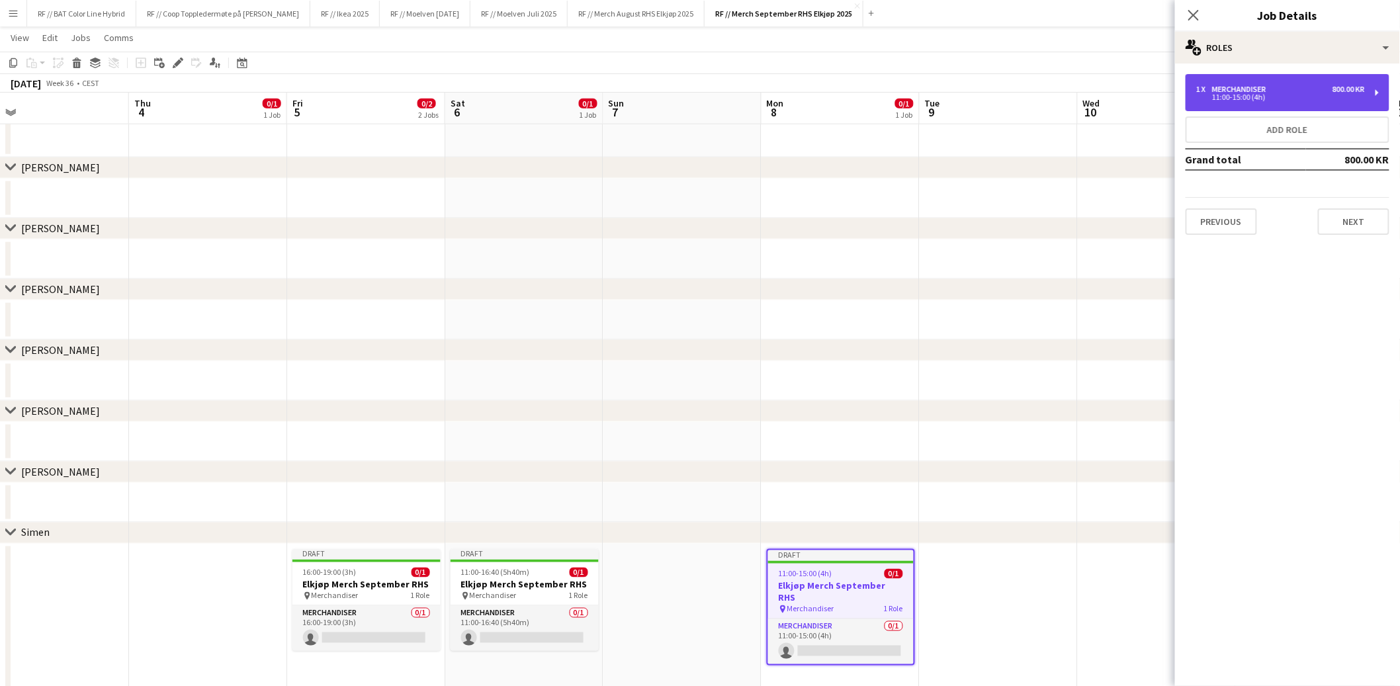
click at [1263, 99] on div "11:00-15:00 (4h)" at bounding box center [1280, 97] width 169 height 7
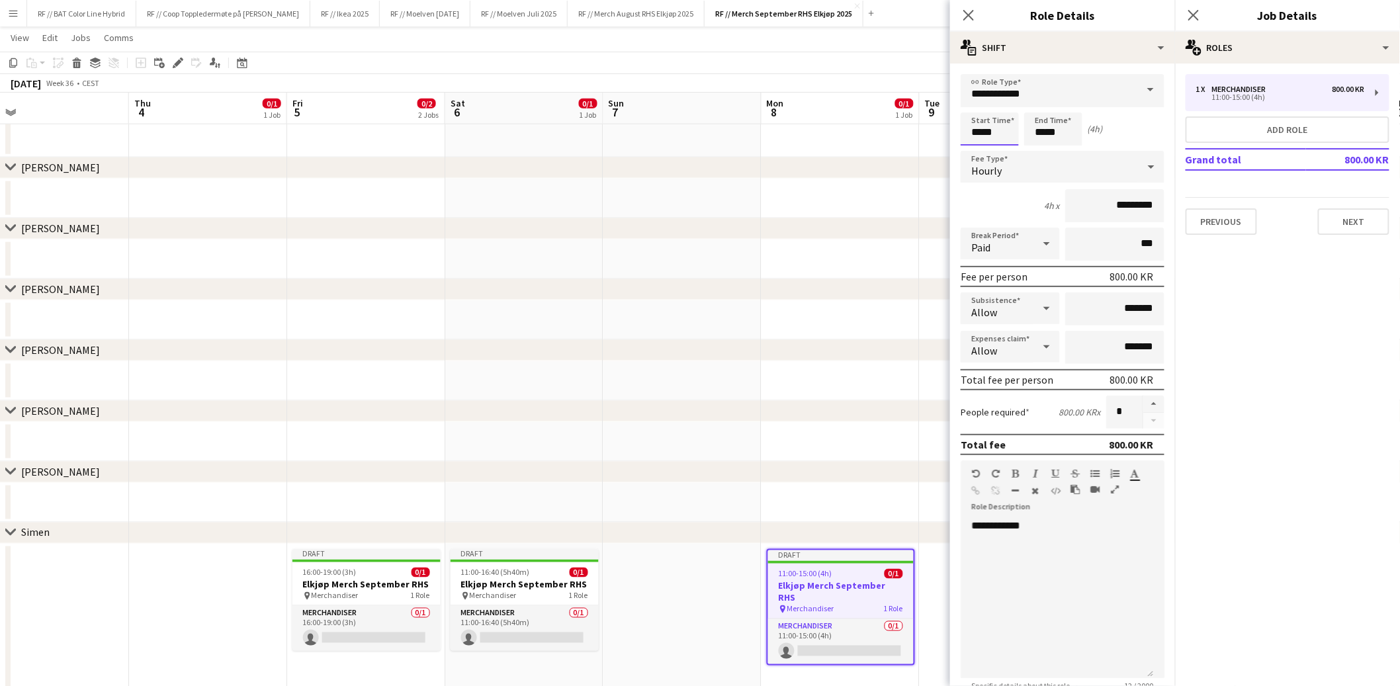
drag, startPoint x: 955, startPoint y: 128, endPoint x: 913, endPoint y: 121, distance: 42.2
click at [914, 122] on body "Menu Boards Boards Boards All jobs Status Workforce Workforce My Workforce Recr…" at bounding box center [700, 136] width 1400 height 1398
type input "*****"
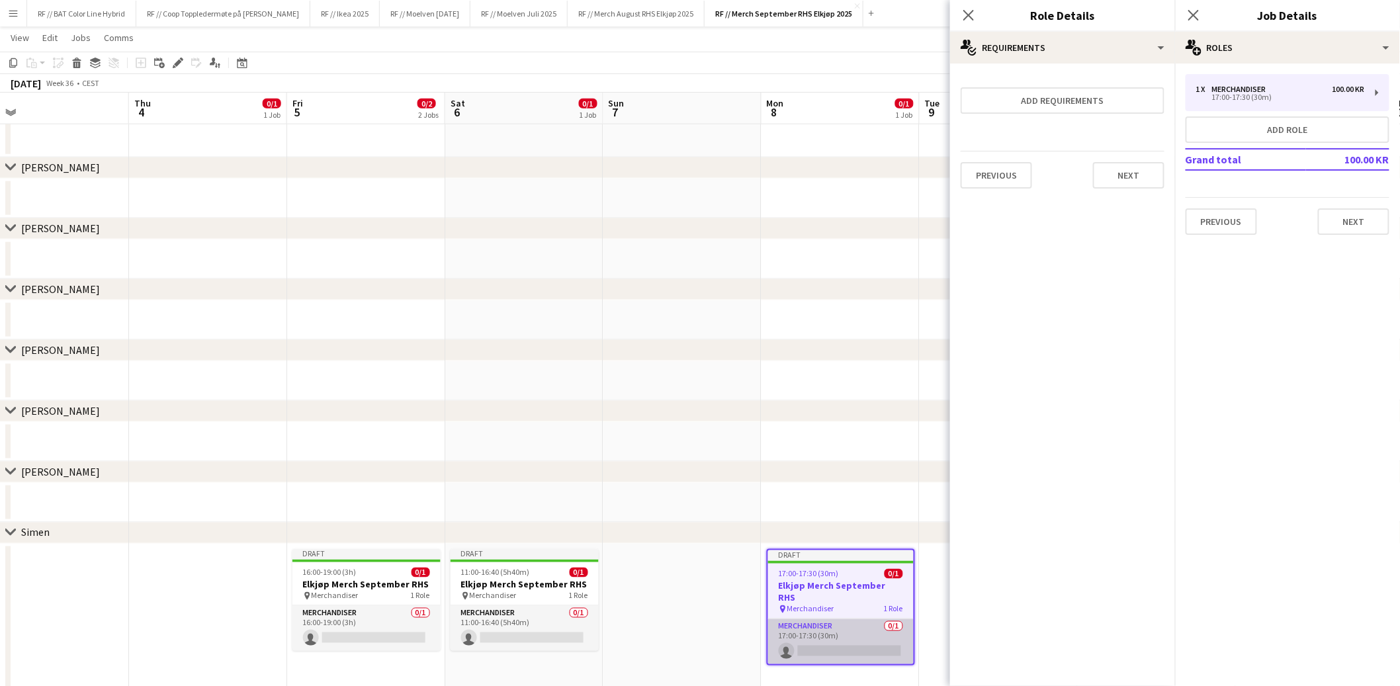
click at [850, 637] on app-card-role "Merchandiser 0/1 17:00-17:30 (30m) single-neutral-actions" at bounding box center [841, 641] width 146 height 45
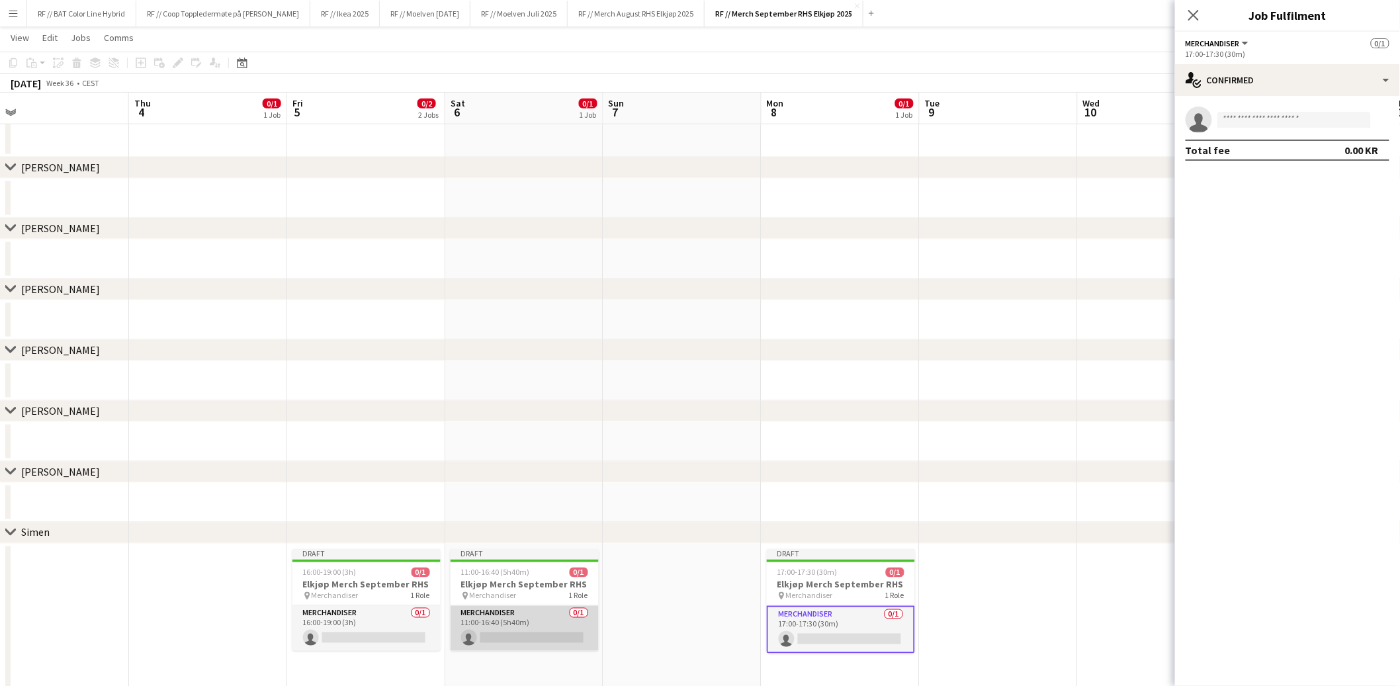
drag, startPoint x: 523, startPoint y: 633, endPoint x: 513, endPoint y: 633, distance: 9.3
click at [523, 633] on app-card-role "Merchandiser 0/1 11:00-16:40 (5h40m) single-neutral-actions" at bounding box center [525, 628] width 148 height 45
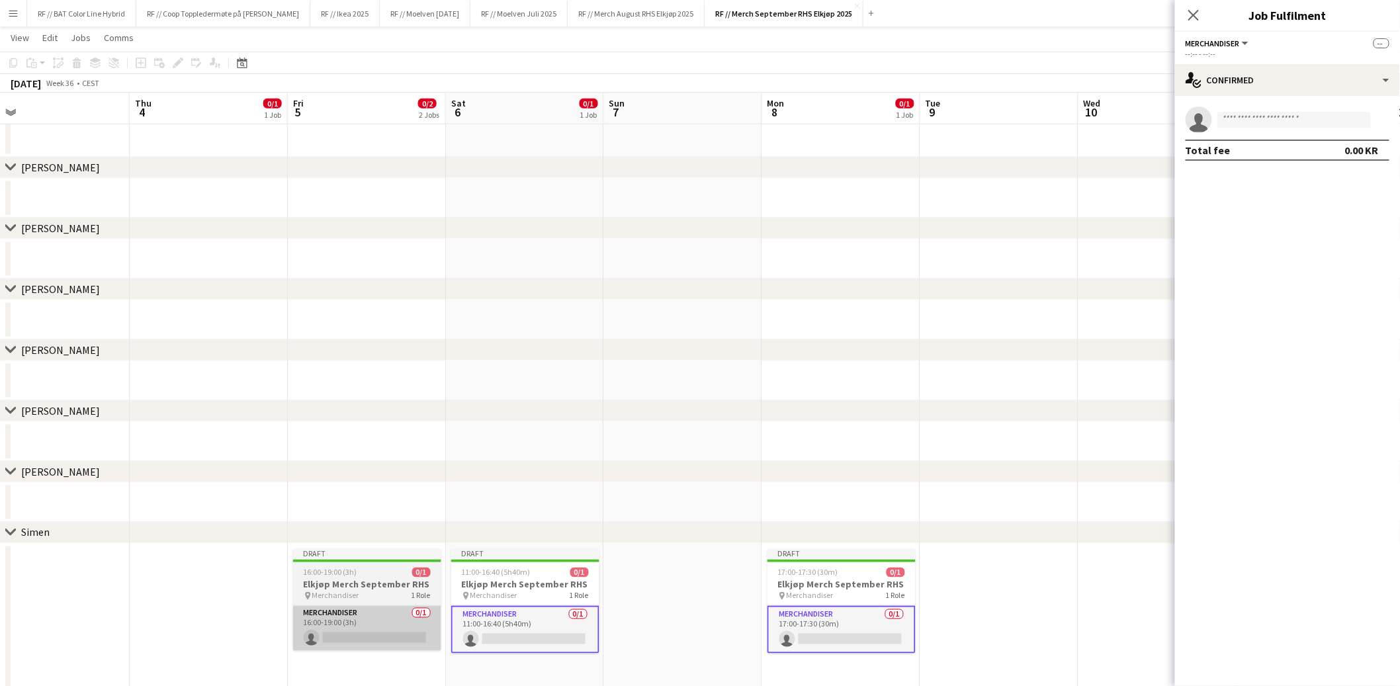
click at [365, 630] on app-card-role "Merchandiser 0/1 16:00-19:00 (3h) single-neutral-actions" at bounding box center [367, 628] width 148 height 45
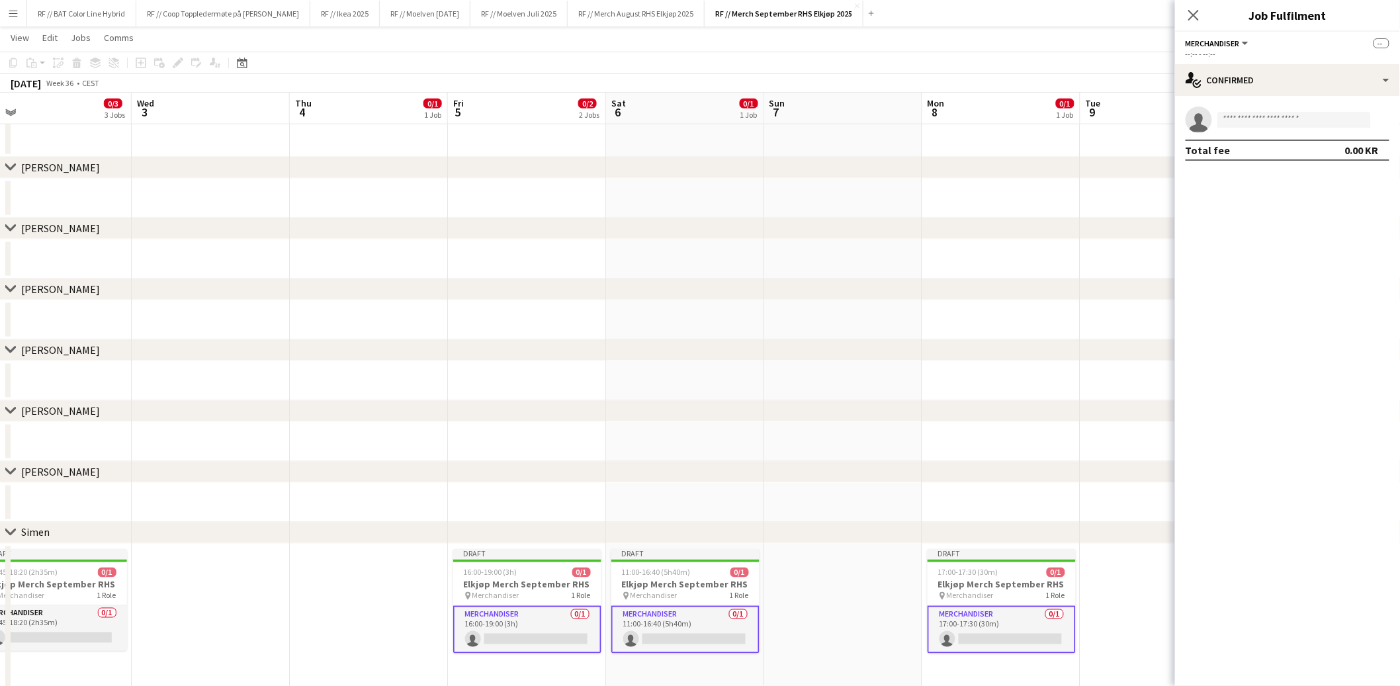
drag, startPoint x: 204, startPoint y: 459, endPoint x: 730, endPoint y: 451, distance: 525.5
click at [732, 449] on app-calendar-viewport "Sun 31 Mon 1 Tue 2 0/3 3 Jobs Wed 3 Thu 4 0/1 1 Job Fri 5 0/2 2 Jobs Sat 6 0/1 …" at bounding box center [700, 150] width 1400 height 1323
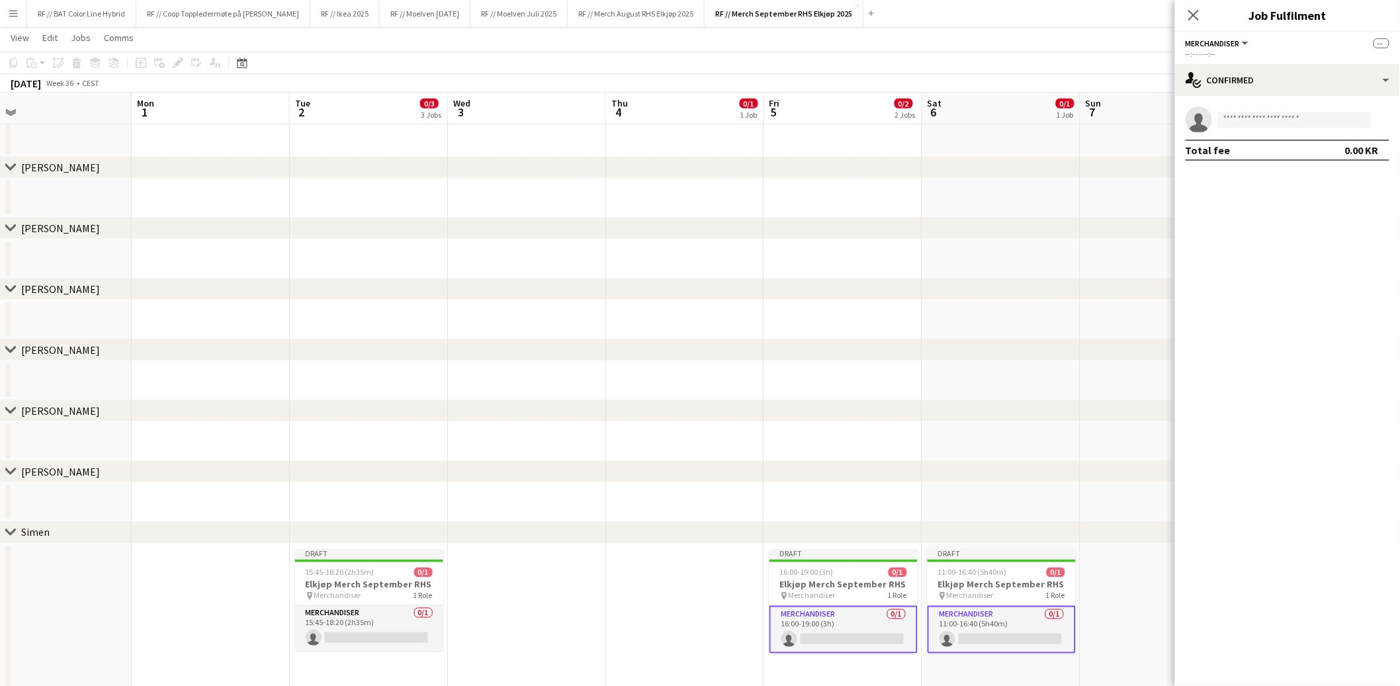
scroll to position [0, 292]
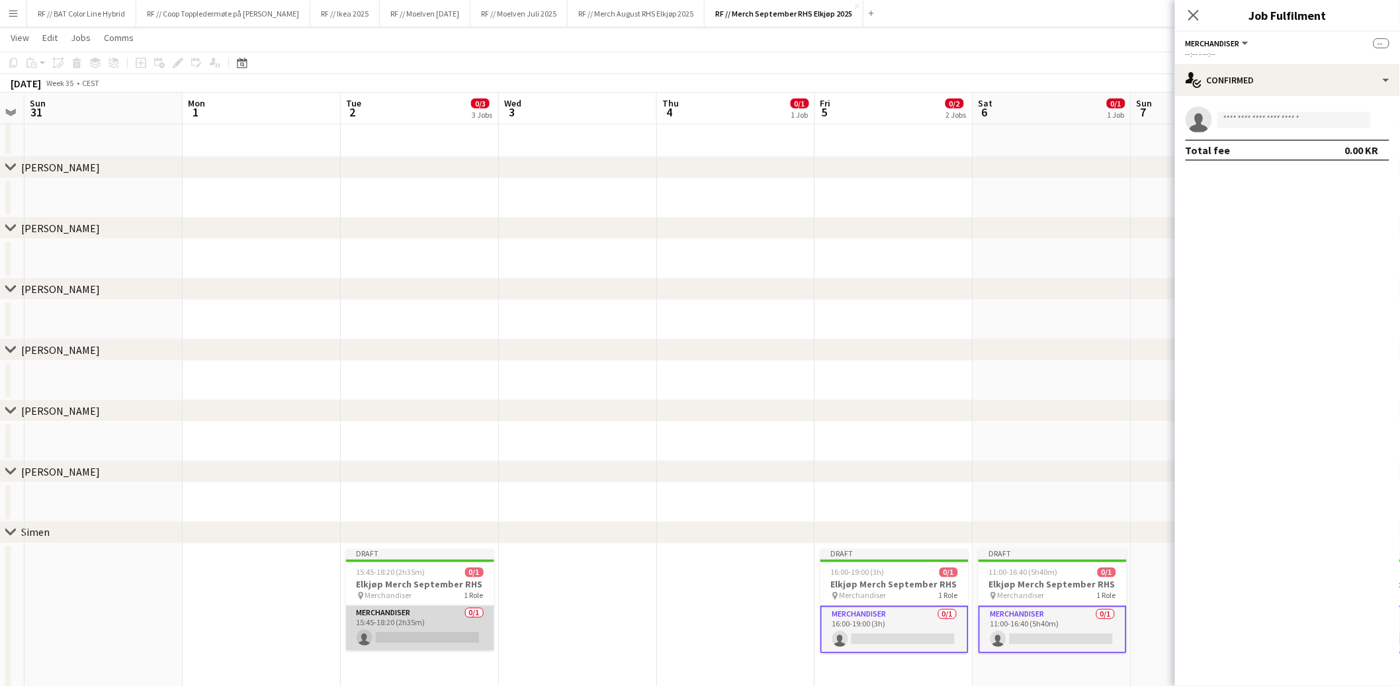
click at [412, 637] on app-card-role "Merchandiser 0/1 15:45-18:20 (2h35m) single-neutral-actions" at bounding box center [420, 628] width 148 height 45
drag, startPoint x: 1263, startPoint y: 116, endPoint x: 1255, endPoint y: 122, distance: 9.9
click at [1262, 116] on input at bounding box center [1295, 120] width 154 height 16
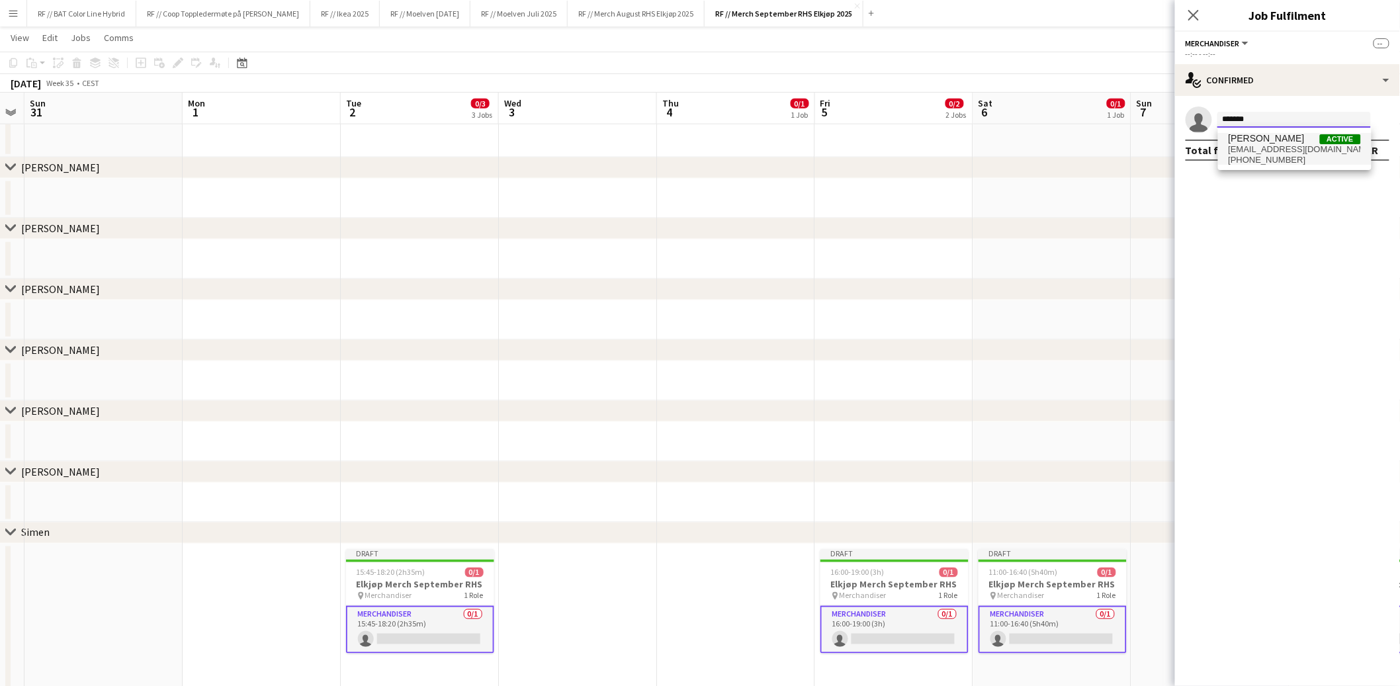
type input "*******"
click at [1321, 147] on span "leinsimen@gmail.com" at bounding box center [1295, 149] width 132 height 11
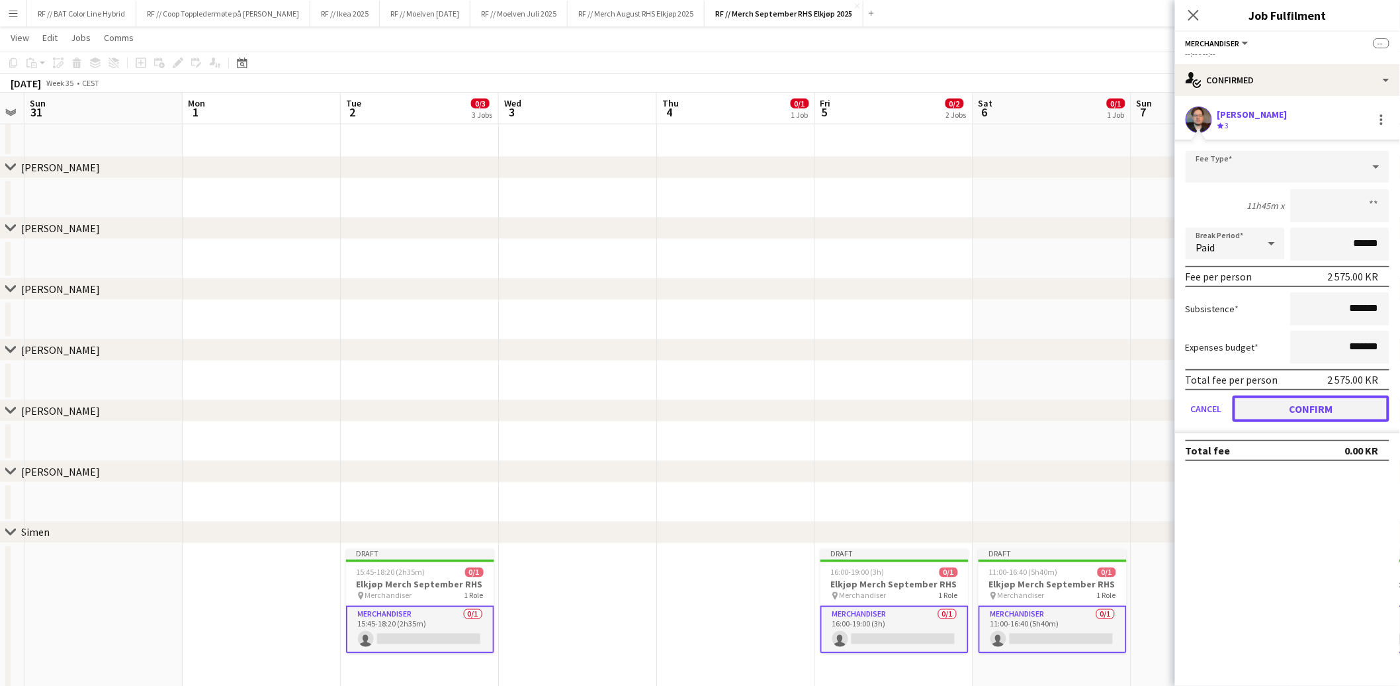
click at [1326, 411] on button "Confirm" at bounding box center [1311, 409] width 157 height 26
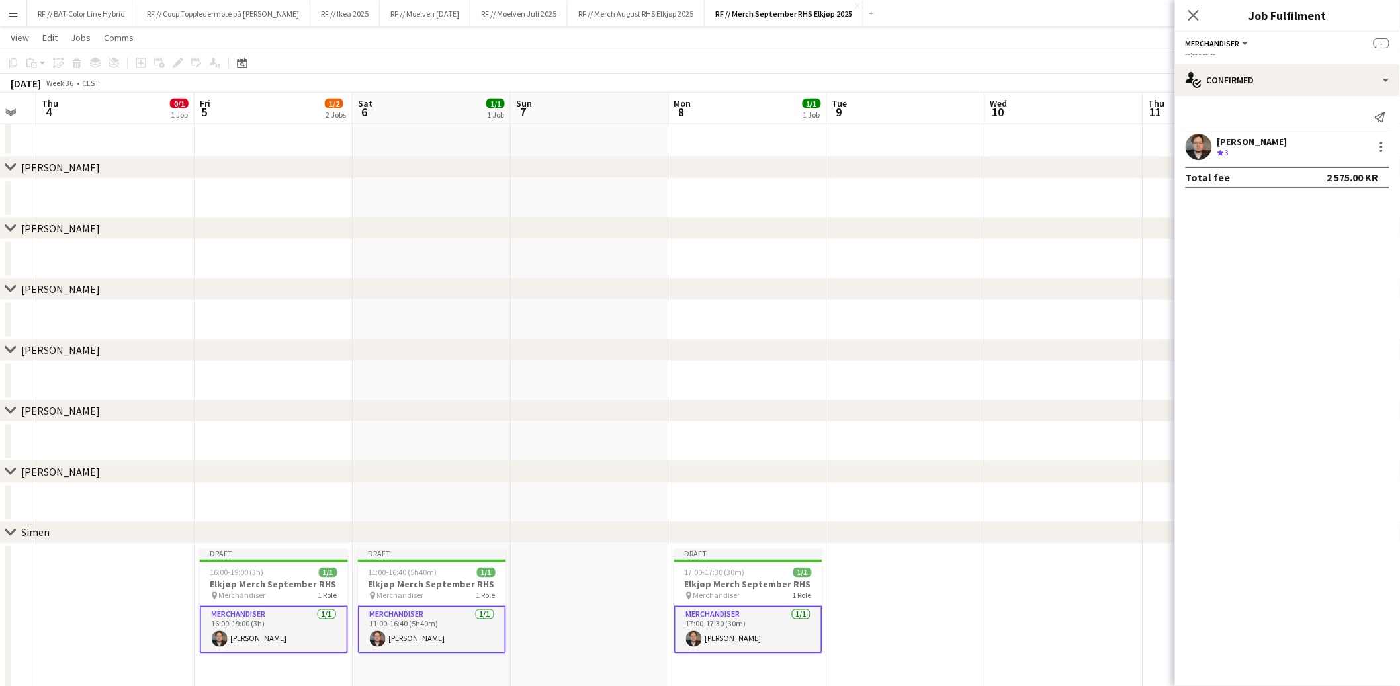
scroll to position [0, 407]
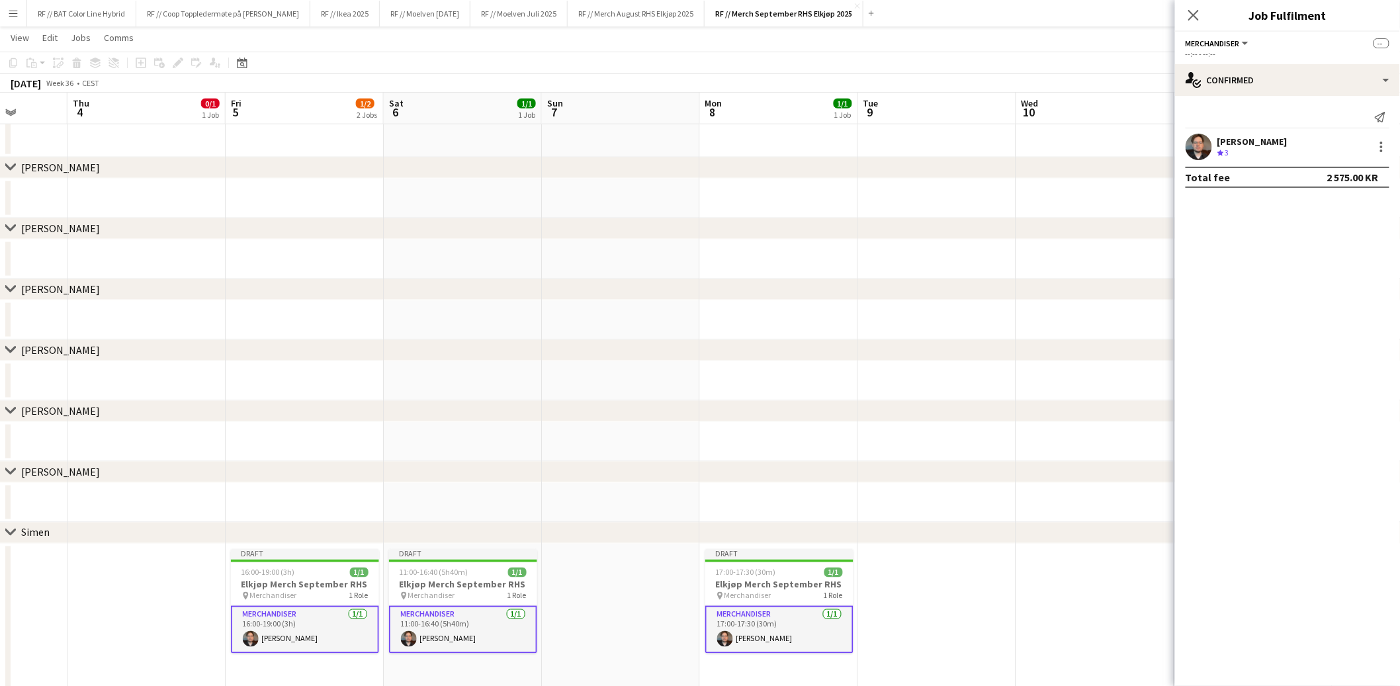
drag, startPoint x: 1018, startPoint y: 457, endPoint x: 527, endPoint y: 414, distance: 493.5
click at [527, 415] on div "chevron-right Alita chevron-right Elias chevron-right Kenneth chevron-right Lin…" at bounding box center [700, 150] width 1400 height 1323
click at [986, 249] on app-date-cell at bounding box center [937, 260] width 158 height 40
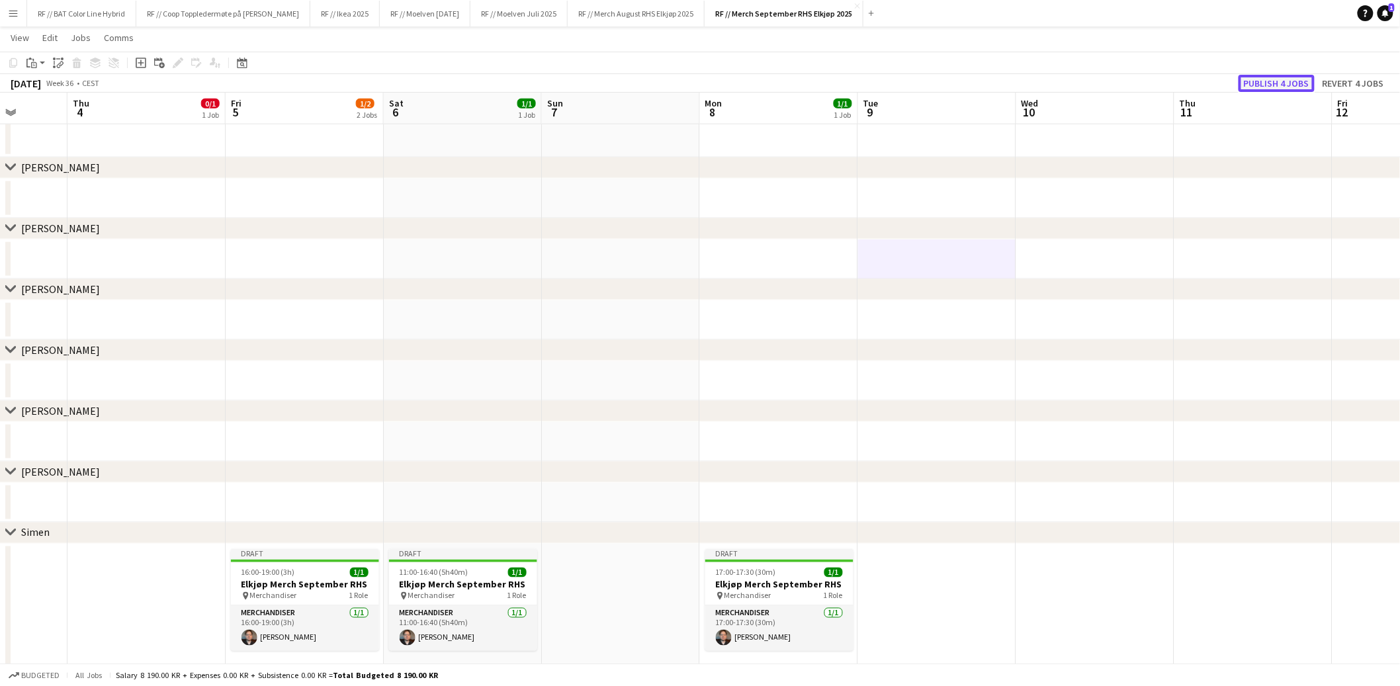
click at [1278, 77] on button "Publish 4 jobs" at bounding box center [1277, 83] width 76 height 17
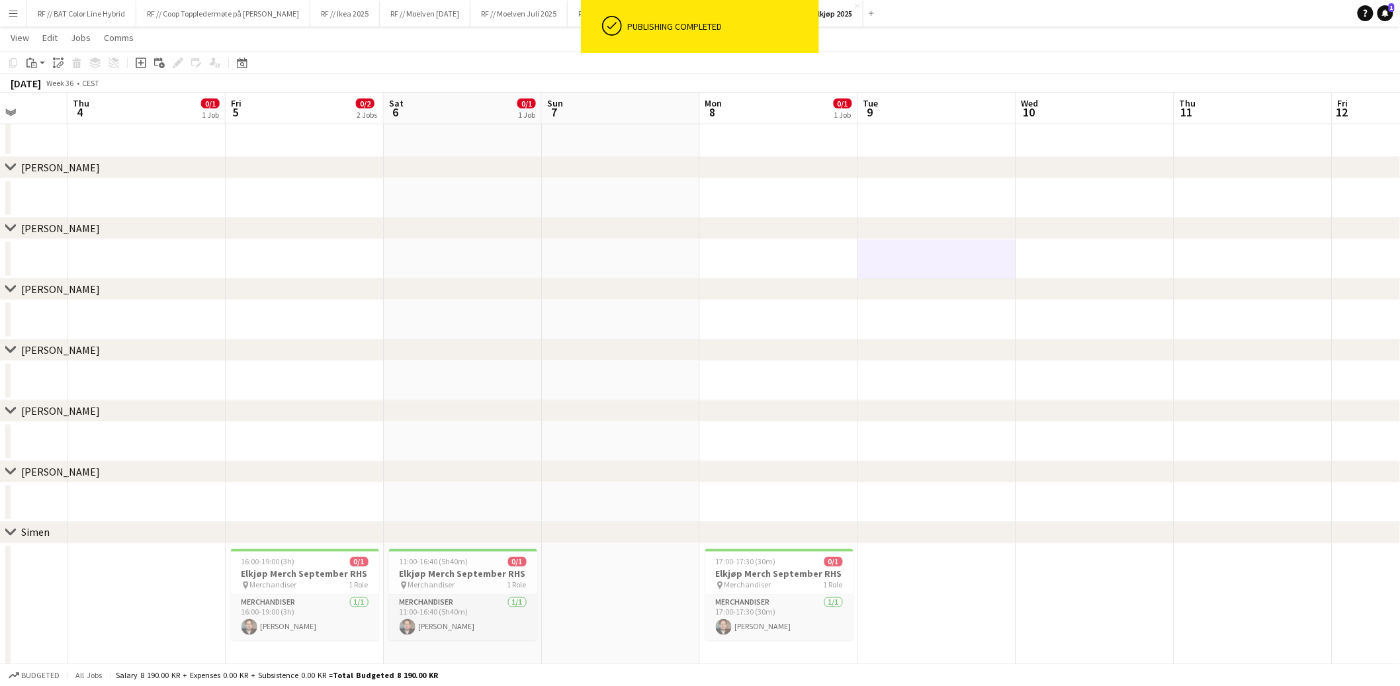
drag, startPoint x: 341, startPoint y: 345, endPoint x: 594, endPoint y: 324, distance: 253.7
click at [594, 324] on div "chevron-right Alita chevron-right Elias chevron-right Kenneth chevron-right Lin…" at bounding box center [700, 150] width 1400 height 1323
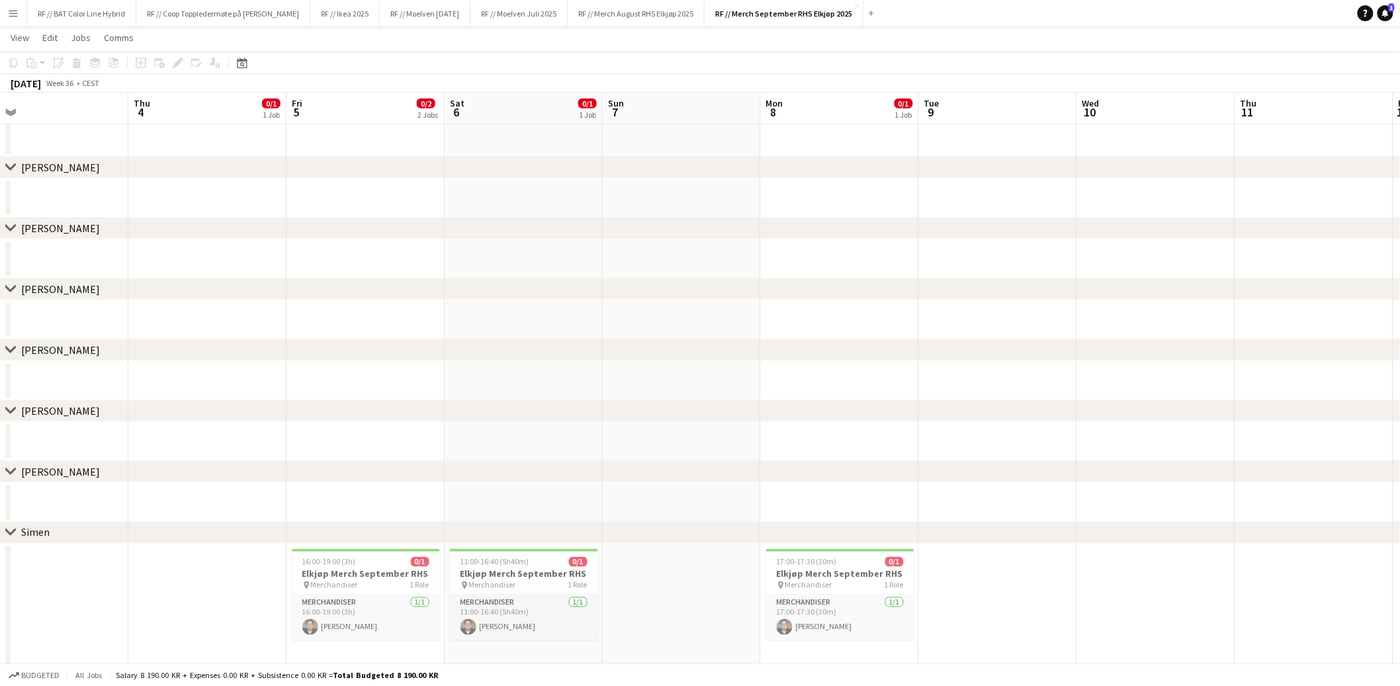
drag, startPoint x: 520, startPoint y: 392, endPoint x: 617, endPoint y: 388, distance: 97.3
click at [625, 388] on app-calendar-viewport "Mon 1 Tue 2 0/3 3 Jobs Wed 3 Thu 4 0/1 1 Job Fri 5 0/2 2 Jobs Sat 6 0/1 1 Job S…" at bounding box center [700, 150] width 1400 height 1323
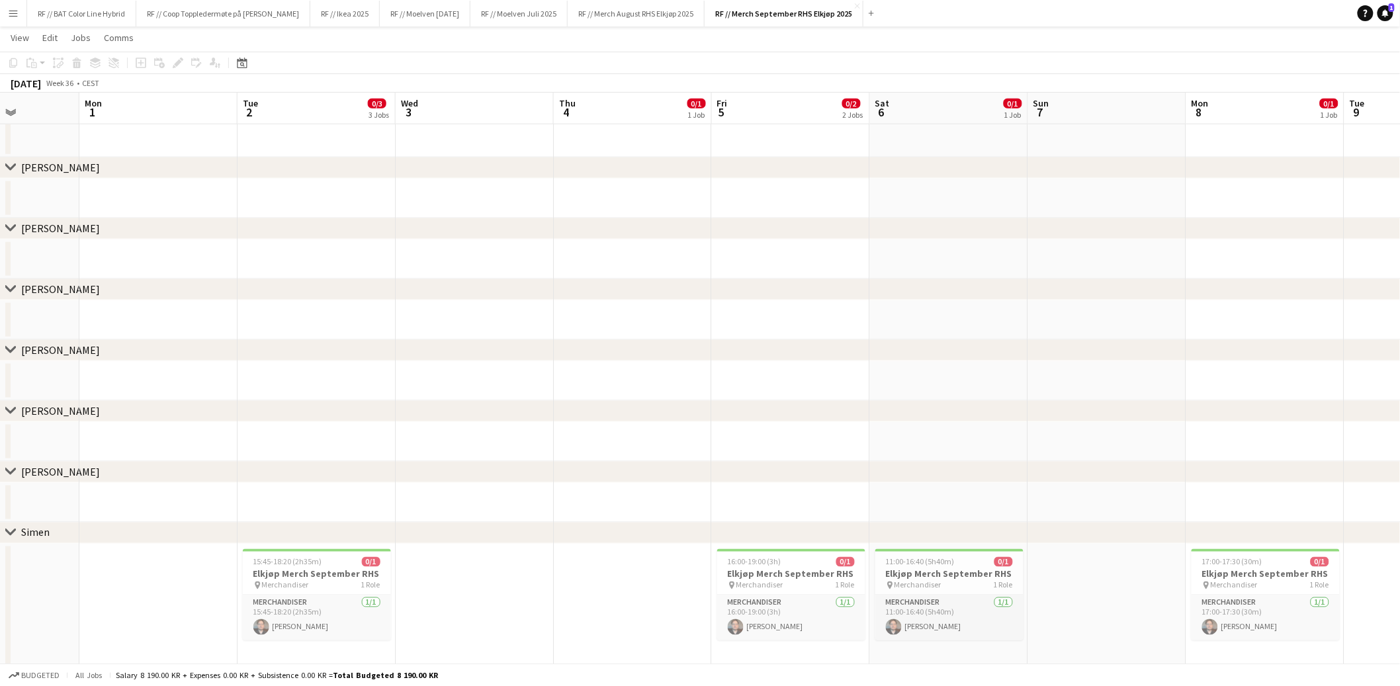
drag, startPoint x: 414, startPoint y: 394, endPoint x: 678, endPoint y: 382, distance: 264.3
click at [734, 384] on app-calendar-viewport "Fri 29 Sat 30 Sun 31 Mon 1 Tue 2 0/3 3 Jobs Wed 3 Thu 4 0/1 1 Job Fri 5 0/2 2 J…" at bounding box center [700, 150] width 1400 height 1323
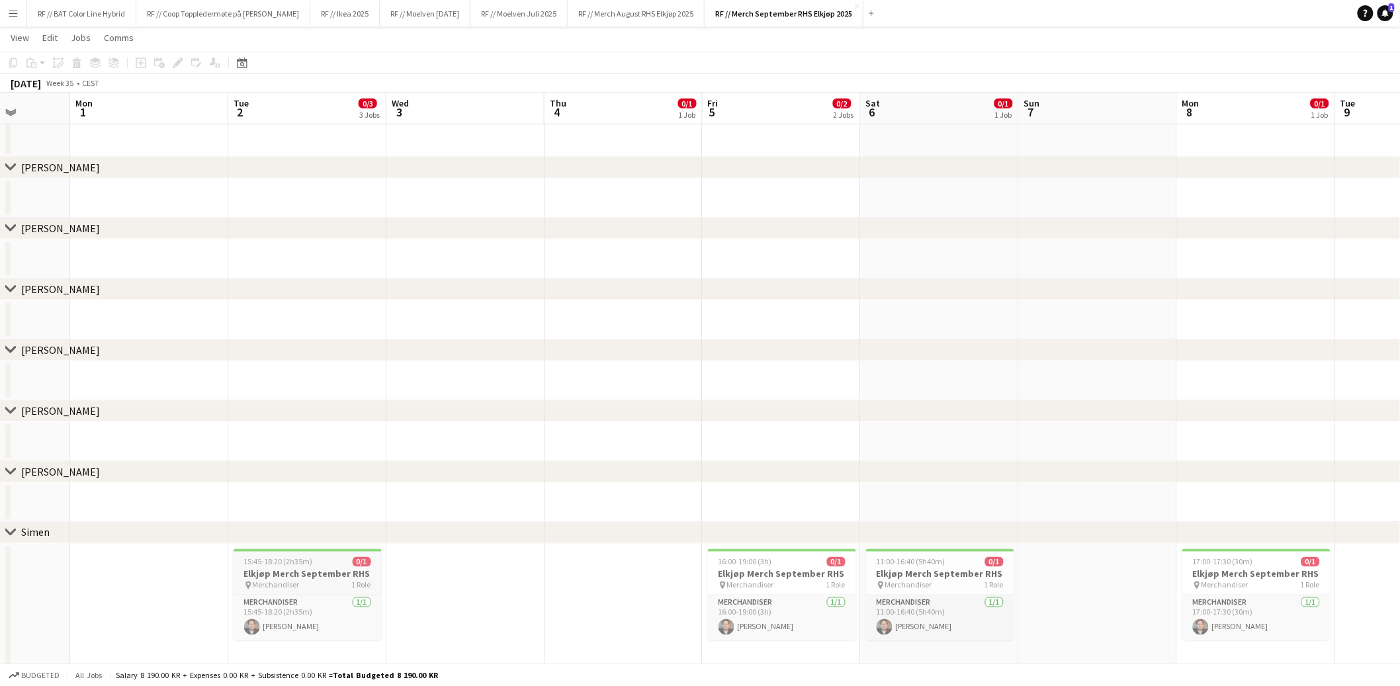
click at [292, 572] on h3 "Elkjøp Merch September RHS" at bounding box center [308, 574] width 148 height 12
click at [290, 574] on h3 "Elkjøp Merch September RHS" at bounding box center [308, 582] width 146 height 24
click at [287, 314] on app-date-cell at bounding box center [307, 320] width 158 height 40
click at [289, 316] on app-date-cell at bounding box center [307, 320] width 158 height 40
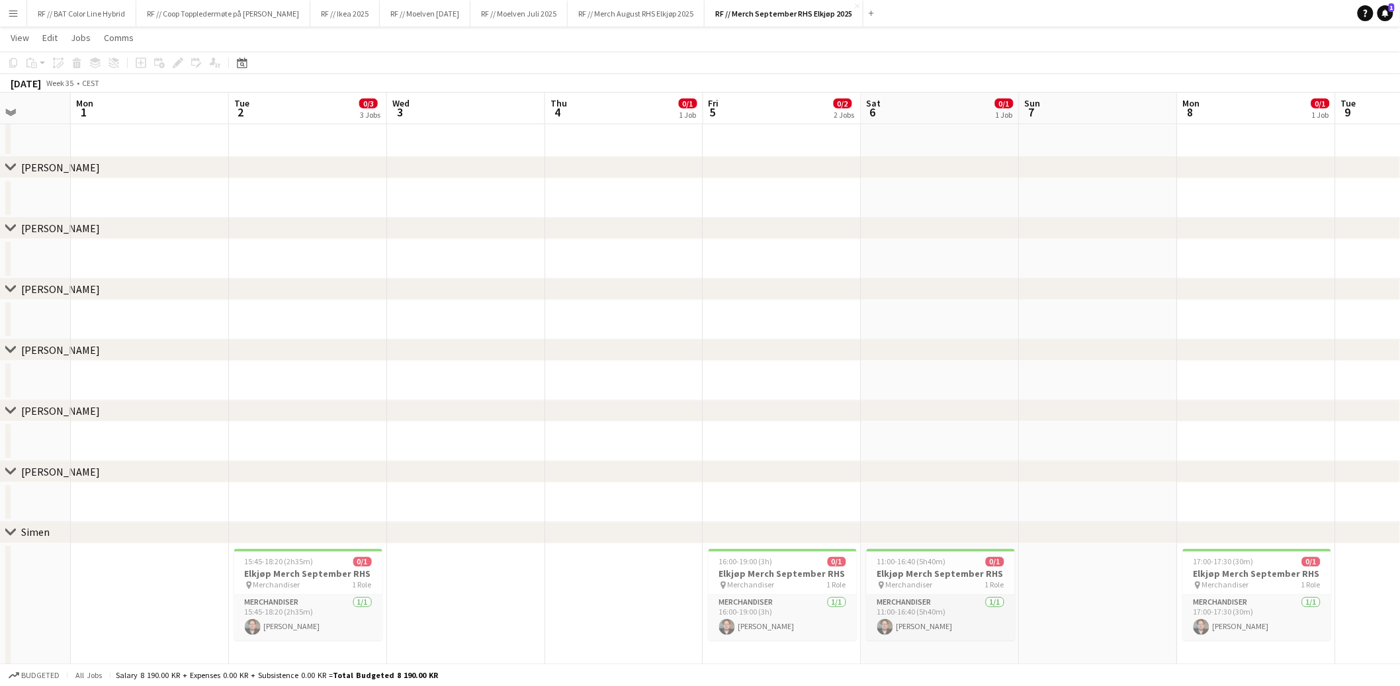
click at [289, 320] on app-date-cell at bounding box center [308, 320] width 158 height 40
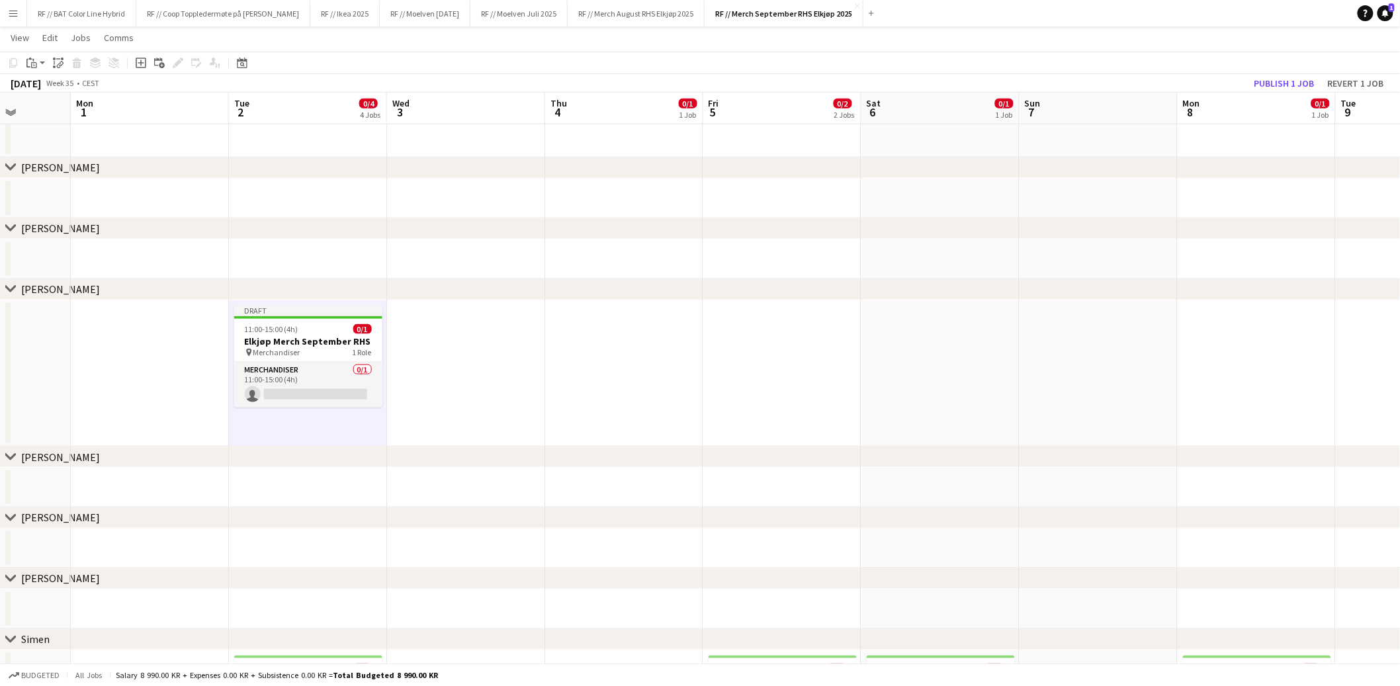
click at [482, 343] on app-date-cell at bounding box center [466, 373] width 158 height 147
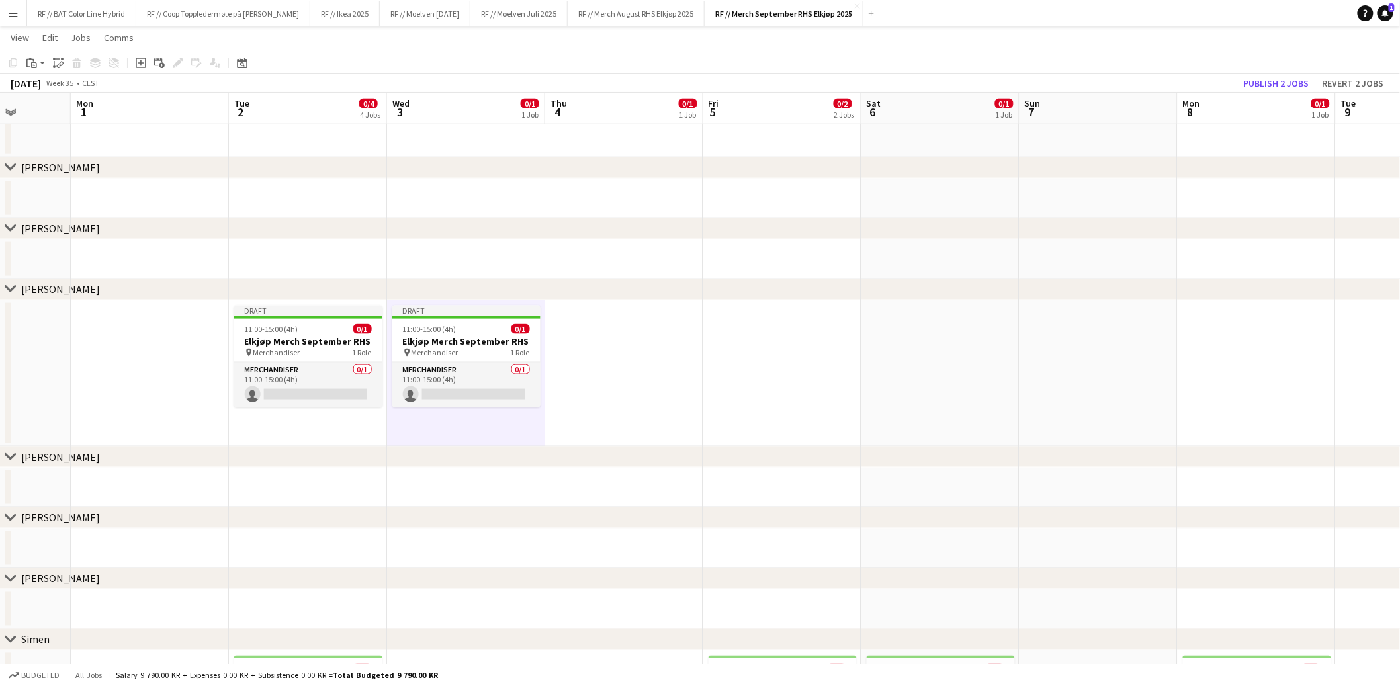
click at [658, 346] on app-date-cell at bounding box center [624, 373] width 158 height 147
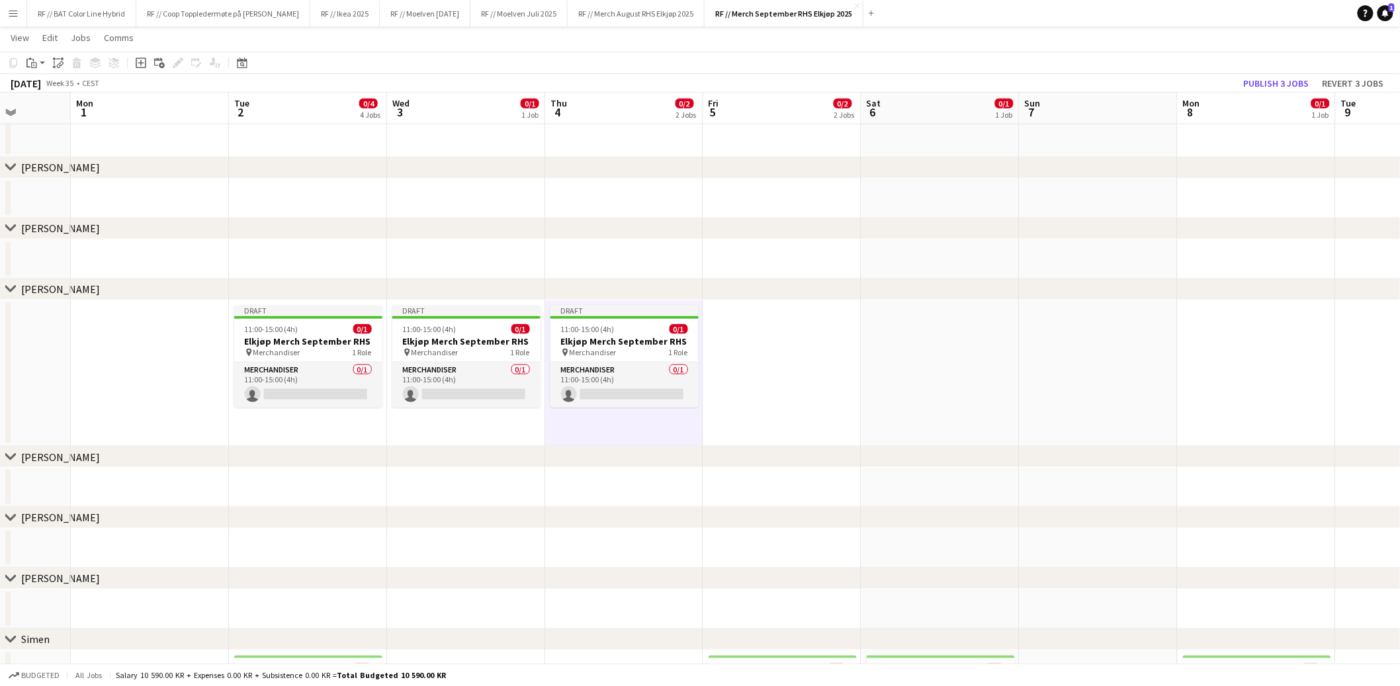
click at [760, 338] on app-date-cell at bounding box center [782, 373] width 158 height 147
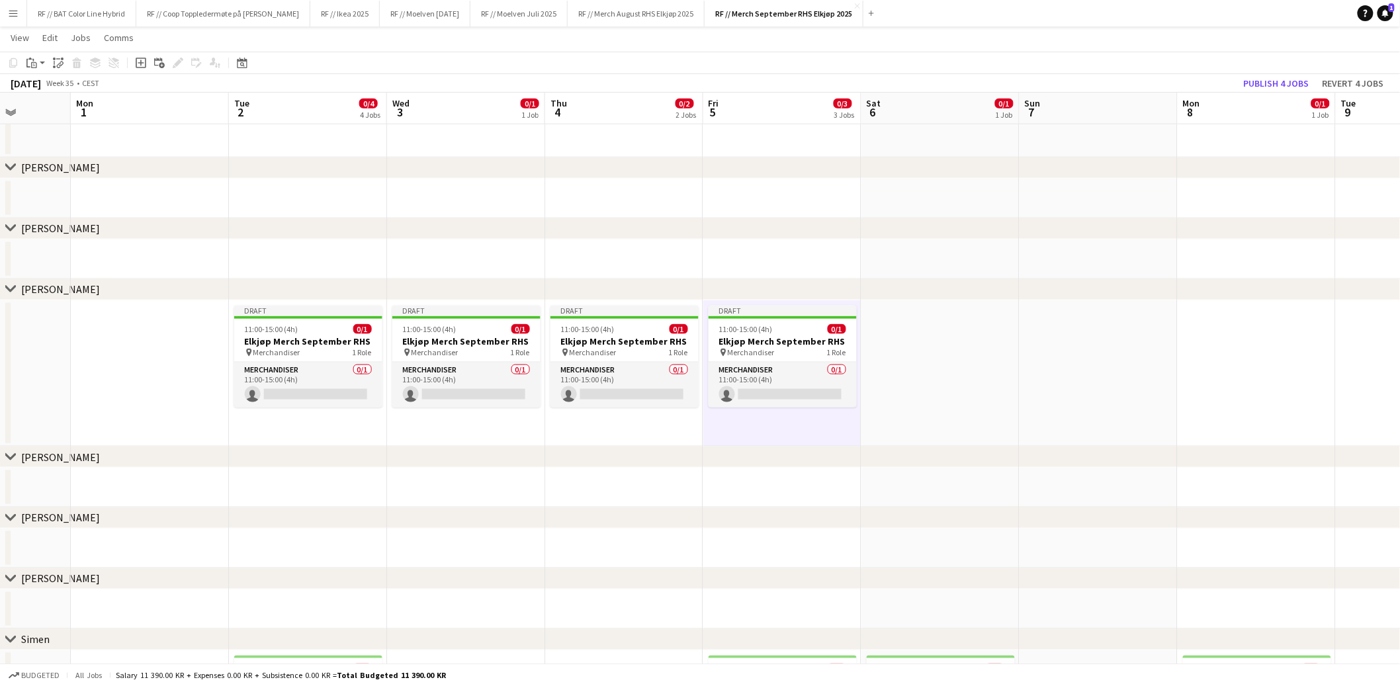
click at [949, 335] on app-date-cell at bounding box center [941, 373] width 158 height 147
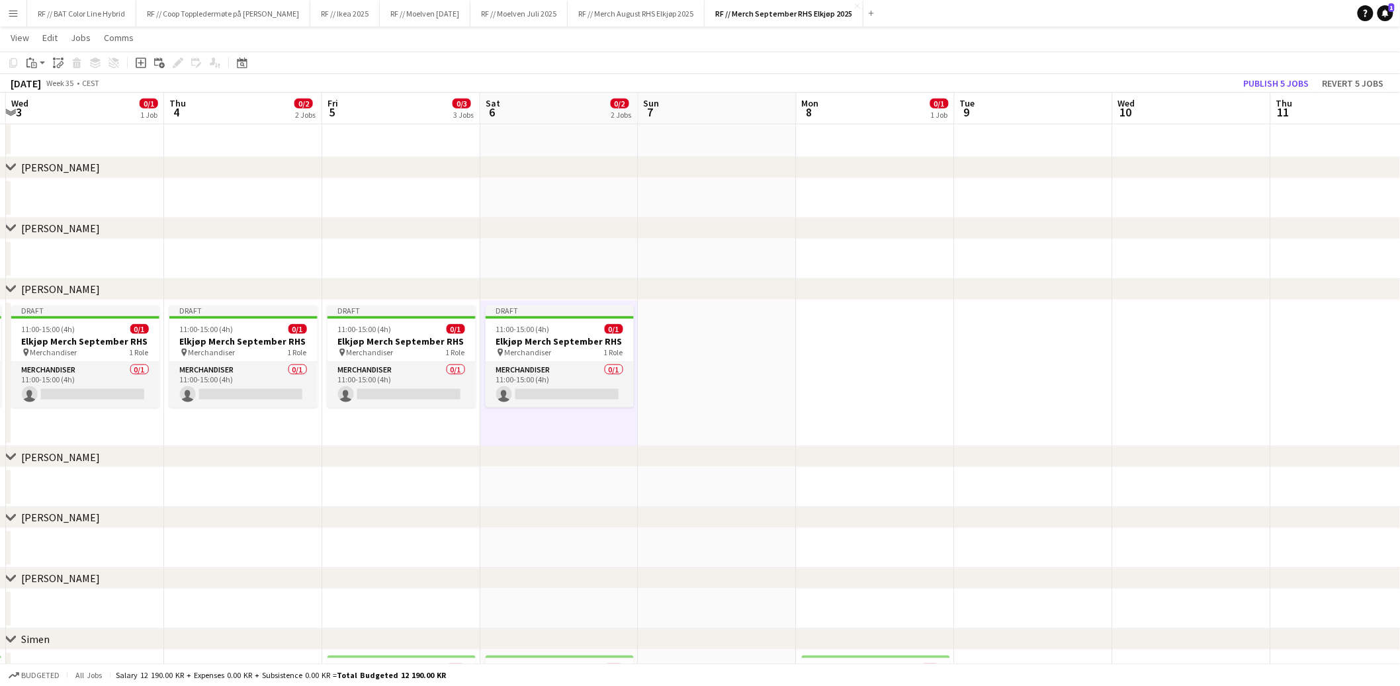
drag, startPoint x: 1251, startPoint y: 337, endPoint x: 889, endPoint y: 333, distance: 362.0
click at [889, 333] on app-calendar-viewport "Sun 31 Mon 1 Tue 2 0/4 4 Jobs Wed 3 0/1 1 Job Thu 4 0/2 2 Jobs Fri 5 0/3 3 Jobs…" at bounding box center [700, 199] width 1400 height 1420
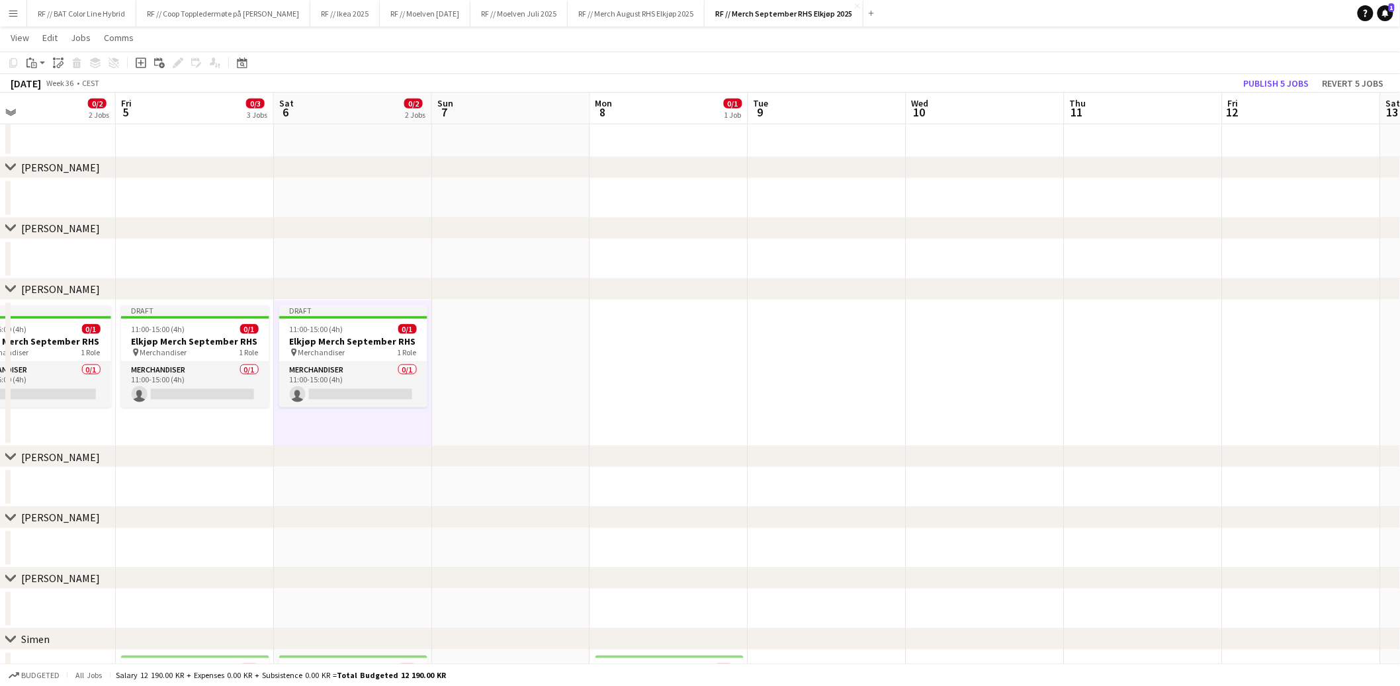
drag, startPoint x: 1298, startPoint y: 333, endPoint x: 1068, endPoint y: 336, distance: 230.3
click at [1068, 336] on app-calendar-viewport "Mon 1 Tue 2 0/4 4 Jobs Wed 3 0/1 1 Job Thu 4 0/2 2 Jobs Fri 5 0/3 3 Jobs Sat 6 …" at bounding box center [700, 199] width 1400 height 1420
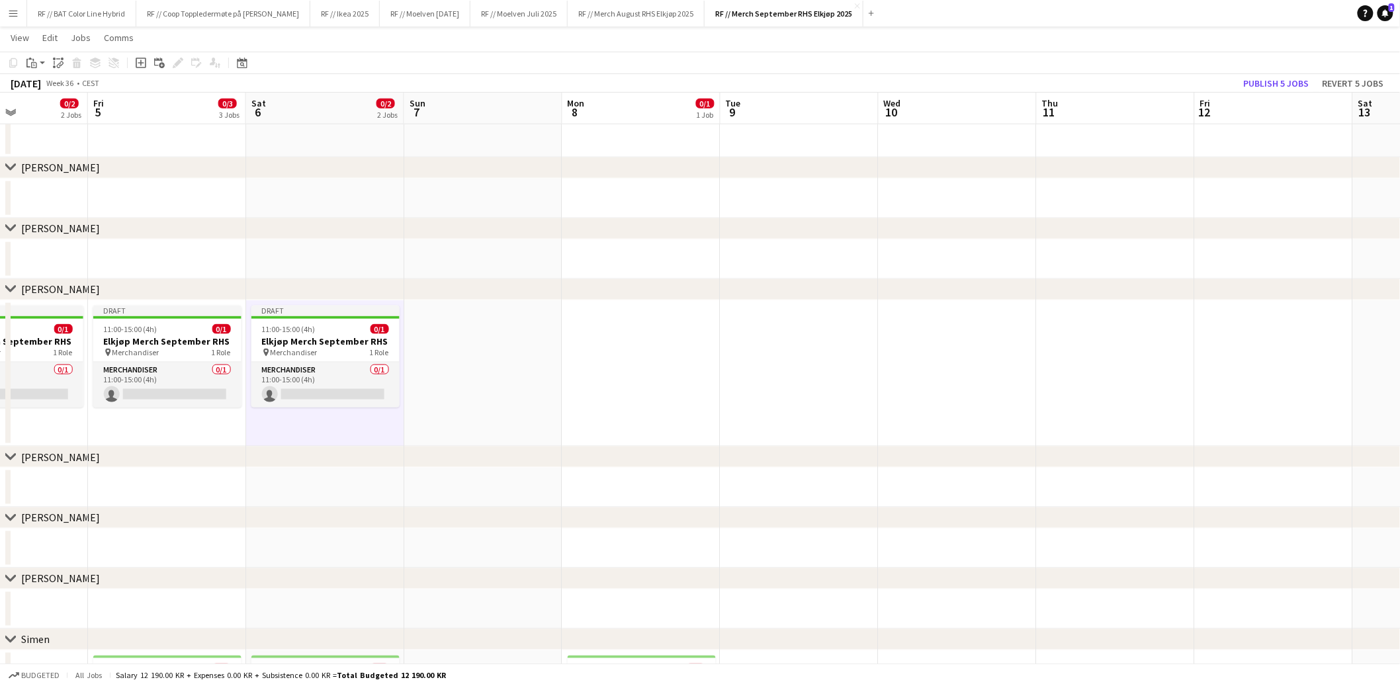
click at [1286, 330] on app-date-cell at bounding box center [1274, 373] width 158 height 147
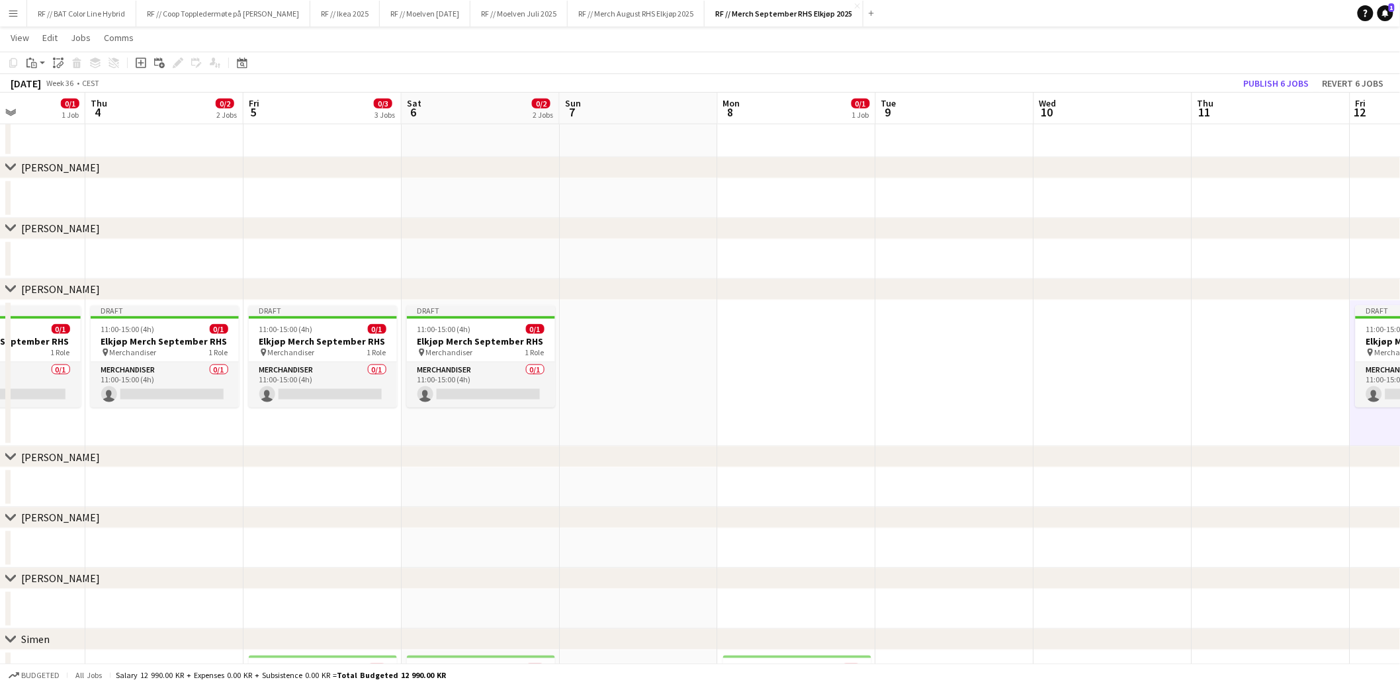
drag, startPoint x: 935, startPoint y: 376, endPoint x: 1063, endPoint y: 371, distance: 127.8
click at [1167, 371] on app-calendar-viewport "Mon 1 Tue 2 0/4 4 Jobs Wed 3 0/1 1 Job Thu 4 0/2 2 Jobs Fri 5 0/3 3 Jobs Sat 6 …" at bounding box center [700, 199] width 1400 height 1420
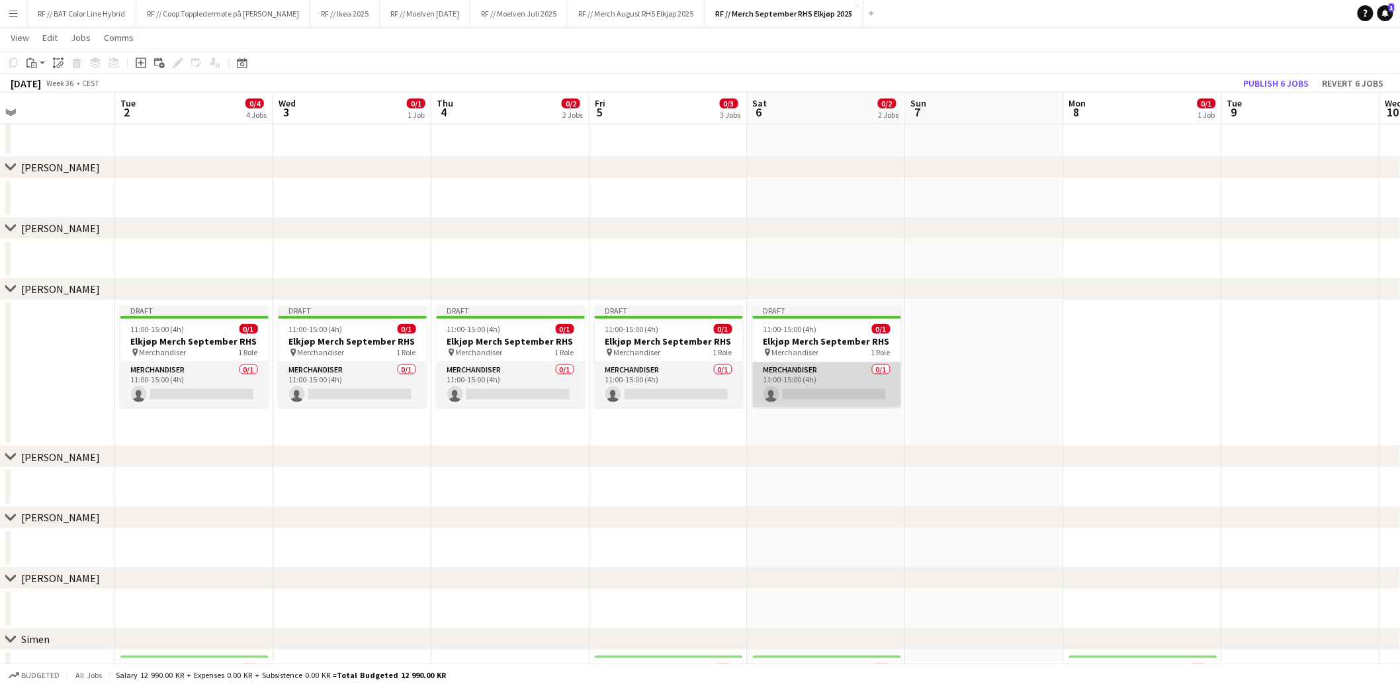
scroll to position [0, 276]
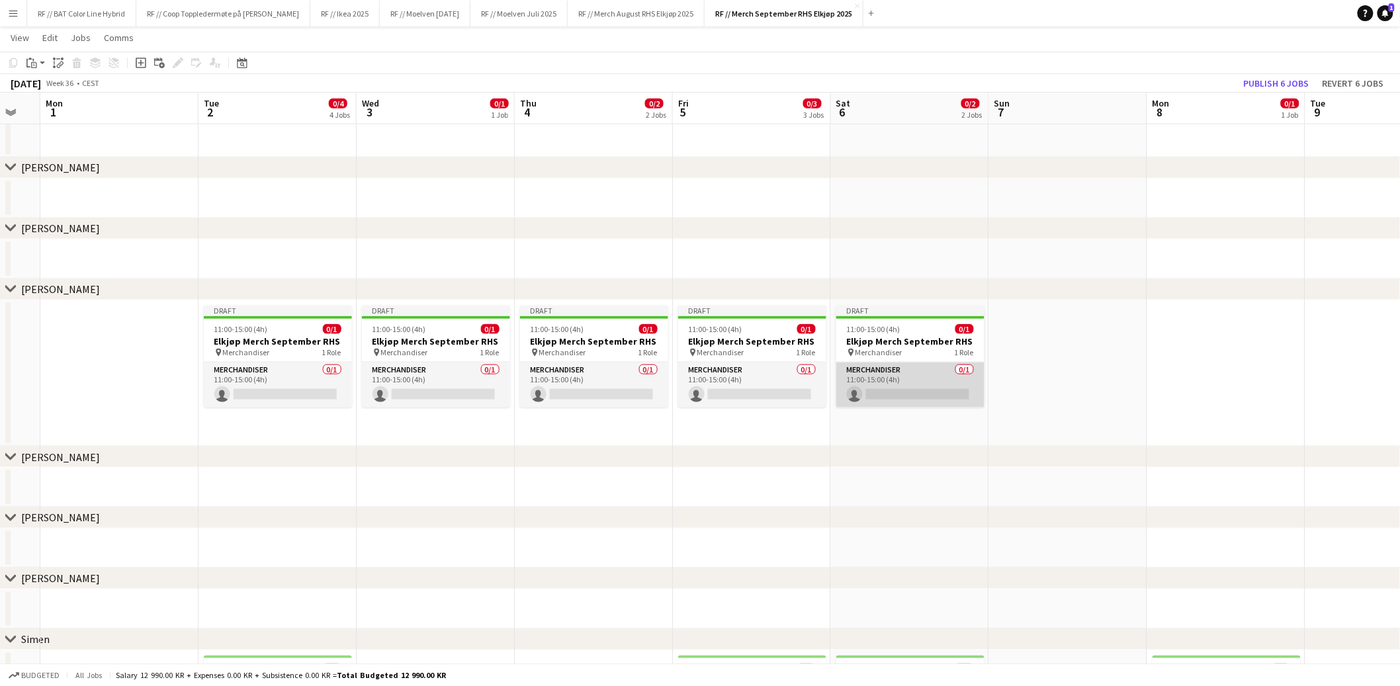
drag, startPoint x: 970, startPoint y: 371, endPoint x: 1090, endPoint y: 369, distance: 119.8
click at [1117, 369] on app-calendar-viewport "Sat 30 Sun 31 Mon 1 Tue 2 0/4 4 Jobs Wed 3 0/1 1 Job Thu 4 0/2 2 Jobs Fri 5 0/3…" at bounding box center [700, 199] width 1400 height 1420
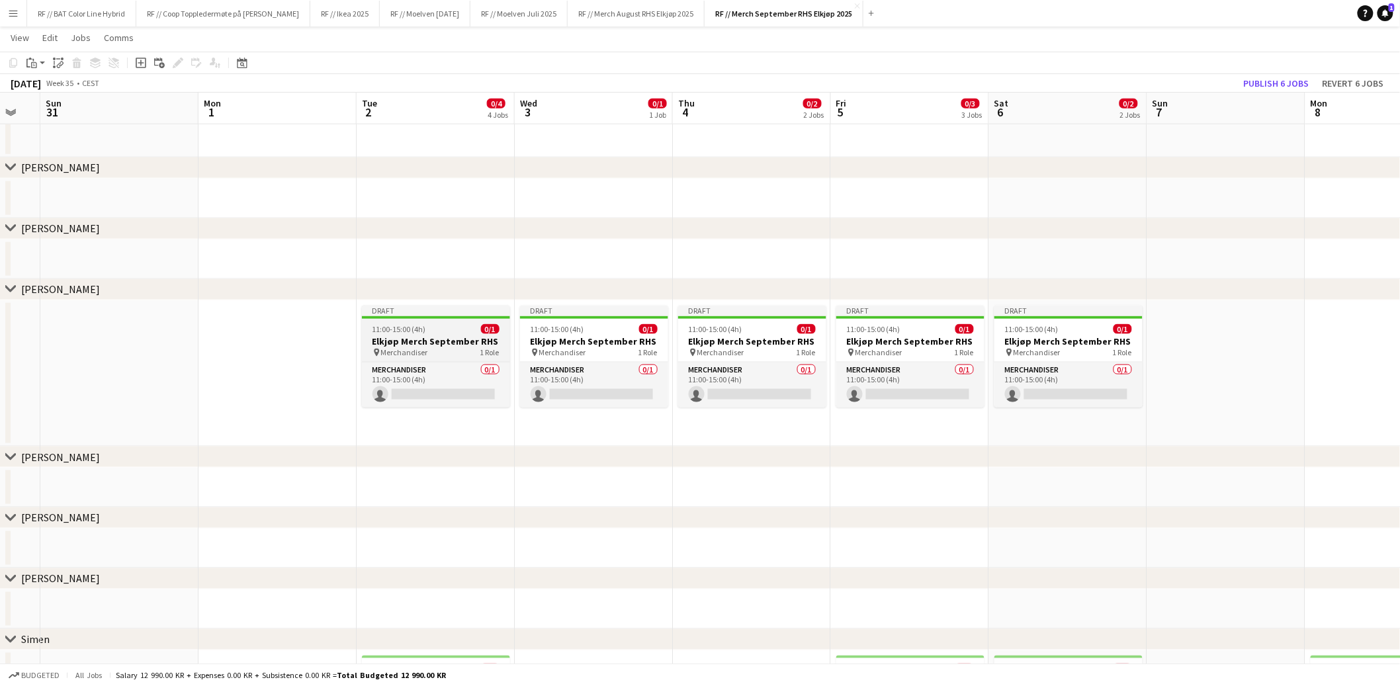
click at [399, 335] on h3 "Elkjøp Merch September RHS" at bounding box center [436, 341] width 148 height 12
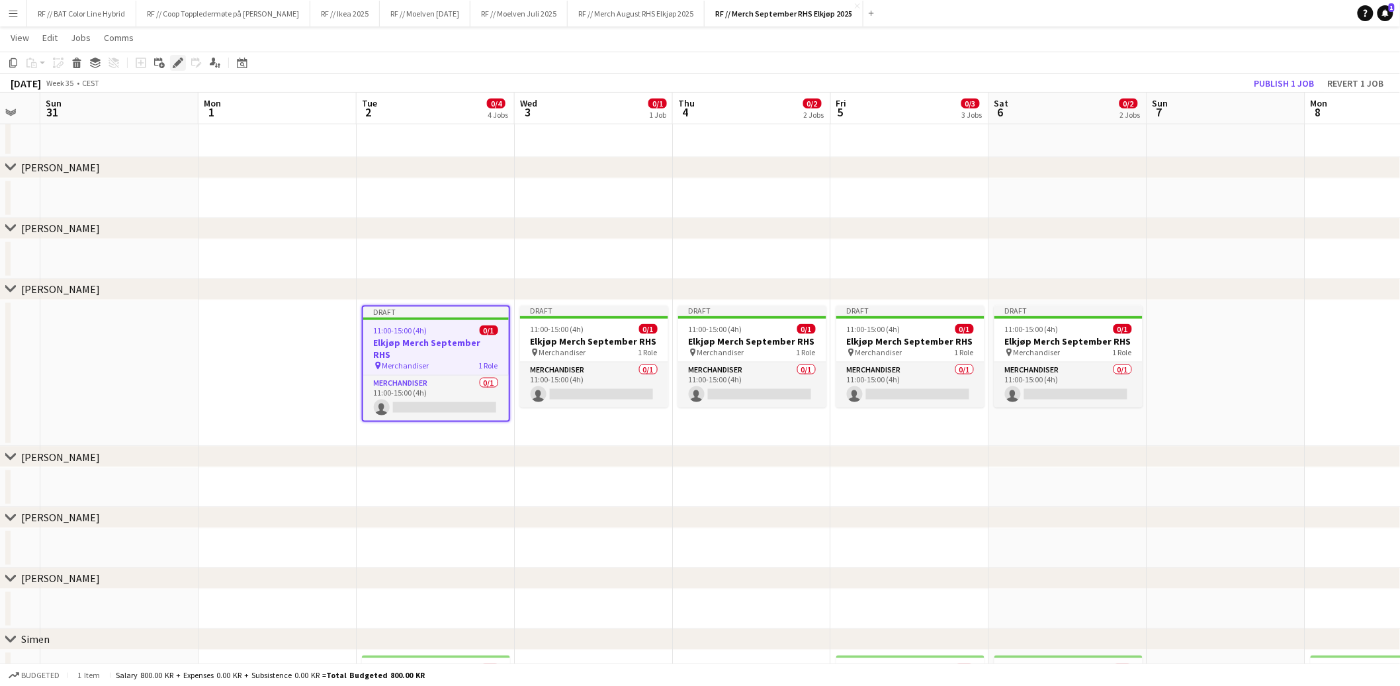
click at [180, 59] on icon at bounding box center [181, 59] width 3 height 3
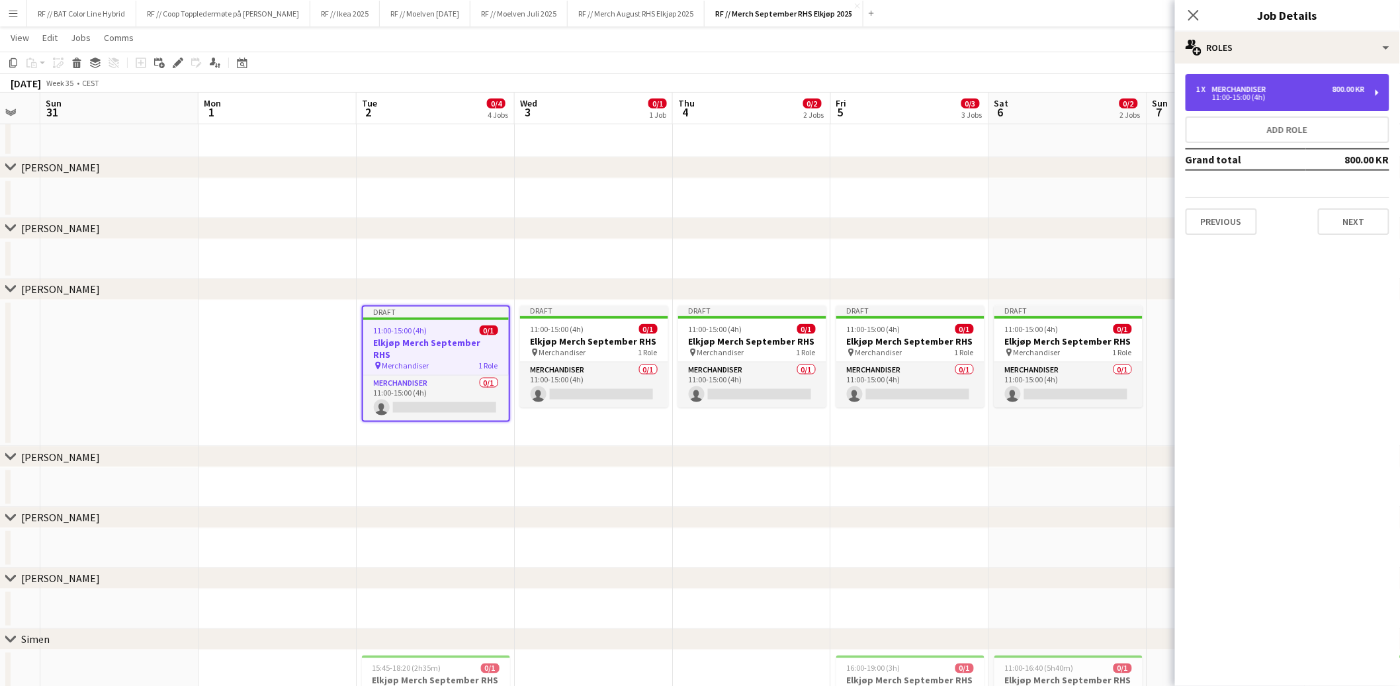
click at [1284, 104] on div "1 x Merchandiser 800.00 KR 11:00-15:00 (4h)" at bounding box center [1288, 92] width 204 height 37
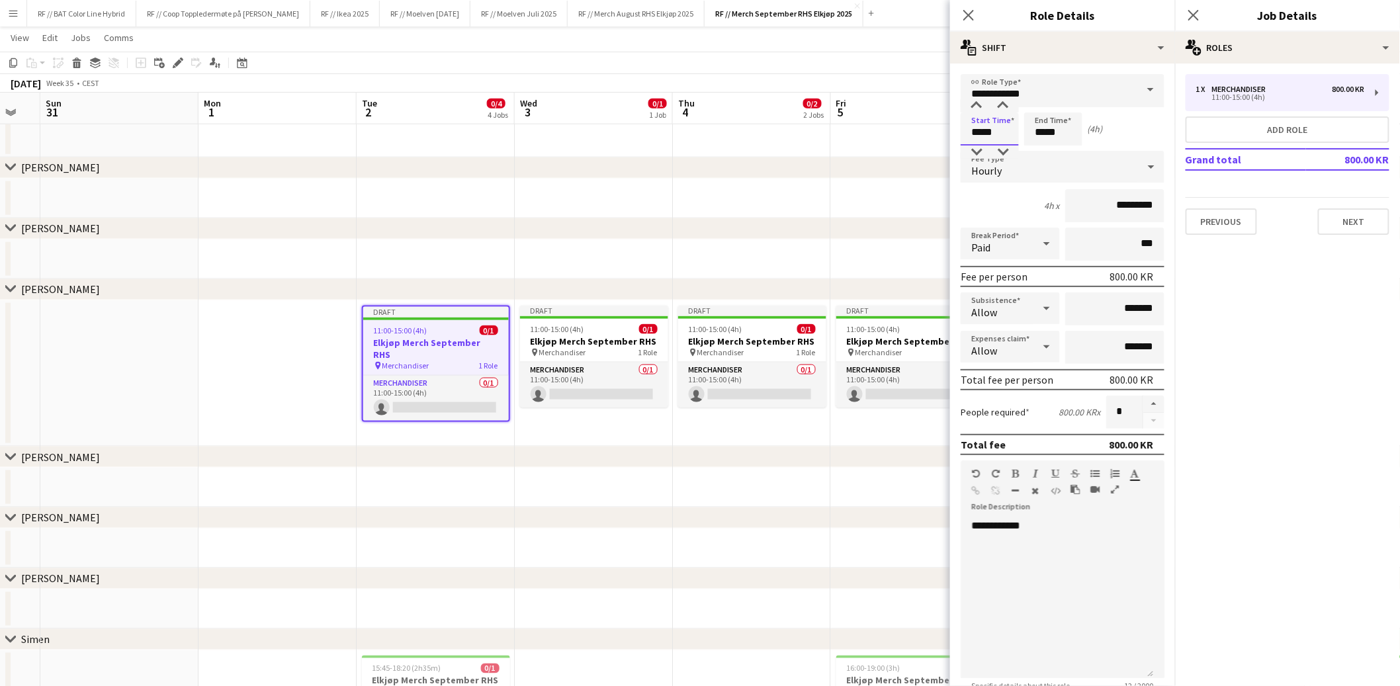
drag, startPoint x: 1001, startPoint y: 135, endPoint x: 841, endPoint y: 127, distance: 160.3
click at [849, 128] on body "Menu Boards Boards Boards All jobs Status Workforce Workforce My Workforce Recr…" at bounding box center [700, 184] width 1400 height 1494
type input "*****"
drag, startPoint x: 982, startPoint y: 132, endPoint x: 971, endPoint y: 130, distance: 11.3
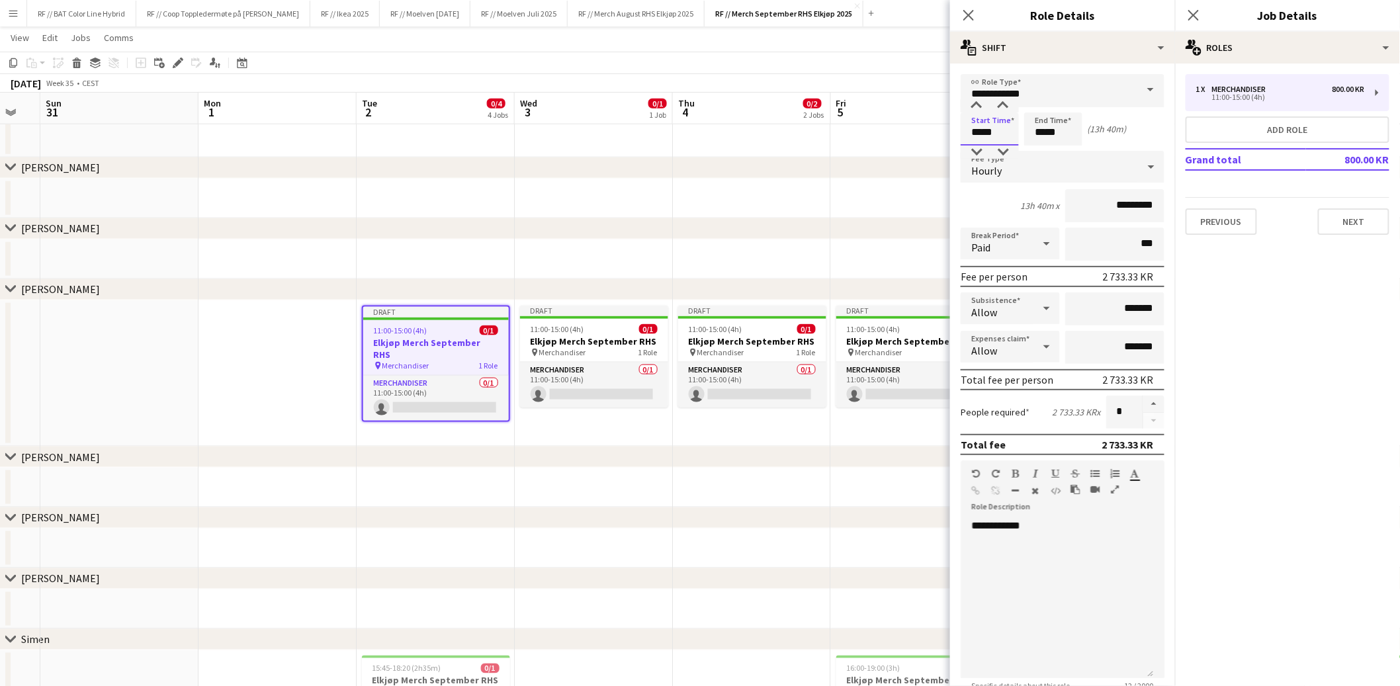
click at [972, 131] on input "*****" at bounding box center [990, 128] width 58 height 33
type input "*****"
drag, startPoint x: 1044, startPoint y: 132, endPoint x: 1036, endPoint y: 130, distance: 8.0
click at [1036, 130] on input "*****" at bounding box center [1053, 128] width 58 height 33
type input "*****"
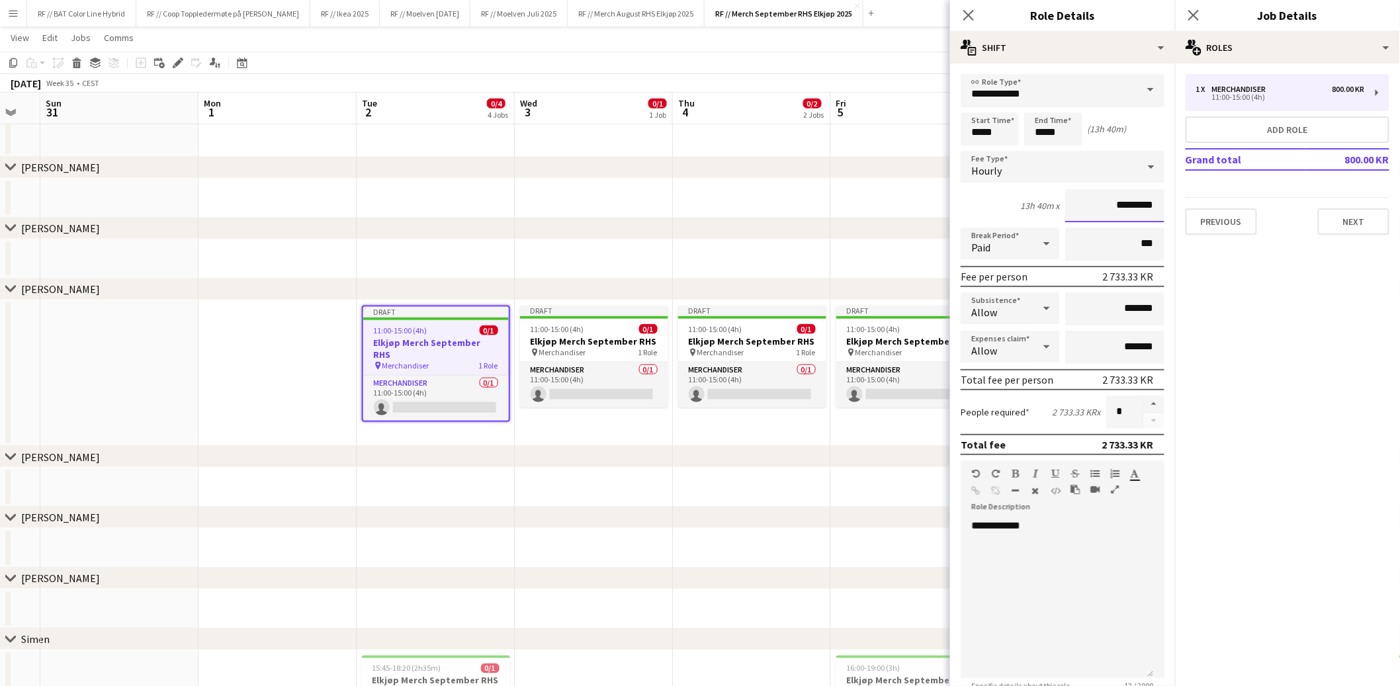
click at [1107, 208] on input "*********" at bounding box center [1114, 205] width 99 height 33
type input "******"
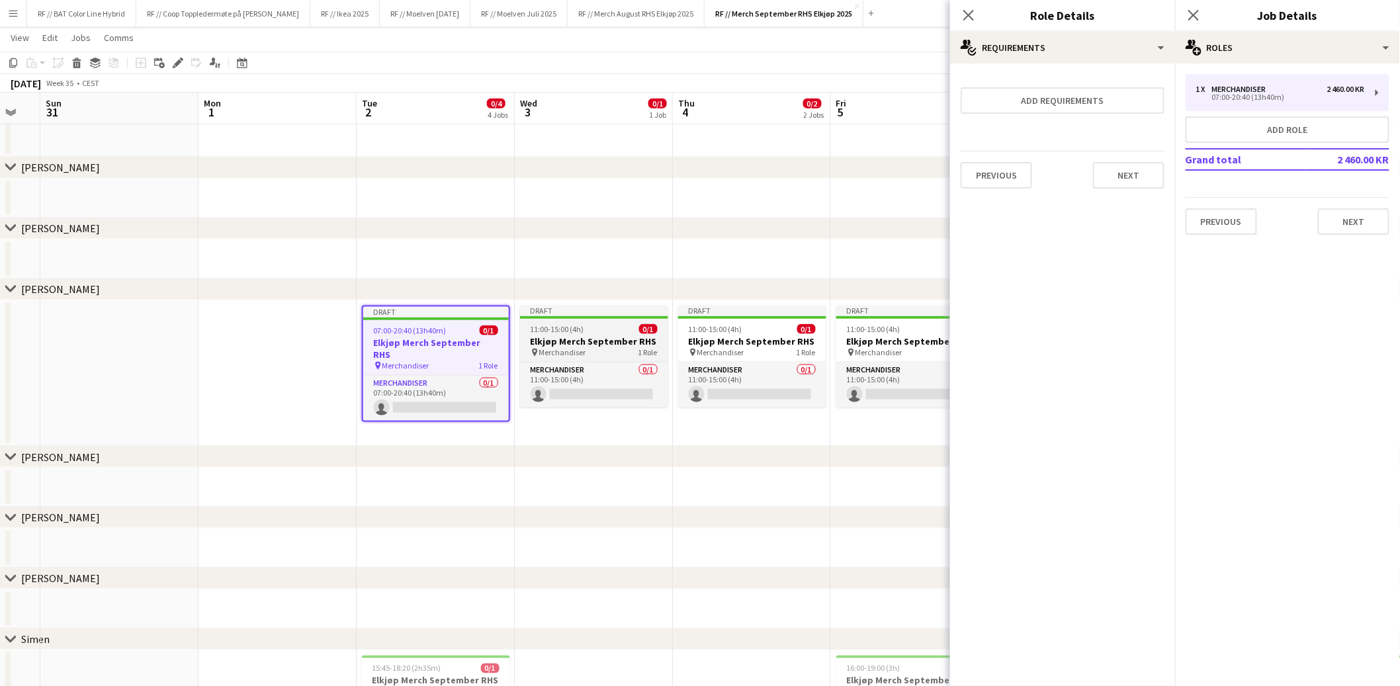
click at [566, 340] on h3 "Elkjøp Merch September RHS" at bounding box center [594, 341] width 148 height 12
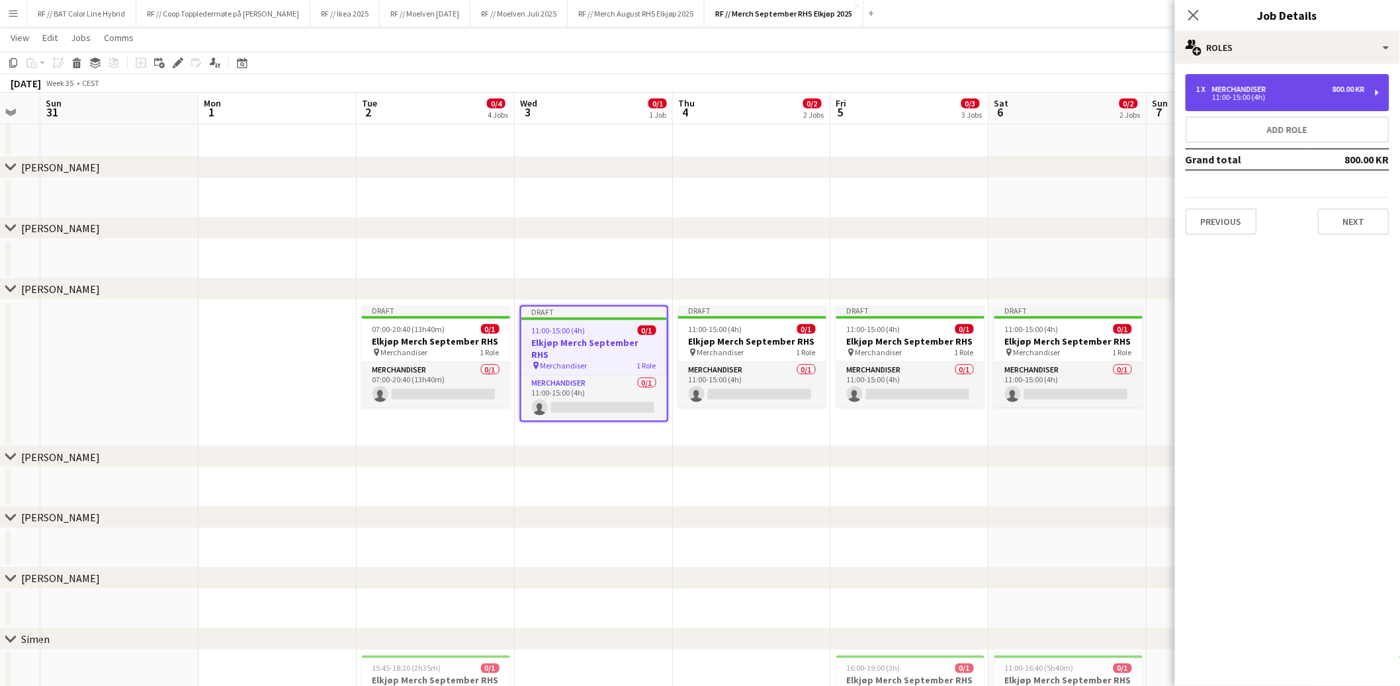
click at [1276, 92] on div "1 x Merchandiser 800.00 KR" at bounding box center [1280, 89] width 169 height 9
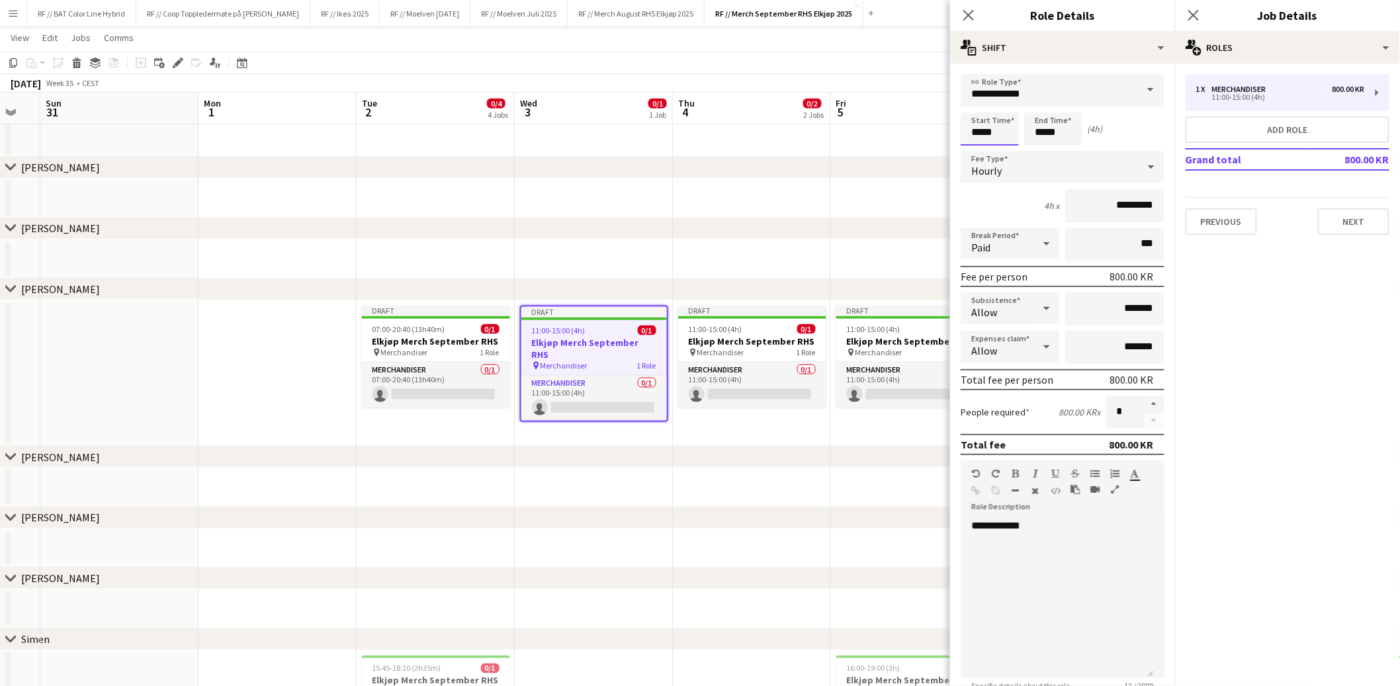
drag, startPoint x: 1008, startPoint y: 132, endPoint x: 911, endPoint y: 119, distance: 98.1
click at [912, 119] on body "Menu Boards Boards Boards All jobs Status Workforce Workforce My Workforce Recr…" at bounding box center [700, 184] width 1400 height 1494
type input "*****"
click at [748, 490] on app-date-cell at bounding box center [752, 488] width 158 height 40
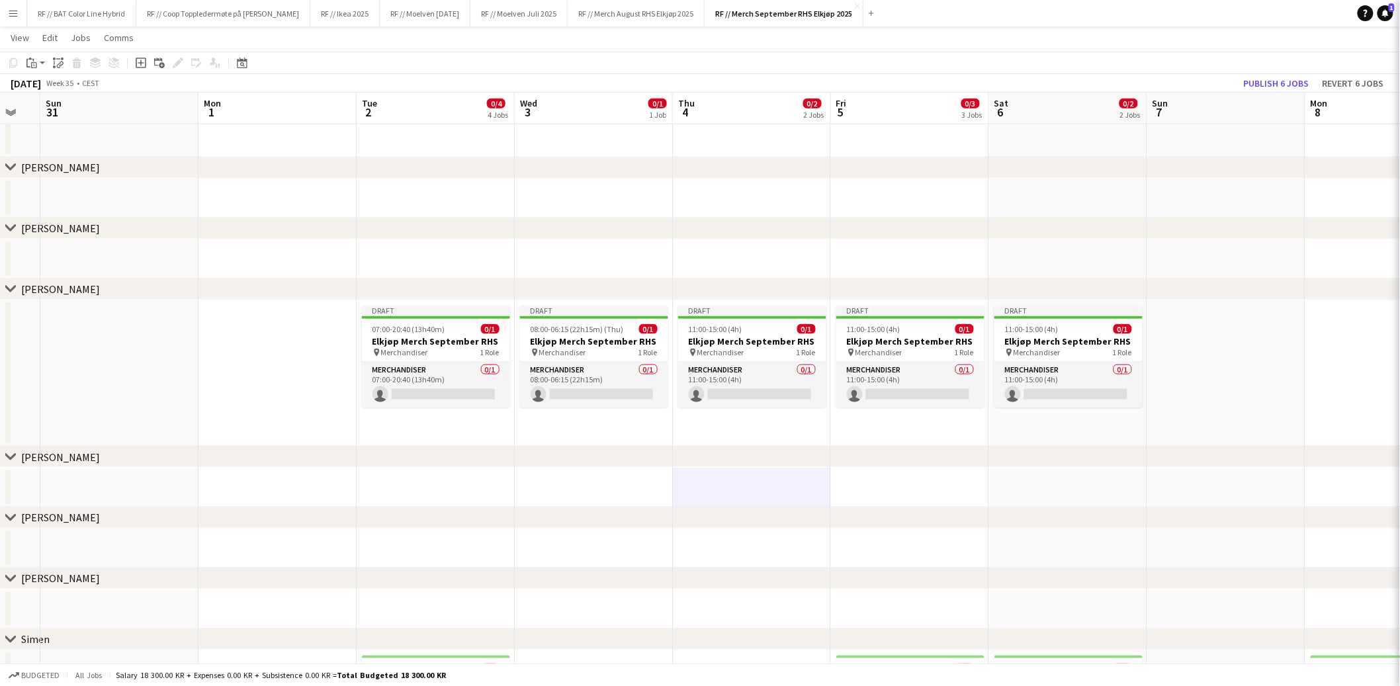
scroll to position [0, 277]
drag, startPoint x: 850, startPoint y: 465, endPoint x: 570, endPoint y: 441, distance: 281.6
click at [569, 441] on div "chevron-right Alita chevron-right Elias chevron-right Kenneth chevron-right Lin…" at bounding box center [700, 199] width 1400 height 1420
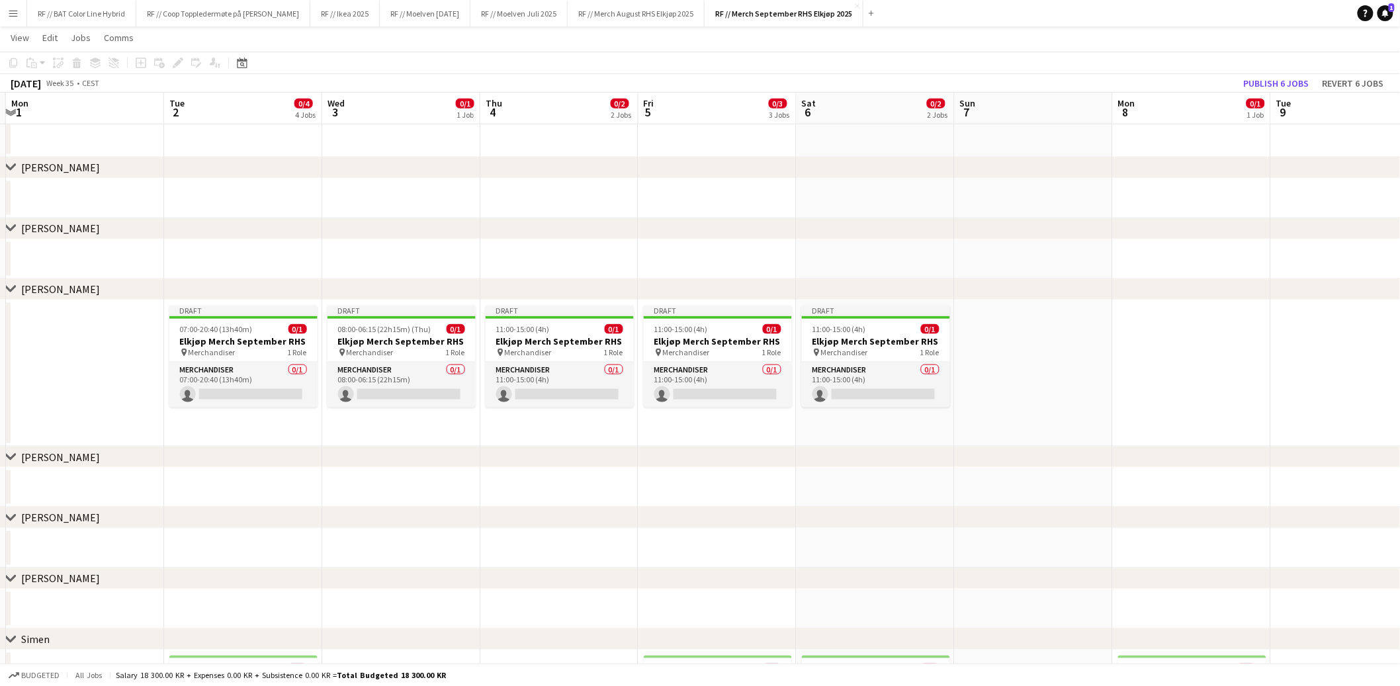
drag, startPoint x: 1086, startPoint y: 438, endPoint x: 695, endPoint y: 436, distance: 391.1
click at [692, 436] on app-calendar-viewport "Fri 29 Sat 30 Sun 31 Mon 1 Tue 2 0/4 4 Jobs Wed 3 0/1 1 Job Thu 4 0/2 2 Jobs Fr…" at bounding box center [700, 199] width 1400 height 1420
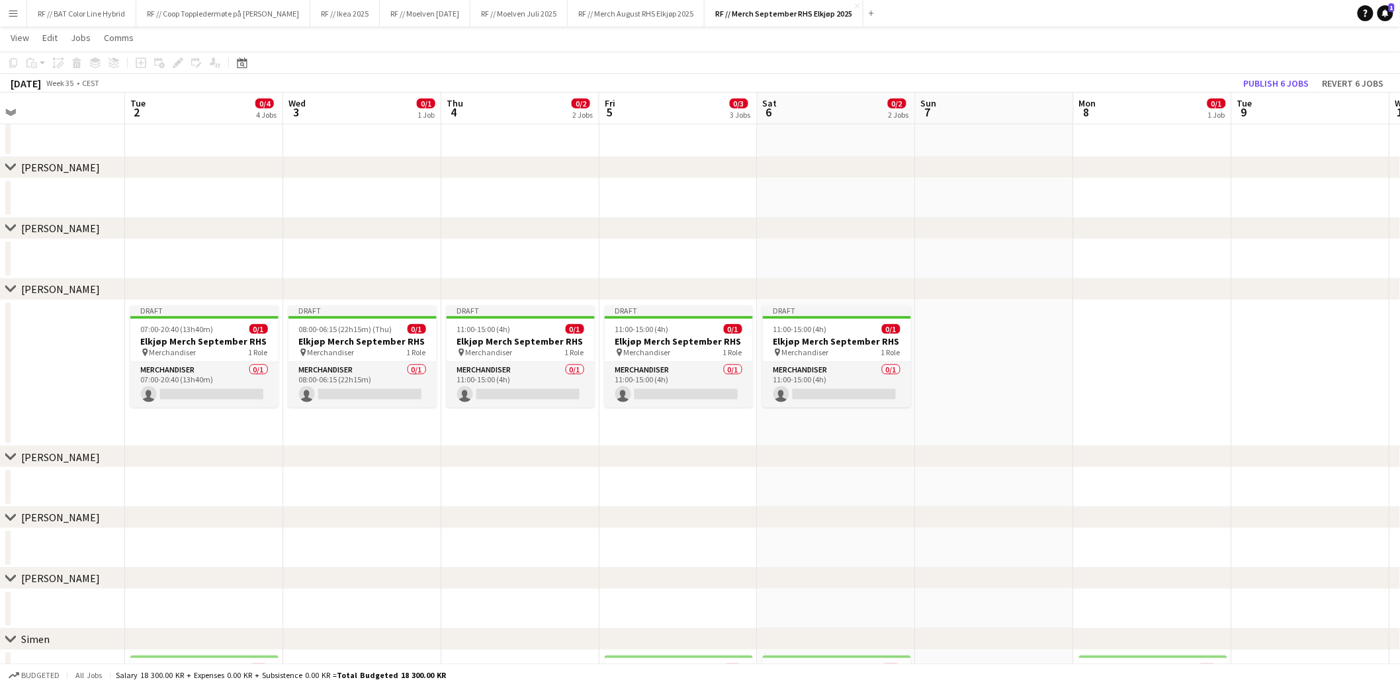
drag, startPoint x: 742, startPoint y: 416, endPoint x: 641, endPoint y: 404, distance: 101.9
click at [641, 404] on app-calendar-viewport "Sat 30 Sun 31 Mon 1 Tue 2 0/4 4 Jobs Wed 3 0/1 1 Job Thu 4 0/2 2 Jobs Fri 5 0/3…" at bounding box center [700, 199] width 1400 height 1420
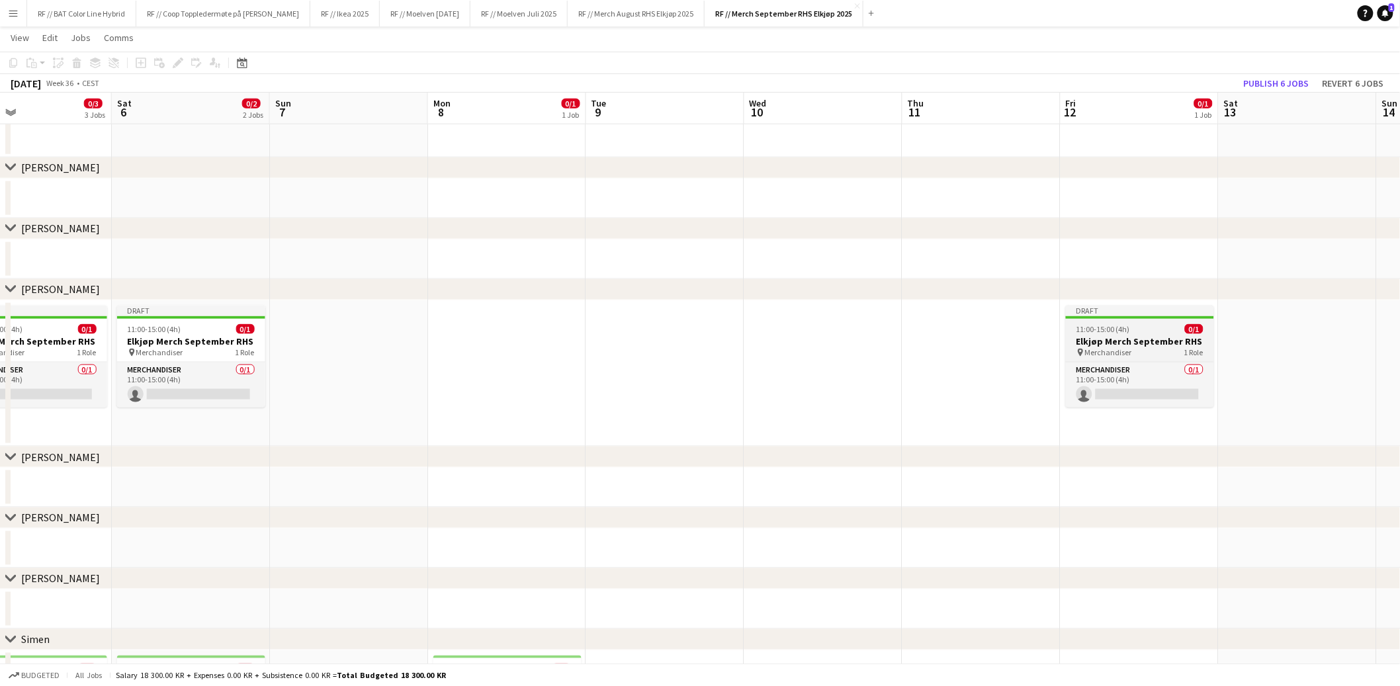
click at [1149, 328] on div "11:00-15:00 (4h) 0/1" at bounding box center [1140, 329] width 148 height 10
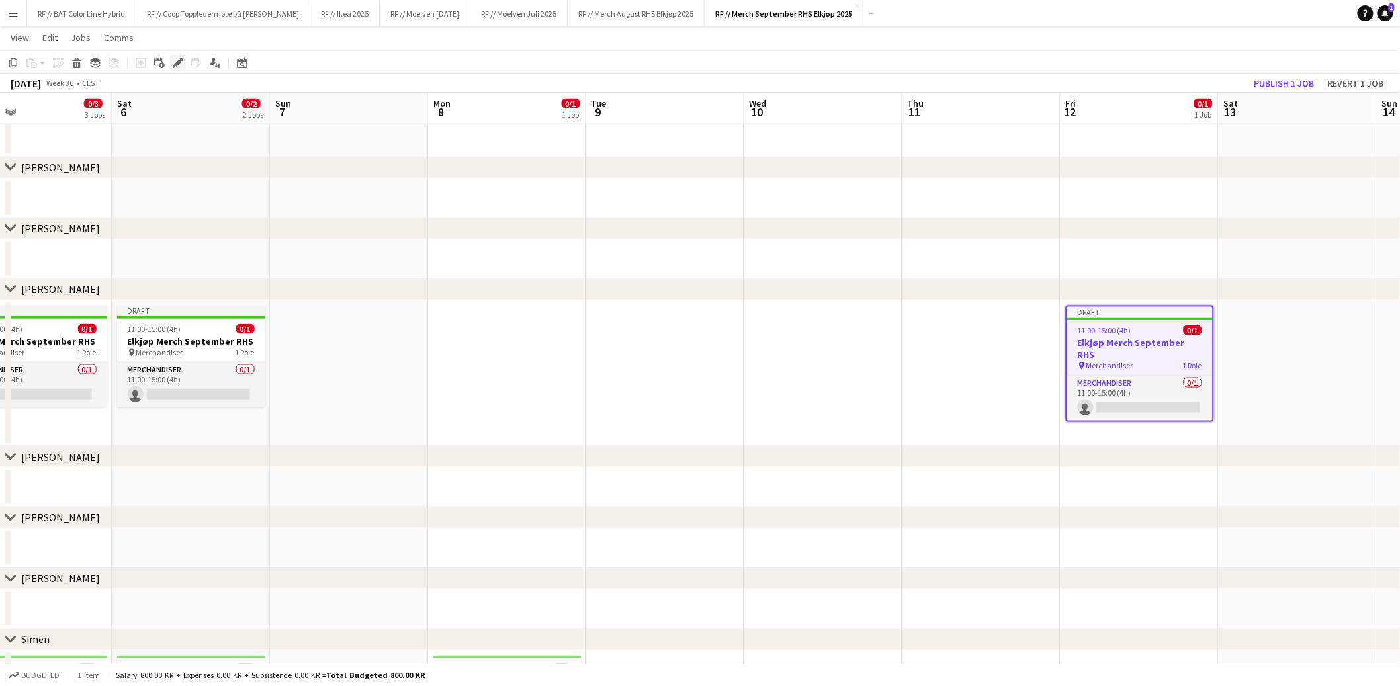
click at [177, 64] on icon at bounding box center [177, 63] width 7 height 7
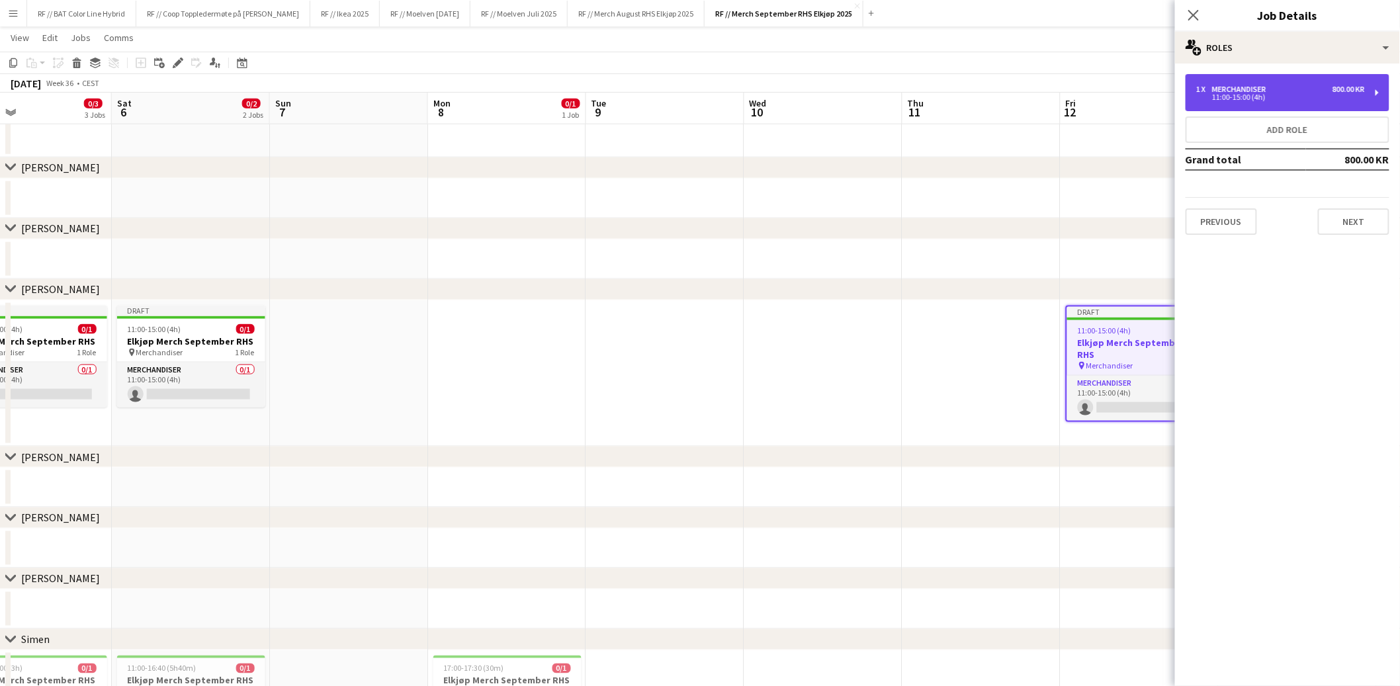
click at [1283, 88] on div "1 x Merchandiser 800.00 KR" at bounding box center [1280, 89] width 169 height 9
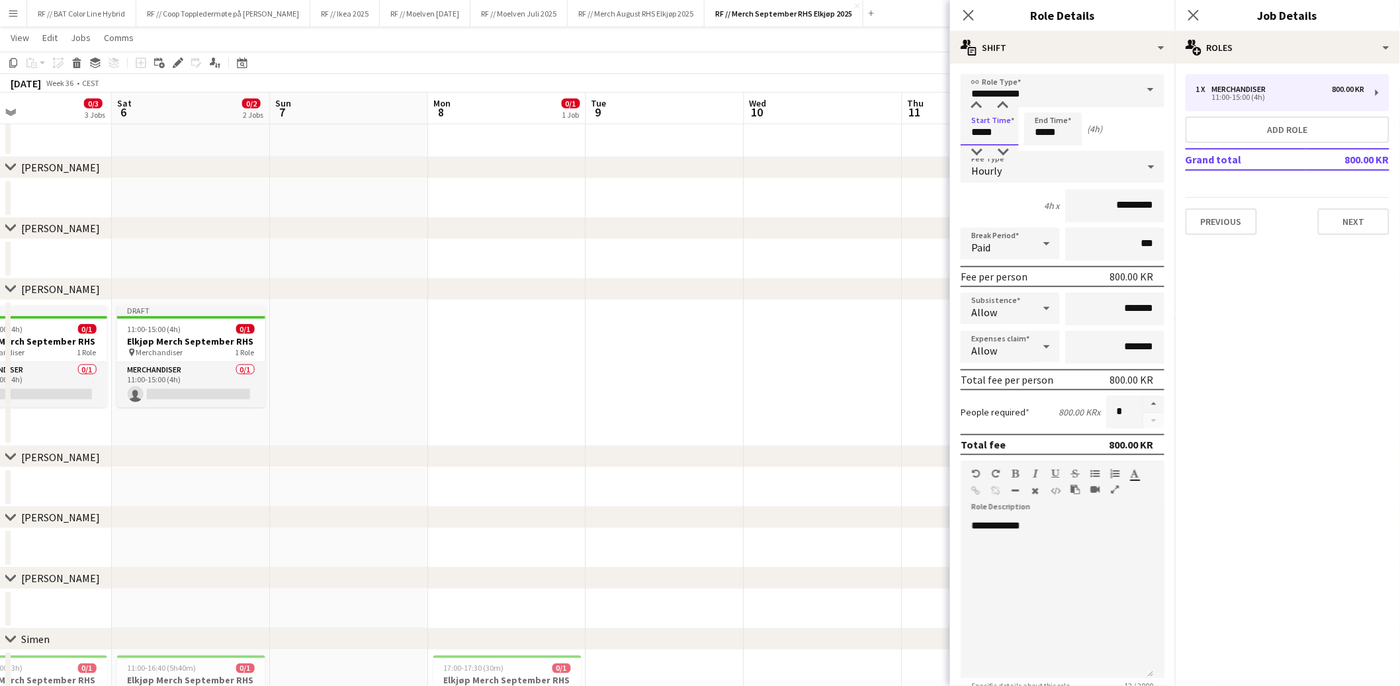
drag, startPoint x: 1002, startPoint y: 130, endPoint x: 920, endPoint y: 124, distance: 81.6
click at [922, 124] on body "Menu Boards Boards Boards All jobs Status Workforce Workforce My Workforce Recr…" at bounding box center [700, 184] width 1400 height 1494
type input "*****"
type input "******"
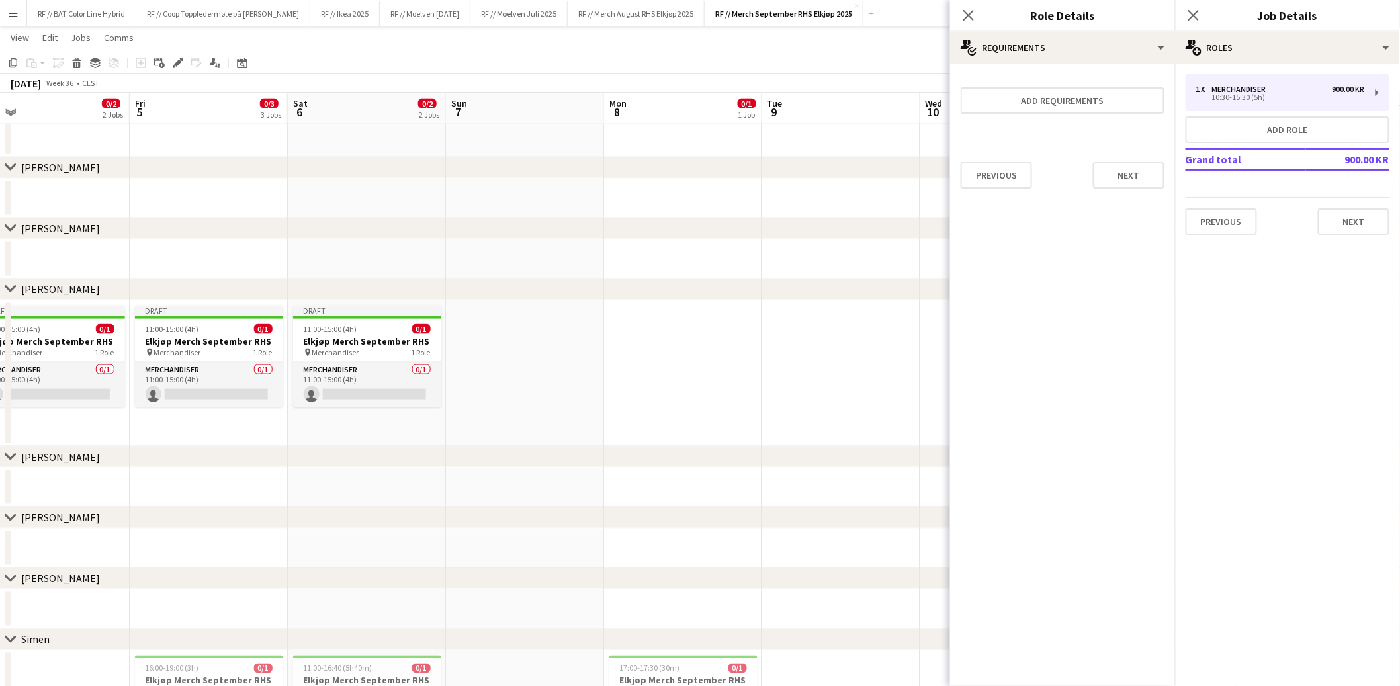
drag, startPoint x: 629, startPoint y: 406, endPoint x: 653, endPoint y: 402, distance: 24.8
click at [653, 402] on app-calendar-viewport "Tue 2 0/4 4 Jobs Wed 3 0/1 1 Job Thu 4 0/2 2 Jobs Fri 5 0/3 3 Jobs Sat 6 0/2 2 …" at bounding box center [700, 199] width 1400 height 1420
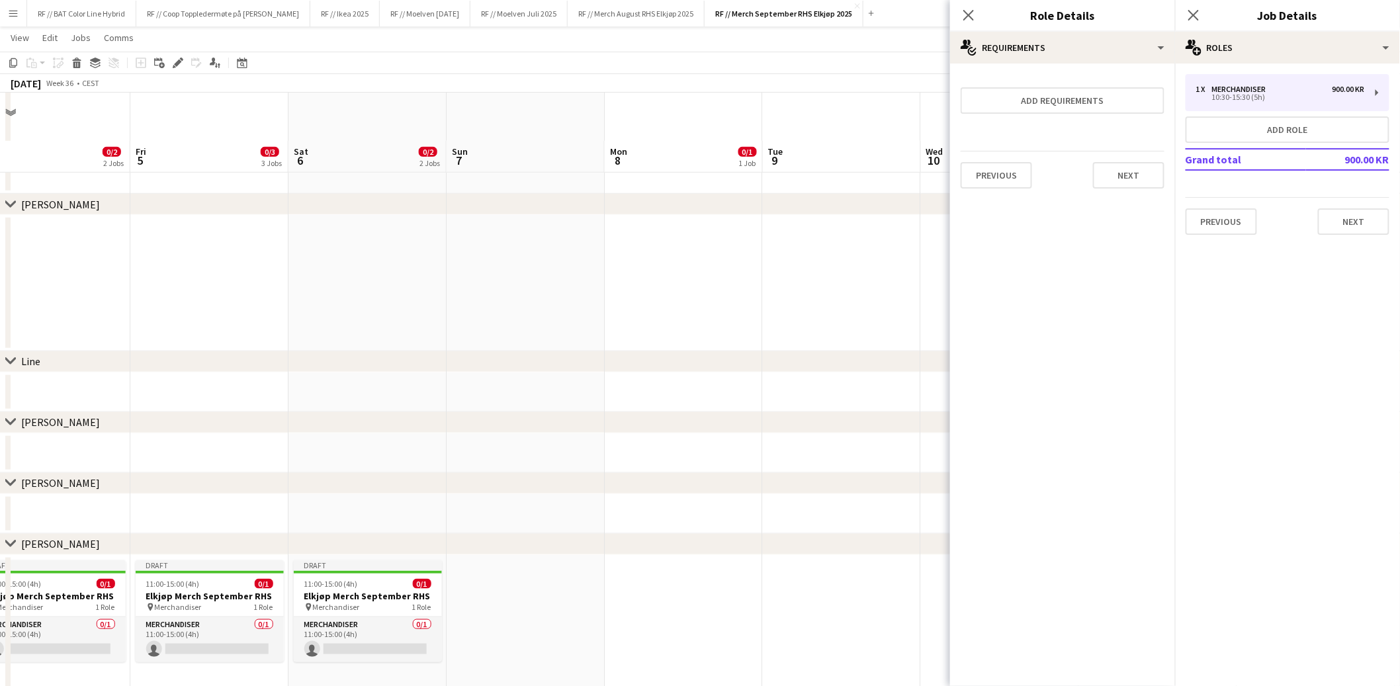
scroll to position [556, 0]
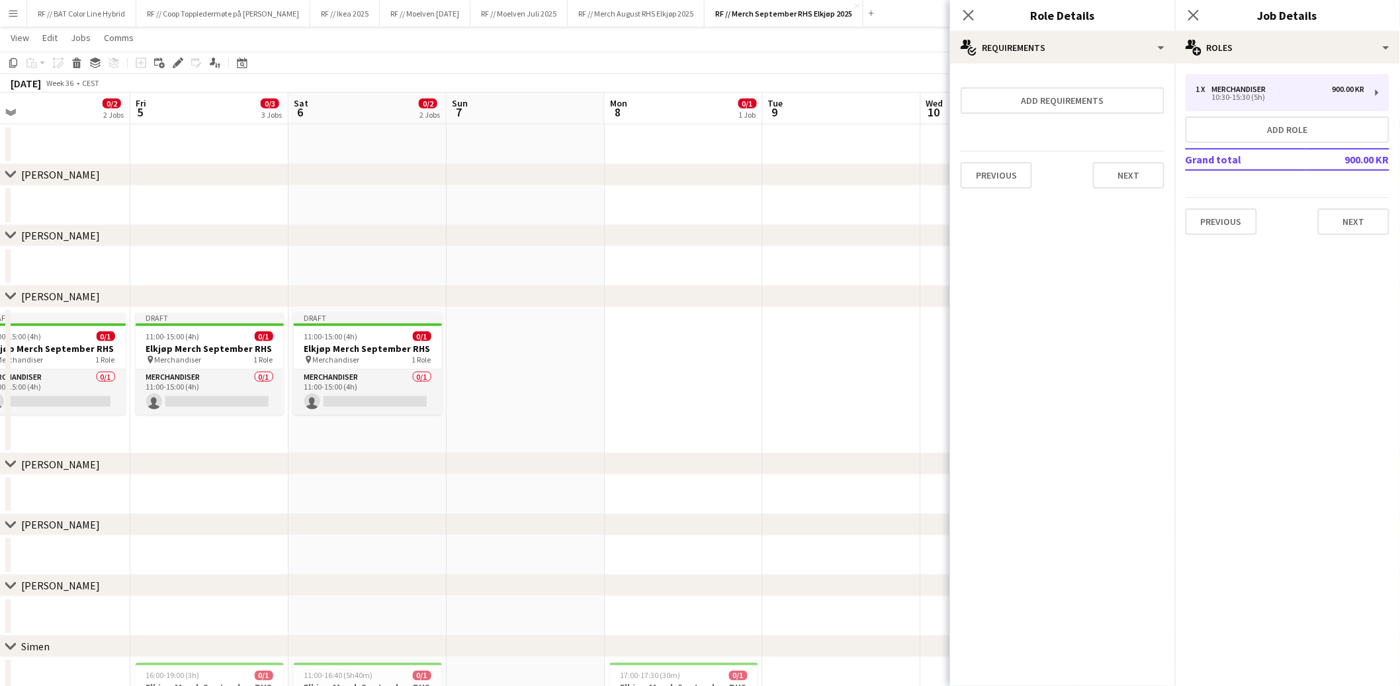
drag, startPoint x: 816, startPoint y: 465, endPoint x: 554, endPoint y: 453, distance: 262.3
click at [540, 457] on div "chevron-right Mathias S" at bounding box center [700, 464] width 1400 height 21
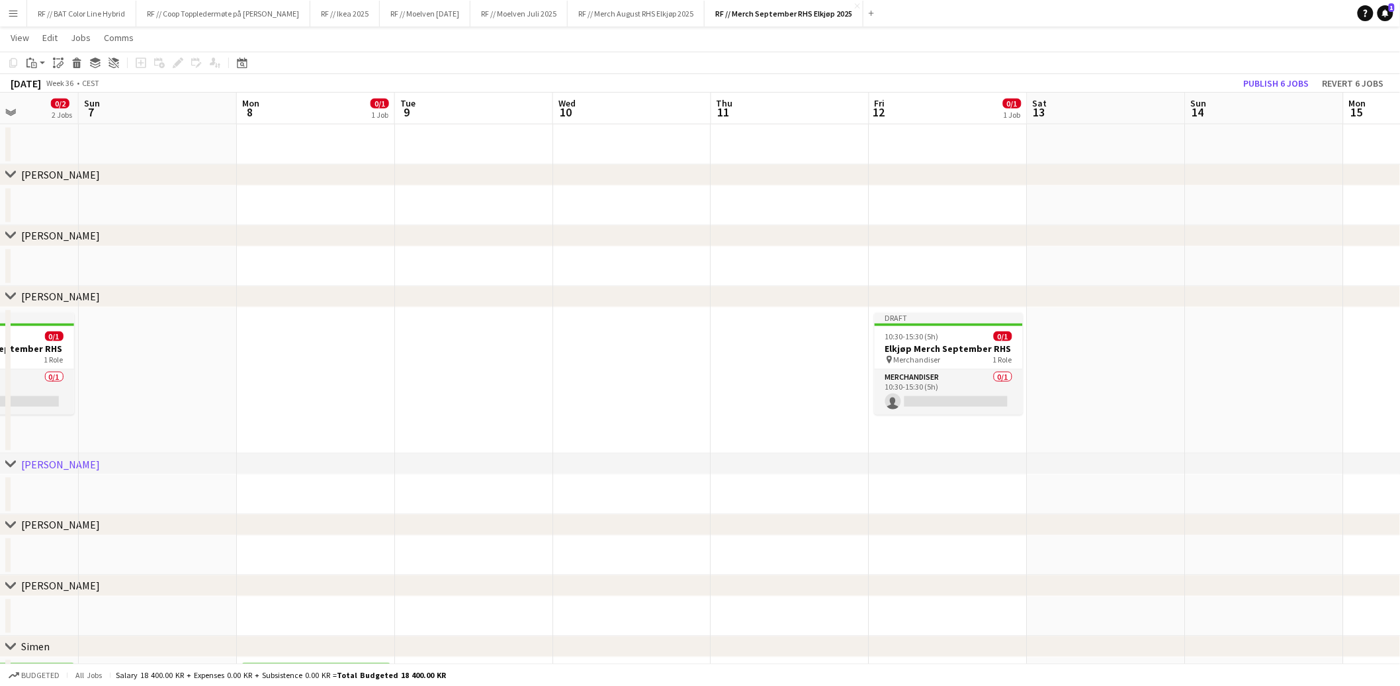
scroll to position [0, 394]
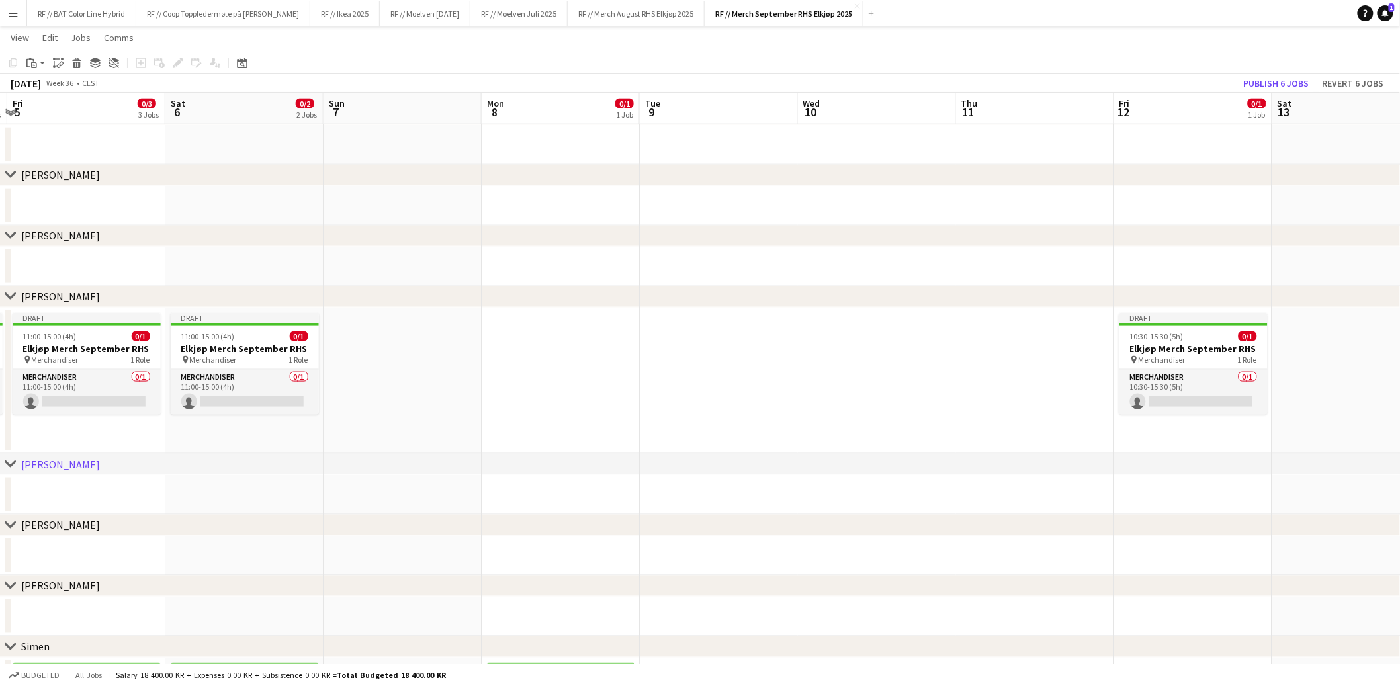
drag, startPoint x: 724, startPoint y: 417, endPoint x: 610, endPoint y: 393, distance: 116.3
click at [611, 393] on app-calendar-viewport "Wed 3 0/1 1 Job Thu 4 0/2 2 Jobs Fri 5 0/3 3 Jobs Sat 6 0/2 2 Jobs Sun 7 Mon 8 …" at bounding box center [700, 206] width 1400 height 1420
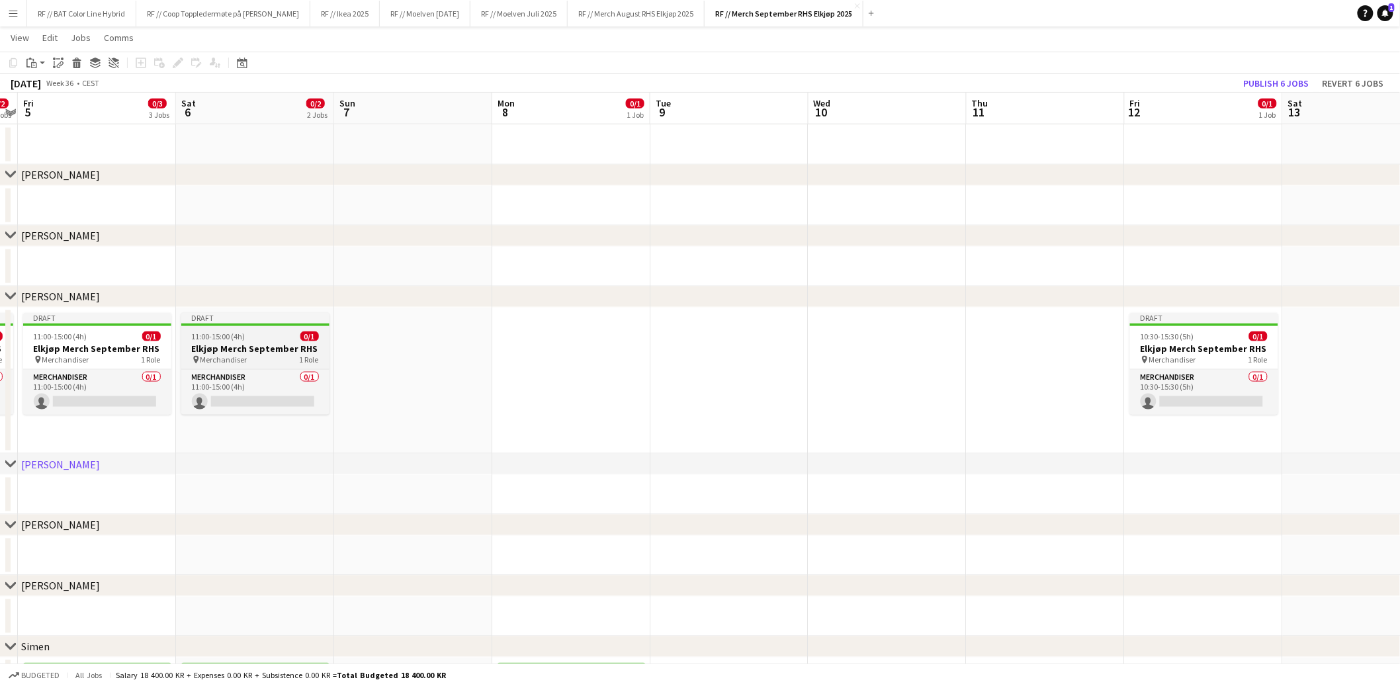
click at [226, 347] on h3 "Elkjøp Merch September RHS" at bounding box center [255, 349] width 148 height 12
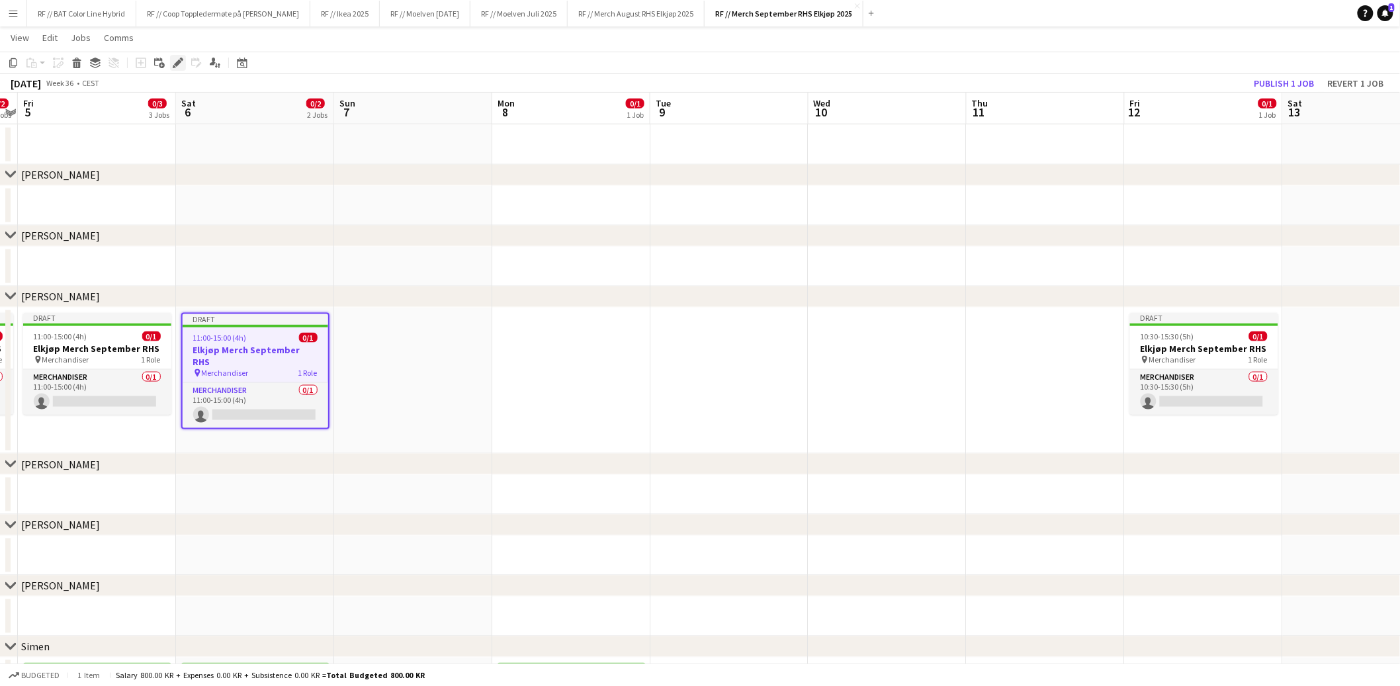
click at [181, 59] on icon at bounding box center [181, 59] width 3 height 3
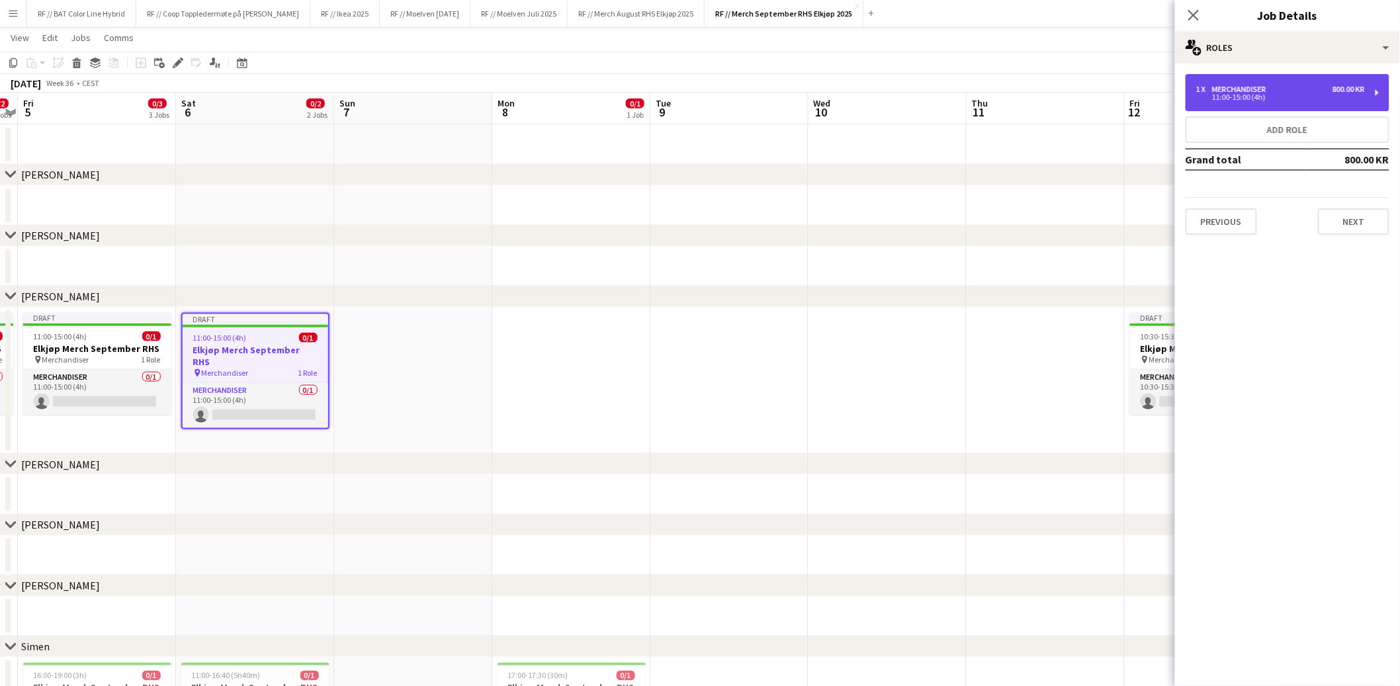
click at [1264, 97] on div "11:00-15:00 (4h)" at bounding box center [1280, 97] width 169 height 7
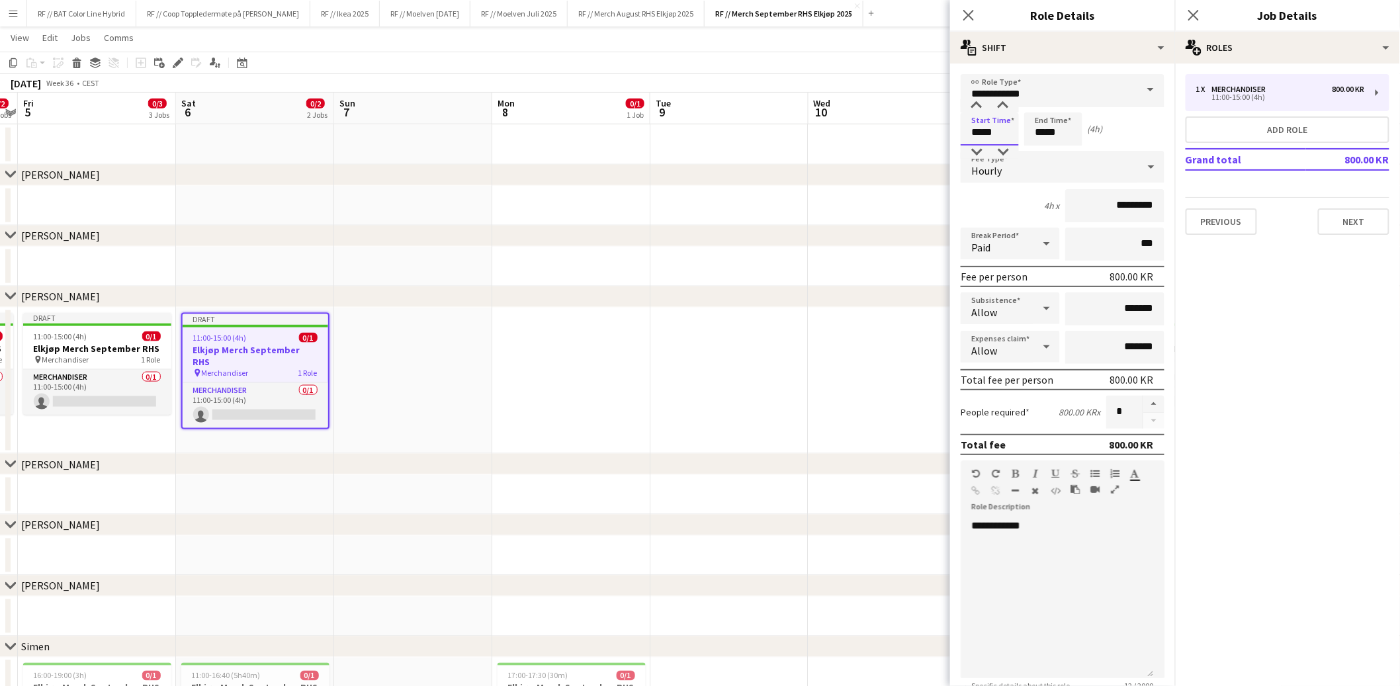
drag, startPoint x: 1002, startPoint y: 133, endPoint x: 934, endPoint y: 121, distance: 69.8
click at [938, 122] on body "Menu Boards Boards Boards All jobs Status Workforce Workforce My Workforce Recr…" at bounding box center [700, 191] width 1400 height 1494
type input "*****"
type input "******"
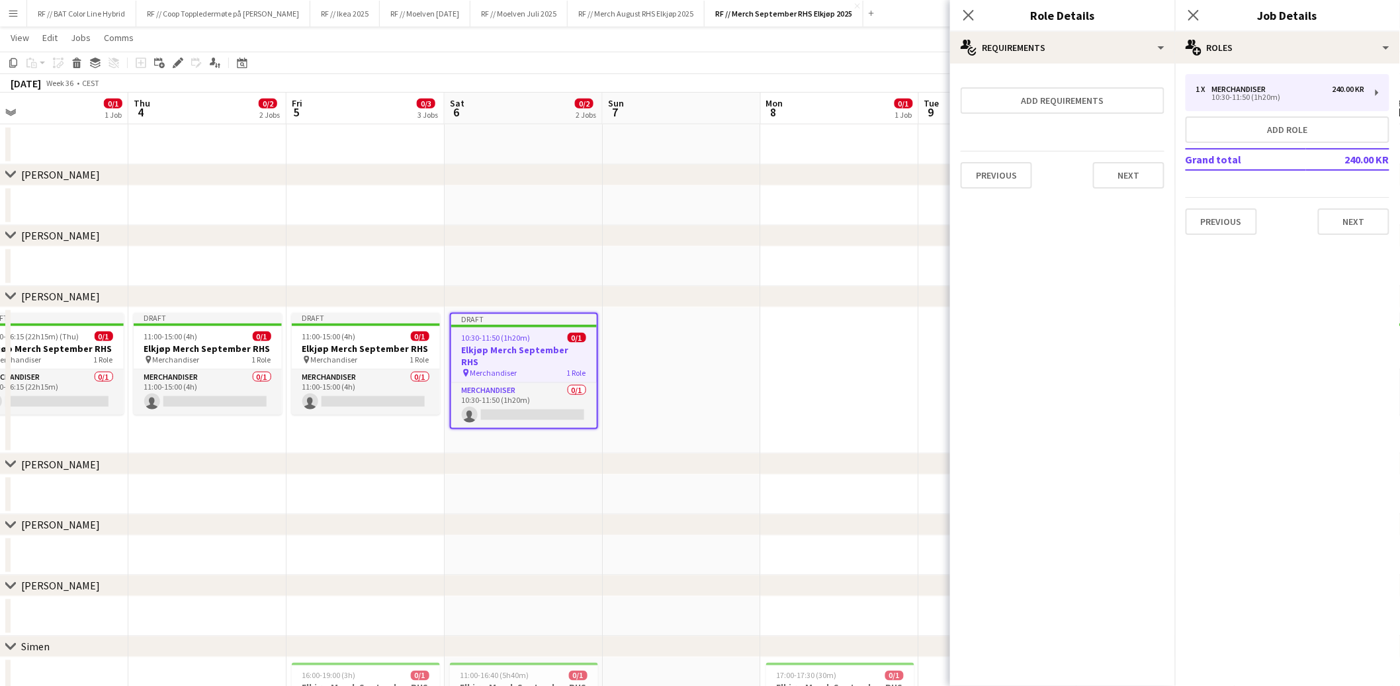
drag, startPoint x: 478, startPoint y: 384, endPoint x: 758, endPoint y: 396, distance: 280.1
click at [758, 396] on app-calendar-viewport "Mon 1 Tue 2 0/4 4 Jobs Wed 3 0/1 1 Job Thu 4 0/2 2 Jobs Fri 5 0/3 3 Jobs Sat 6 …" at bounding box center [700, 206] width 1400 height 1420
drag, startPoint x: 648, startPoint y: 408, endPoint x: 806, endPoint y: 415, distance: 158.3
click at [807, 415] on app-calendar-viewport "Mon 1 Tue 2 0/4 4 Jobs Wed 3 0/1 1 Job Thu 4 0/2 2 Jobs Fri 5 0/3 3 Jobs Sat 6 …" at bounding box center [700, 206] width 1400 height 1420
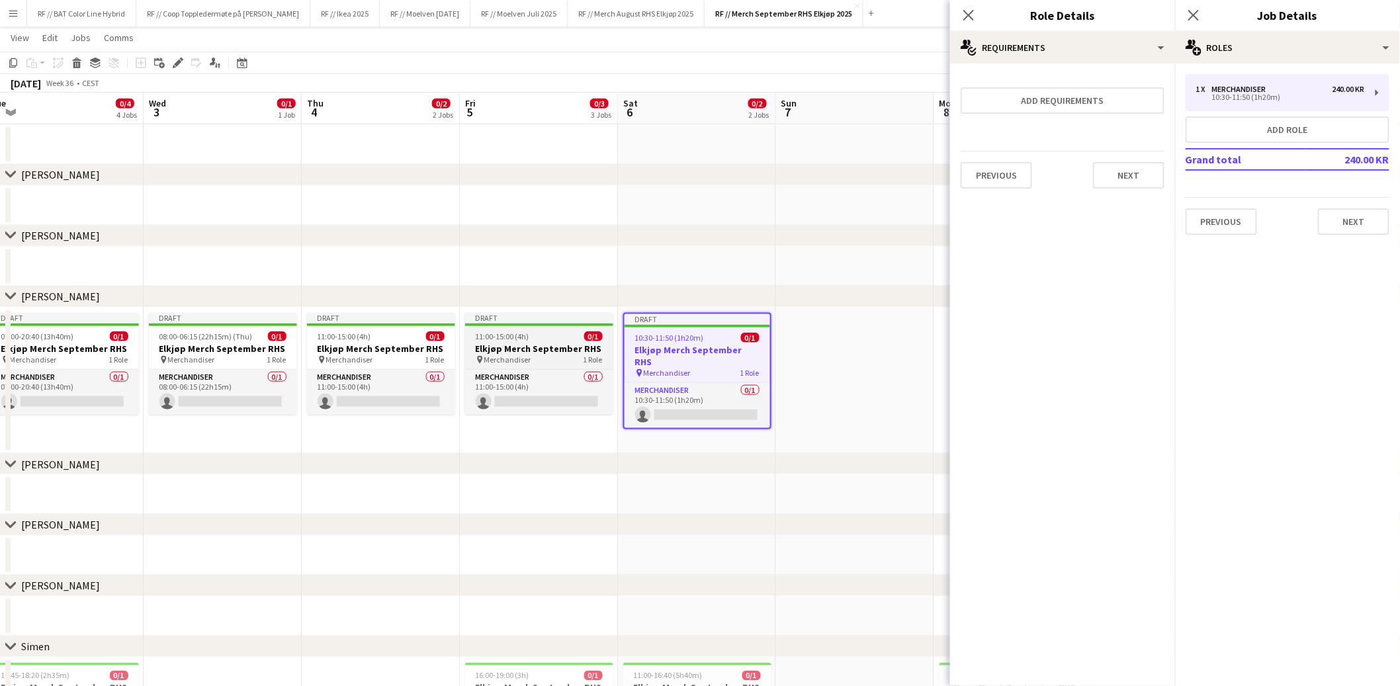
click at [486, 346] on h3 "Elkjøp Merch September RHS" at bounding box center [539, 349] width 148 height 12
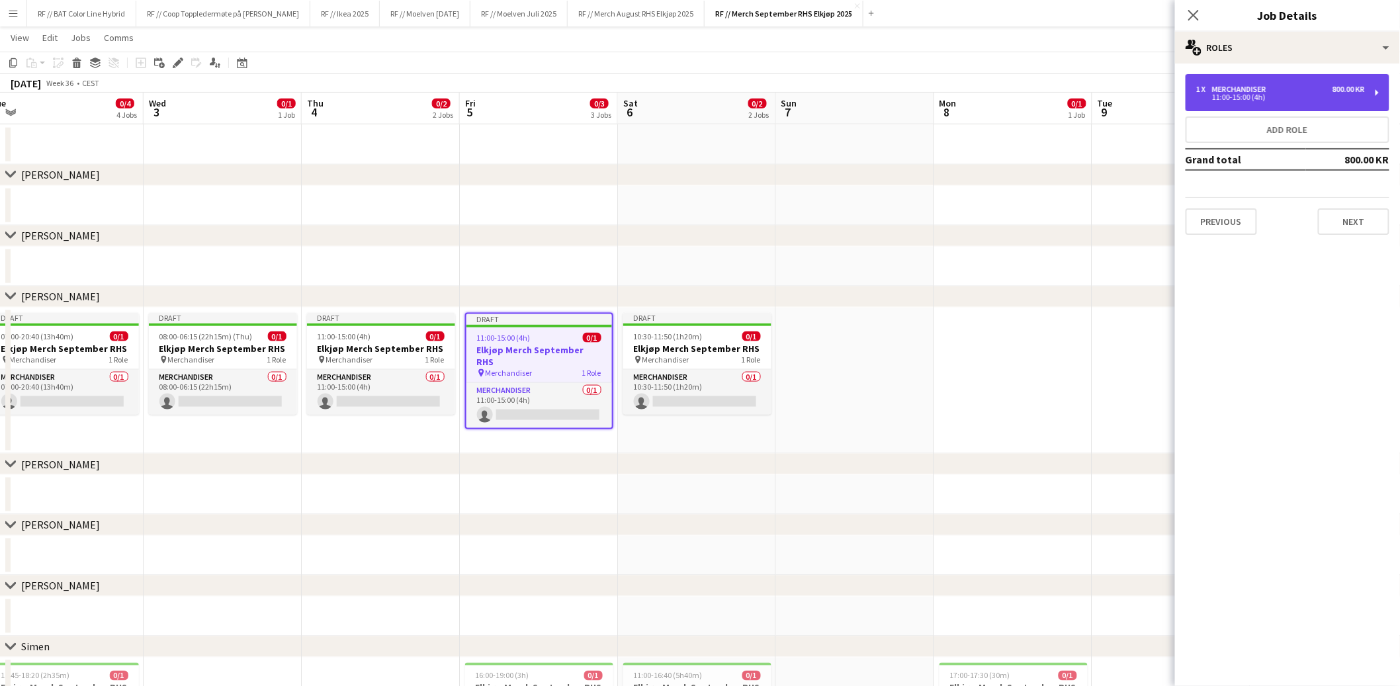
click at [1223, 79] on div "1 x Merchandiser 800.00 KR 11:00-15:00 (4h)" at bounding box center [1288, 92] width 204 height 37
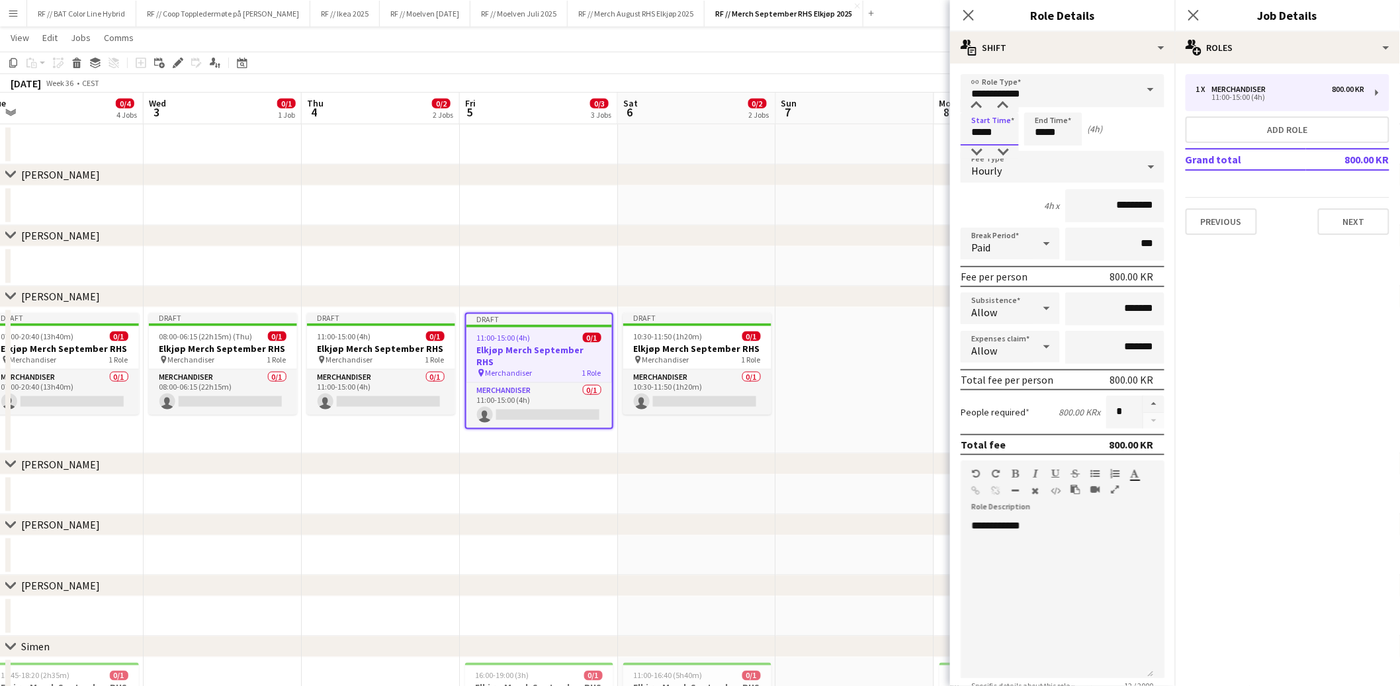
drag, startPoint x: 973, startPoint y: 129, endPoint x: 836, endPoint y: 124, distance: 137.7
click at [938, 124] on body "Menu Boards Boards Boards All jobs Status Workforce Workforce My Workforce Recr…" at bounding box center [700, 191] width 1400 height 1494
type input "*****"
click at [665, 222] on app-date-cell at bounding box center [697, 206] width 158 height 40
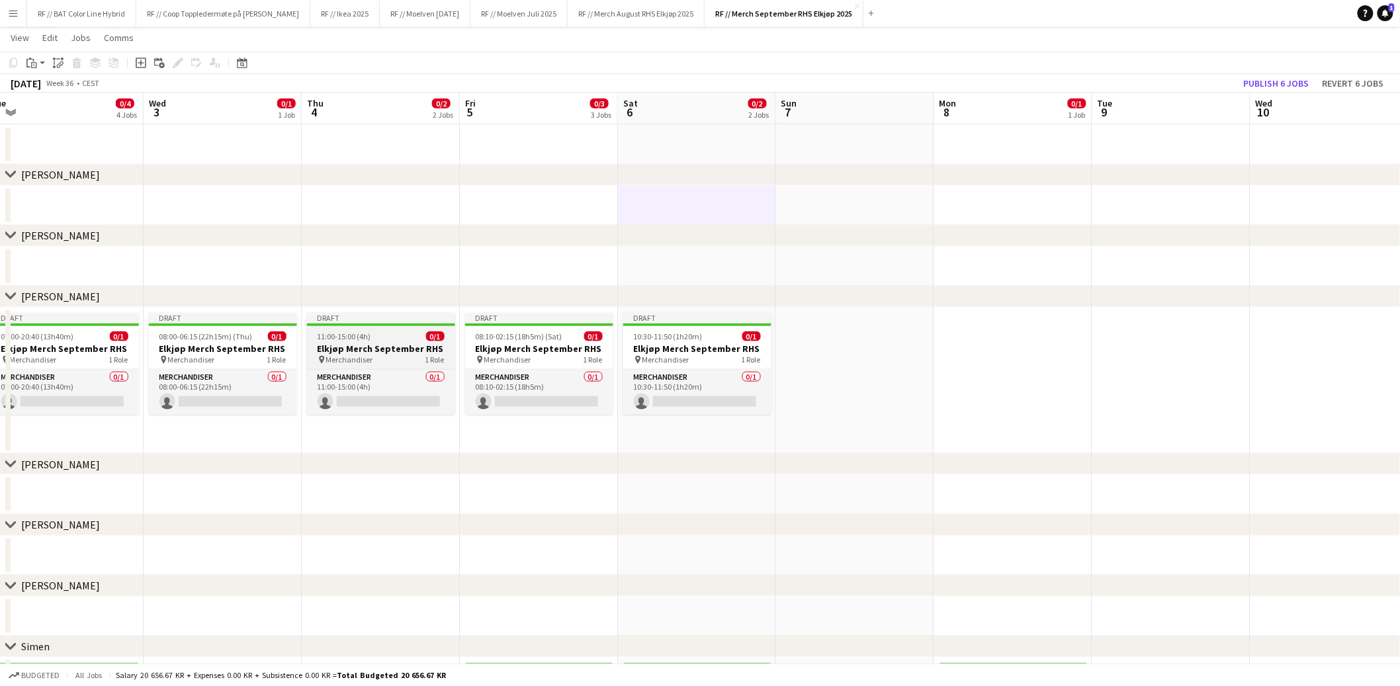
click at [353, 348] on h3 "Elkjøp Merch September RHS" at bounding box center [381, 349] width 148 height 12
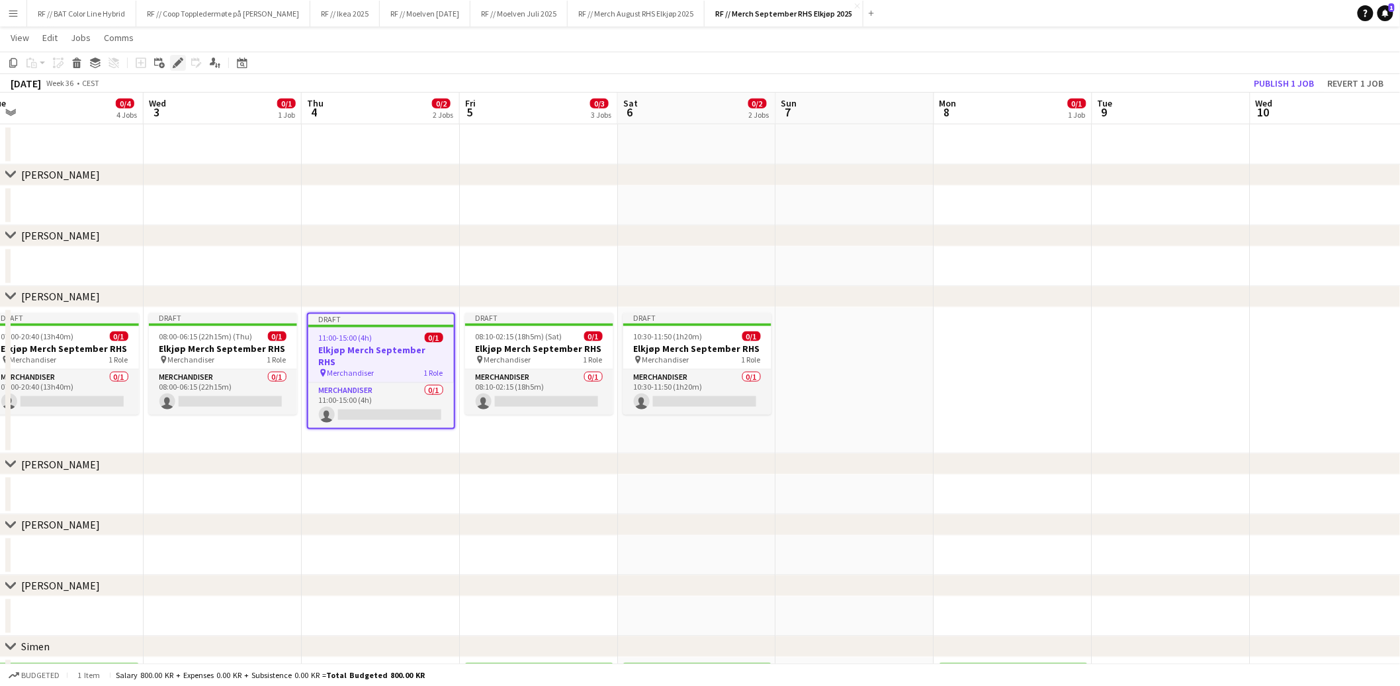
click at [179, 65] on icon "Edit" at bounding box center [178, 63] width 11 height 11
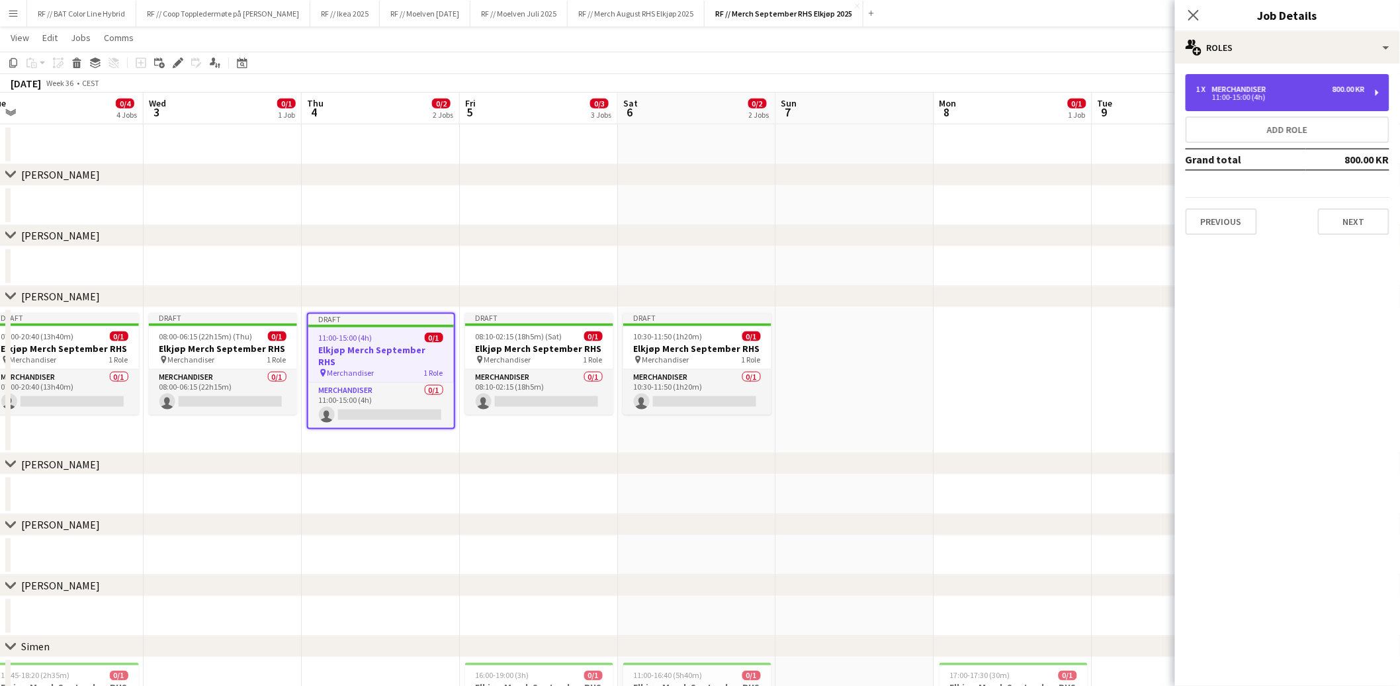
click at [1202, 97] on div "11:00-15:00 (4h)" at bounding box center [1280, 97] width 169 height 7
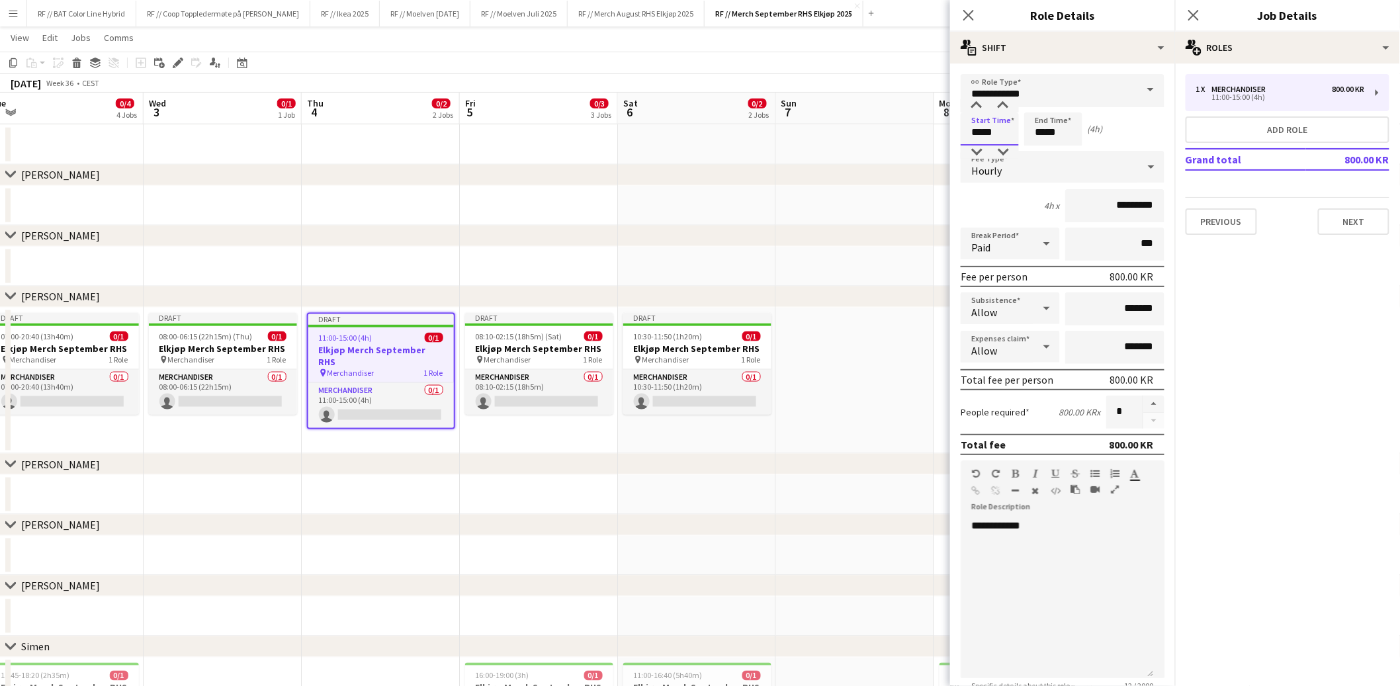
drag, startPoint x: 979, startPoint y: 132, endPoint x: 895, endPoint y: 124, distance: 84.5
click at [895, 124] on body "Menu Boards Boards Boards All jobs Status Workforce Workforce My Workforce Recr…" at bounding box center [700, 191] width 1400 height 1494
type input "*****"
drag, startPoint x: 982, startPoint y: 133, endPoint x: 971, endPoint y: 132, distance: 10.6
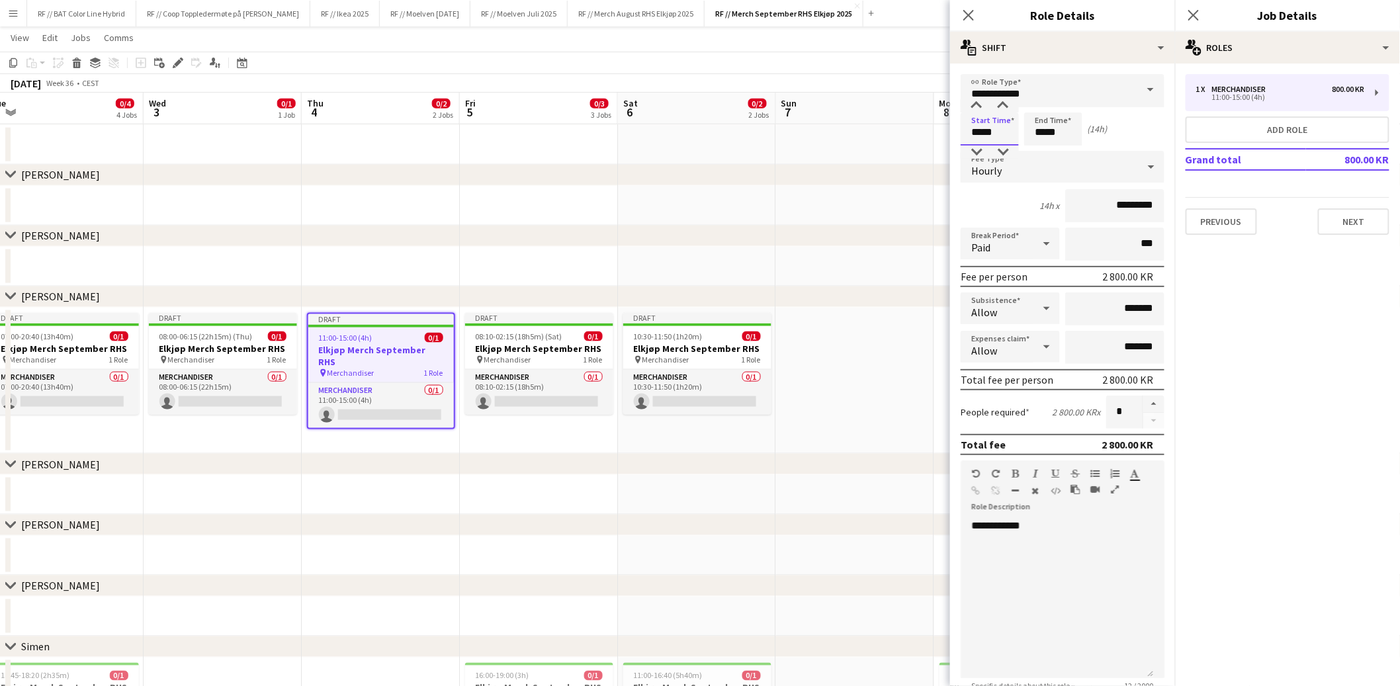
click at [971, 132] on input "*****" at bounding box center [990, 128] width 58 height 33
type input "*****"
drag, startPoint x: 1043, startPoint y: 132, endPoint x: 1034, endPoint y: 130, distance: 9.4
click at [1034, 130] on input "*****" at bounding box center [1053, 128] width 58 height 33
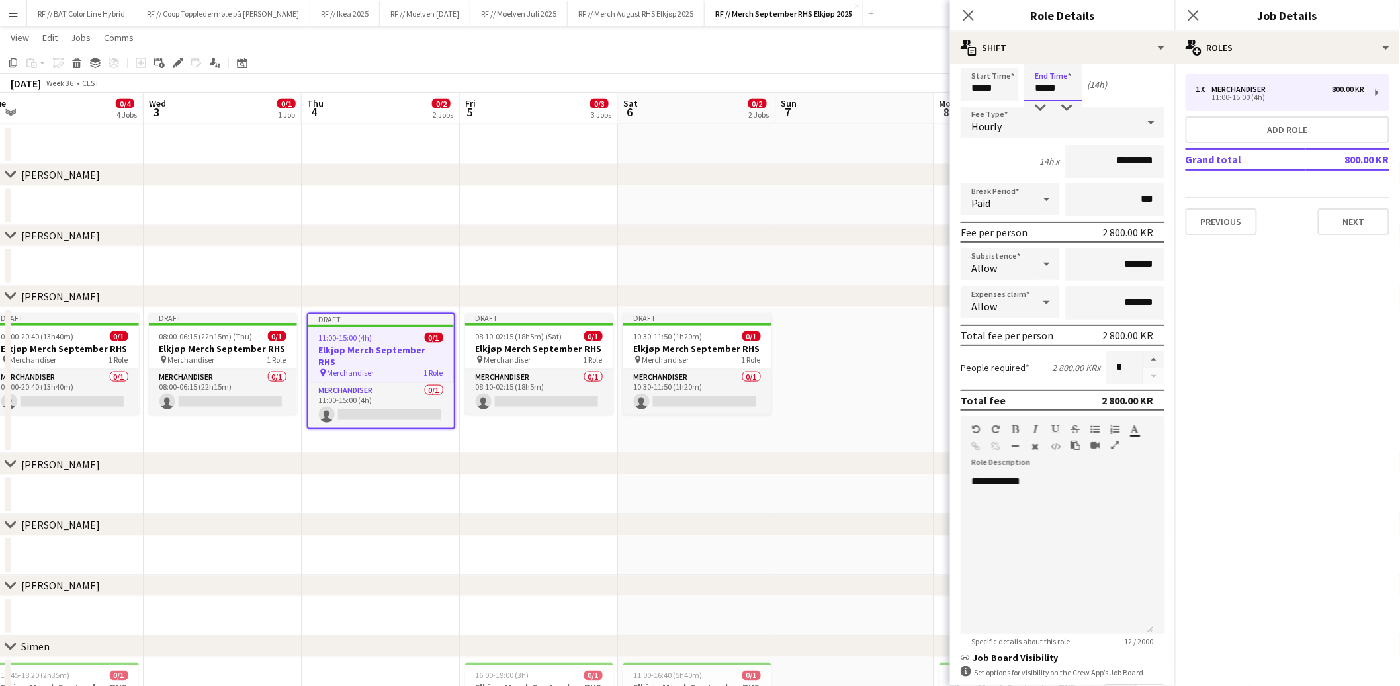
scroll to position [136, 0]
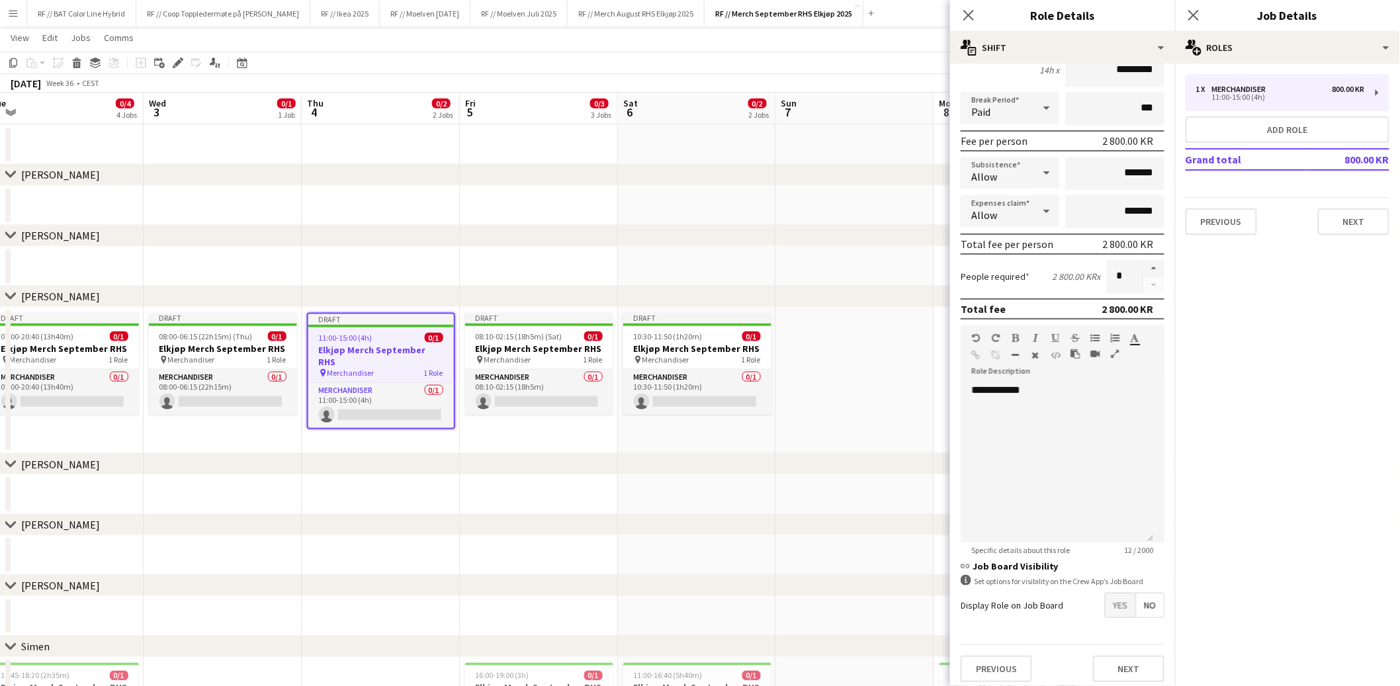
type input "*****"
click at [1109, 662] on button "Next" at bounding box center [1128, 669] width 71 height 26
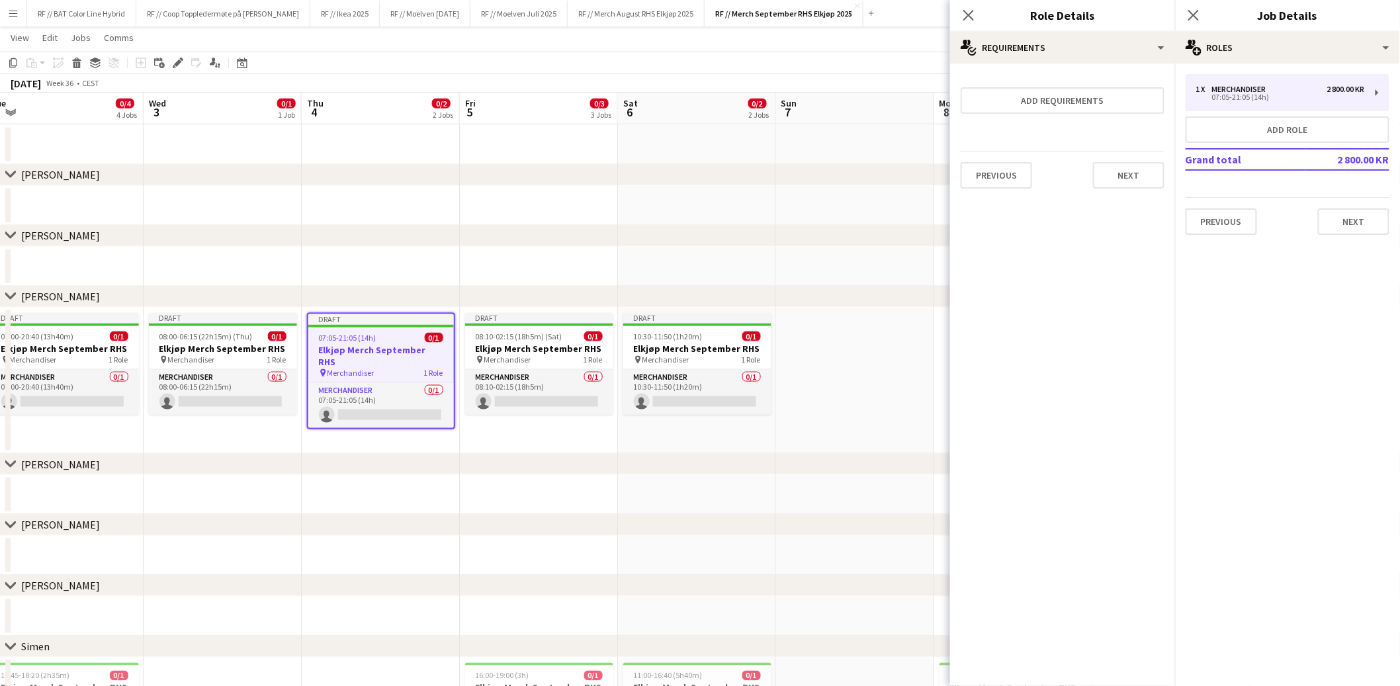
scroll to position [0, 0]
click at [657, 498] on app-date-cell at bounding box center [697, 495] width 158 height 40
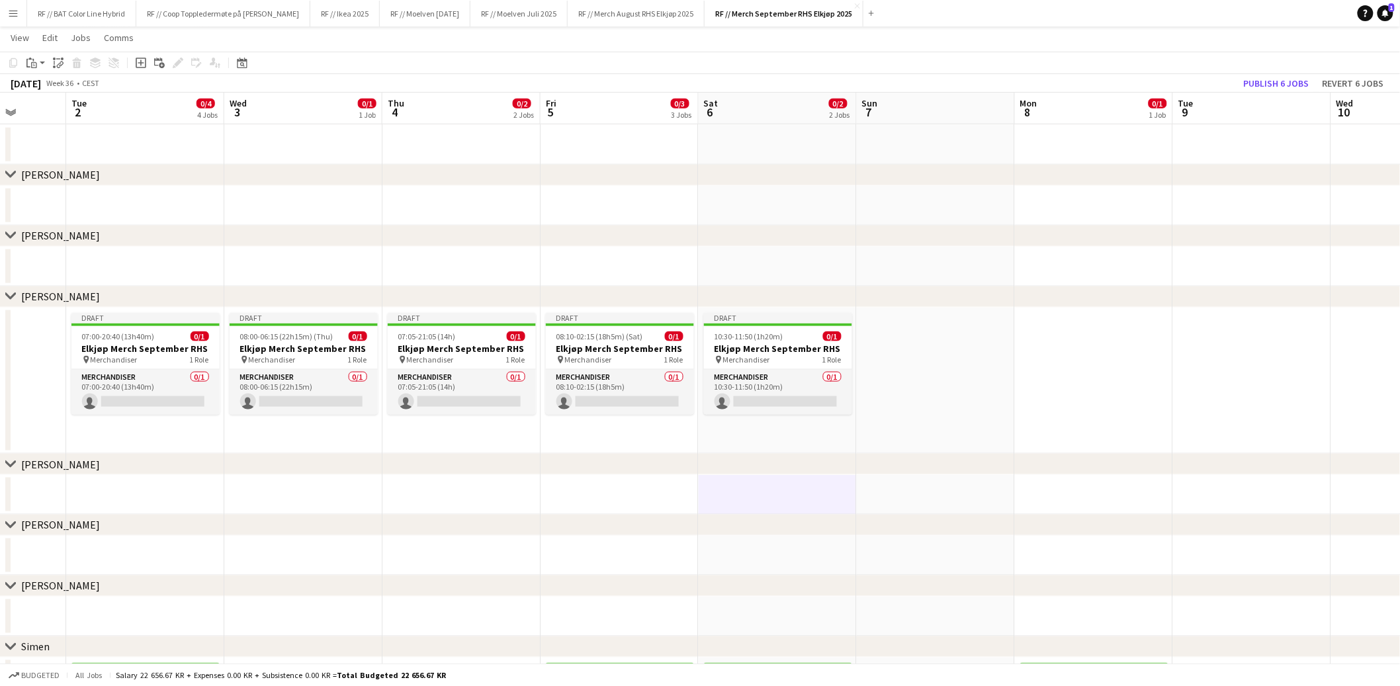
drag, startPoint x: 361, startPoint y: 438, endPoint x: 441, endPoint y: 433, distance: 80.2
click at [441, 433] on app-calendar-viewport "Sat 30 Sun 31 Mon 1 Tue 2 0/4 4 Jobs Wed 3 0/1 1 Job Thu 4 0/2 2 Jobs Fri 5 0/3…" at bounding box center [700, 206] width 1400 height 1420
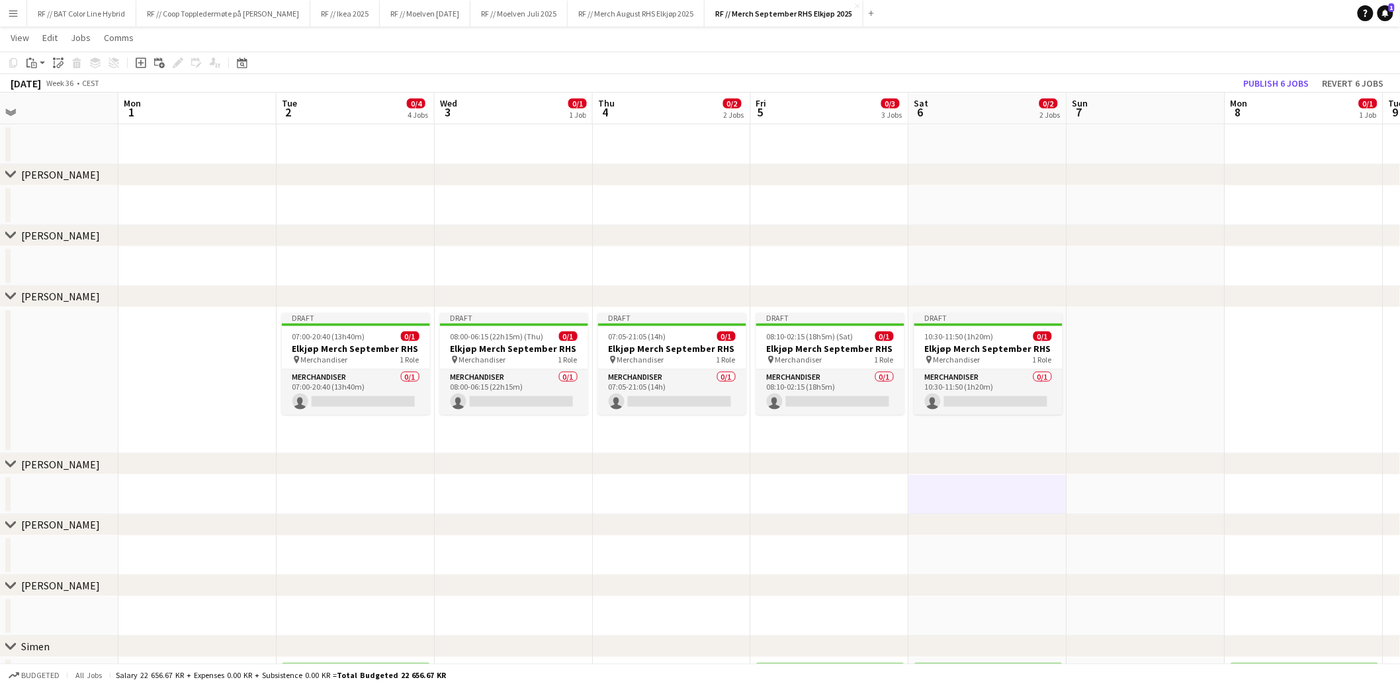
scroll to position [0, 353]
drag, startPoint x: 415, startPoint y: 437, endPoint x: 628, endPoint y: 442, distance: 213.1
click at [628, 442] on app-calendar-viewport "Fri 29 Sat 30 Sun 31 Mon 1 Tue 2 0/4 4 Jobs Wed 3 0/1 1 Job Thu 4 0/2 2 Jobs Fr…" at bounding box center [700, 206] width 1400 height 1420
click at [370, 396] on app-card-role "Merchandiser 0/1 07:00-20:40 (13h40m) single-neutral-actions" at bounding box center [359, 392] width 148 height 45
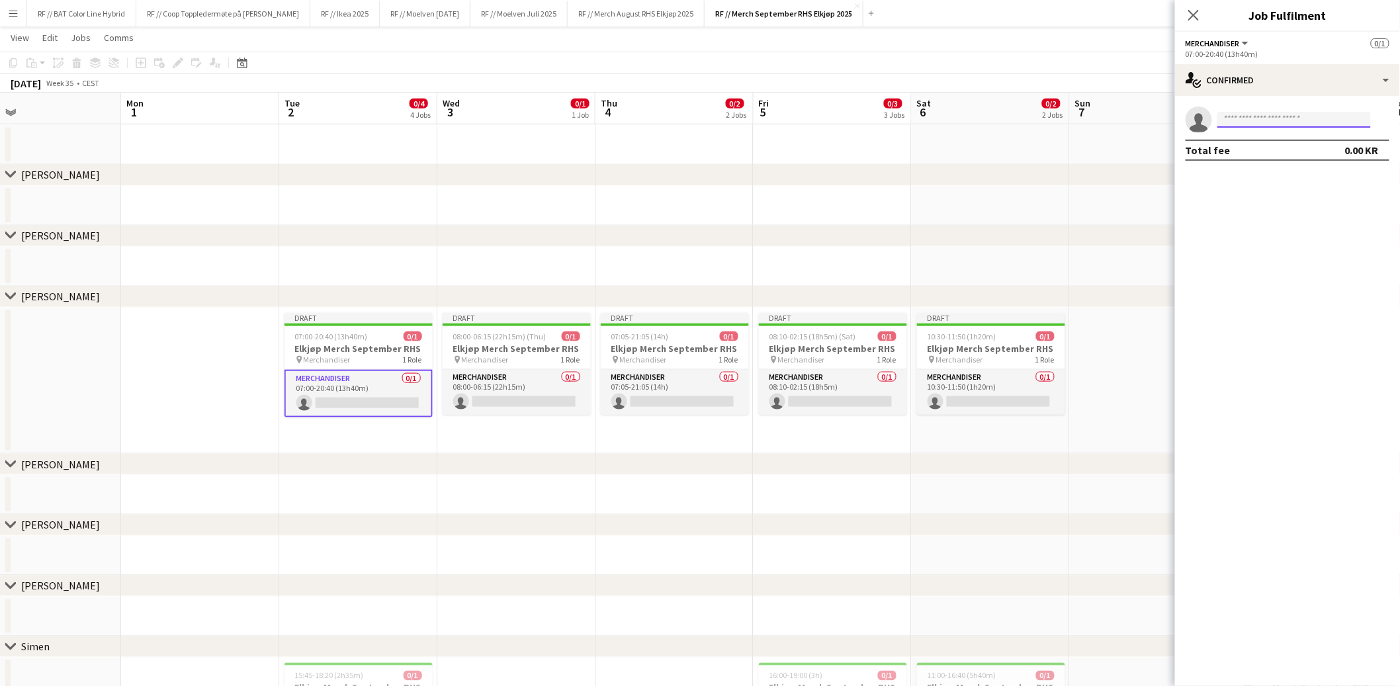
click at [1256, 121] on input at bounding box center [1295, 120] width 154 height 16
type input "****"
click at [1268, 149] on span "mathiaslaukli@gmail.com" at bounding box center [1295, 149] width 132 height 11
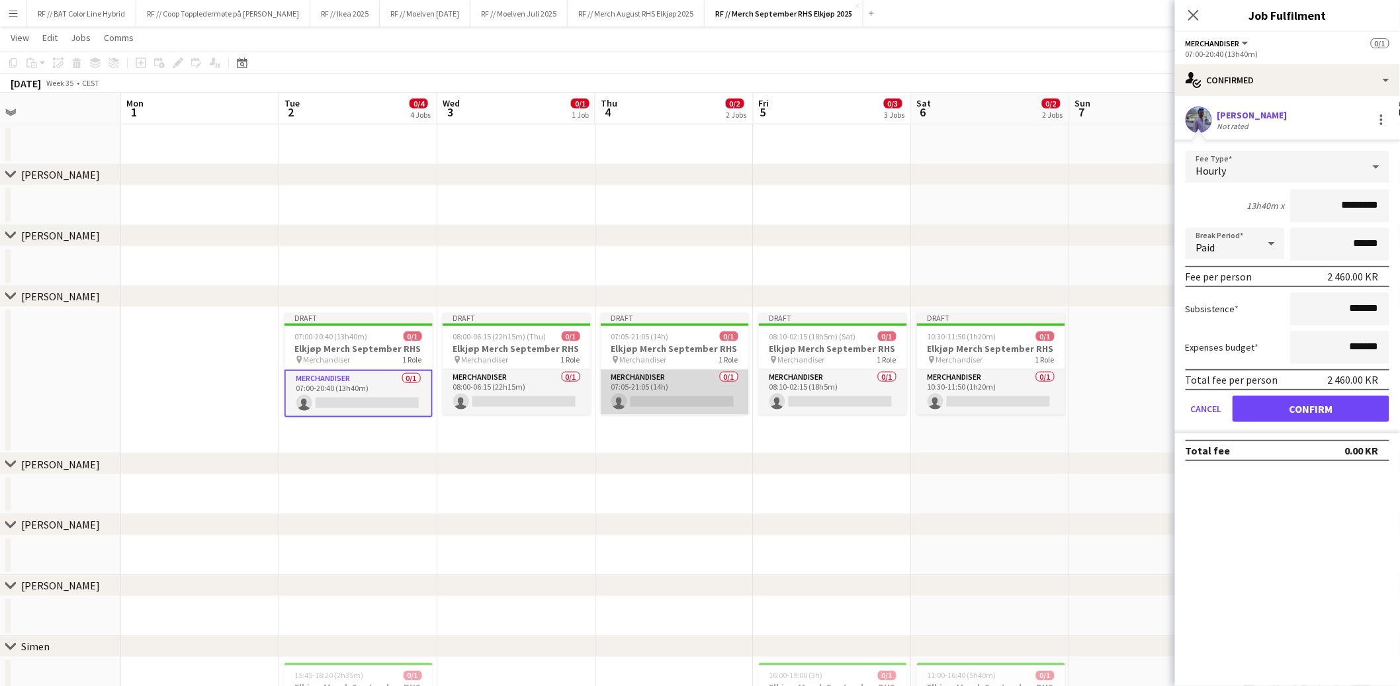
click at [670, 399] on app-card-role "Merchandiser 0/1 07:05-21:05 (14h) single-neutral-actions" at bounding box center [675, 392] width 148 height 45
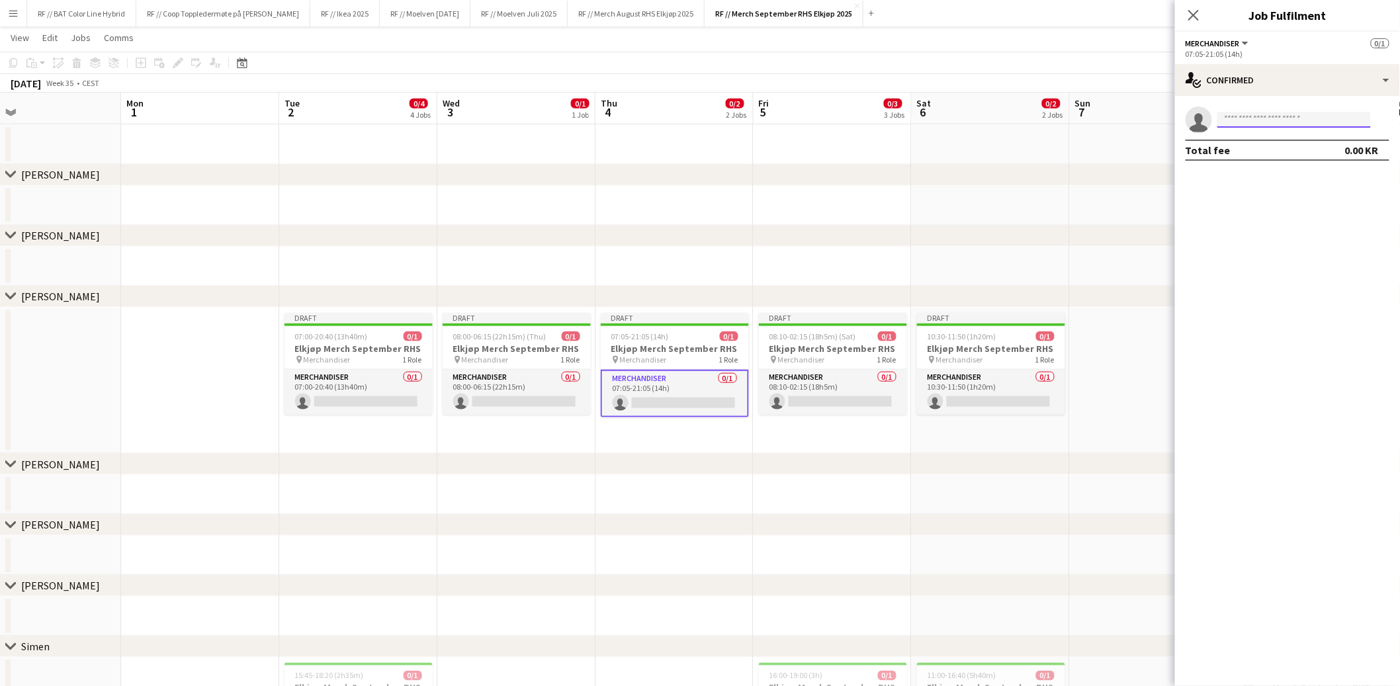
click at [1251, 124] on input at bounding box center [1295, 120] width 154 height 16
type input "****"
click at [1248, 146] on span "mathiaslaukli@gmail.com" at bounding box center [1295, 149] width 132 height 11
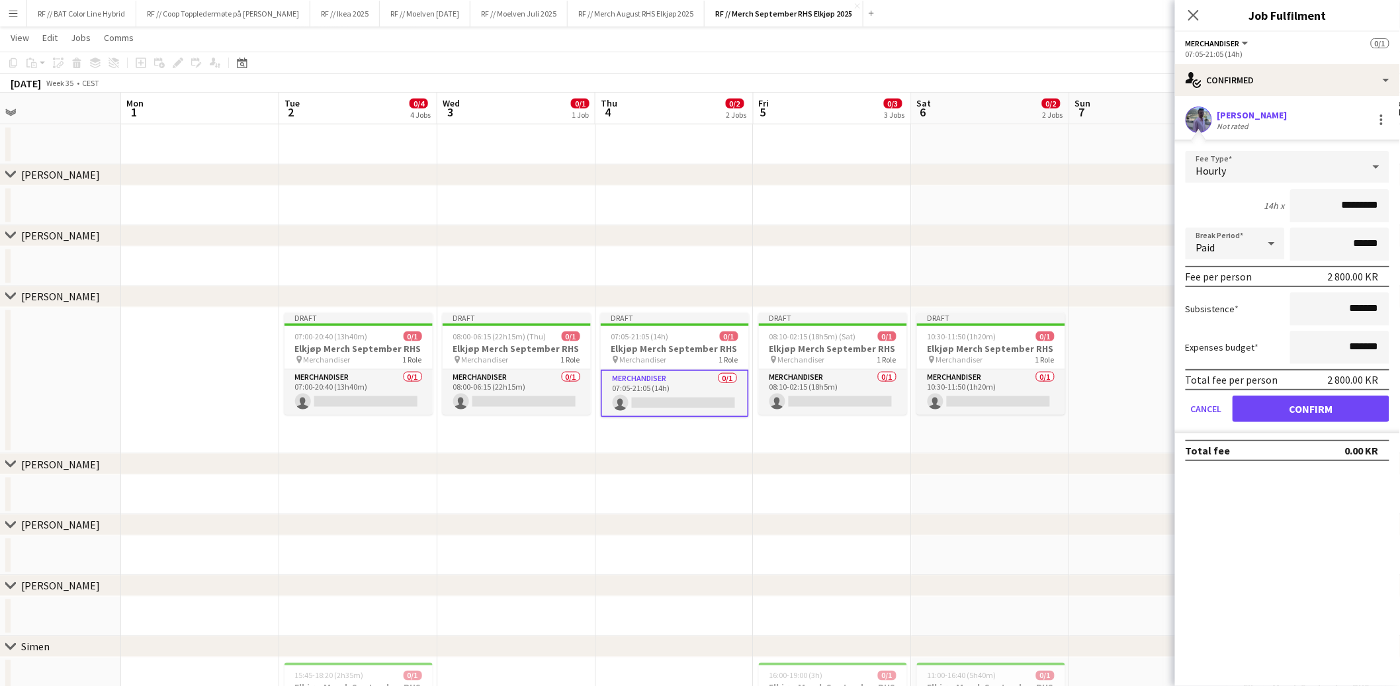
drag, startPoint x: 884, startPoint y: 457, endPoint x: 815, endPoint y: 456, distance: 69.5
click at [811, 457] on div "chevron-right Mathias S" at bounding box center [700, 464] width 1400 height 21
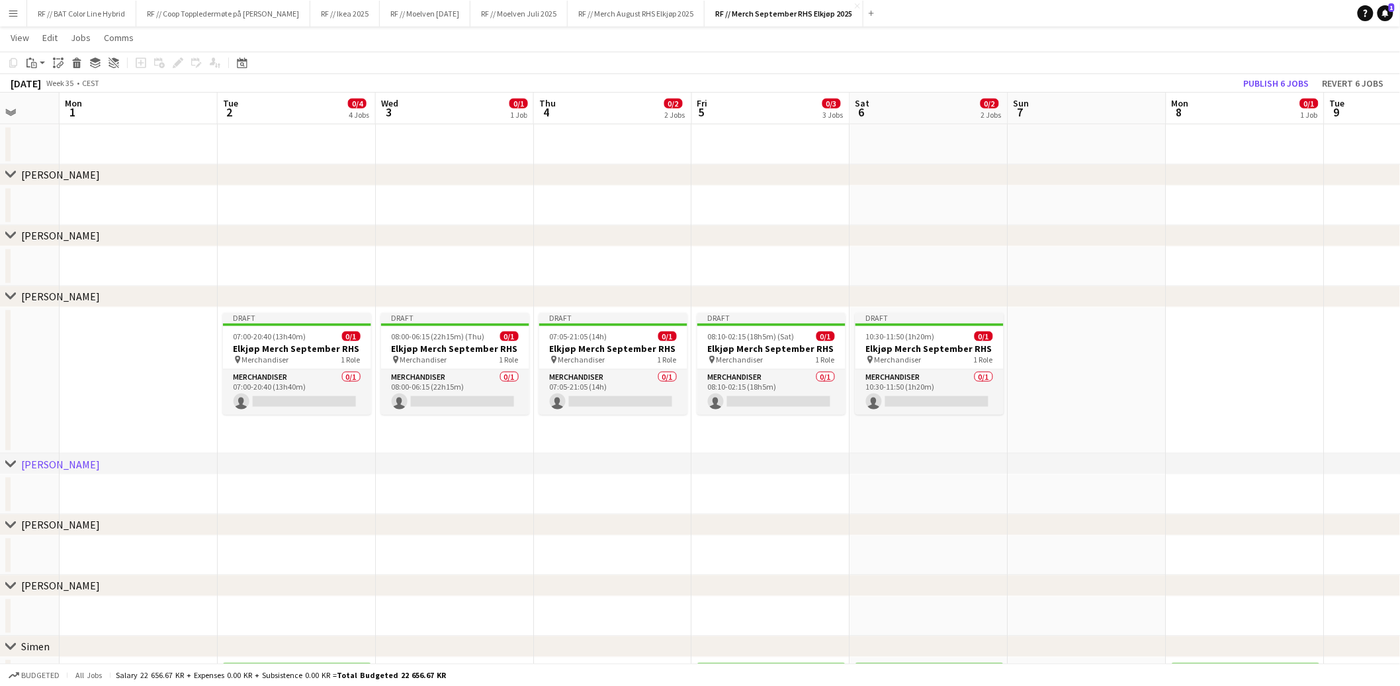
drag, startPoint x: 945, startPoint y: 444, endPoint x: 844, endPoint y: 431, distance: 101.4
click at [787, 446] on app-calendar-viewport "Fri 29 Sat 30 Sun 31 Mon 1 Tue 2 0/4 4 Jobs Wed 3 0/1 1 Job Thu 4 0/2 2 Jobs Fr…" at bounding box center [700, 206] width 1400 height 1420
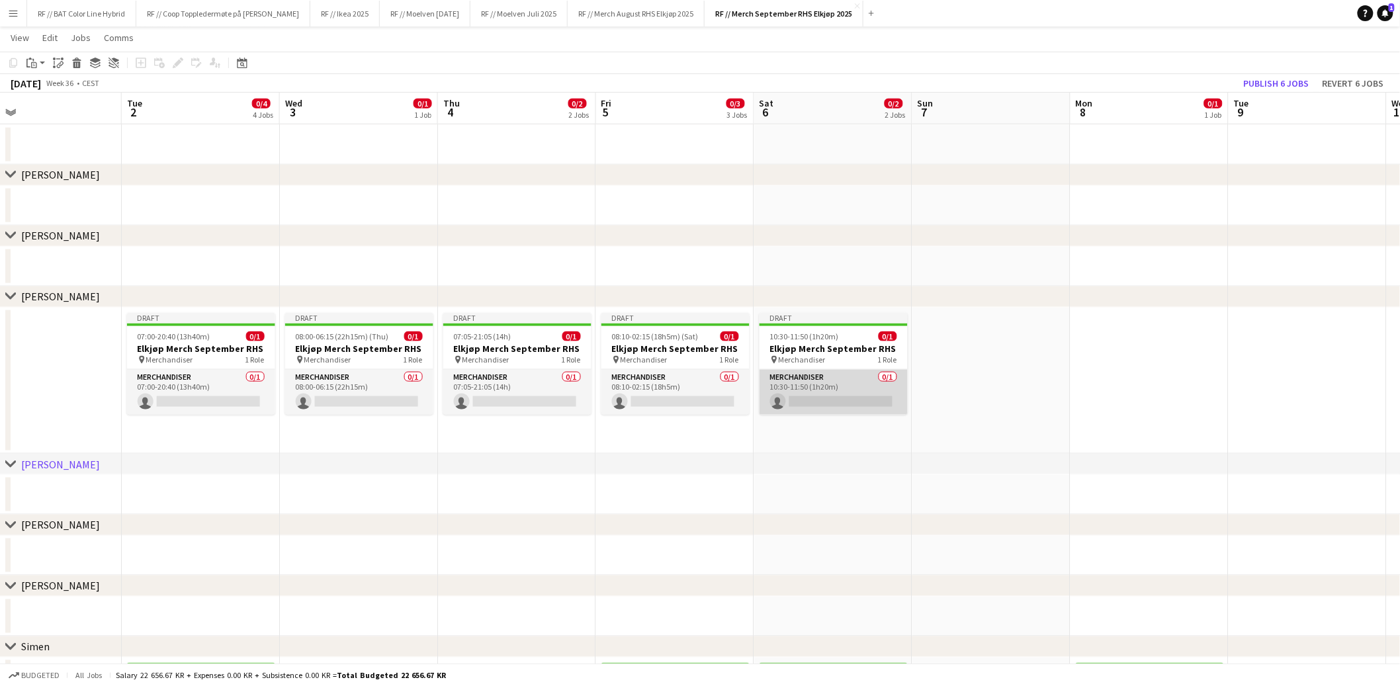
click at [849, 400] on app-card-role "Merchandiser 0/1 10:30-11:50 (1h20m) single-neutral-actions" at bounding box center [834, 392] width 148 height 45
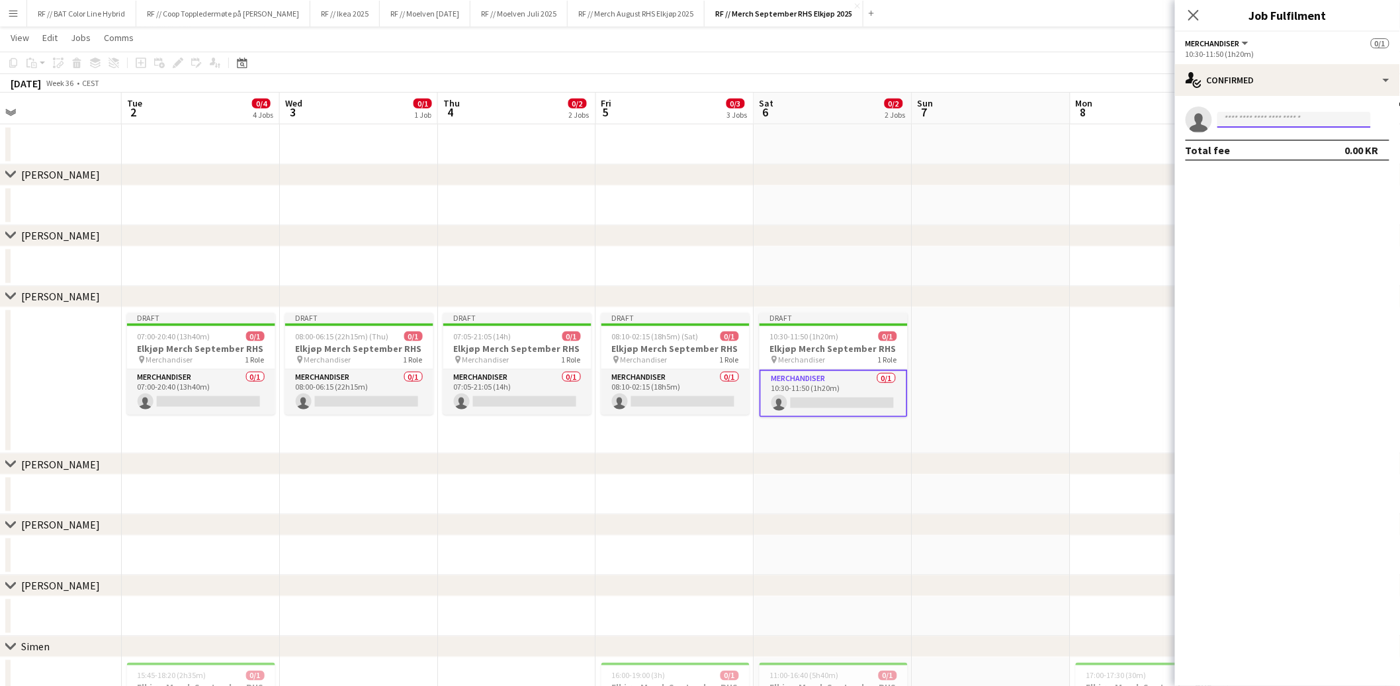
click at [1263, 116] on input at bounding box center [1295, 120] width 154 height 16
type input "****"
click at [1276, 146] on span "mathiaslaukli@gmail.com" at bounding box center [1295, 149] width 132 height 11
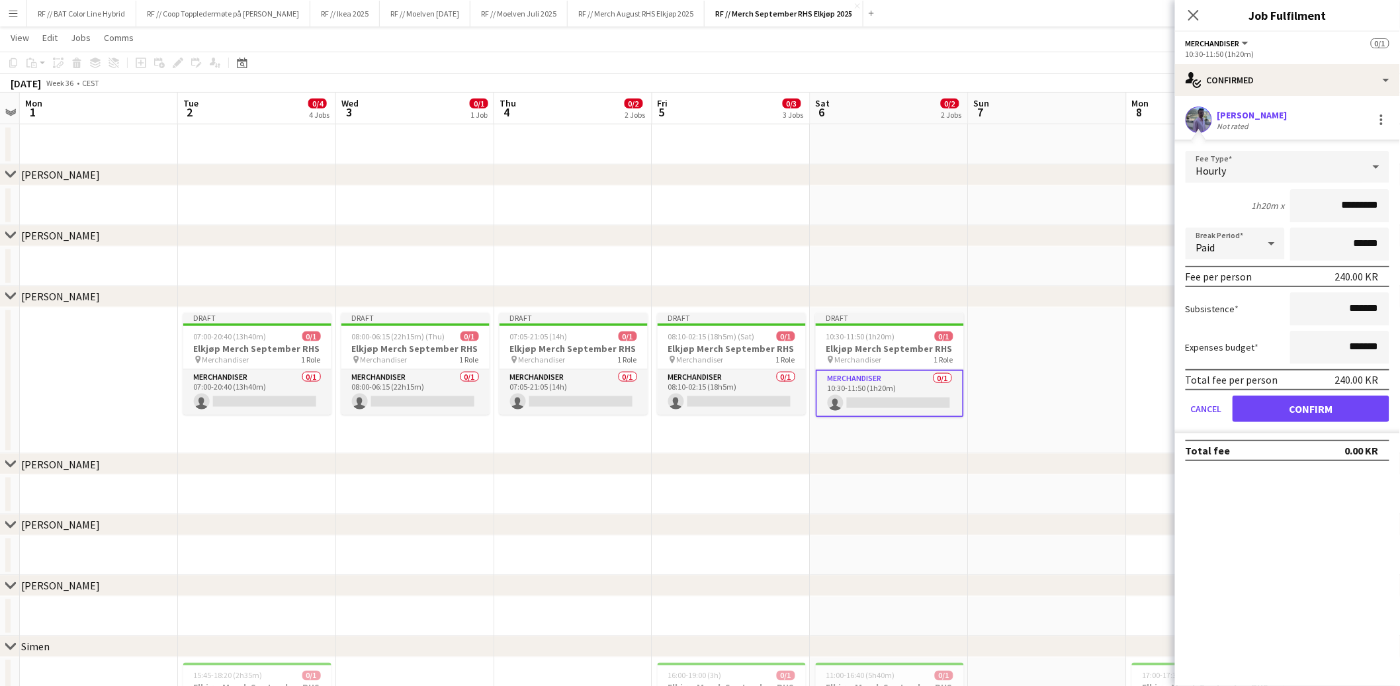
drag, startPoint x: 1065, startPoint y: 401, endPoint x: 952, endPoint y: 398, distance: 113.2
click at [895, 402] on app-calendar-viewport "Fri 29 Sat 30 Sun 31 Mon 1 Tue 2 0/4 4 Jobs Wed 3 0/1 1 Job Thu 4 0/2 2 Jobs Fr…" at bounding box center [700, 206] width 1400 height 1420
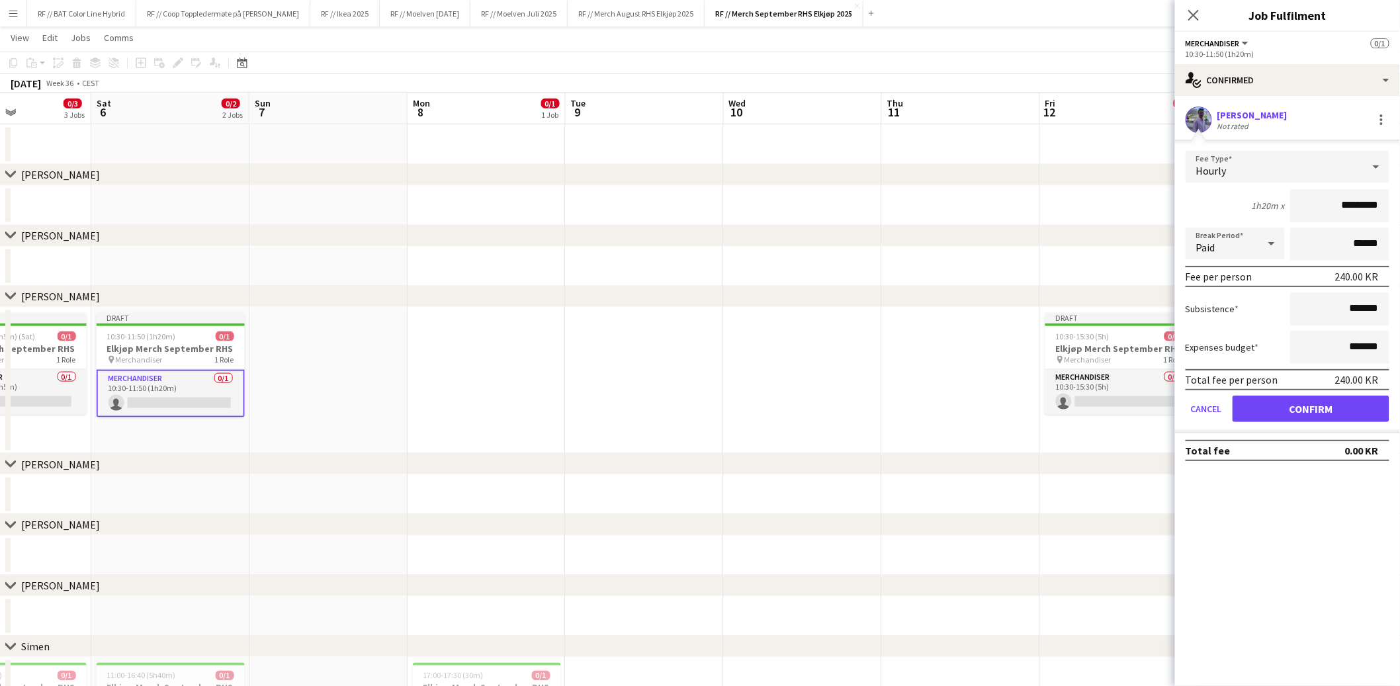
drag, startPoint x: 1042, startPoint y: 402, endPoint x: 740, endPoint y: 398, distance: 301.8
click at [689, 404] on app-calendar-viewport "Tue 2 0/4 4 Jobs Wed 3 0/1 1 Job Thu 4 0/2 2 Jobs Fri 5 0/3 3 Jobs Sat 6 0/2 2 …" at bounding box center [700, 206] width 1400 height 1420
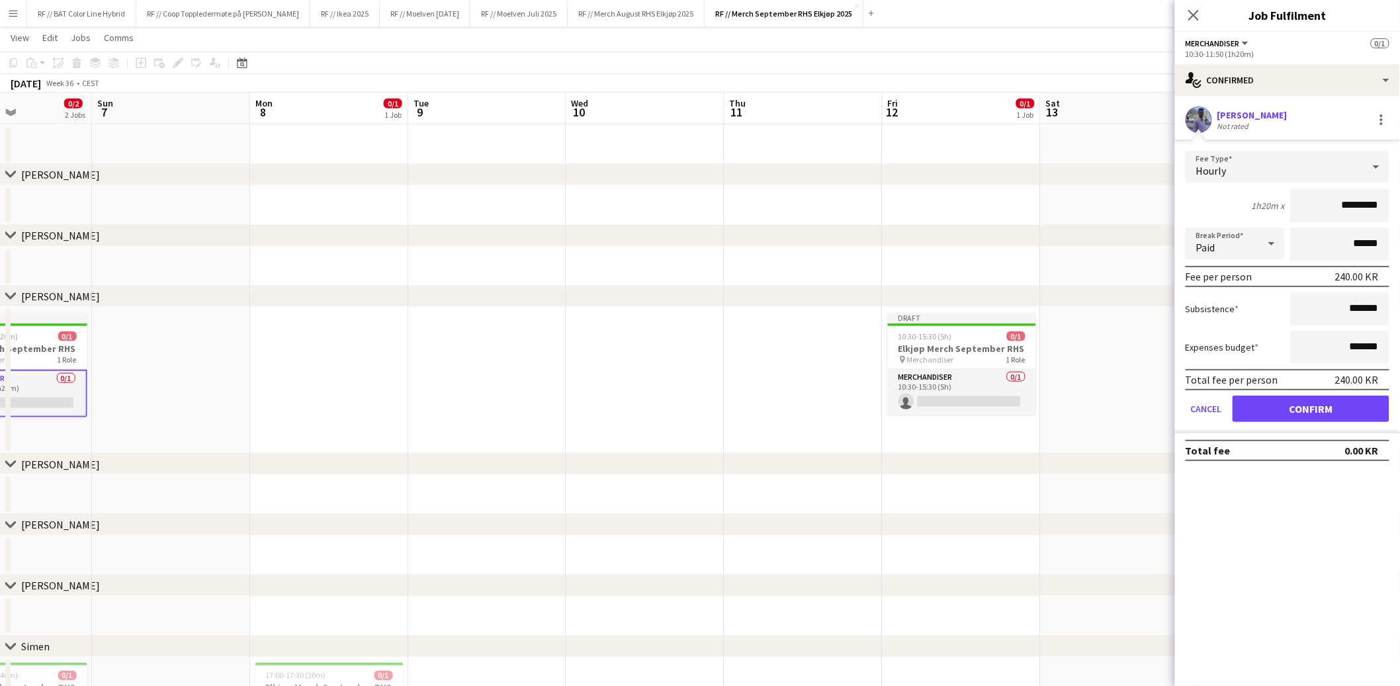
scroll to position [0, 544]
drag, startPoint x: 961, startPoint y: 395, endPoint x: 670, endPoint y: 393, distance: 291.8
click at [670, 393] on app-calendar-viewport "Wed 3 0/1 1 Job Thu 4 0/2 2 Jobs Fri 5 0/3 3 Jobs Sat 6 0/2 2 Jobs Sun 7 Mon 8 …" at bounding box center [700, 206] width 1400 height 1420
click at [968, 398] on app-card-role "Merchandiser 0/1 10:30-15:30 (5h) single-neutral-actions" at bounding box center [959, 392] width 148 height 45
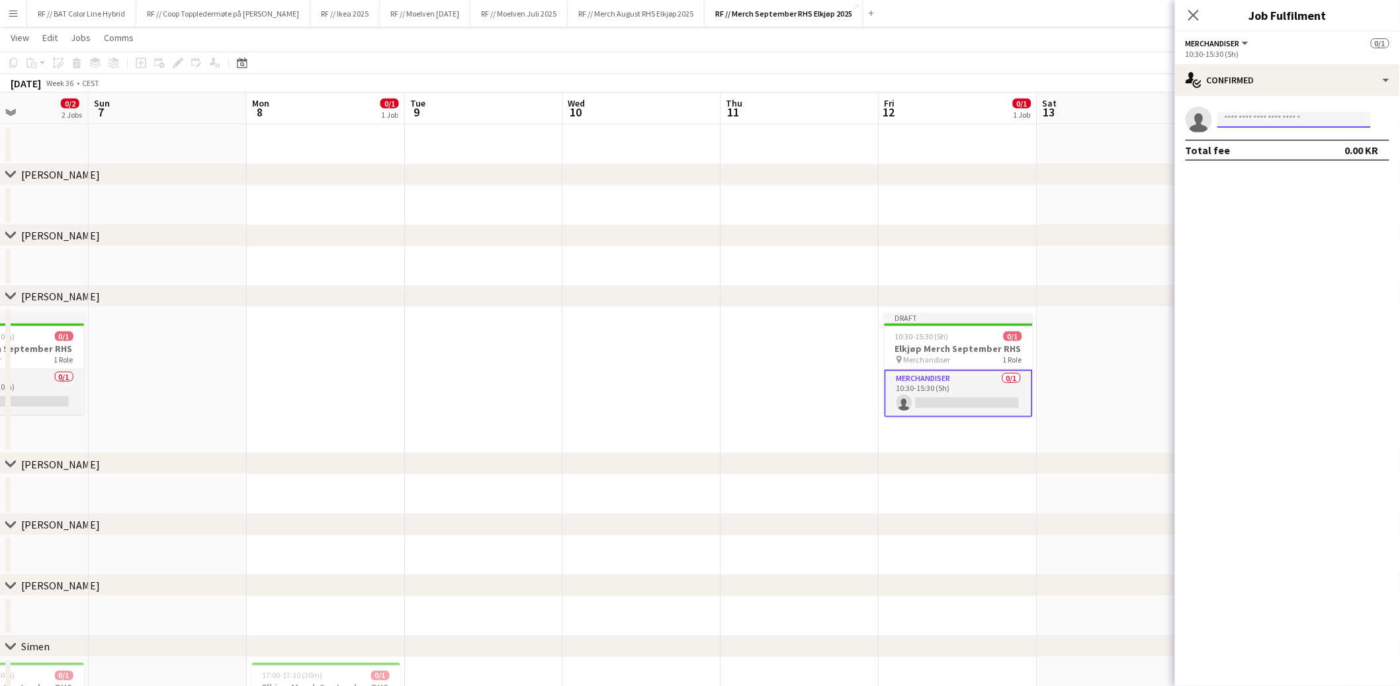
click at [1289, 124] on input at bounding box center [1295, 120] width 154 height 16
type input "****"
click at [1286, 150] on span "mathiaslaukli@gmail.com" at bounding box center [1295, 149] width 132 height 11
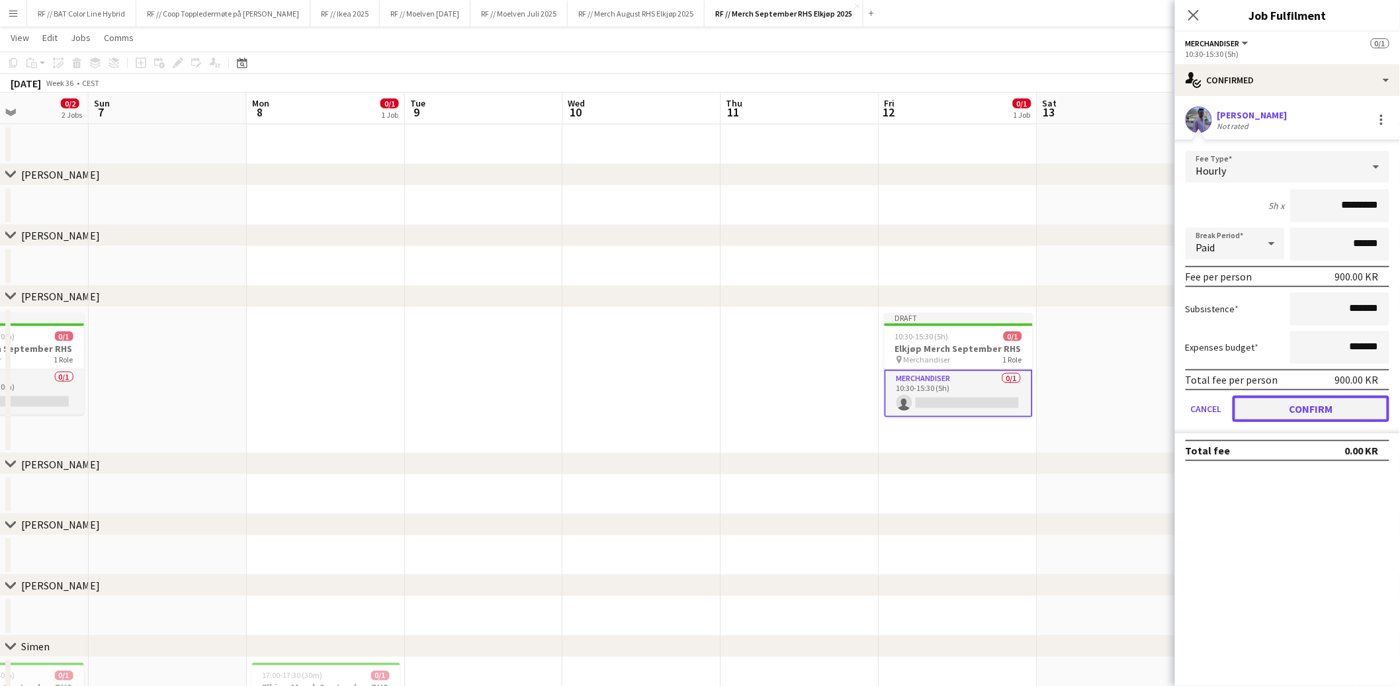
click at [1317, 404] on button "Confirm" at bounding box center [1311, 409] width 157 height 26
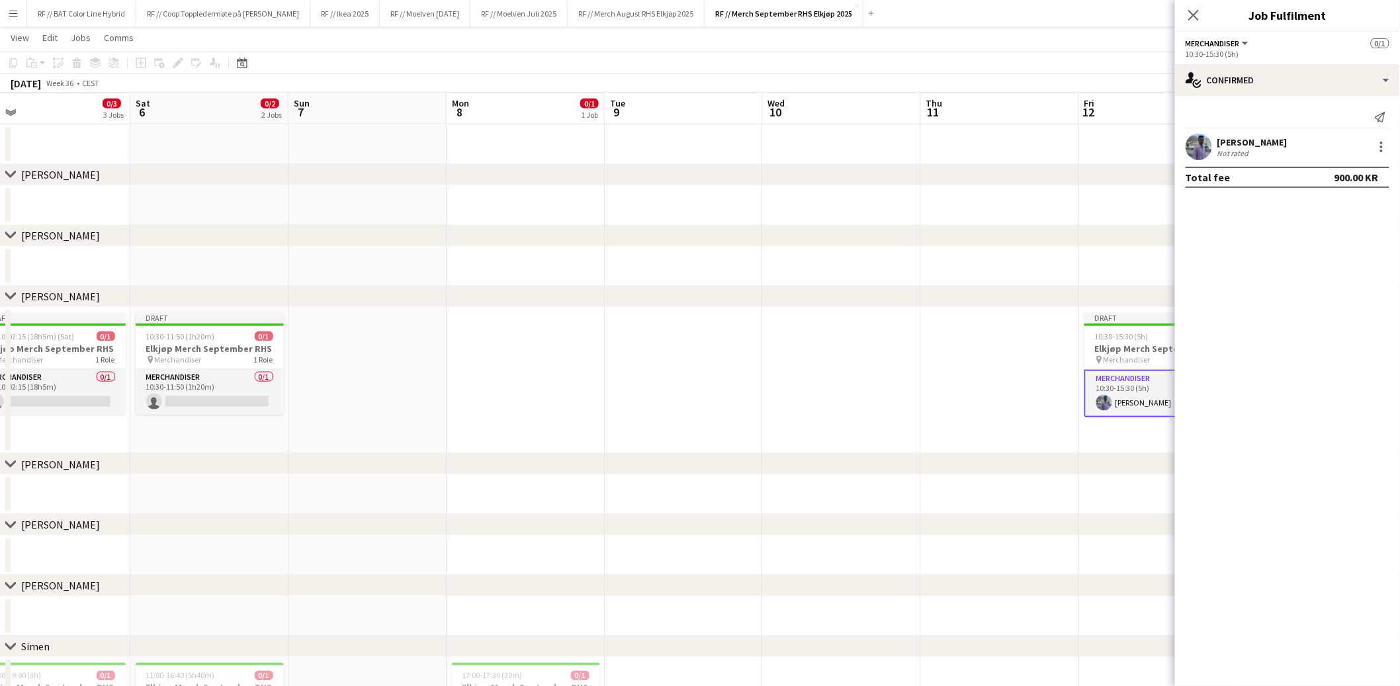
drag, startPoint x: 671, startPoint y: 396, endPoint x: 1058, endPoint y: 399, distance: 387.1
click at [1057, 399] on app-calendar-viewport "Wed 3 0/1 1 Job Thu 4 0/2 2 Jobs Fri 5 0/3 3 Jobs Sat 6 0/2 2 Jobs Sun 7 Mon 8 …" at bounding box center [700, 206] width 1400 height 1420
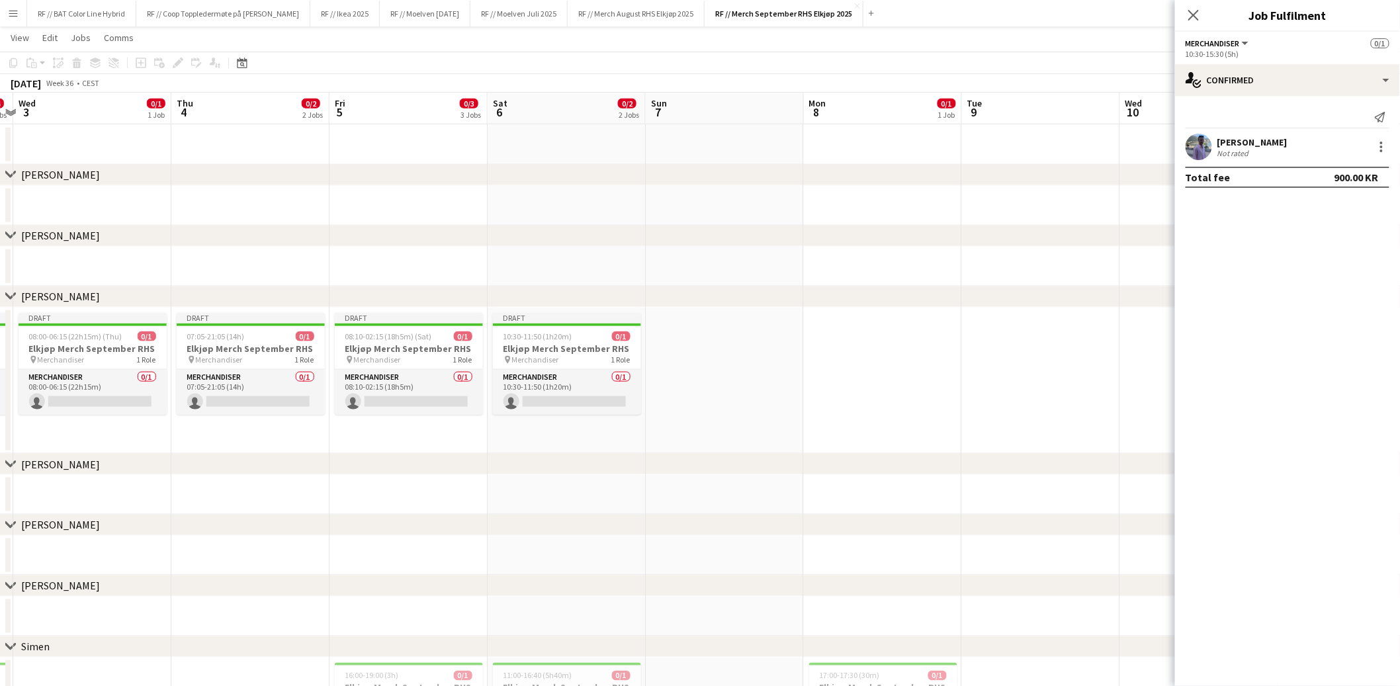
drag, startPoint x: 737, startPoint y: 394, endPoint x: 1068, endPoint y: 406, distance: 331.1
click at [1067, 407] on app-calendar-viewport "Mon 1 Tue 2 0/4 4 Jobs Wed 3 0/1 1 Job Thu 4 0/2 2 Jobs Fri 5 0/3 3 Jobs Sat 6 …" at bounding box center [700, 206] width 1400 height 1420
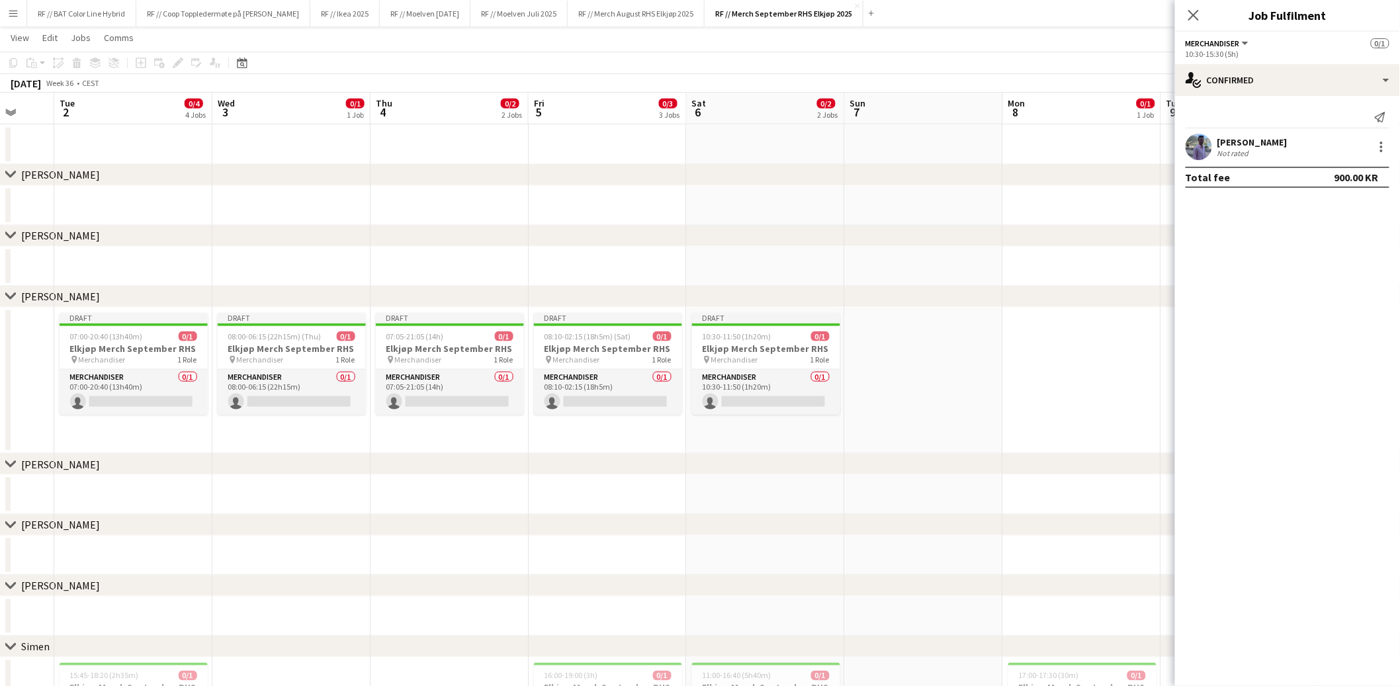
drag, startPoint x: 904, startPoint y: 421, endPoint x: 945, endPoint y: 422, distance: 41.0
click at [945, 422] on app-calendar-viewport "Sat 30 Sun 31 Mon 1 Tue 2 0/4 4 Jobs Wed 3 0/1 1 Job Thu 4 0/2 2 Jobs Fri 5 0/3…" at bounding box center [700, 206] width 1400 height 1420
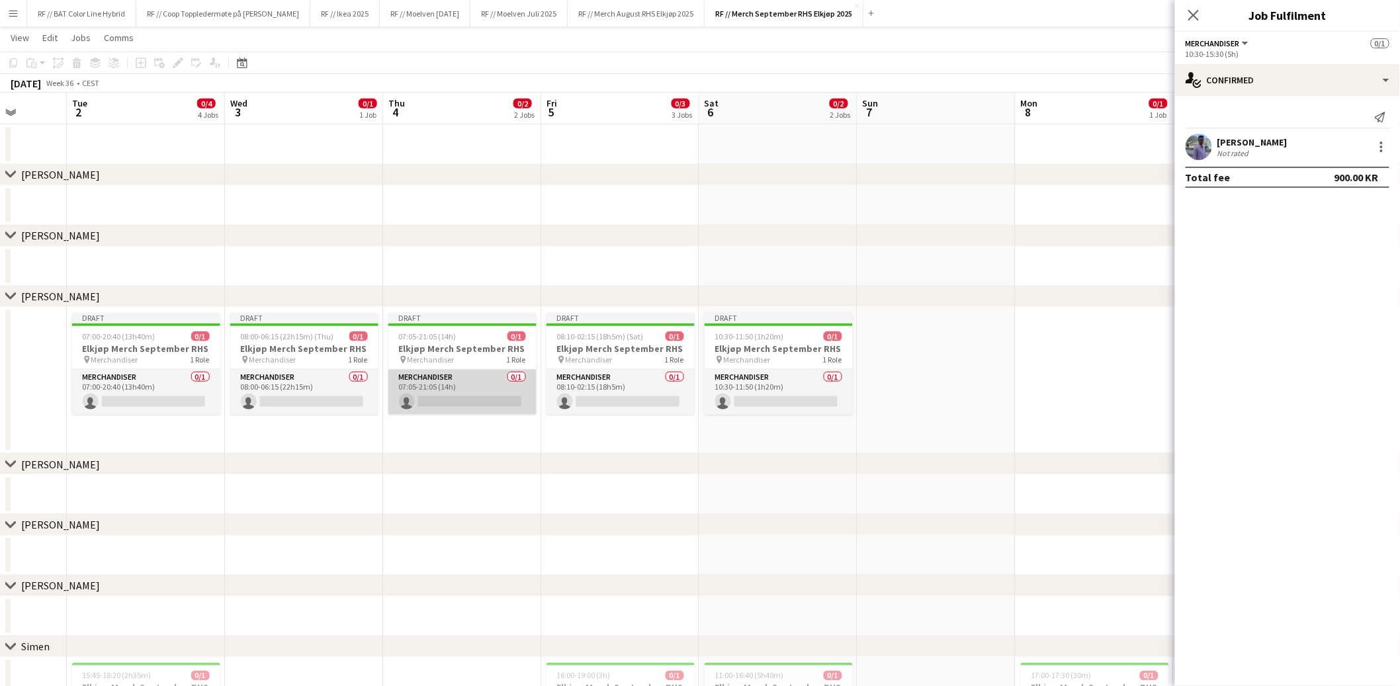
click at [457, 403] on app-card-role "Merchandiser 0/1 07:05-21:05 (14h) single-neutral-actions" at bounding box center [462, 392] width 148 height 45
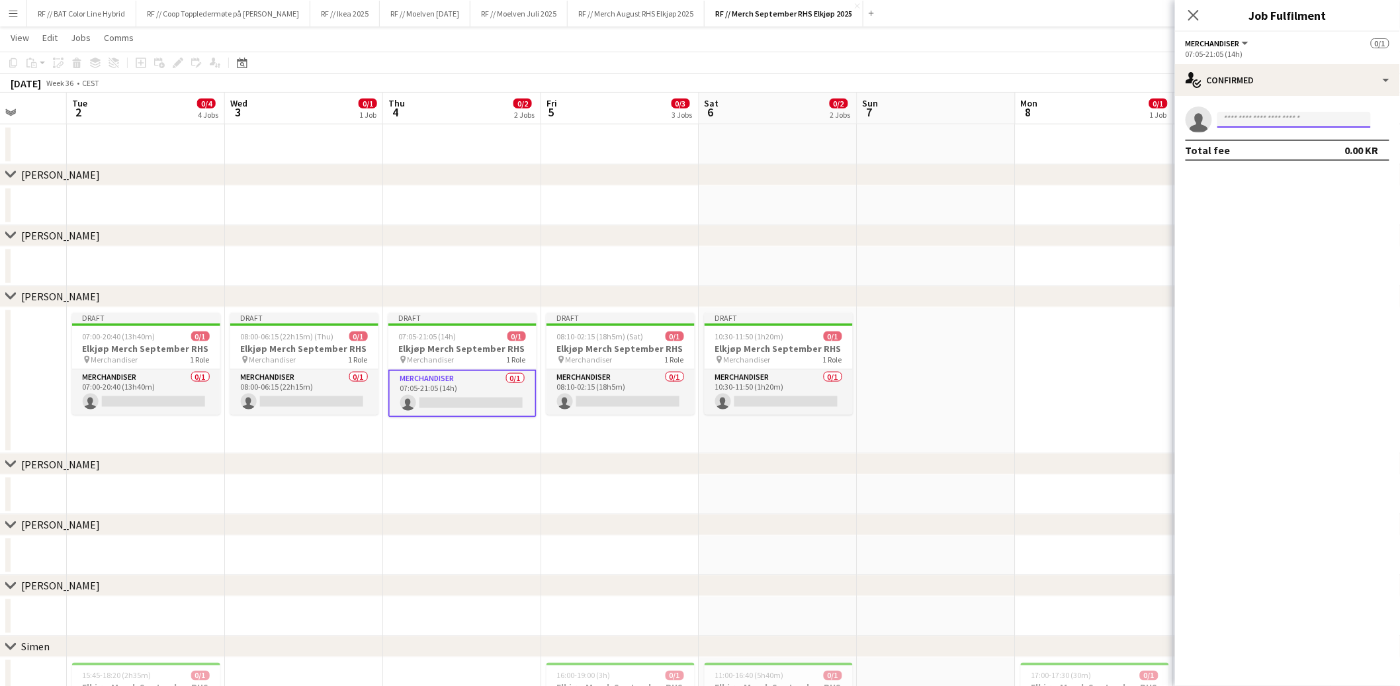
click at [1316, 124] on input at bounding box center [1295, 120] width 154 height 16
type input "****"
click at [1288, 144] on span "mathiaslaukli@gmail.com" at bounding box center [1295, 149] width 132 height 11
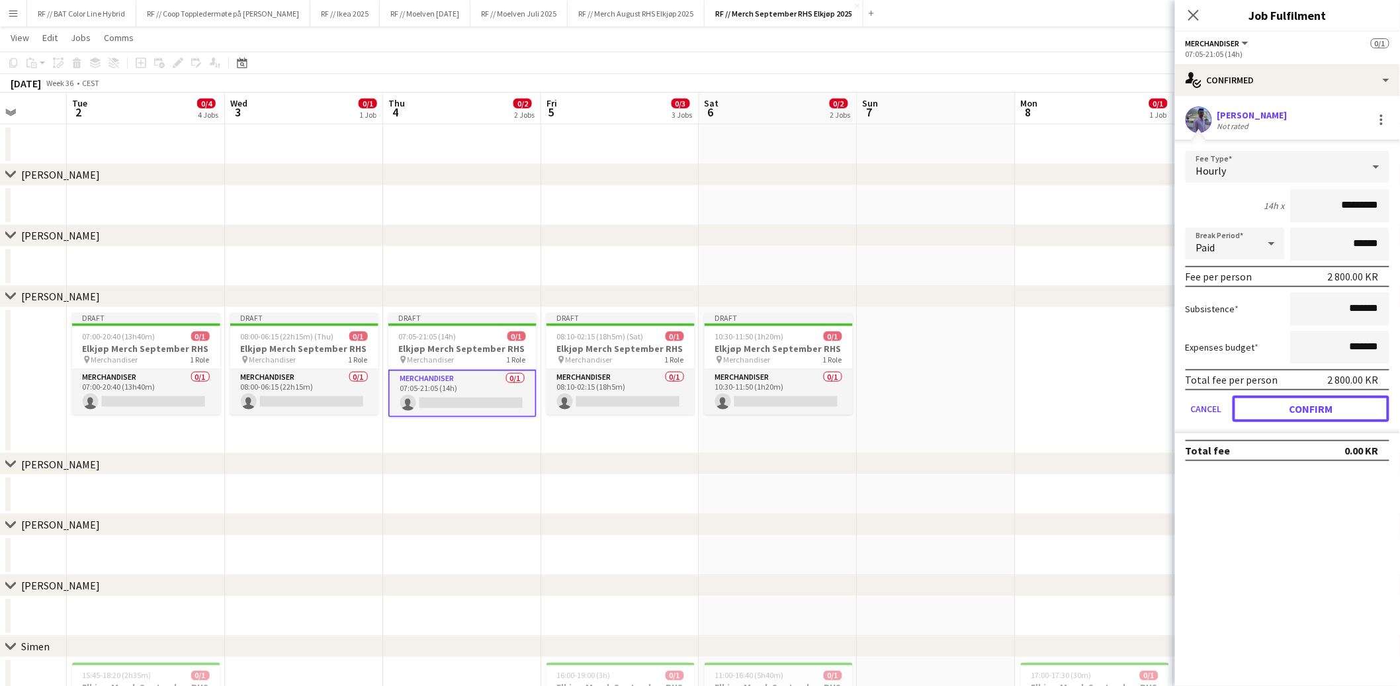
click at [1307, 407] on button "Confirm" at bounding box center [1311, 409] width 157 height 26
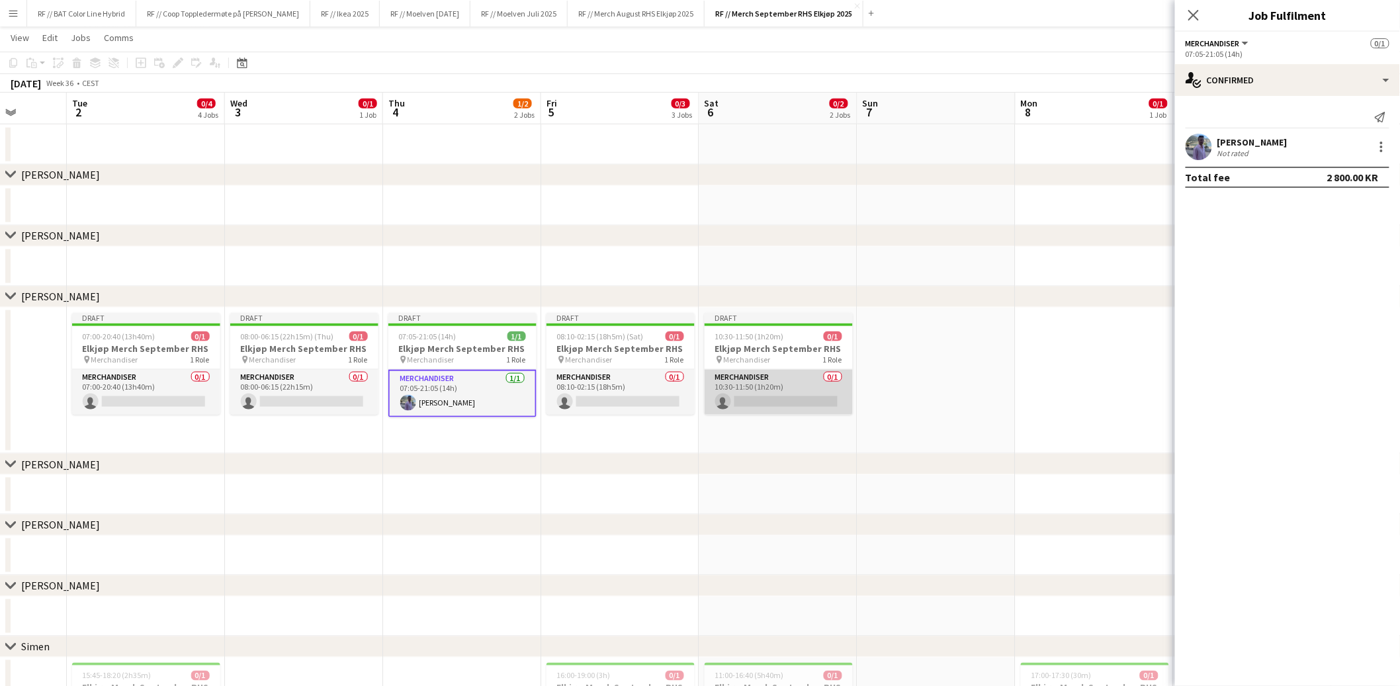
click at [761, 396] on app-card-role "Merchandiser 0/1 10:30-11:50 (1h20m) single-neutral-actions" at bounding box center [779, 392] width 148 height 45
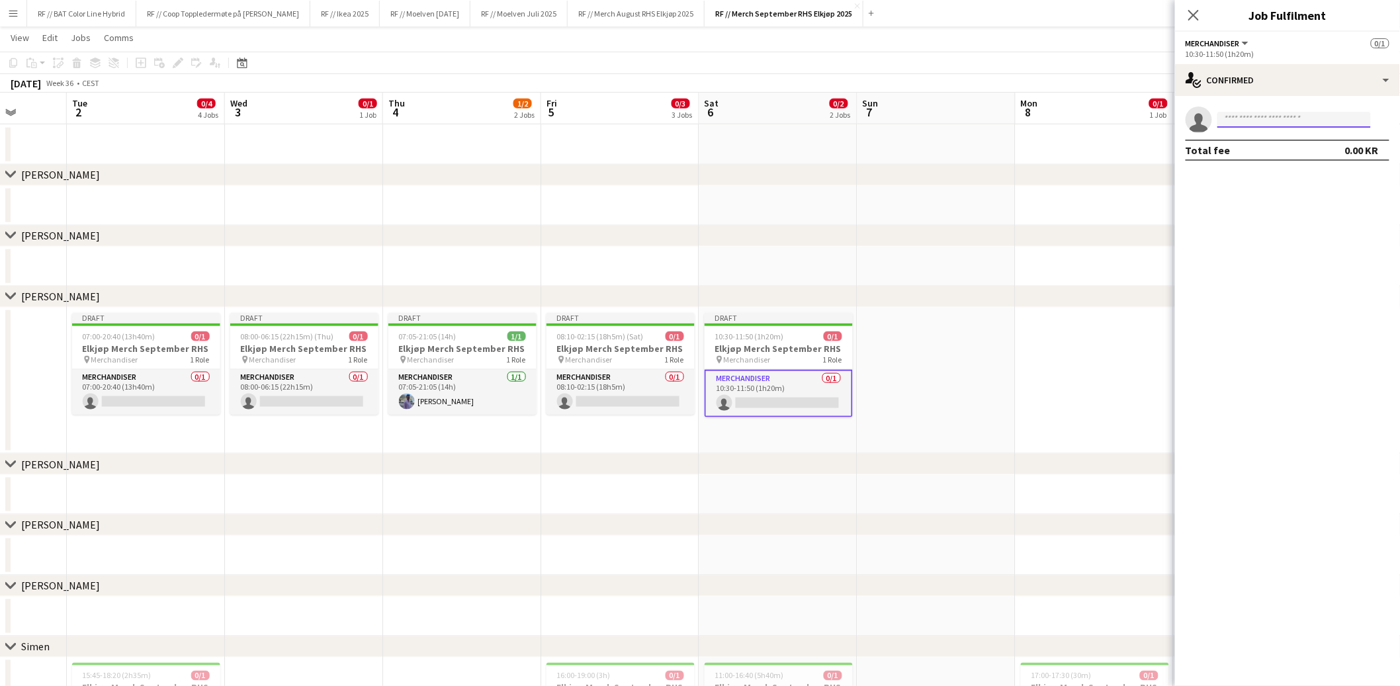
click at [1250, 122] on input at bounding box center [1295, 120] width 154 height 16
type input "****"
click at [1306, 142] on span "Mathias Laukli Active" at bounding box center [1295, 138] width 132 height 11
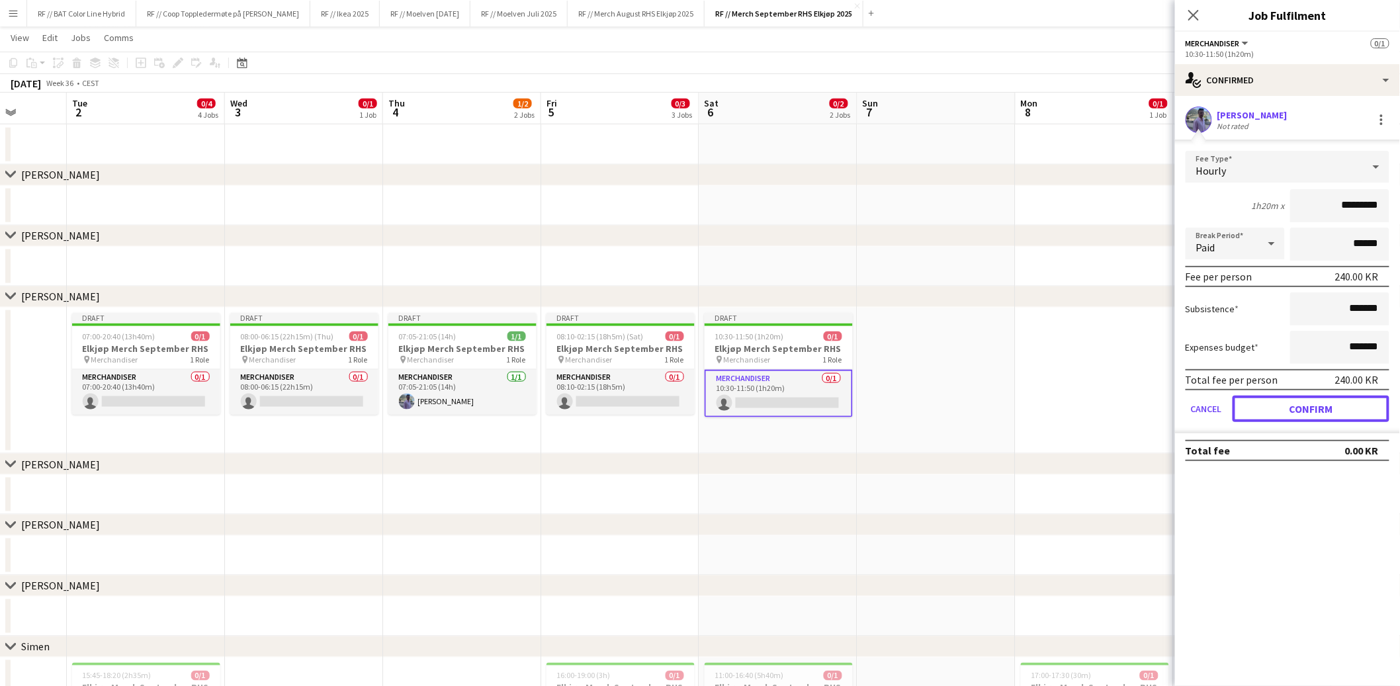
click at [1293, 400] on button "Confirm" at bounding box center [1311, 409] width 157 height 26
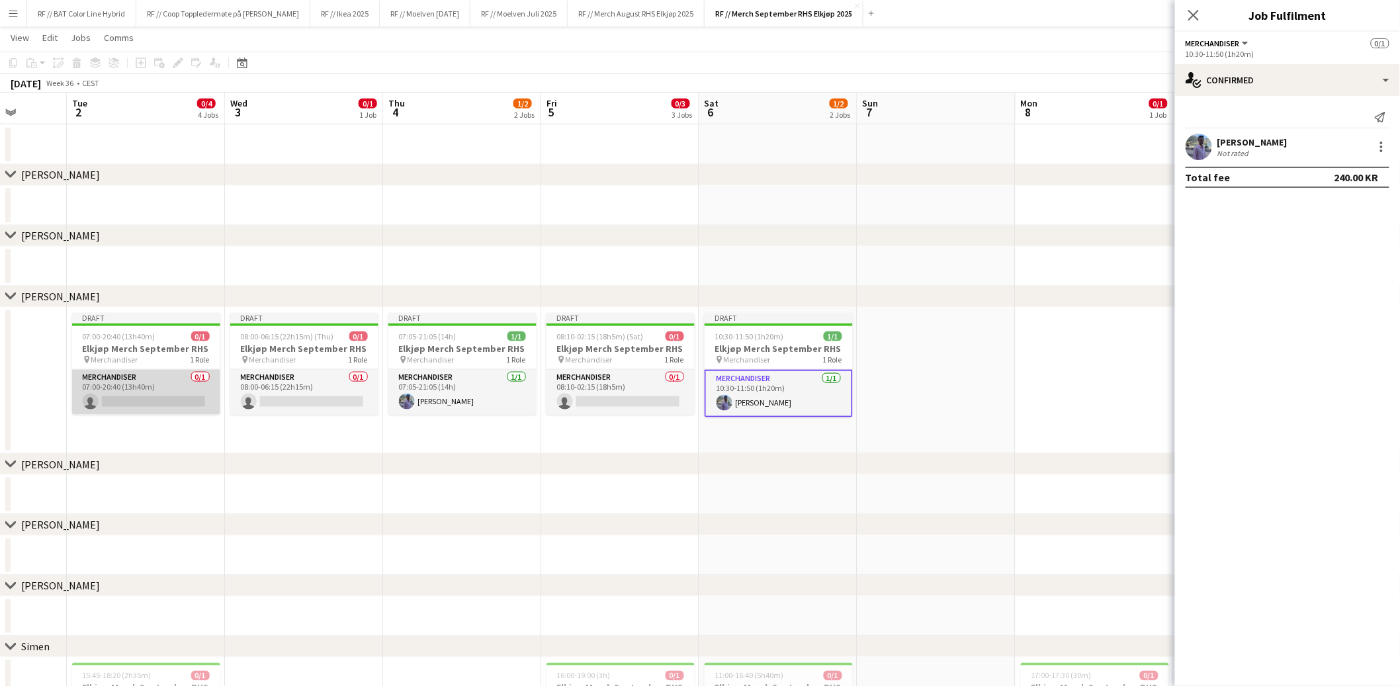
click at [129, 400] on app-card-role "Merchandiser 0/1 07:00-20:40 (13h40m) single-neutral-actions" at bounding box center [146, 392] width 148 height 45
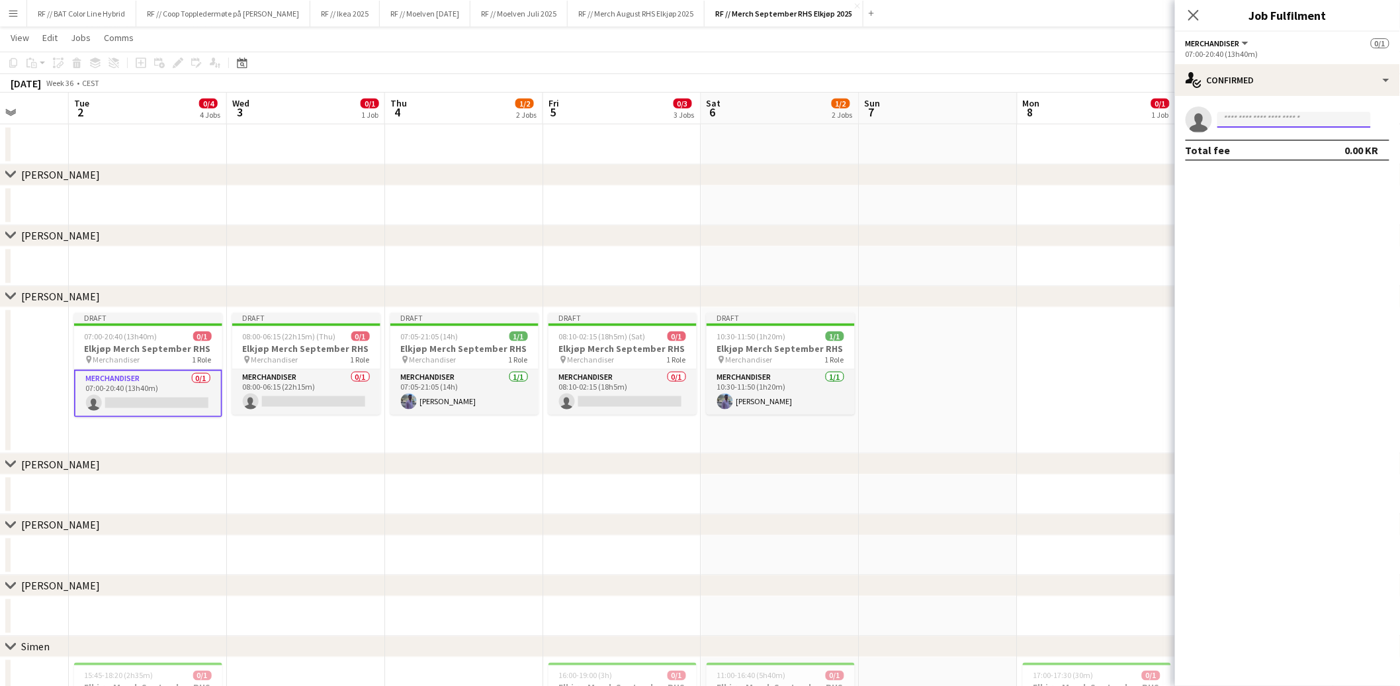
click at [1278, 115] on input at bounding box center [1295, 120] width 154 height 16
type input "****"
click at [1282, 134] on span "[PERSON_NAME]" at bounding box center [1267, 138] width 76 height 11
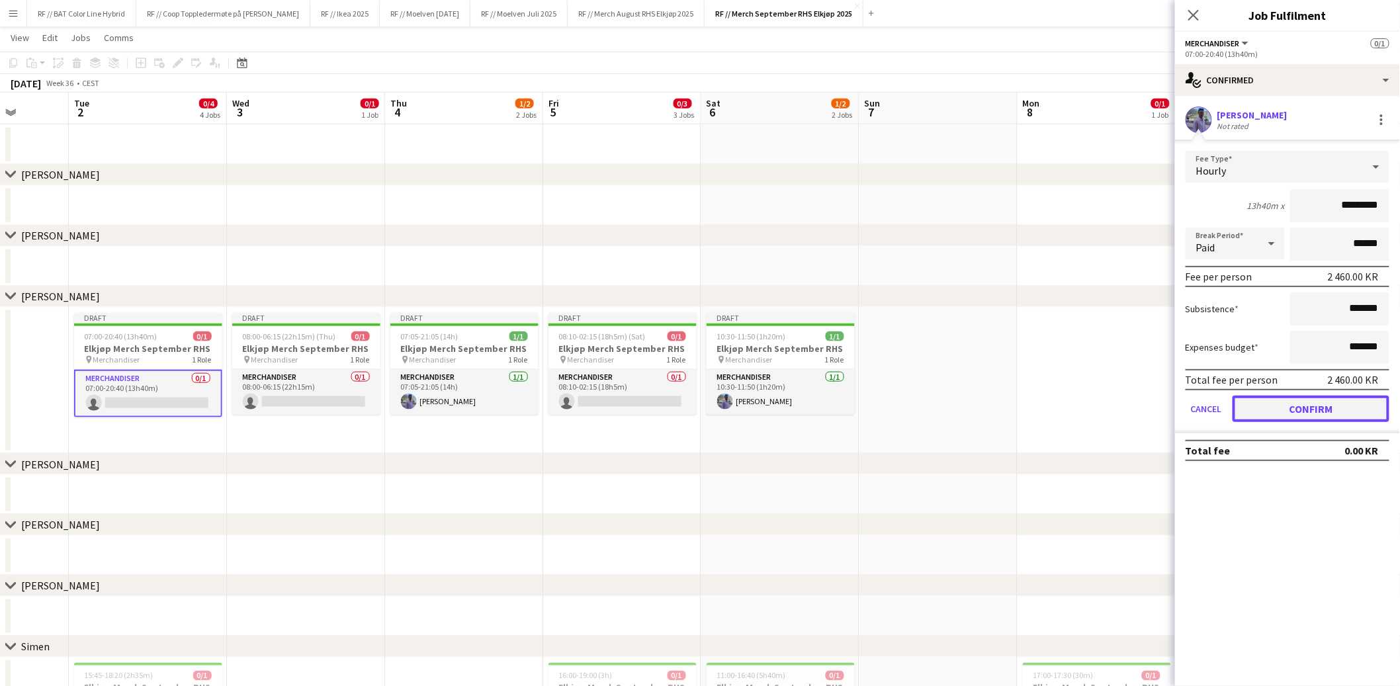
click at [1322, 400] on button "Confirm" at bounding box center [1311, 409] width 157 height 26
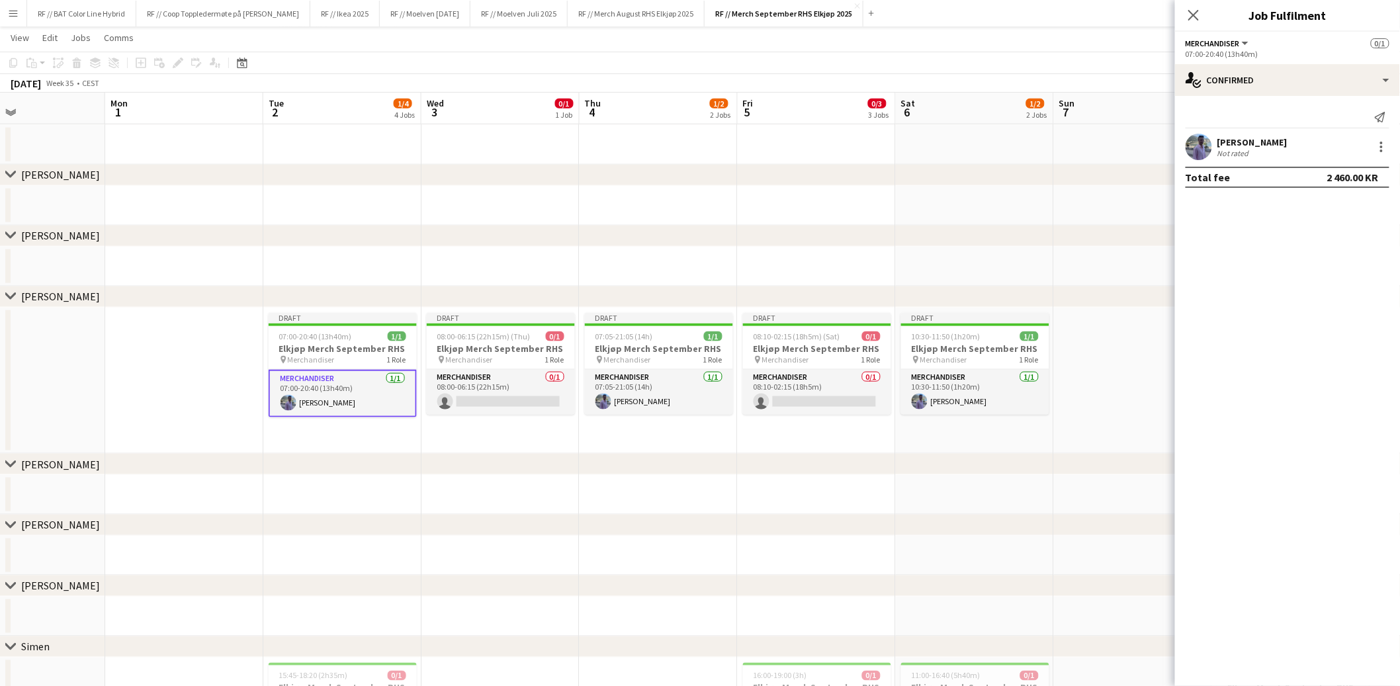
drag, startPoint x: 371, startPoint y: 445, endPoint x: 538, endPoint y: 451, distance: 167.5
click at [539, 451] on app-calendar-viewport "Thu 28 Fri 29 Sat 30 Sun 31 Mon 1 Tue 2 1/4 4 Jobs Wed 3 0/1 1 Job Thu 4 1/2 2 …" at bounding box center [700, 206] width 1400 height 1420
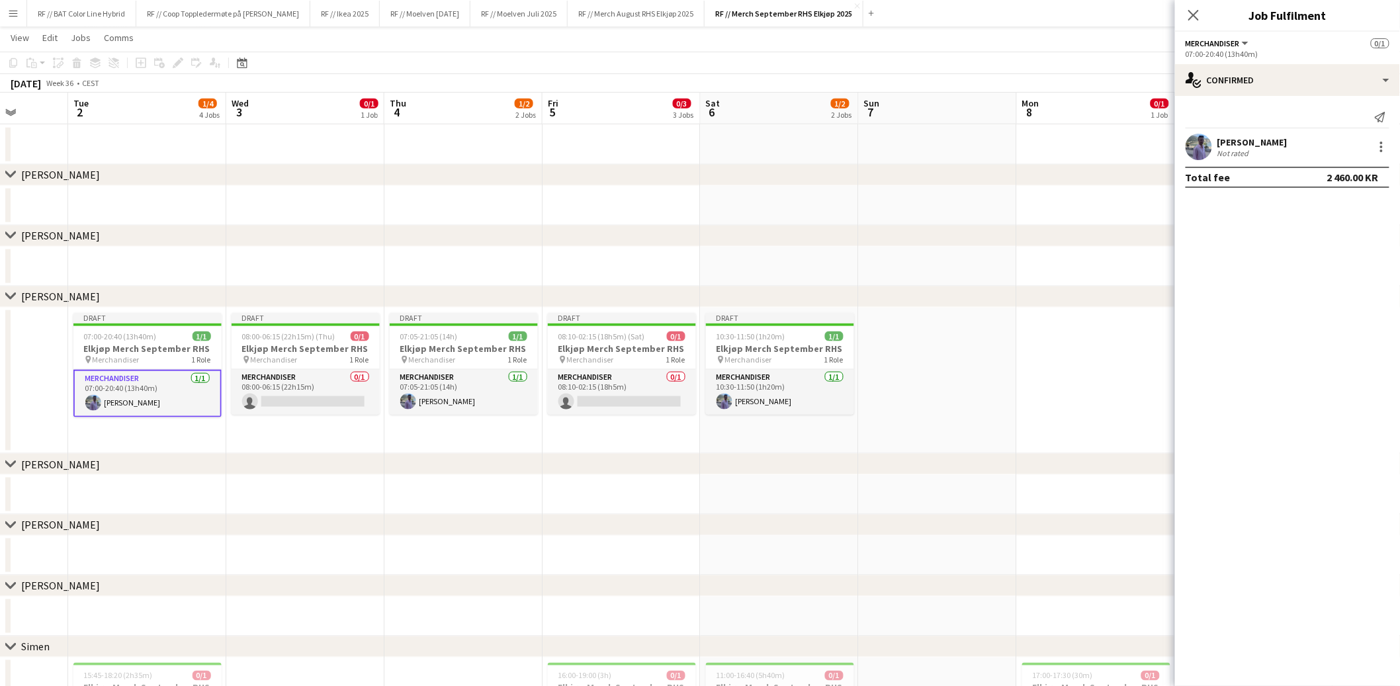
scroll to position [0, 408]
drag, startPoint x: 668, startPoint y: 438, endPoint x: 496, endPoint y: 451, distance: 172.5
click at [496, 451] on app-calendar-viewport "Sat 30 Sun 31 Mon 1 Tue 2 1/4 4 Jobs Wed 3 0/1 1 Job Thu 4 1/2 2 Jobs Fri 5 0/3…" at bounding box center [700, 206] width 1400 height 1420
click at [1077, 169] on div "chevron-right Malik" at bounding box center [700, 175] width 1400 height 21
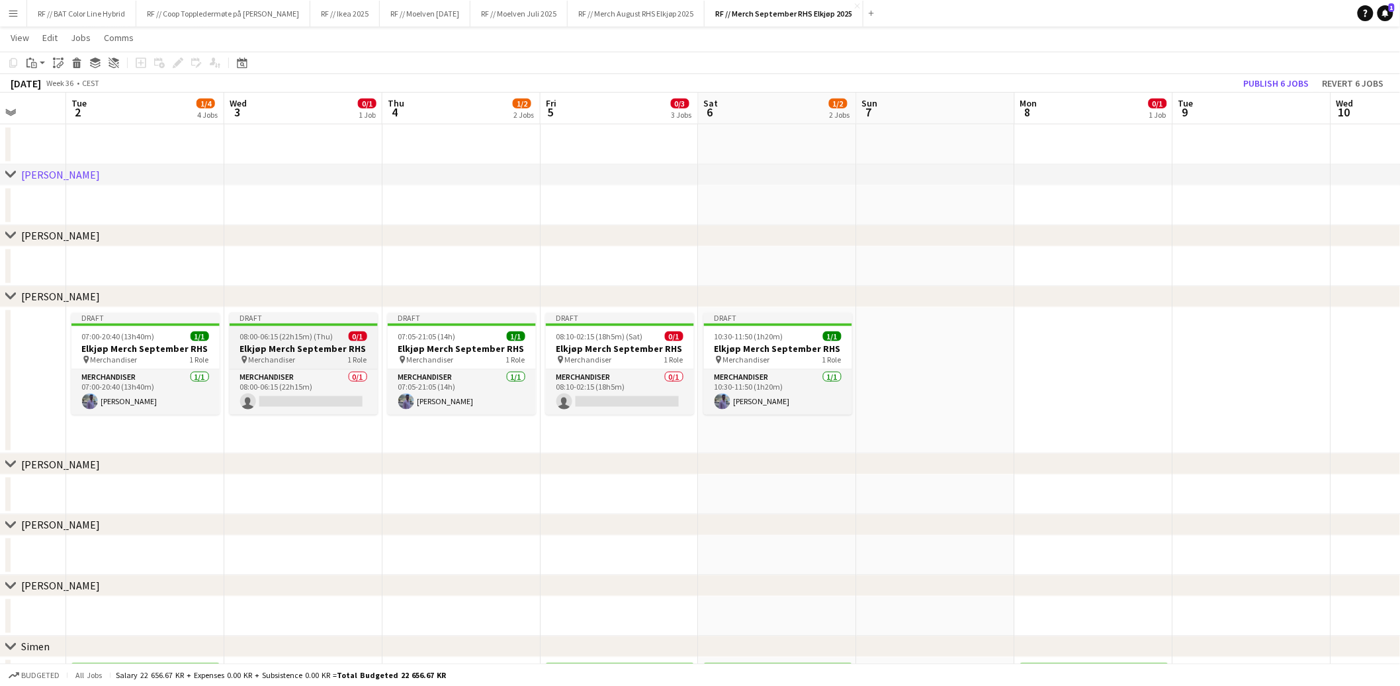
click at [283, 337] on span "08:00-06:15 (22h15m) (Thu)" at bounding box center [286, 337] width 93 height 10
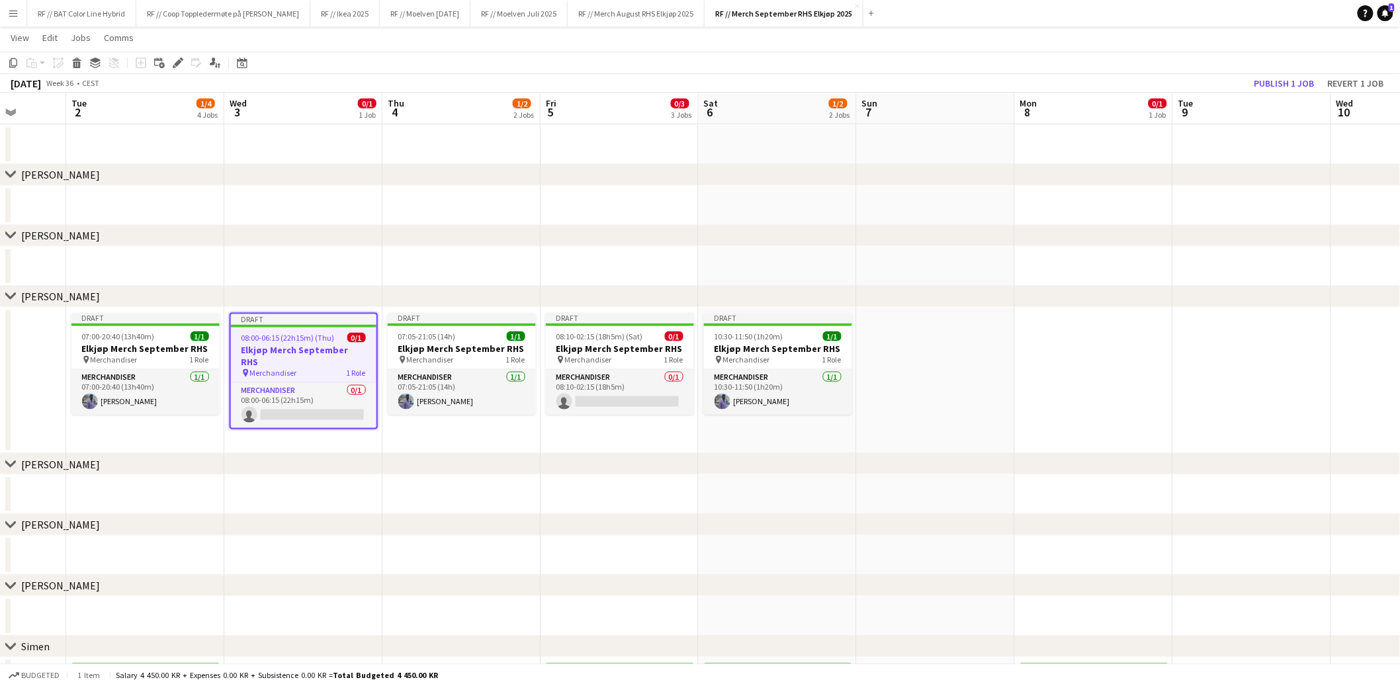
click at [1059, 350] on app-date-cell at bounding box center [1094, 381] width 158 height 147
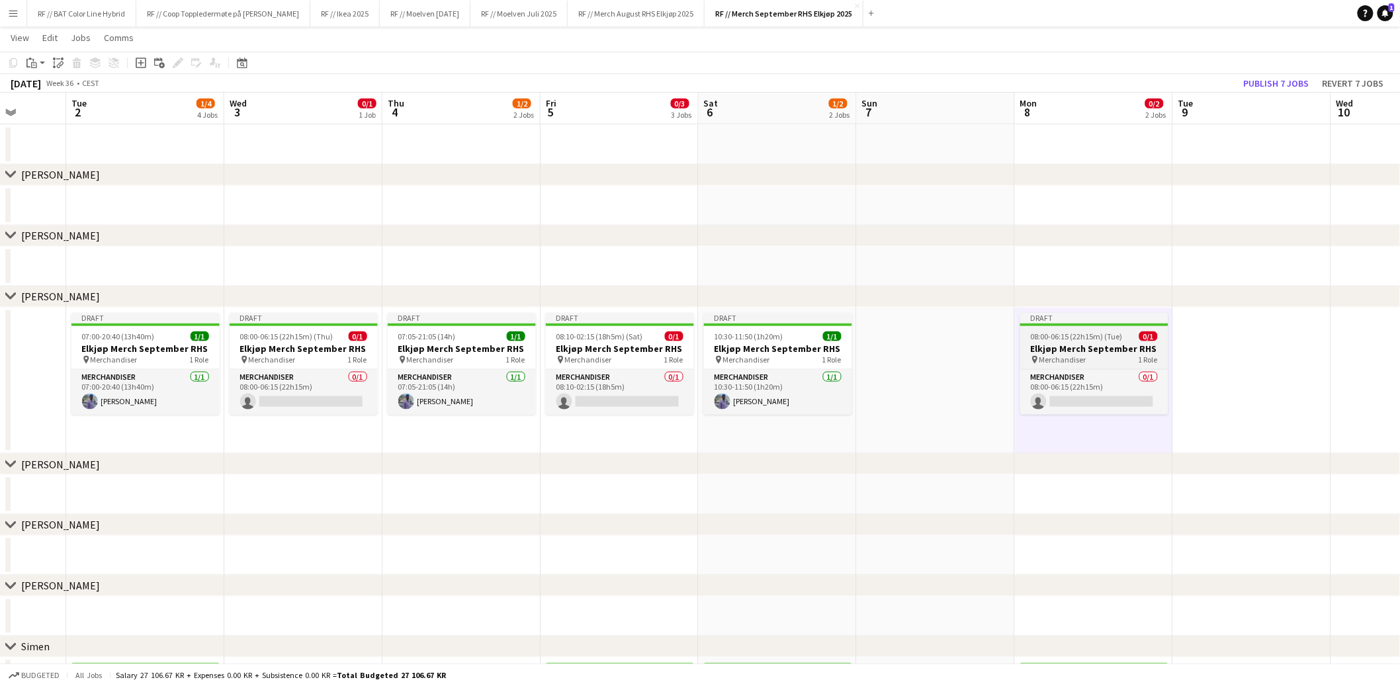
click at [1069, 334] on span "08:00-06:15 (22h15m) (Tue)" at bounding box center [1077, 337] width 92 height 10
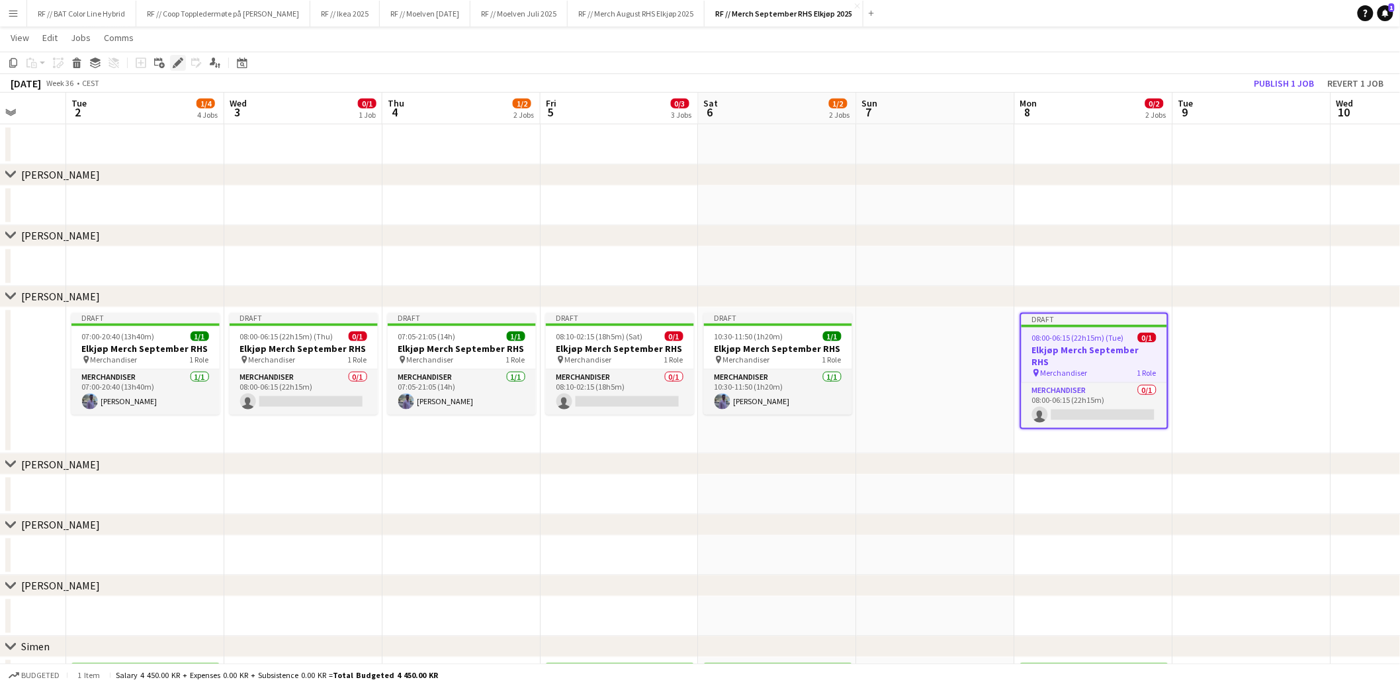
click at [173, 64] on icon "Edit" at bounding box center [178, 63] width 11 height 11
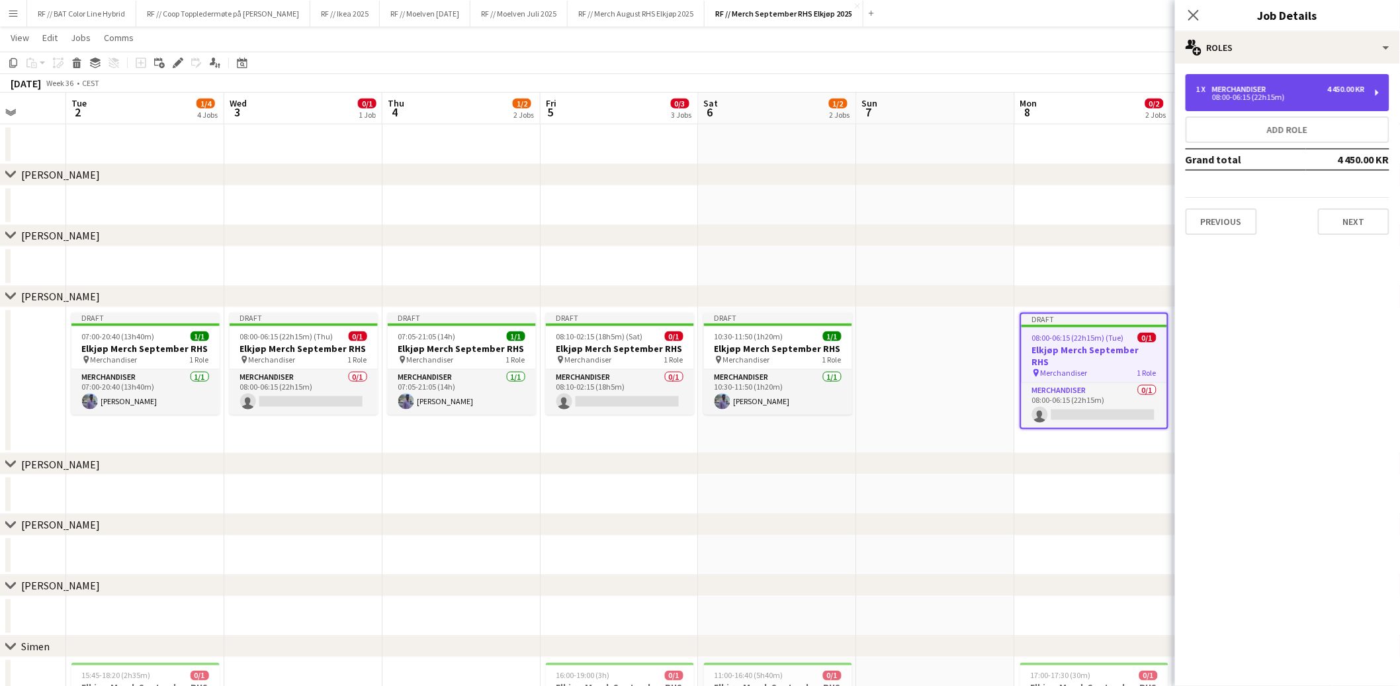
click at [1276, 94] on div "08:00-06:15 (22h15m)" at bounding box center [1280, 97] width 169 height 7
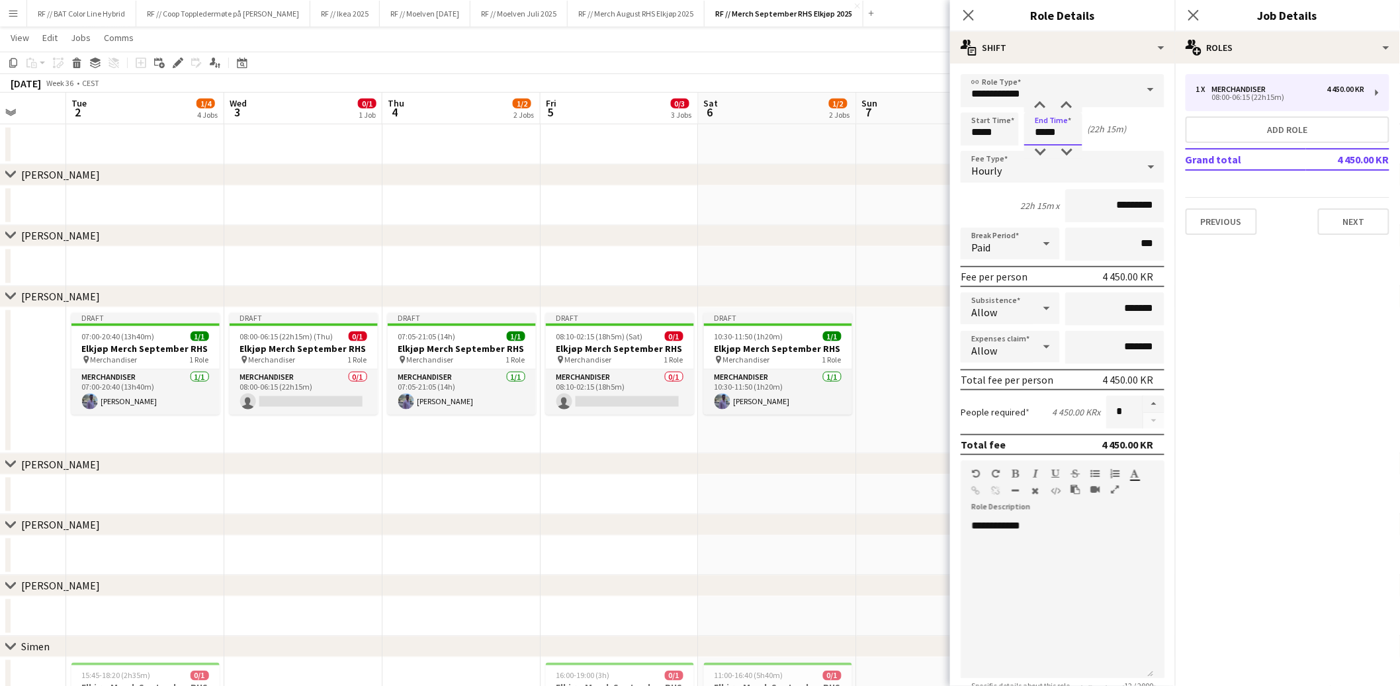
drag, startPoint x: 1064, startPoint y: 130, endPoint x: 1021, endPoint y: 126, distance: 43.2
click at [1023, 127] on div "Start Time ***** End Time ***** (22h 15m)" at bounding box center [1063, 128] width 204 height 33
drag, startPoint x: 1065, startPoint y: 132, endPoint x: 1017, endPoint y: 131, distance: 47.6
click at [1017, 131] on div "Start Time ***** End Time ***** (8h)" at bounding box center [1063, 128] width 204 height 33
type input "*****"
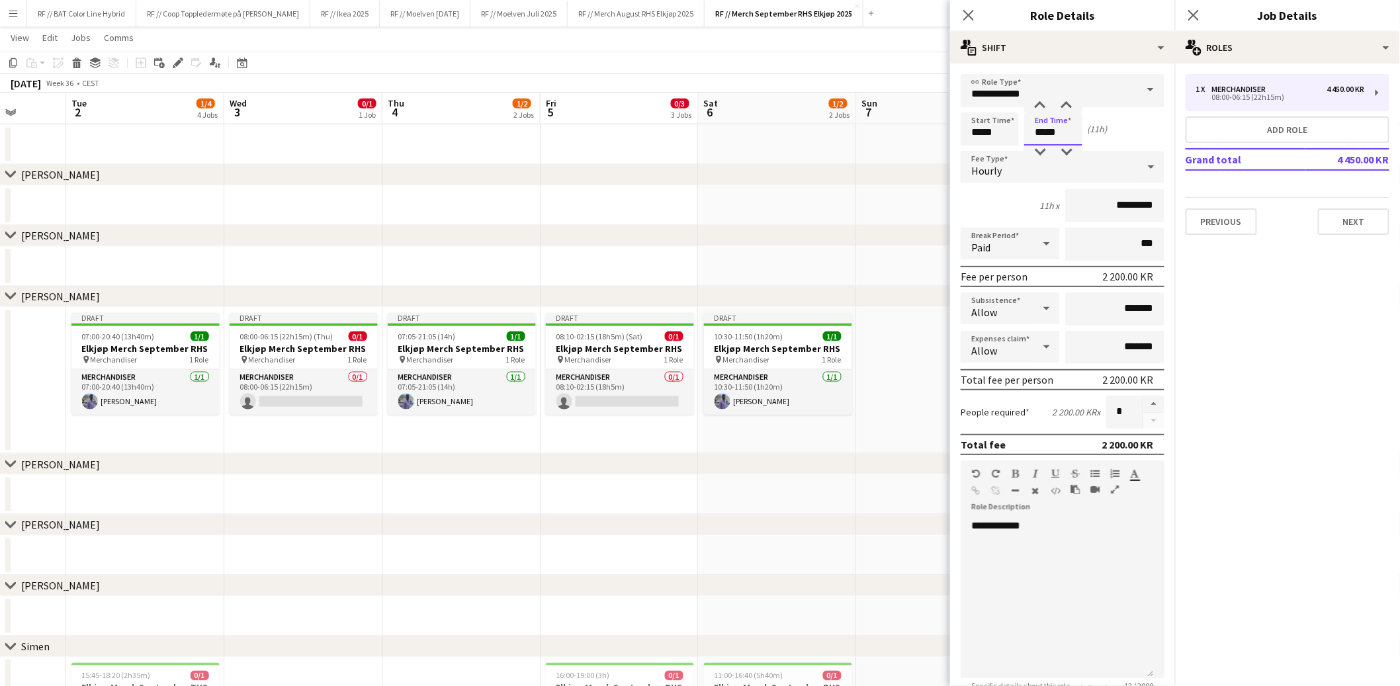
type input "*****"
click at [1111, 203] on input "*********" at bounding box center [1114, 205] width 99 height 33
click at [1112, 204] on input "*********" at bounding box center [1114, 205] width 99 height 33
type input "******"
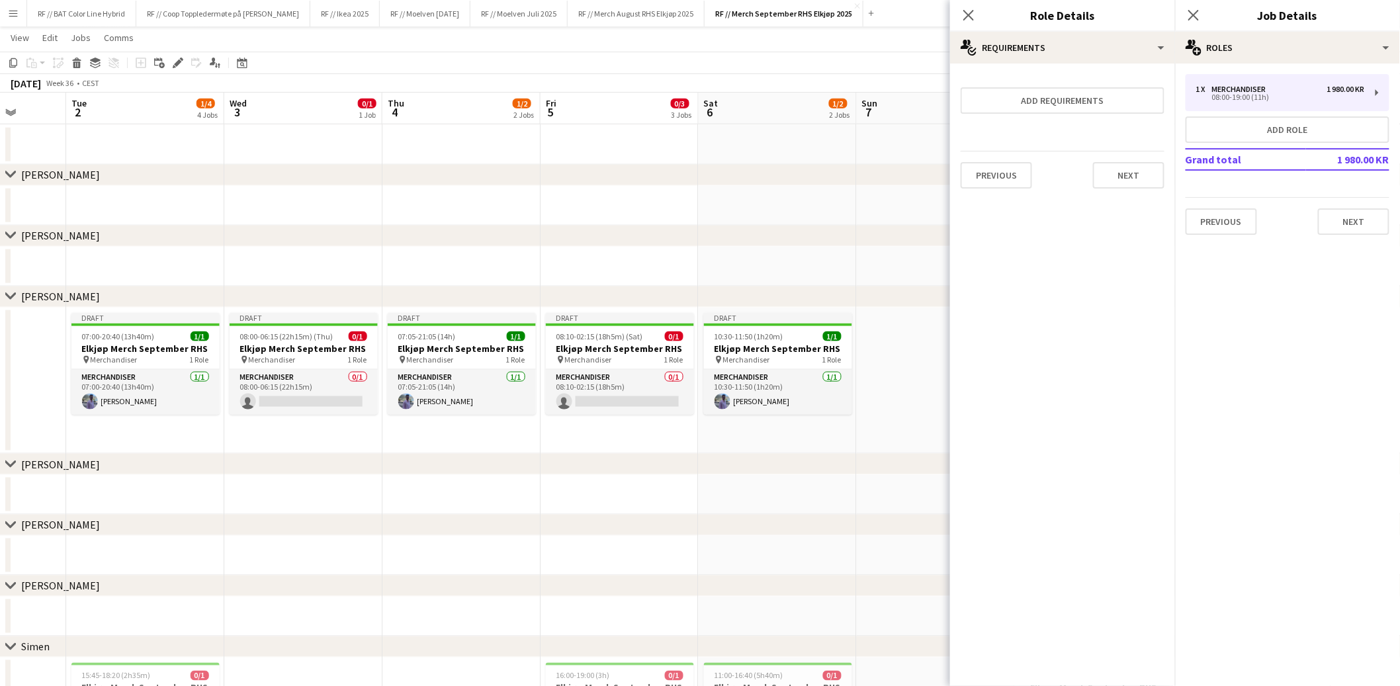
click at [834, 277] on app-date-cell at bounding box center [778, 267] width 158 height 40
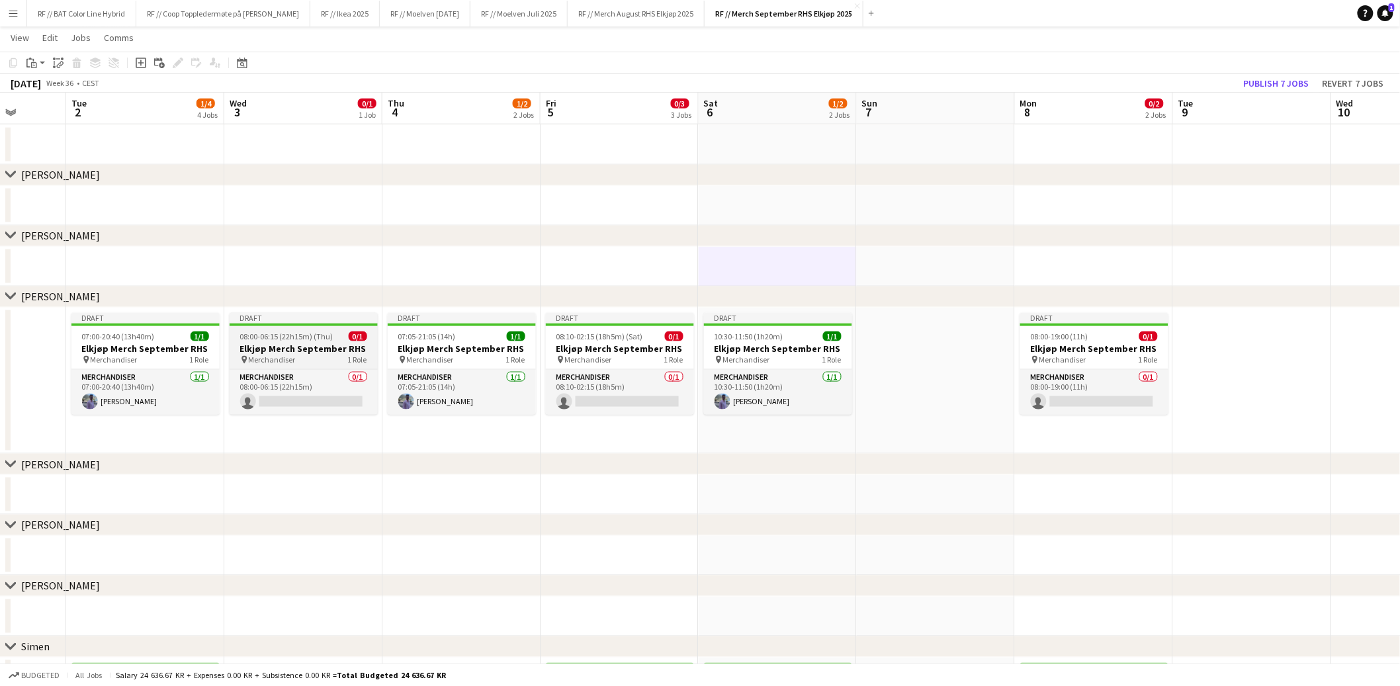
click at [303, 346] on h3 "Elkjøp Merch September RHS" at bounding box center [304, 349] width 148 height 12
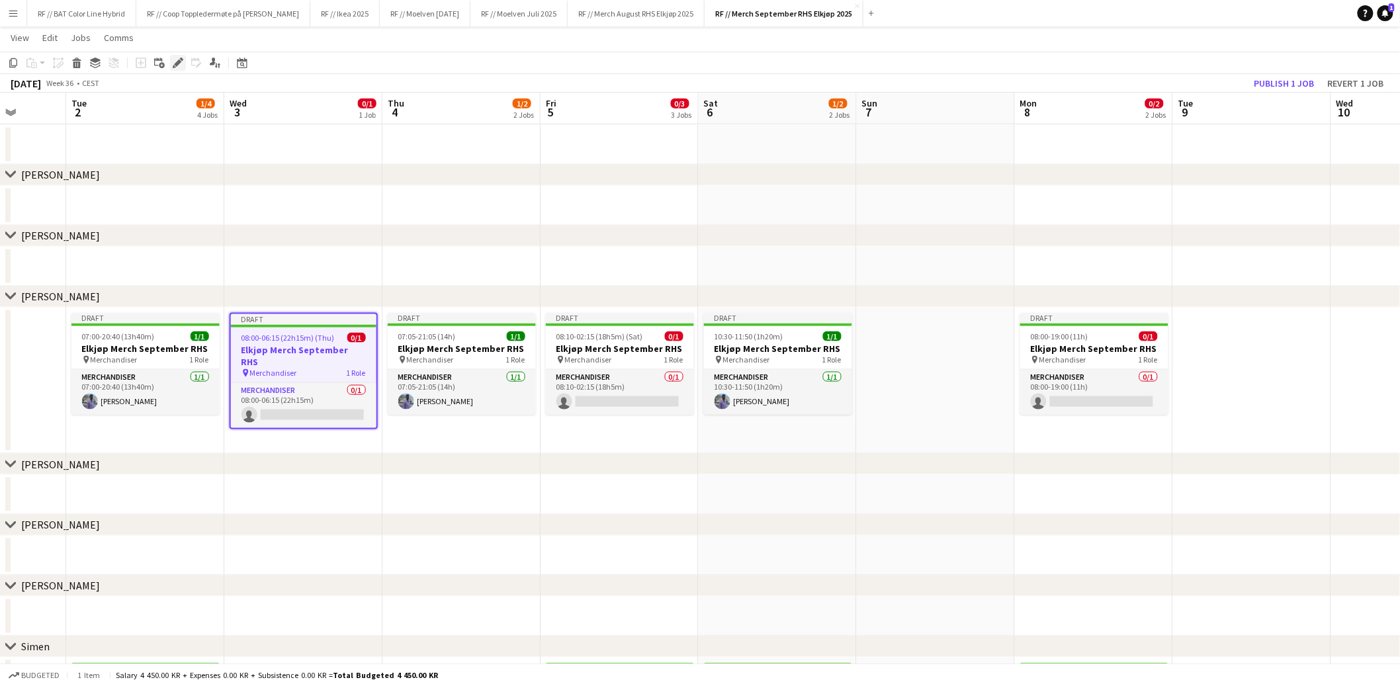
click at [178, 62] on icon at bounding box center [177, 63] width 7 height 7
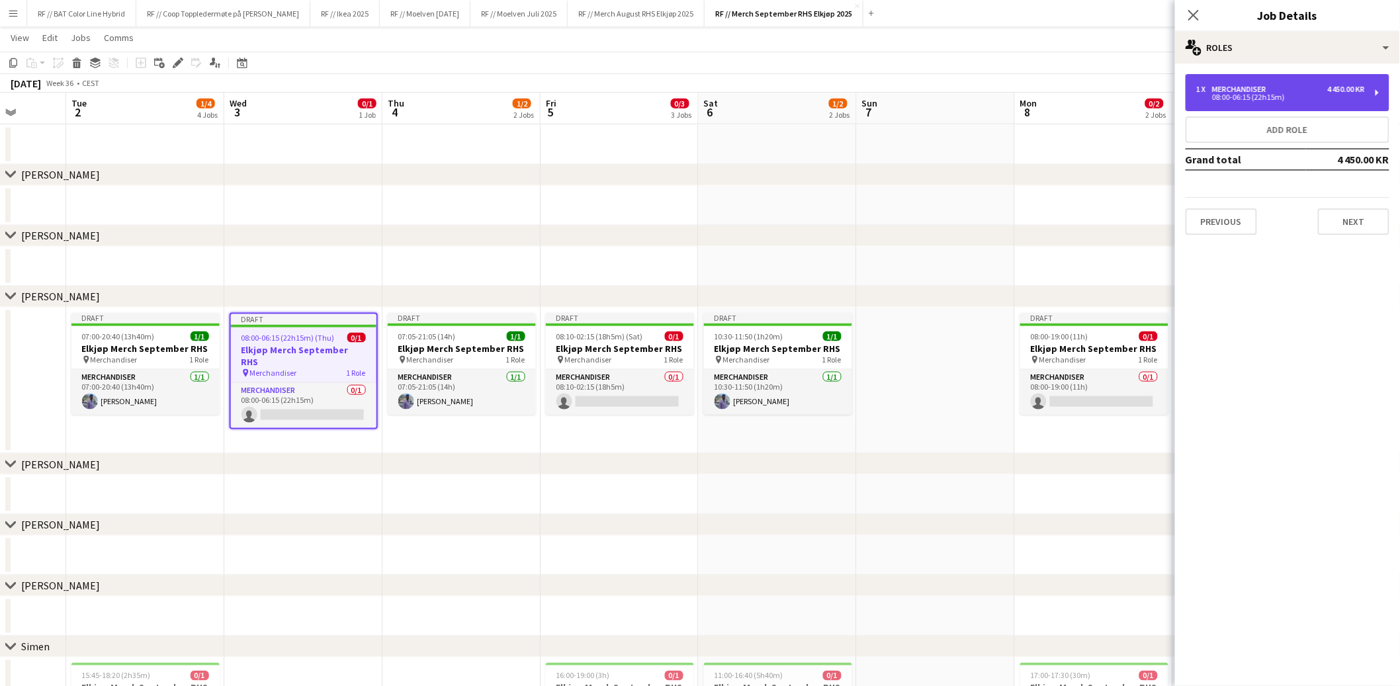
click at [1267, 94] on div "08:00-06:15 (22h15m)" at bounding box center [1280, 97] width 169 height 7
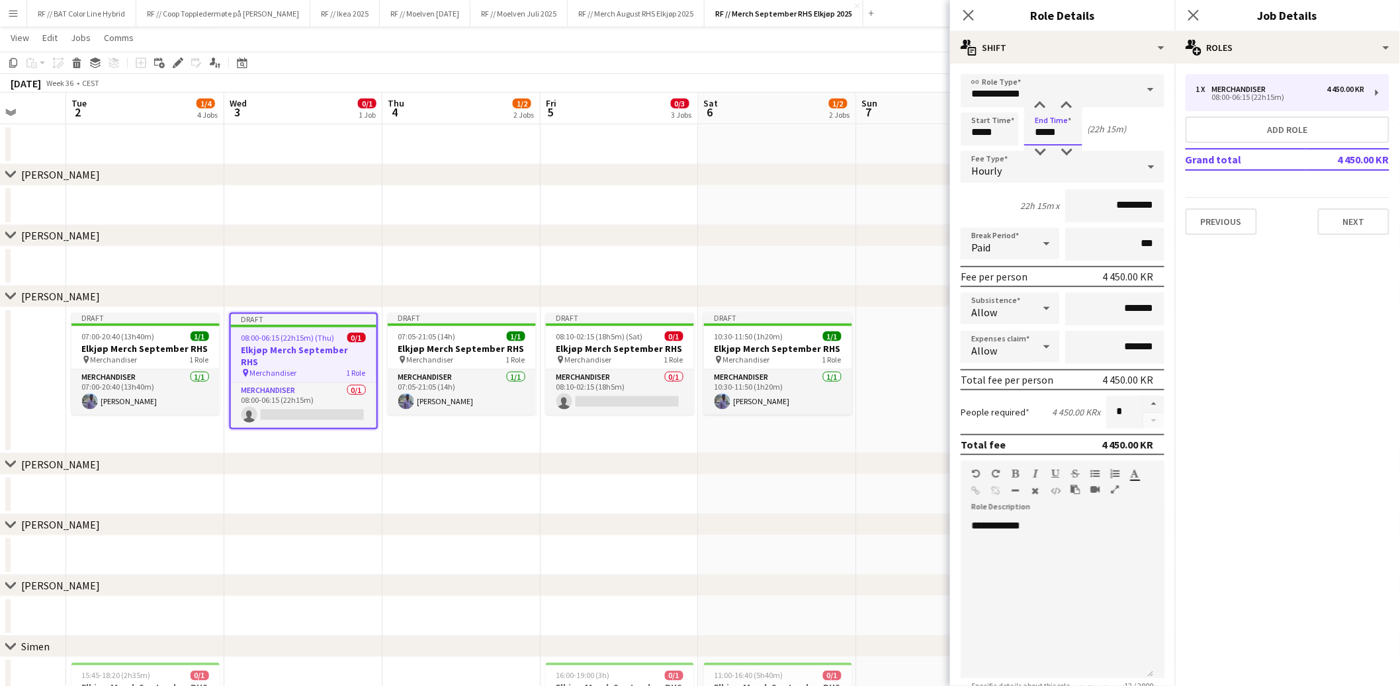
drag, startPoint x: 1060, startPoint y: 134, endPoint x: 1032, endPoint y: 130, distance: 28.0
click at [1032, 130] on input "*****" at bounding box center [1053, 128] width 58 height 33
click at [1042, 131] on input "*****" at bounding box center [1053, 128] width 58 height 33
drag, startPoint x: 1045, startPoint y: 132, endPoint x: 1035, endPoint y: 131, distance: 10.6
click at [1035, 131] on input "*****" at bounding box center [1053, 128] width 58 height 33
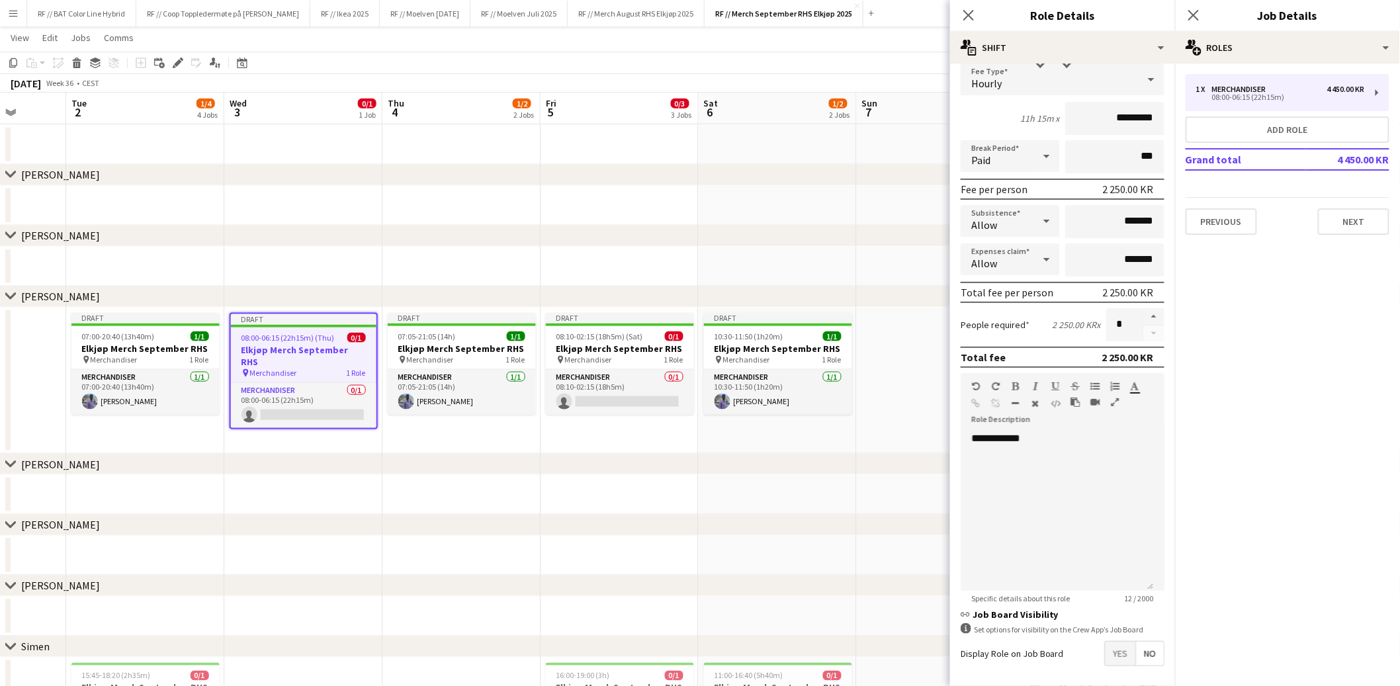
scroll to position [136, 0]
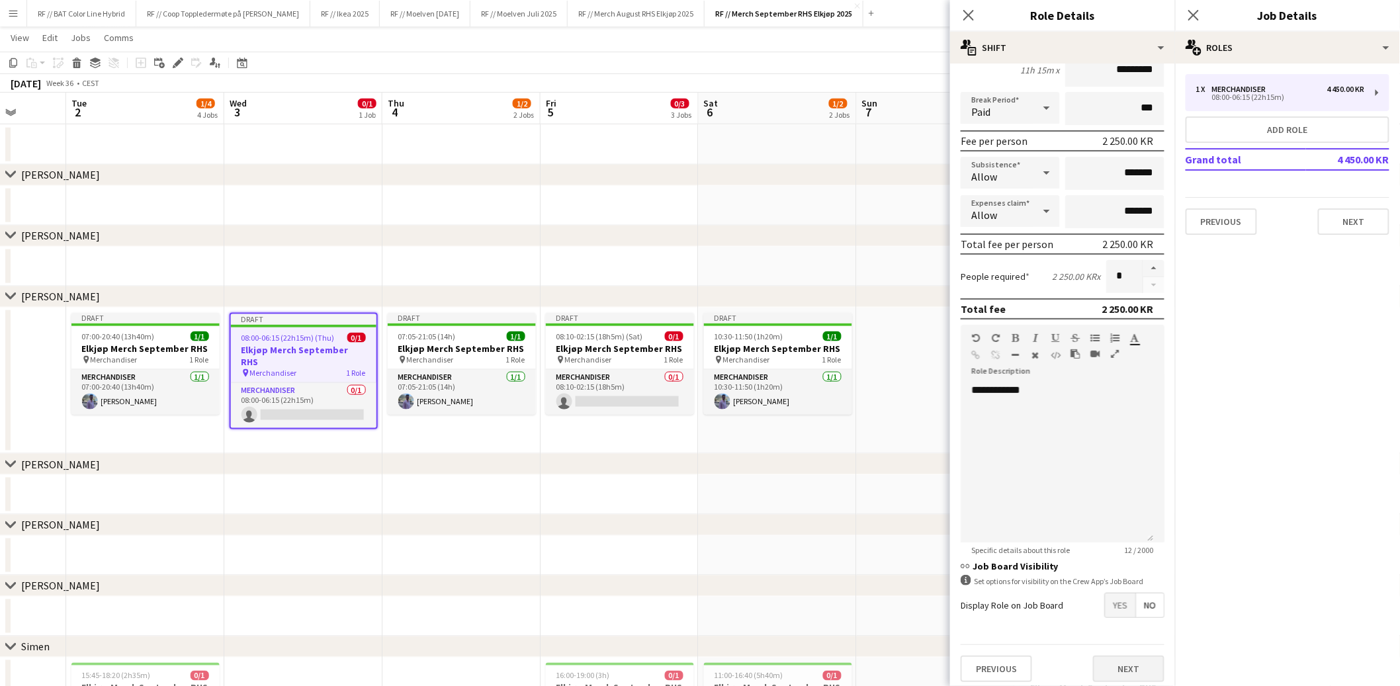
type input "*****"
click at [1124, 667] on button "Next" at bounding box center [1128, 669] width 71 height 26
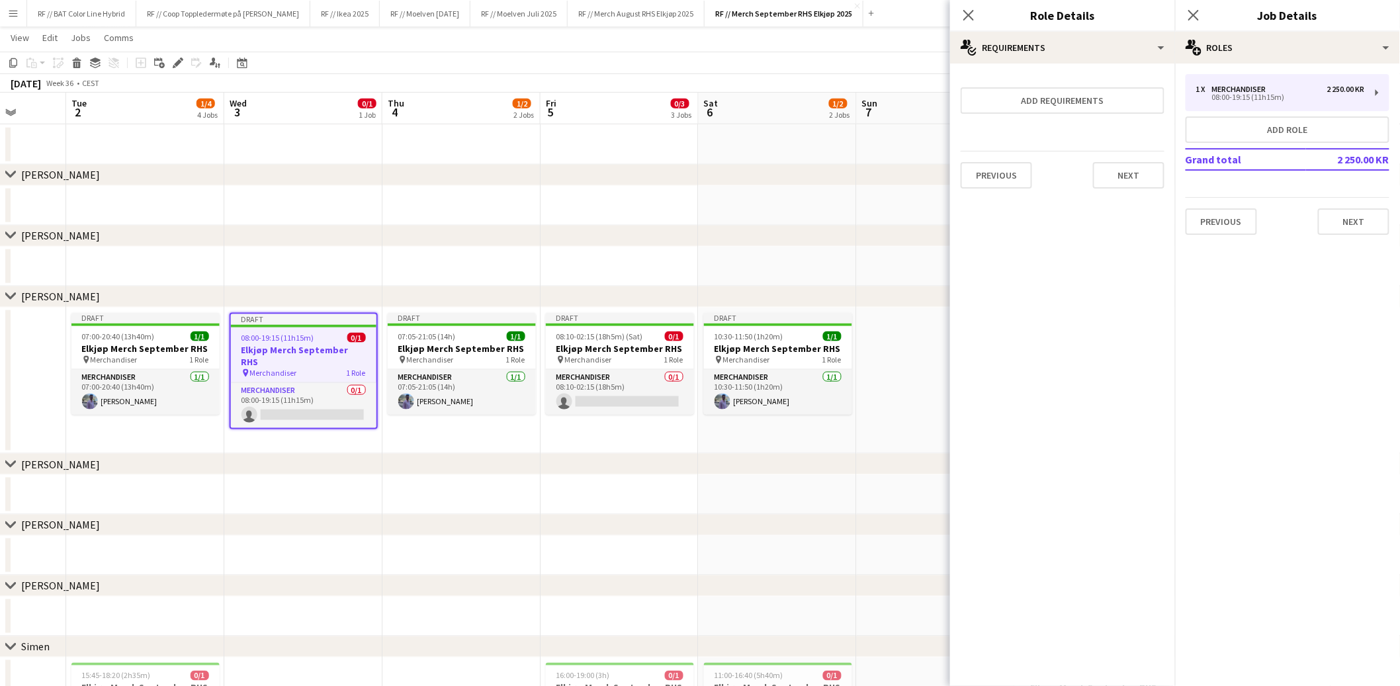
scroll to position [0, 0]
click at [629, 463] on div "chevron-right Mathias S" at bounding box center [700, 464] width 1400 height 21
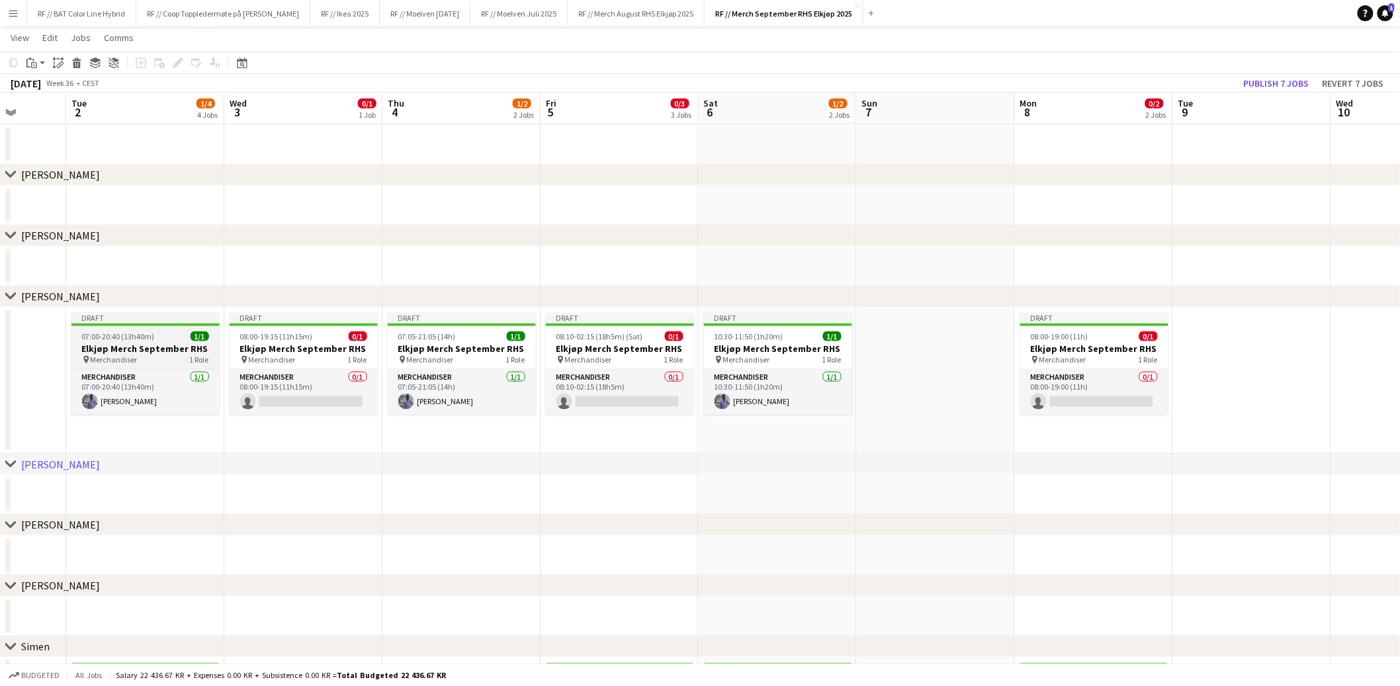
click at [154, 341] on app-job-card "Draft 07:00-20:40 (13h40m) 1/1 Elkjøp Merch September RHS pin Merchandiser 1 Ro…" at bounding box center [145, 364] width 148 height 102
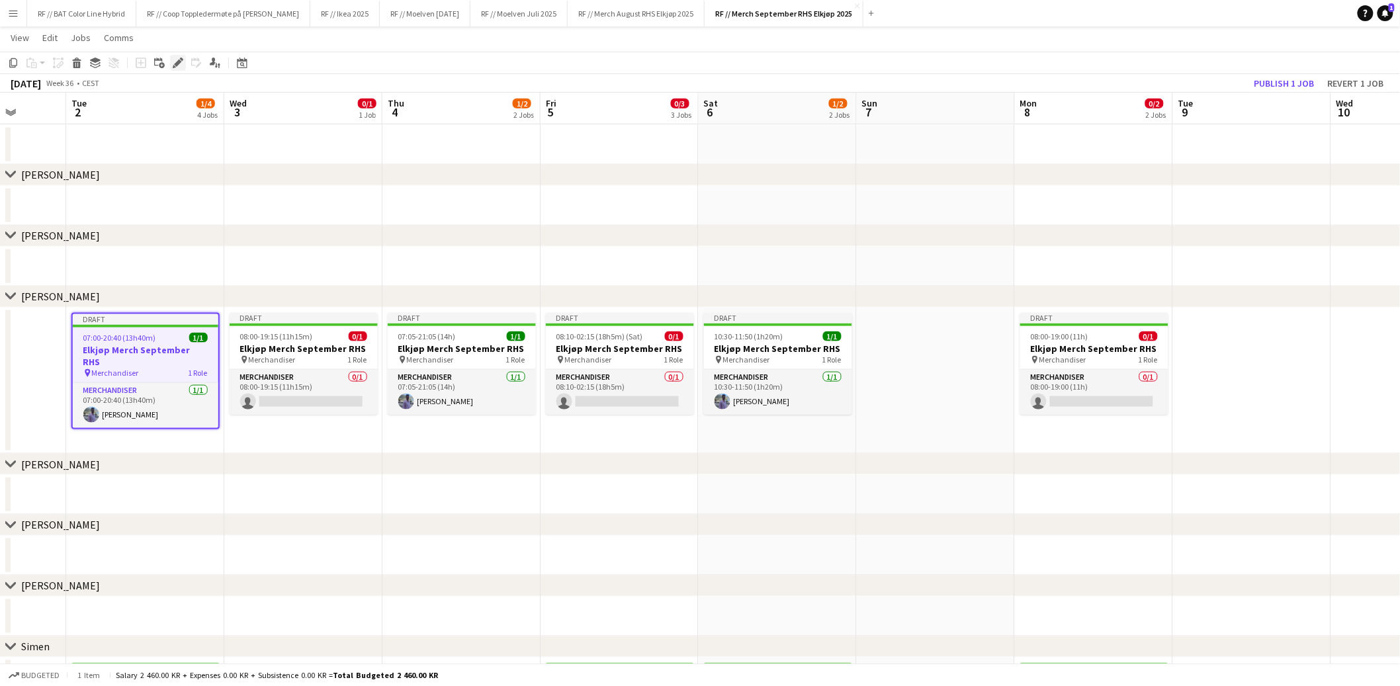
click at [175, 60] on icon "Edit" at bounding box center [178, 63] width 11 height 11
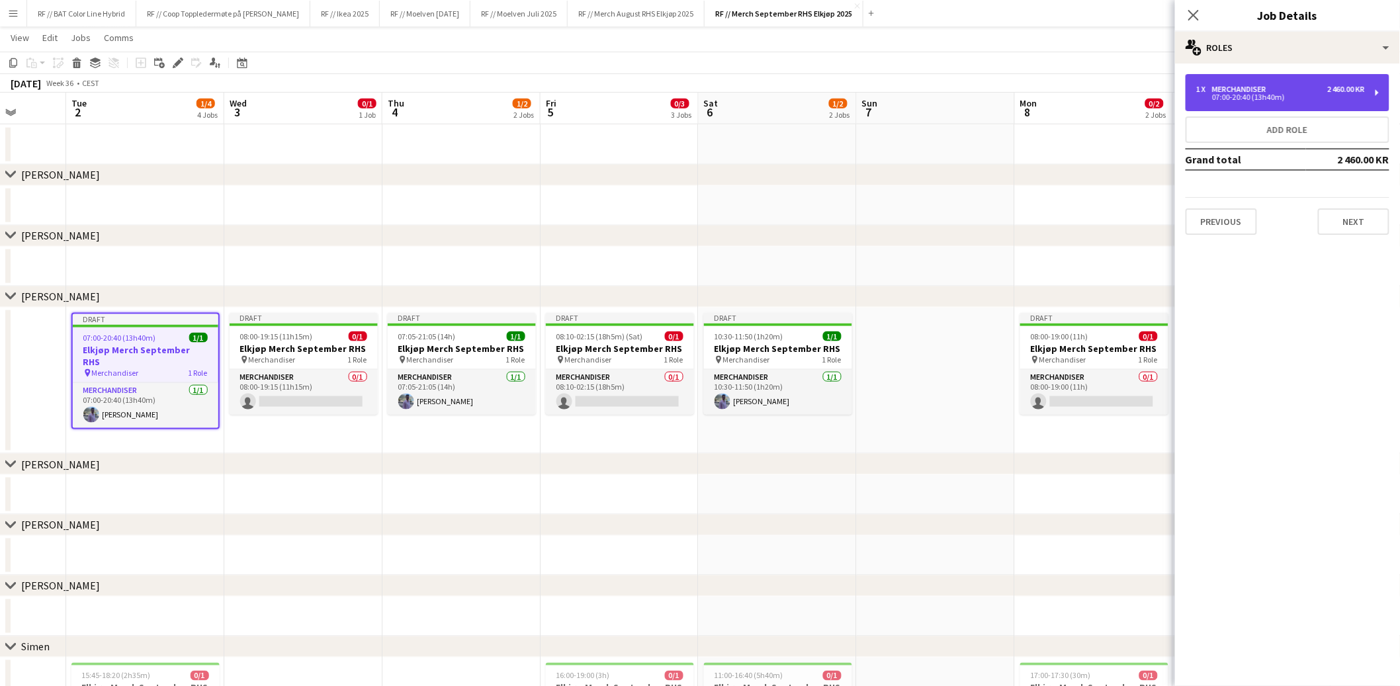
click at [1319, 88] on div "1 x Merchandiser 2 460.00 KR" at bounding box center [1280, 89] width 169 height 9
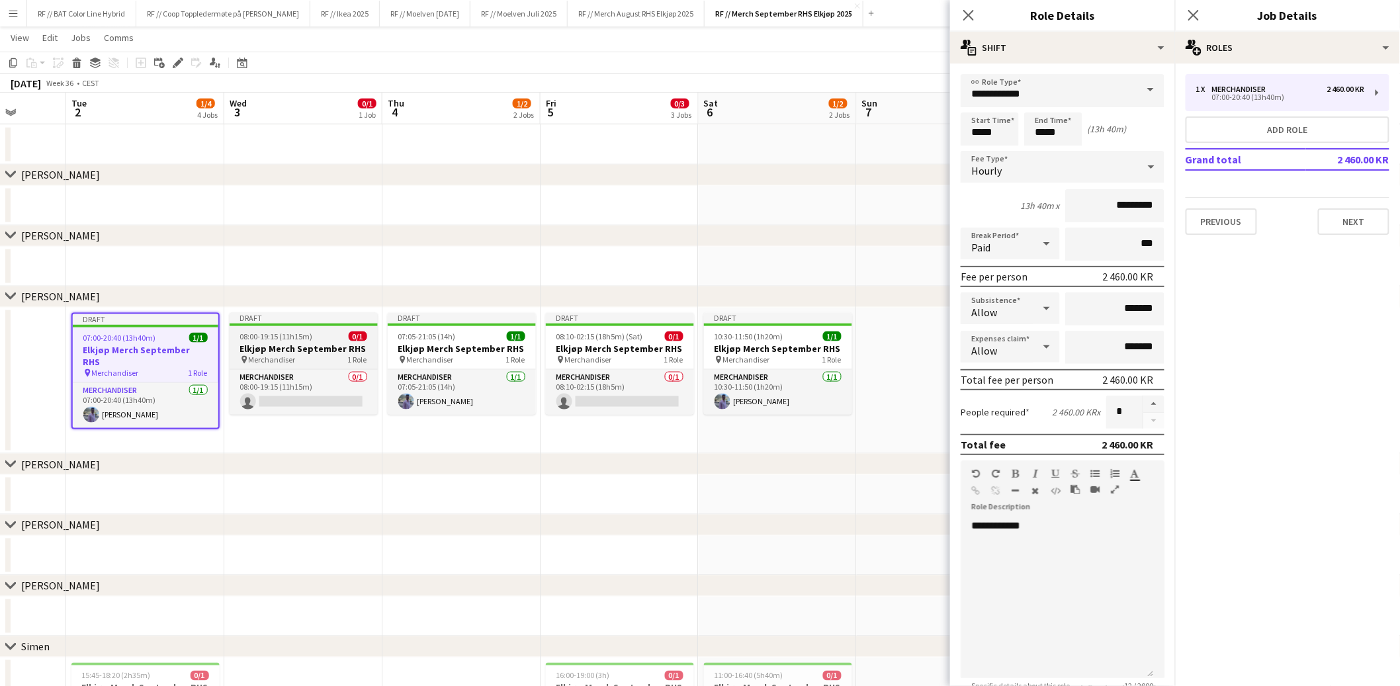
click at [328, 355] on div "pin Merchandiser 1 Role" at bounding box center [304, 360] width 148 height 11
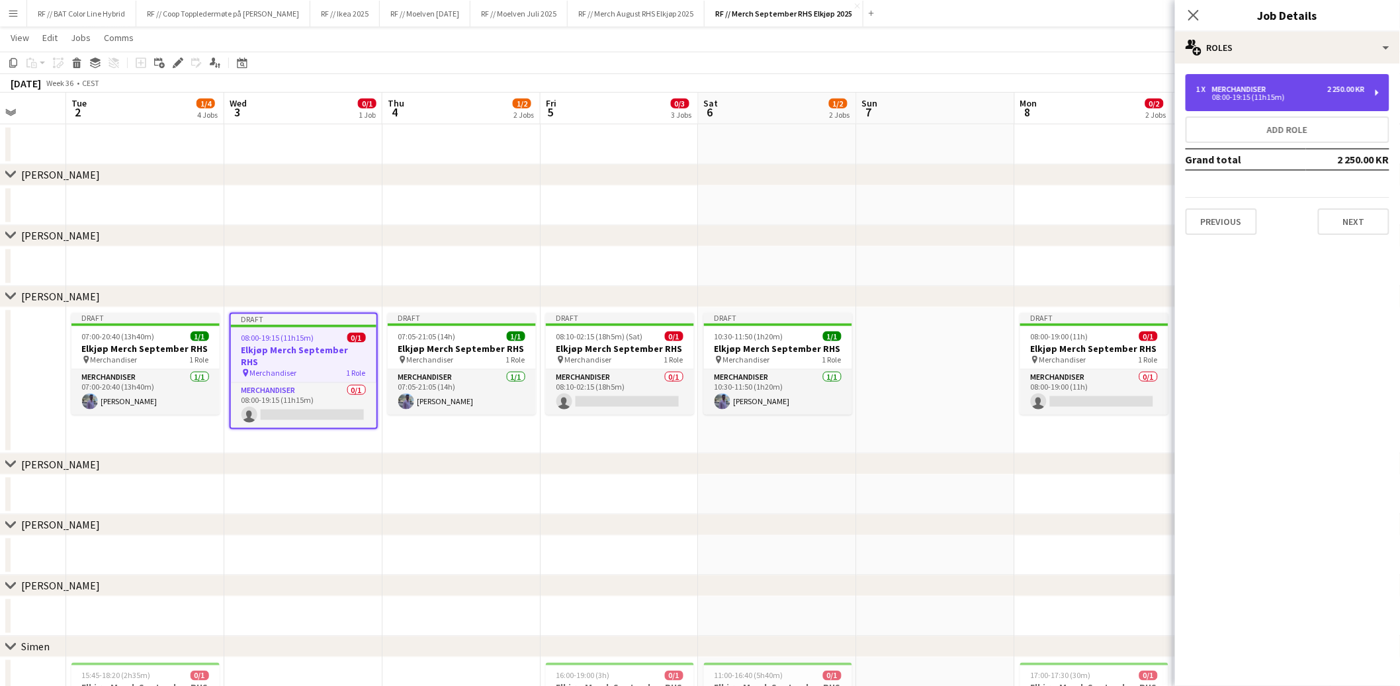
click at [1294, 91] on div "1 x Merchandiser 2 250.00 KR" at bounding box center [1280, 89] width 169 height 9
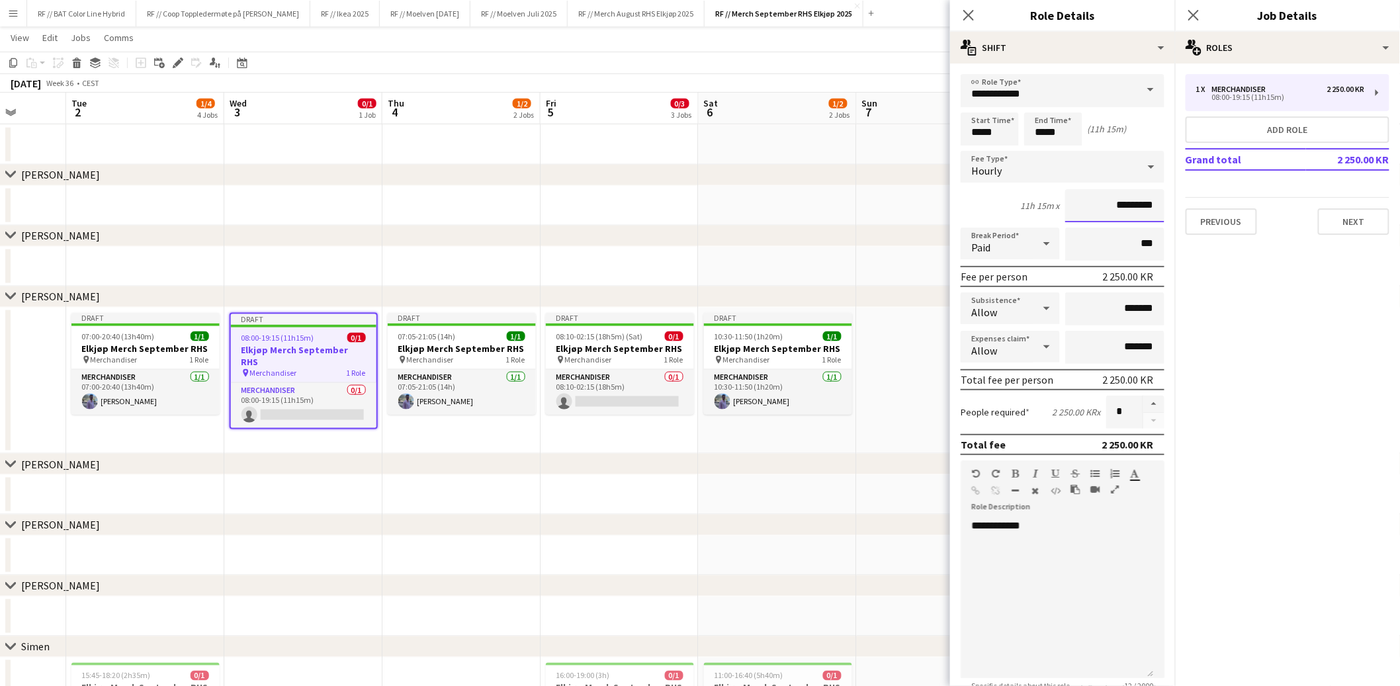
click at [1105, 206] on input "*********" at bounding box center [1114, 205] width 99 height 33
type input "******"
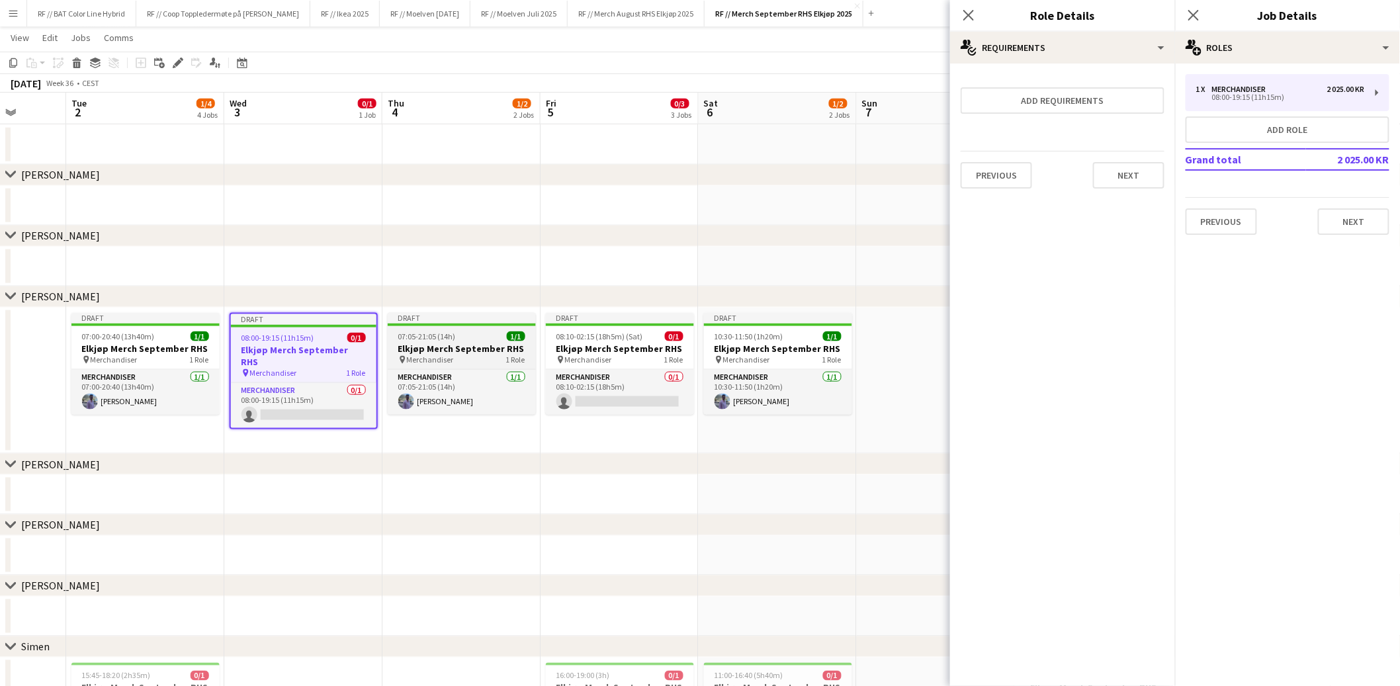
click at [488, 347] on h3 "Elkjøp Merch September RHS" at bounding box center [462, 349] width 148 height 12
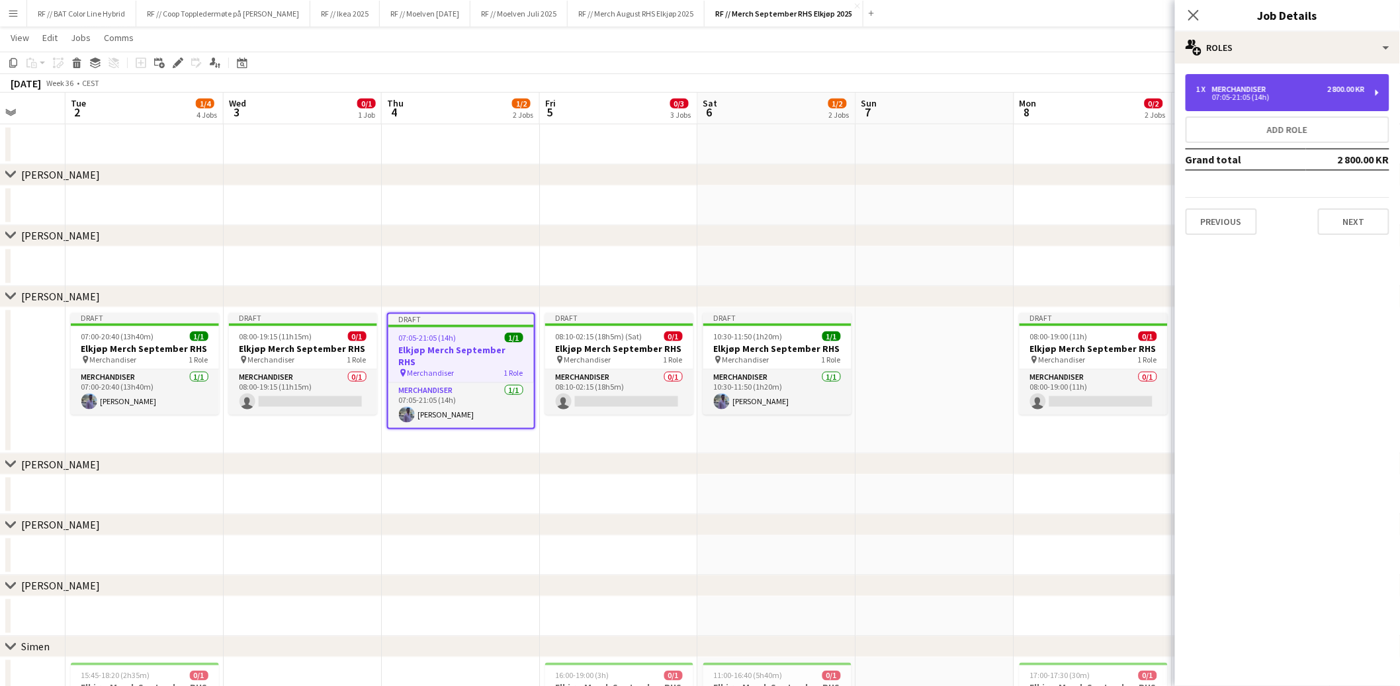
click at [1220, 103] on div "1 x Merchandiser 2 800.00 KR 07:05-21:05 (14h)" at bounding box center [1288, 92] width 204 height 37
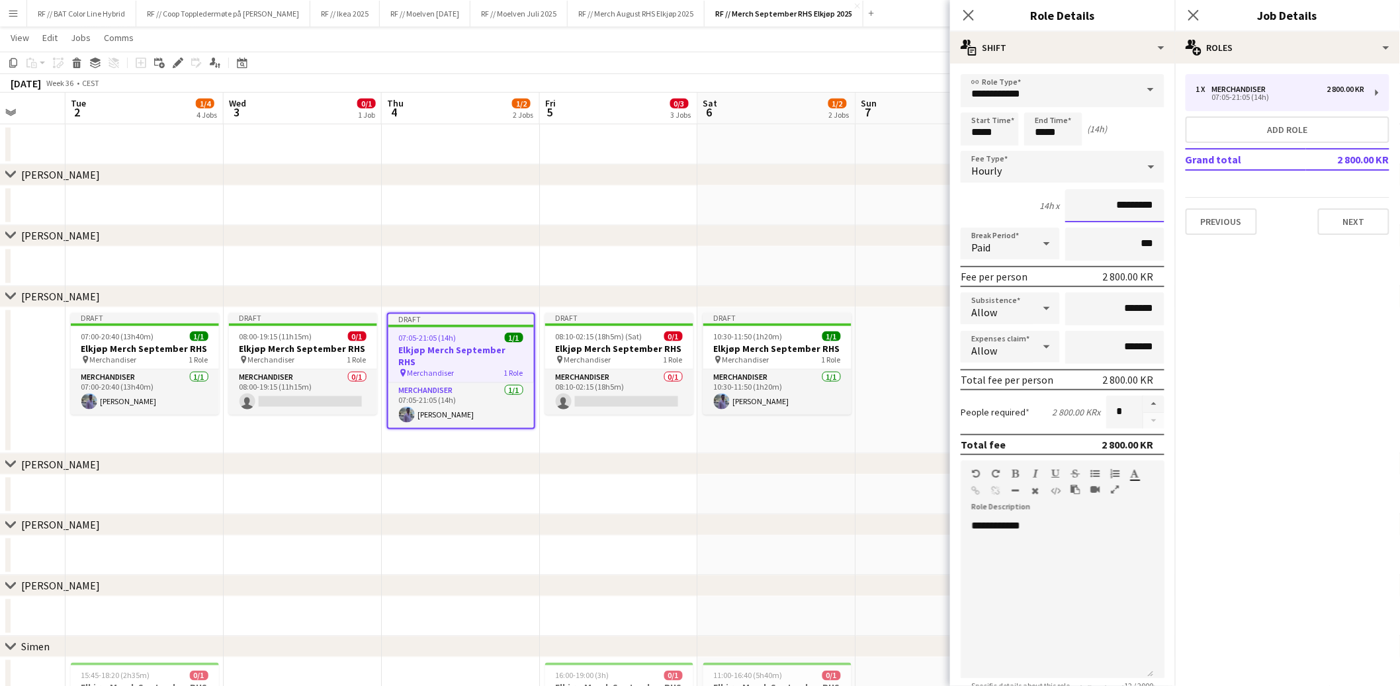
click at [1114, 204] on input "*********" at bounding box center [1114, 205] width 99 height 33
type input "******"
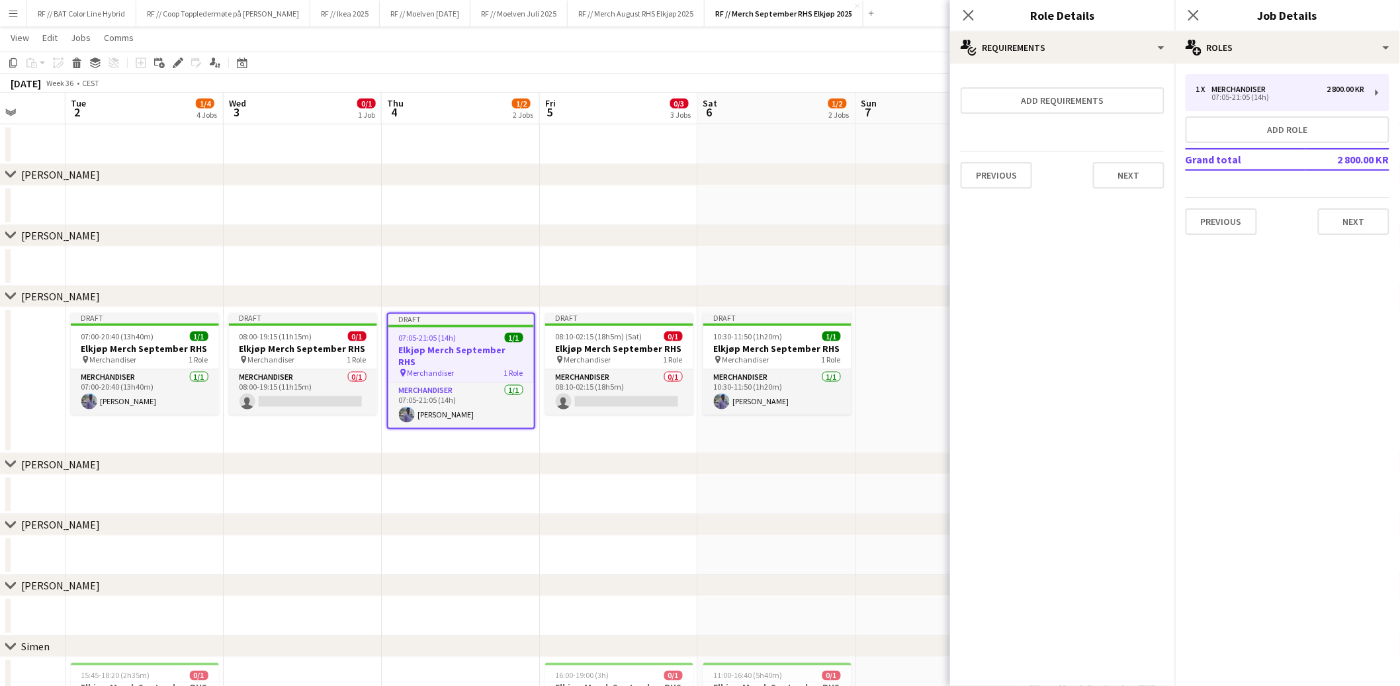
scroll to position [0, 0]
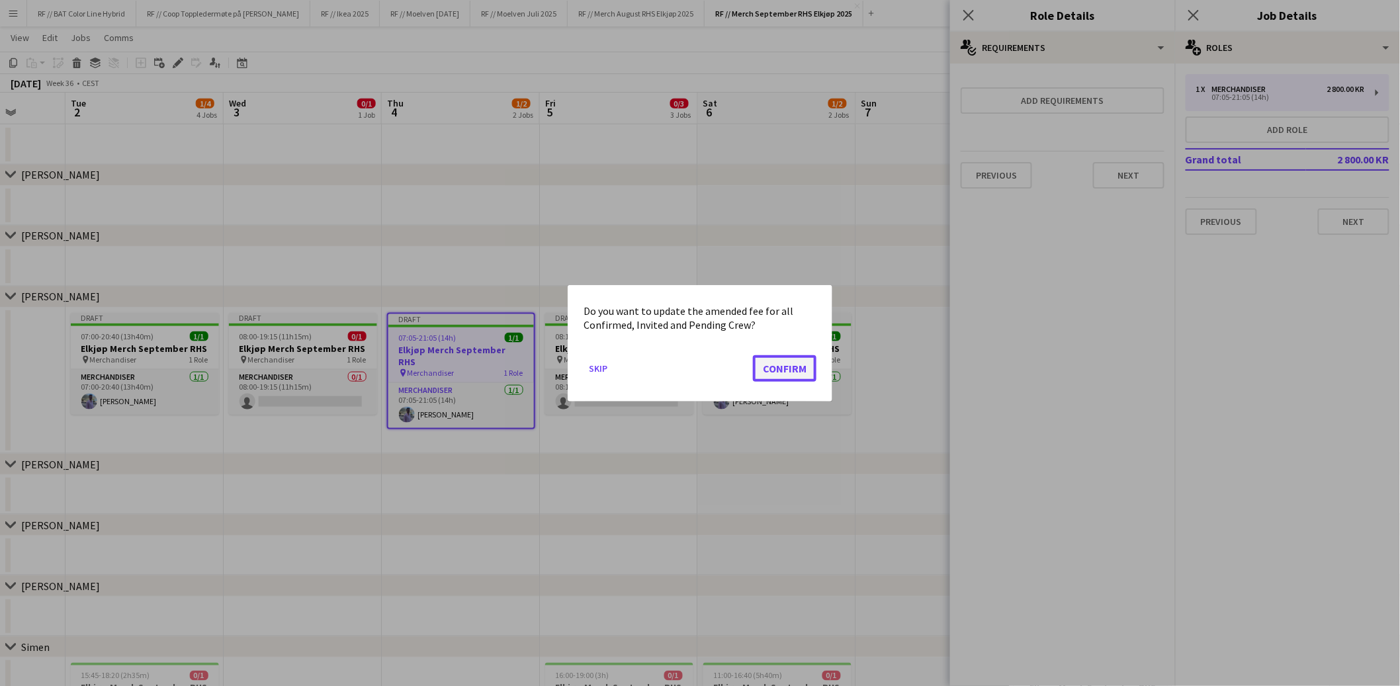
click at [784, 371] on button "Confirm" at bounding box center [785, 368] width 64 height 26
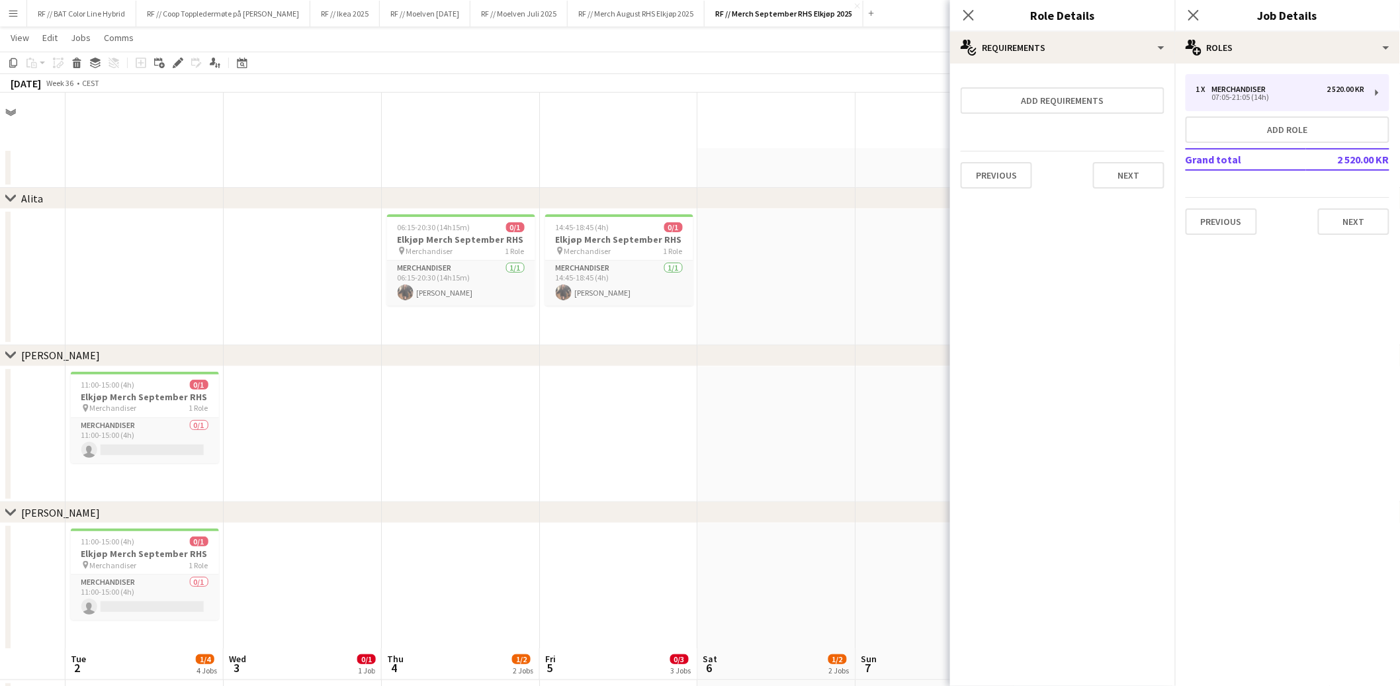
scroll to position [556, 0]
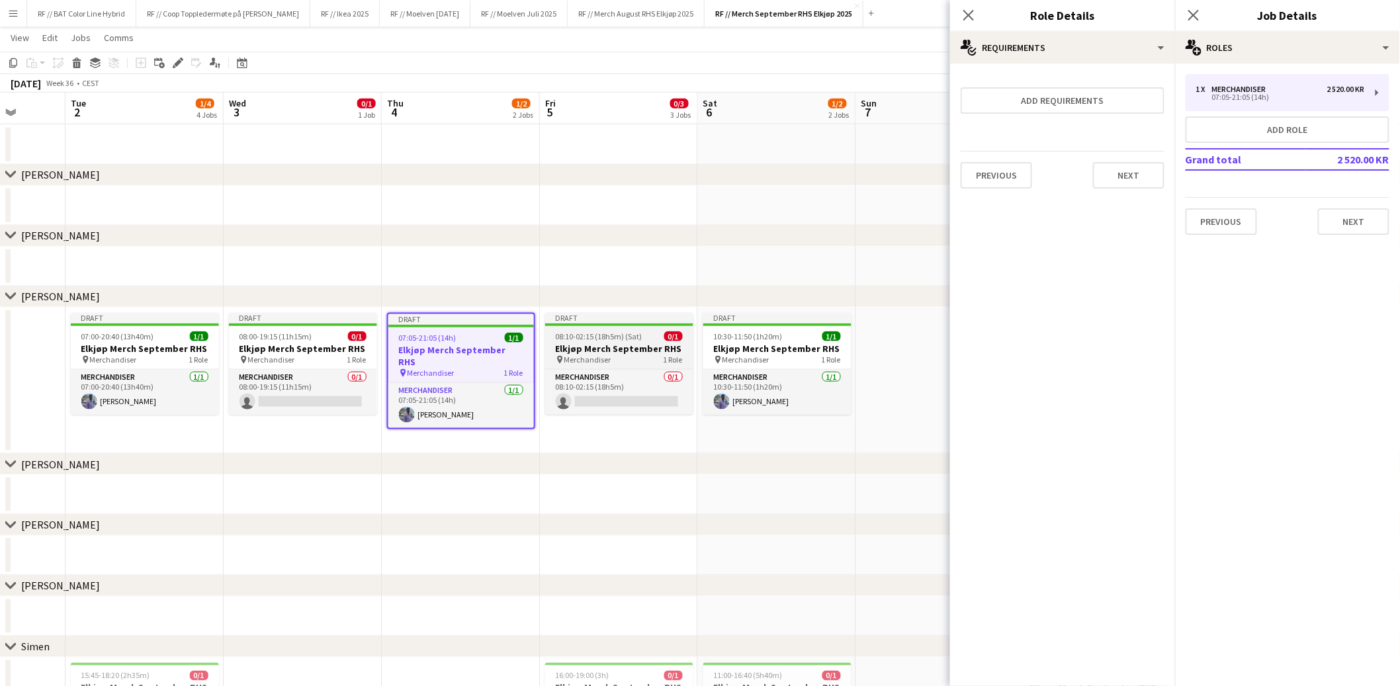
click at [640, 353] on h3 "Elkjøp Merch September RHS" at bounding box center [619, 349] width 148 height 12
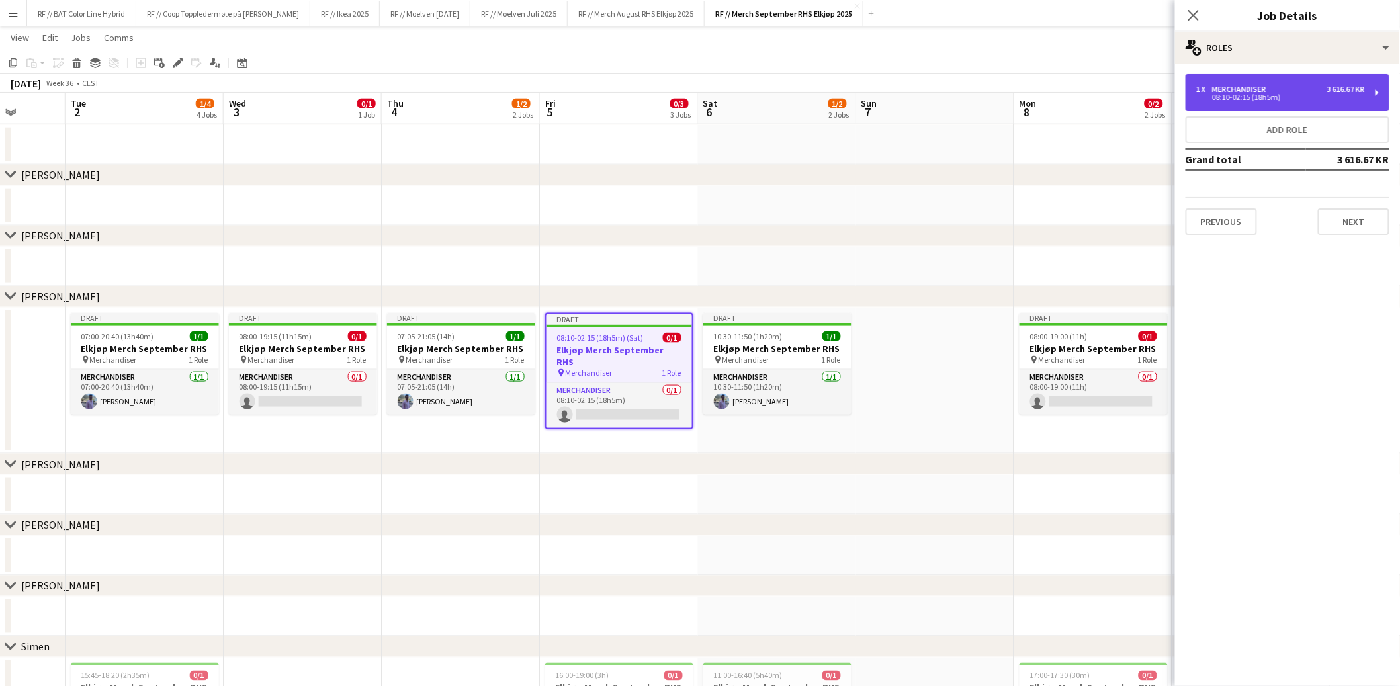
click at [1354, 97] on div "08:10-02:15 (18h5m)" at bounding box center [1280, 97] width 169 height 7
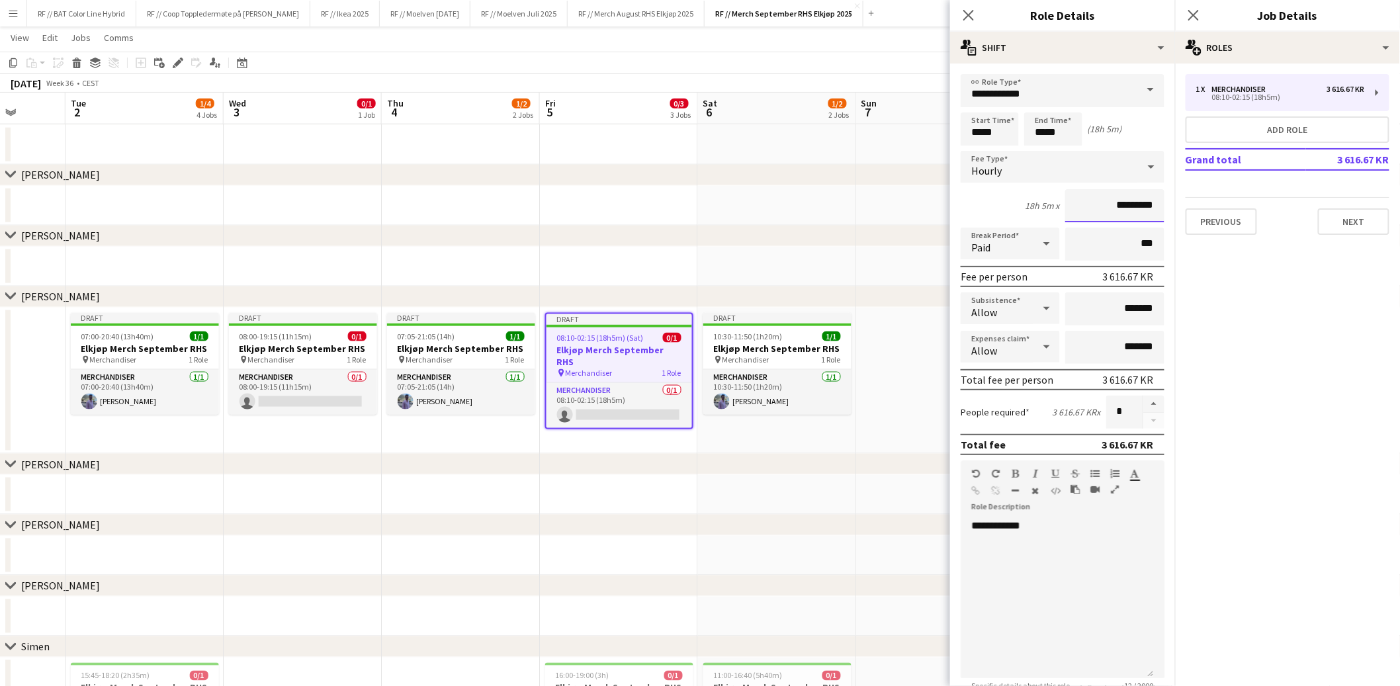
click at [1106, 208] on input "*********" at bounding box center [1114, 205] width 99 height 33
type input "****"
type input "******"
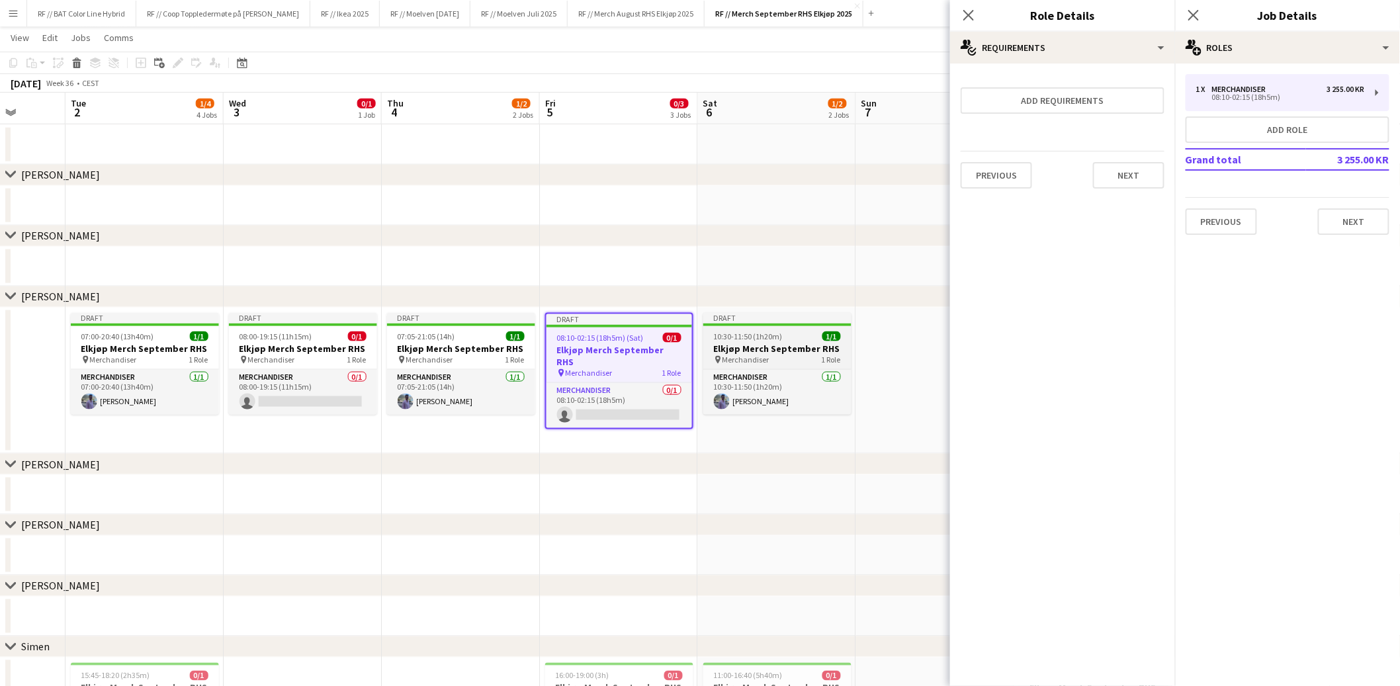
click at [750, 337] on span "10:30-11:50 (1h20m)" at bounding box center [748, 337] width 69 height 10
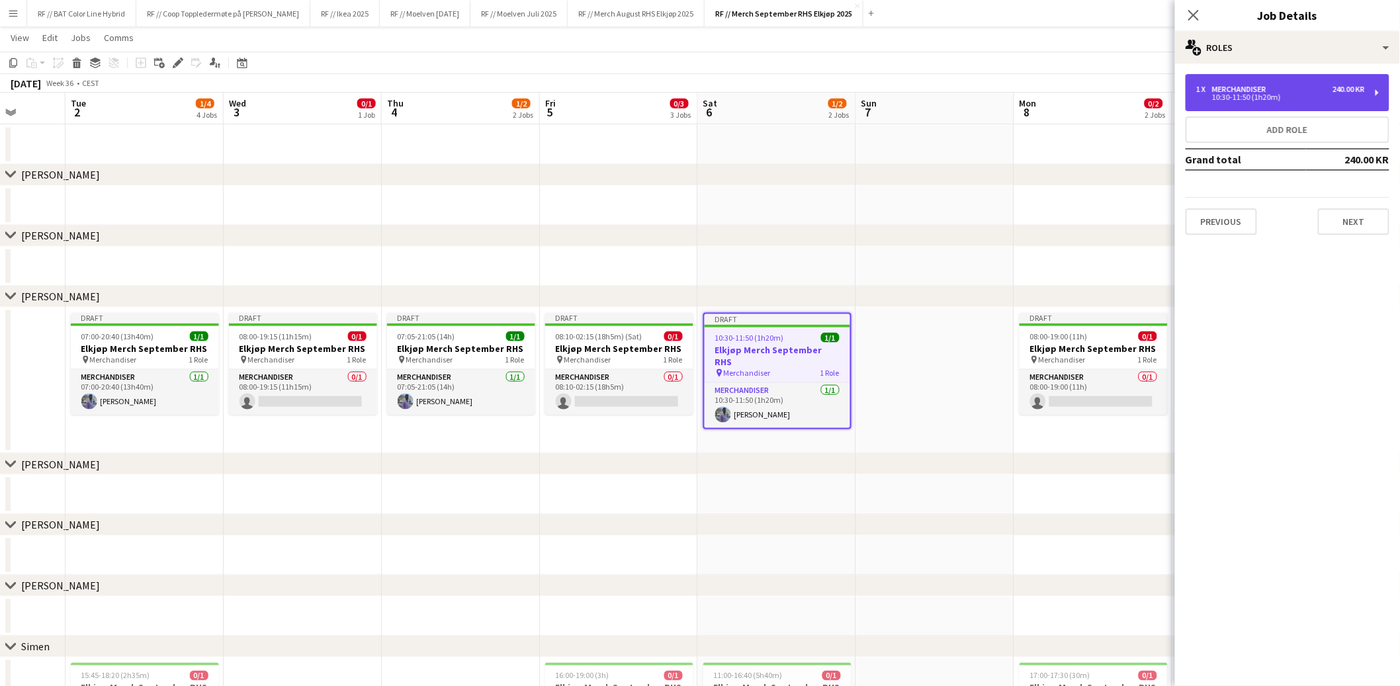
click at [1280, 92] on div "1 x Merchandiser 240.00 KR" at bounding box center [1280, 89] width 169 height 9
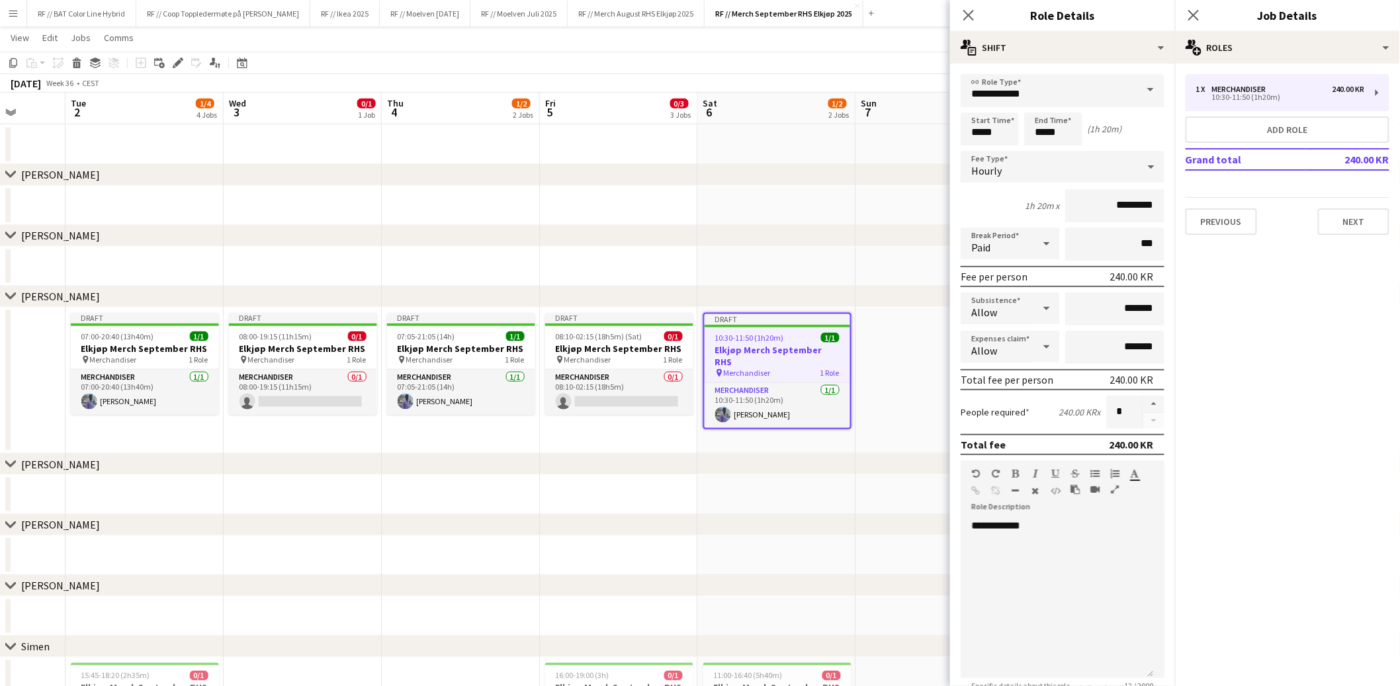
click at [871, 226] on div "chevron-right Markus" at bounding box center [700, 236] width 1400 height 21
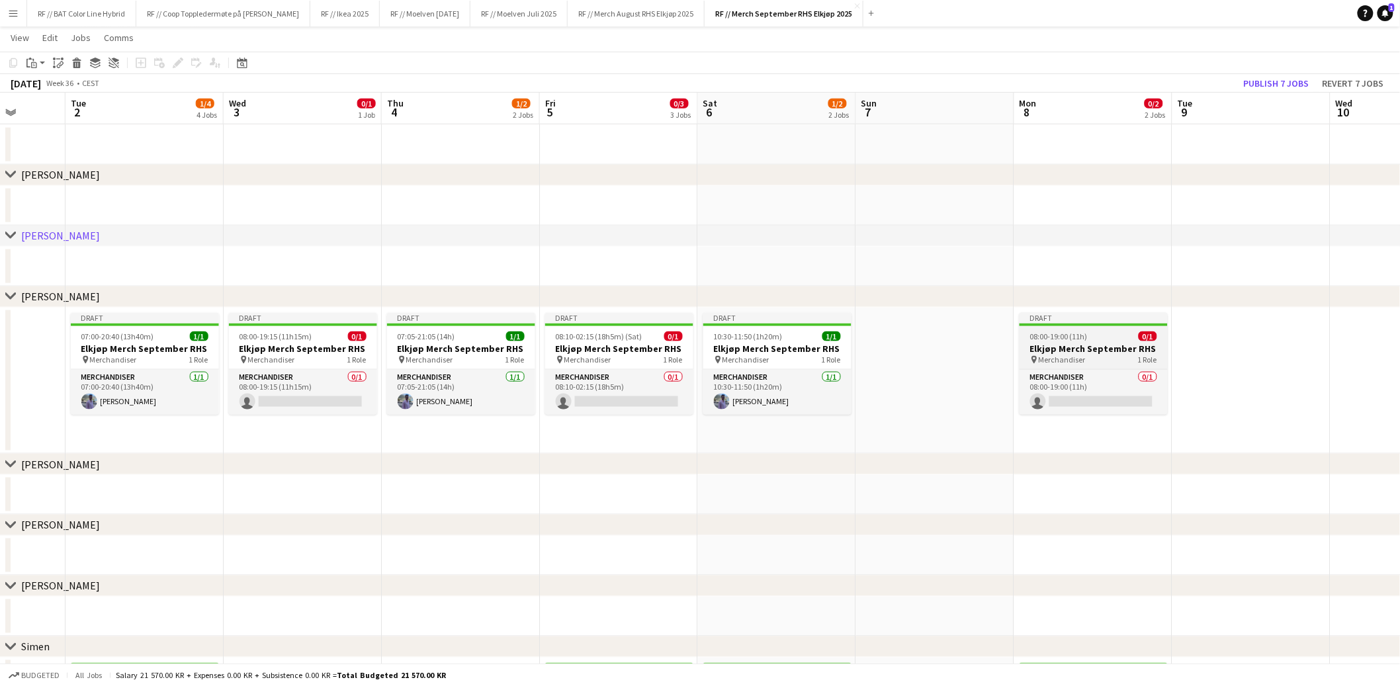
click at [1087, 339] on div "08:00-19:00 (11h) 0/1" at bounding box center [1094, 337] width 148 height 10
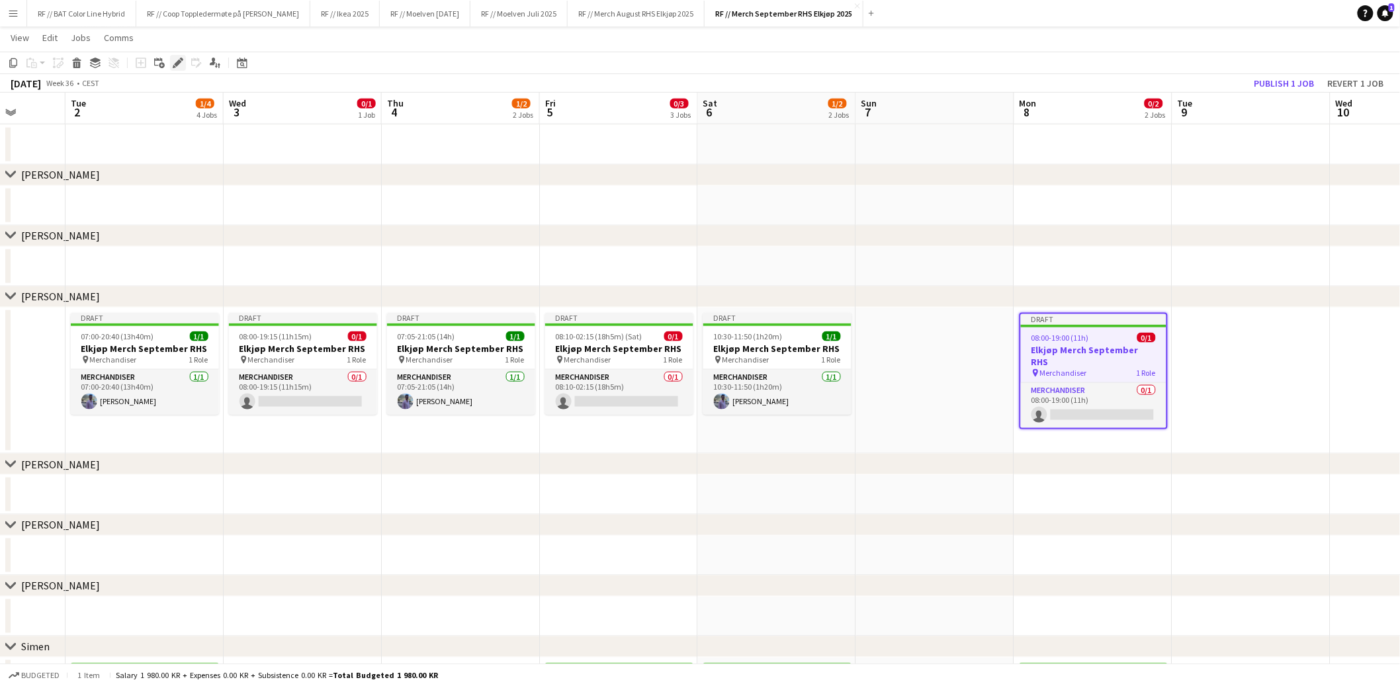
click at [176, 64] on icon at bounding box center [177, 63] width 7 height 7
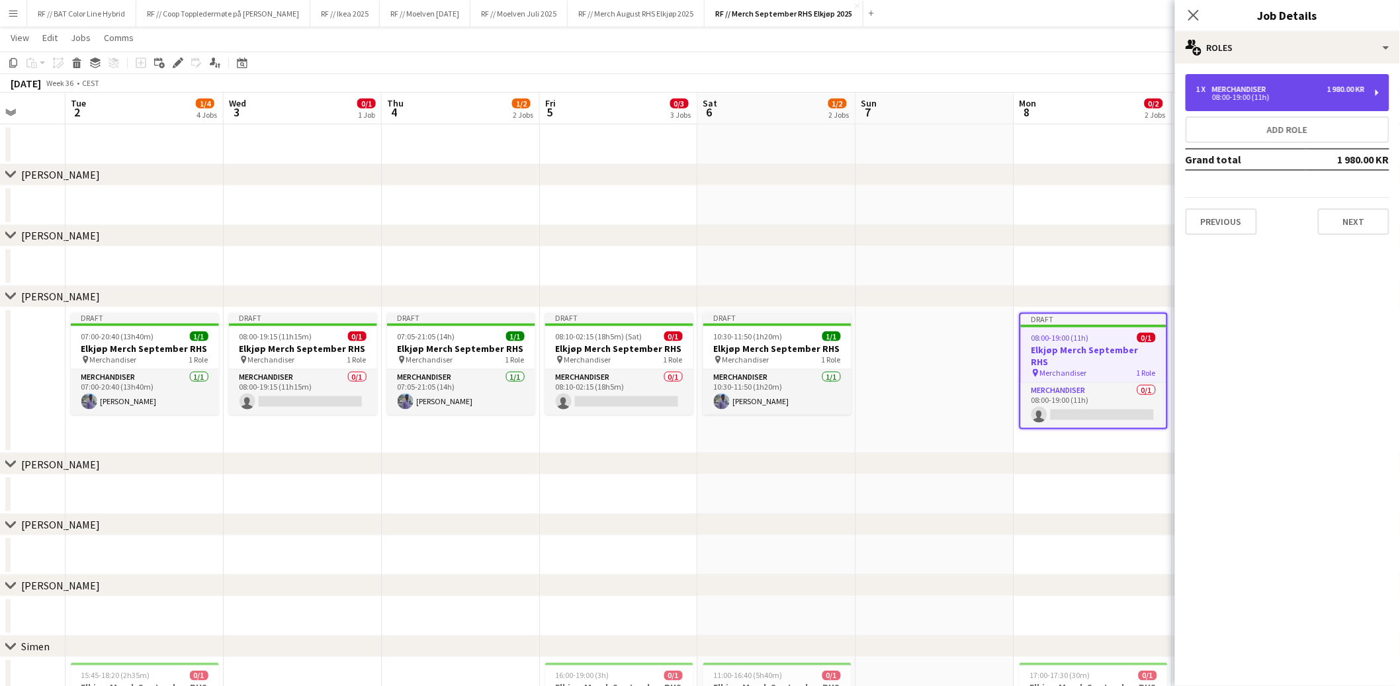
click at [1243, 94] on div "08:00-19:00 (11h)" at bounding box center [1280, 97] width 169 height 7
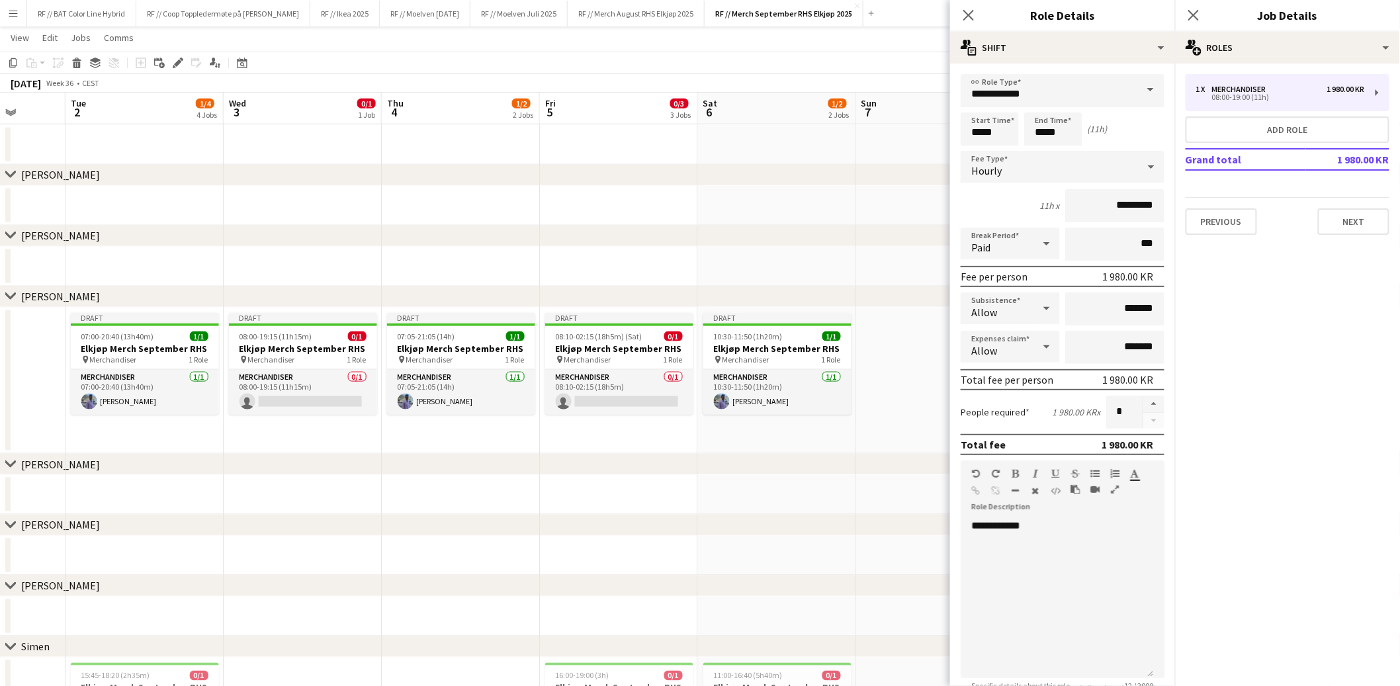
click at [723, 247] on app-date-cell at bounding box center [777, 267] width 158 height 40
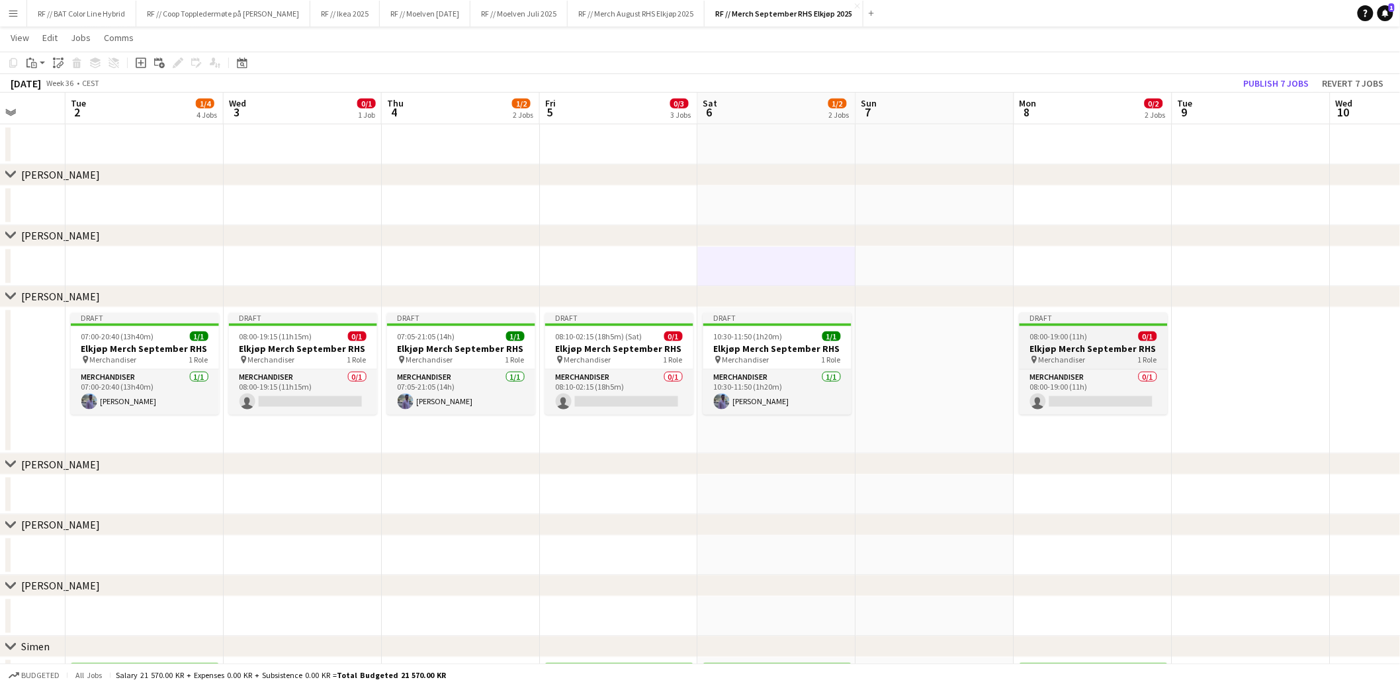
scroll to position [0, 406]
click at [1059, 341] on app-calendar-viewport "Sat 30 Sun 31 Mon 1 Tue 2 1/4 4 Jobs Wed 3 0/1 1 Job Thu 4 1/2 2 Jobs Fri 5 0/3…" at bounding box center [700, 206] width 1400 height 1420
click at [1092, 346] on h3 "Elkjøp Merch September RHS" at bounding box center [1097, 349] width 148 height 12
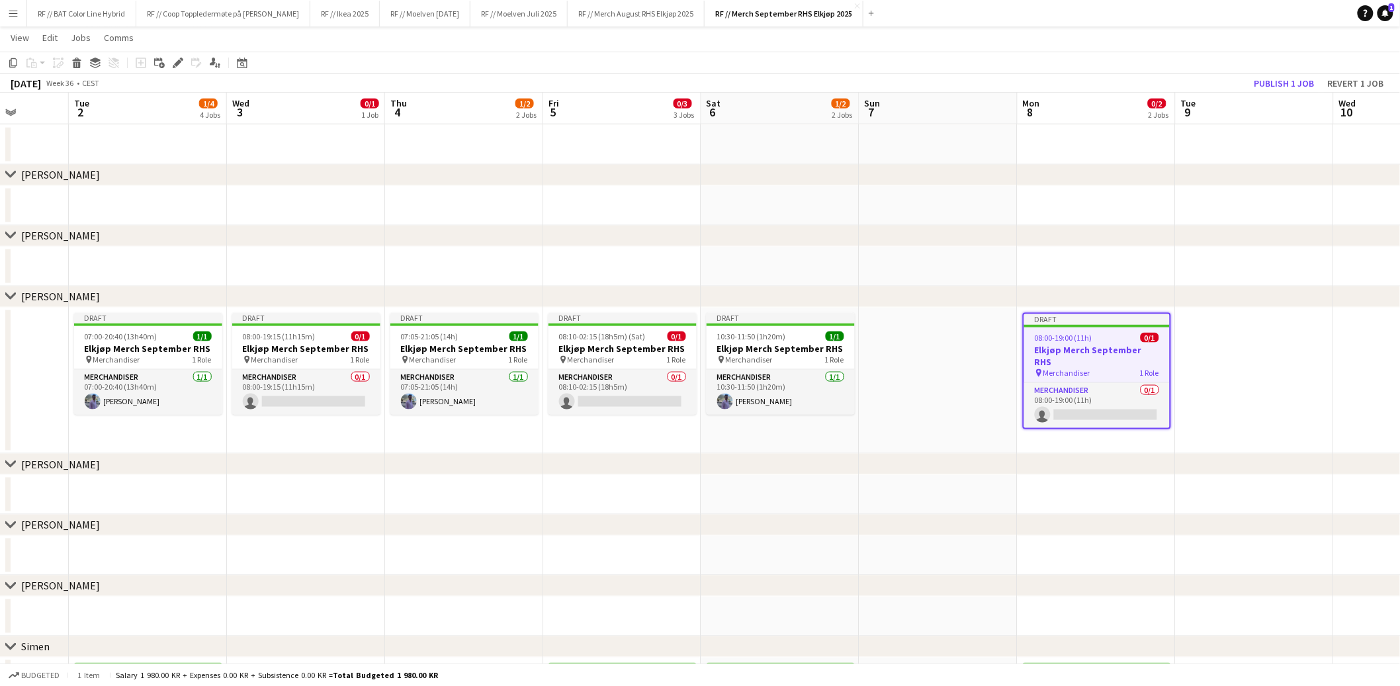
click at [1233, 332] on app-date-cell at bounding box center [1255, 381] width 158 height 147
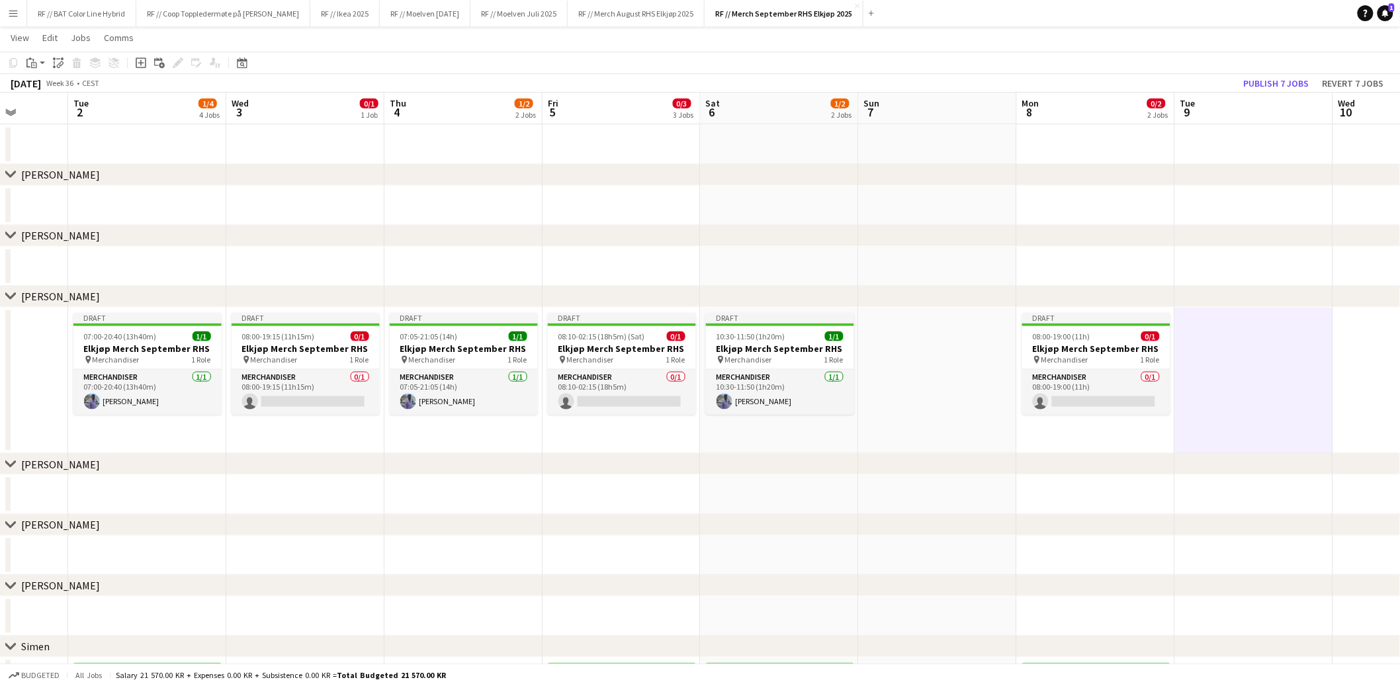
click at [1227, 344] on app-date-cell at bounding box center [1254, 381] width 158 height 147
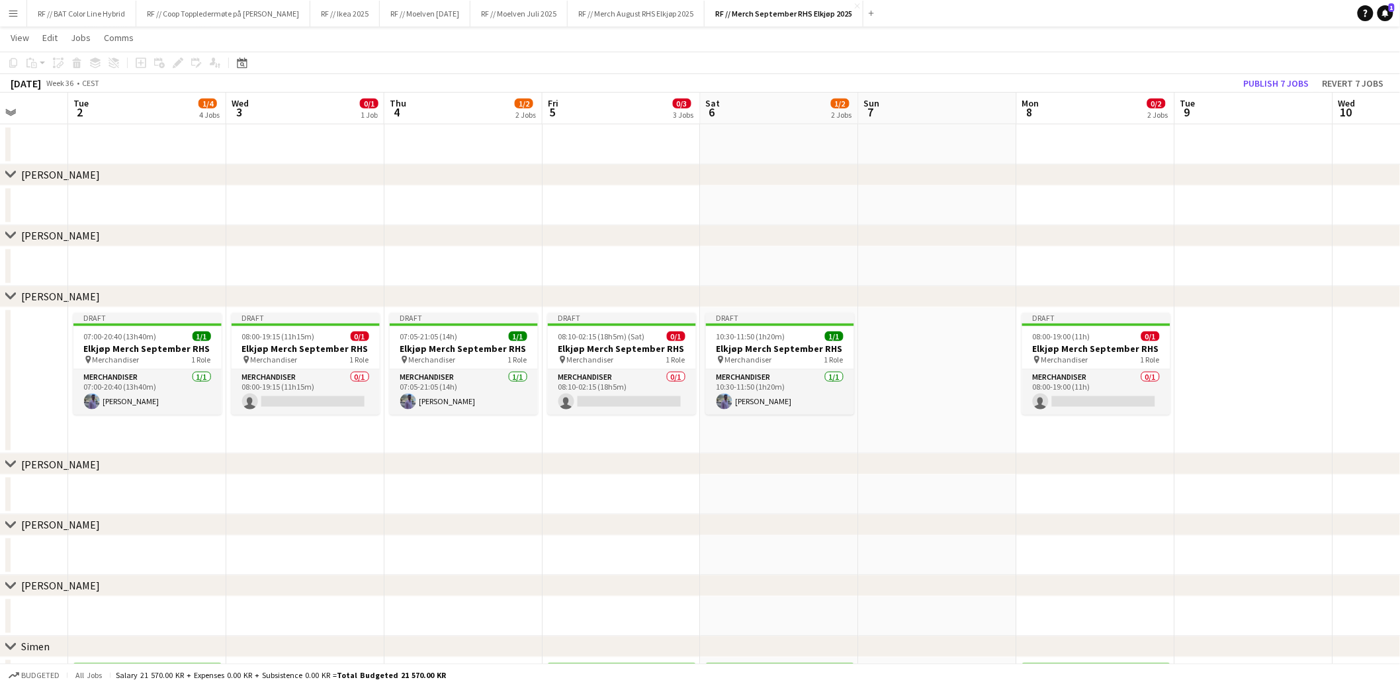
click at [1227, 344] on app-date-cell at bounding box center [1254, 381] width 158 height 147
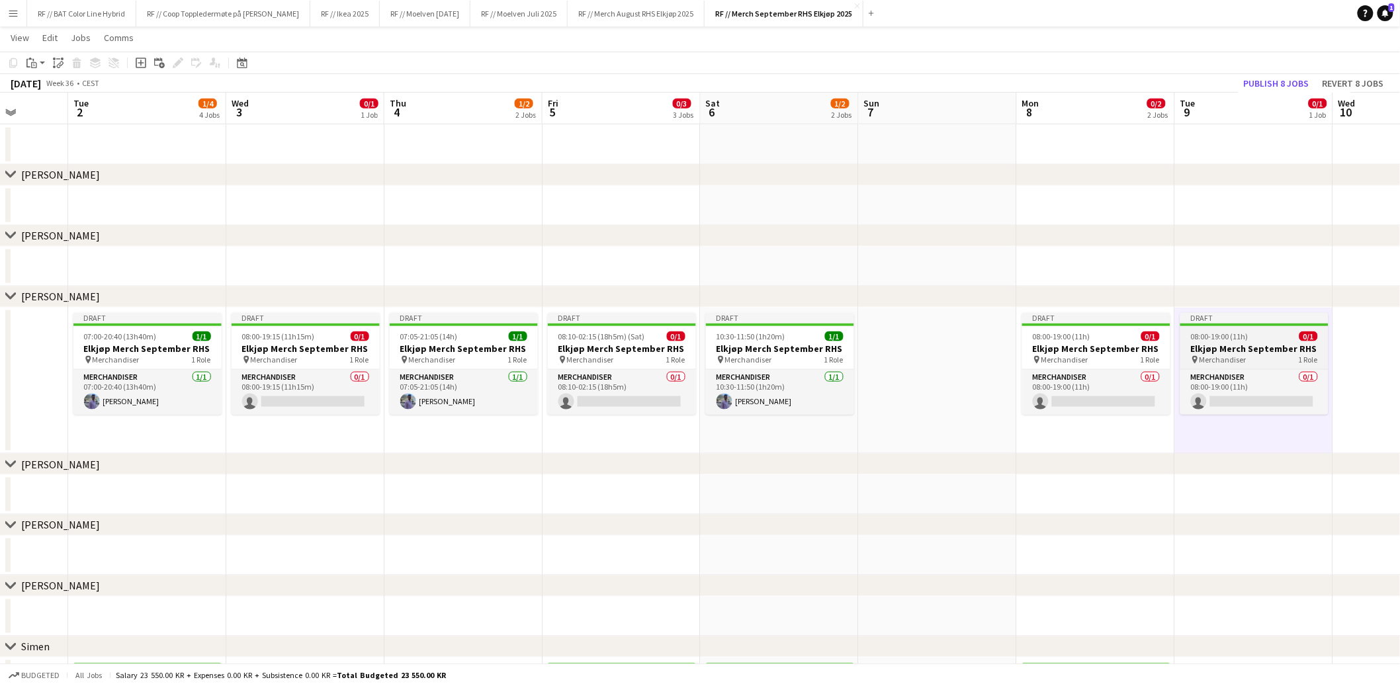
click at [1228, 337] on span "08:00-19:00 (11h)" at bounding box center [1220, 337] width 58 height 10
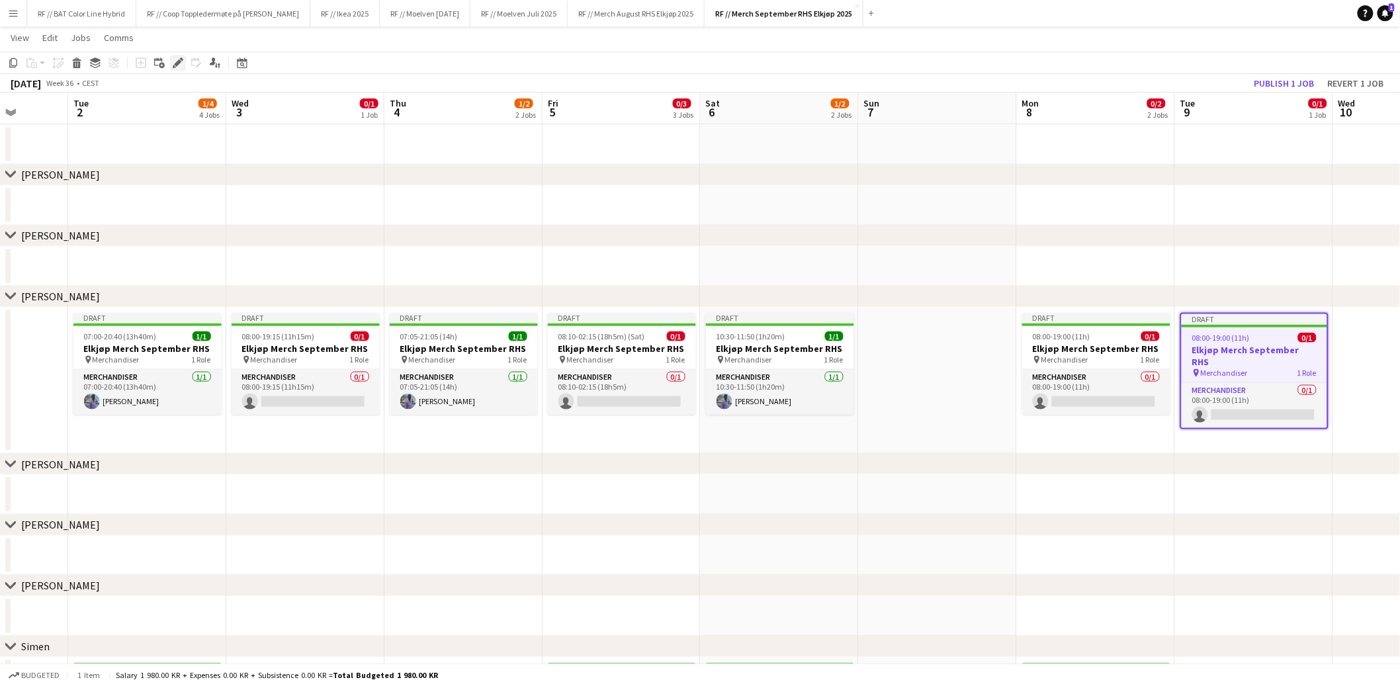
click at [177, 61] on icon at bounding box center [177, 63] width 7 height 7
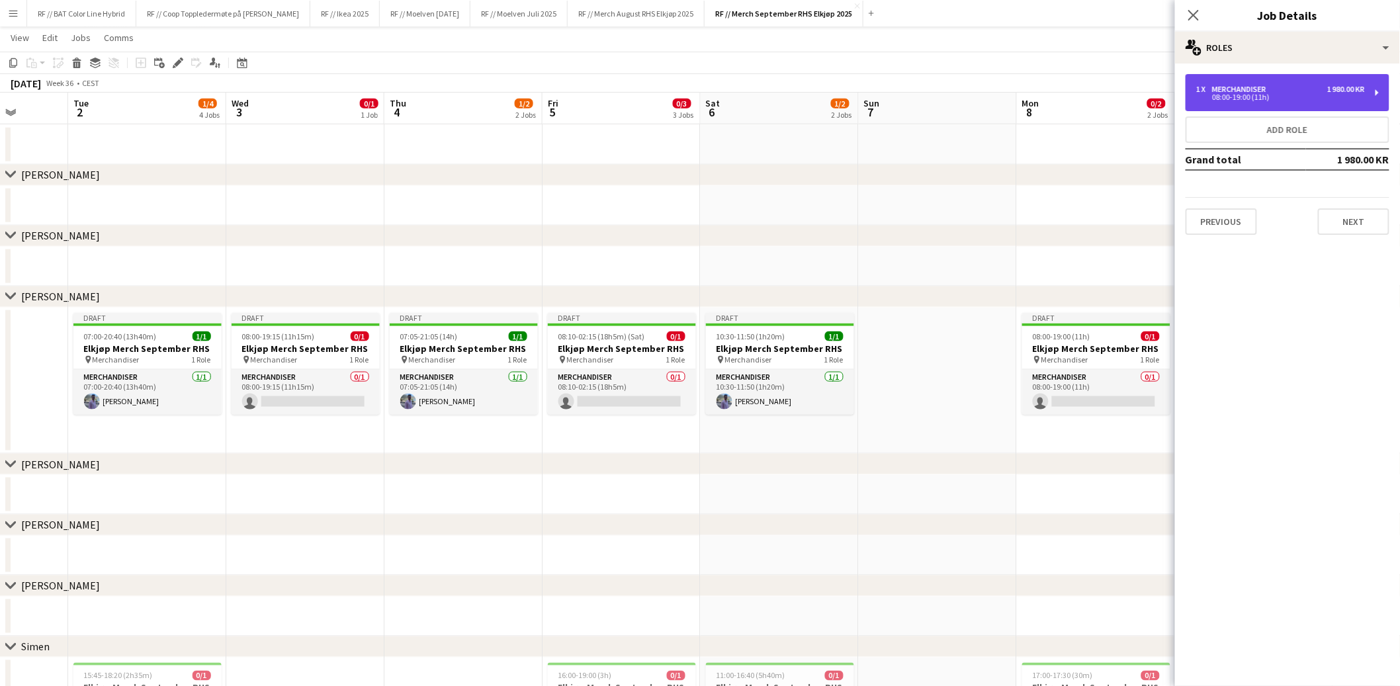
click at [1278, 99] on div "08:00-19:00 (11h)" at bounding box center [1280, 97] width 169 height 7
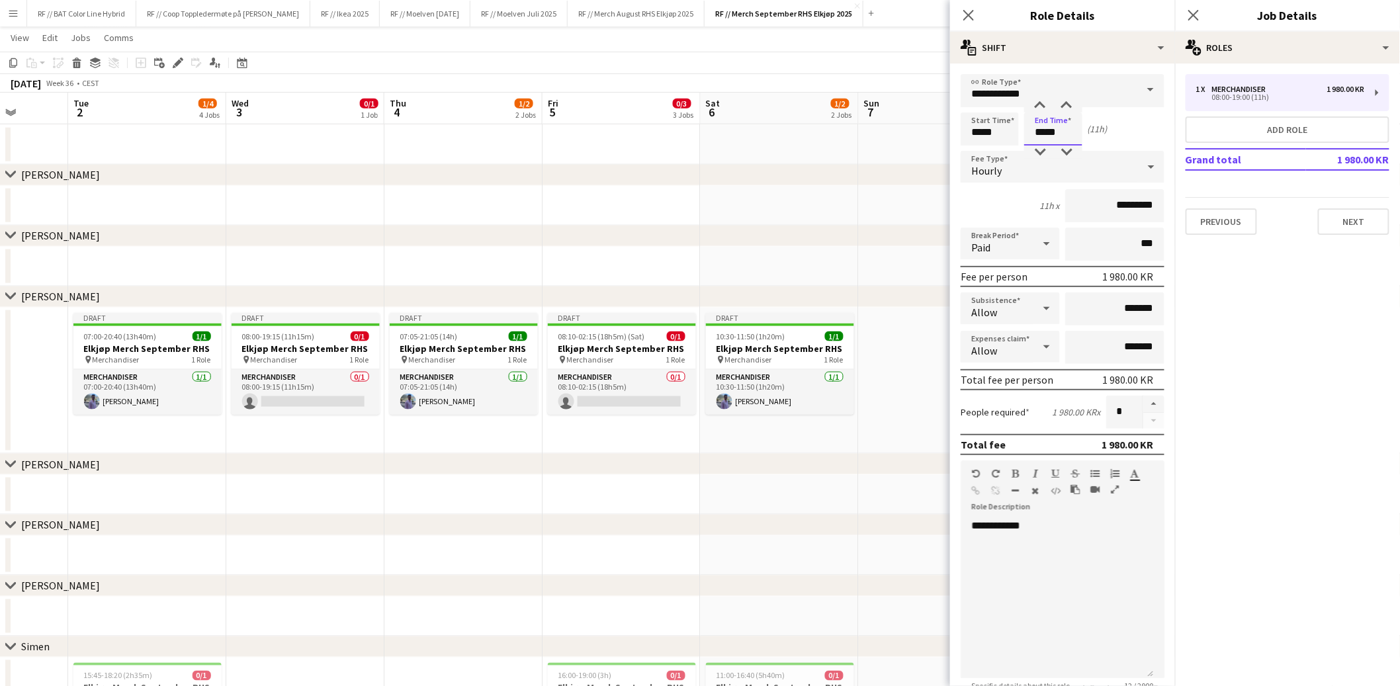
drag, startPoint x: 1058, startPoint y: 130, endPoint x: 1025, endPoint y: 129, distance: 33.1
click at [1024, 128] on div "Start Time ***** End Time ***** (11h)" at bounding box center [1063, 128] width 204 height 33
type input "*****"
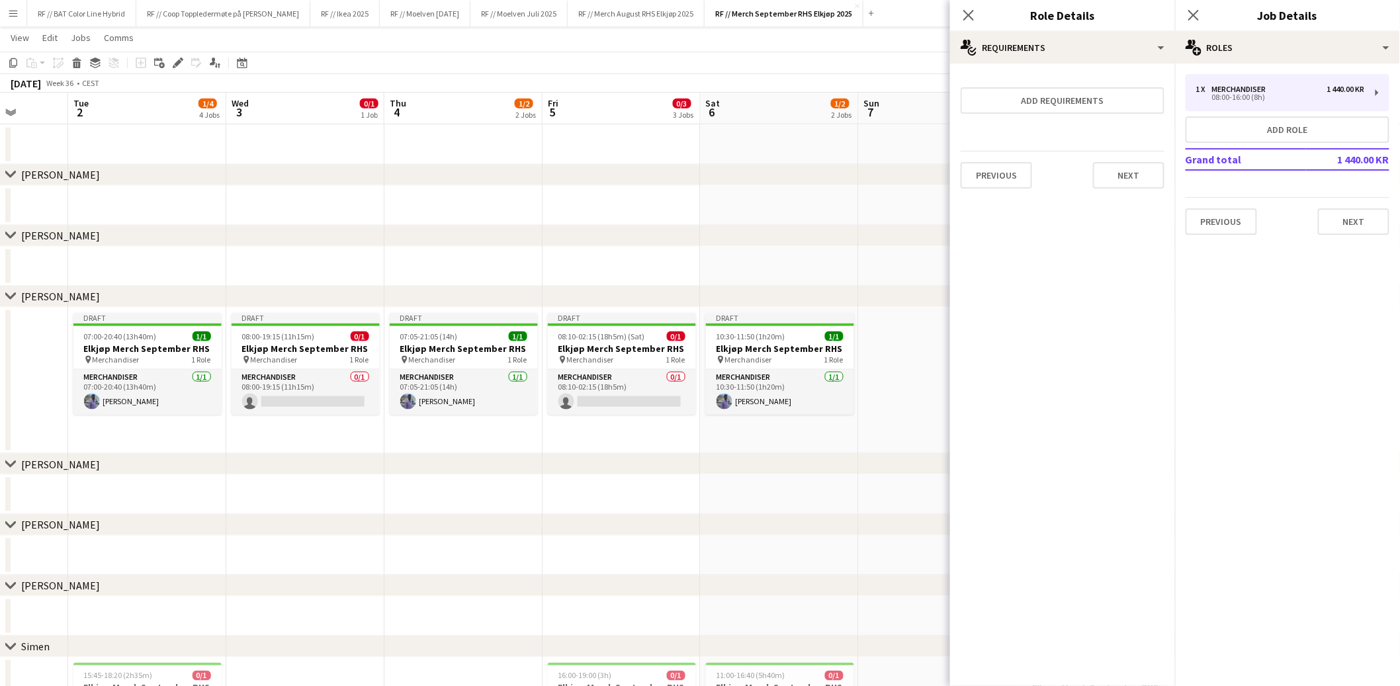
click at [651, 276] on app-date-cell at bounding box center [622, 267] width 158 height 40
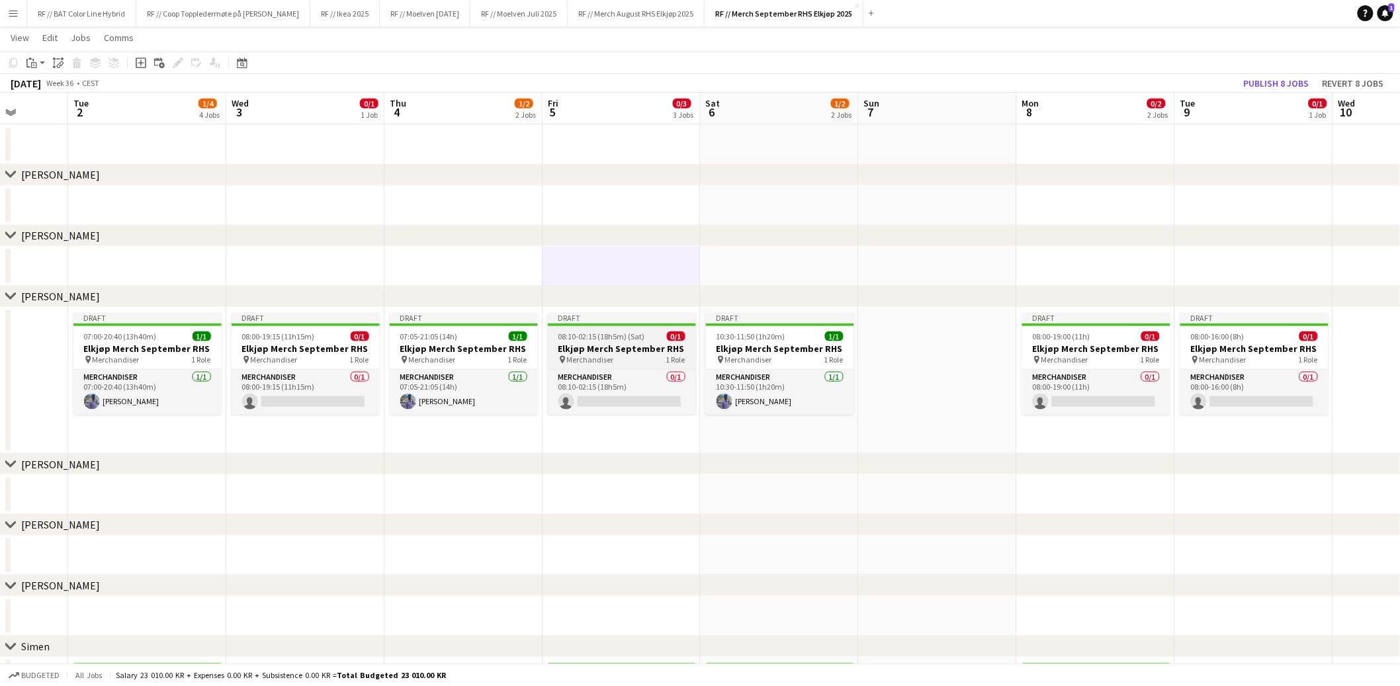
click at [619, 343] on h3 "Elkjøp Merch September RHS" at bounding box center [622, 349] width 148 height 12
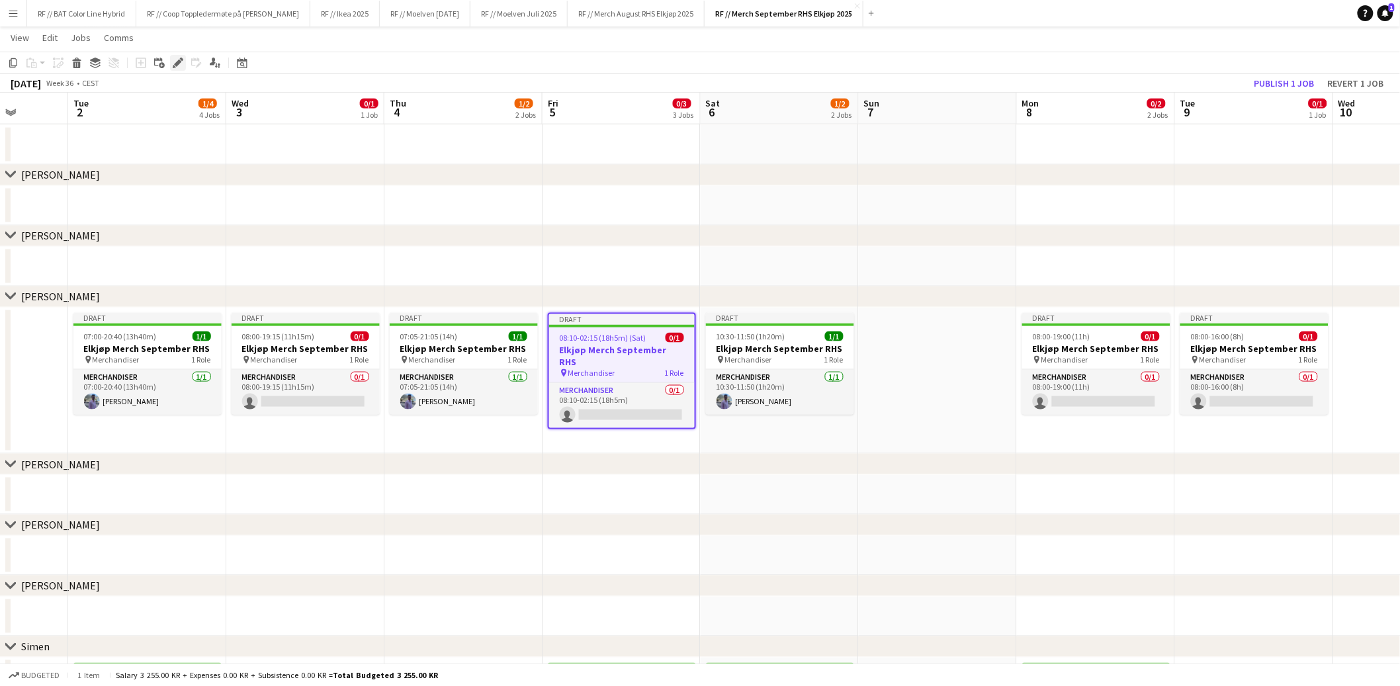
click at [176, 64] on icon at bounding box center [177, 63] width 7 height 7
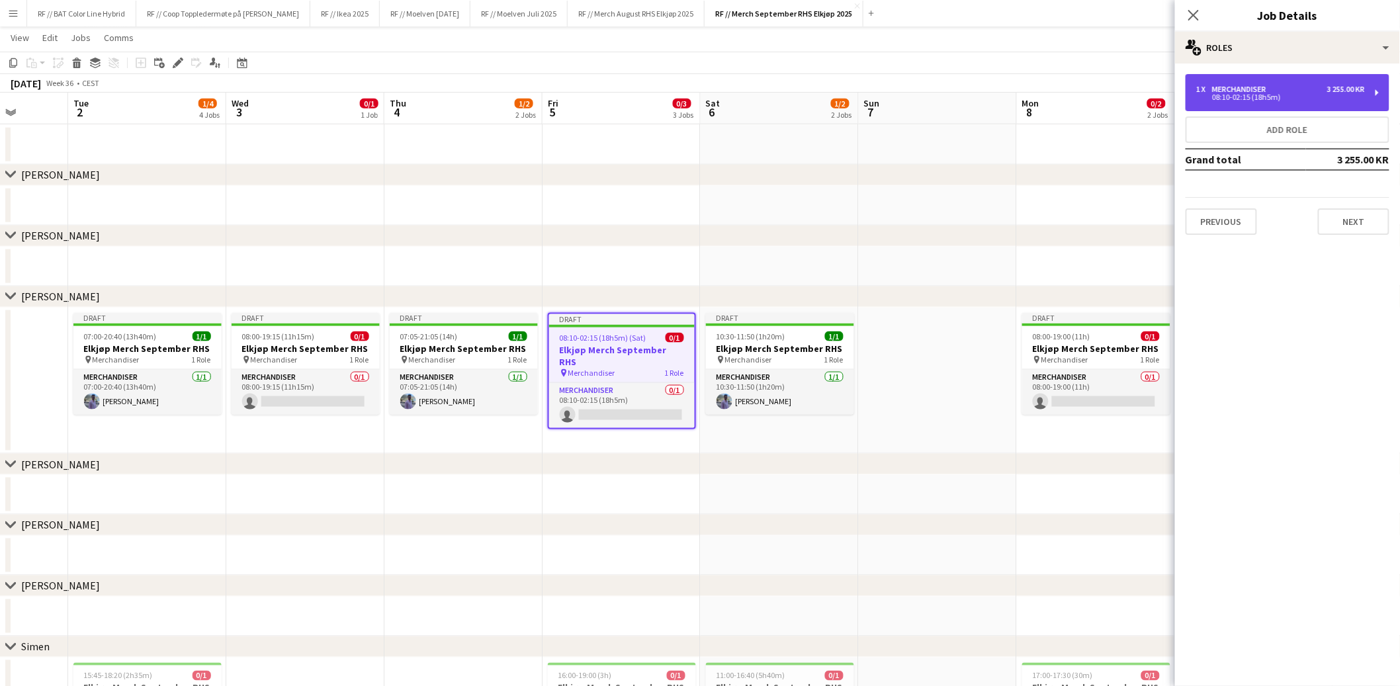
click at [1299, 97] on div "08:10-02:15 (18h5m)" at bounding box center [1280, 97] width 169 height 7
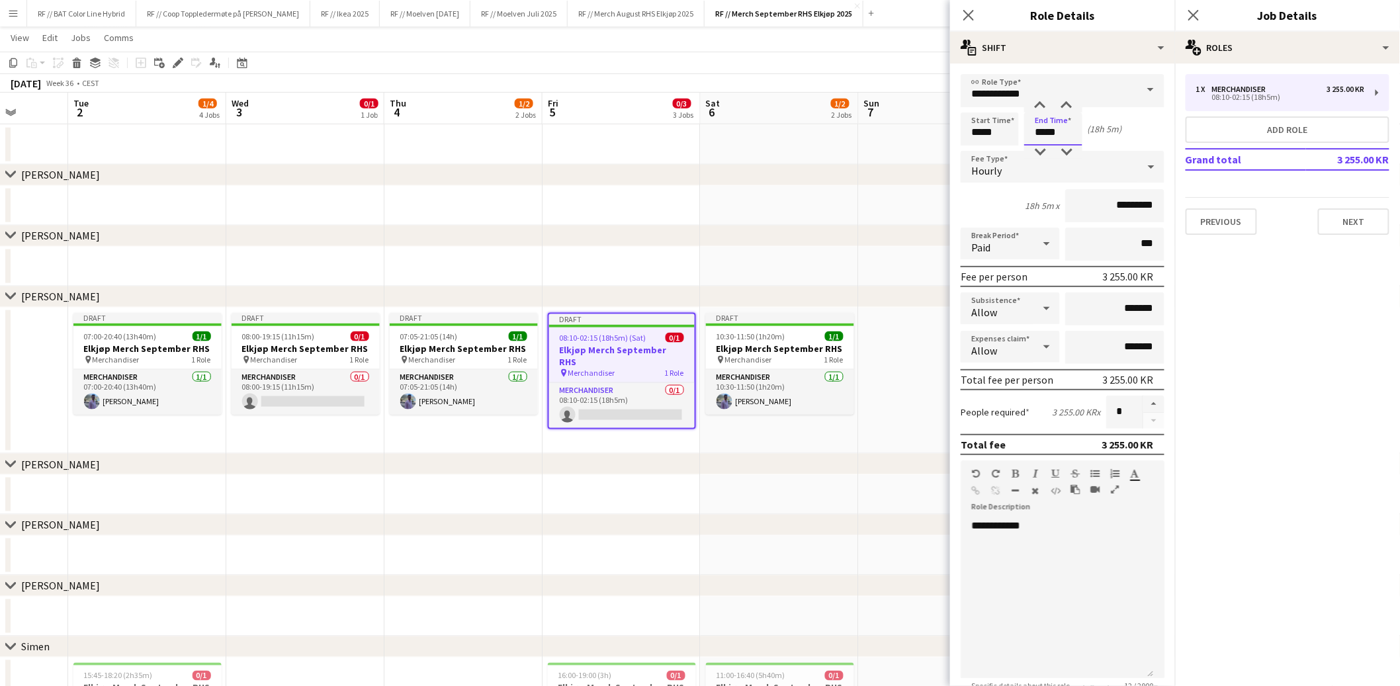
drag, startPoint x: 1044, startPoint y: 132, endPoint x: 1036, endPoint y: 132, distance: 7.9
click at [1036, 132] on input "*****" at bounding box center [1053, 128] width 58 height 33
type input "*****"
click at [887, 251] on app-date-cell at bounding box center [938, 267] width 158 height 40
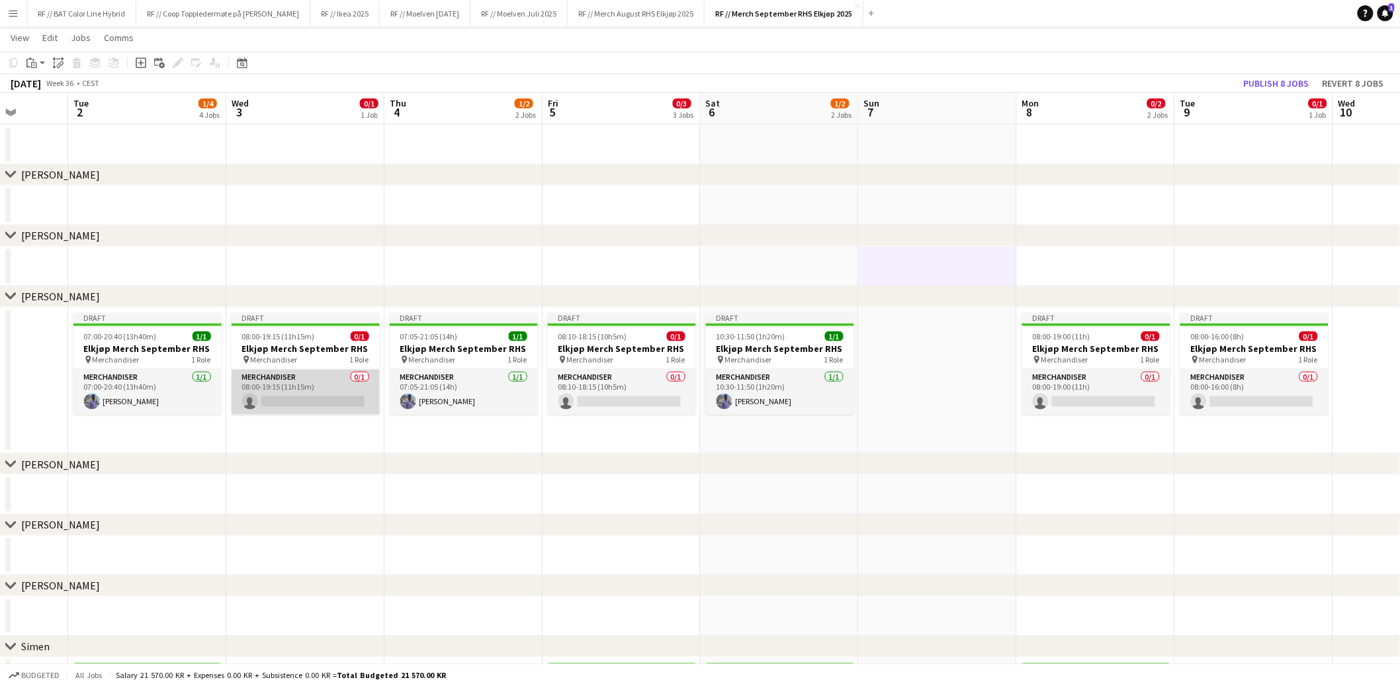
click at [308, 406] on app-card-role "Merchandiser 0/1 08:00-19:15 (11h15m) single-neutral-actions" at bounding box center [306, 392] width 148 height 45
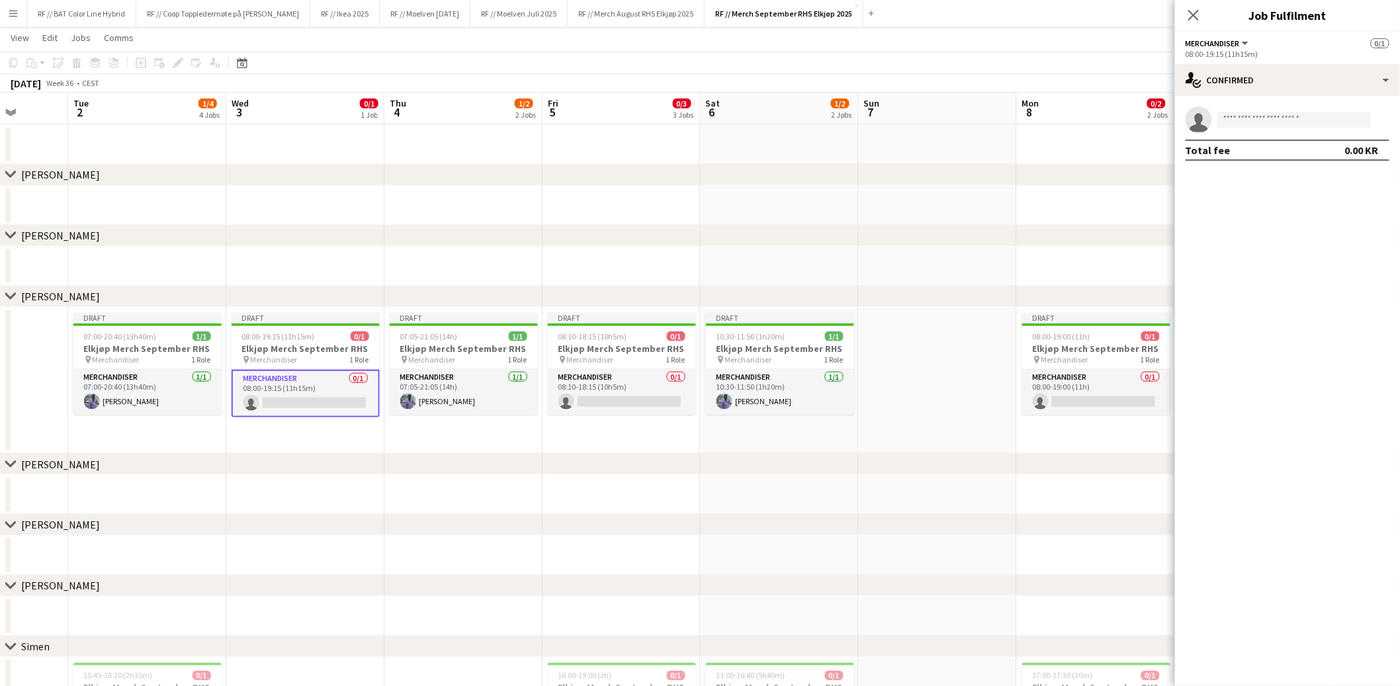
drag, startPoint x: 1257, startPoint y: 129, endPoint x: 1257, endPoint y: 122, distance: 6.7
click at [1257, 129] on app-invite-slot "single-neutral-actions" at bounding box center [1287, 120] width 225 height 26
click at [1257, 122] on input at bounding box center [1295, 120] width 154 height 16
type input "****"
click at [1253, 148] on span "mathiaslaukli@gmail.com" at bounding box center [1295, 149] width 132 height 11
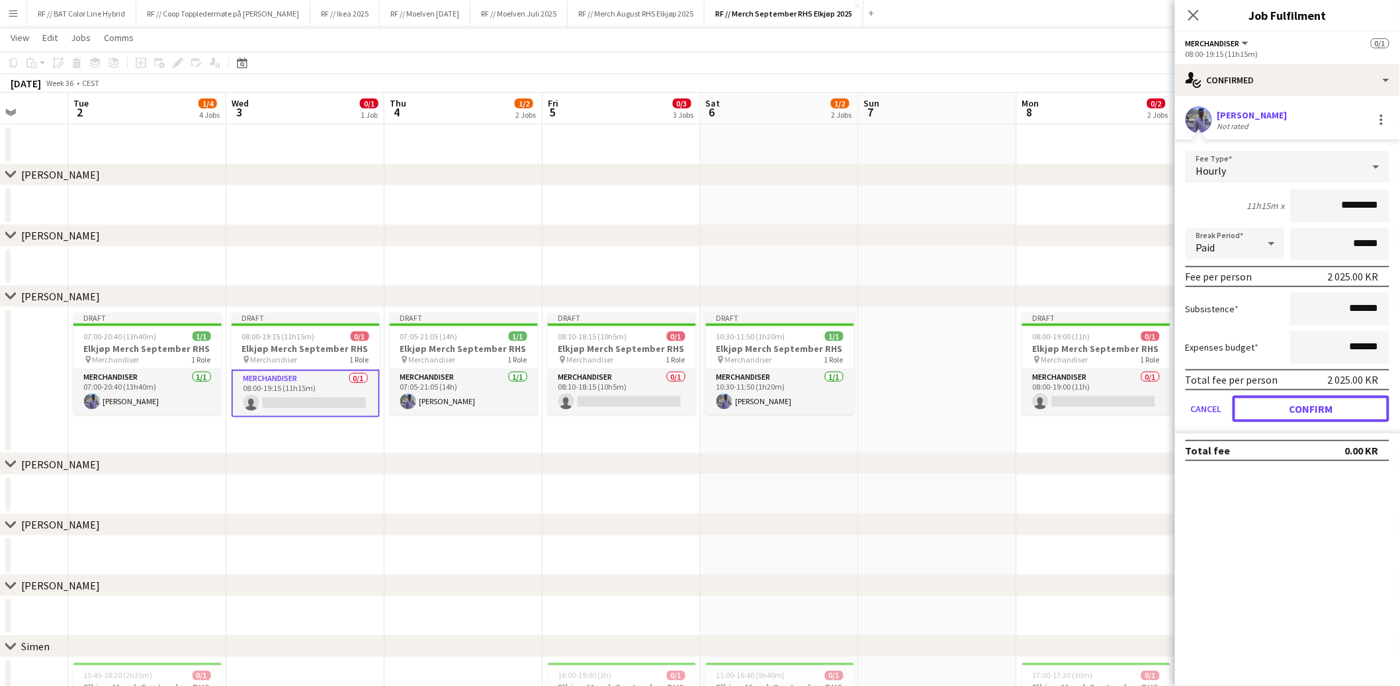
click at [1294, 413] on button "Confirm" at bounding box center [1311, 409] width 157 height 26
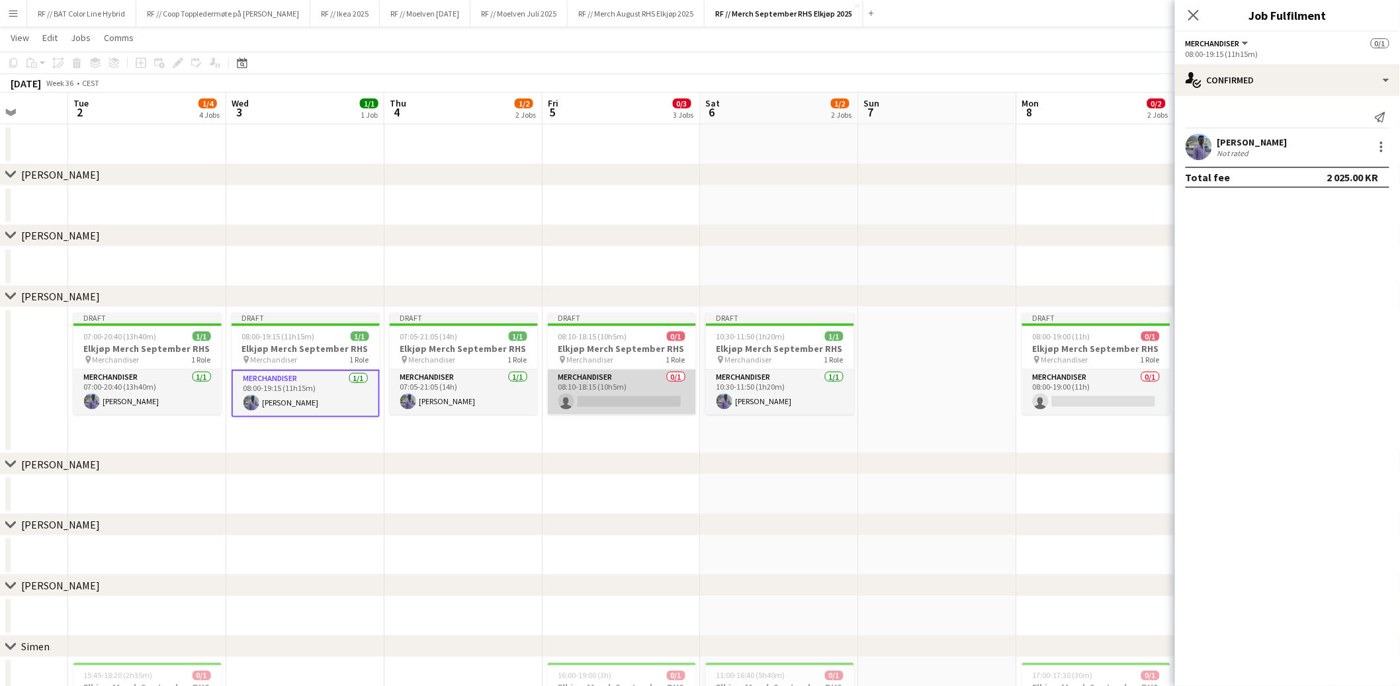
click at [596, 398] on app-card-role "Merchandiser 0/1 08:10-18:15 (10h5m) single-neutral-actions" at bounding box center [622, 392] width 148 height 45
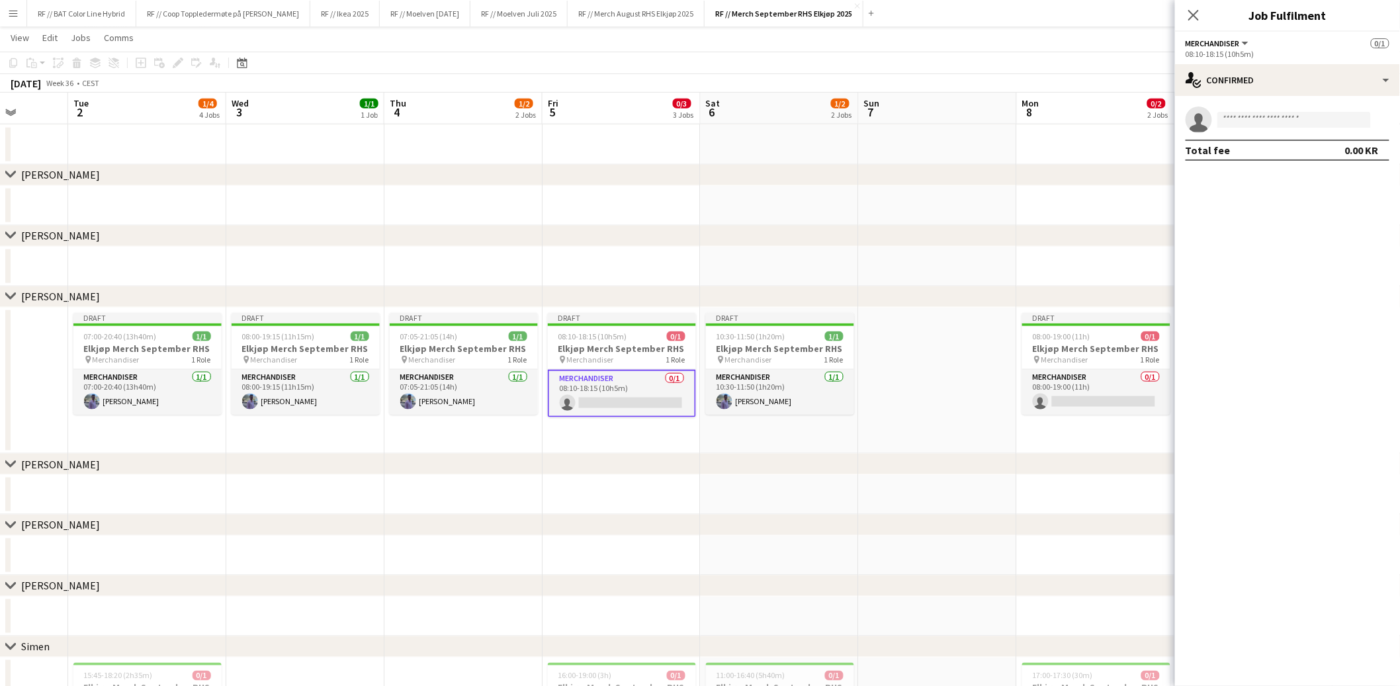
click at [1260, 103] on div "single-neutral-actions Total fee 0.00 KR" at bounding box center [1287, 133] width 225 height 75
click at [1261, 122] on input at bounding box center [1295, 120] width 154 height 16
type input "****"
click at [1249, 144] on span "mathiaslaukli@gmail.com" at bounding box center [1295, 149] width 132 height 11
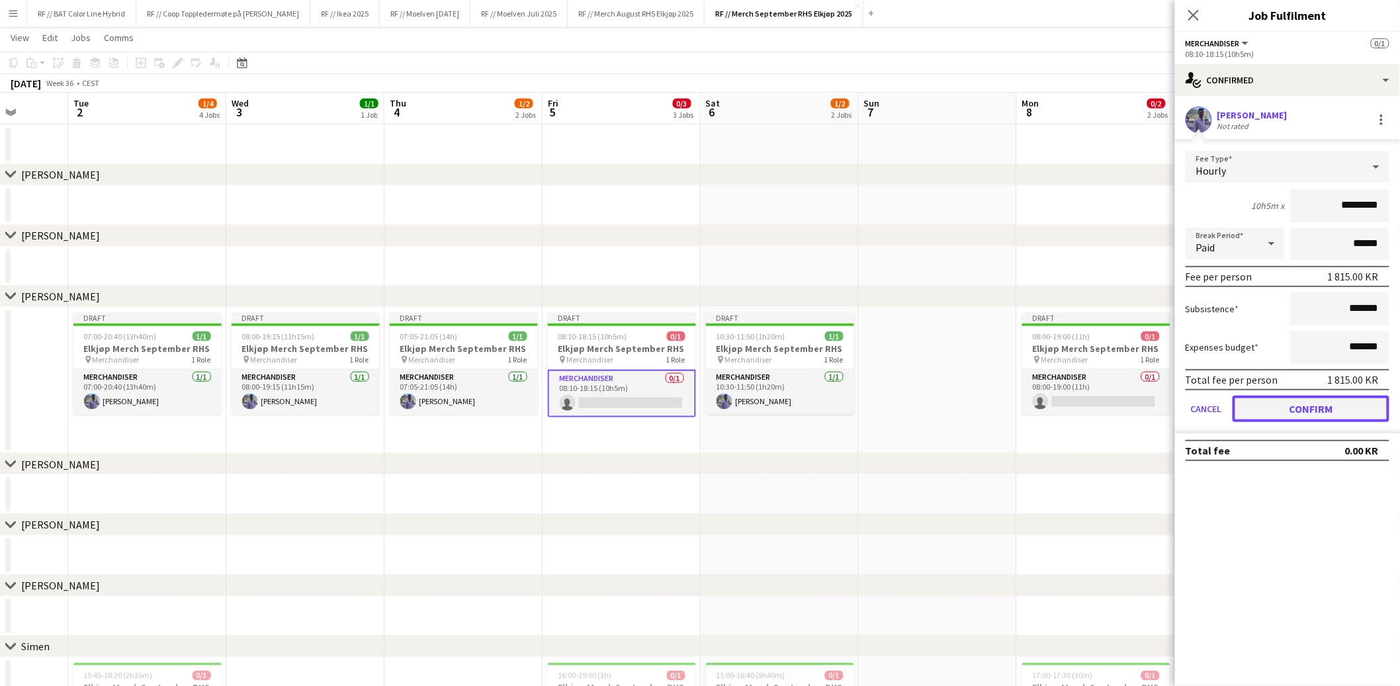
drag, startPoint x: 1311, startPoint y: 404, endPoint x: 1229, endPoint y: 409, distance: 81.5
click at [1311, 405] on button "Confirm" at bounding box center [1311, 409] width 157 height 26
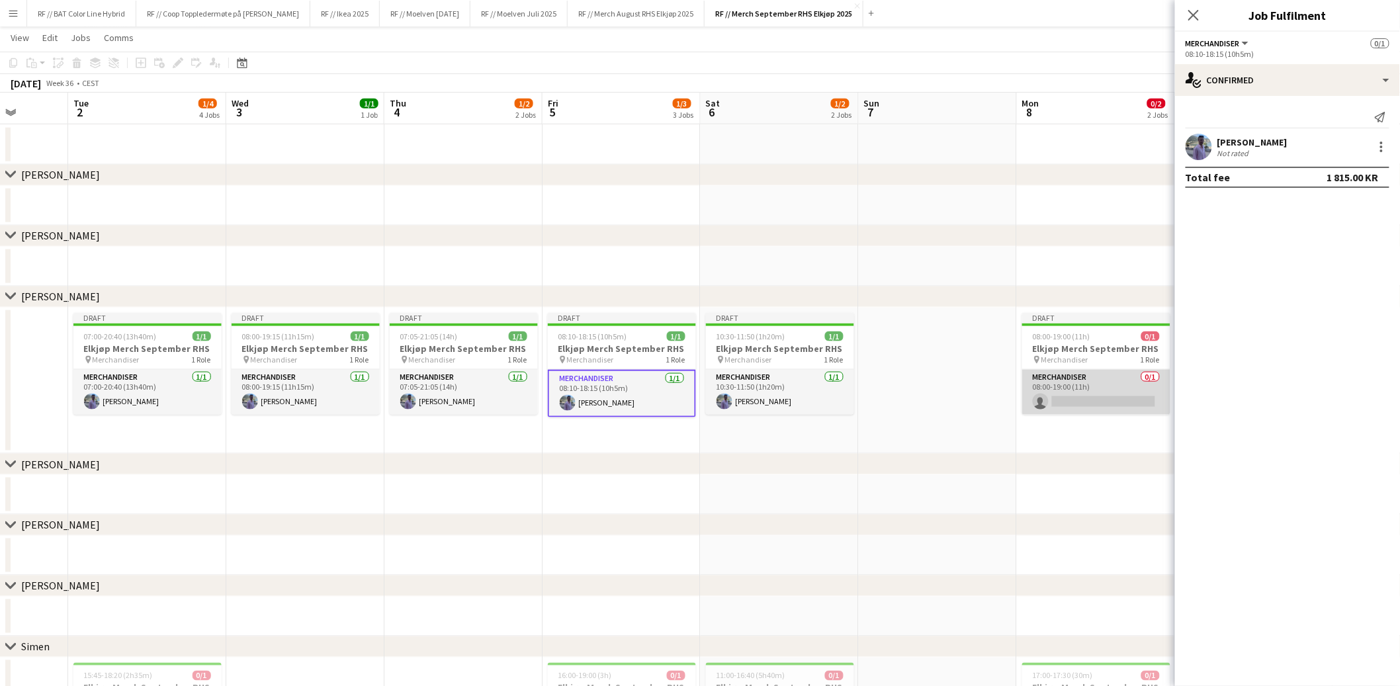
click at [1145, 390] on app-card-role "Merchandiser 0/1 08:00-19:00 (11h) single-neutral-actions" at bounding box center [1096, 392] width 148 height 45
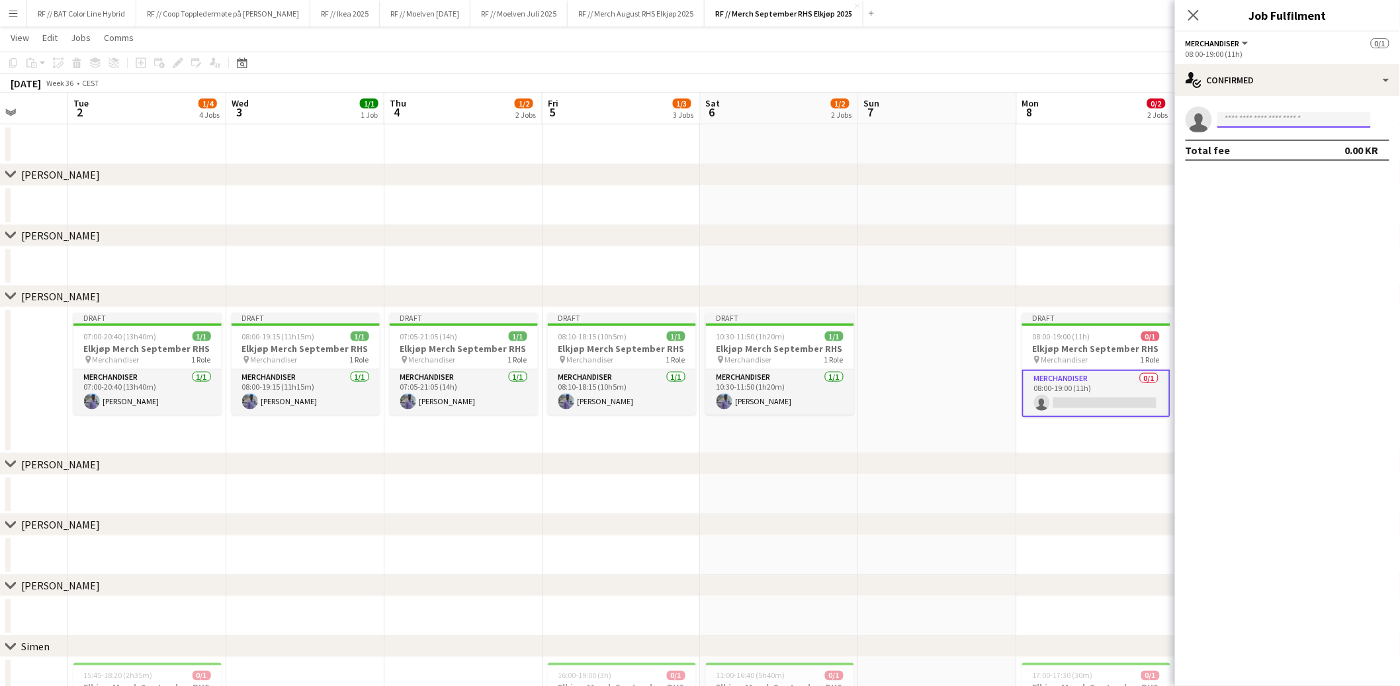
click at [1262, 124] on input at bounding box center [1295, 120] width 154 height 16
type input "****"
click at [1267, 158] on span "+4797683097" at bounding box center [1295, 160] width 132 height 11
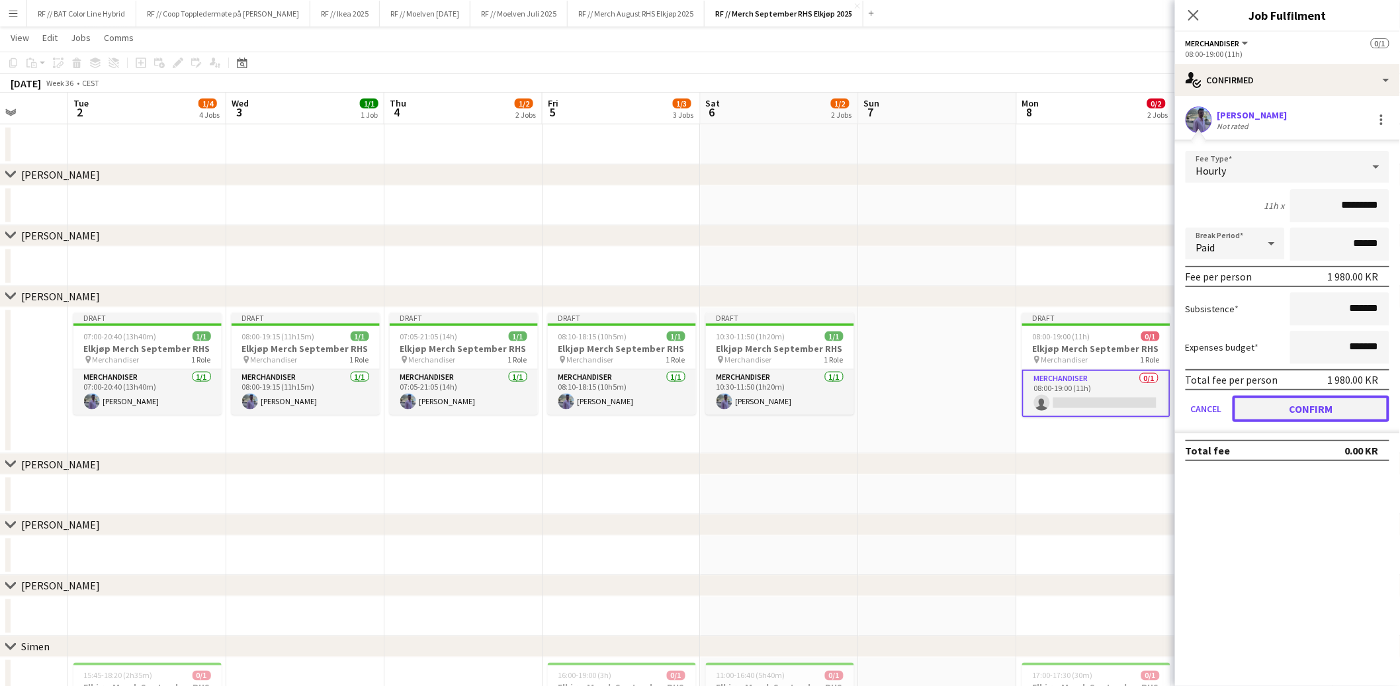
click at [1287, 408] on button "Confirm" at bounding box center [1311, 409] width 157 height 26
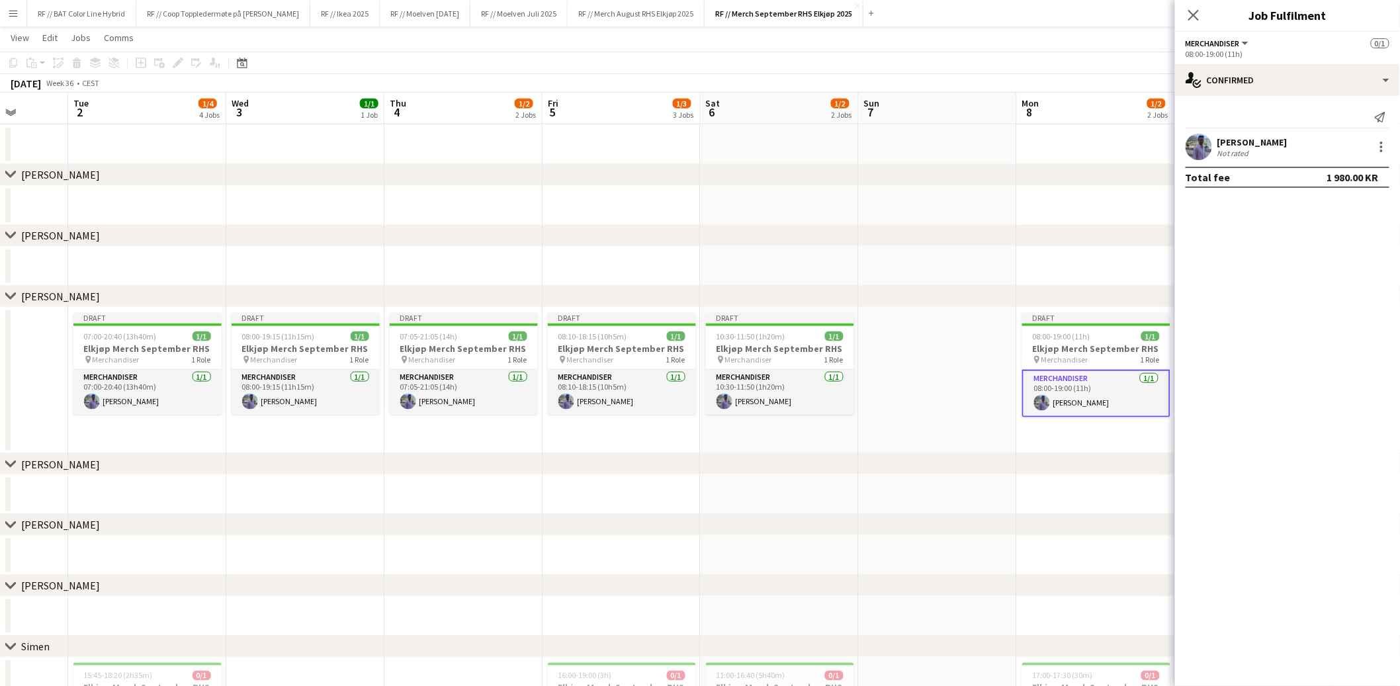
click at [1051, 460] on div "chevron-right Mathias S" at bounding box center [700, 464] width 1400 height 21
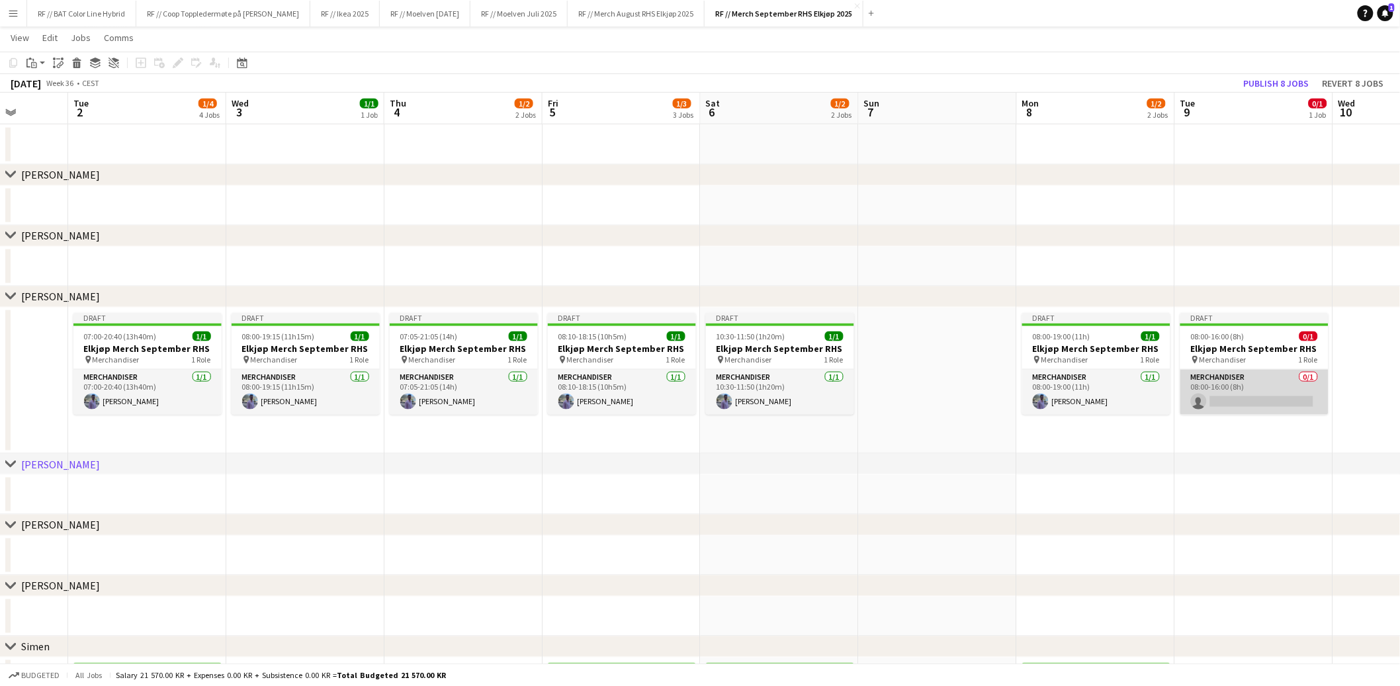
click at [1234, 399] on app-card-role "Merchandiser 0/1 08:00-16:00 (8h) single-neutral-actions" at bounding box center [1254, 392] width 148 height 45
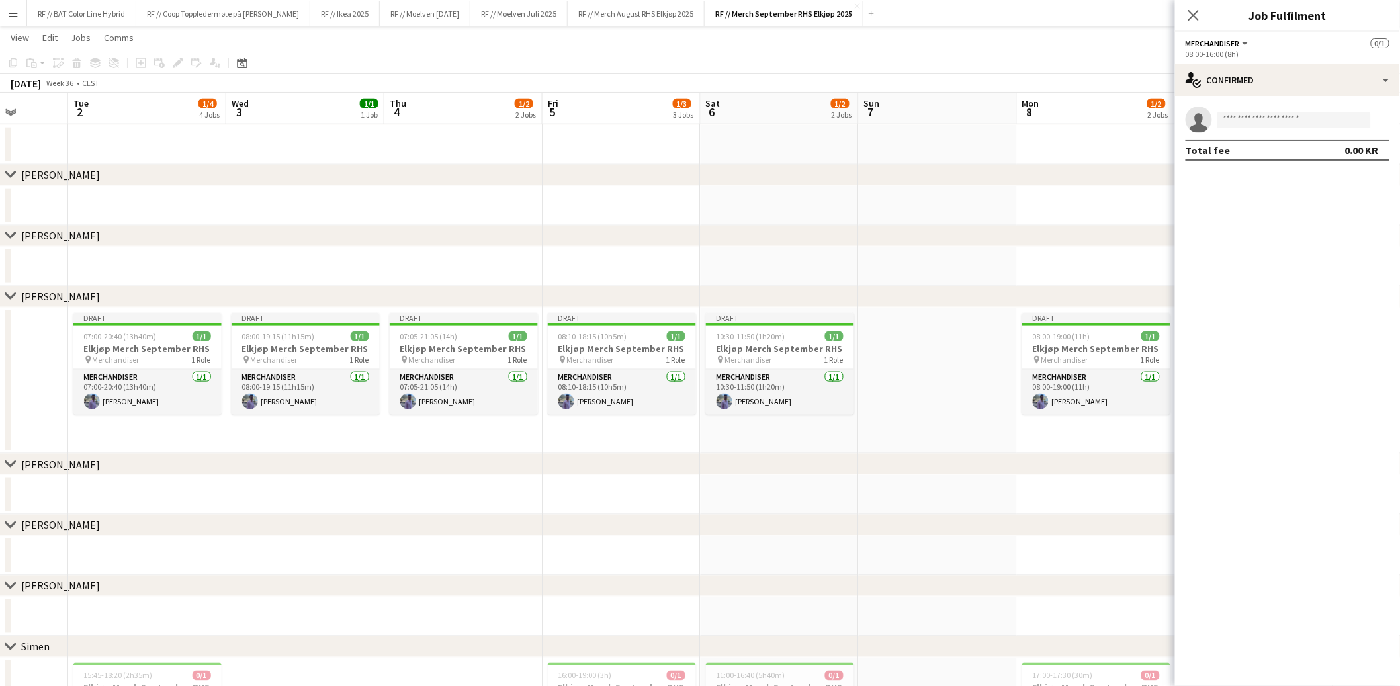
click at [1282, 105] on div "single-neutral-actions Total fee 0.00 KR" at bounding box center [1287, 133] width 225 height 75
click at [1285, 134] on app-confirmed-crew "single-neutral-actions Total fee 0.00 KR" at bounding box center [1287, 134] width 225 height 54
click at [1284, 128] on app-invite-slot "single-neutral-actions" at bounding box center [1287, 120] width 225 height 26
click at [1279, 120] on input at bounding box center [1295, 120] width 154 height 16
type input "****"
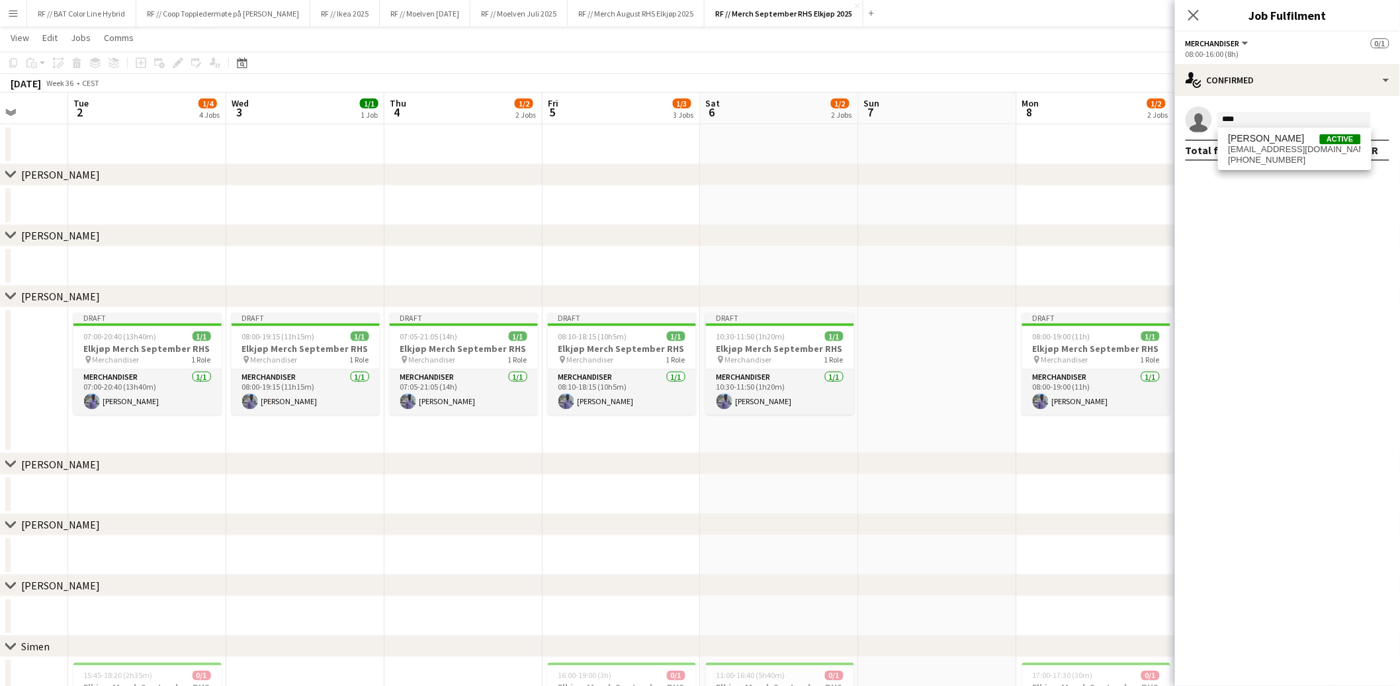
click at [1249, 153] on span "mathiaslaukli@gmail.com" at bounding box center [1295, 149] width 132 height 11
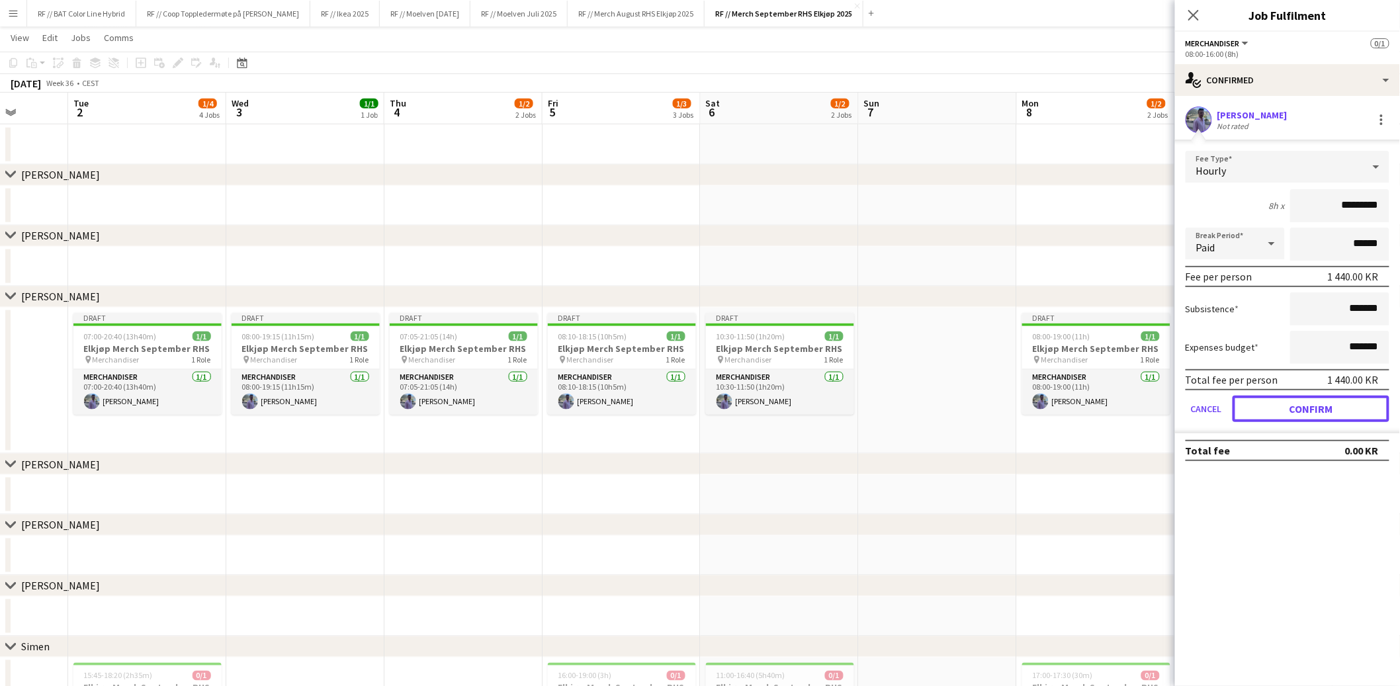
drag, startPoint x: 1279, startPoint y: 406, endPoint x: 1266, endPoint y: 408, distance: 13.4
click at [1279, 407] on button "Confirm" at bounding box center [1311, 409] width 157 height 26
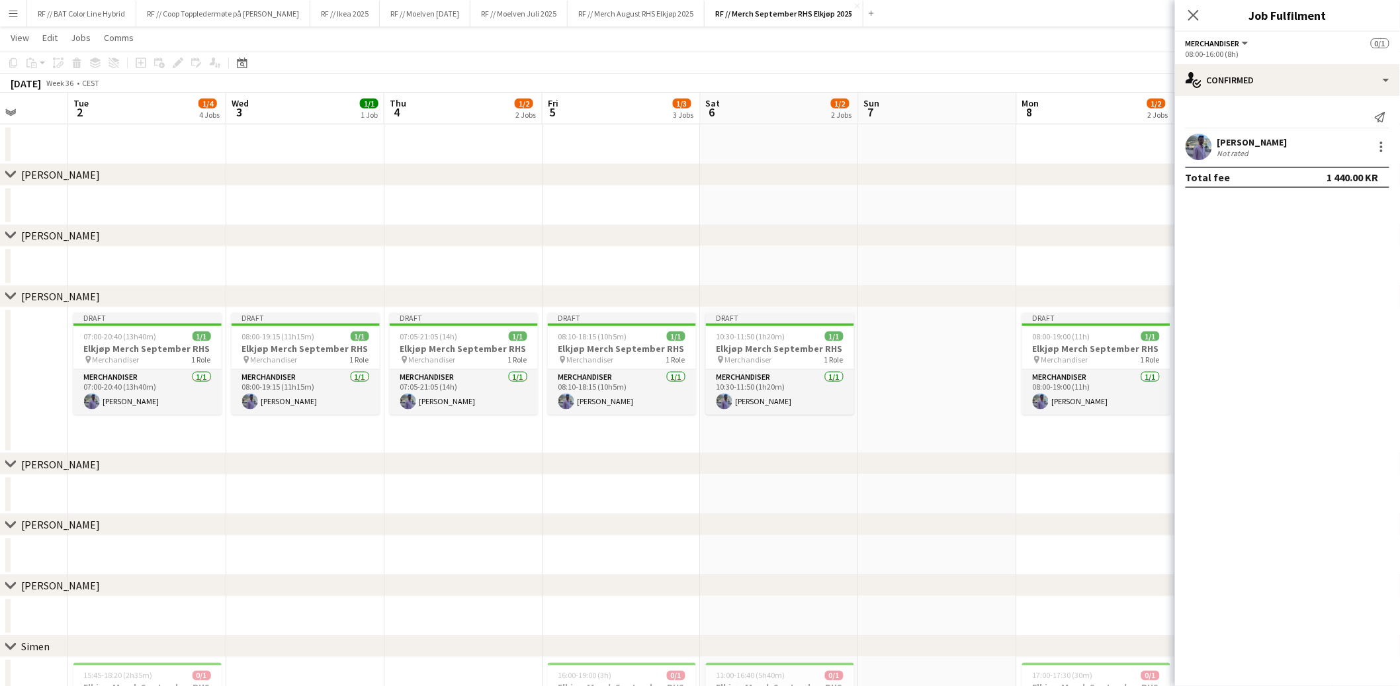
drag, startPoint x: 1038, startPoint y: 445, endPoint x: 1030, endPoint y: 451, distance: 10.1
click at [1038, 446] on app-date-cell "Draft 08:00-19:00 (11h) 1/1 Elkjøp Merch September RHS pin Merchandiser 1 Role …" at bounding box center [1096, 381] width 158 height 147
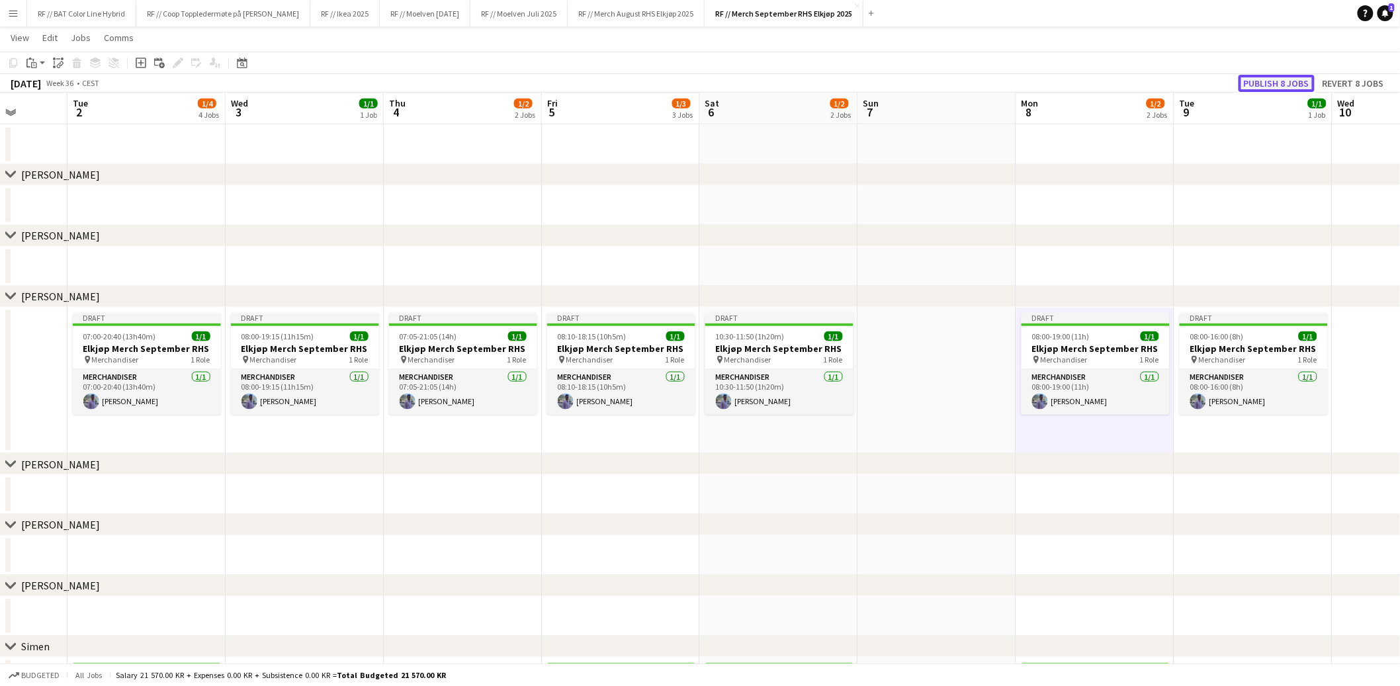
click at [1277, 83] on button "Publish 8 jobs" at bounding box center [1277, 83] width 76 height 17
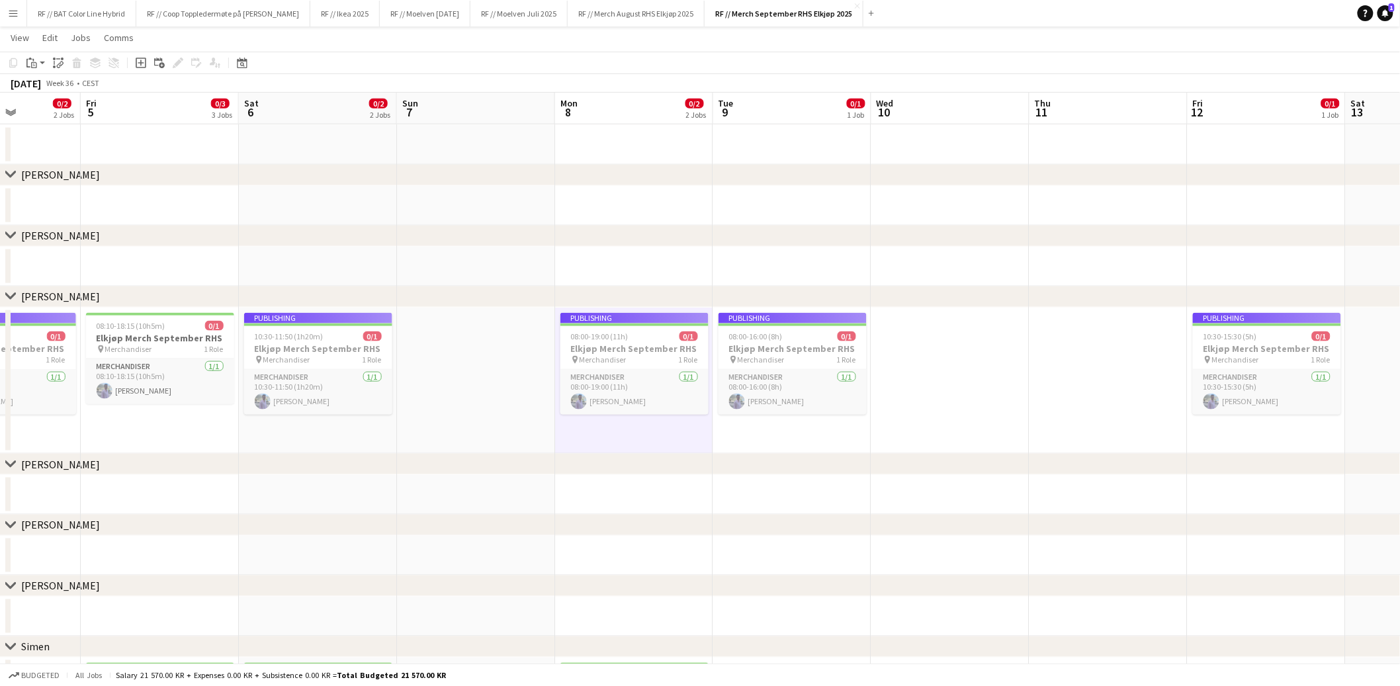
drag, startPoint x: 1230, startPoint y: 448, endPoint x: 809, endPoint y: 474, distance: 422.3
click at [767, 482] on app-calendar-viewport "Tue 2 0/4 4 Jobs Wed 3 0/1 1 Job Thu 4 0/2 2 Jobs Fri 5 0/3 3 Jobs Sat 6 0/2 2 …" at bounding box center [700, 206] width 1400 height 1420
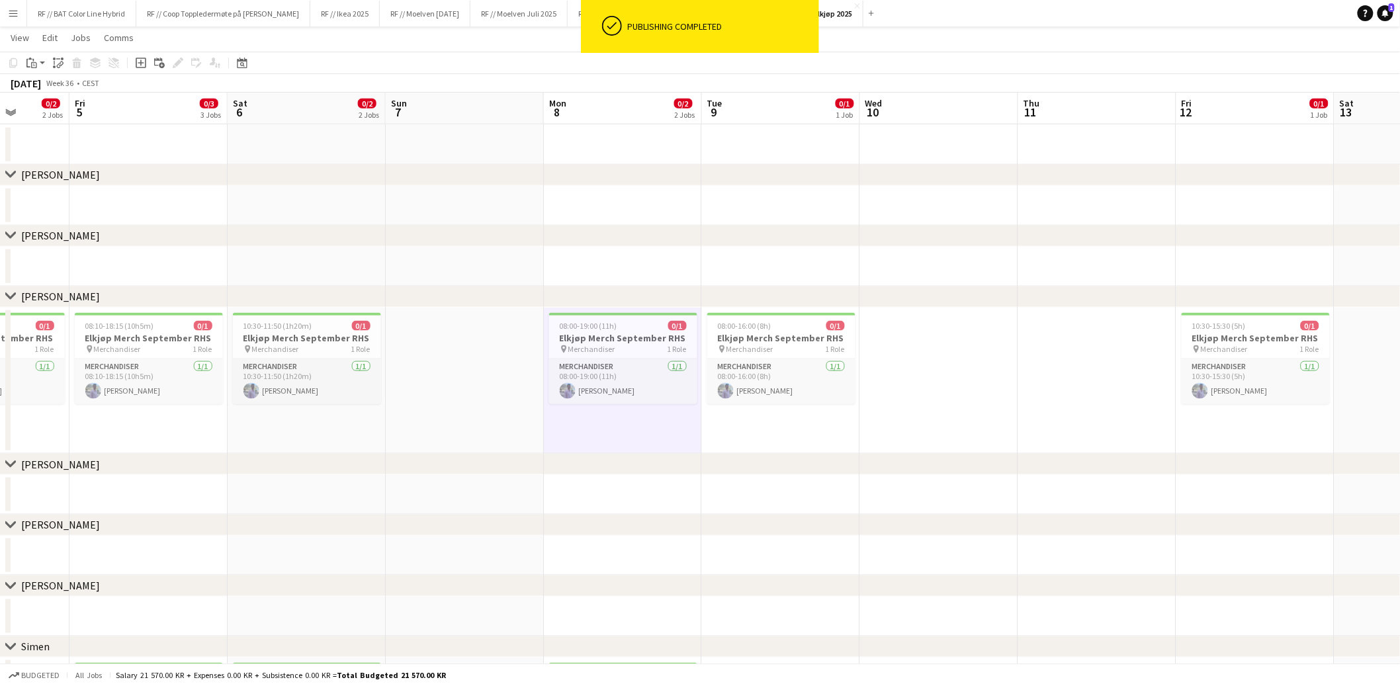
drag, startPoint x: 1084, startPoint y: 459, endPoint x: 1019, endPoint y: 460, distance: 64.9
click at [1019, 460] on div "chevron-right Mathias S" at bounding box center [700, 464] width 1400 height 21
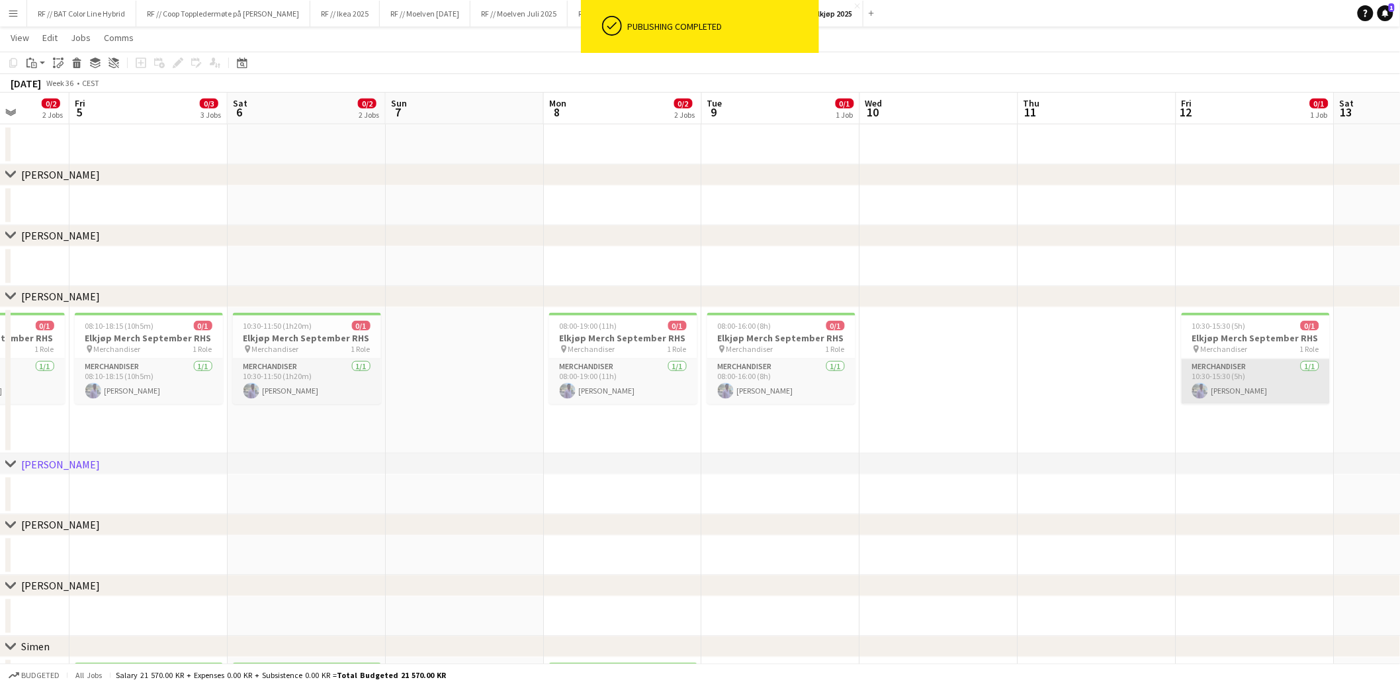
click at [1266, 392] on app-card-role "Merchandiser 1/1 10:30-15:30 (5h) Mathias Laukli" at bounding box center [1256, 381] width 148 height 45
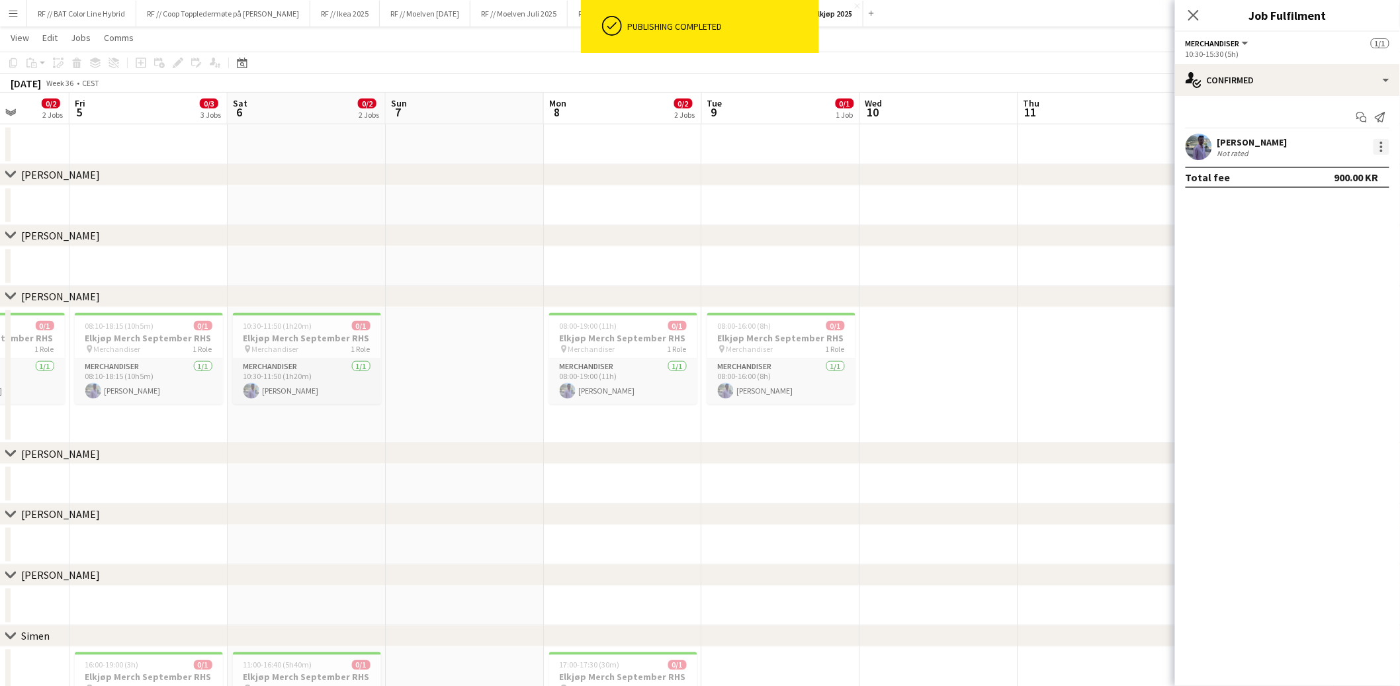
click at [1381, 146] on div at bounding box center [1381, 147] width 3 height 3
click at [1354, 174] on span "Edit fee" at bounding box center [1339, 171] width 82 height 12
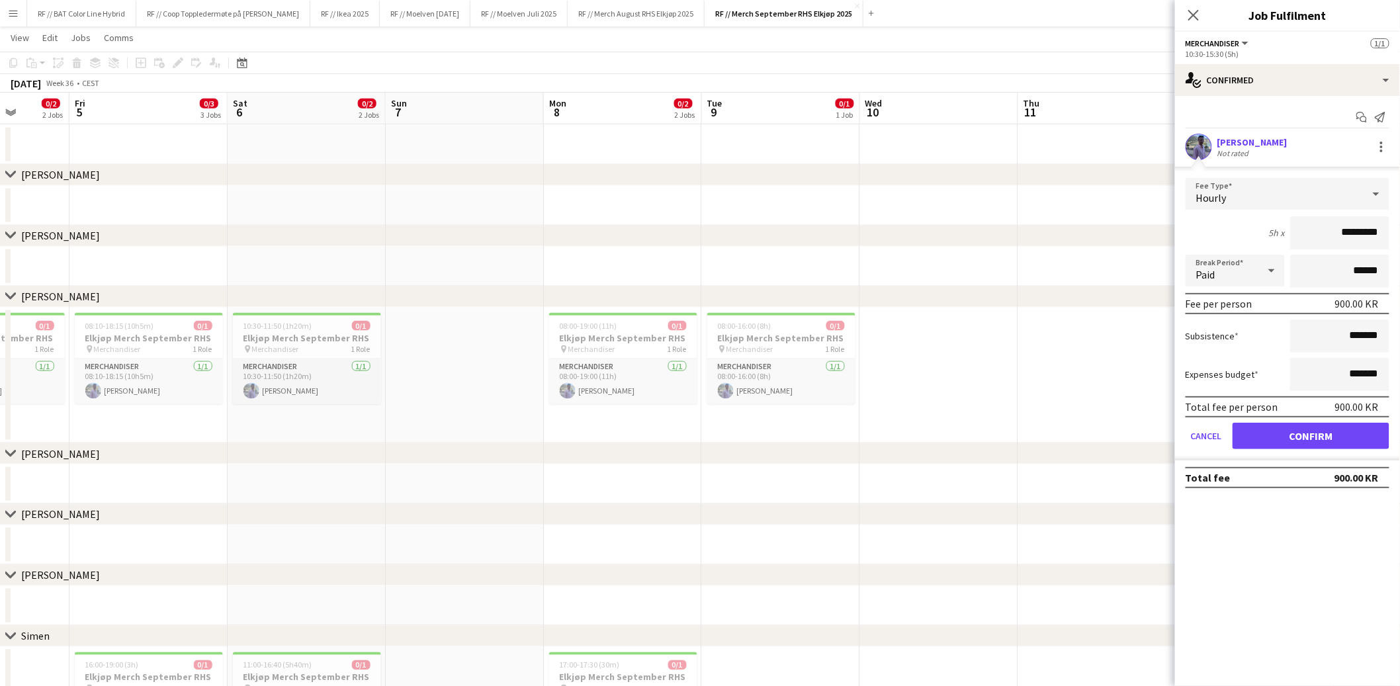
click at [1044, 183] on div "chevron-right Malik" at bounding box center [700, 175] width 1400 height 21
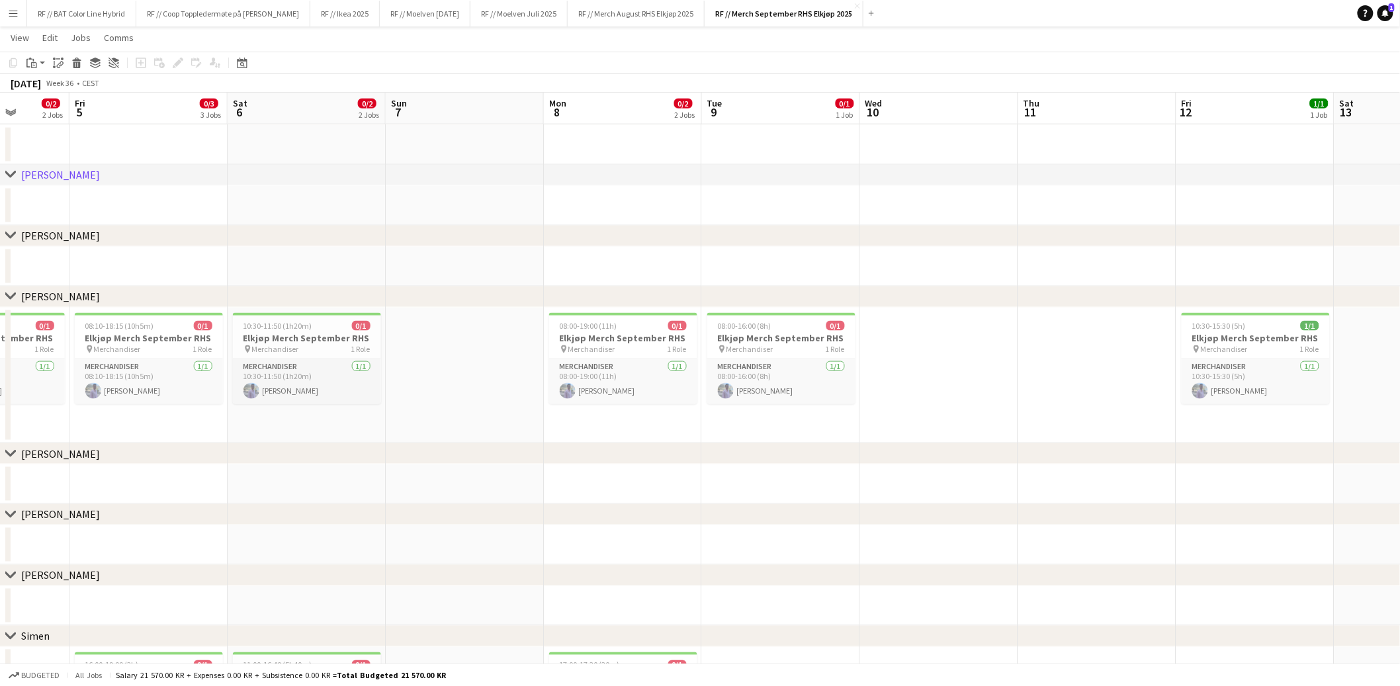
click at [667, 466] on app-date-cell at bounding box center [623, 485] width 158 height 40
drag, startPoint x: 338, startPoint y: 464, endPoint x: 458, endPoint y: 474, distance: 120.2
click at [481, 457] on div "chevron-right Mathias S" at bounding box center [700, 453] width 1400 height 21
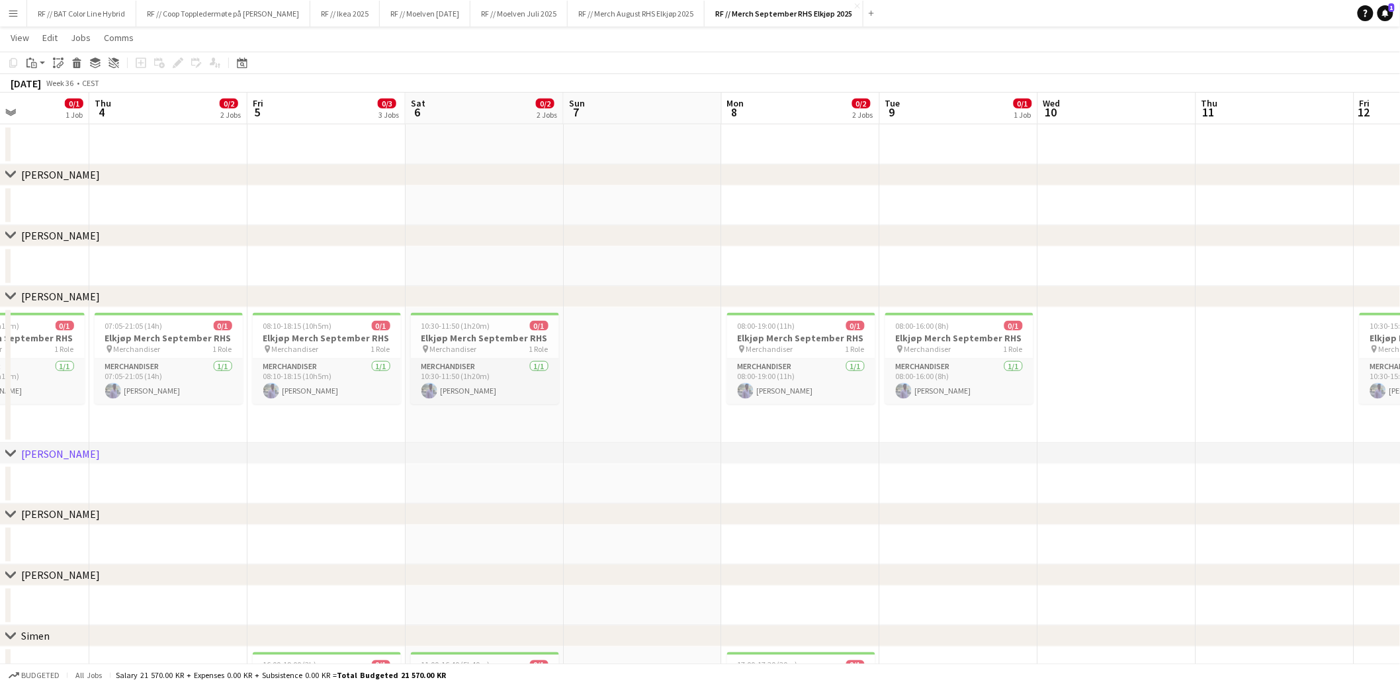
drag, startPoint x: 383, startPoint y: 485, endPoint x: 594, endPoint y: 478, distance: 210.5
click at [587, 478] on app-calendar-viewport "Mon 1 Tue 2 0/4 4 Jobs Wed 3 0/1 1 Job Thu 4 0/2 2 Jobs Fri 5 0/3 3 Jobs Sat 6 …" at bounding box center [700, 200] width 1400 height 1409
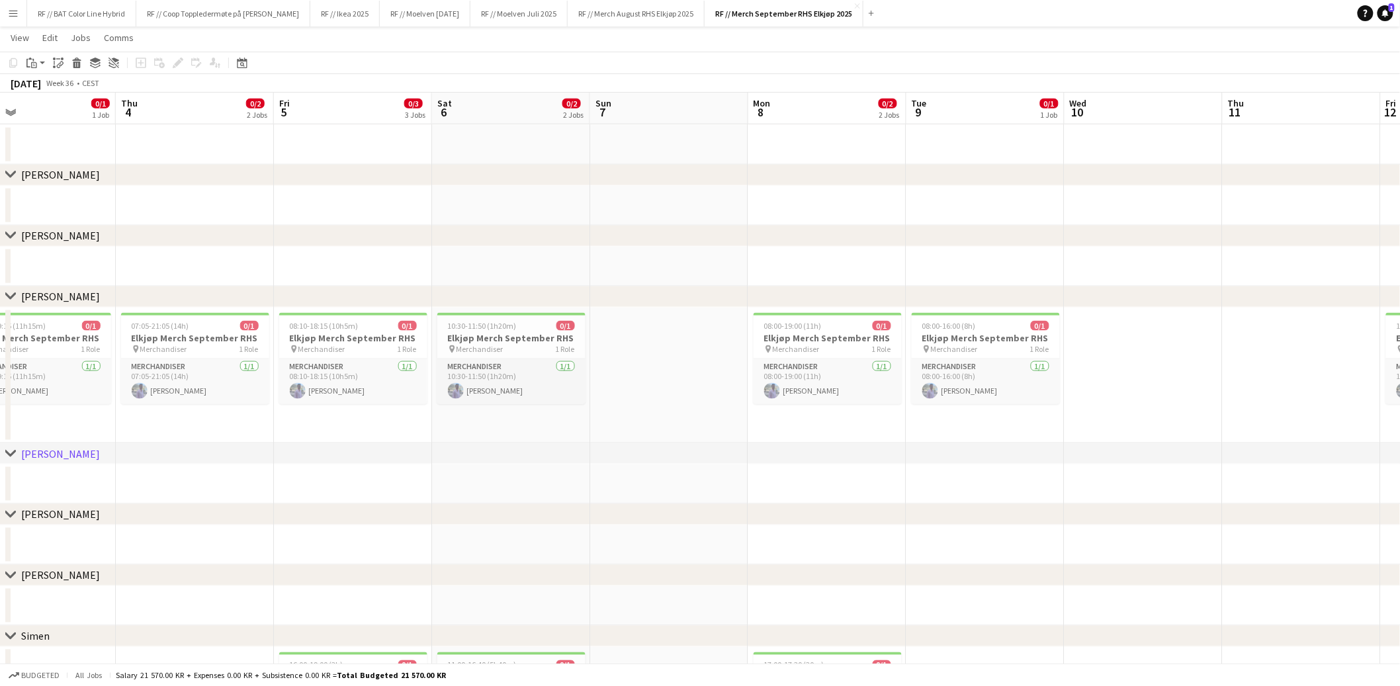
drag, startPoint x: 574, startPoint y: 460, endPoint x: 683, endPoint y: 461, distance: 109.2
click at [683, 461] on div "chevron-right Mathias S" at bounding box center [700, 453] width 1400 height 21
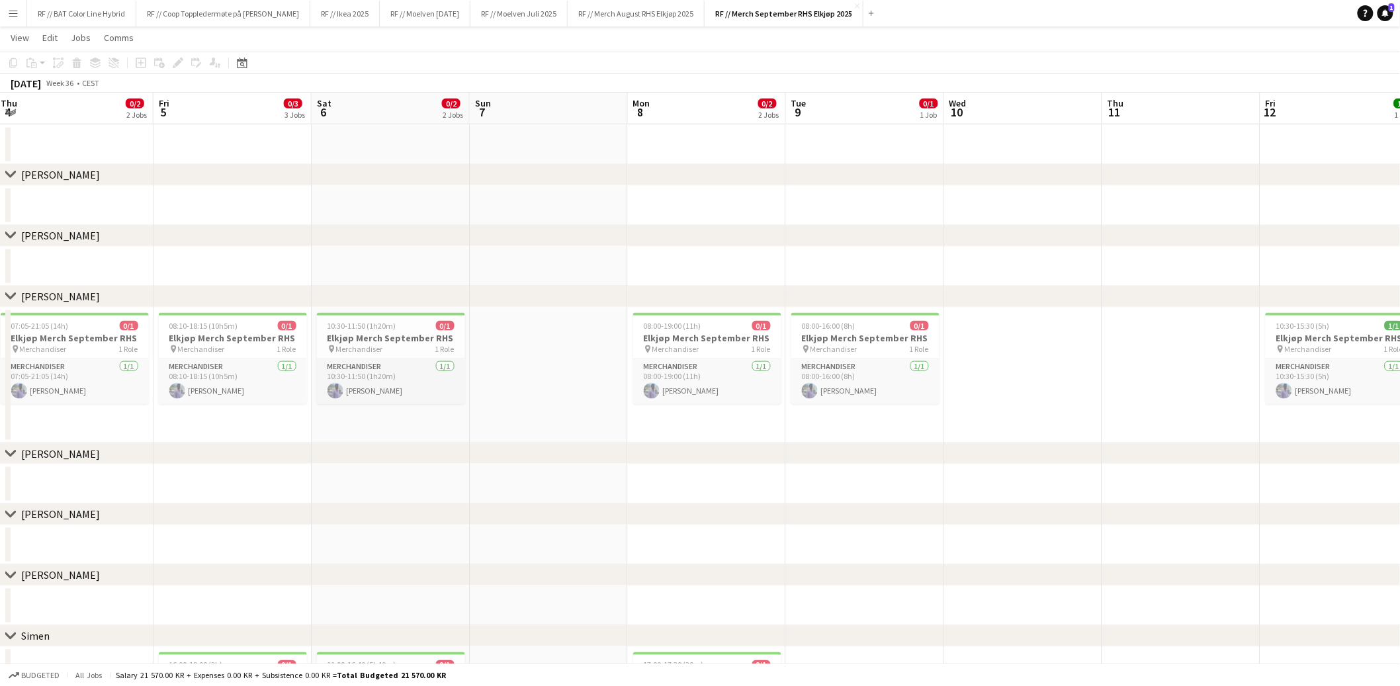
scroll to position [0, 496]
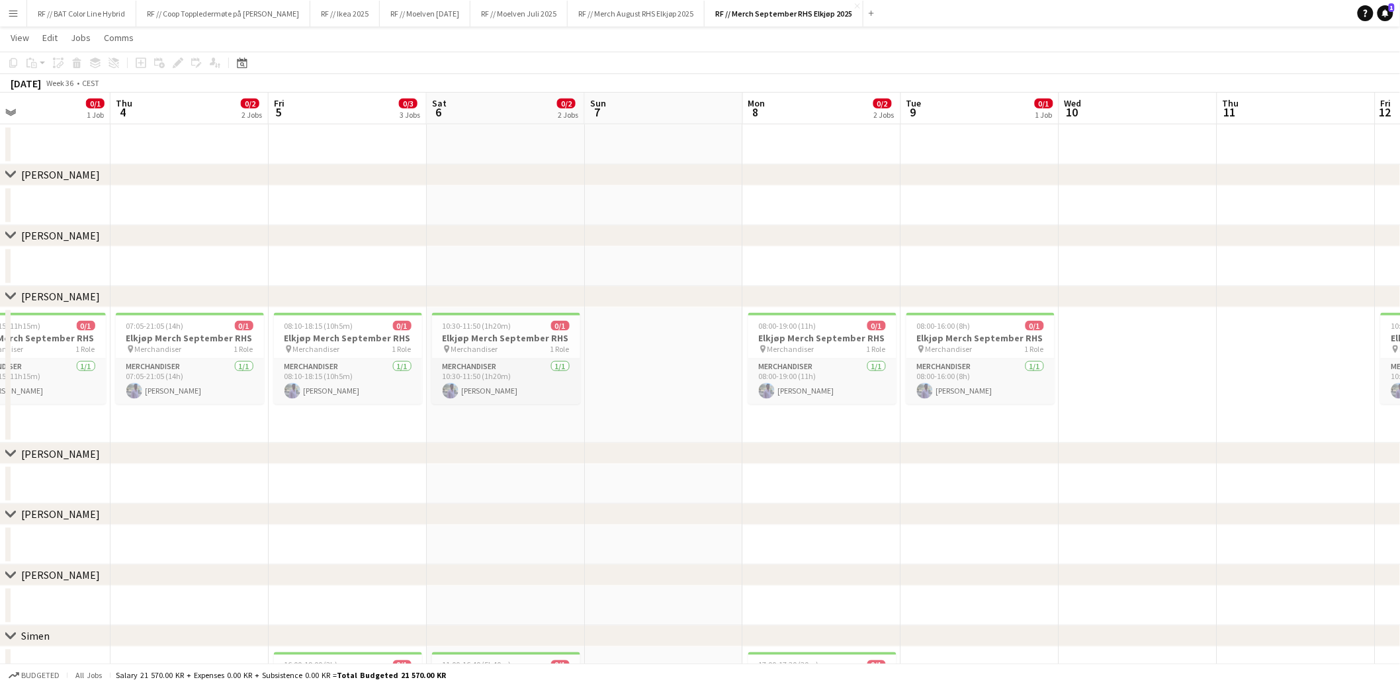
drag, startPoint x: 648, startPoint y: 440, endPoint x: 749, endPoint y: 404, distance: 107.0
click at [656, 420] on app-calendar-viewport "Mon 1 Tue 2 0/4 4 Jobs Wed 3 0/1 1 Job Thu 4 0/2 2 Jobs Fri 5 0/3 3 Jobs Sat 6 …" at bounding box center [700, 200] width 1400 height 1409
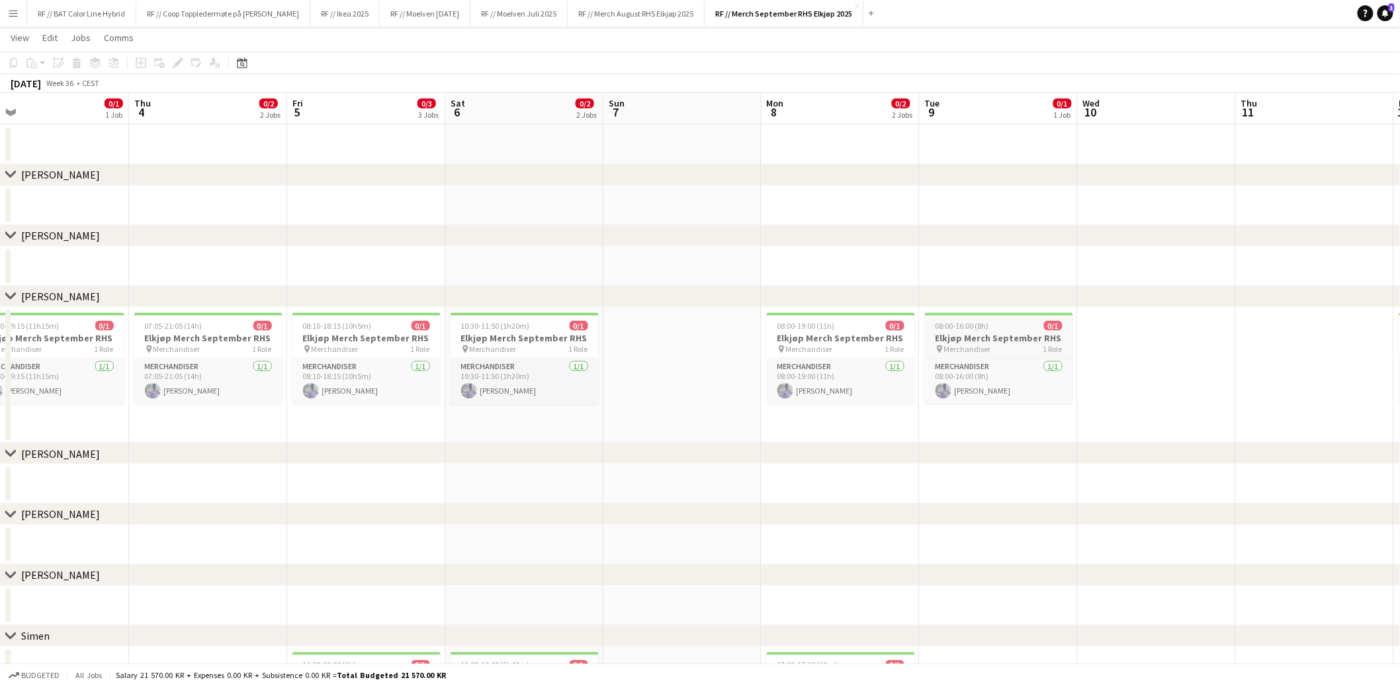
click at [1004, 335] on h3 "Elkjøp Merch September RHS" at bounding box center [999, 338] width 148 height 12
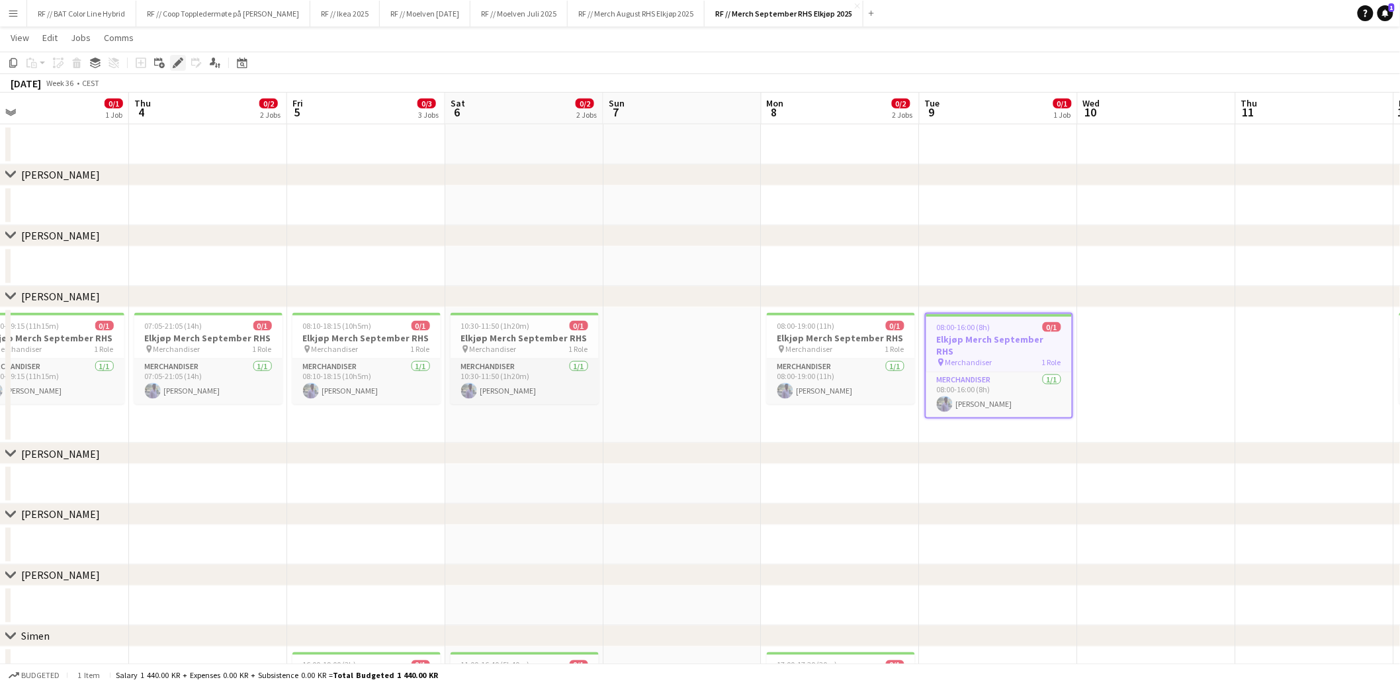
click at [179, 66] on icon "Edit" at bounding box center [178, 63] width 11 height 11
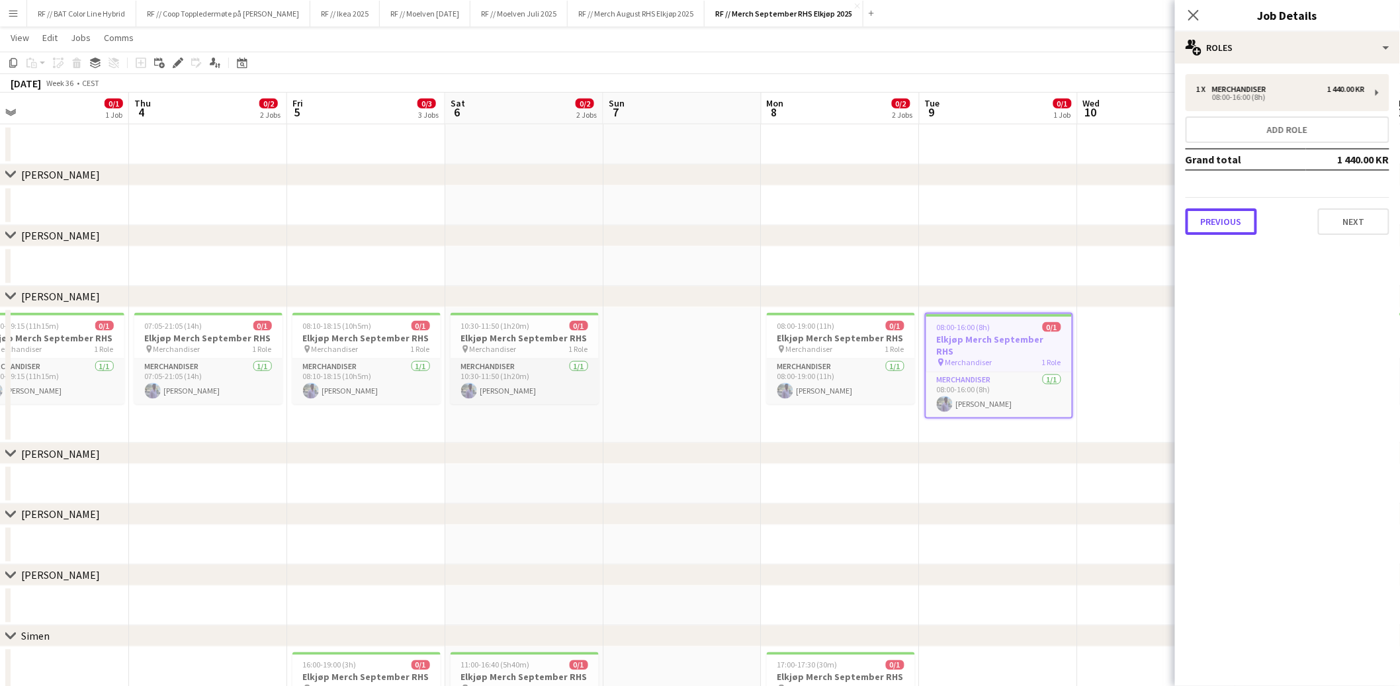
click at [1237, 220] on button "Previous" at bounding box center [1221, 221] width 71 height 26
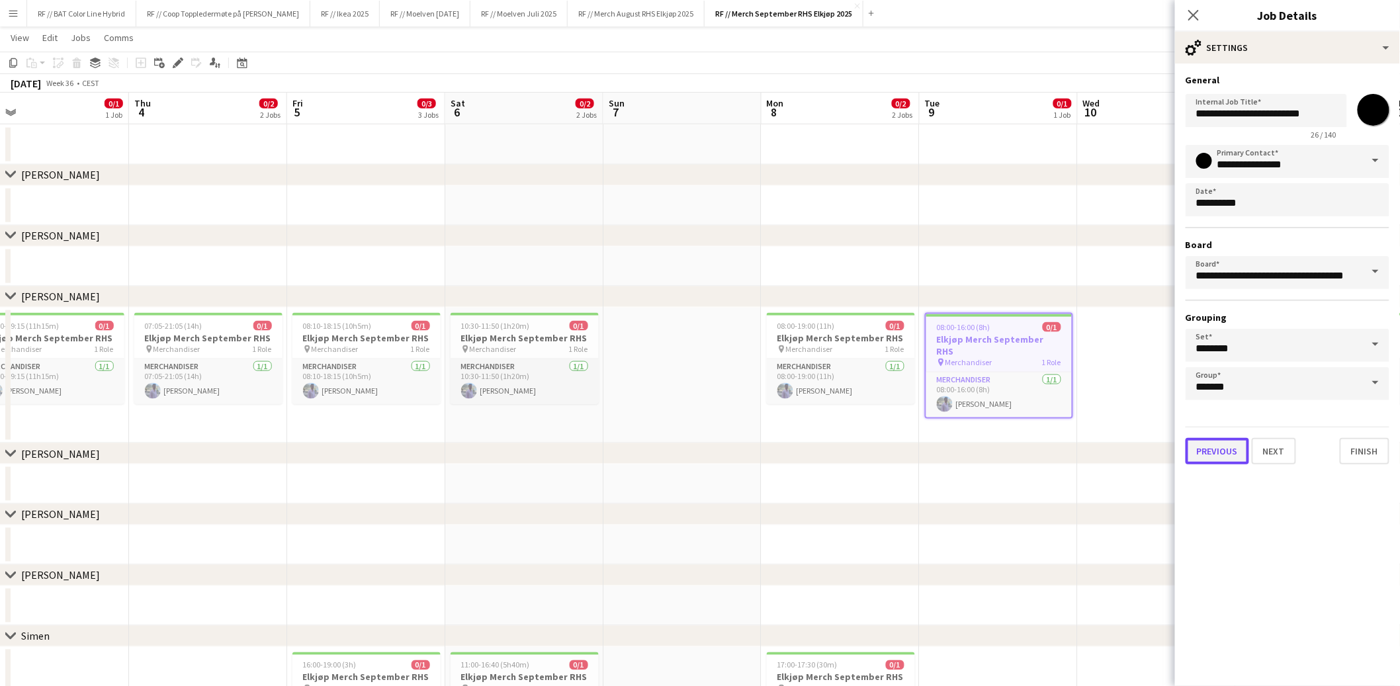
click at [1223, 448] on button "Previous" at bounding box center [1218, 451] width 64 height 26
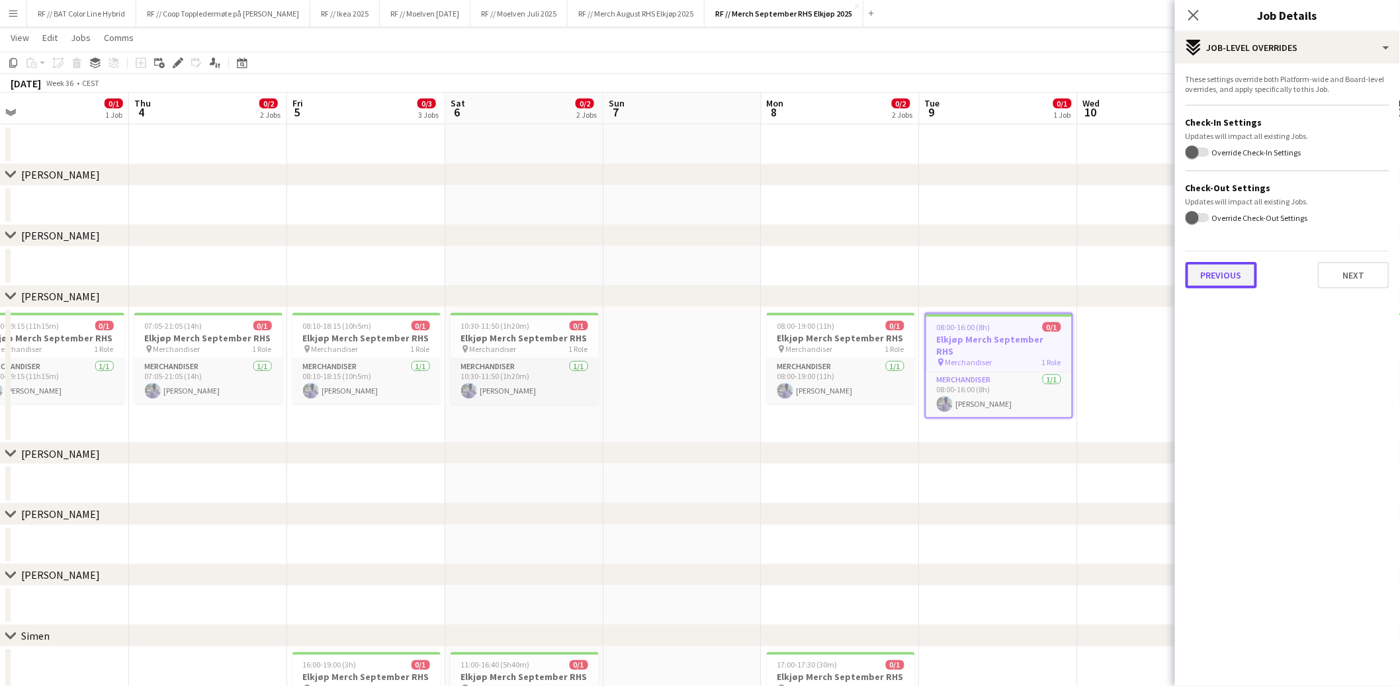
click at [1221, 277] on button "Previous" at bounding box center [1221, 275] width 71 height 26
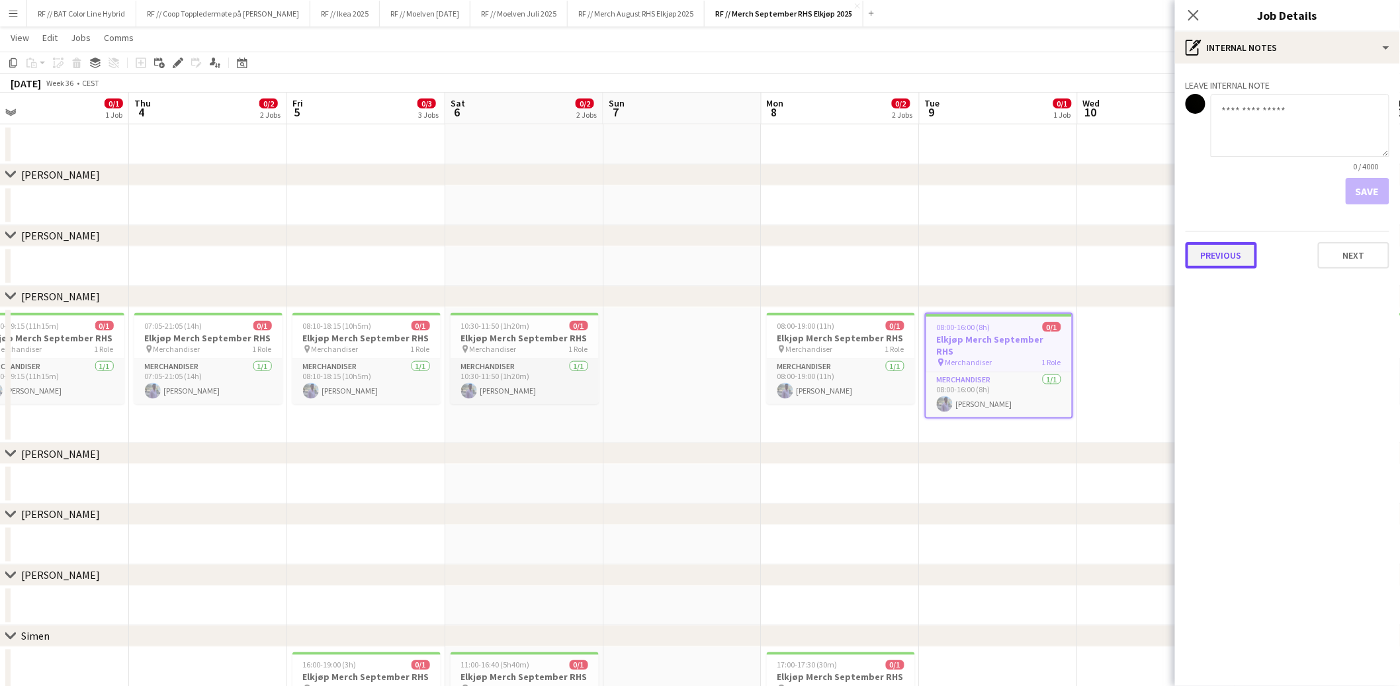
click at [1235, 258] on button "Previous" at bounding box center [1221, 255] width 71 height 26
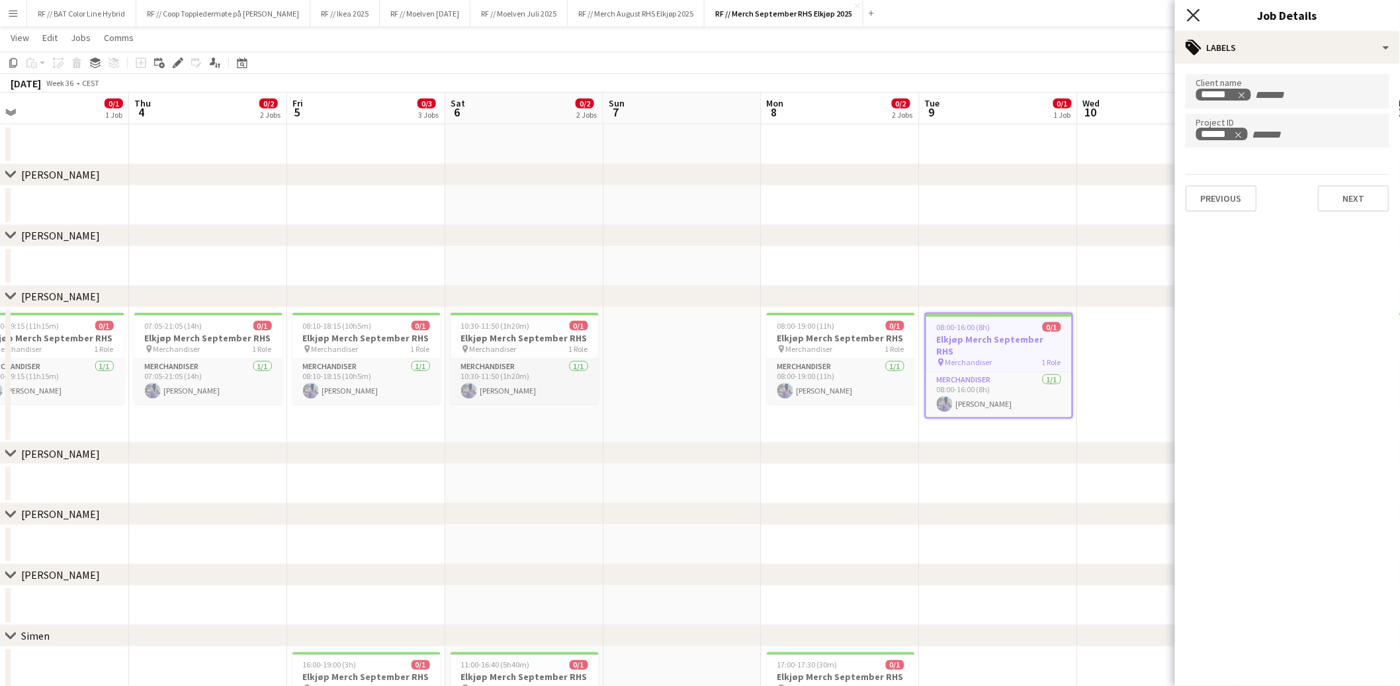
click at [1194, 9] on icon "Close pop-in" at bounding box center [1193, 15] width 13 height 13
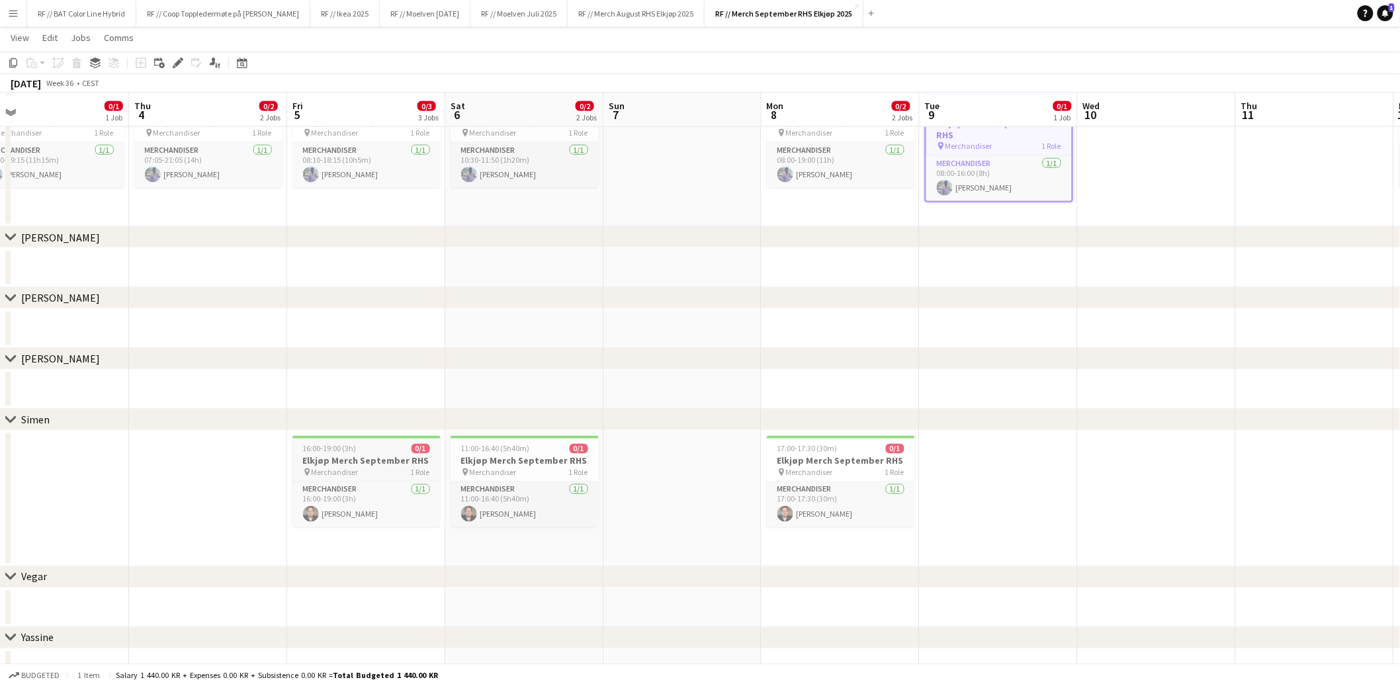
scroll to position [775, 0]
click at [360, 456] on h3 "Elkjøp Merch September RHS" at bounding box center [366, 459] width 148 height 12
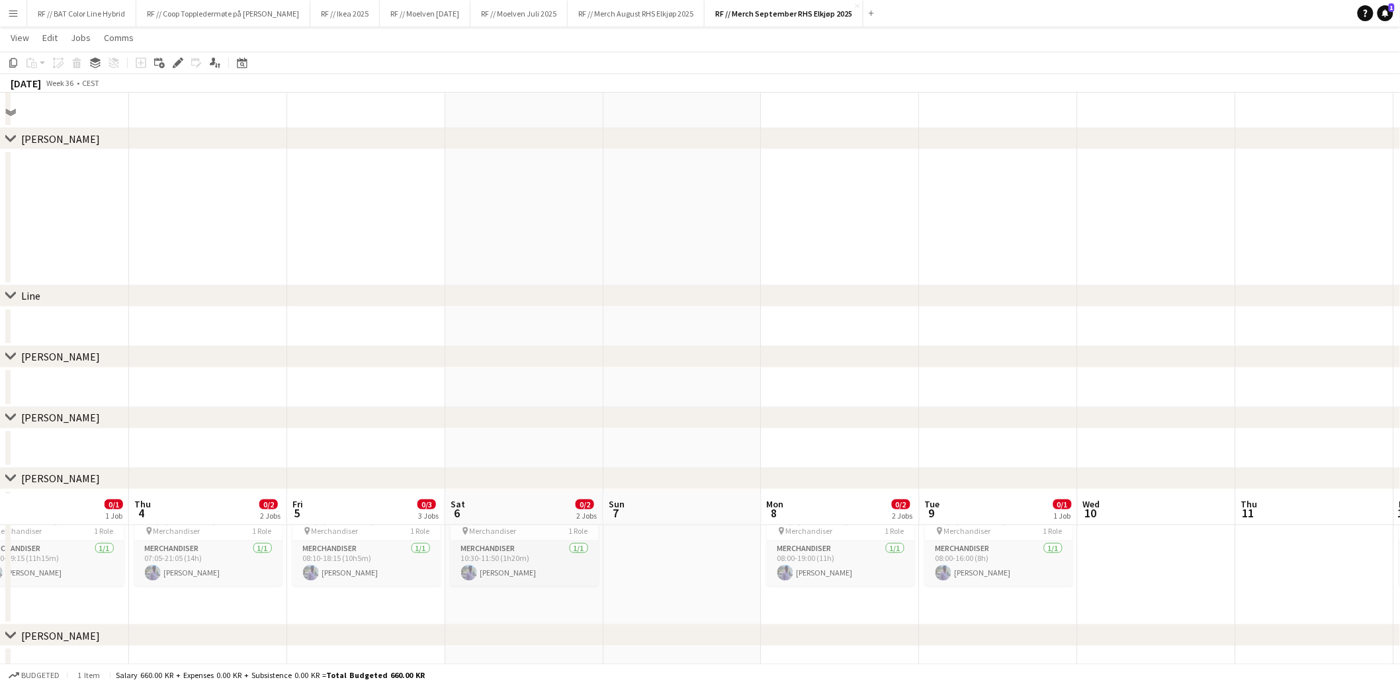
scroll to position [37, 0]
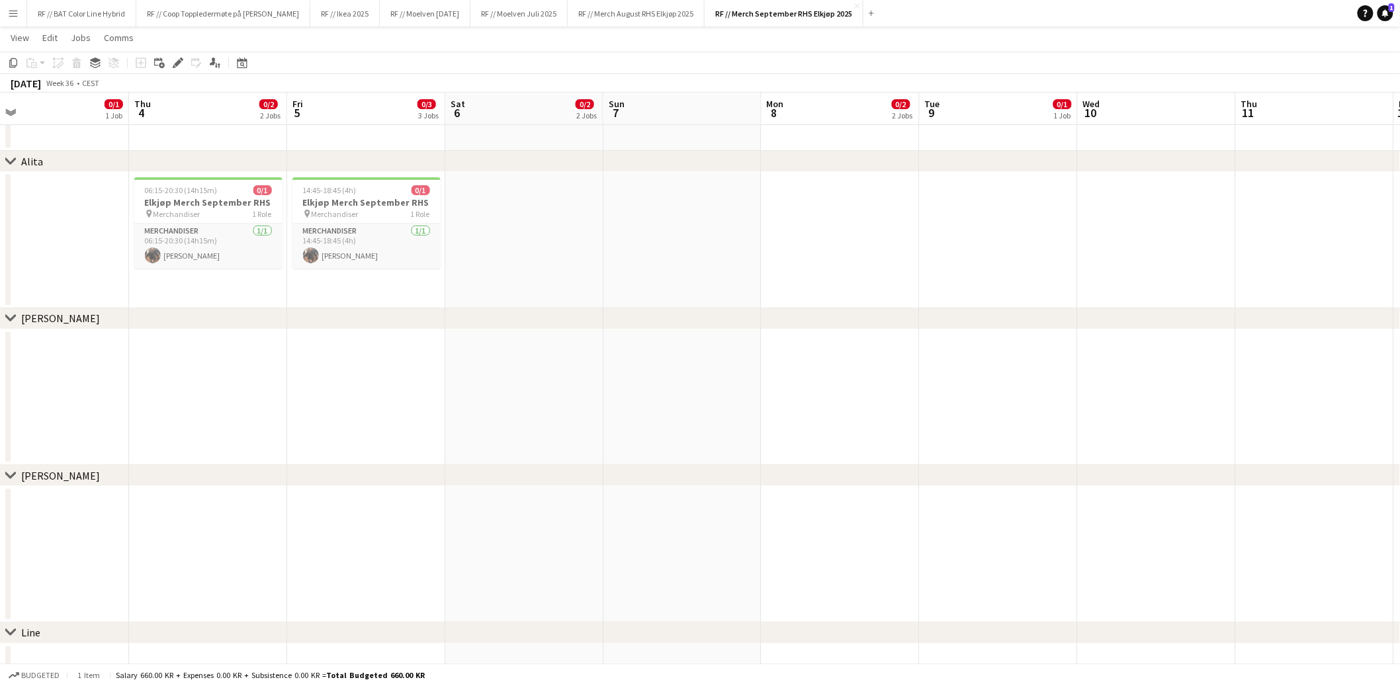
click at [220, 513] on app-date-cell at bounding box center [208, 554] width 158 height 136
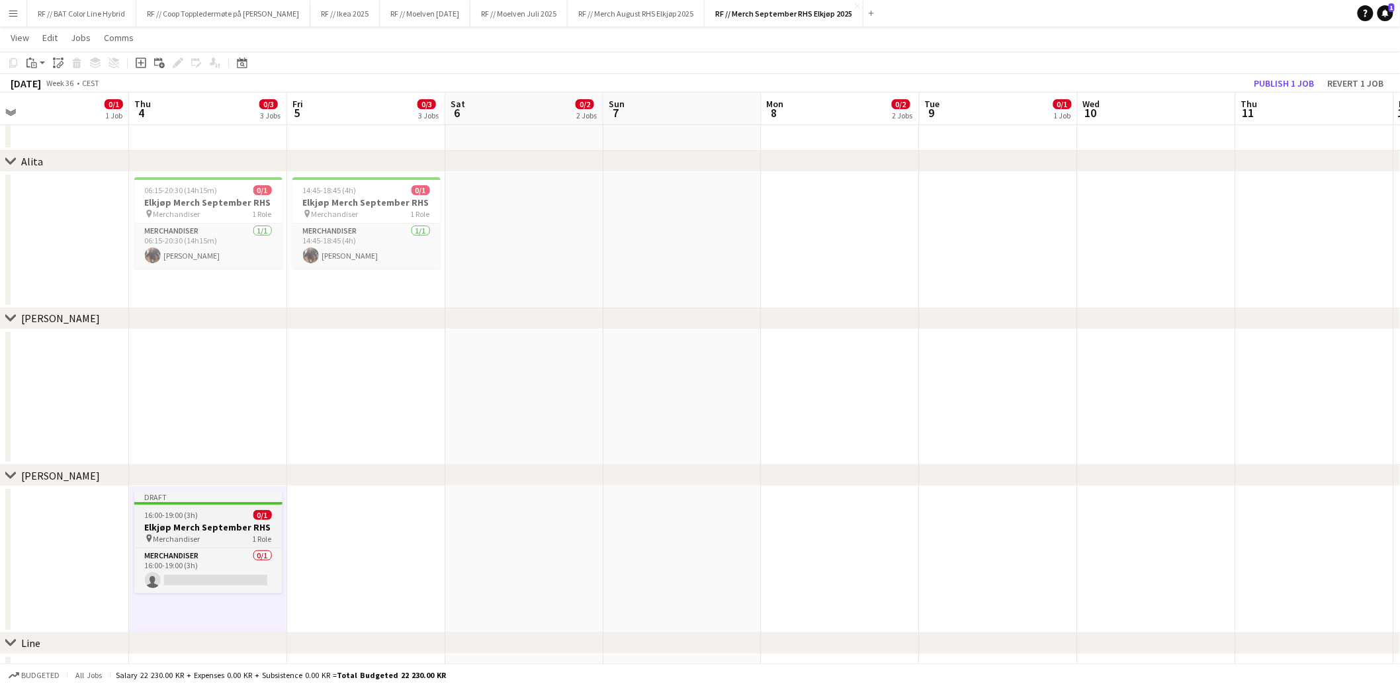
click at [200, 515] on div "16:00-19:00 (3h) 0/1" at bounding box center [208, 515] width 148 height 10
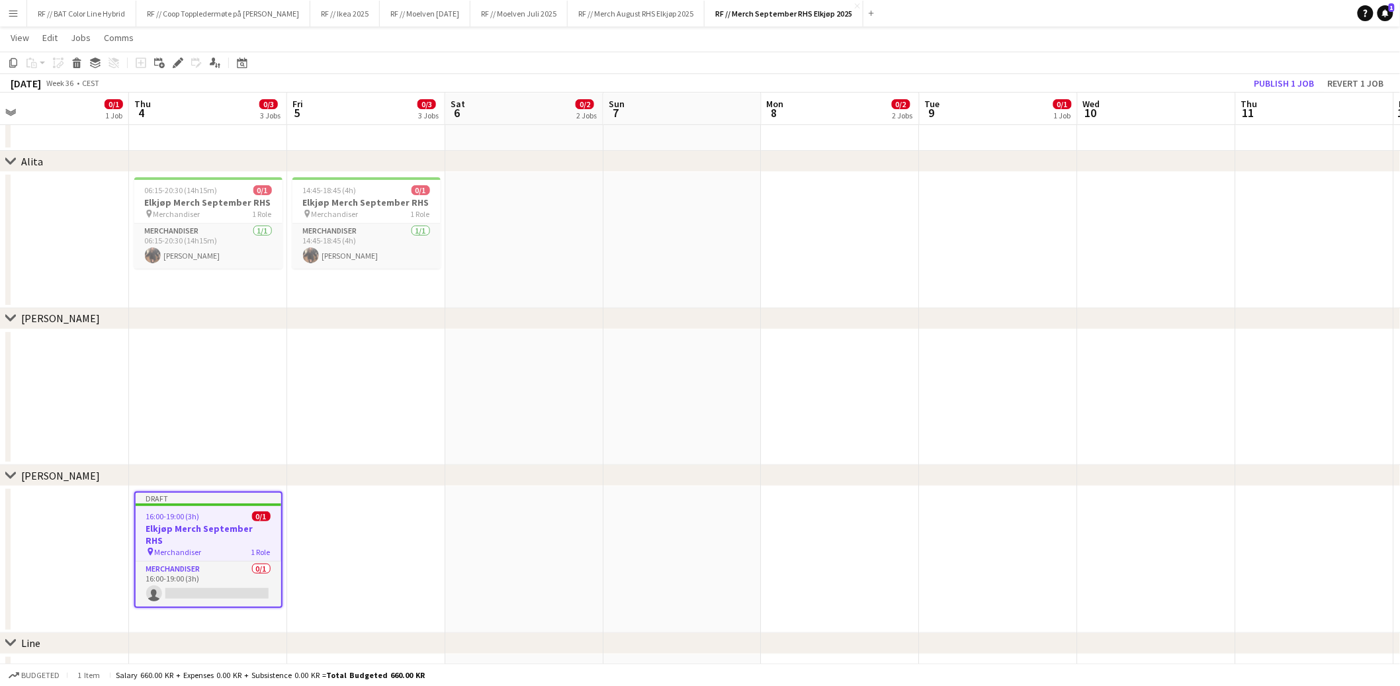
click at [179, 54] on app-toolbar "Copy Paste Paste Command V Paste with crew Command Shift V Paste linked Job Del…" at bounding box center [700, 63] width 1400 height 22
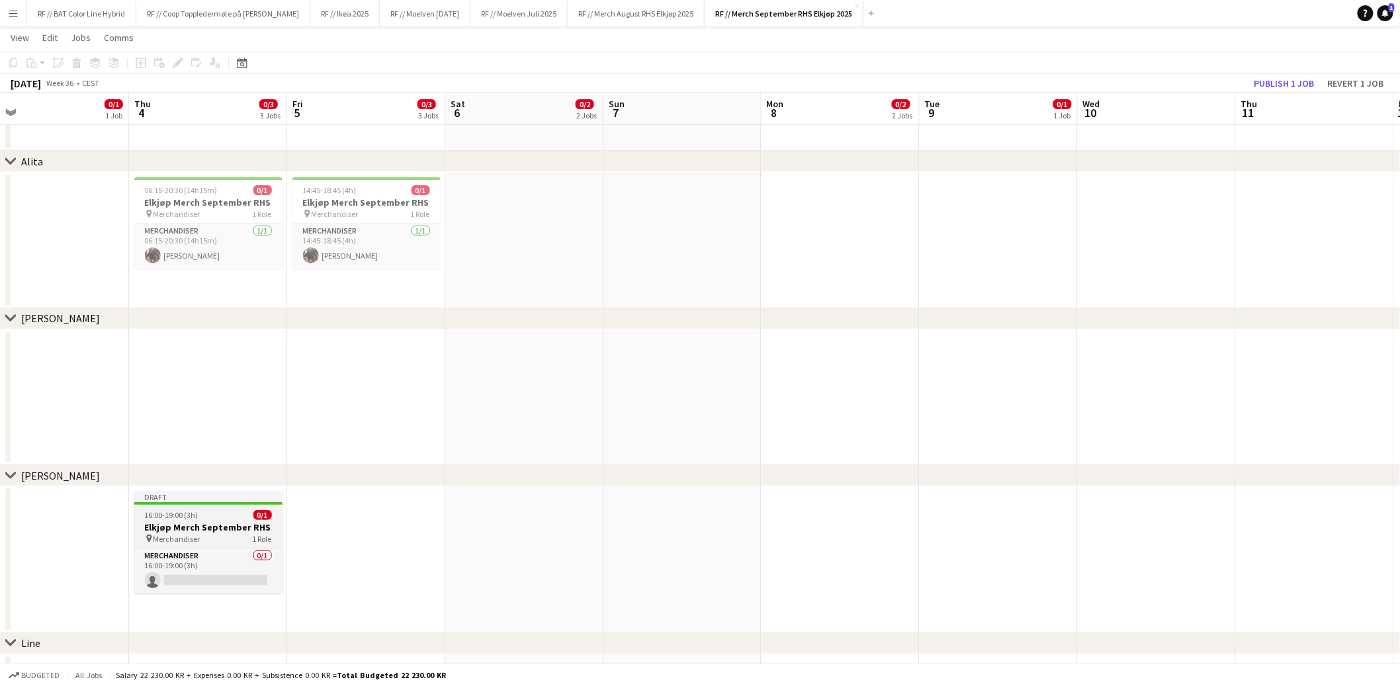
click at [210, 512] on div "16:00-19:00 (3h) 0/1" at bounding box center [208, 515] width 148 height 10
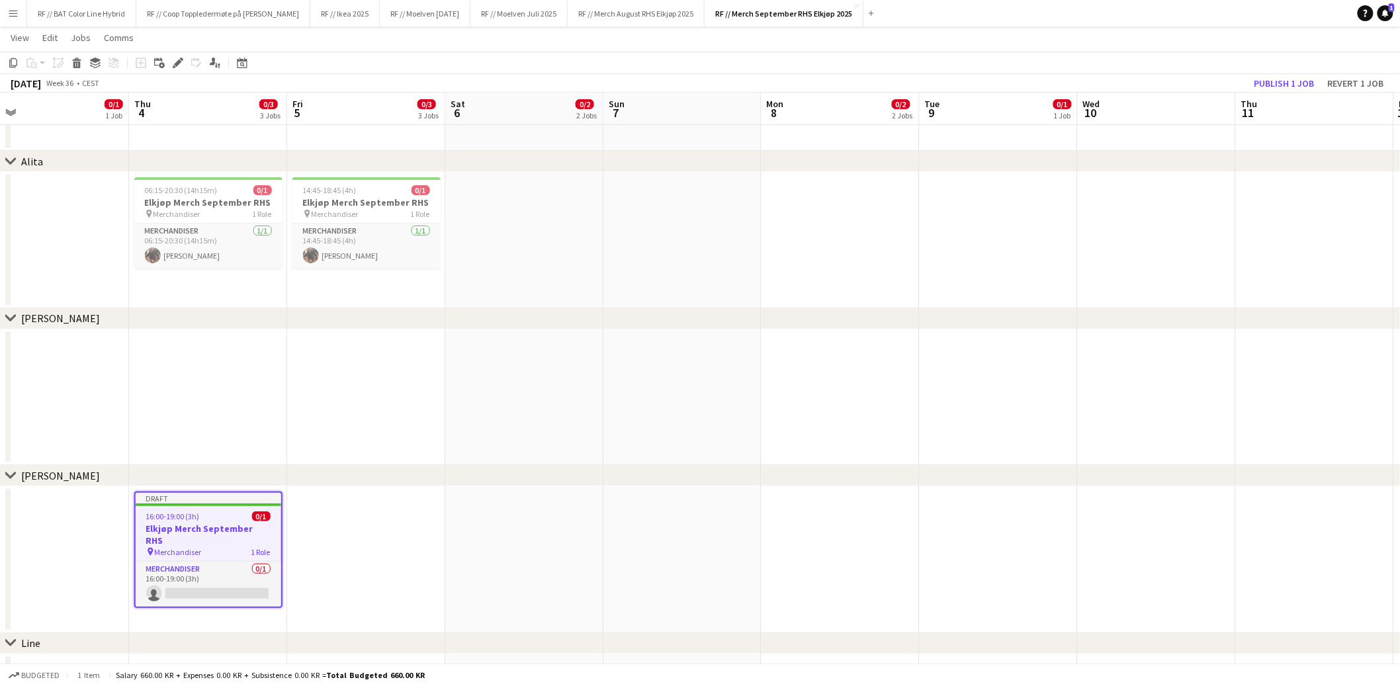
scroll to position [0, 345]
click at [177, 62] on icon at bounding box center [177, 63] width 7 height 7
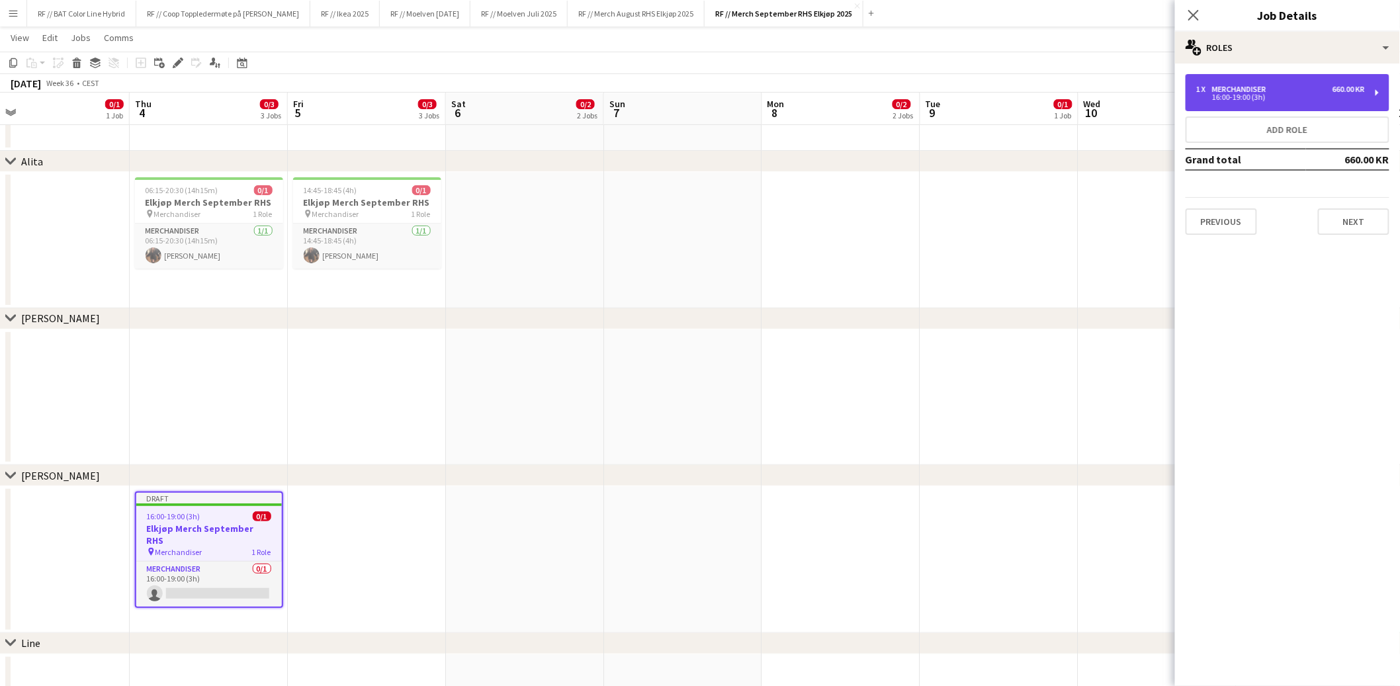
click at [1298, 79] on div "1 x Merchandiser 660.00 KR 16:00-19:00 (3h)" at bounding box center [1288, 92] width 204 height 37
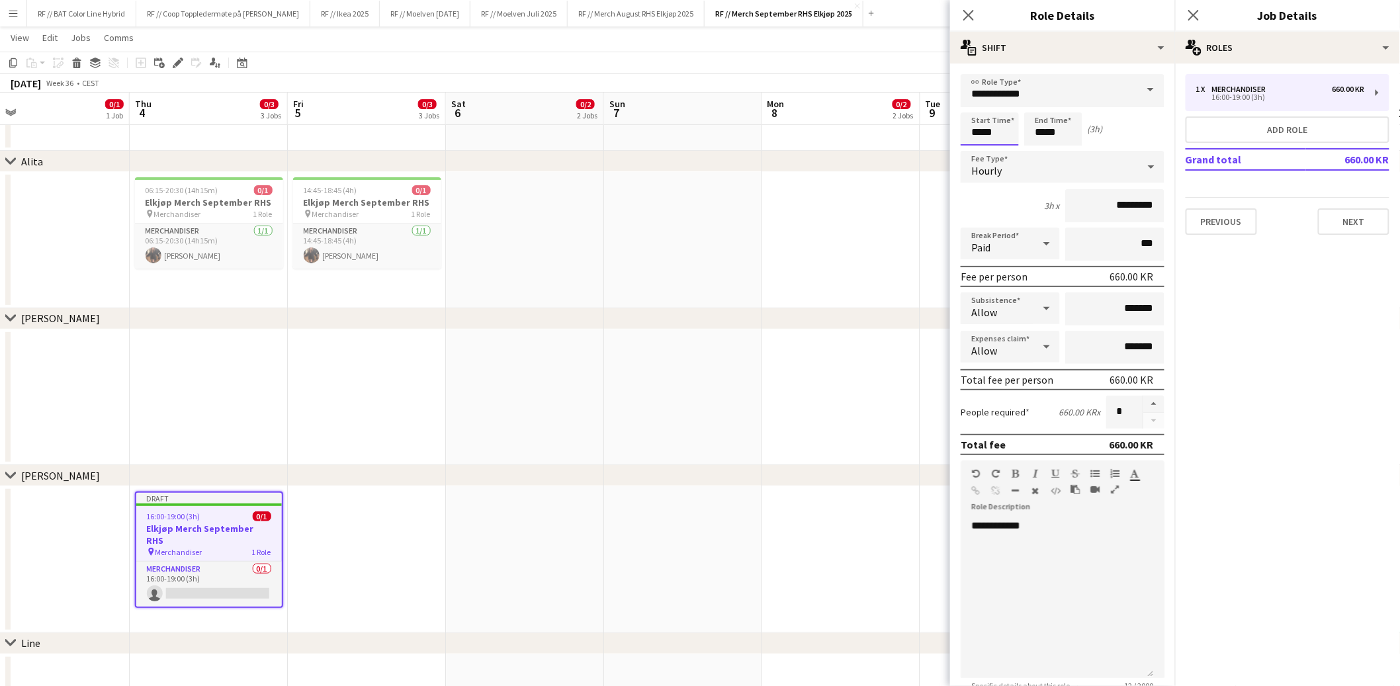
drag, startPoint x: 1007, startPoint y: 132, endPoint x: 926, endPoint y: 117, distance: 82.1
type input "*****"
type input "******"
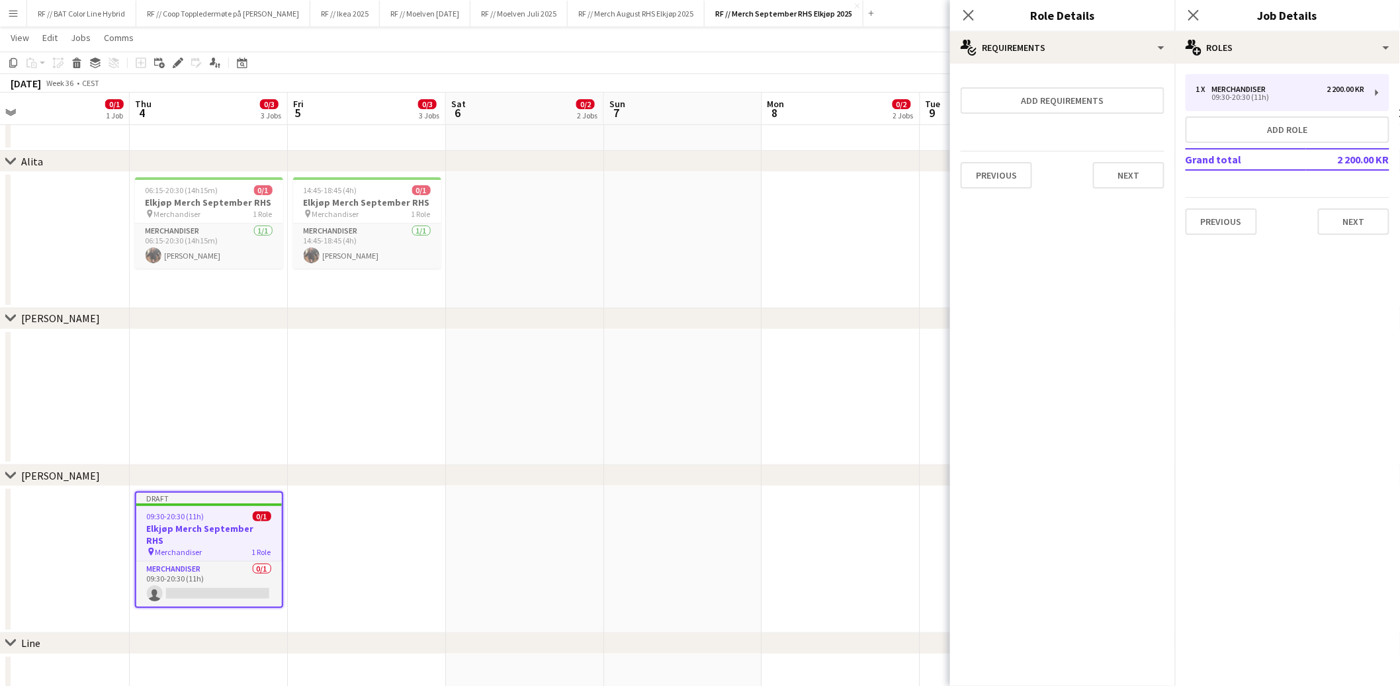
click at [500, 457] on app-date-cell at bounding box center [525, 398] width 158 height 136
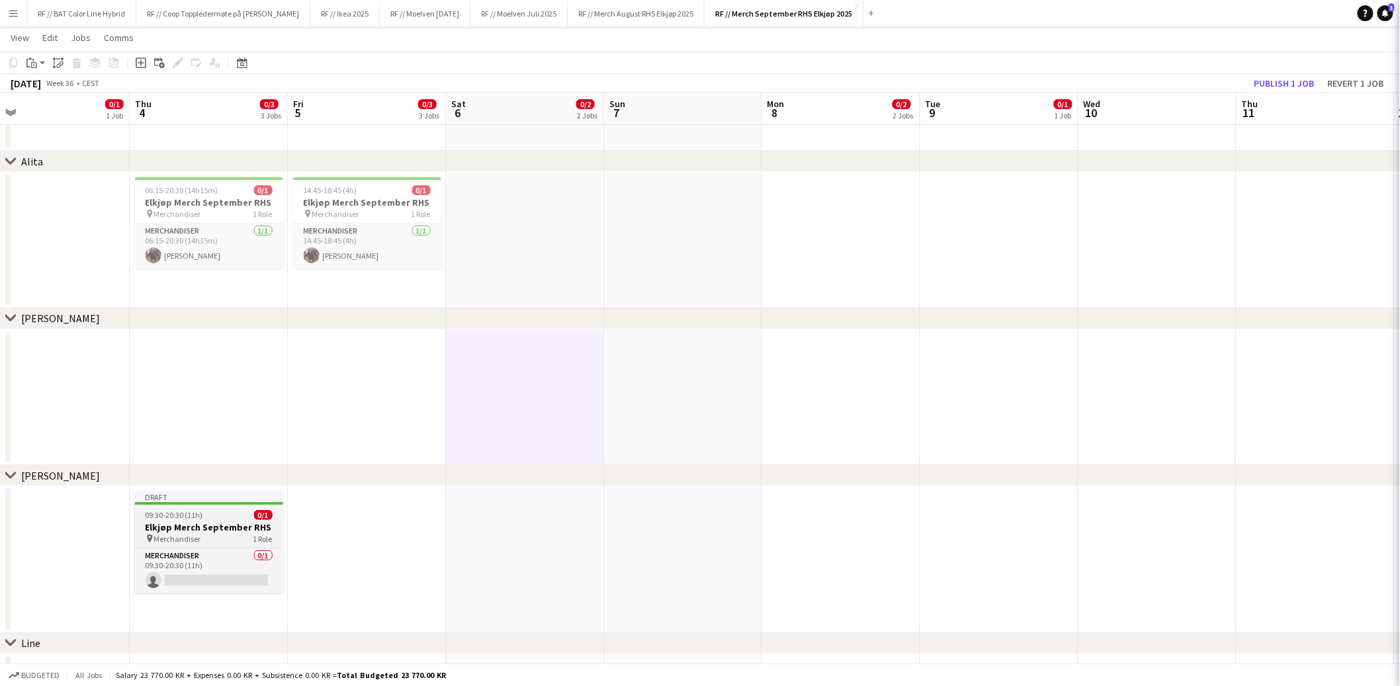
click at [200, 519] on app-job-card "Draft 09:30-20:30 (11h) 0/1 Elkjøp Merch September RHS pin Merchandiser 1 Role …" at bounding box center [209, 543] width 148 height 102
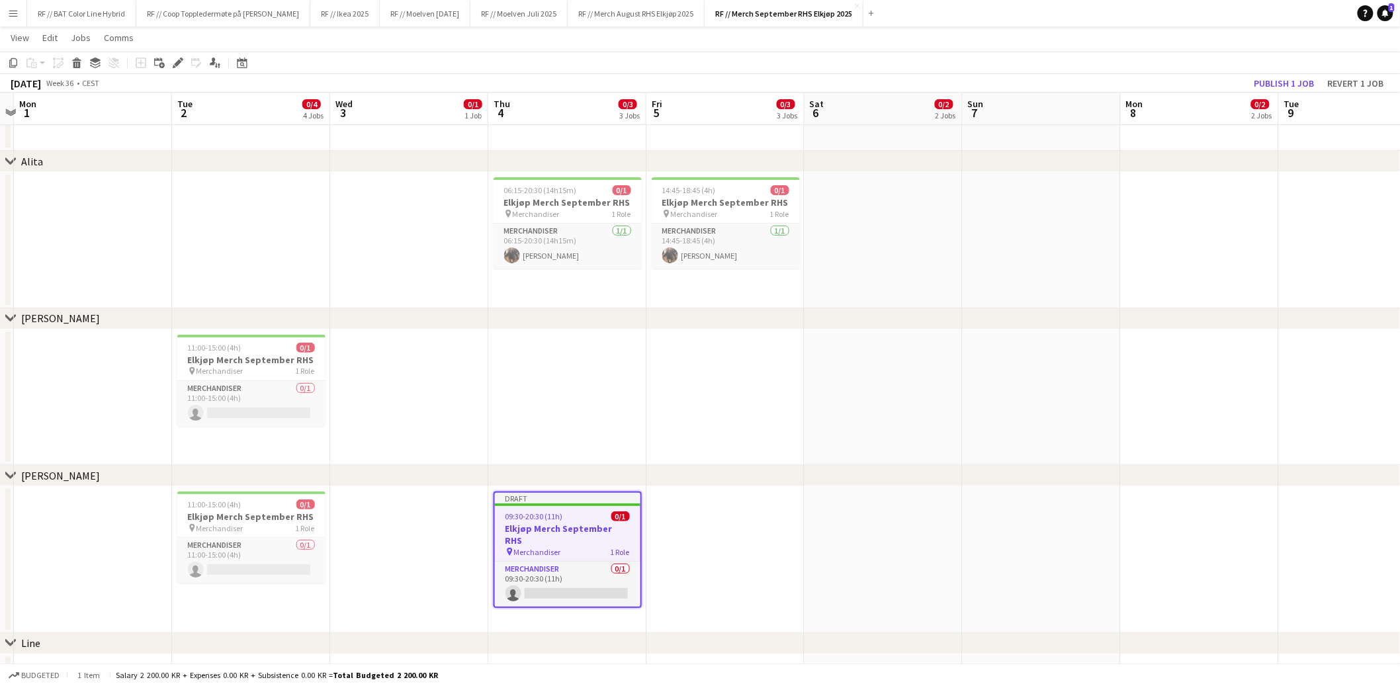
drag, startPoint x: 261, startPoint y: 448, endPoint x: 583, endPoint y: 443, distance: 321.6
click at [248, 511] on h3 "Elkjøp Merch September RHS" at bounding box center [252, 517] width 148 height 12
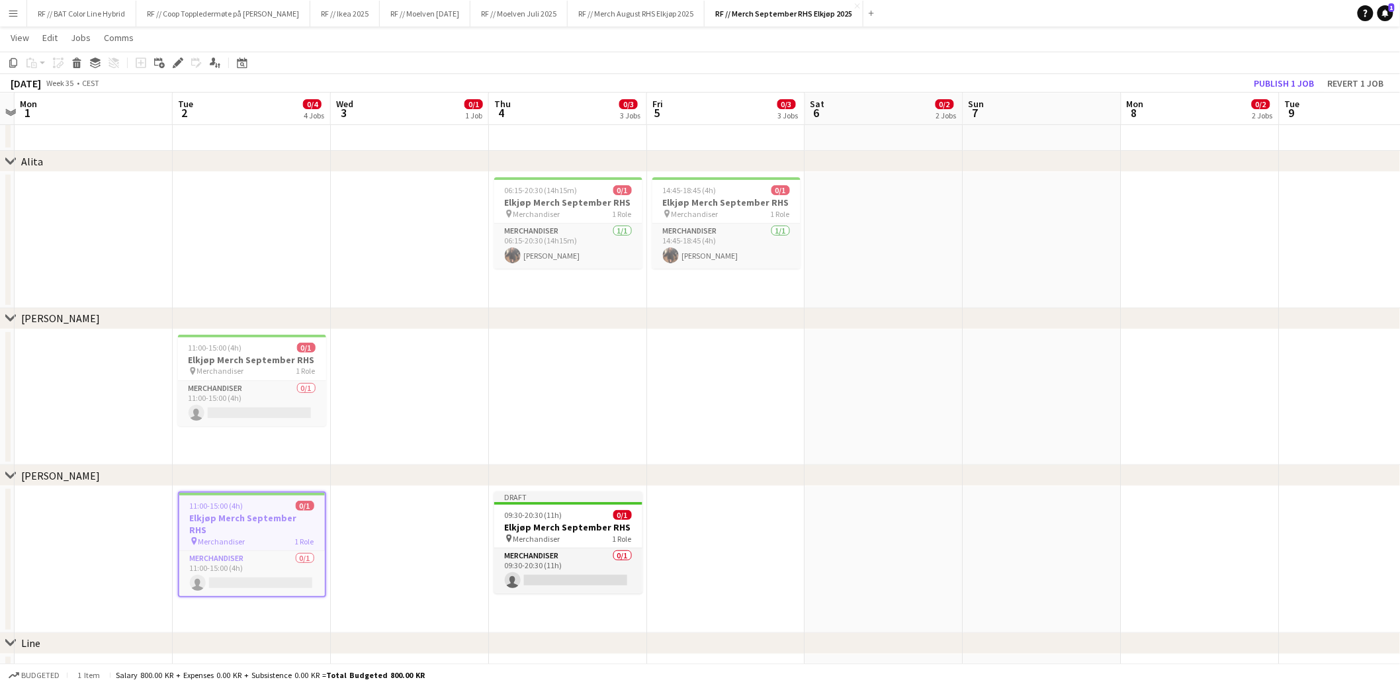
scroll to position [0, 301]
click at [377, 521] on app-date-cell at bounding box center [411, 559] width 158 height 147
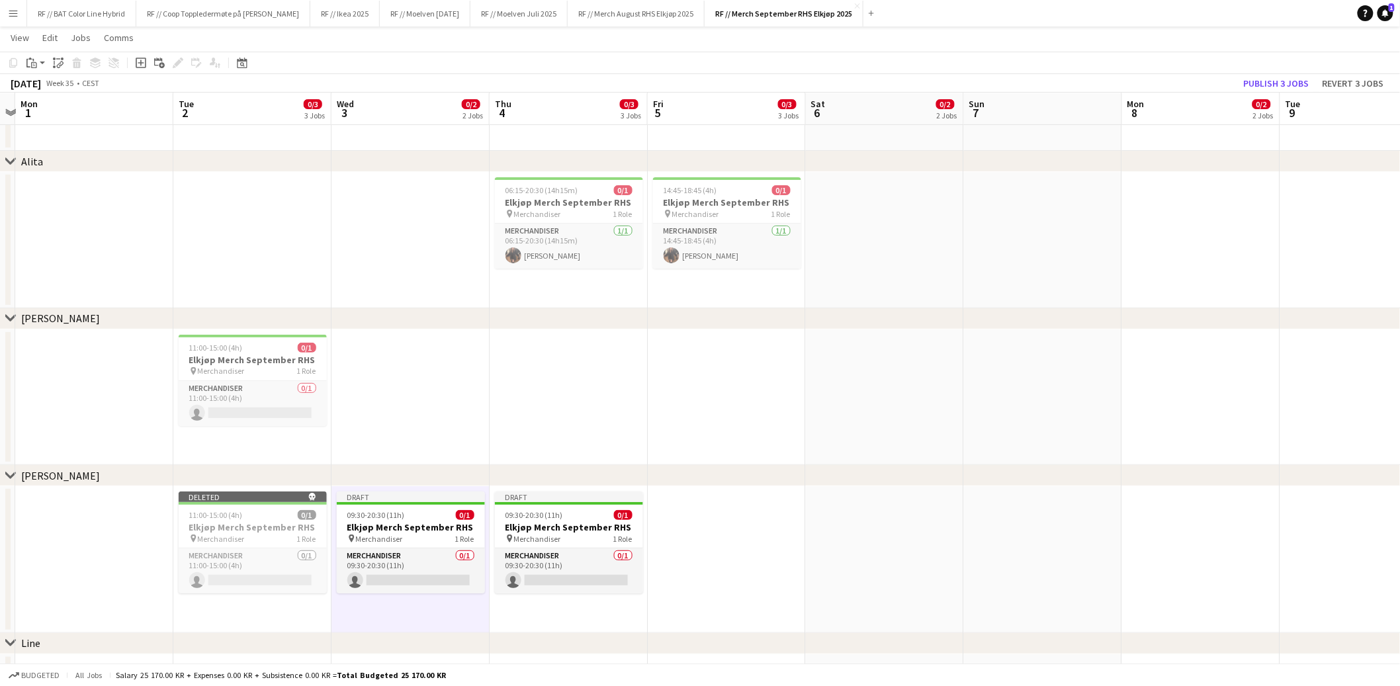
click at [235, 614] on app-date-cell "Deleted skull 11:00-15:00 (4h) 0/1 Elkjøp Merch September RHS pin Merchandiser …" at bounding box center [252, 559] width 158 height 147
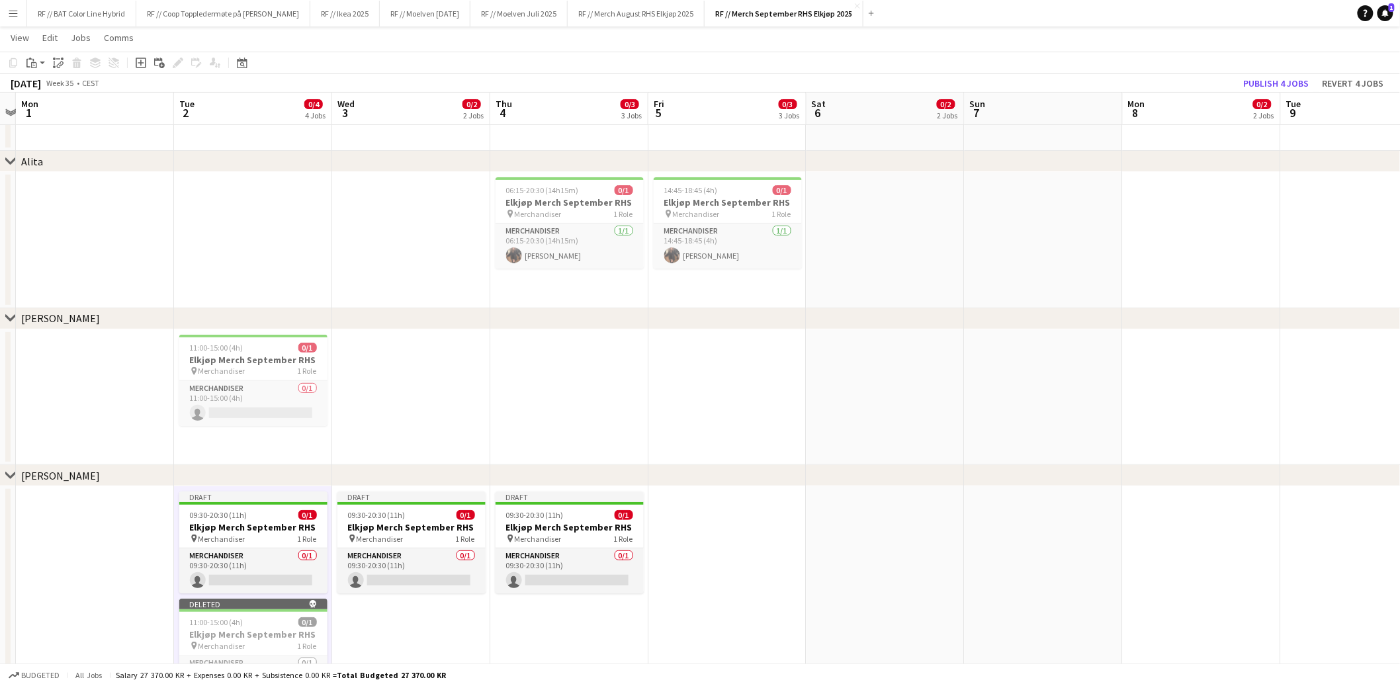
click at [85, 525] on app-date-cell at bounding box center [95, 619] width 158 height 267
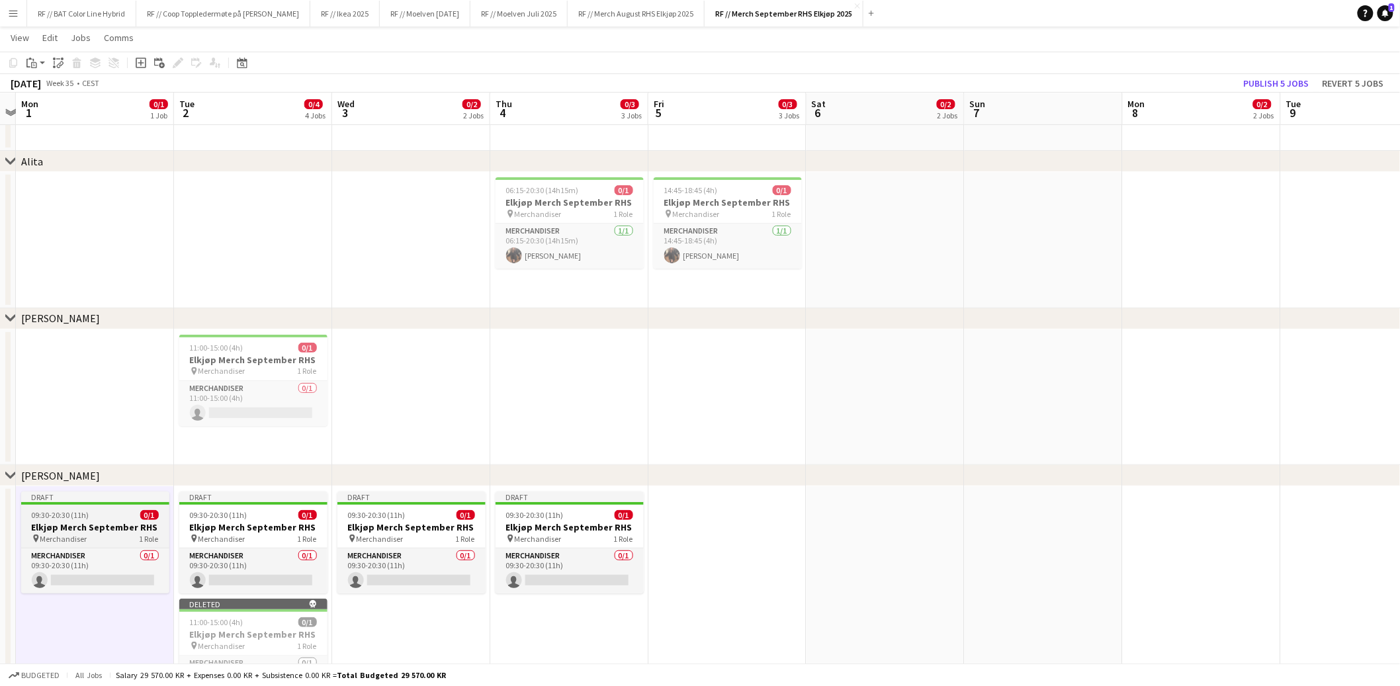
click at [87, 517] on span "09:30-20:30 (11h)" at bounding box center [61, 515] width 58 height 10
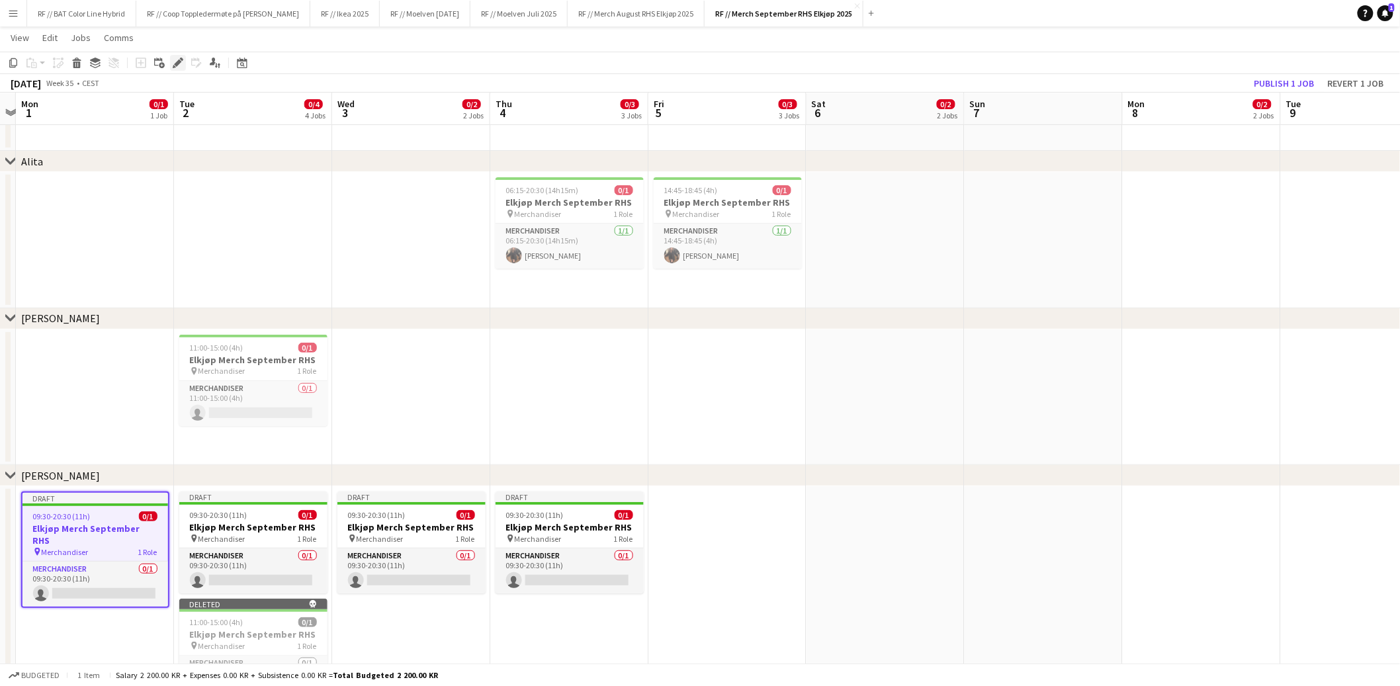
click at [180, 64] on icon "Edit" at bounding box center [178, 63] width 11 height 11
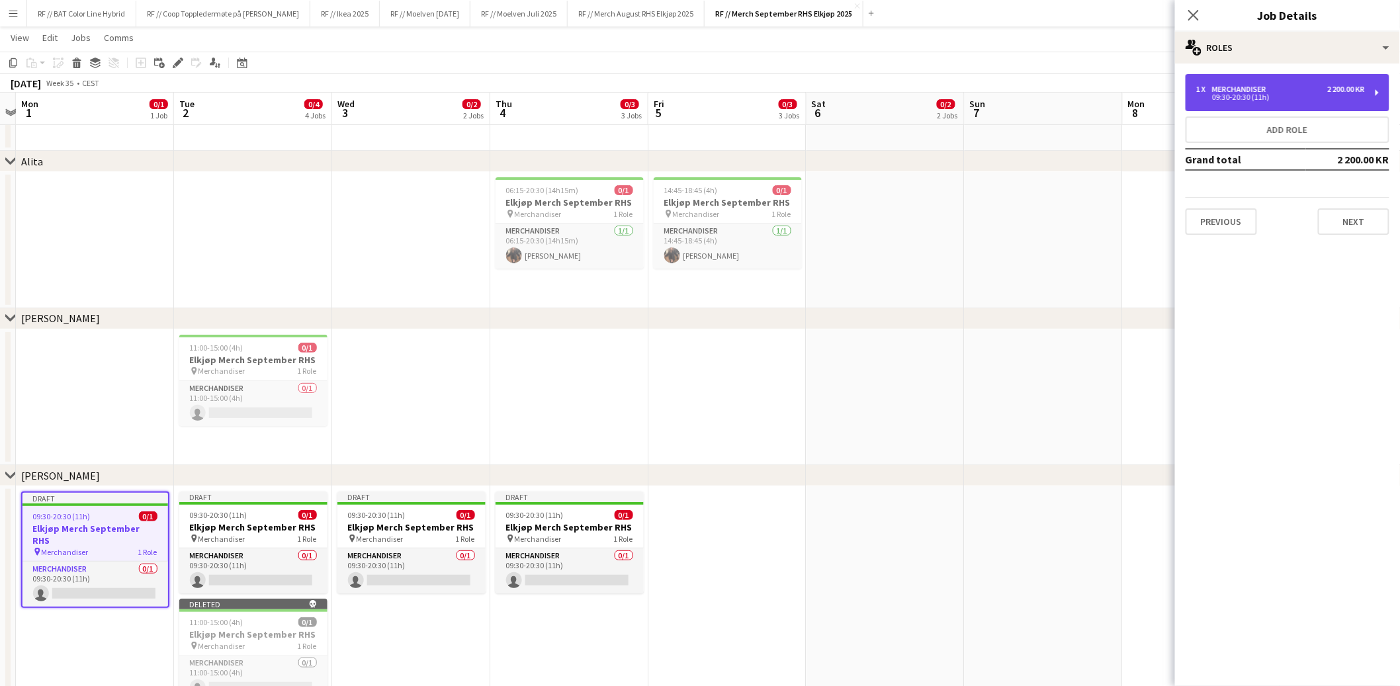
click at [1341, 96] on div "09:30-20:30 (11h)" at bounding box center [1280, 97] width 169 height 7
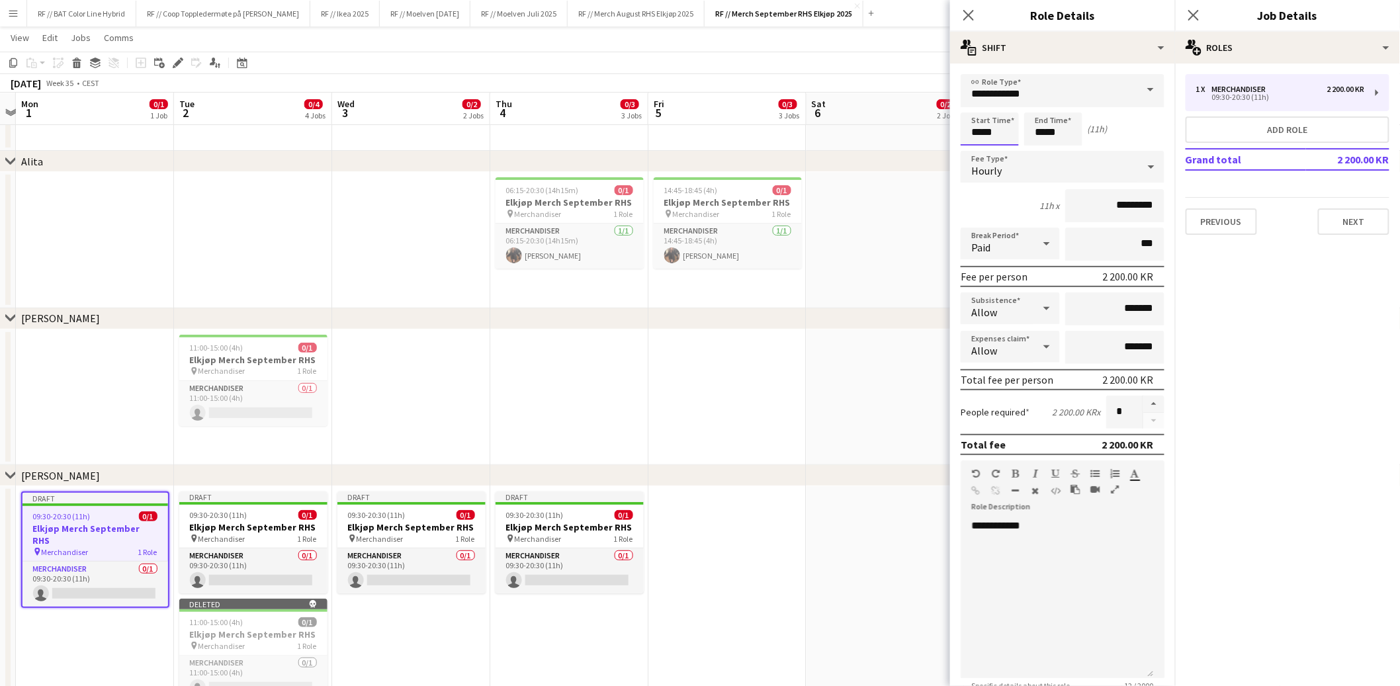
drag, startPoint x: 987, startPoint y: 130, endPoint x: 897, endPoint y: 128, distance: 90.0
type input "*****"
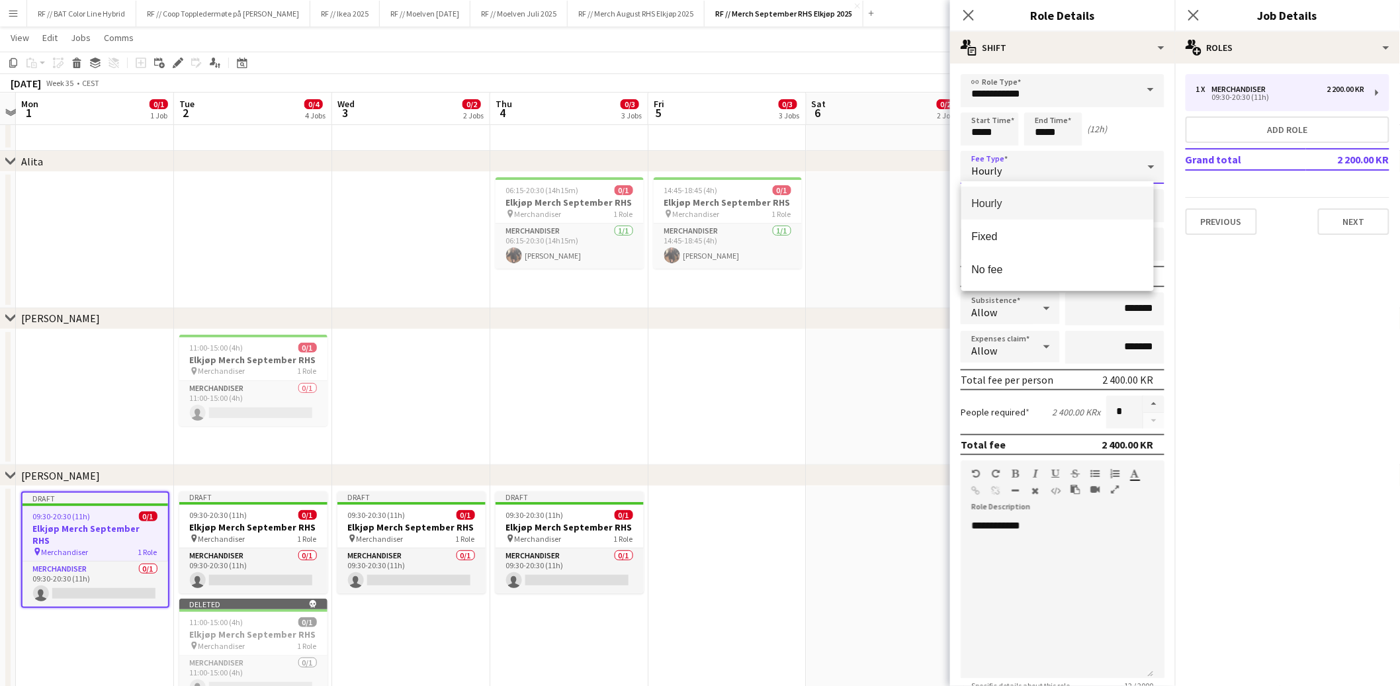
click at [814, 290] on div at bounding box center [700, 343] width 1400 height 686
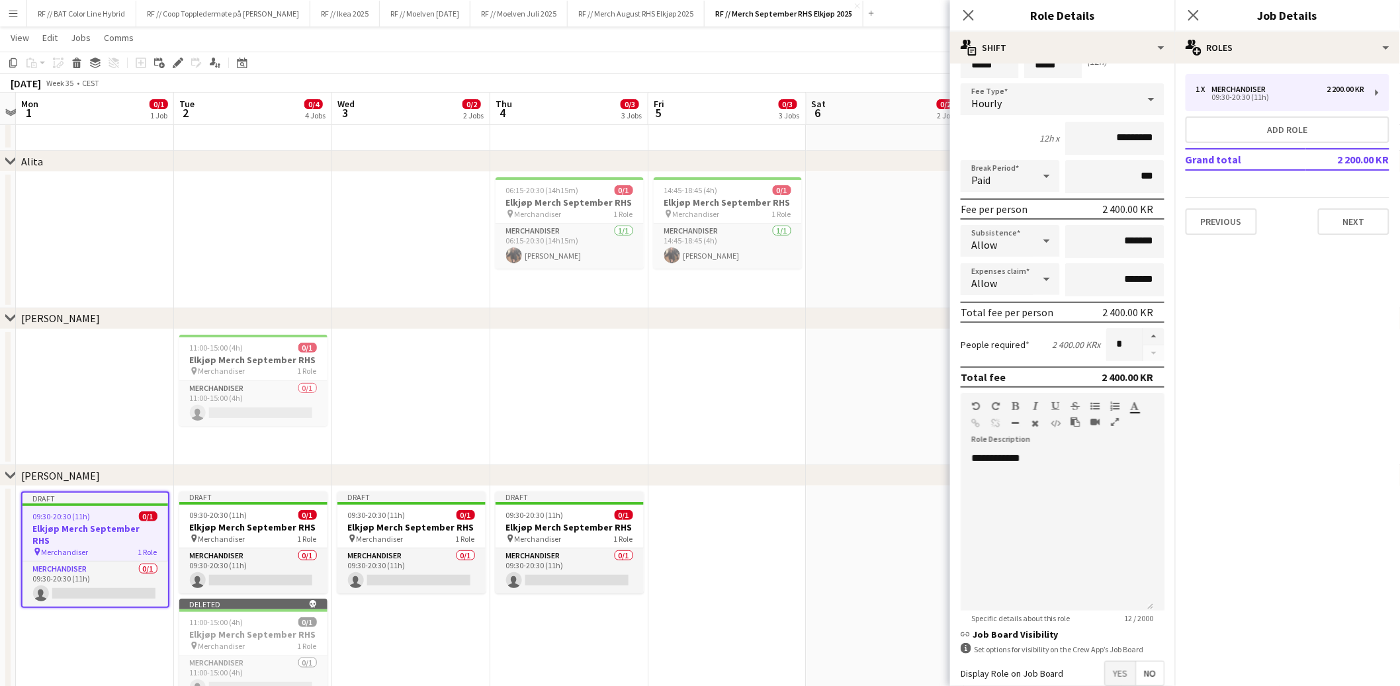
scroll to position [136, 0]
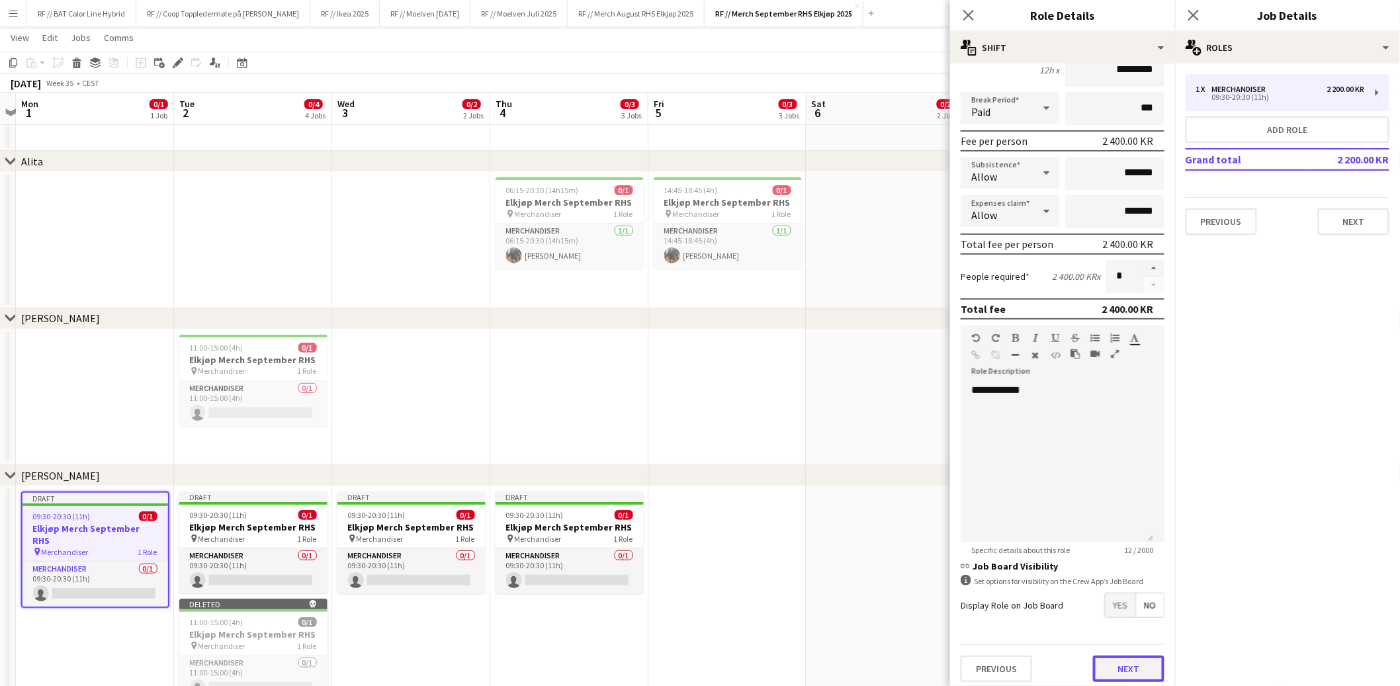
click at [1116, 664] on button "Next" at bounding box center [1128, 669] width 71 height 26
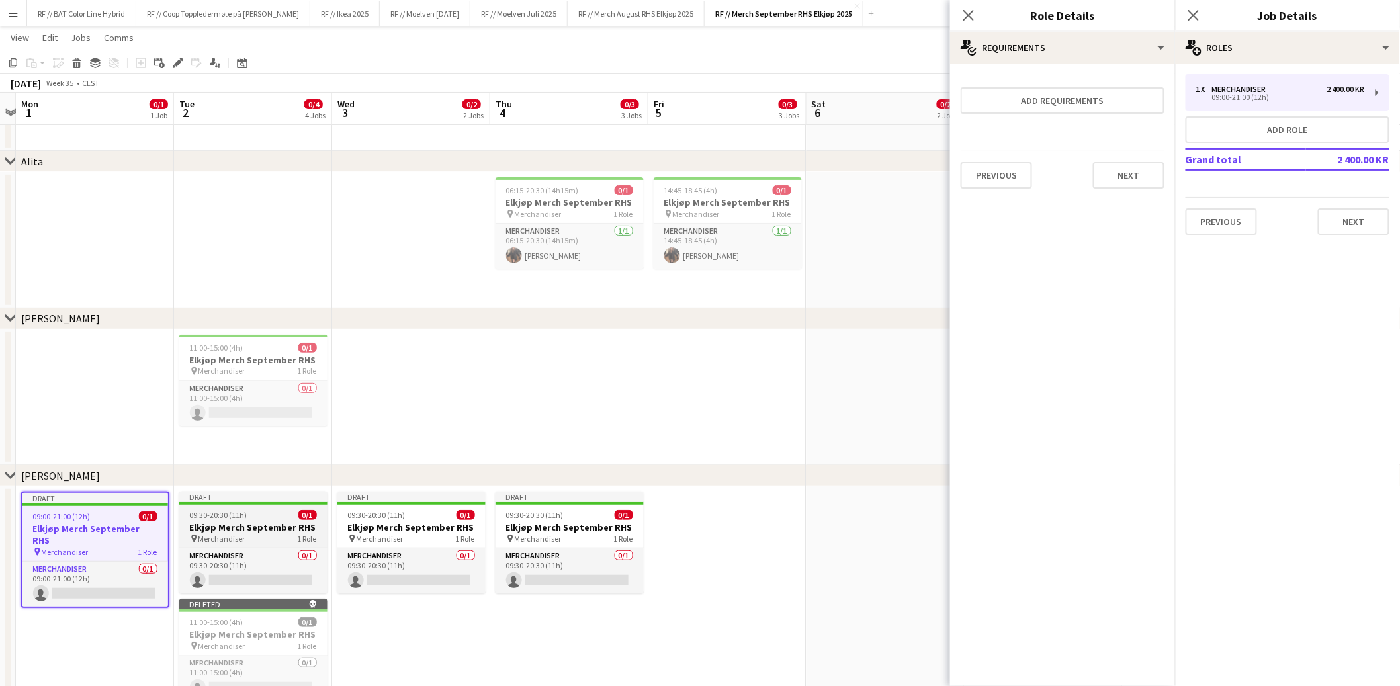
click at [249, 524] on h3 "Elkjøp Merch September RHS" at bounding box center [253, 527] width 148 height 12
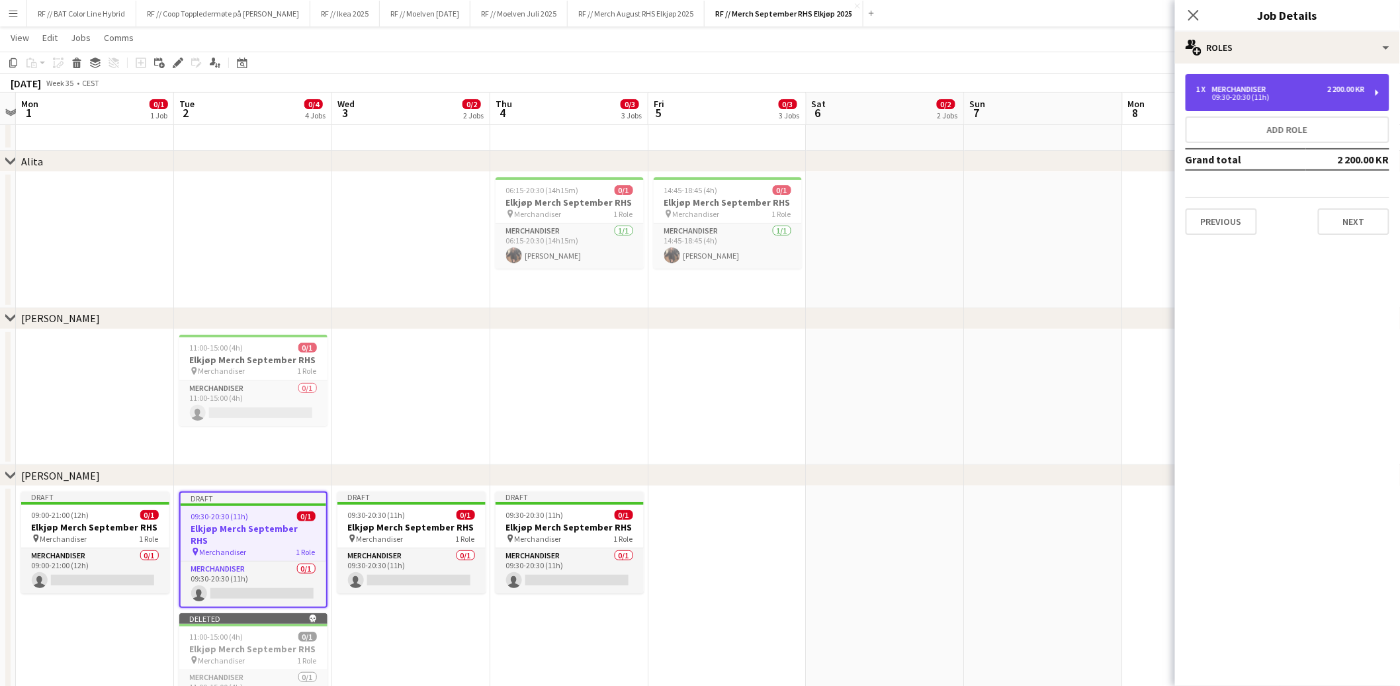
click at [1241, 105] on div "1 x Merchandiser 2 200.00 KR 09:30-20:30 (11h)" at bounding box center [1288, 92] width 204 height 37
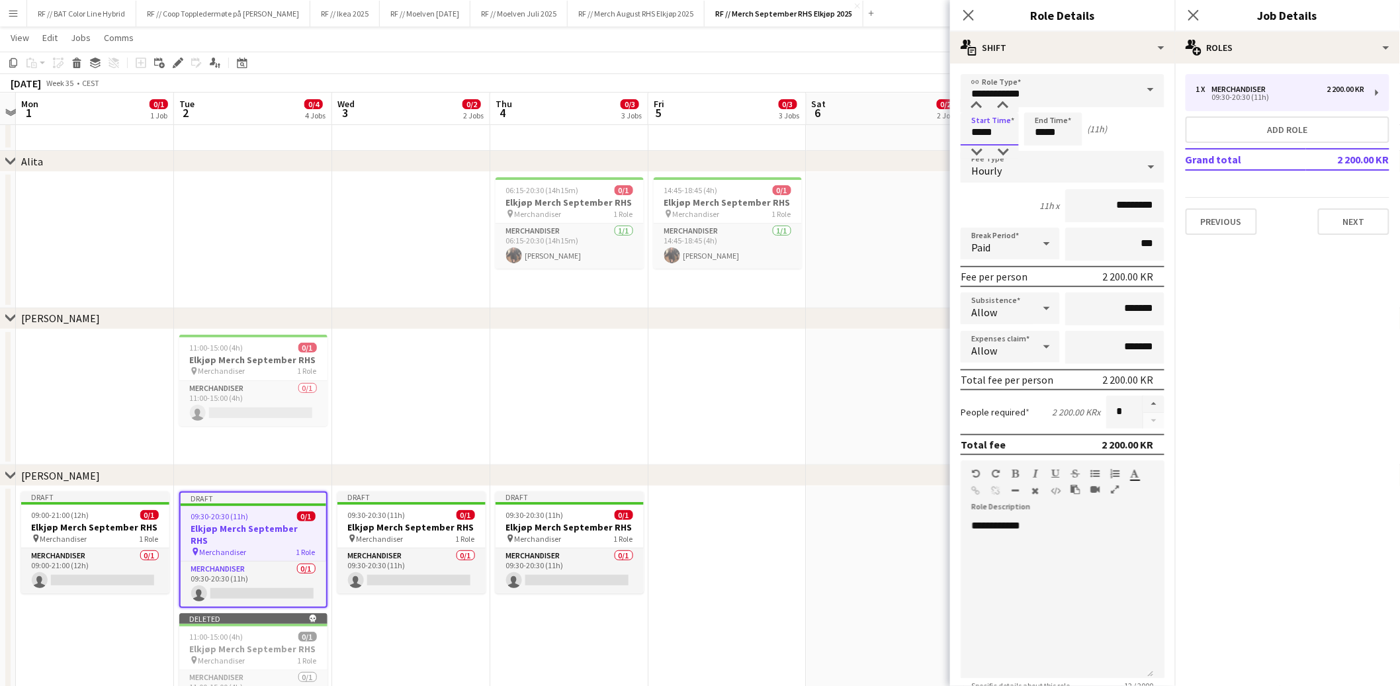
drag, startPoint x: 997, startPoint y: 131, endPoint x: 897, endPoint y: 120, distance: 100.5
type input "*****"
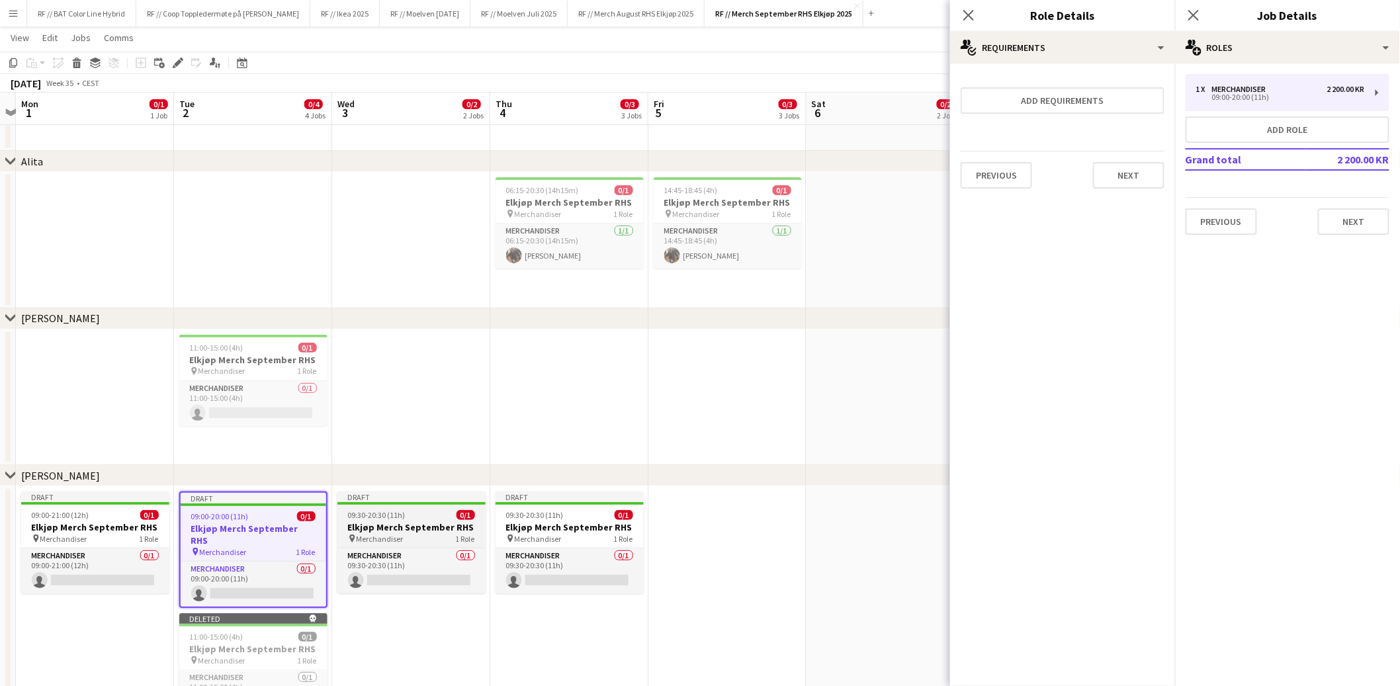
click at [372, 534] on span "Merchandiser" at bounding box center [380, 539] width 47 height 10
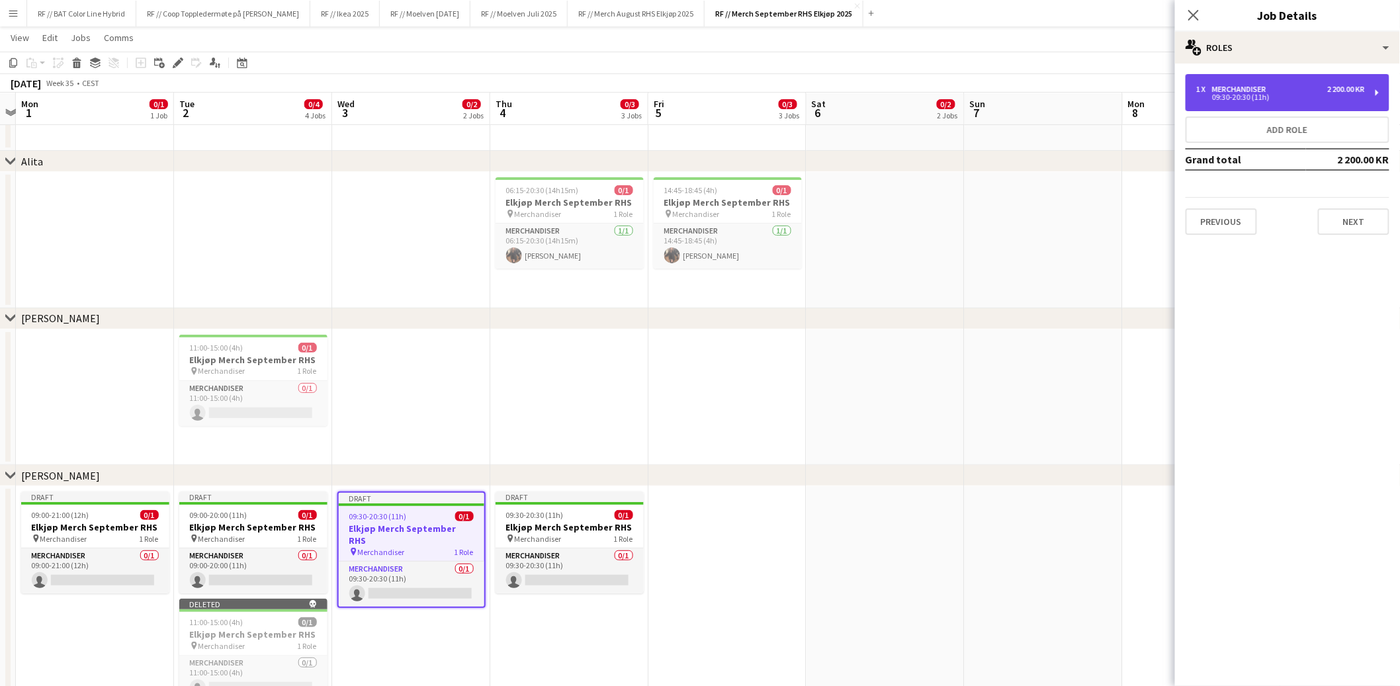
click at [1233, 107] on div "1 x Merchandiser 2 200.00 KR 09:30-20:30 (11h)" at bounding box center [1288, 92] width 204 height 37
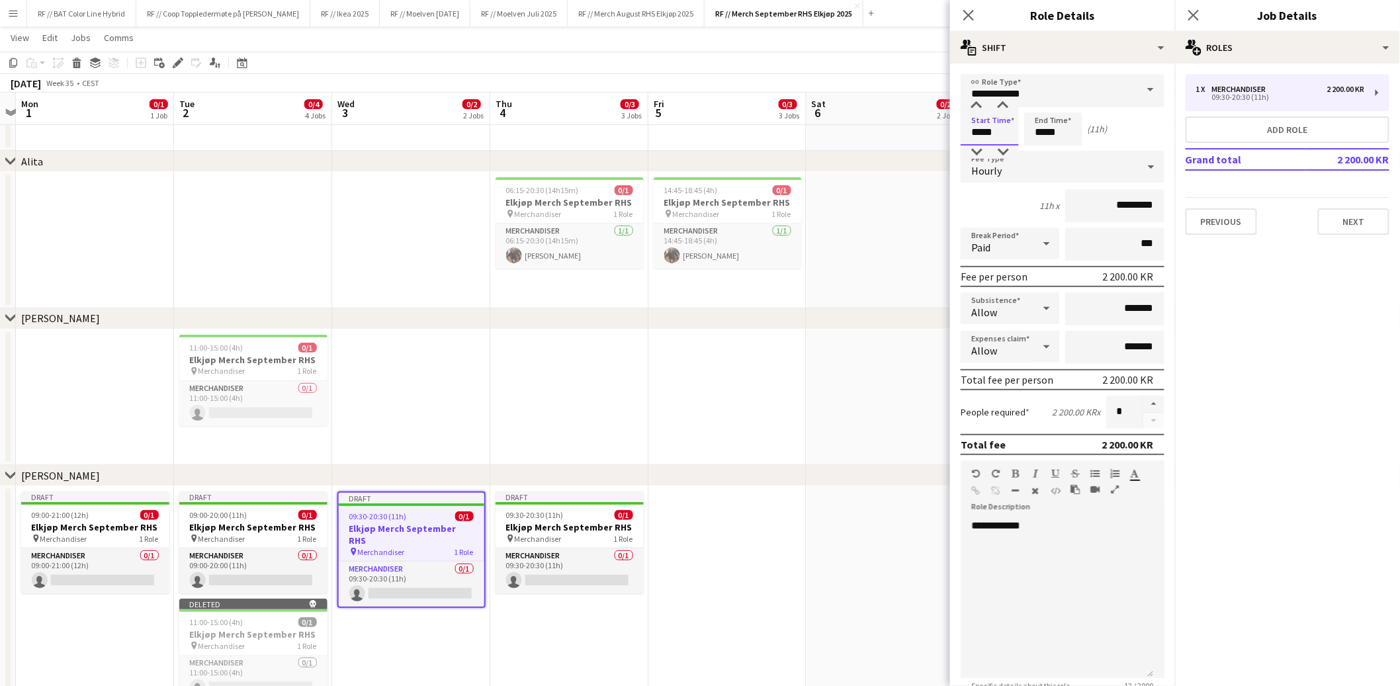
drag, startPoint x: 996, startPoint y: 128, endPoint x: 926, endPoint y: 121, distance: 70.5
type input "*****"
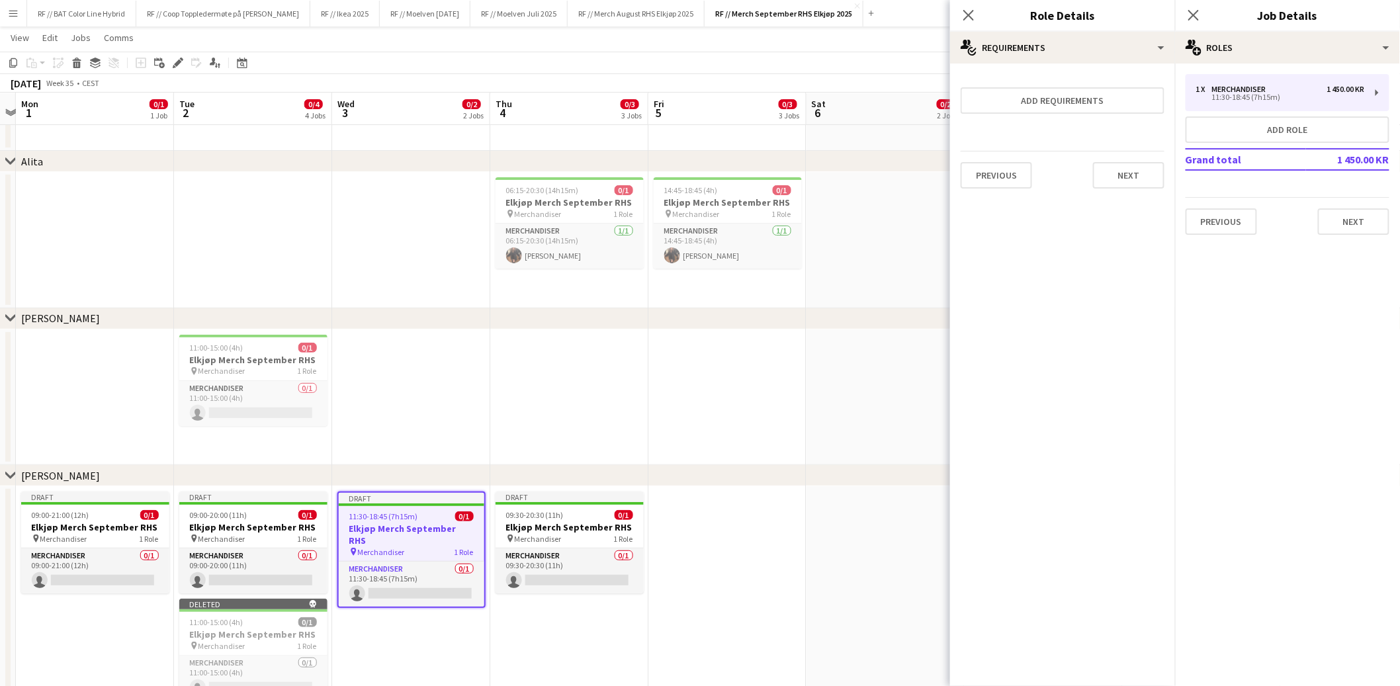
click at [617, 352] on app-date-cell at bounding box center [569, 398] width 158 height 136
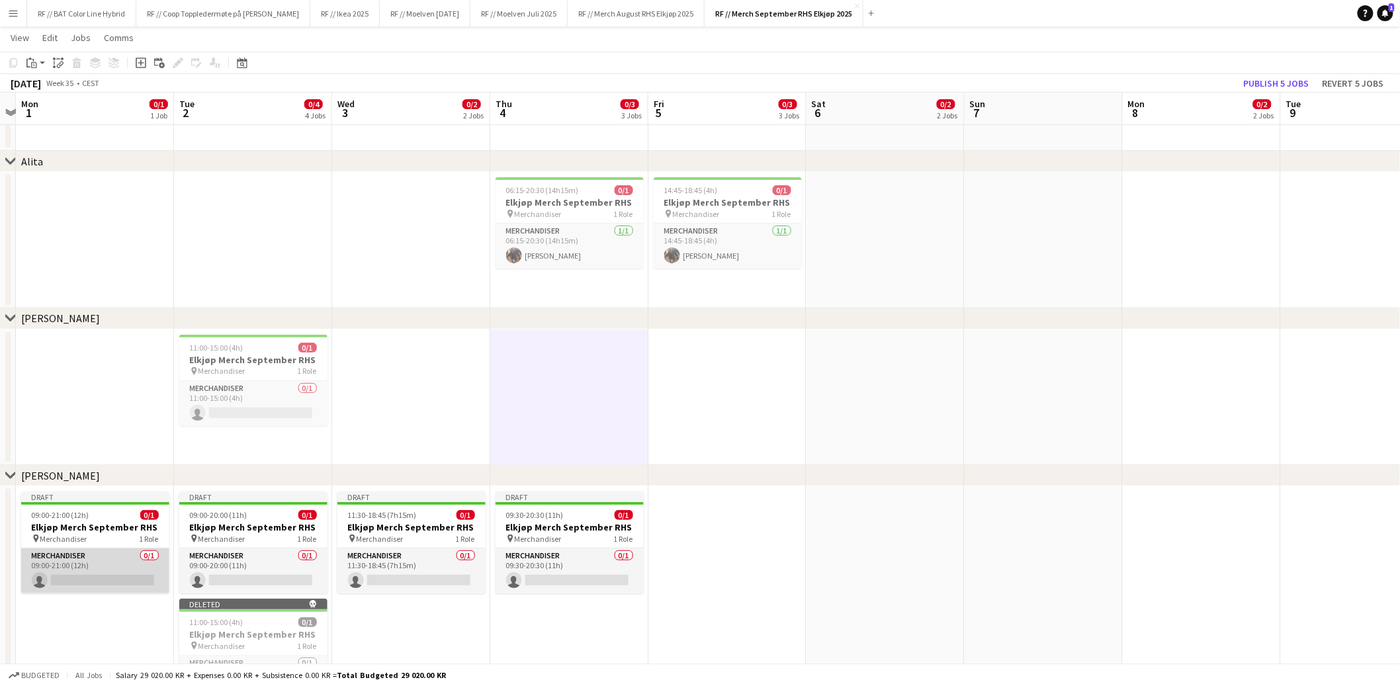
click at [80, 584] on app-card-role "Merchandiser 0/1 09:00-21:00 (12h) single-neutral-actions" at bounding box center [95, 571] width 148 height 45
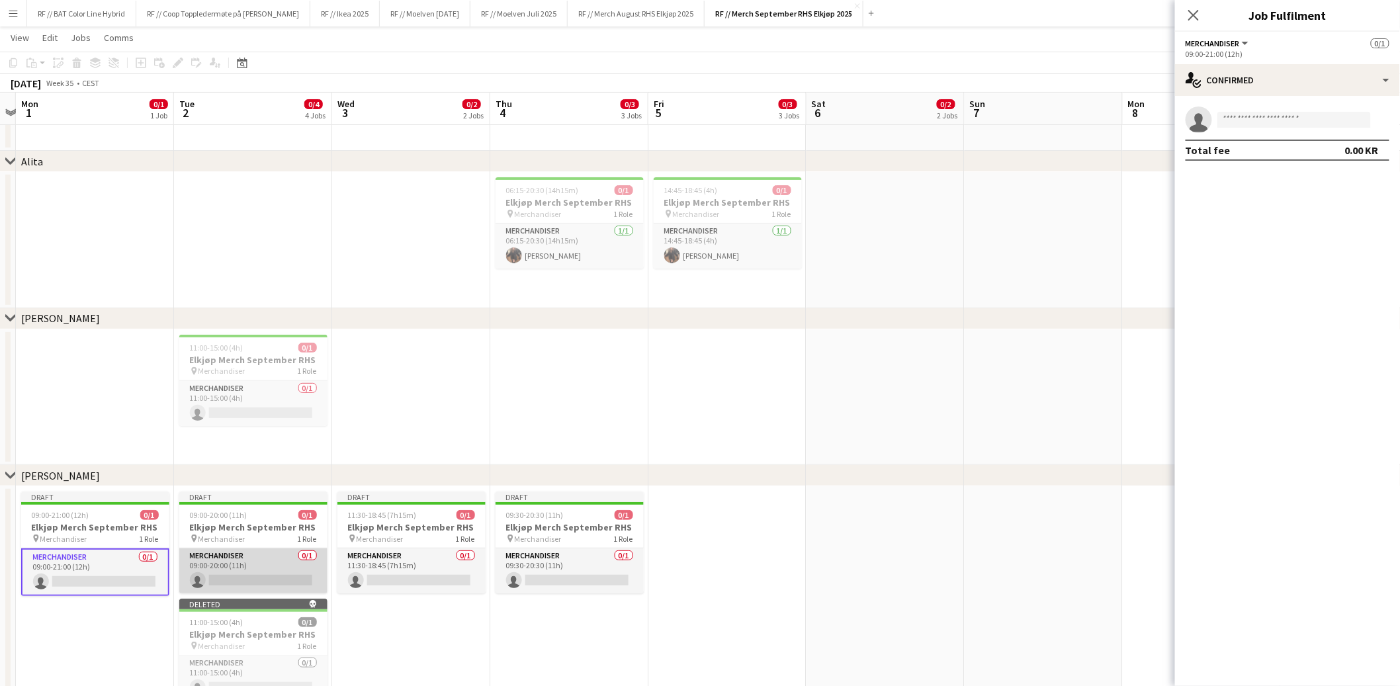
drag, startPoint x: 216, startPoint y: 566, endPoint x: 227, endPoint y: 569, distance: 11.6
click at [218, 567] on app-card-role "Merchandiser 0/1 09:00-20:00 (11h) single-neutral-actions" at bounding box center [253, 571] width 148 height 45
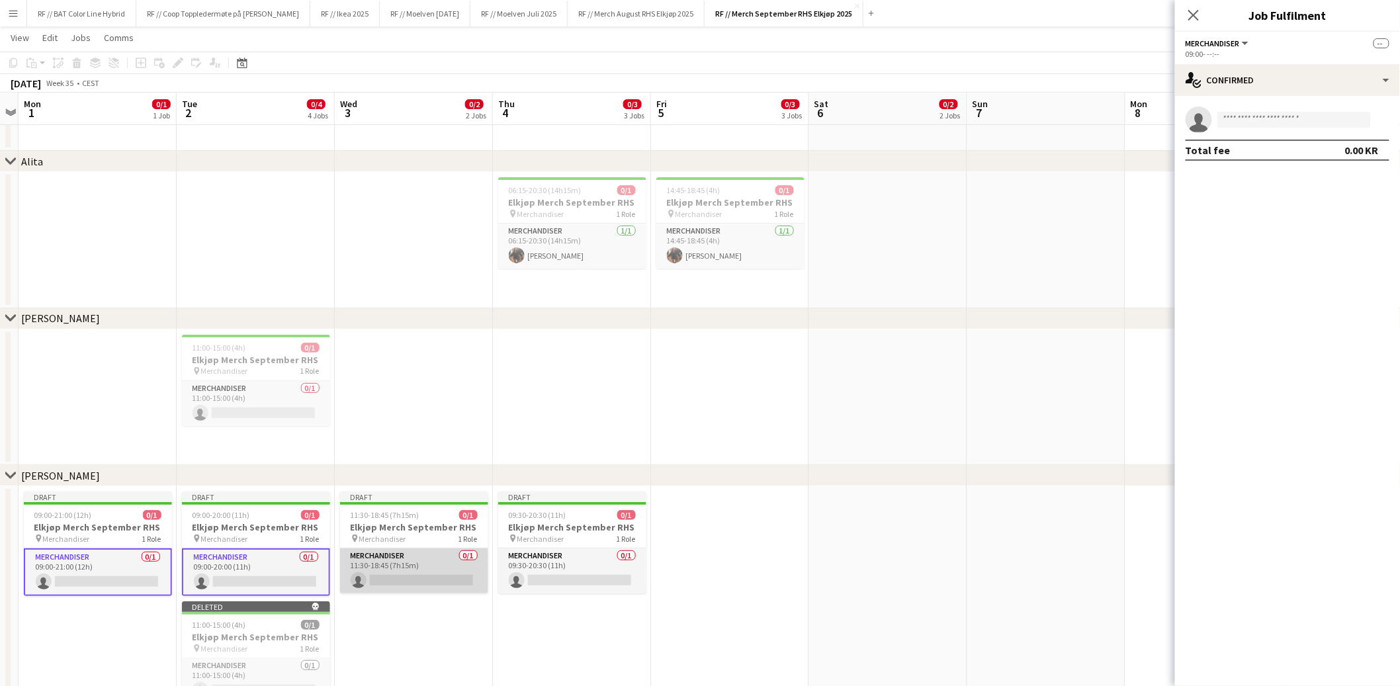
click at [440, 559] on app-card-role "Merchandiser 0/1 11:30-18:45 (7h15m) single-neutral-actions" at bounding box center [414, 571] width 148 height 45
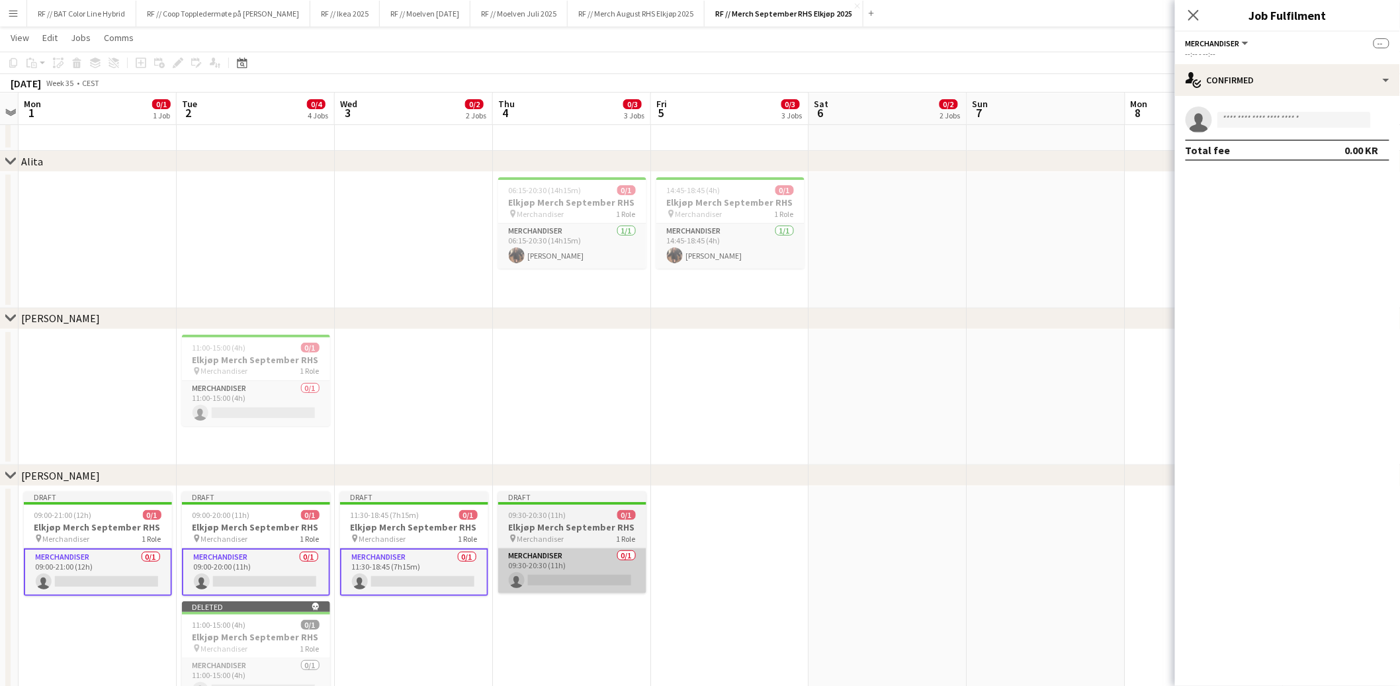
scroll to position [0, 296]
click at [555, 567] on app-card-role "Merchandiser 0/1 09:30-20:30 (11h) single-neutral-actions" at bounding box center [574, 571] width 148 height 45
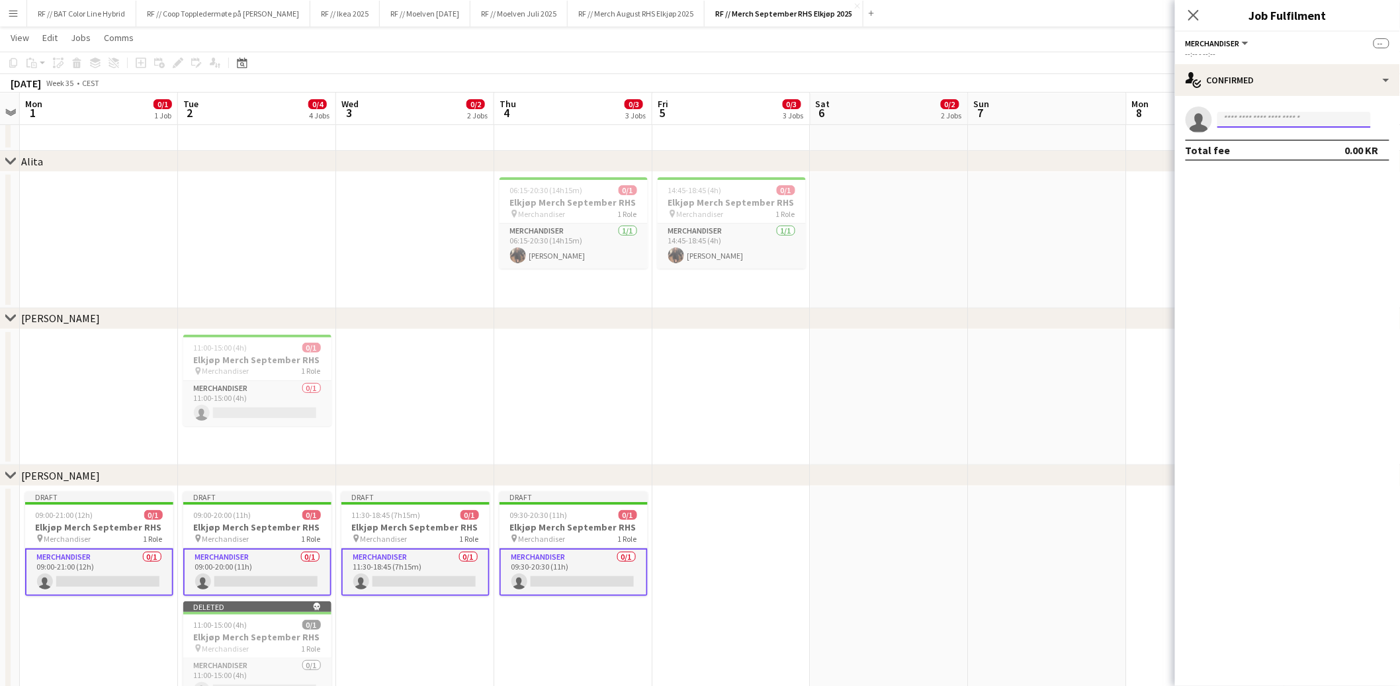
click at [1241, 114] on input at bounding box center [1295, 120] width 154 height 16
type input "*******"
click at [1270, 148] on span "[EMAIL_ADDRESS][DOMAIN_NAME]" at bounding box center [1295, 149] width 132 height 11
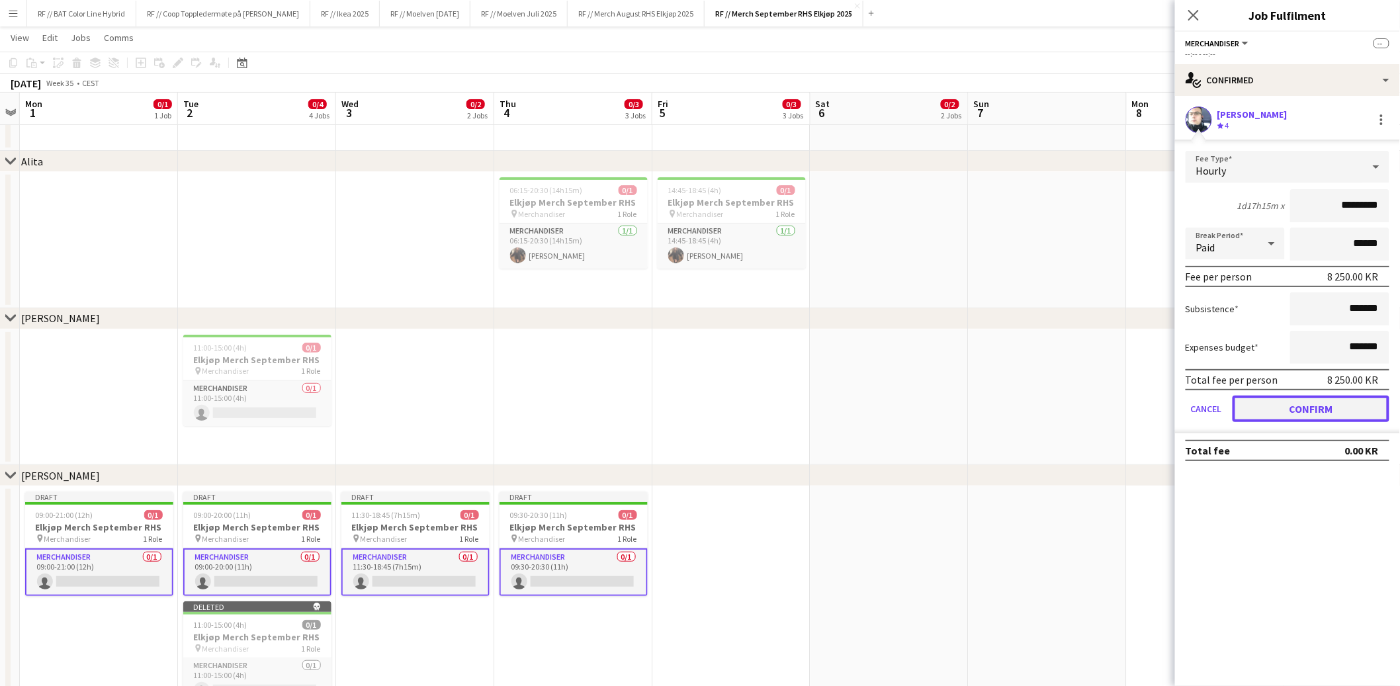
click at [1321, 398] on button "Confirm" at bounding box center [1311, 409] width 157 height 26
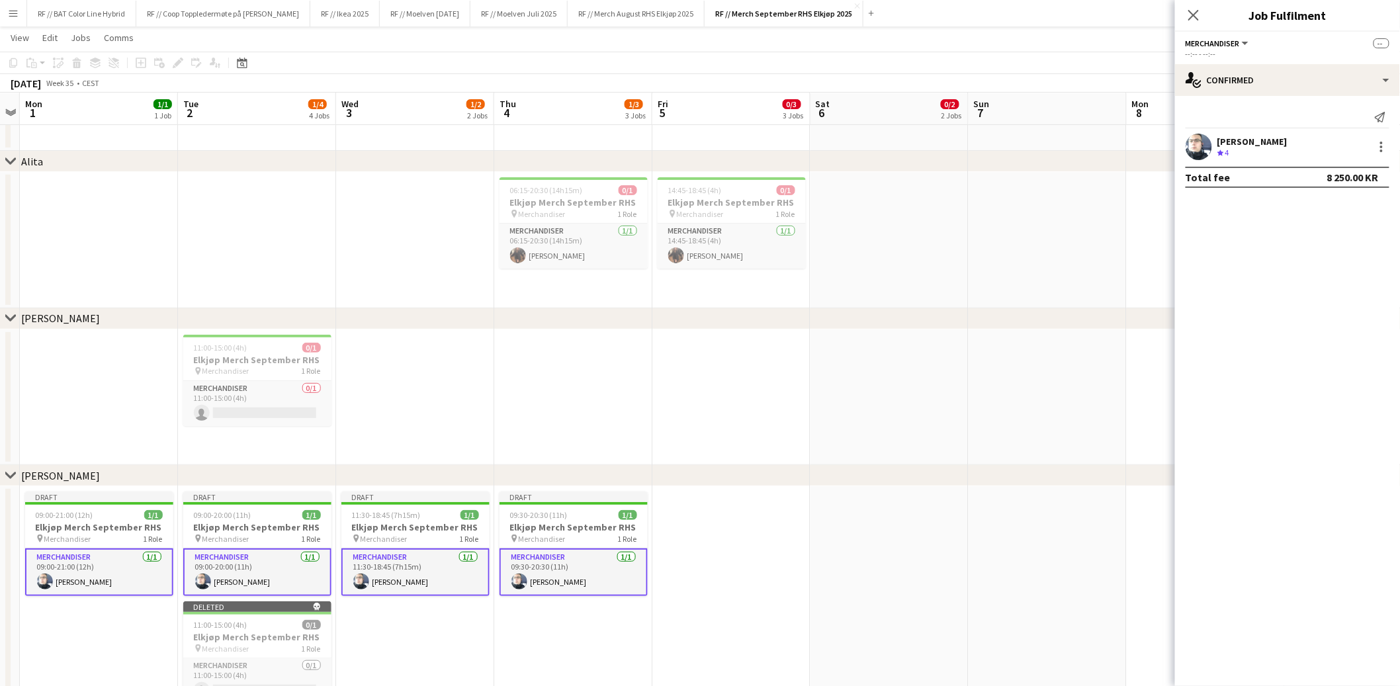
click at [1071, 353] on app-date-cell at bounding box center [1048, 398] width 158 height 136
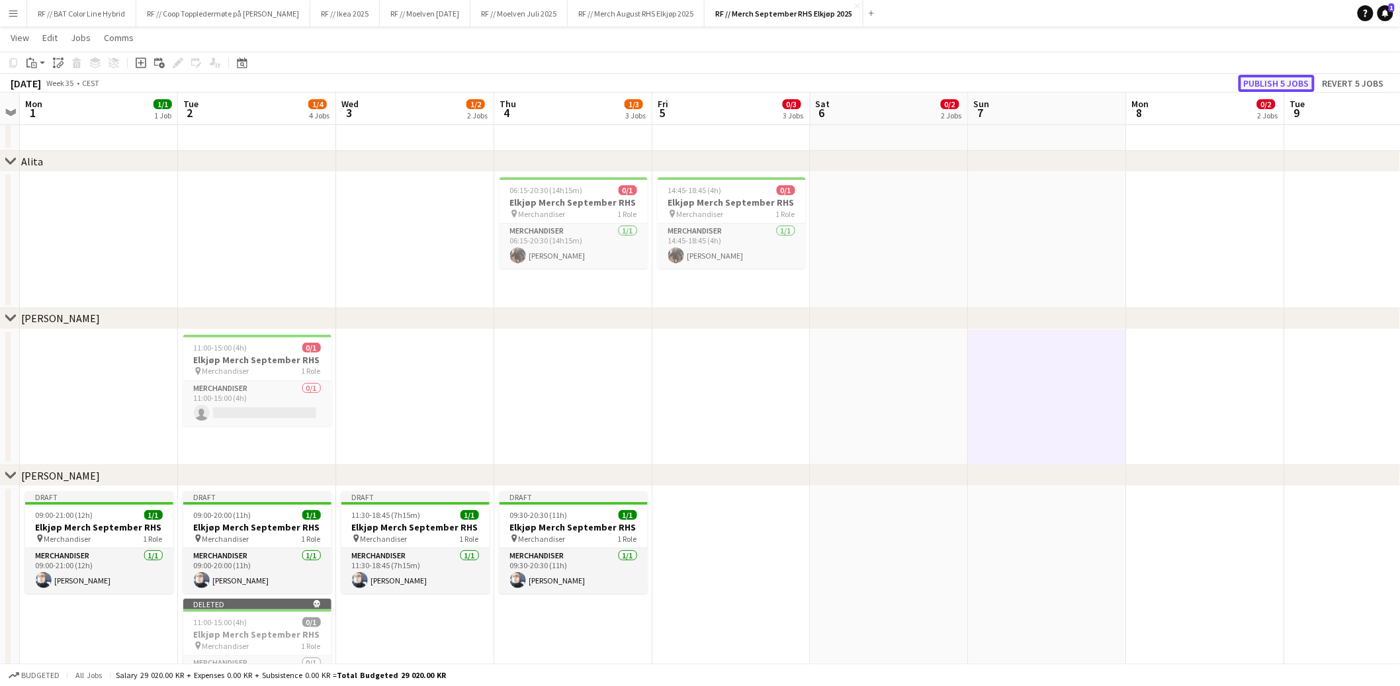
click at [1291, 80] on button "Publish 5 jobs" at bounding box center [1277, 83] width 76 height 17
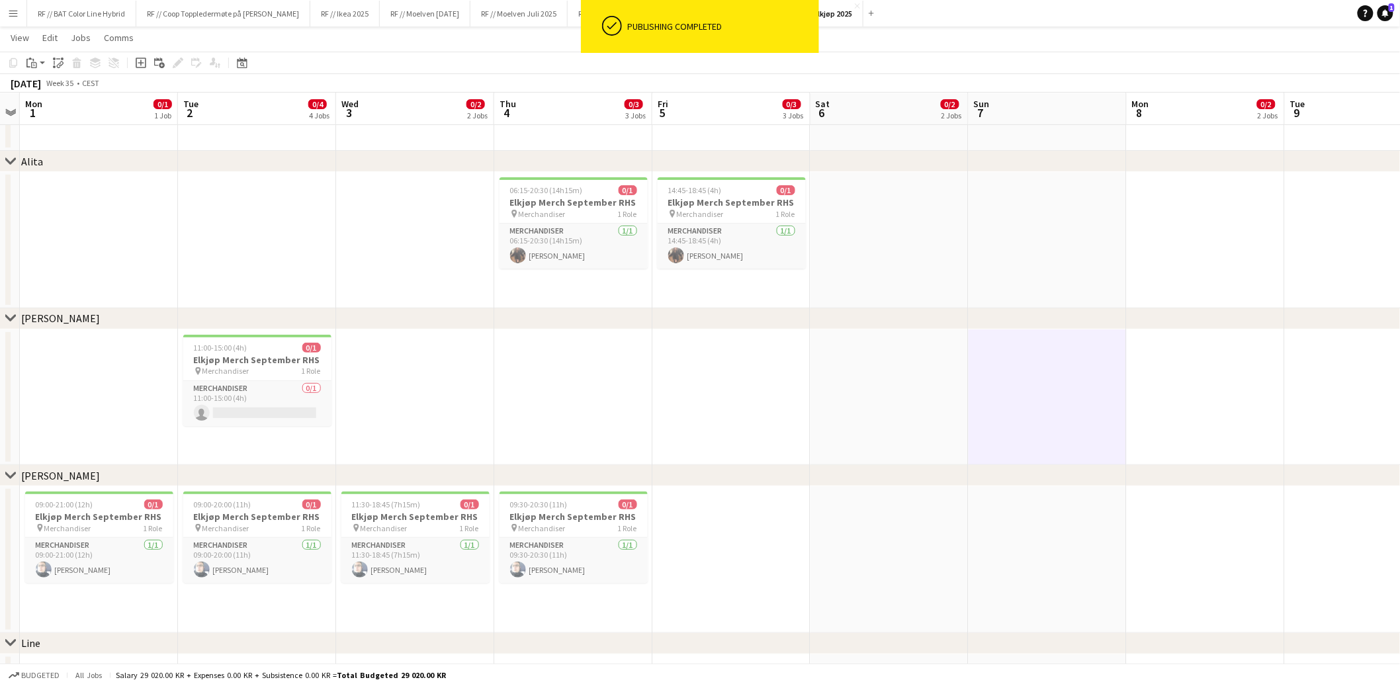
click at [725, 547] on app-date-cell at bounding box center [731, 559] width 158 height 147
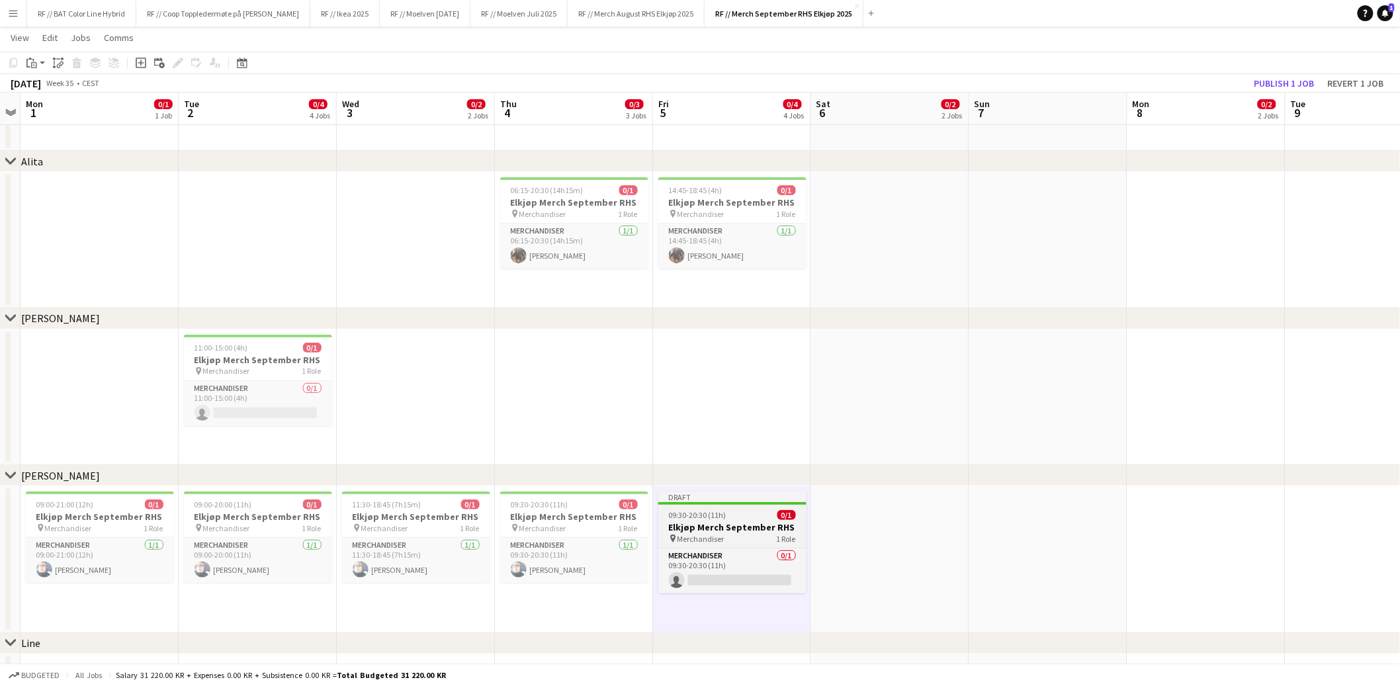
click at [739, 523] on h3 "Elkjøp Merch September RHS" at bounding box center [732, 527] width 148 height 12
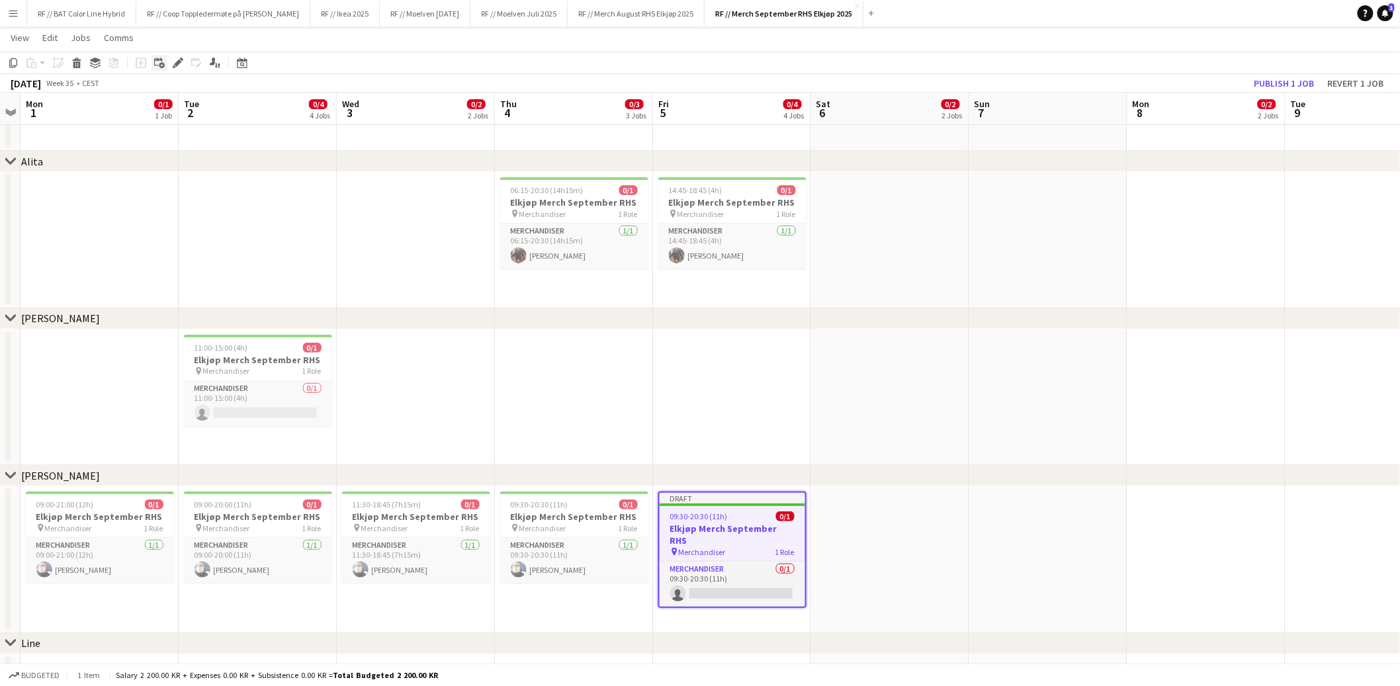
click at [165, 64] on div "Add linked Job" at bounding box center [160, 63] width 16 height 16
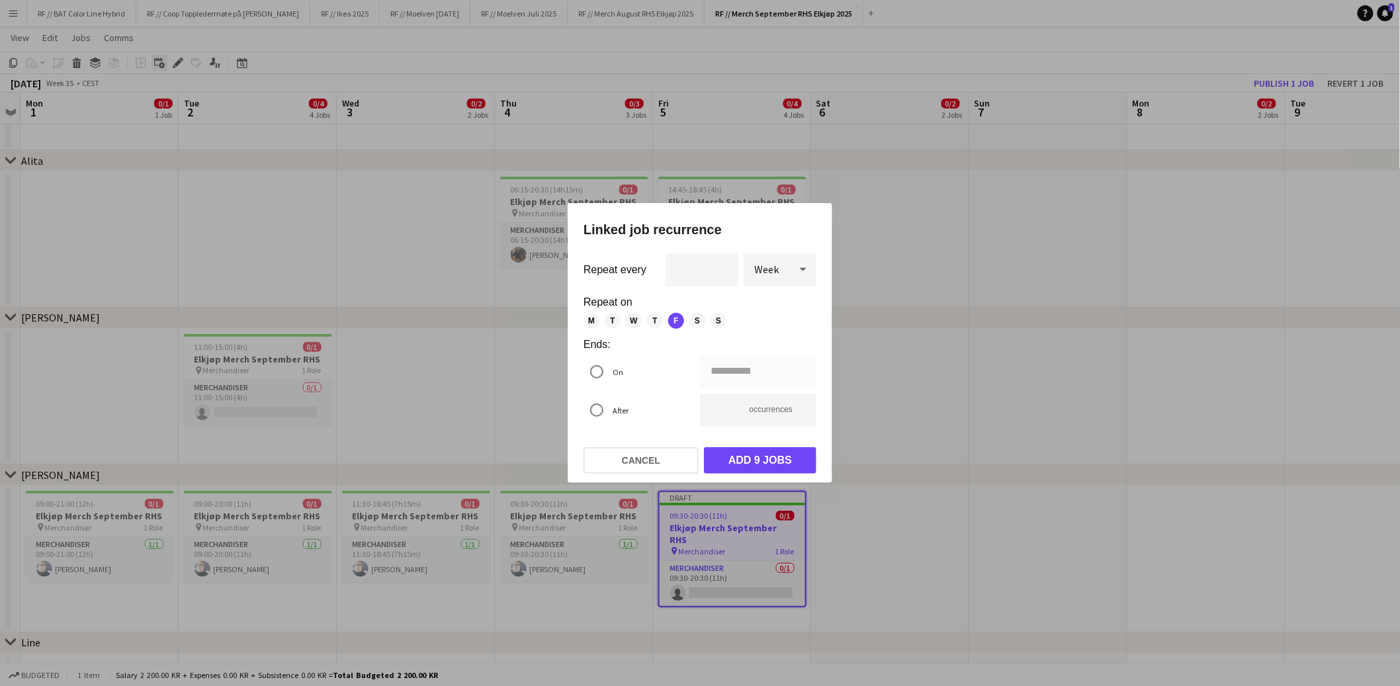
scroll to position [0, 0]
click at [643, 466] on button "Cancel" at bounding box center [641, 460] width 115 height 26
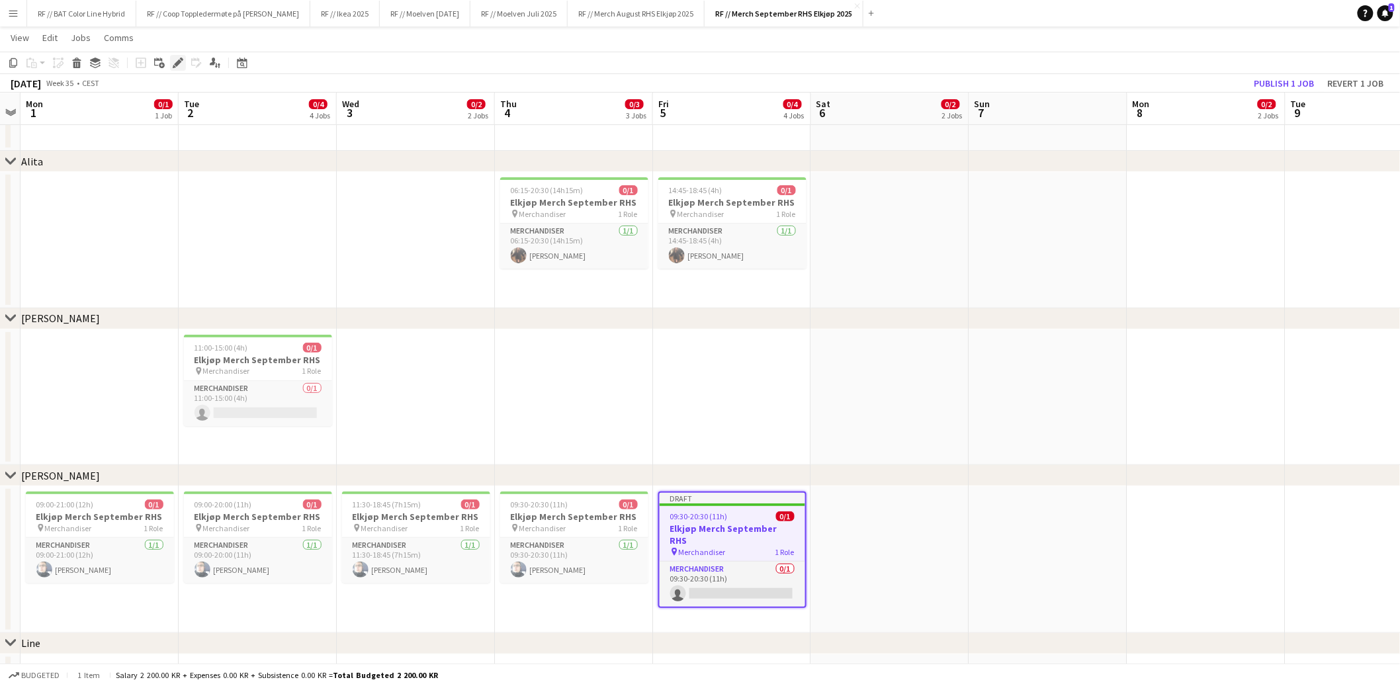
click at [179, 64] on div "Edit" at bounding box center [178, 63] width 16 height 16
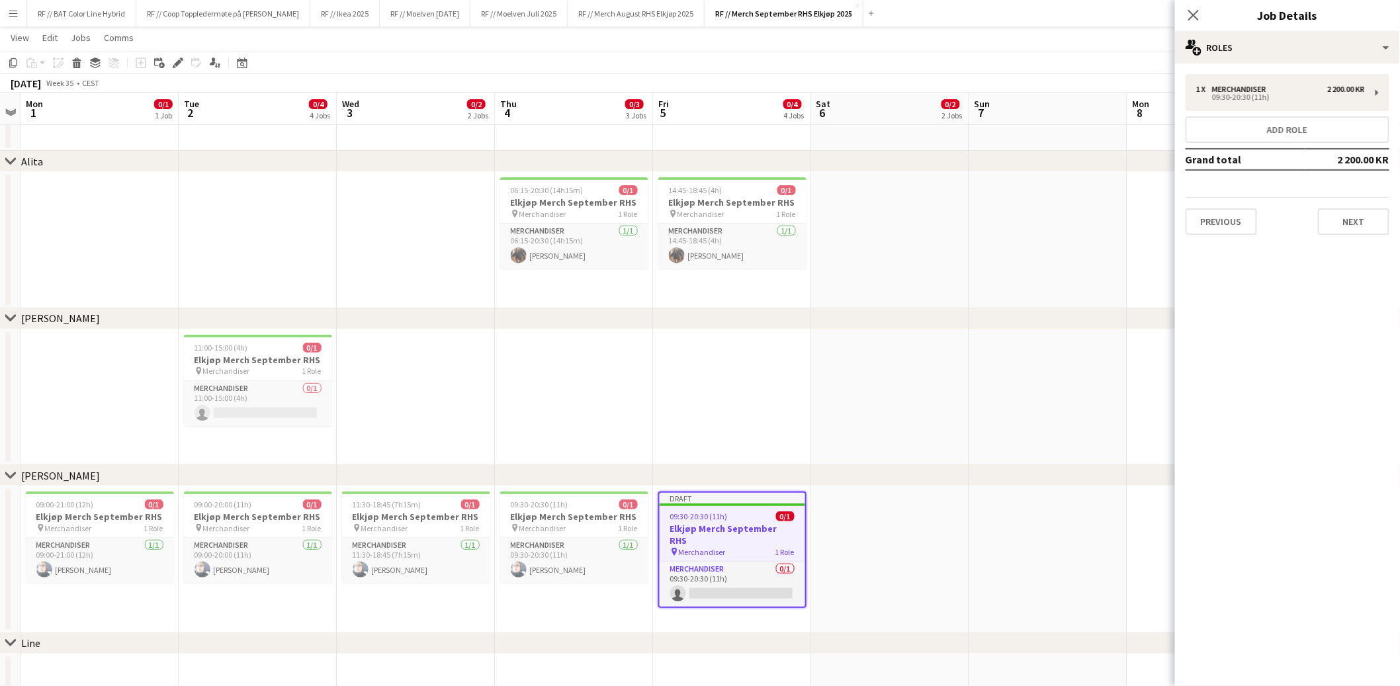
click at [189, 69] on div "Add job Add linked Job Edit Edit linked Job Applicants" at bounding box center [172, 63] width 101 height 16
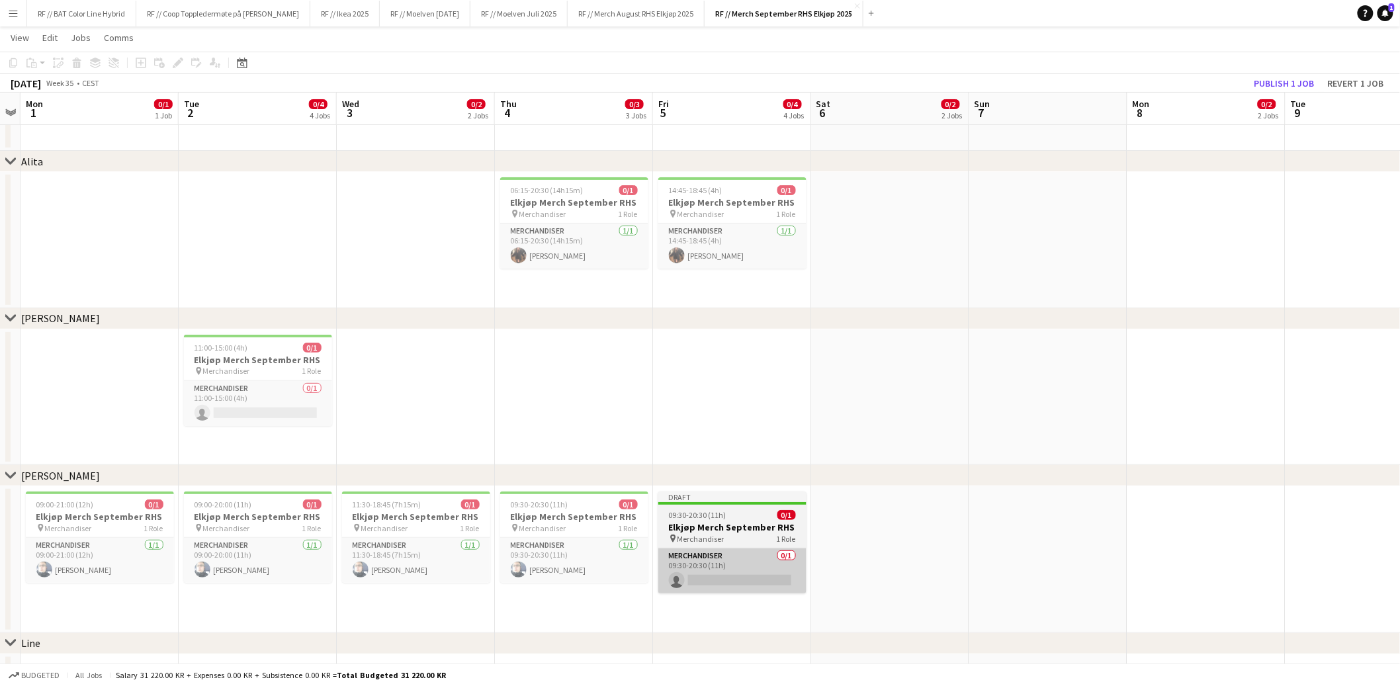
click at [742, 549] on app-card-role "Merchandiser 0/1 09:30-20:30 (11h) single-neutral-actions" at bounding box center [732, 571] width 148 height 45
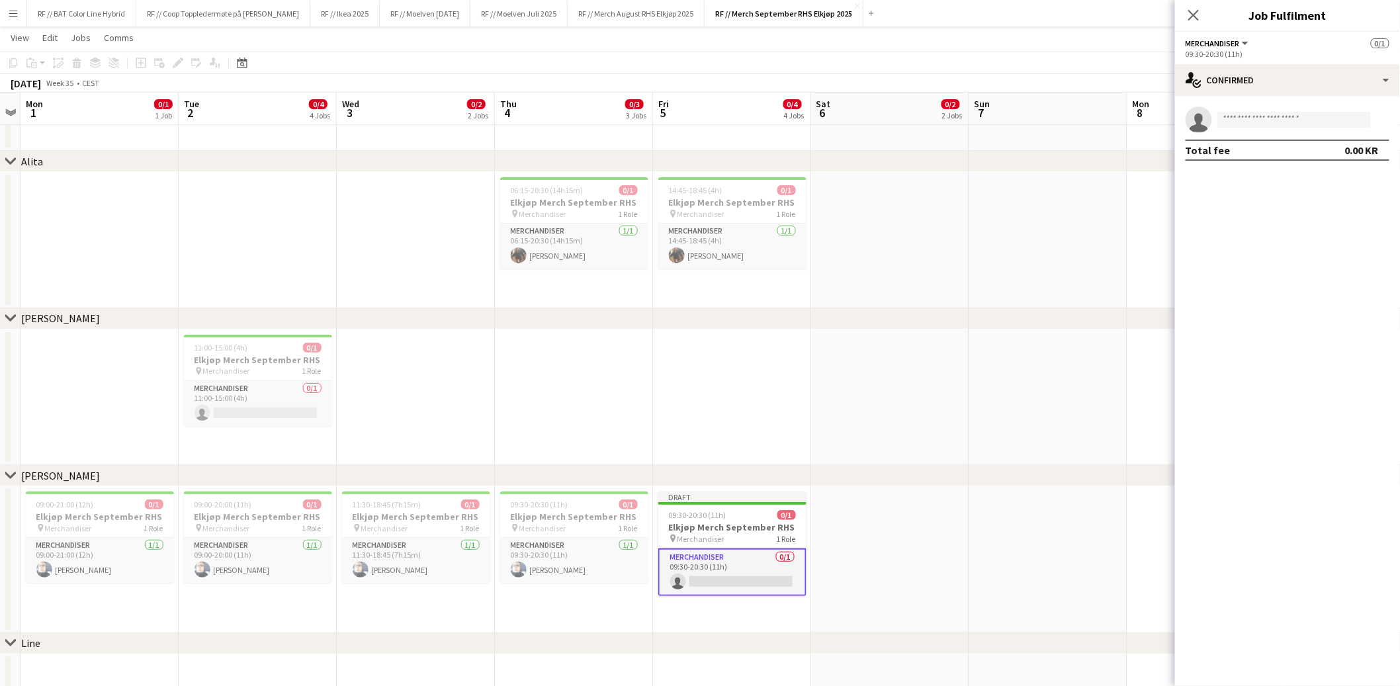
drag, startPoint x: 865, startPoint y: 360, endPoint x: 668, endPoint y: 463, distance: 222.0
click at [865, 360] on app-date-cell at bounding box center [890, 398] width 158 height 136
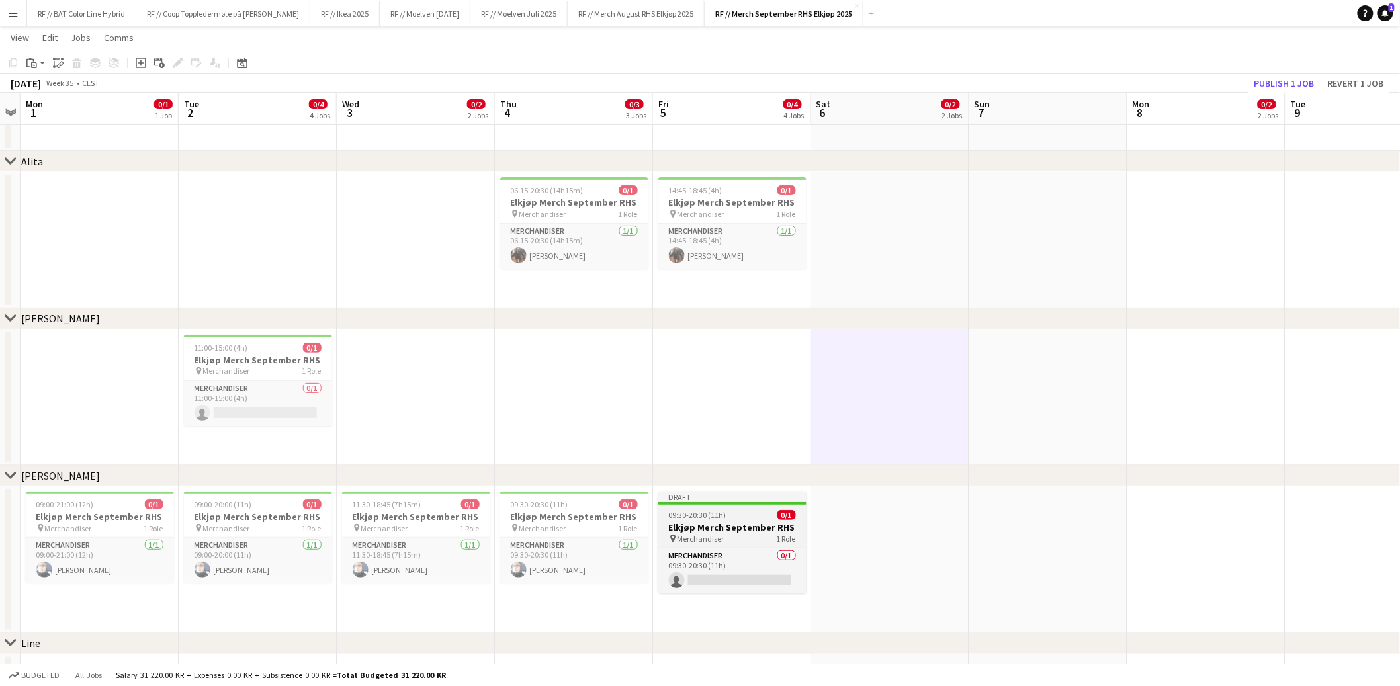
click at [682, 521] on h3 "Elkjøp Merch September RHS" at bounding box center [732, 527] width 148 height 12
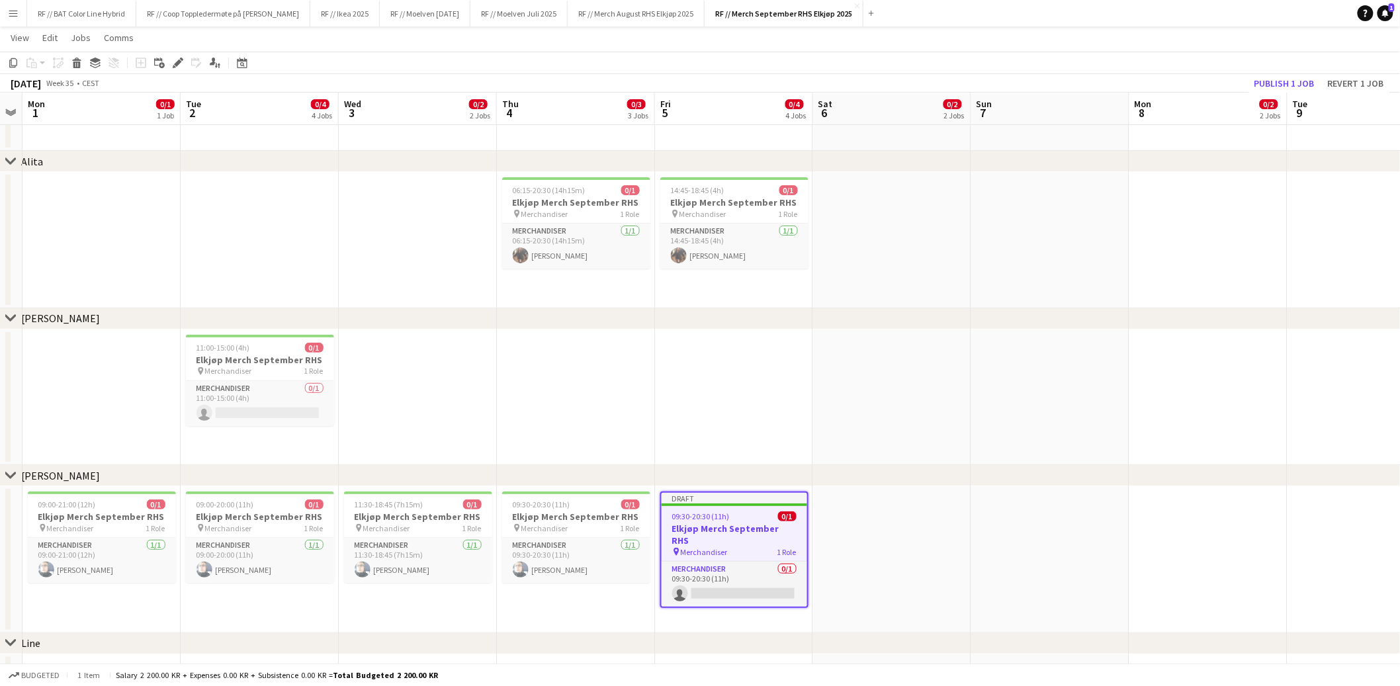
click at [173, 52] on app-toolbar "Copy Paste Paste Command V Paste with crew Command Shift V Paste linked Job Del…" at bounding box center [700, 63] width 1400 height 22
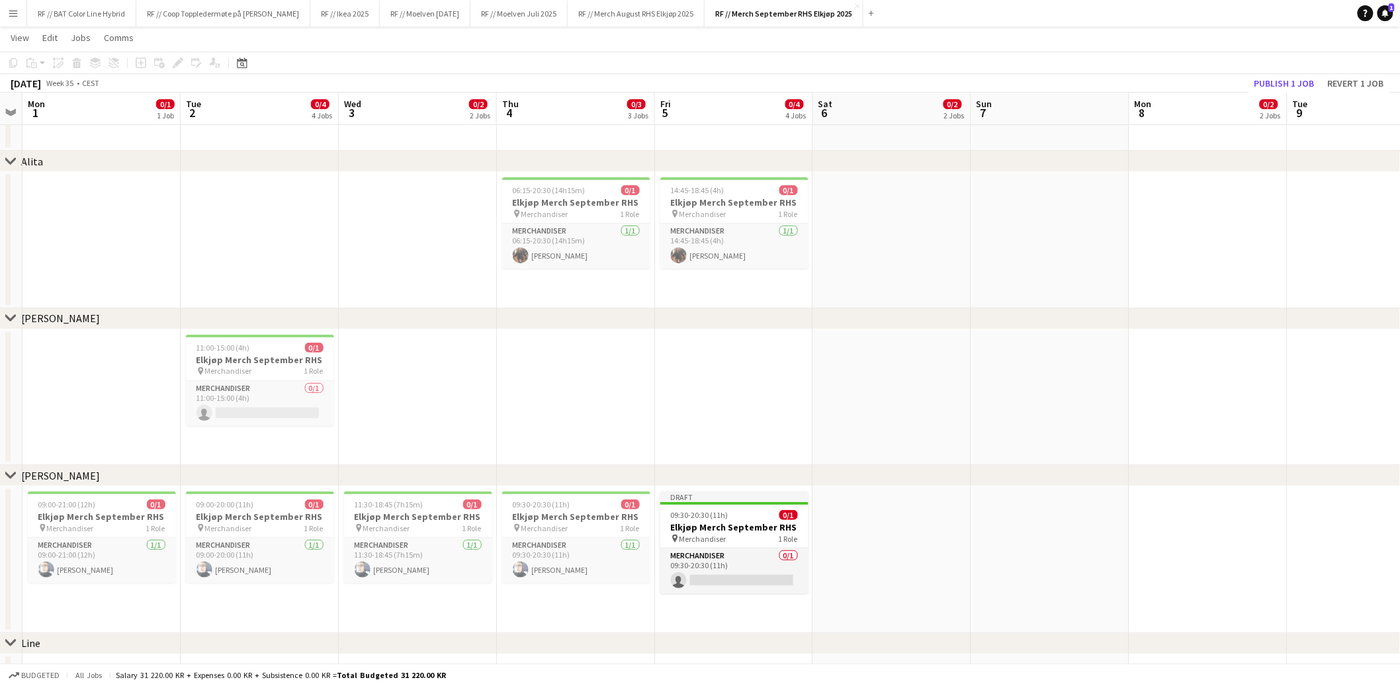
drag, startPoint x: 177, startPoint y: 59, endPoint x: 193, endPoint y: 70, distance: 19.5
click at [177, 59] on div "Add job Add linked Job Edit Edit linked Job Applicants" at bounding box center [172, 63] width 101 height 16
click at [719, 534] on span "Merchandiser" at bounding box center [703, 539] width 47 height 10
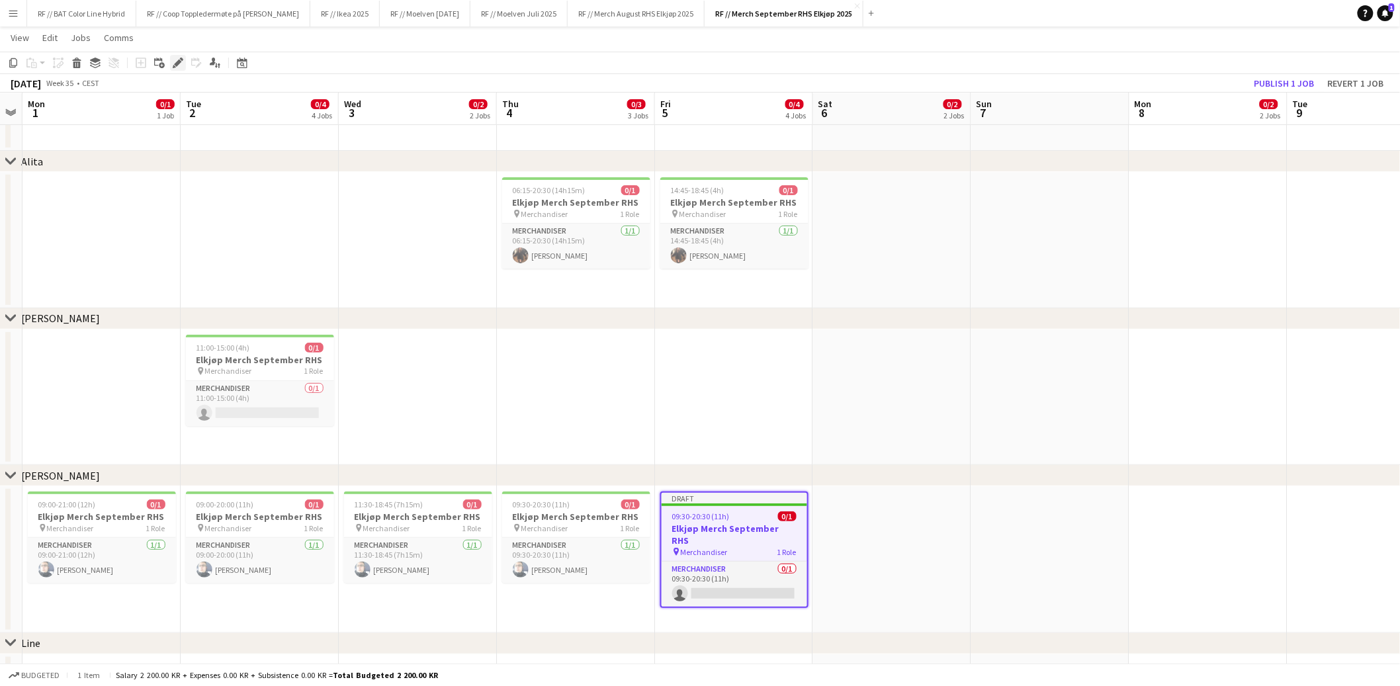
click at [177, 62] on icon at bounding box center [177, 63] width 7 height 7
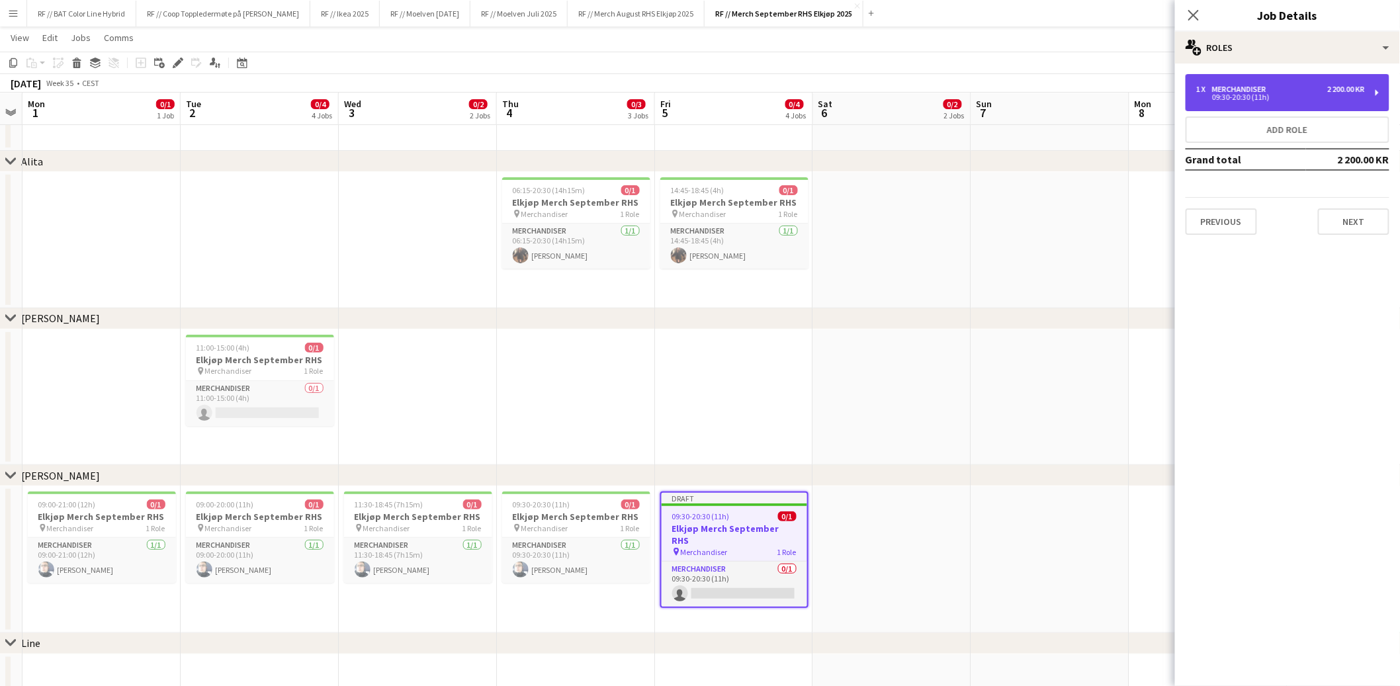
click at [1239, 94] on div "09:30-20:30 (11h)" at bounding box center [1280, 97] width 169 height 7
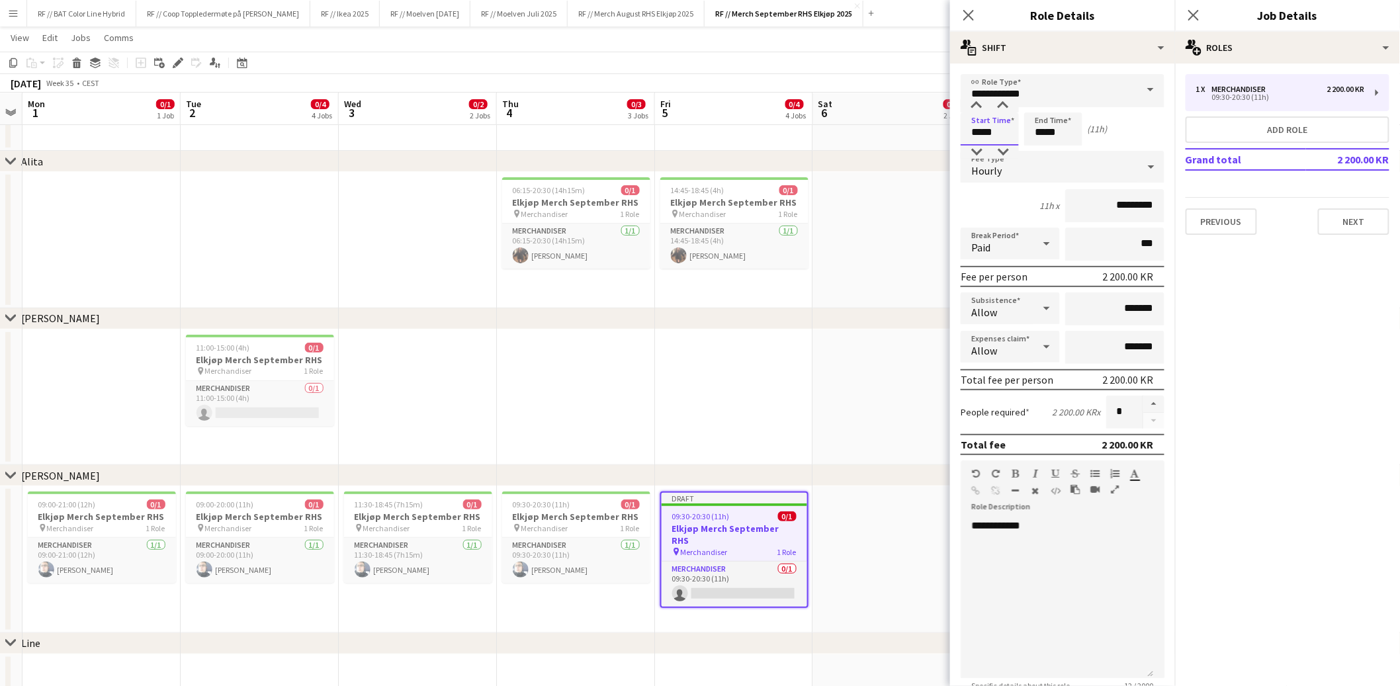
drag, startPoint x: 1006, startPoint y: 130, endPoint x: 904, endPoint y: 134, distance: 102.6
drag, startPoint x: 1064, startPoint y: 136, endPoint x: 994, endPoint y: 132, distance: 70.3
click at [990, 130] on div "Start Time ***** End Time ***** (11h)" at bounding box center [1063, 128] width 204 height 33
type input "*****"
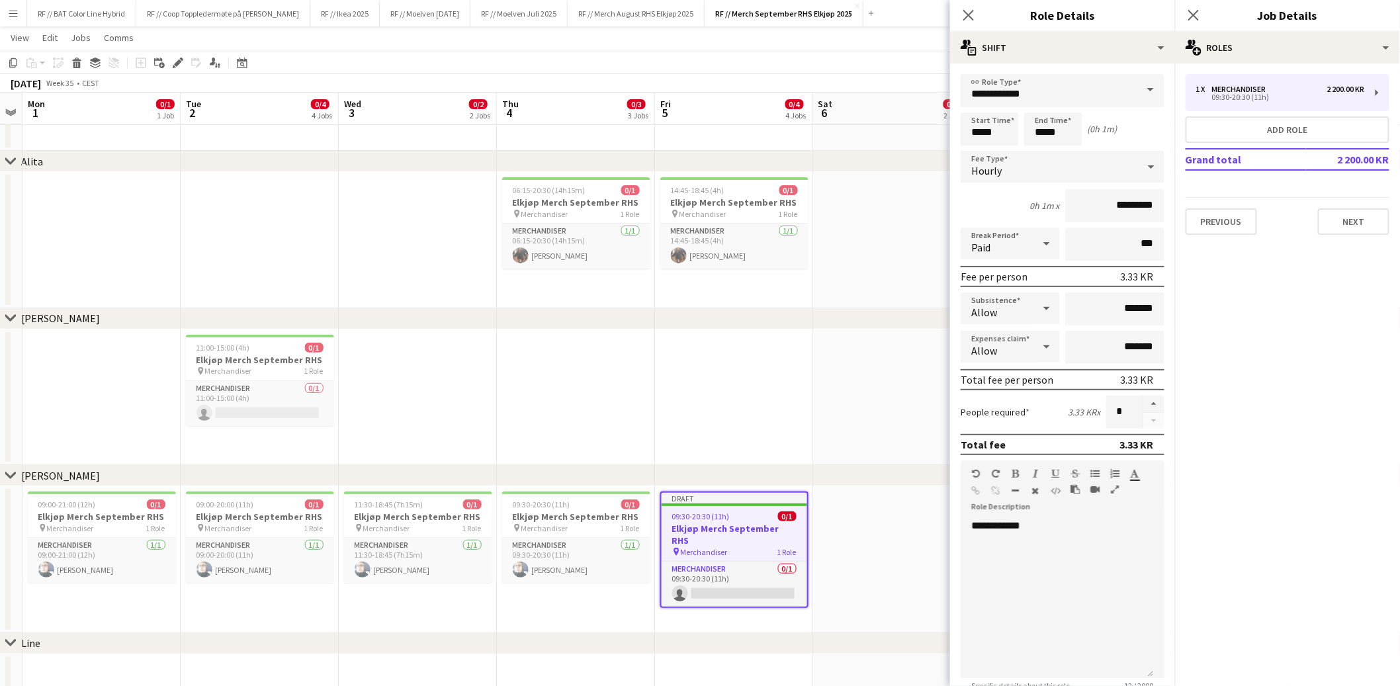
click at [1022, 167] on div "Hourly" at bounding box center [1049, 167] width 177 height 32
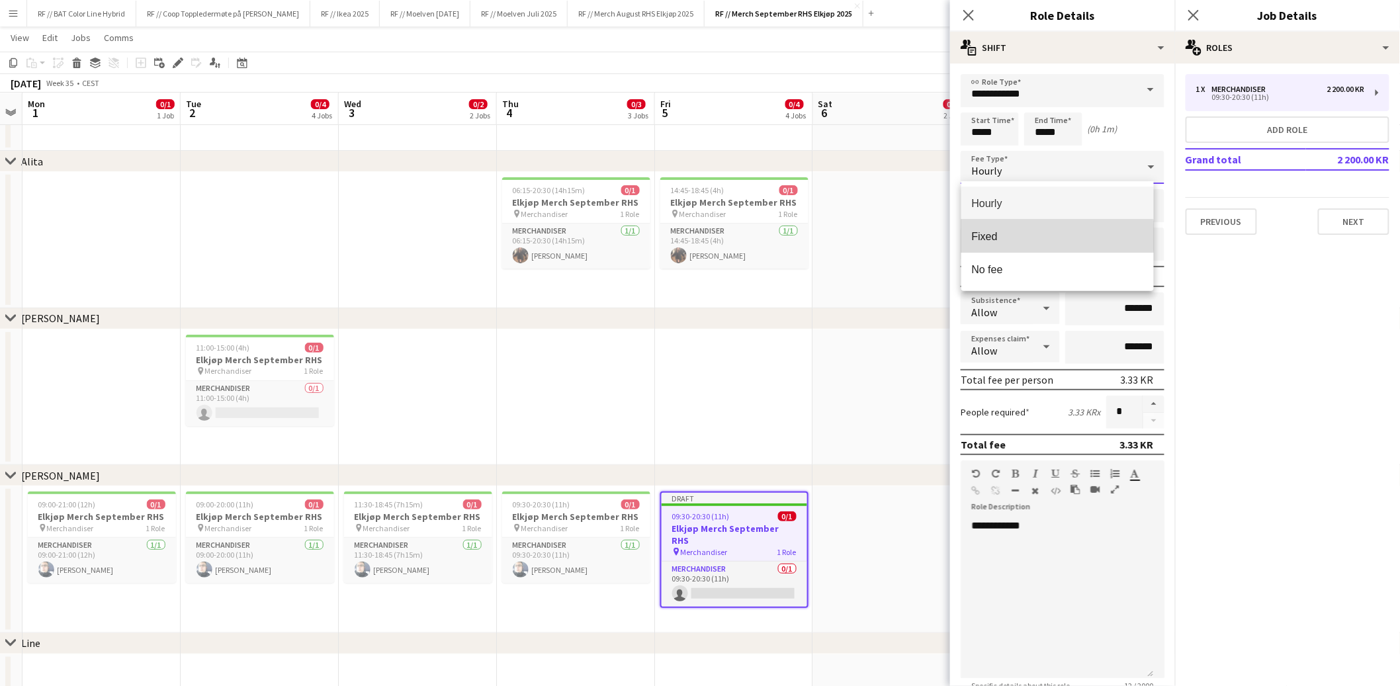
click at [996, 237] on span "Fixed" at bounding box center [1057, 236] width 171 height 13
type input "*******"
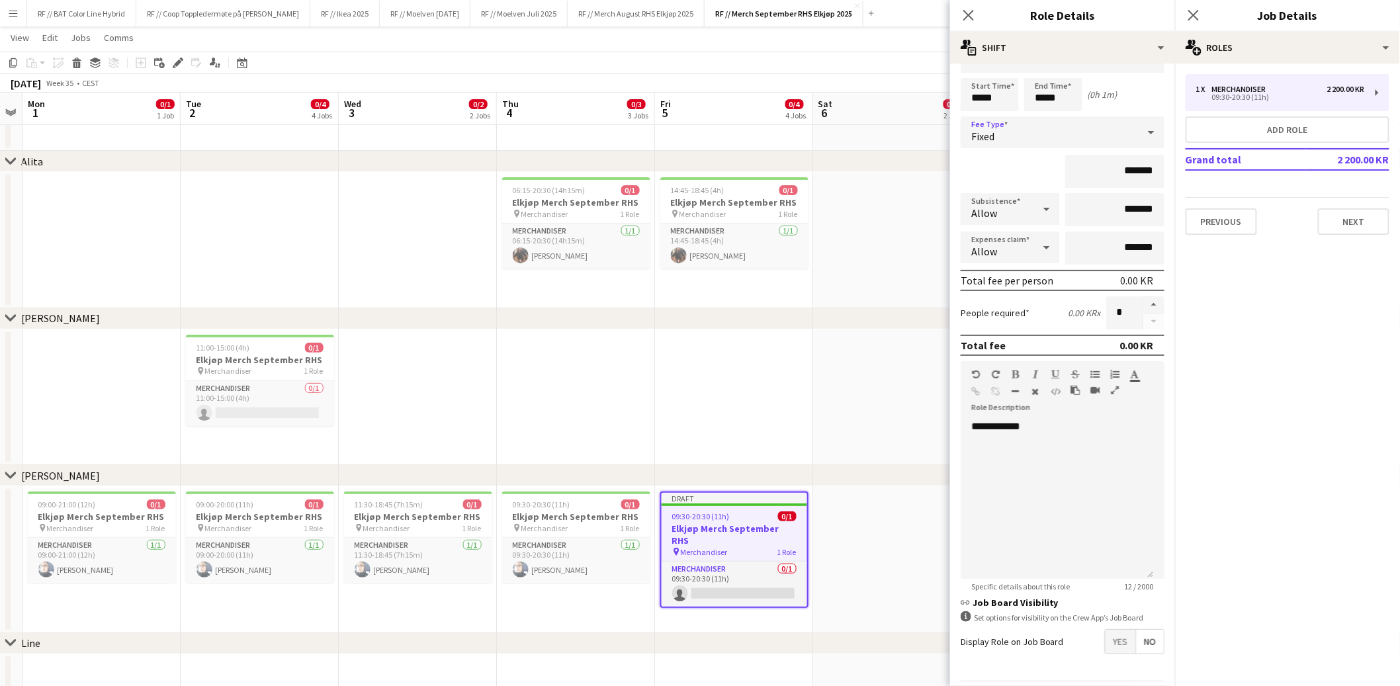
scroll to position [71, 0]
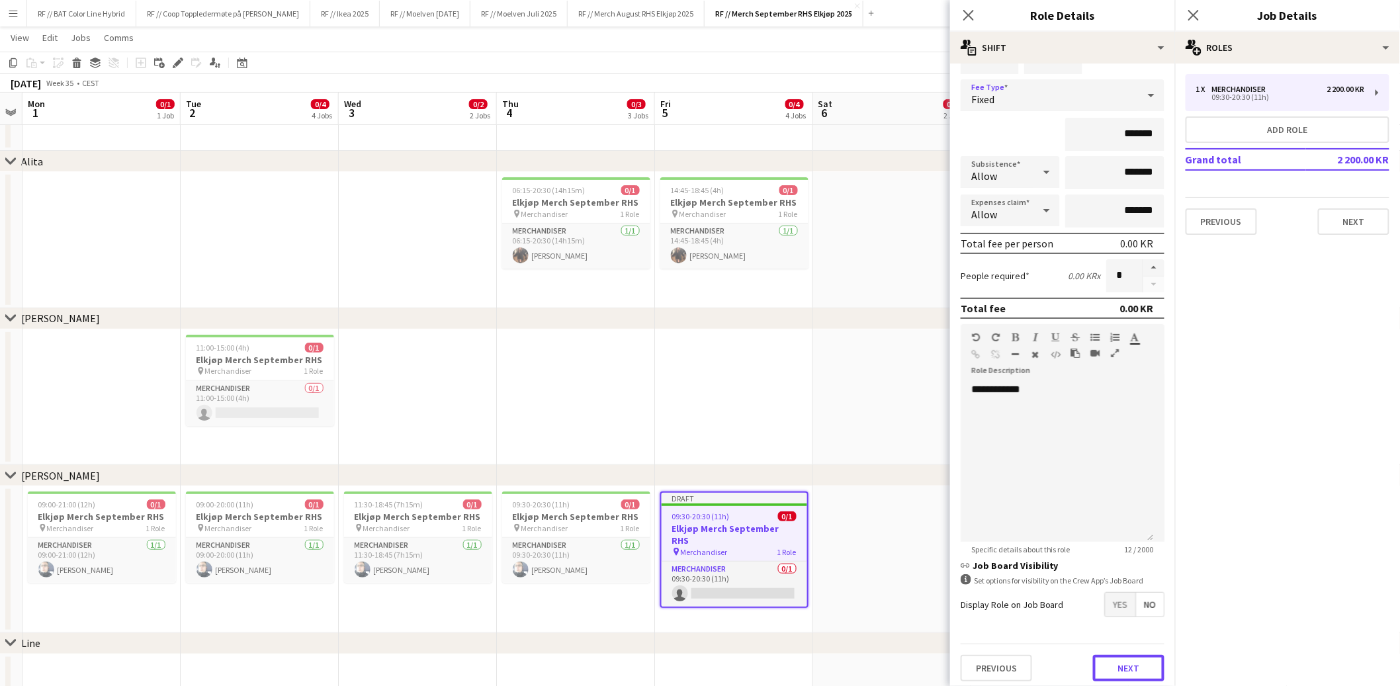
click at [1126, 665] on button "Next" at bounding box center [1128, 668] width 71 height 26
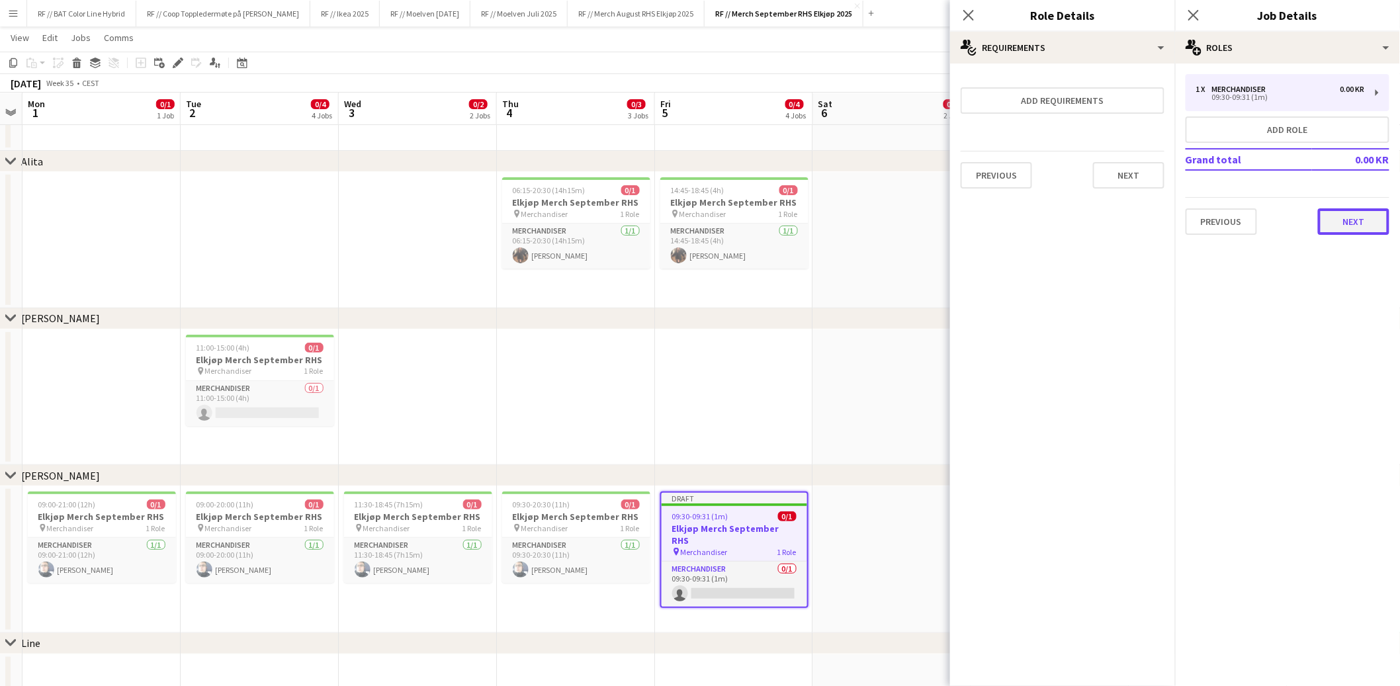
click at [1353, 218] on button "Next" at bounding box center [1353, 221] width 71 height 26
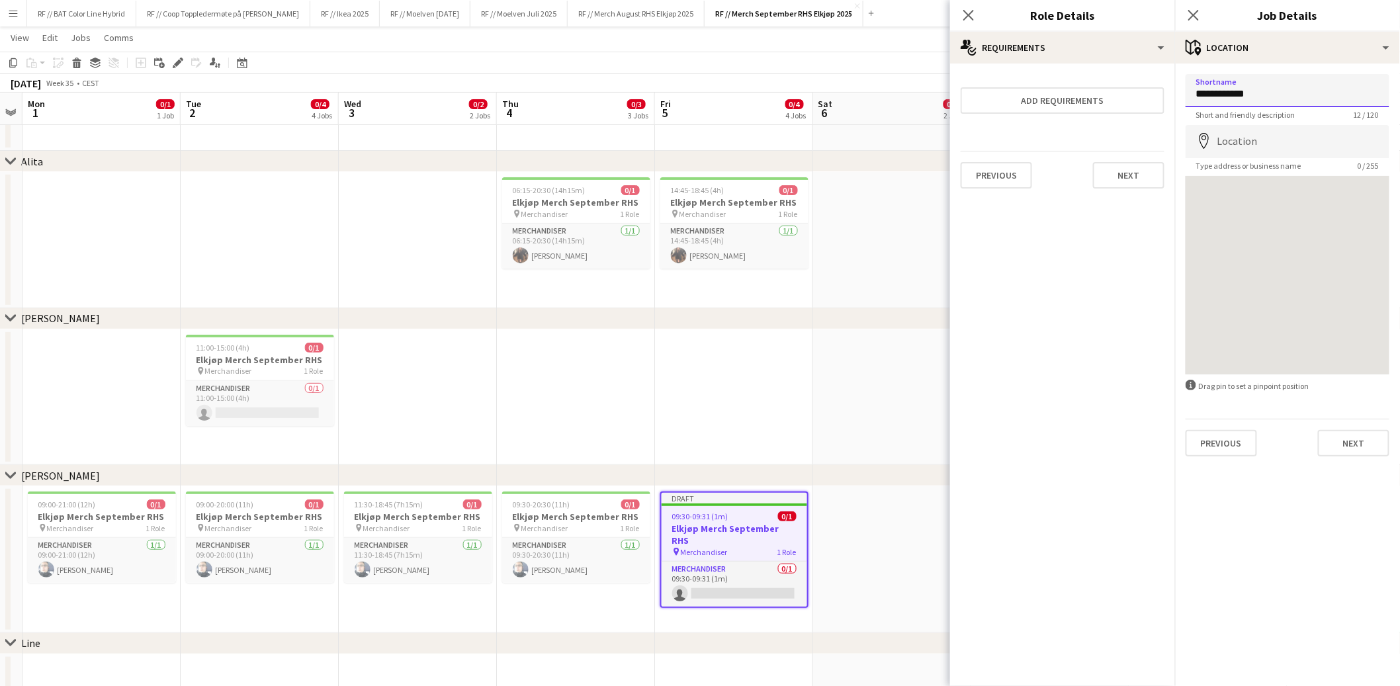
drag, startPoint x: 1266, startPoint y: 97, endPoint x: 1123, endPoint y: 83, distance: 143.7
click at [1254, 99] on input "Shortname" at bounding box center [1288, 90] width 204 height 33
type input "**********"
drag, startPoint x: 1254, startPoint y: 95, endPoint x: 1092, endPoint y: 85, distance: 161.8
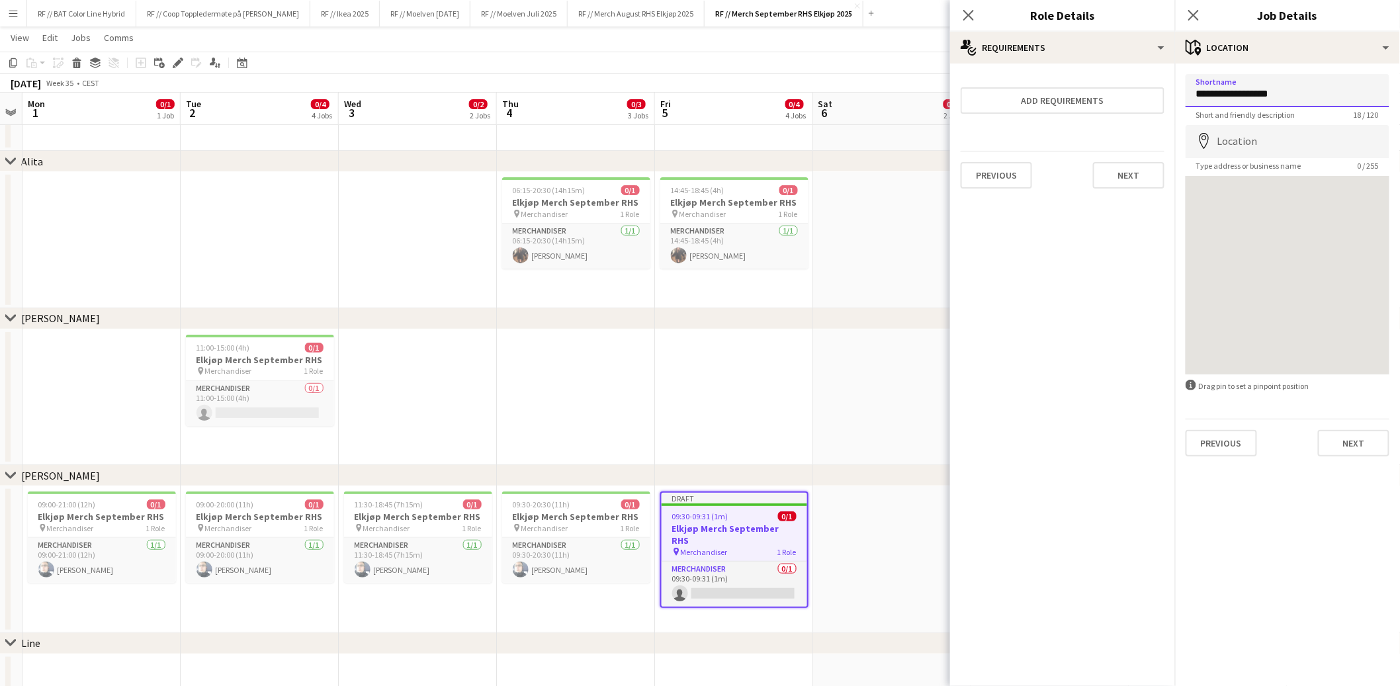
click at [1365, 447] on button "Next" at bounding box center [1353, 443] width 71 height 26
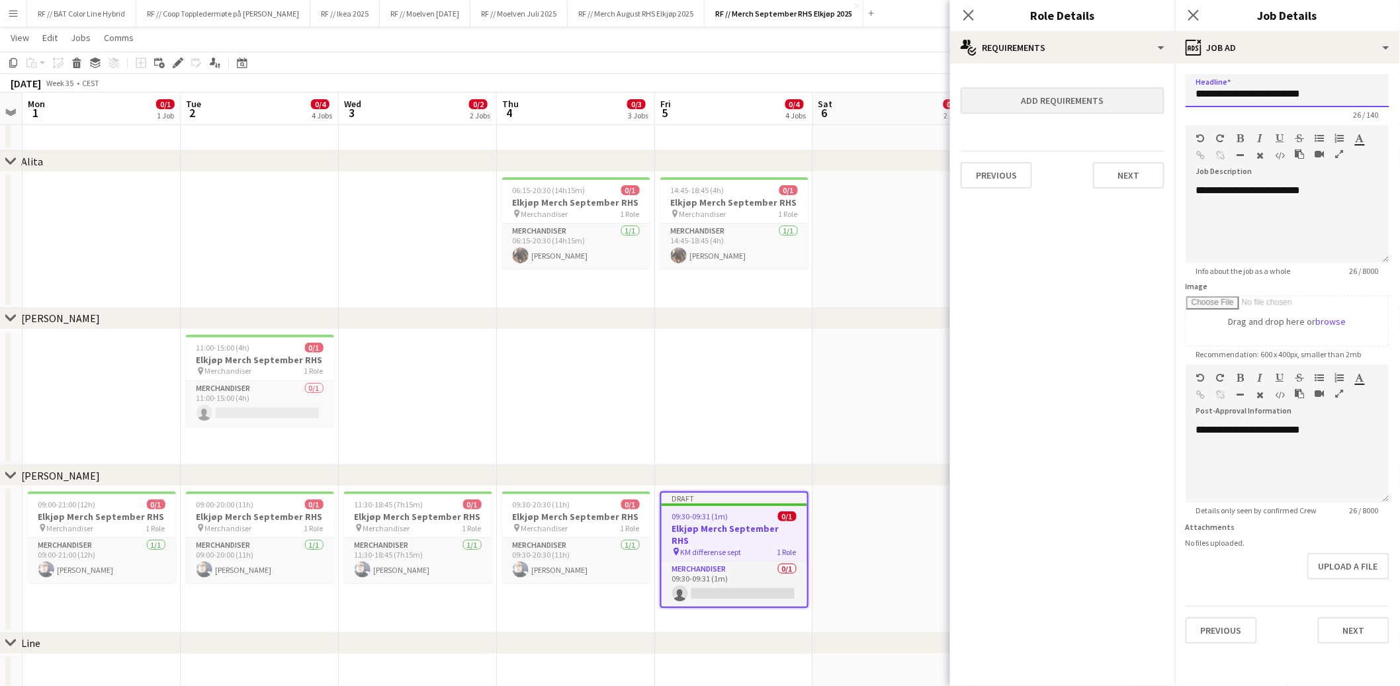
drag, startPoint x: 1331, startPoint y: 95, endPoint x: 1157, endPoint y: 93, distance: 173.4
paste input "text"
type input "**********"
drag, startPoint x: 1204, startPoint y: 199, endPoint x: 1096, endPoint y: 193, distance: 108.0
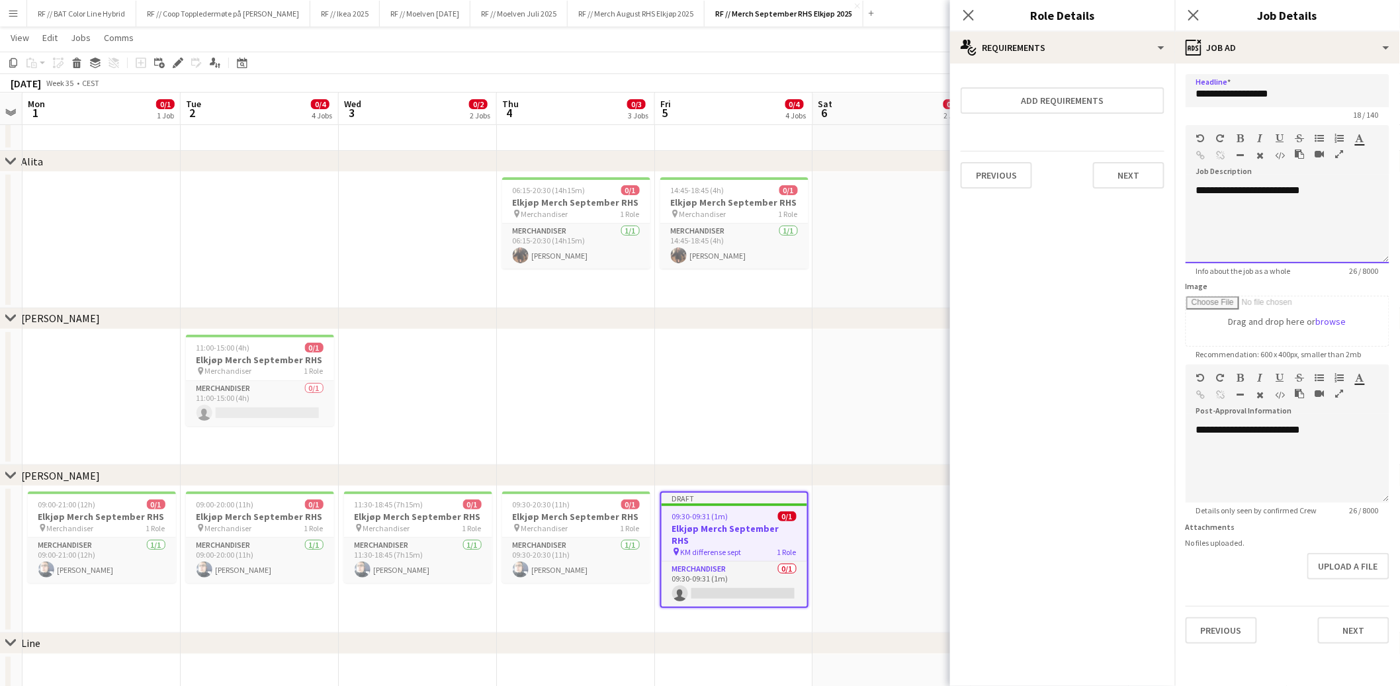
paste div
drag, startPoint x: 1333, startPoint y: 193, endPoint x: 1114, endPoint y: 169, distance: 220.2
drag, startPoint x: 1337, startPoint y: 431, endPoint x: 1140, endPoint y: 429, distance: 196.5
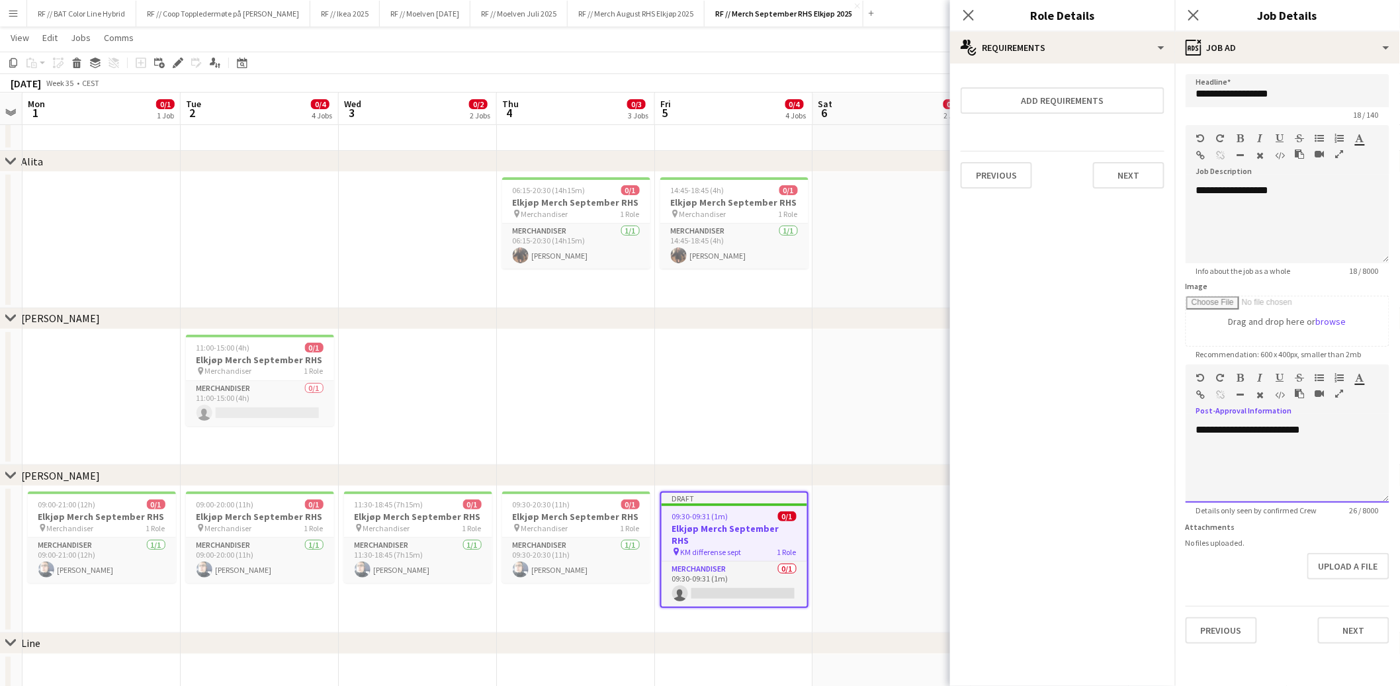
paste div
click at [1329, 610] on div "Previous Next" at bounding box center [1288, 625] width 204 height 38
click at [1337, 621] on button "Next" at bounding box center [1353, 630] width 71 height 26
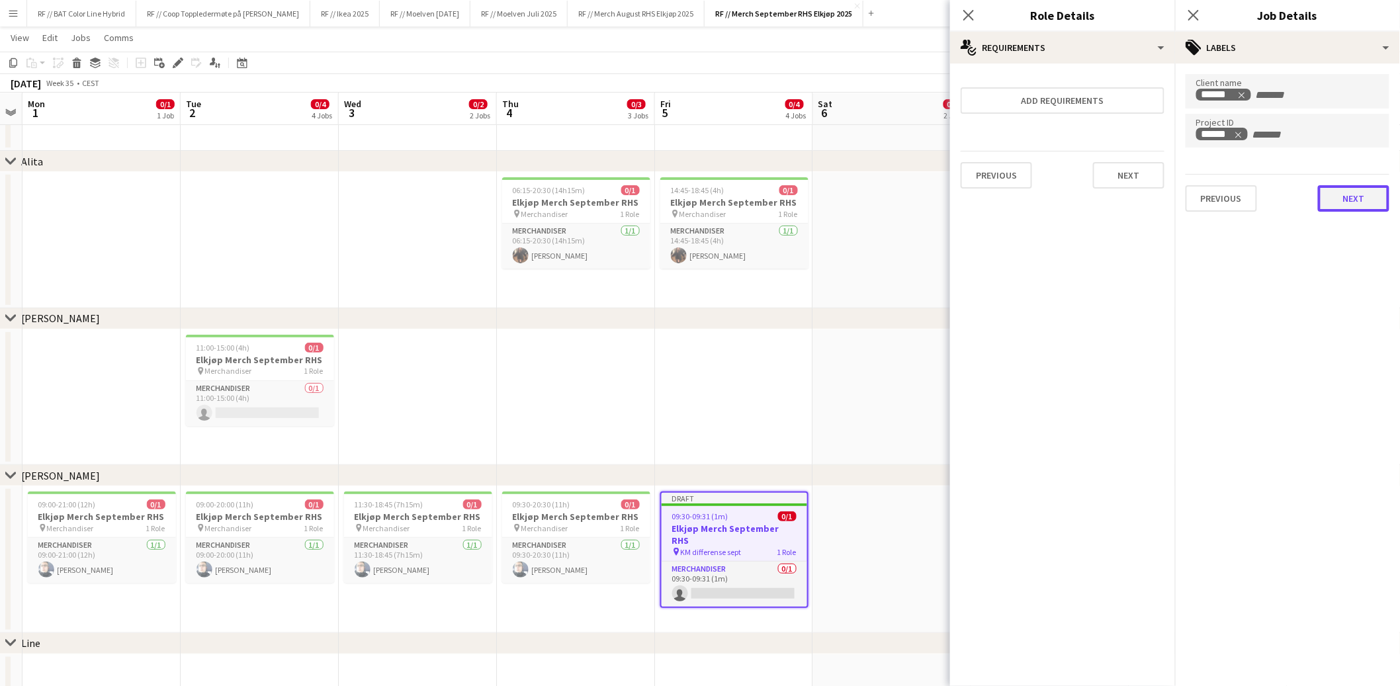
click at [1355, 206] on button "Next" at bounding box center [1353, 198] width 71 height 26
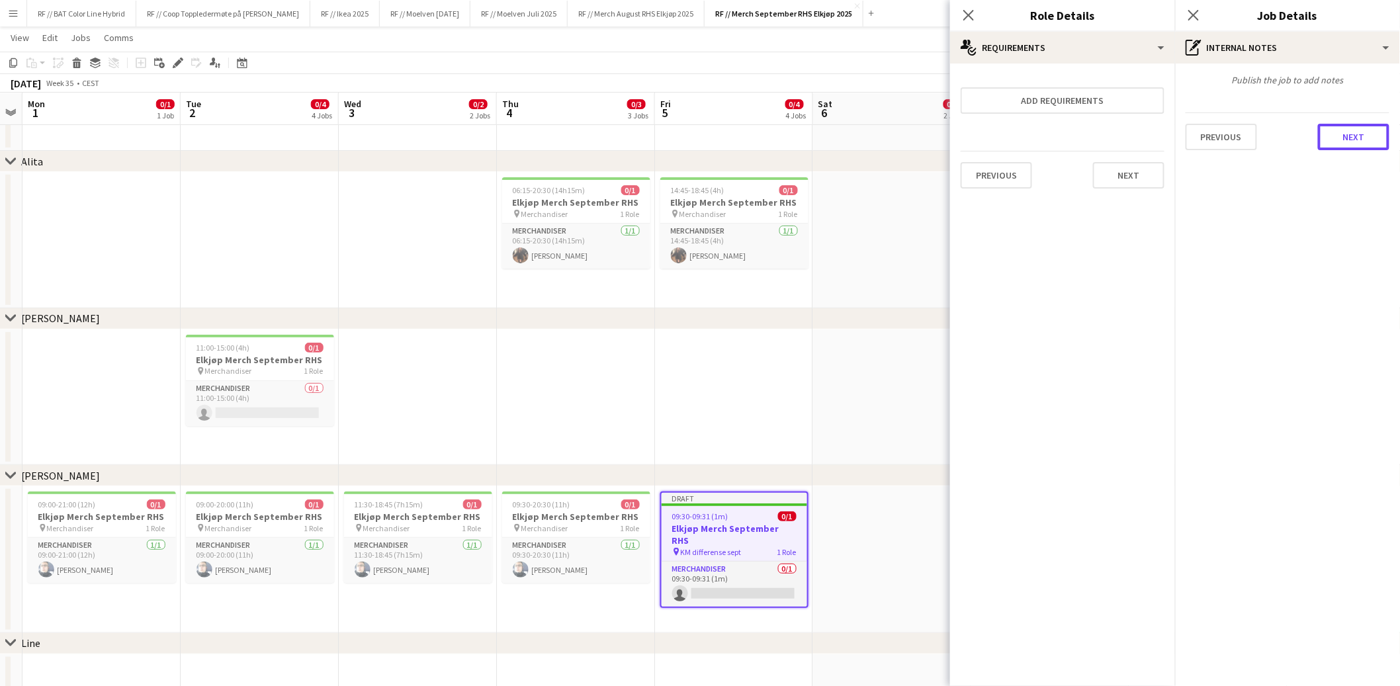
click at [1343, 138] on button "Next" at bounding box center [1353, 137] width 71 height 26
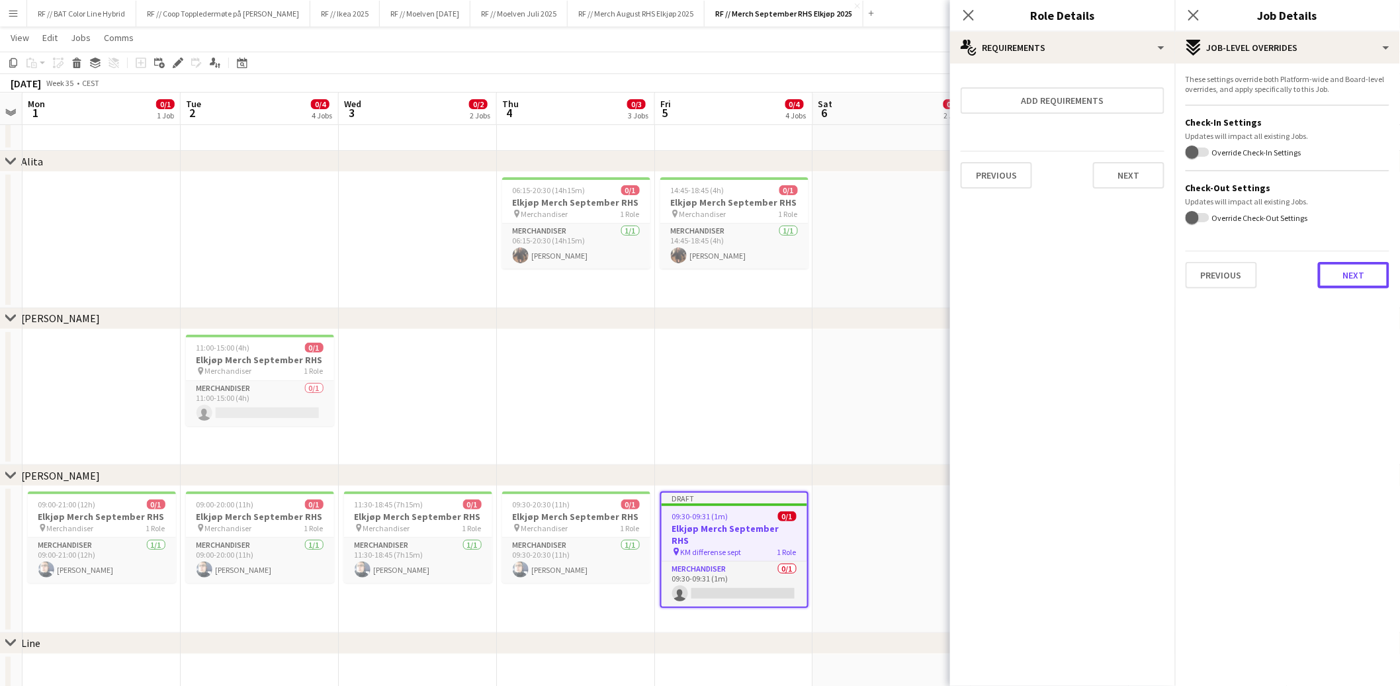
click at [1366, 273] on button "Next" at bounding box center [1353, 275] width 71 height 26
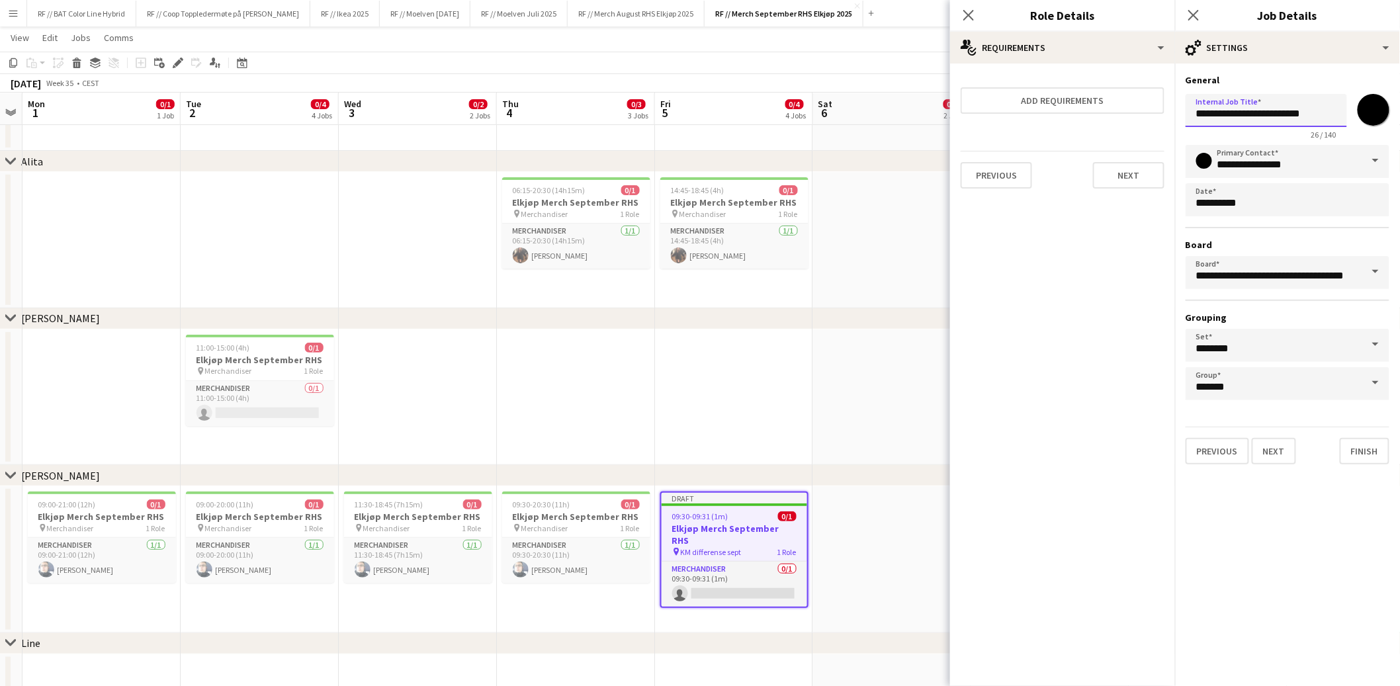
drag, startPoint x: 1196, startPoint y: 112, endPoint x: 1382, endPoint y: 119, distance: 185.4
click at [1382, 119] on div "**********" at bounding box center [1288, 114] width 204 height 51
paste input "text"
type input "**********"
click at [1384, 438] on button "Finish" at bounding box center [1365, 451] width 50 height 26
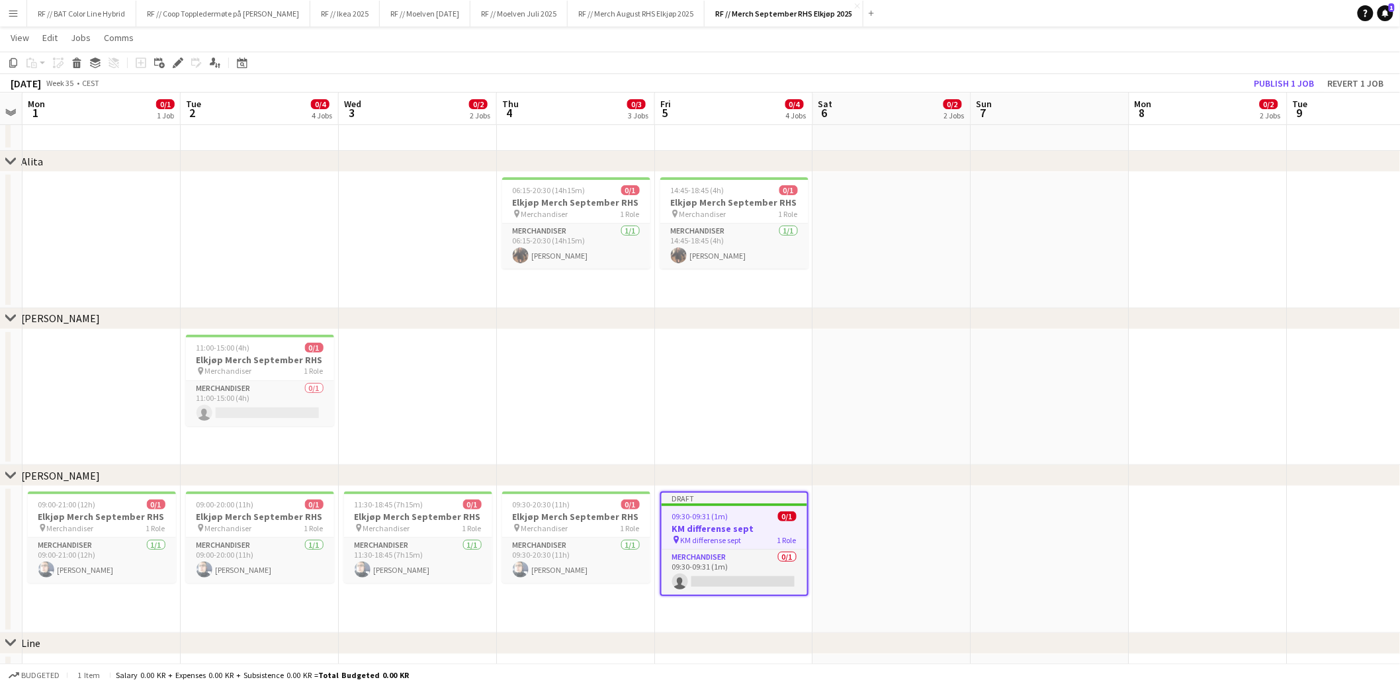
click at [699, 419] on app-date-cell at bounding box center [734, 398] width 158 height 136
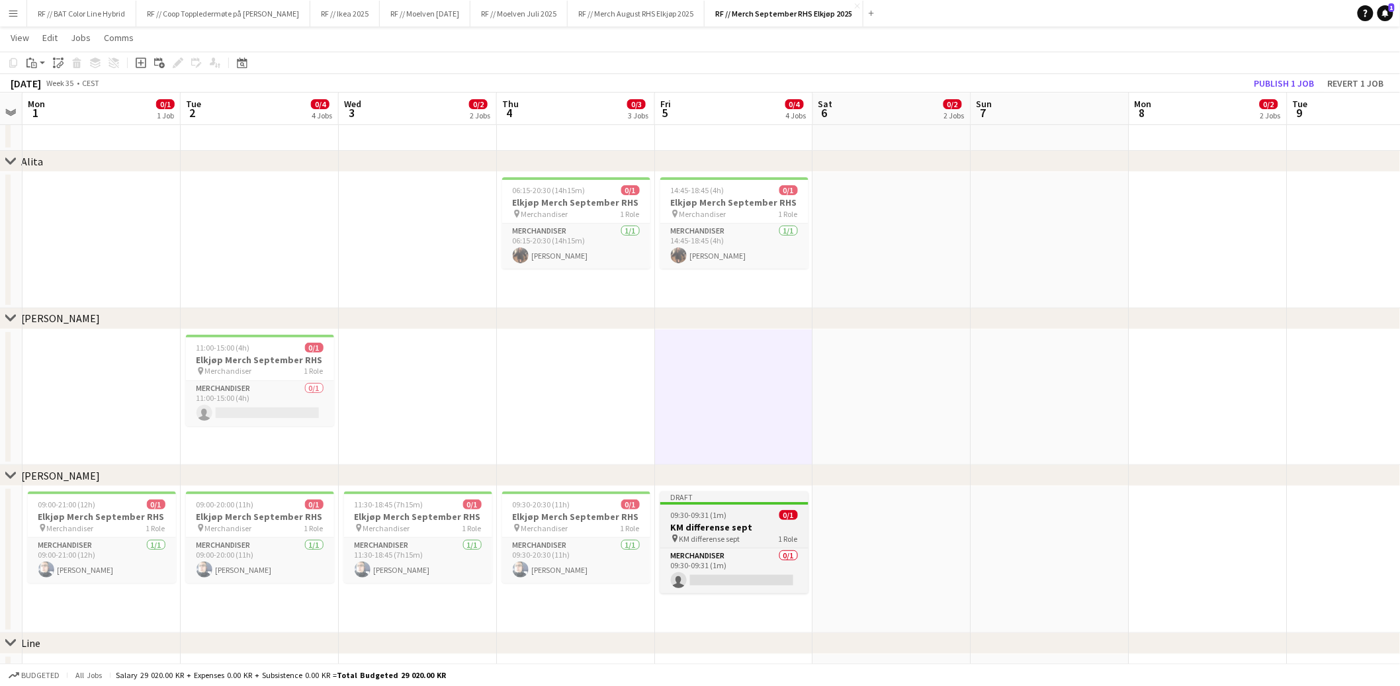
click at [707, 535] on span "KM differense sept" at bounding box center [710, 539] width 61 height 10
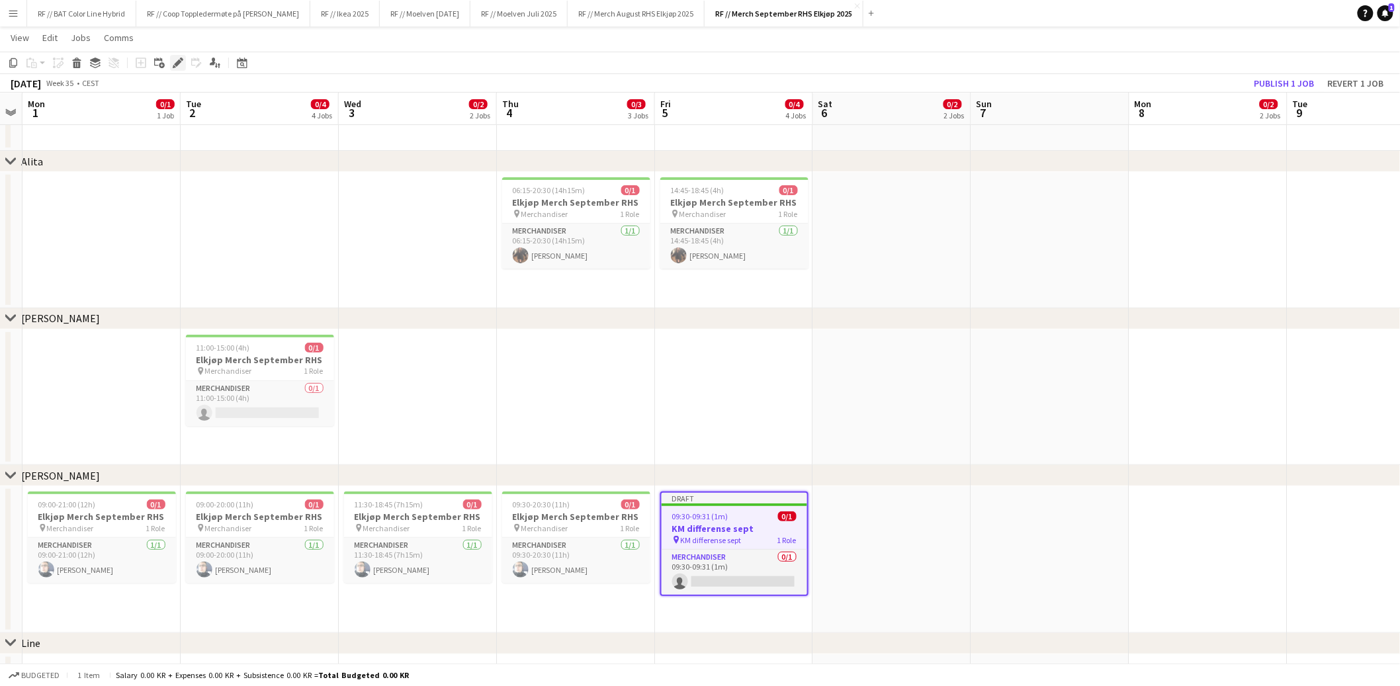
click at [177, 64] on icon at bounding box center [177, 63] width 7 height 7
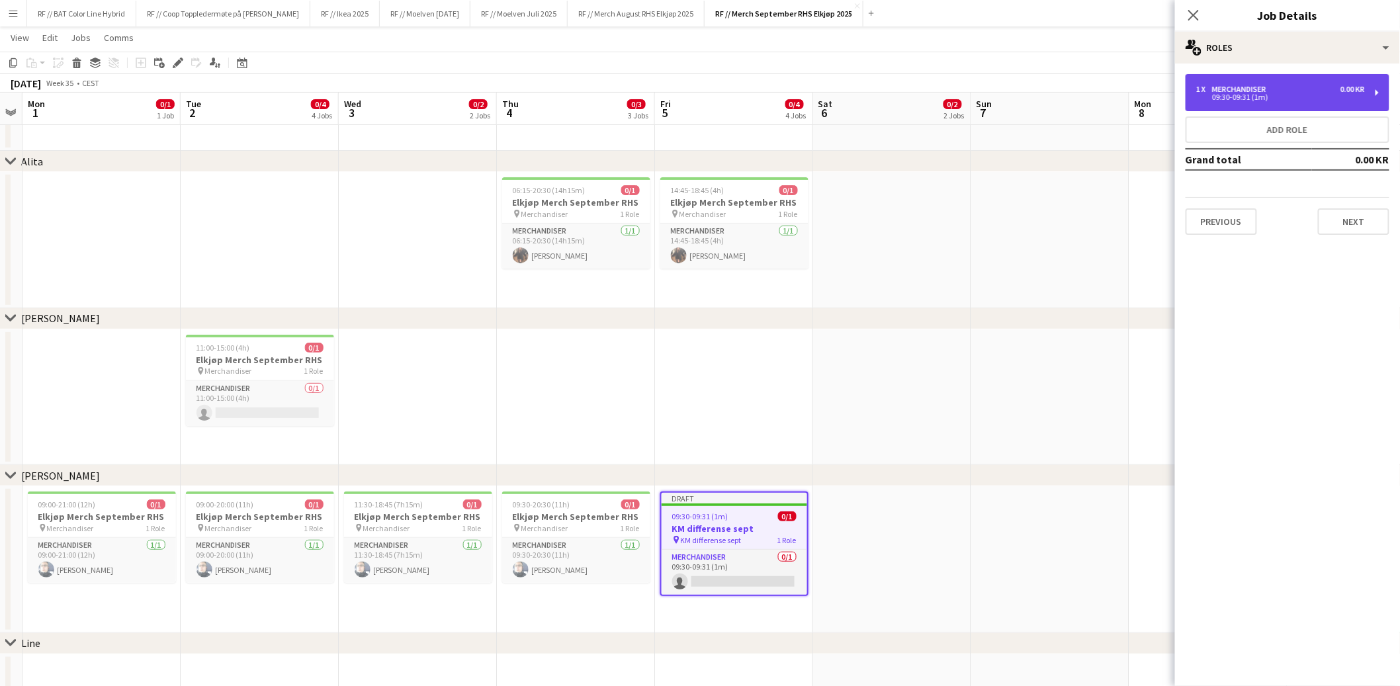
click at [1220, 95] on div "09:30-09:31 (1m)" at bounding box center [1280, 97] width 169 height 7
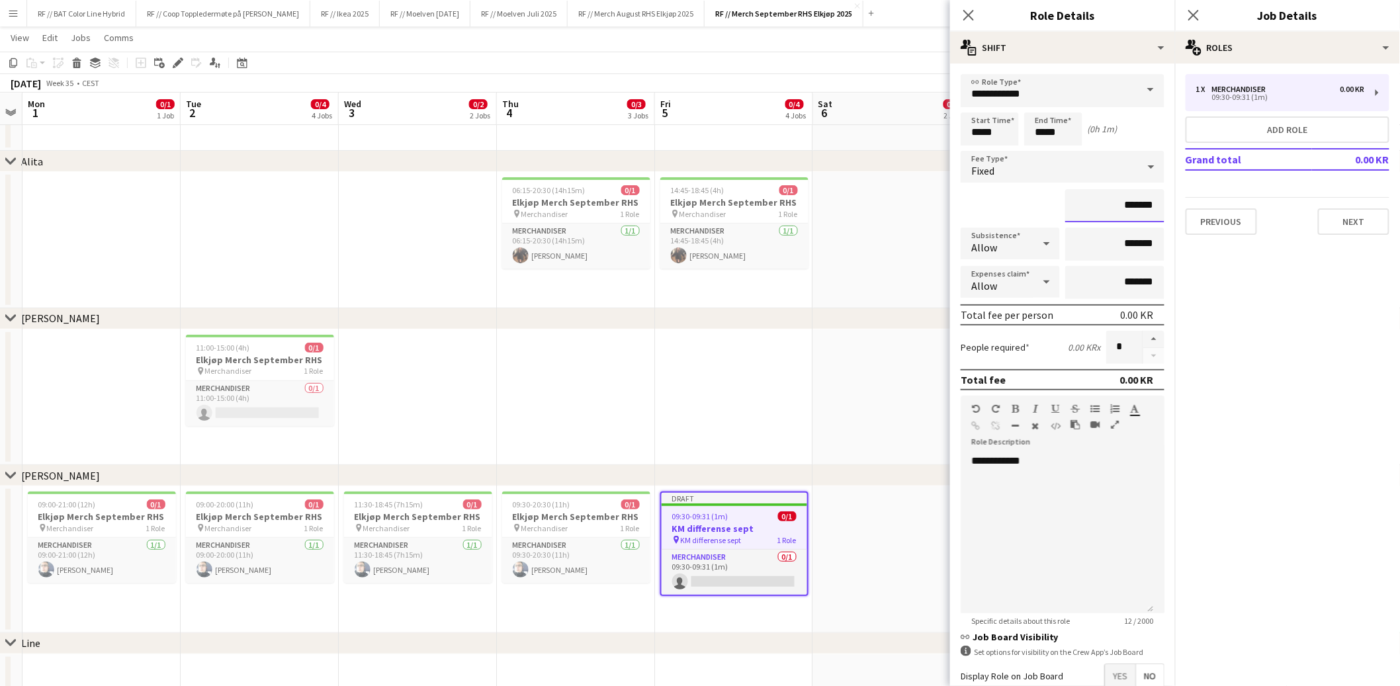
drag, startPoint x: 1104, startPoint y: 204, endPoint x: 1173, endPoint y: 201, distance: 68.2
click at [1173, 201] on mat-expansion-panel "**********" at bounding box center [1062, 375] width 225 height 623
type input "******"
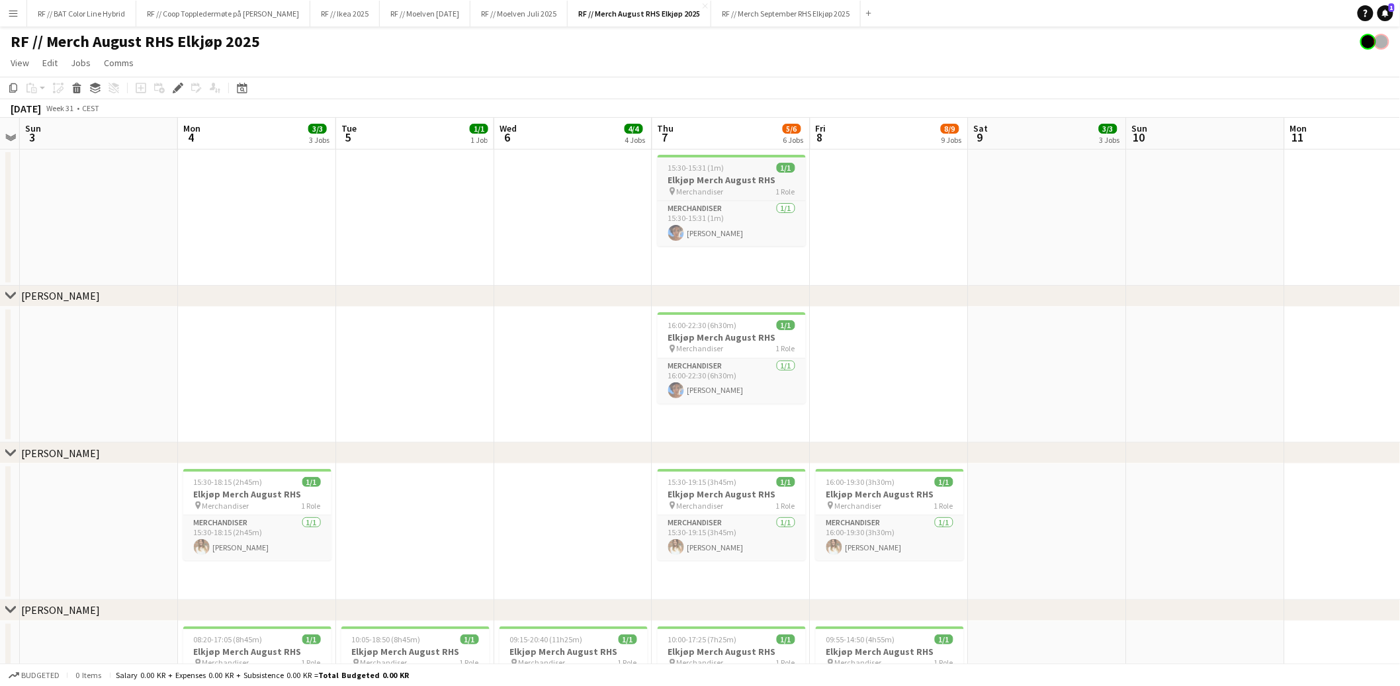
click at [712, 178] on h3 "Elkjøp Merch August RHS" at bounding box center [732, 180] width 148 height 12
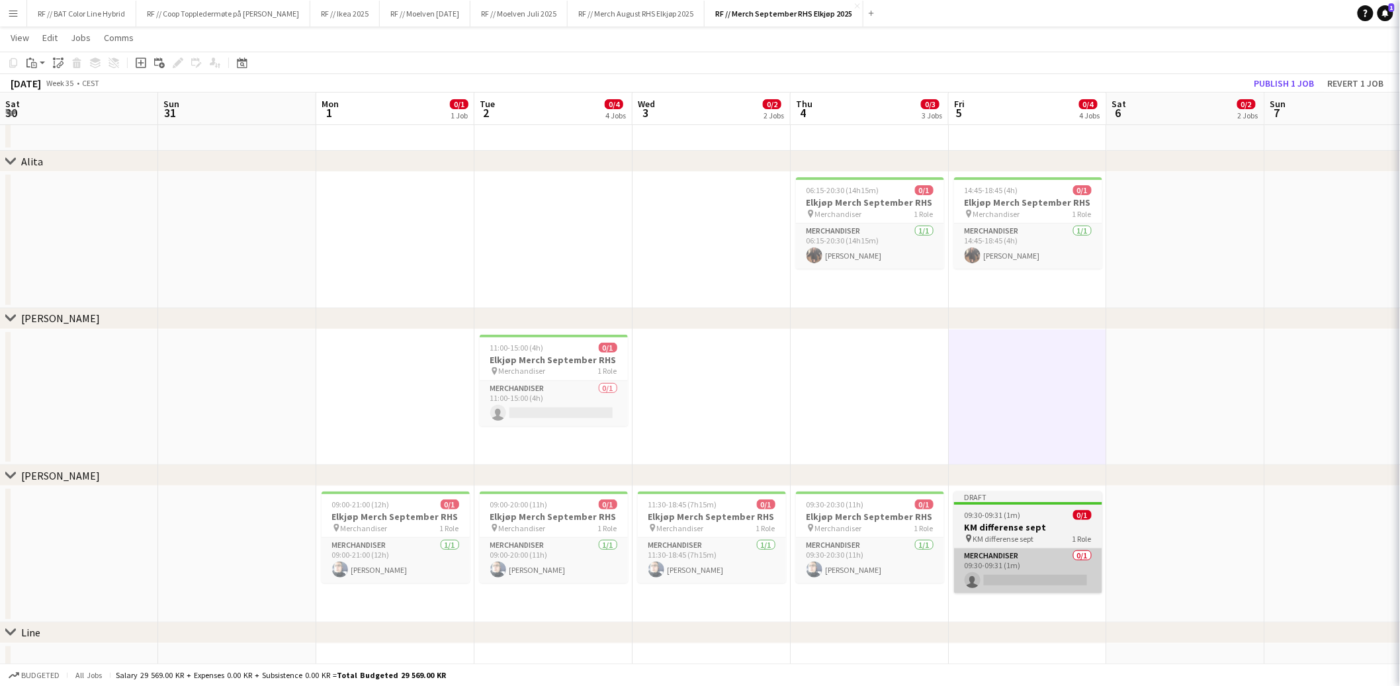
scroll to position [0, 294]
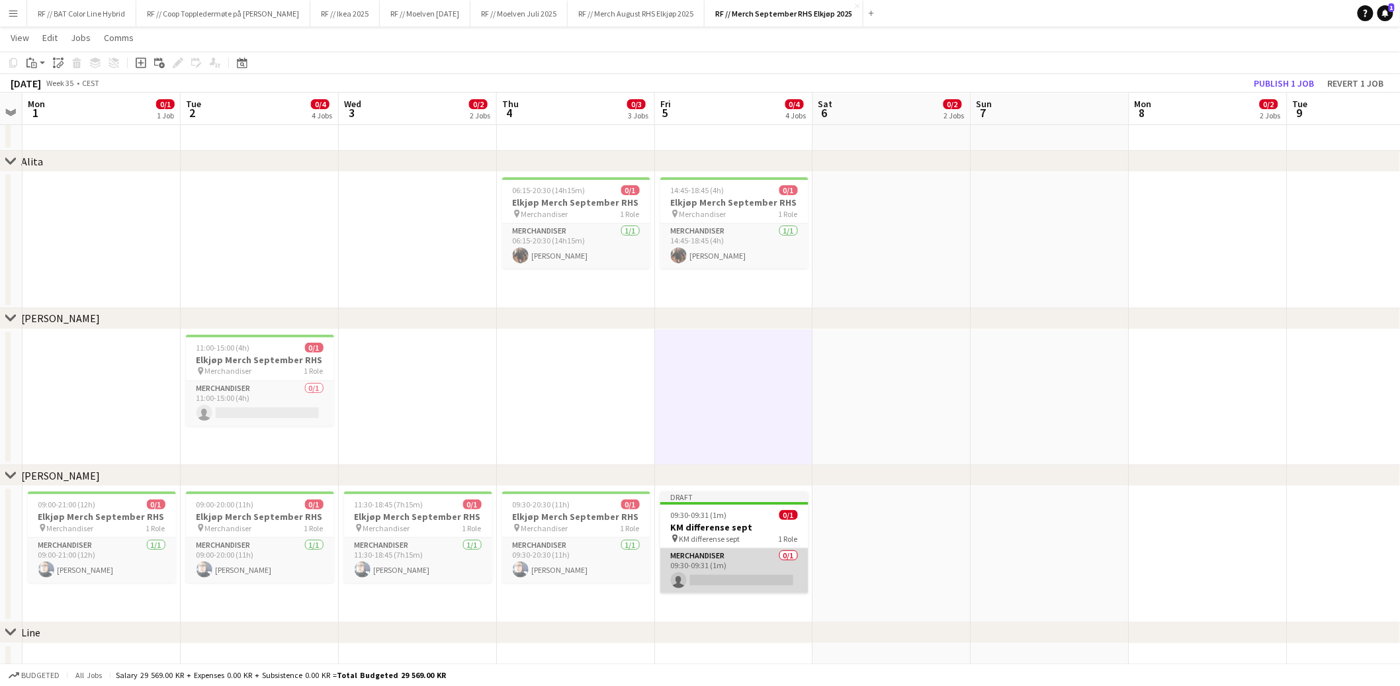
click at [688, 591] on app-card-role "Merchandiser 0/1 09:30-09:31 (1m) single-neutral-actions" at bounding box center [734, 571] width 148 height 45
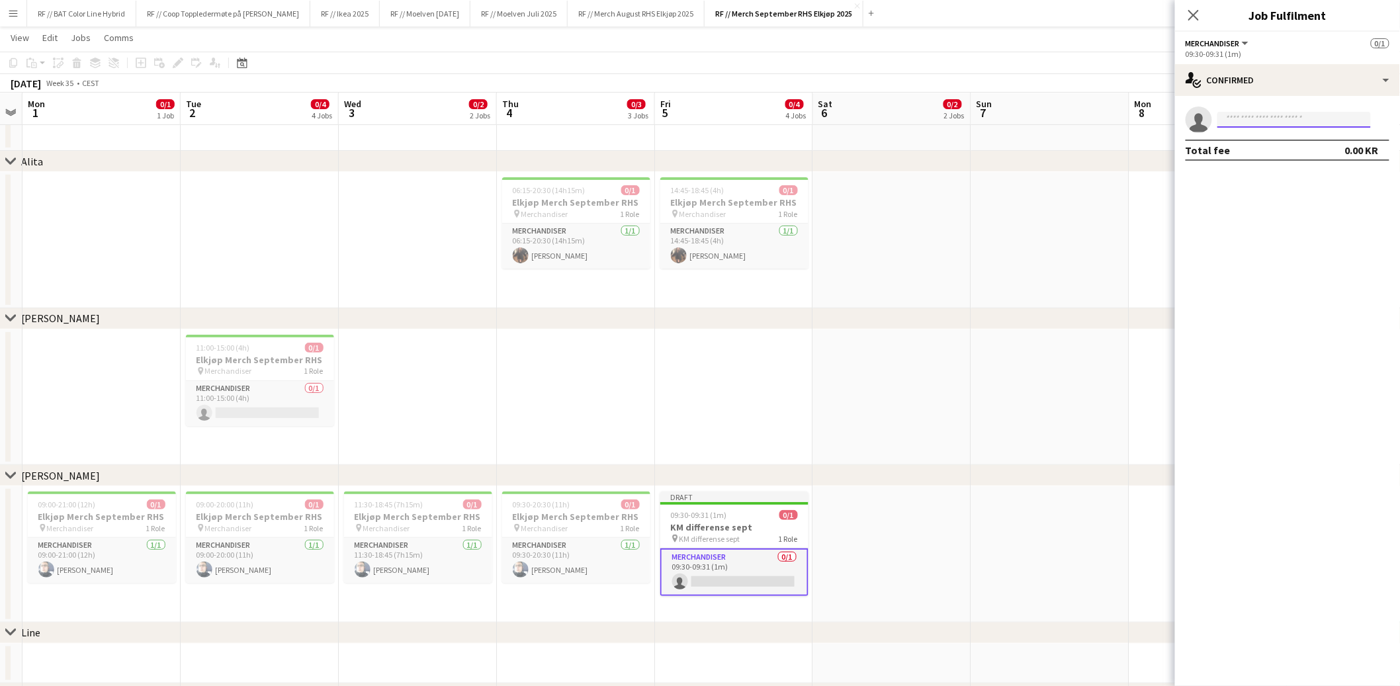
click at [1243, 114] on input at bounding box center [1295, 120] width 154 height 16
type input "*******"
click at [1270, 142] on span "[PERSON_NAME]" at bounding box center [1267, 138] width 76 height 11
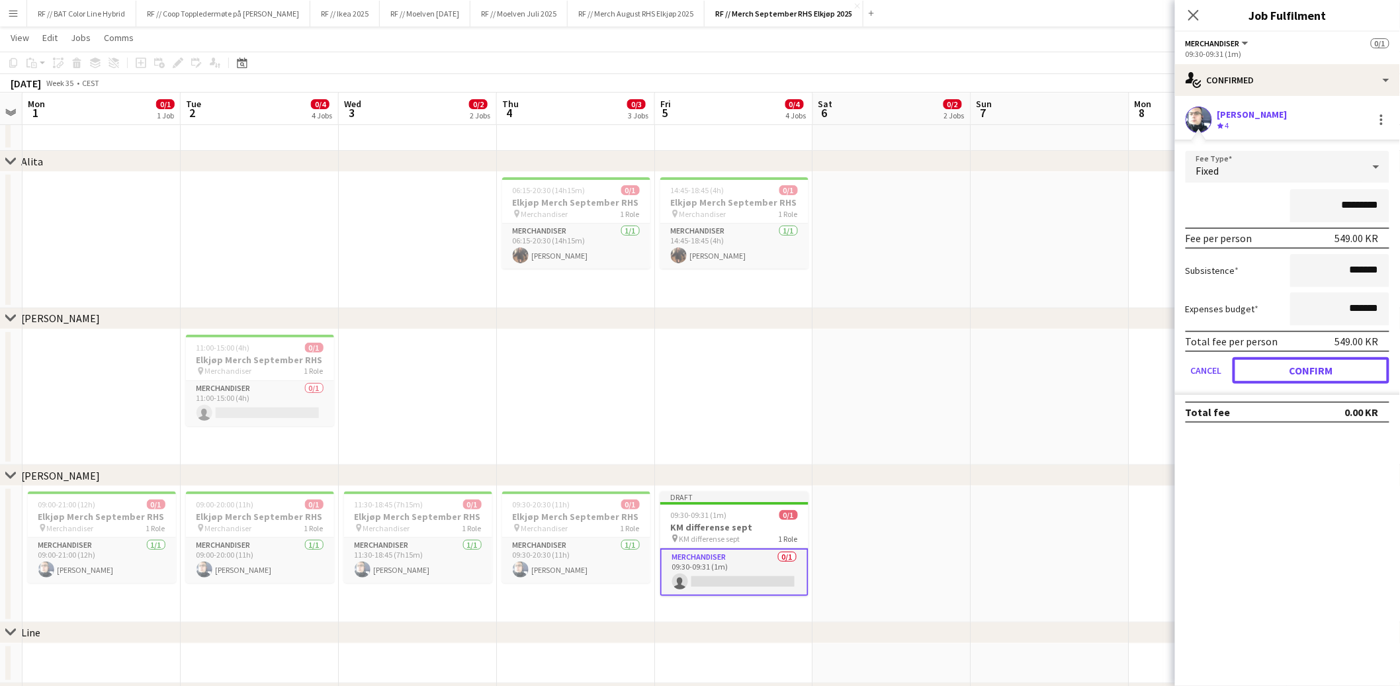
click at [1319, 377] on button "Confirm" at bounding box center [1311, 370] width 157 height 26
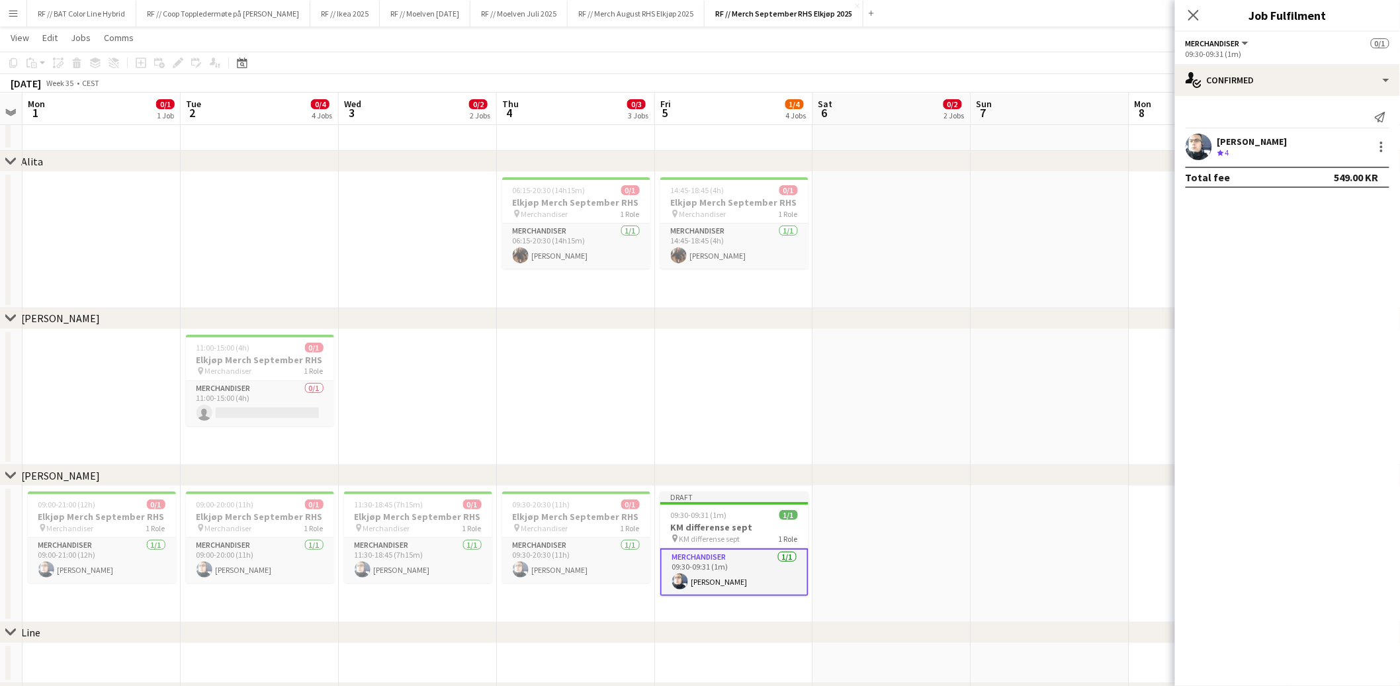
drag, startPoint x: 1036, startPoint y: 333, endPoint x: 1048, endPoint y: 325, distance: 15.2
click at [1036, 333] on app-date-cell at bounding box center [1050, 398] width 158 height 136
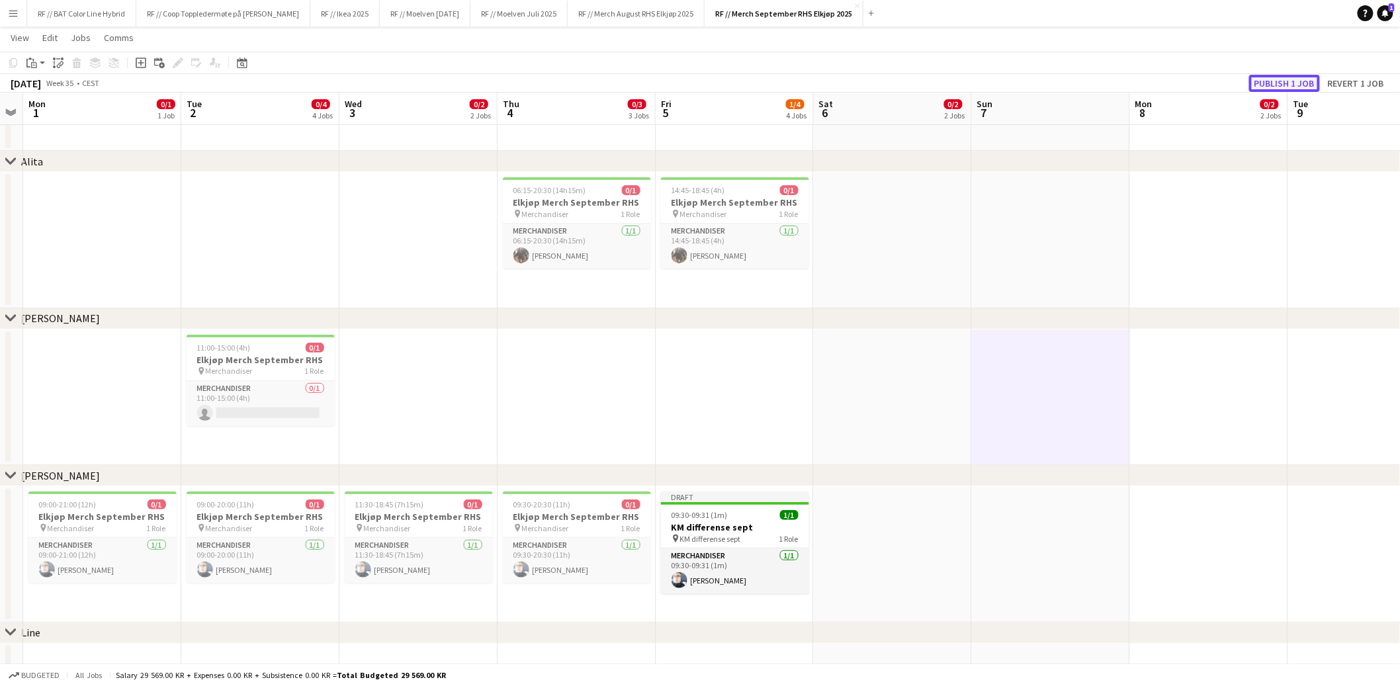
click at [1308, 81] on button "Publish 1 job" at bounding box center [1284, 83] width 71 height 17
